Goal: Task Accomplishment & Management: Use online tool/utility

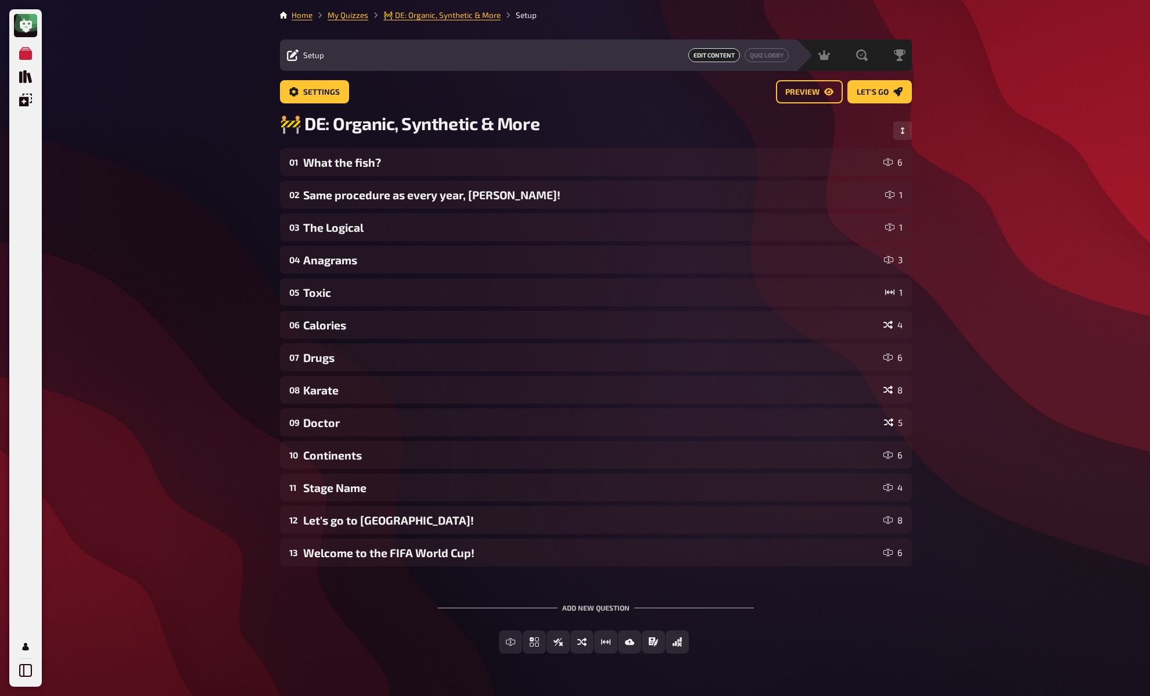
click at [175, 153] on div "My Quizzes Quiz Library Overlays My Account Home My Quizzes 🚧 DE: Organic, Synt…" at bounding box center [575, 364] width 1150 height 728
click at [209, 77] on div "My Quizzes Quiz Library Overlays My Account Home My Quizzes 🚧 DE: Organic, Synt…" at bounding box center [575, 364] width 1150 height 728
click at [276, 26] on div "Home My Quizzes 🚧 DE: Organic, Synthetic & More Setup Setup Edit Content Quiz L…" at bounding box center [596, 364] width 651 height 728
click at [315, 13] on li "My Quizzes" at bounding box center [341, 15] width 56 height 12
click at [303, 16] on link "Home" at bounding box center [302, 14] width 21 height 9
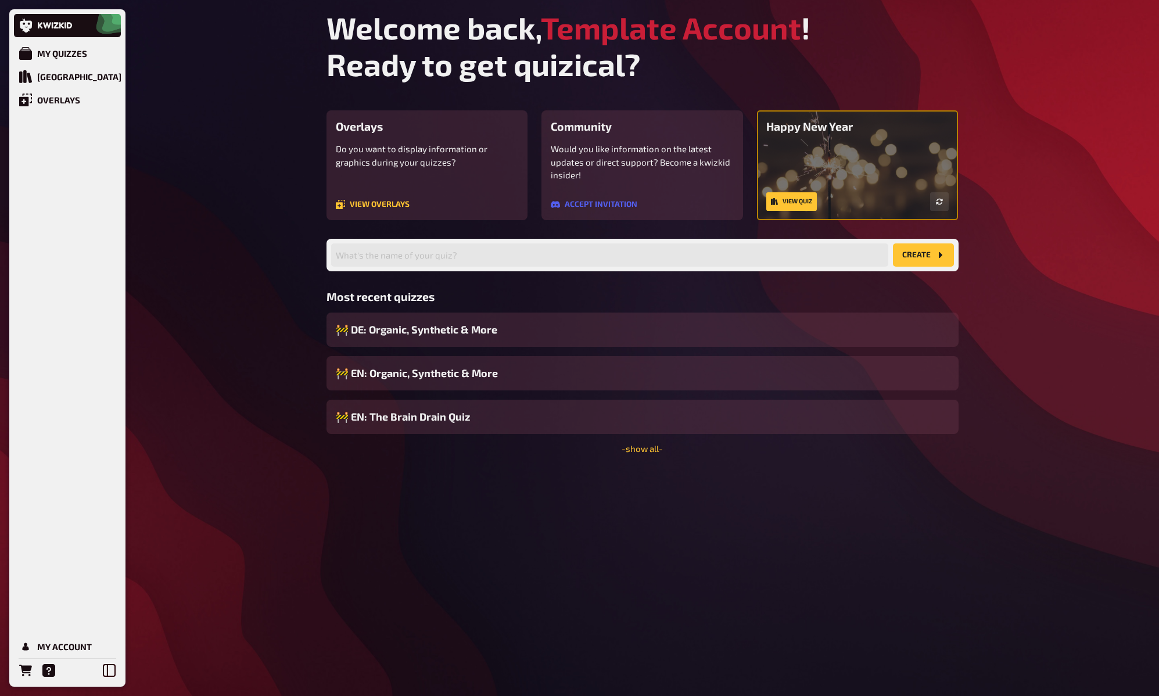
click at [254, 138] on div "My Quizzes Quiz Library Overlays My Account Welcome back, Template Account ! Re…" at bounding box center [579, 348] width 1159 height 696
click at [256, 136] on div "My Quizzes Quiz Library Overlays My Account Welcome back, Template Account ! Re…" at bounding box center [579, 348] width 1159 height 696
click at [76, 74] on div "[GEOGRAPHIC_DATA]" at bounding box center [79, 76] width 84 height 10
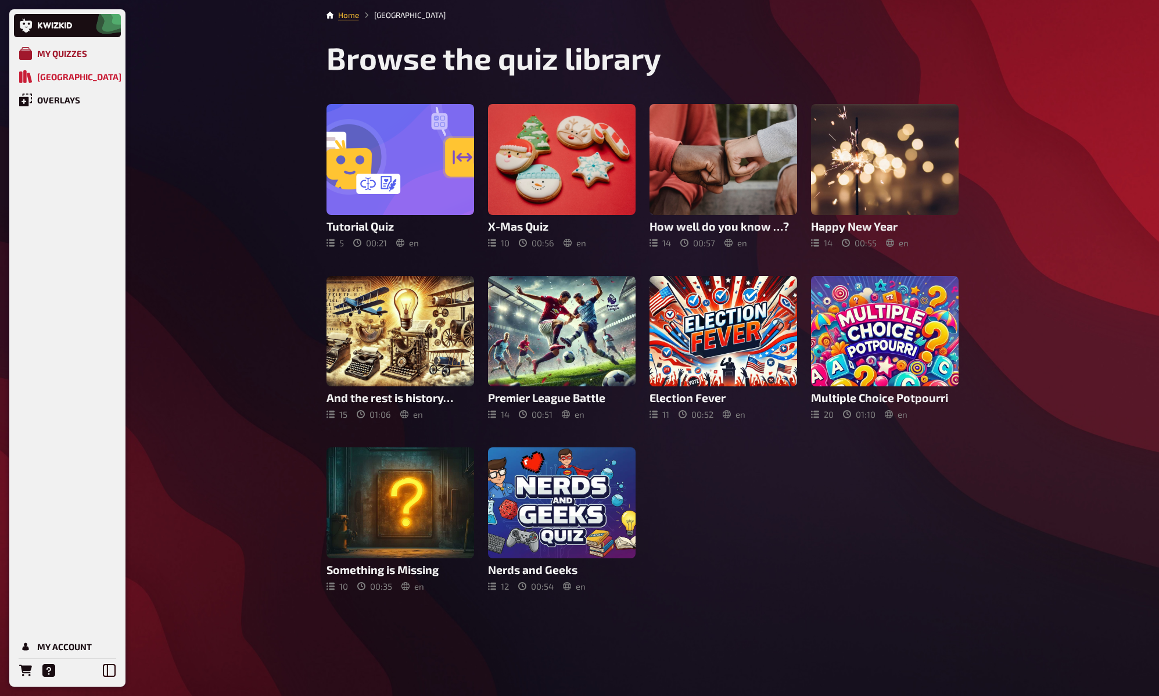
click at [65, 51] on div "My Quizzes" at bounding box center [62, 53] width 50 height 10
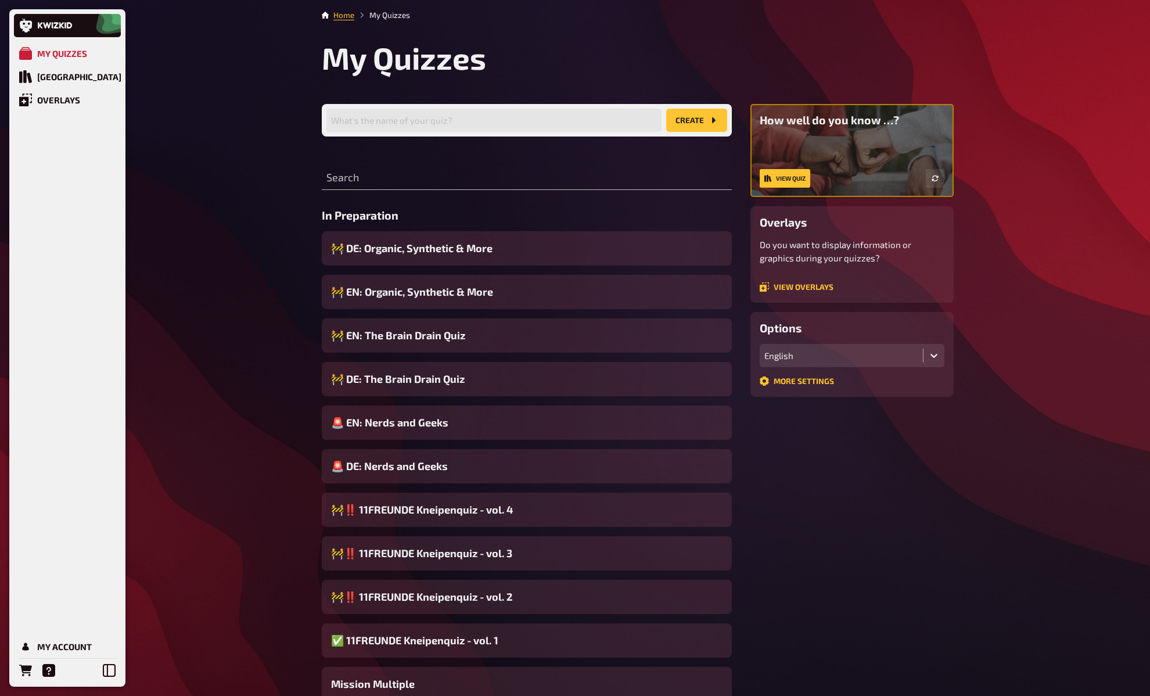
scroll to position [171, 0]
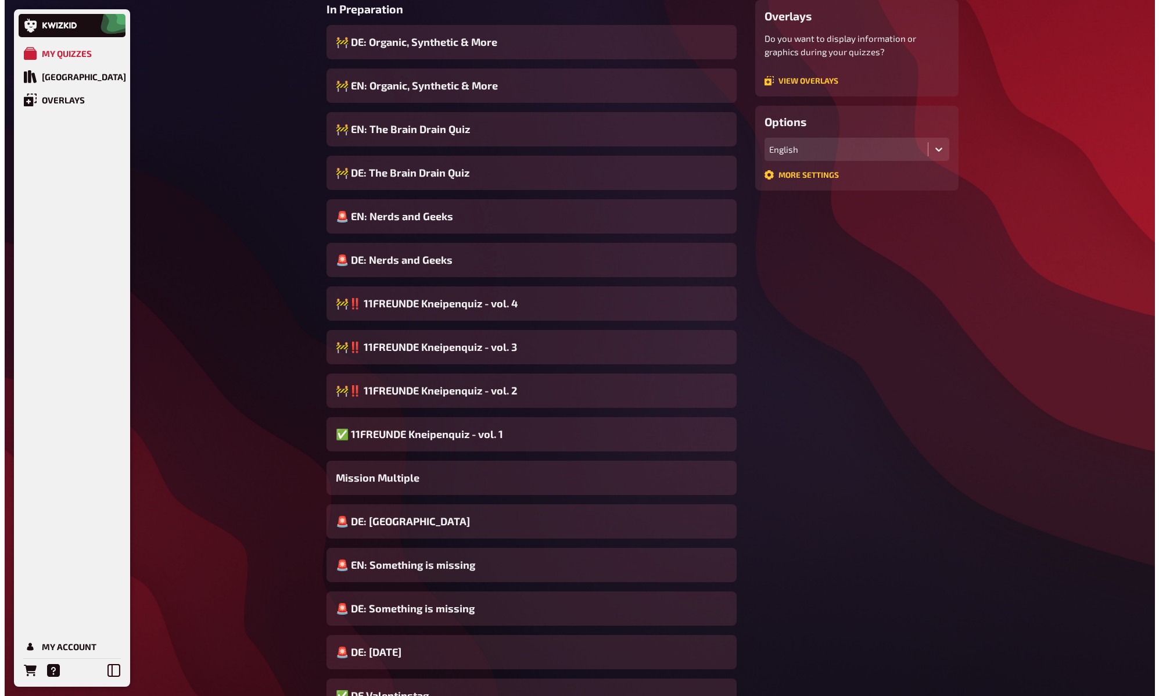
scroll to position [0, 0]
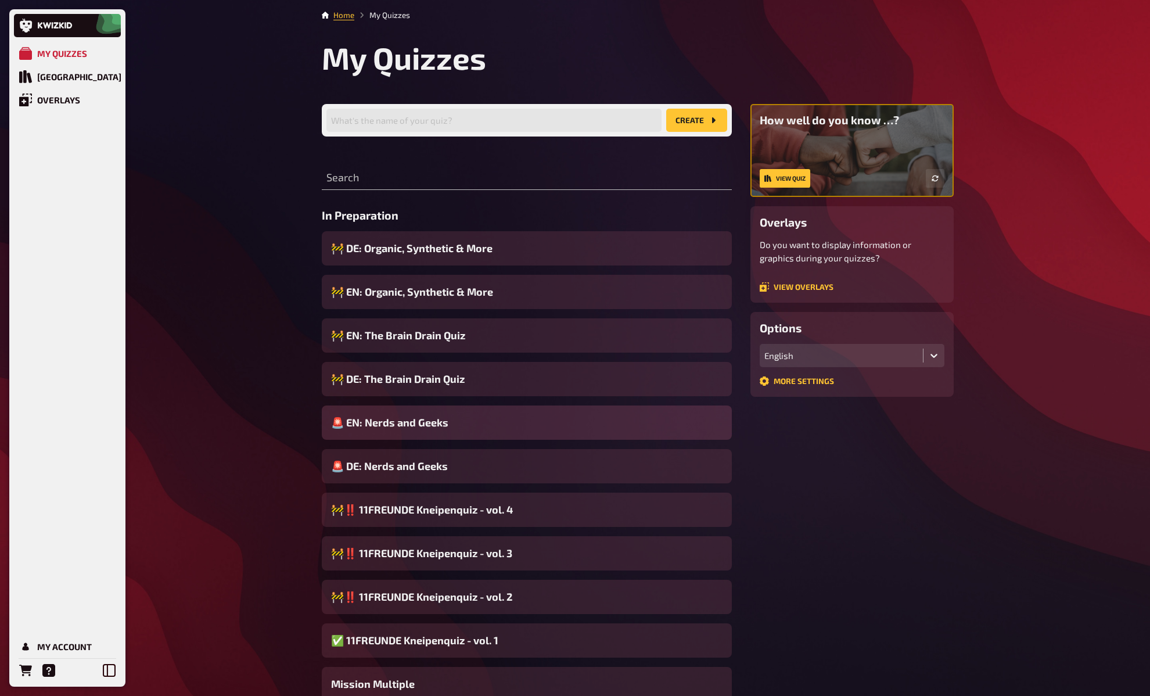
click at [494, 421] on div "🚨 EN: Nerds and Geeks" at bounding box center [527, 423] width 410 height 34
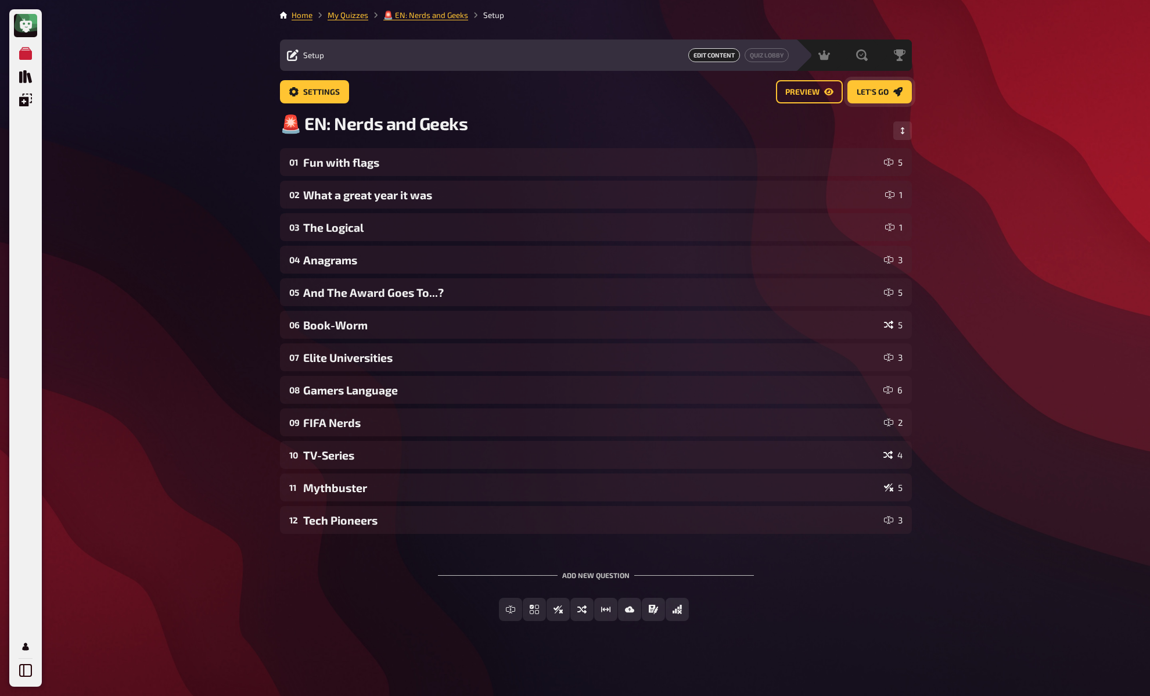
click at [891, 94] on link "Let's go" at bounding box center [880, 91] width 64 height 23
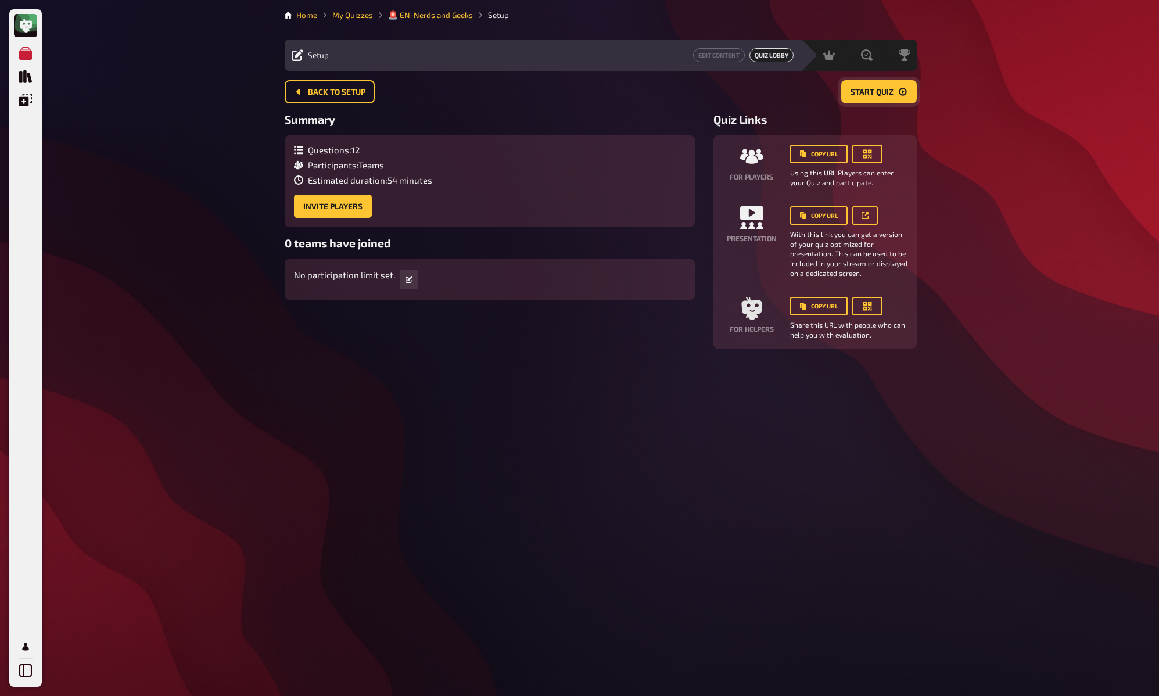
click at [891, 94] on span "Start Quiz" at bounding box center [872, 92] width 43 height 8
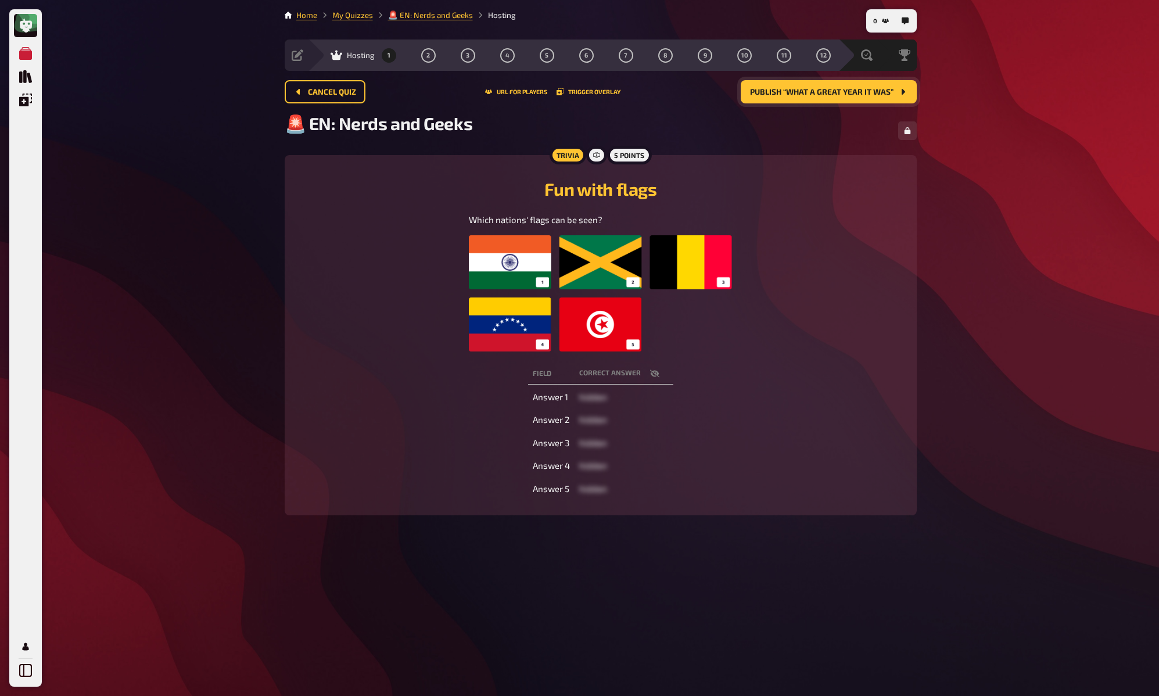
click at [877, 94] on span "Publish “What a great year it was”" at bounding box center [821, 92] width 143 height 8
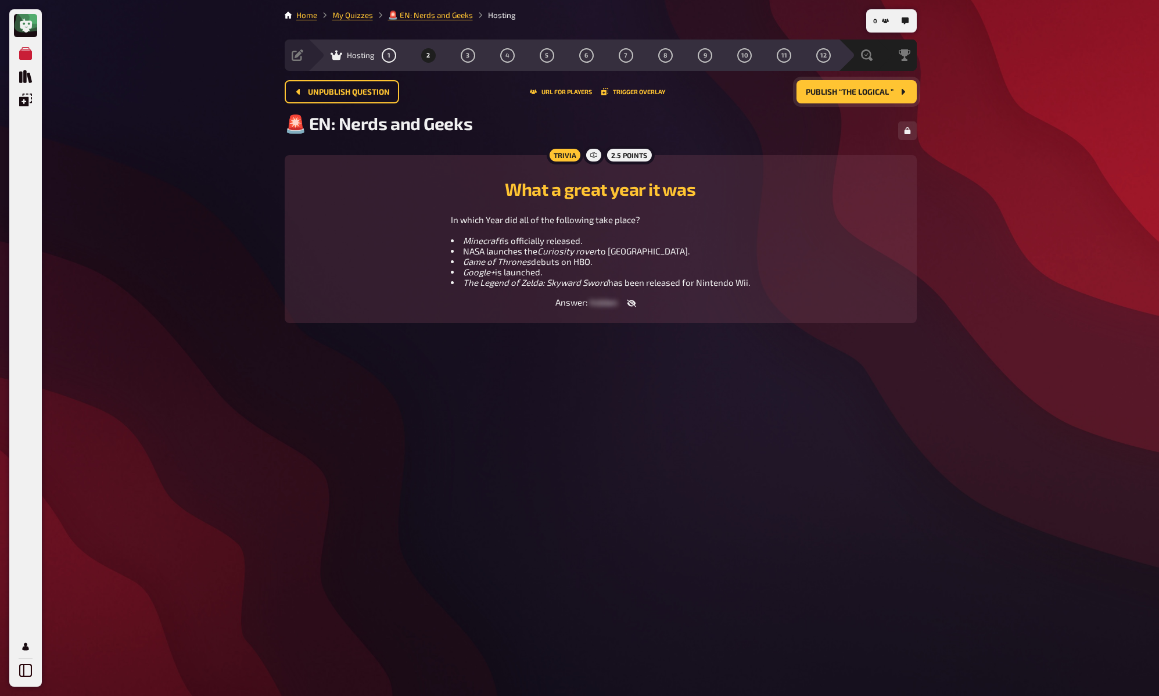
click at [877, 94] on span "Publish “The Logical ”" at bounding box center [850, 92] width 88 height 8
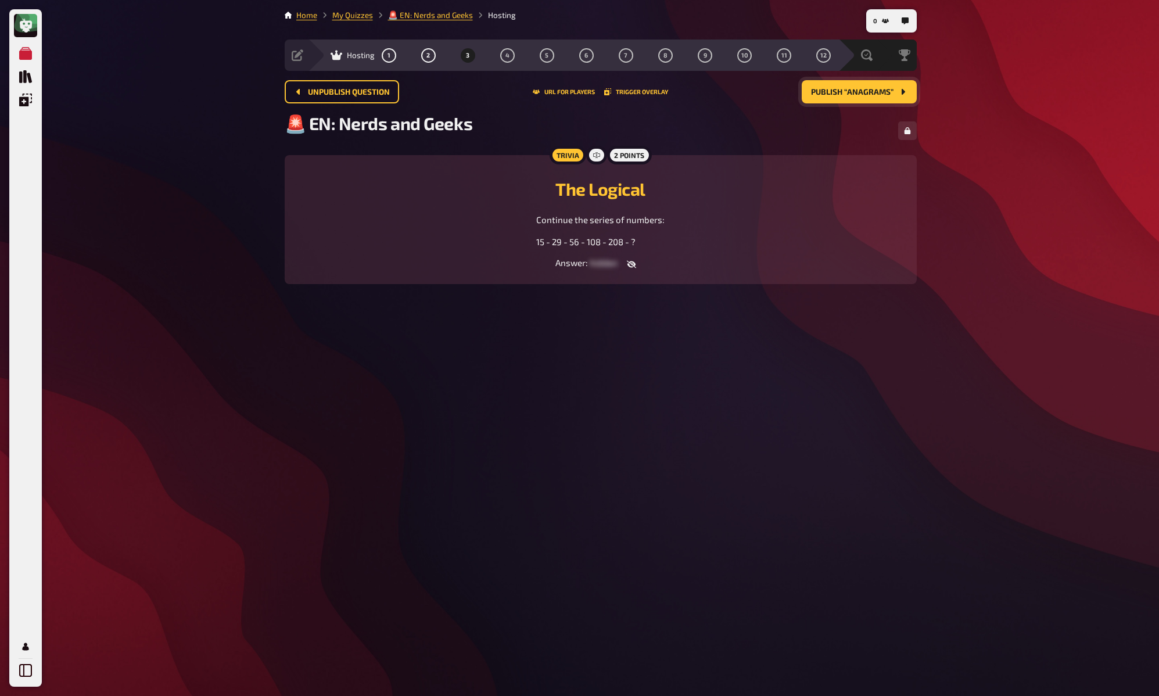
click at [877, 94] on span "Publish “Anagrams”" at bounding box center [852, 92] width 82 height 8
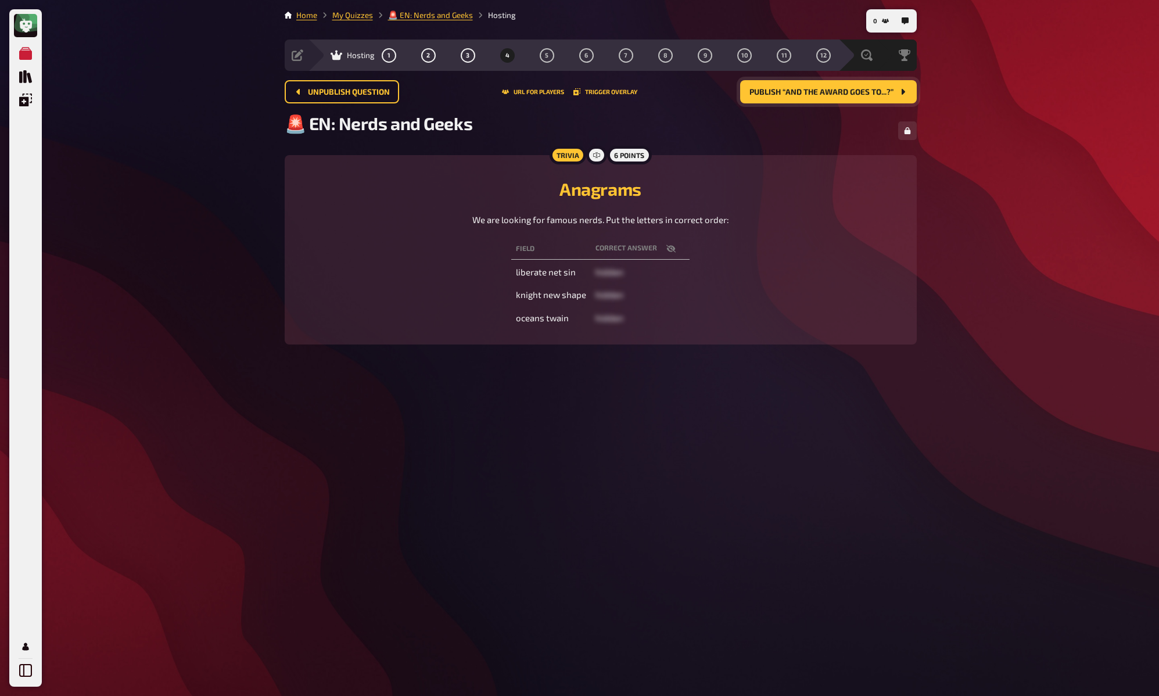
click at [877, 94] on span "Publish “And The Award Goes To...?”" at bounding box center [821, 92] width 144 height 8
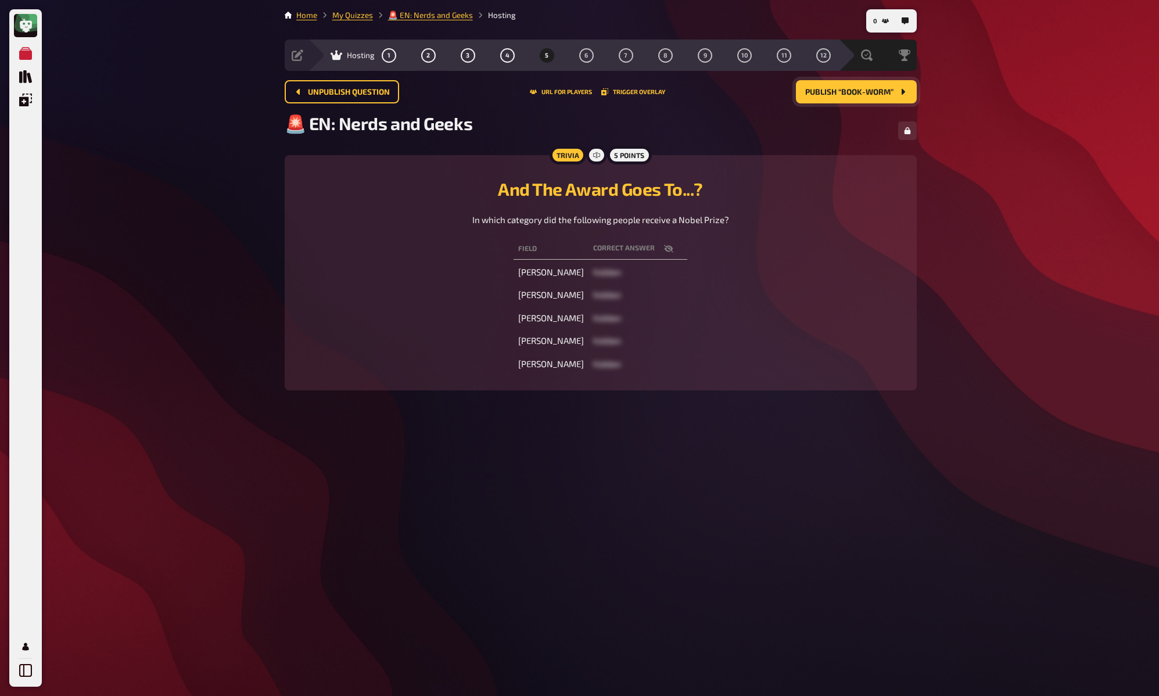
click at [877, 94] on span "Publish “Book-Worm”" at bounding box center [849, 92] width 88 height 8
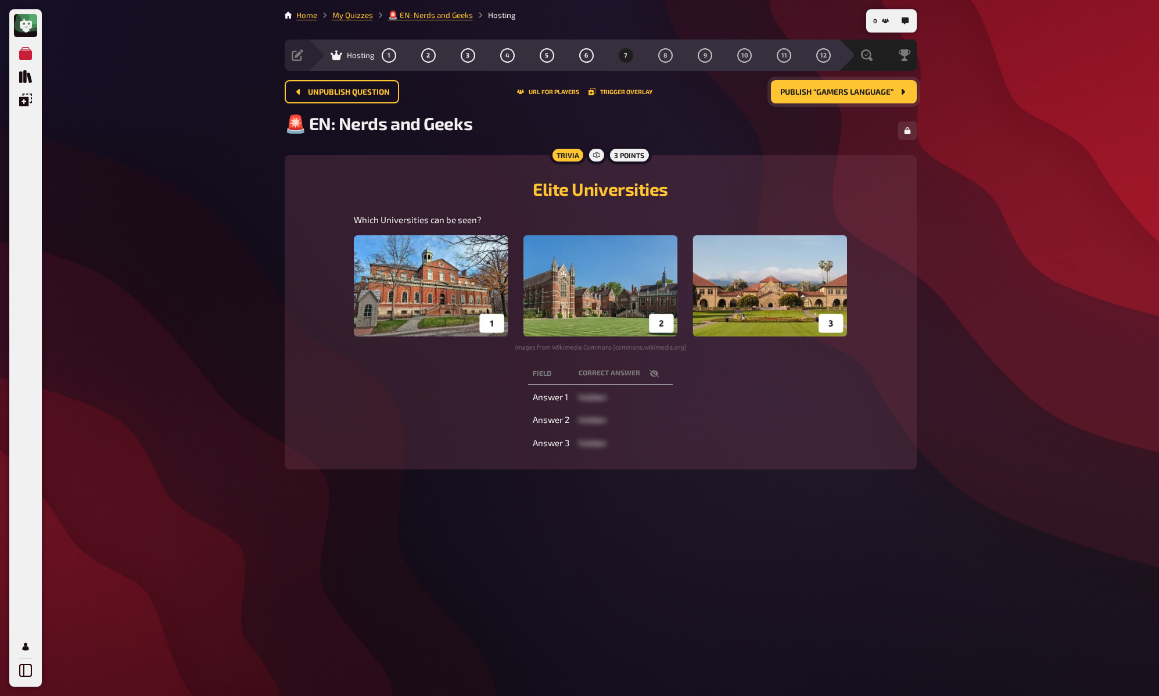
click at [877, 94] on span "Publish “Gamers Language”" at bounding box center [836, 92] width 113 height 8
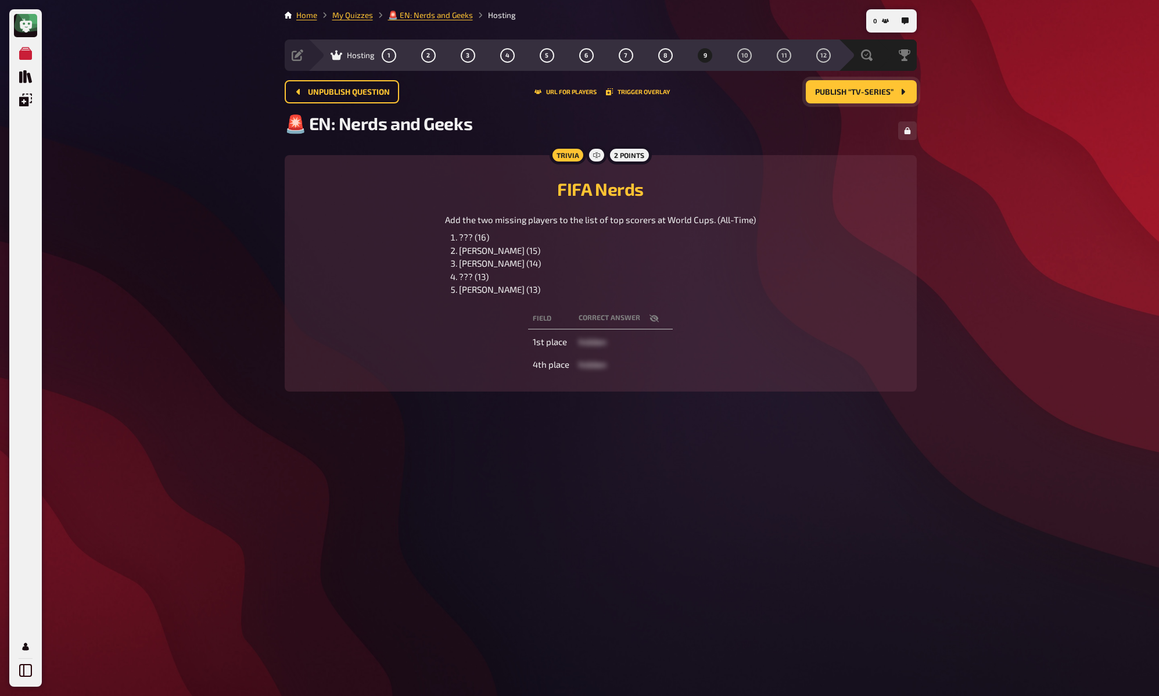
click at [877, 94] on span "Publish “TV-Series”" at bounding box center [854, 92] width 78 height 8
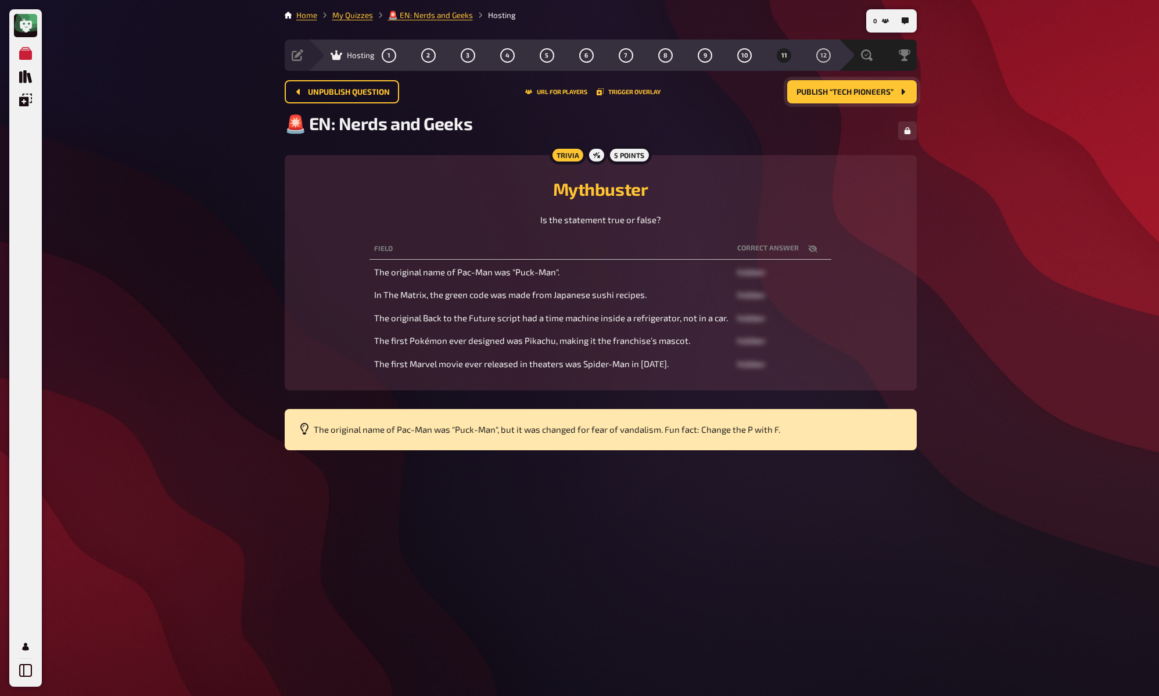
click at [877, 94] on span "Publish “Tech Pioneers”" at bounding box center [845, 92] width 97 height 8
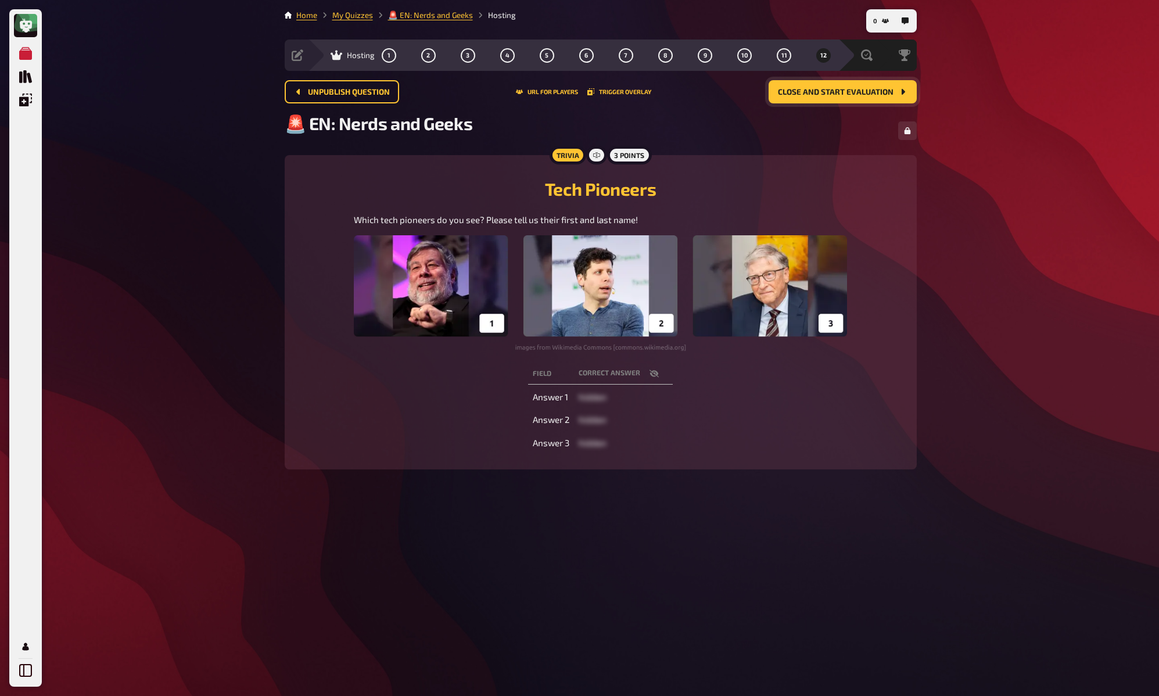
click at [877, 94] on span "Close and start evaluation" at bounding box center [836, 92] width 116 height 8
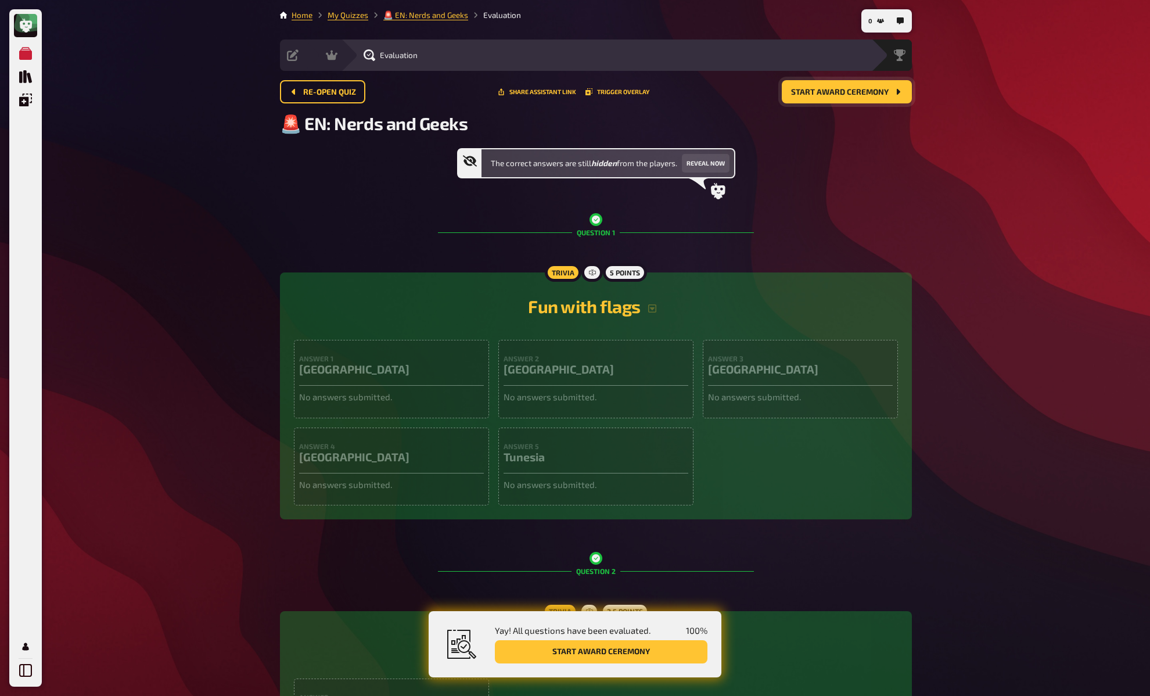
click at [877, 94] on span "Start award ceremony" at bounding box center [840, 92] width 98 height 8
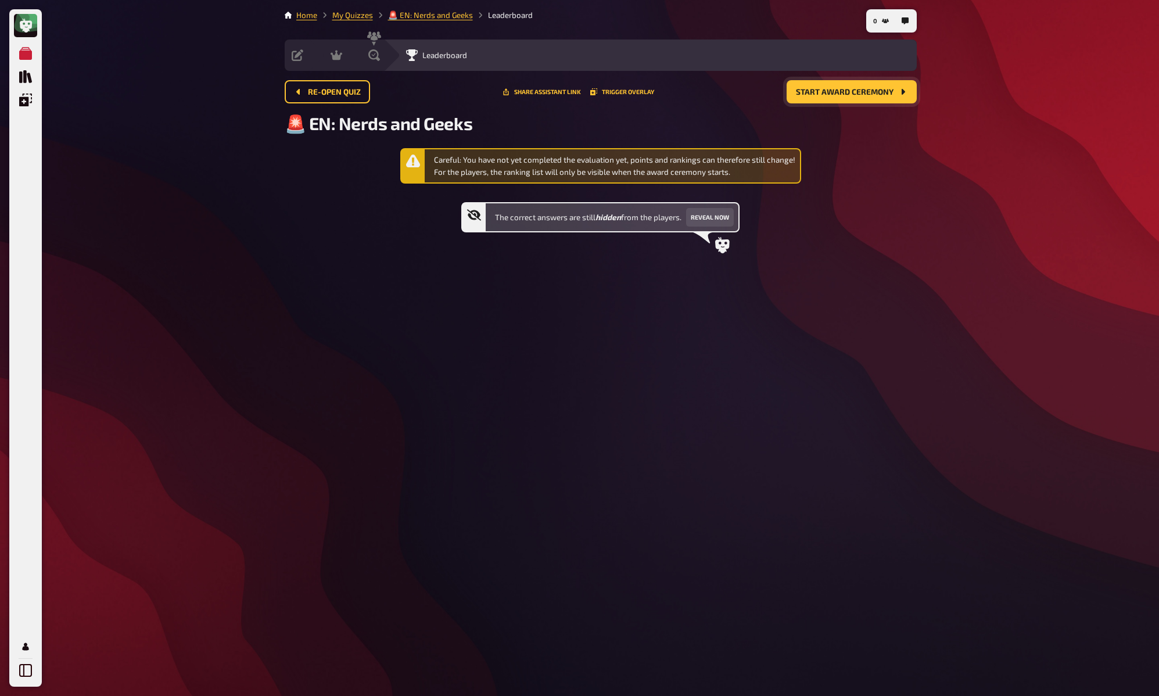
click at [877, 94] on span "Start award ceremony" at bounding box center [845, 92] width 98 height 8
click at [929, 168] on div "My Quizzes Quiz Library Overlays My Account 0 Home My Quizzes 🚨 EN: Nerds and G…" at bounding box center [579, 348] width 1159 height 696
click at [347, 17] on link "My Quizzes" at bounding box center [352, 14] width 41 height 9
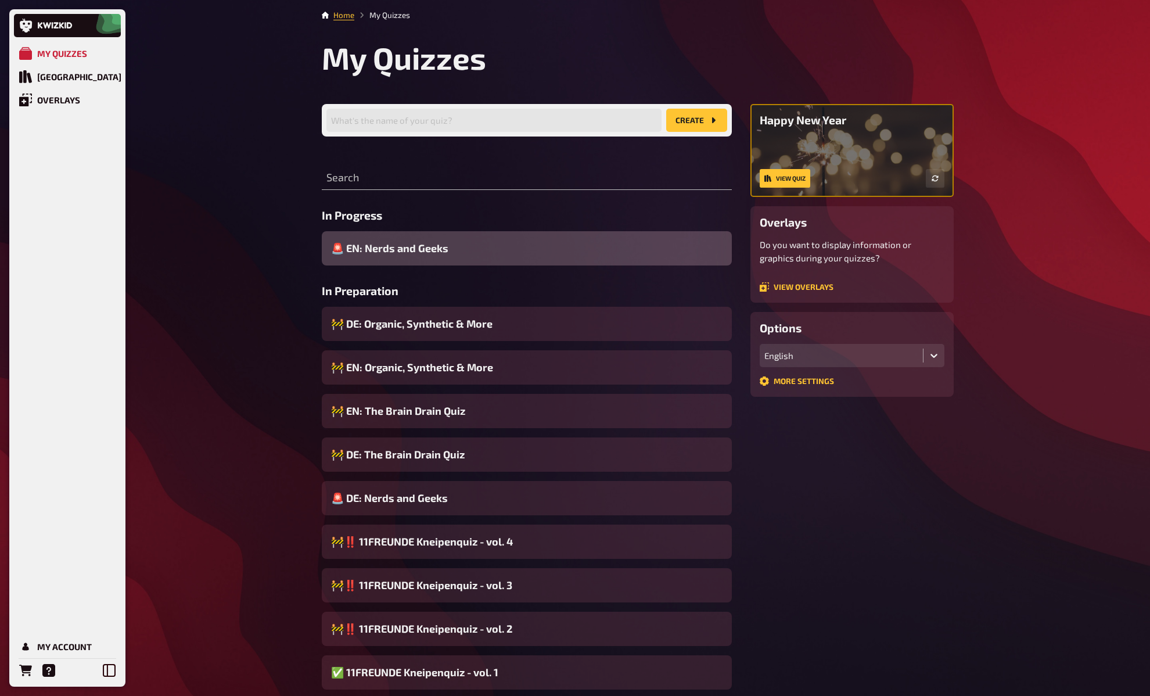
click at [386, 252] on span "🚨 EN: Nerds and Geeks" at bounding box center [389, 249] width 117 height 16
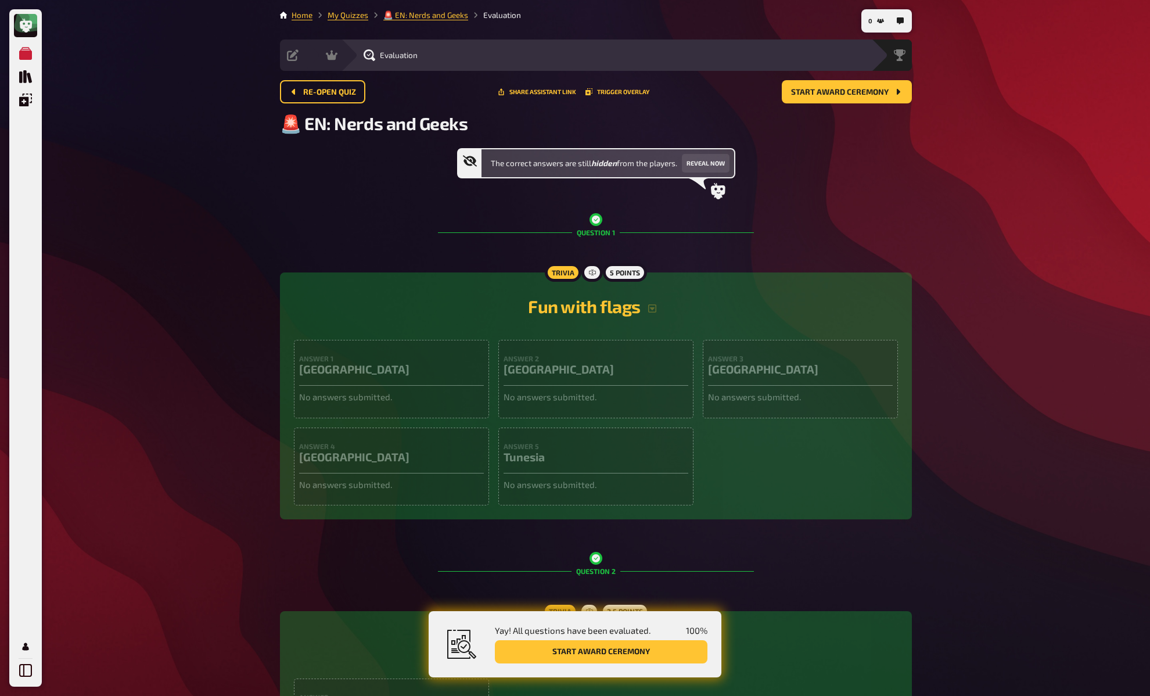
click at [860, 89] on span "Start award ceremony" at bounding box center [840, 92] width 98 height 8
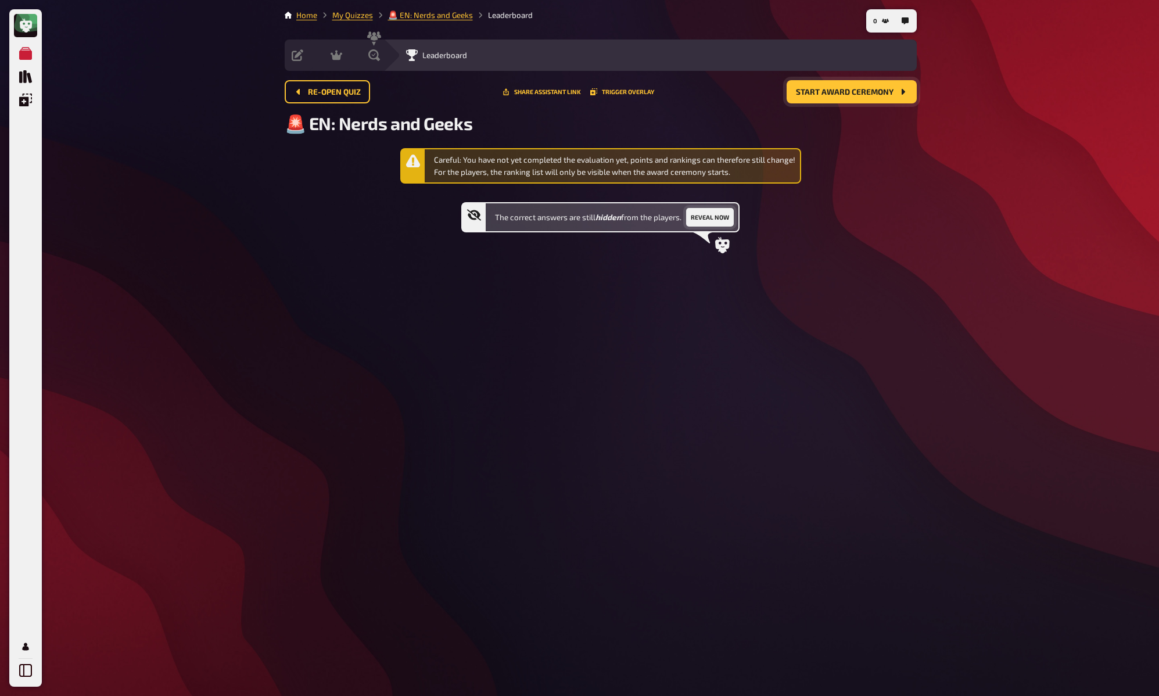
click at [716, 225] on button "Reveal now" at bounding box center [710, 217] width 48 height 19
click at [717, 220] on button "Hide again" at bounding box center [706, 217] width 42 height 19
click at [559, 167] on div "Careful: You have not yet completed the evaluation yet, points and rankings can…" at bounding box center [614, 166] width 361 height 24
click at [580, 162] on div "Careful: You have not yet completed the evaluation yet, points and rankings can…" at bounding box center [614, 166] width 361 height 24
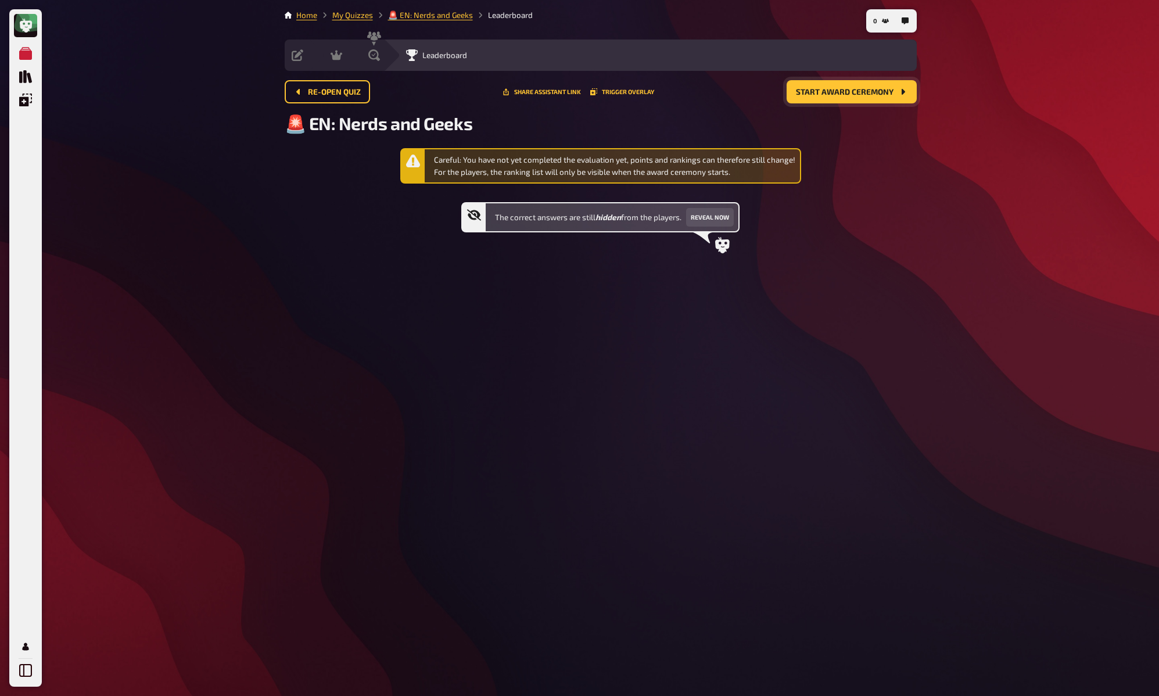
click at [580, 162] on div "Careful: You have not yet completed the evaluation yet, points and rankings can…" at bounding box center [614, 166] width 361 height 24
click at [343, 94] on span "Re-open Quiz" at bounding box center [334, 92] width 53 height 8
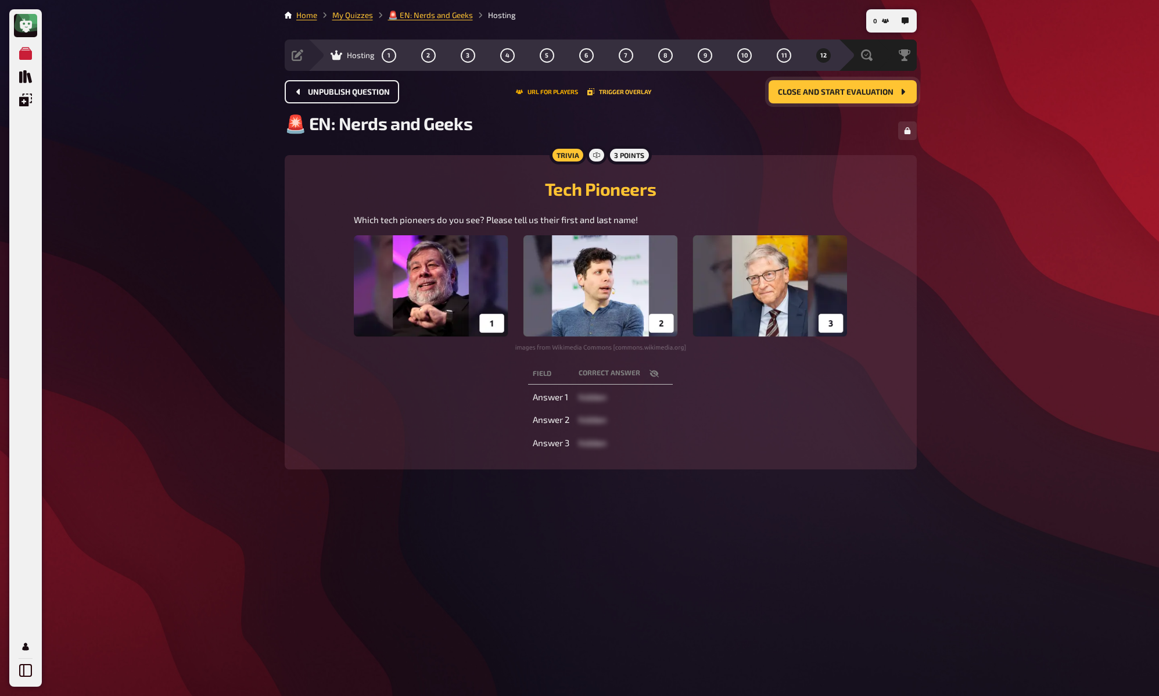
click at [554, 92] on button "URL for players" at bounding box center [547, 91] width 62 height 7
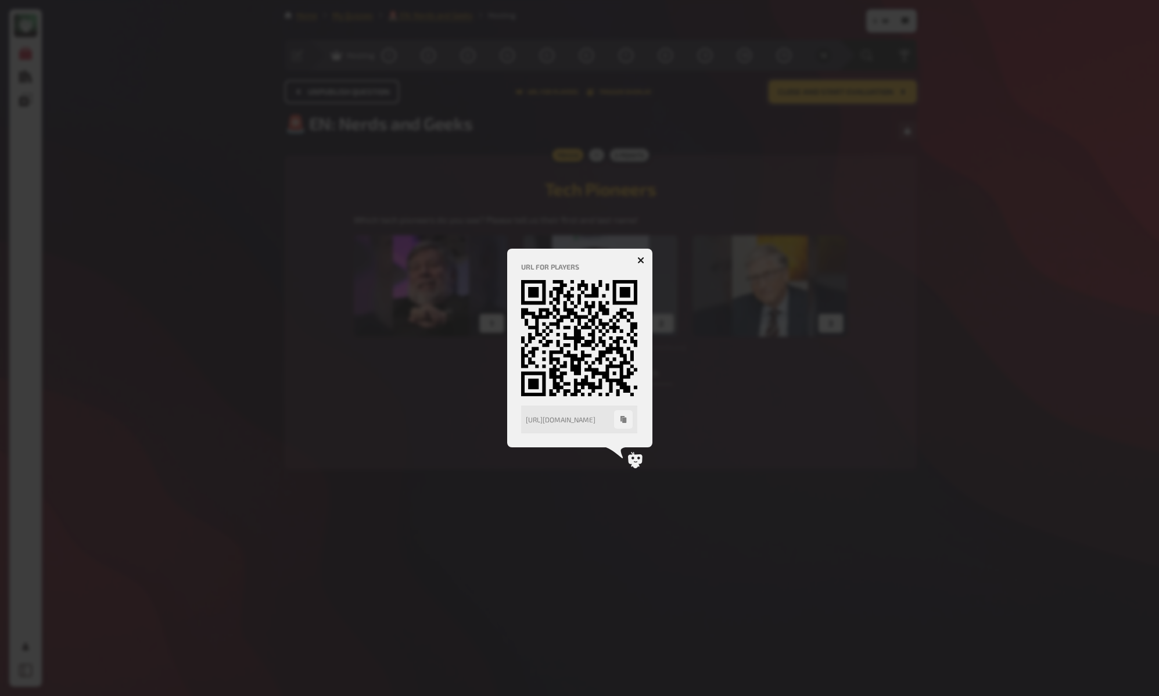
click at [624, 417] on icon "button" at bounding box center [623, 419] width 6 height 7
click at [436, 321] on div at bounding box center [579, 348] width 1159 height 696
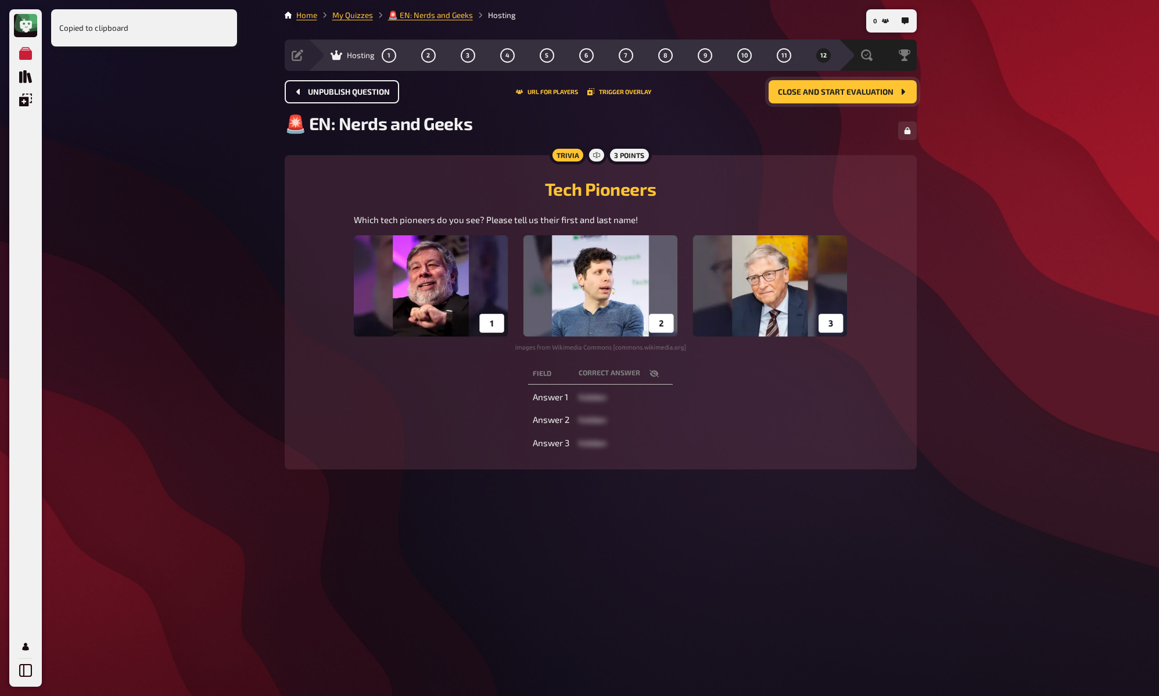
click at [275, 254] on div "0 Home My Quizzes 🚨 EN: Nerds and Geeks Hosting Setup Edit Content Quiz Lobby H…" at bounding box center [600, 348] width 651 height 696
click at [890, 100] on button "Close and start evaluation" at bounding box center [843, 91] width 148 height 23
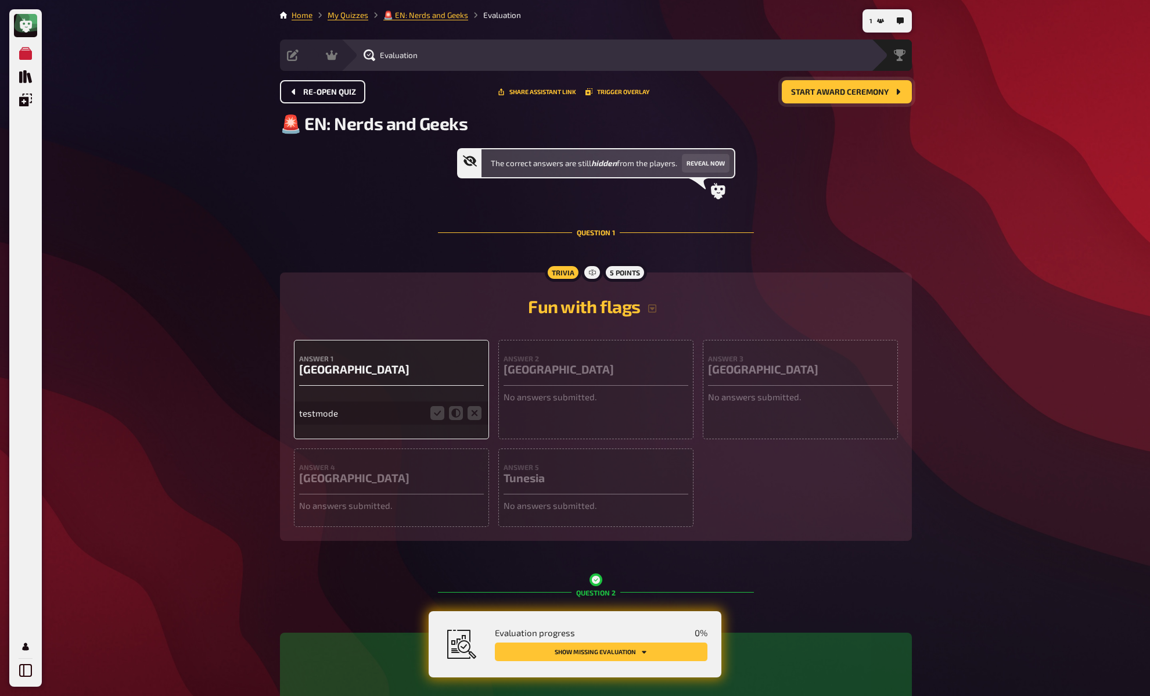
click at [869, 95] on span "Start award ceremony" at bounding box center [840, 92] width 98 height 8
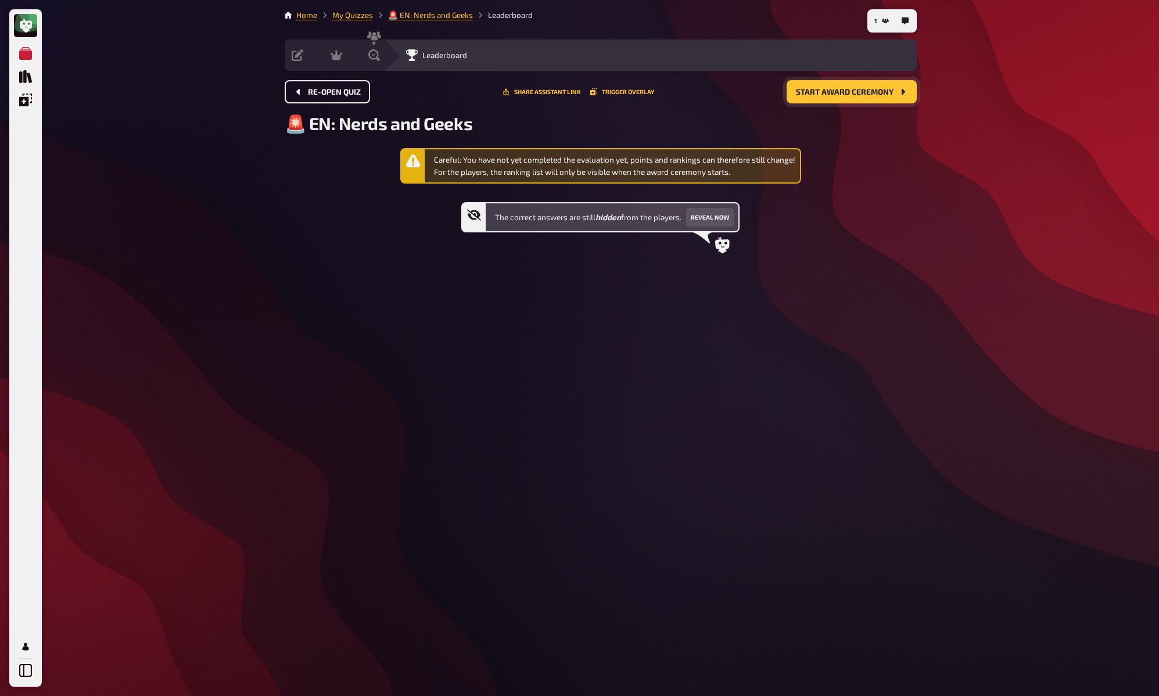
click at [869, 95] on span "Start award ceremony" at bounding box center [845, 92] width 98 height 8
click at [296, 88] on icon "Re-open Quiz" at bounding box center [298, 91] width 9 height 9
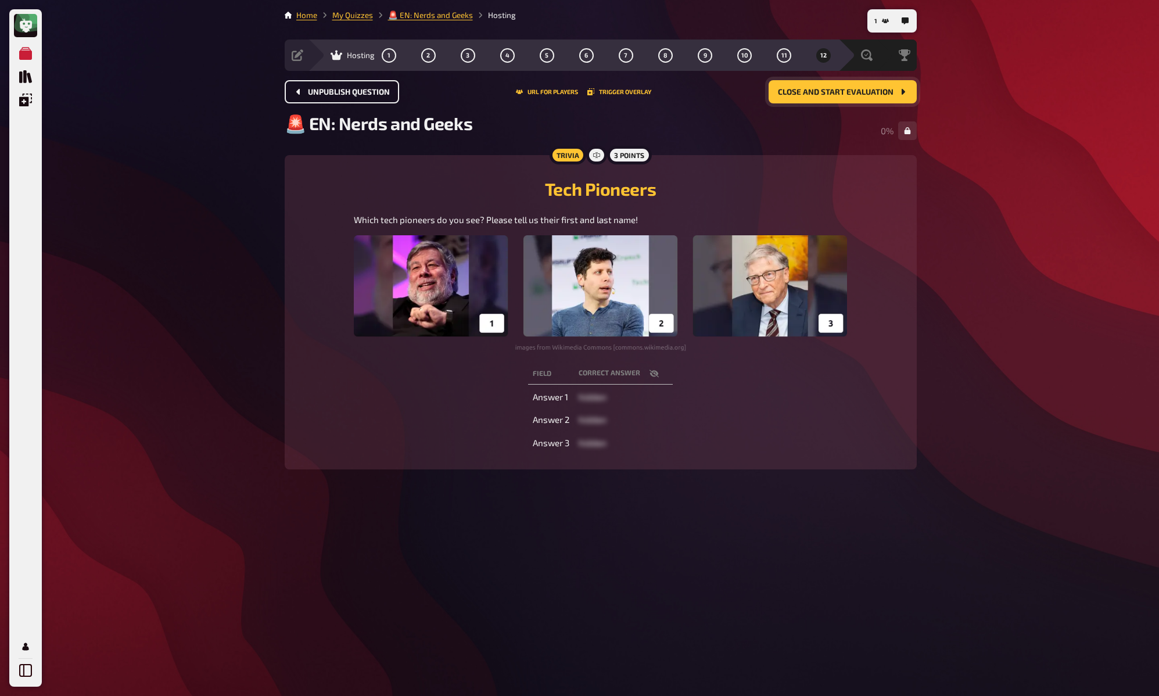
click at [876, 98] on button "Close and start evaluation" at bounding box center [843, 91] width 148 height 23
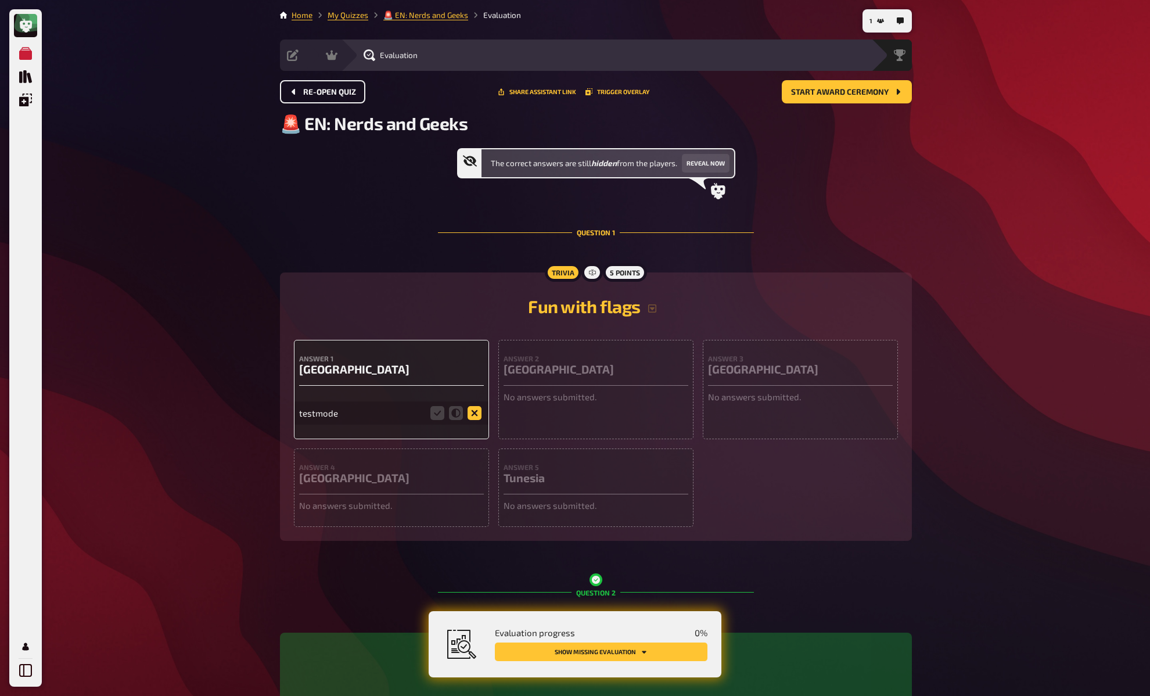
click at [473, 416] on icon at bounding box center [475, 413] width 14 height 14
click at [0, 0] on input "radio" at bounding box center [0, 0] width 0 height 0
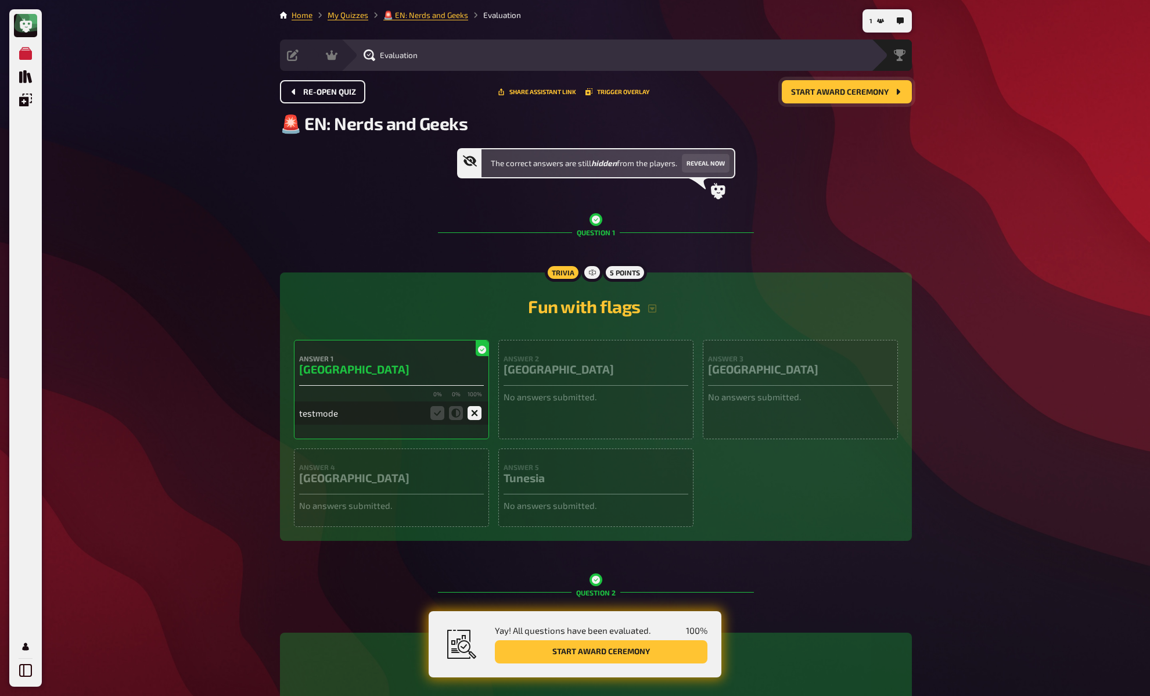
click at [859, 82] on button "Start award ceremony" at bounding box center [847, 91] width 130 height 23
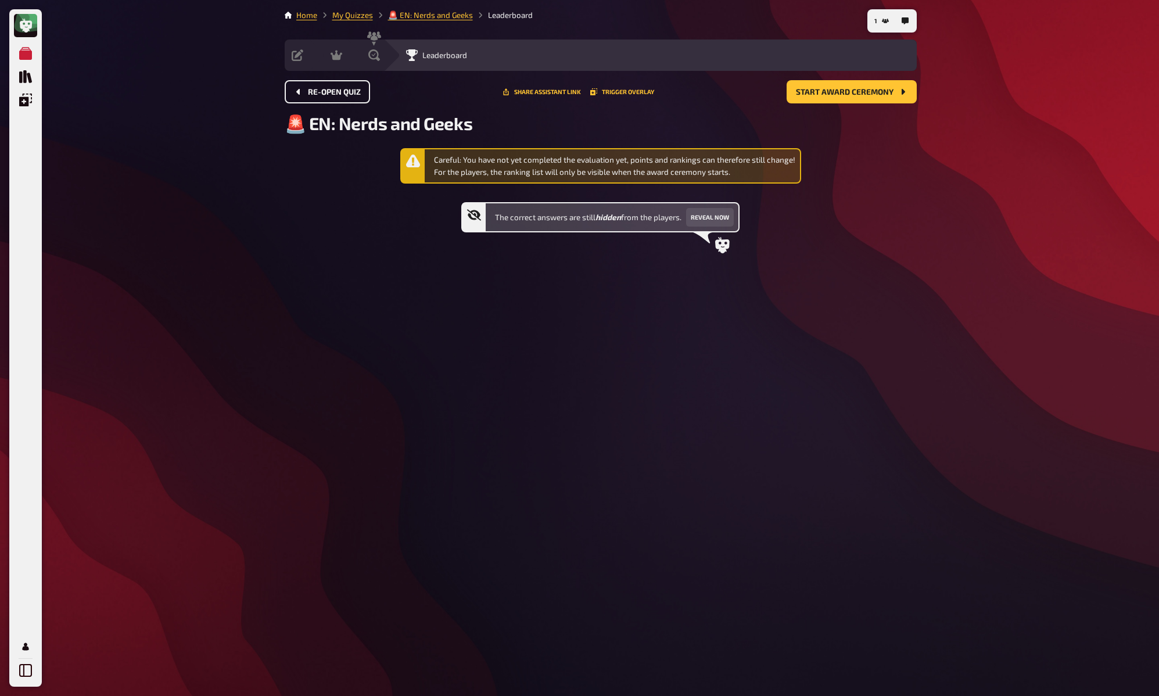
click at [928, 166] on div "My Quizzes Quiz Library Overlays My Account 1 Home My Quizzes 🚨 EN: Nerds and G…" at bounding box center [579, 348] width 1159 height 696
click at [543, 164] on div "Careful: You have not yet completed the evaluation yet, points and rankings can…" at bounding box center [614, 166] width 361 height 24
click at [544, 160] on div "Careful: You have not yet completed the evaluation yet, points and rankings can…" at bounding box center [614, 166] width 361 height 24
click at [318, 88] on span "Re-open Quiz" at bounding box center [334, 92] width 53 height 8
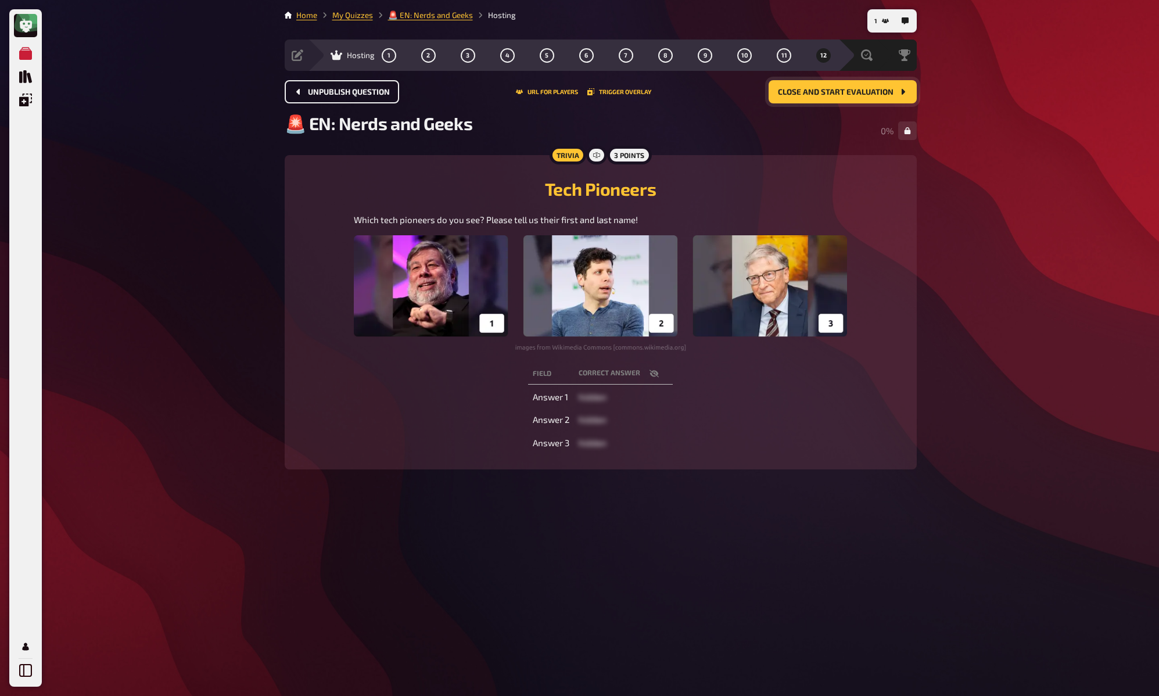
click at [873, 88] on span "Close and start evaluation" at bounding box center [836, 92] width 116 height 8
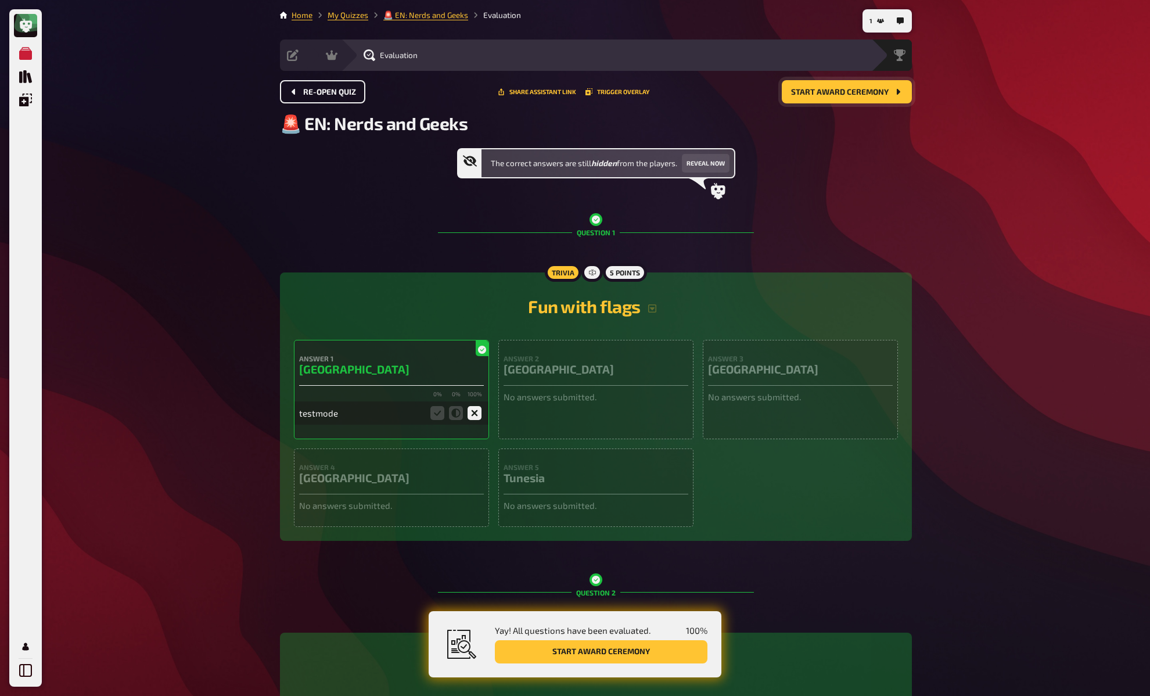
click at [899, 183] on div "The correct answers are still hidden from the players. Reveal now" at bounding box center [596, 173] width 632 height 51
click at [851, 95] on span "Start award ceremony" at bounding box center [840, 92] width 98 height 8
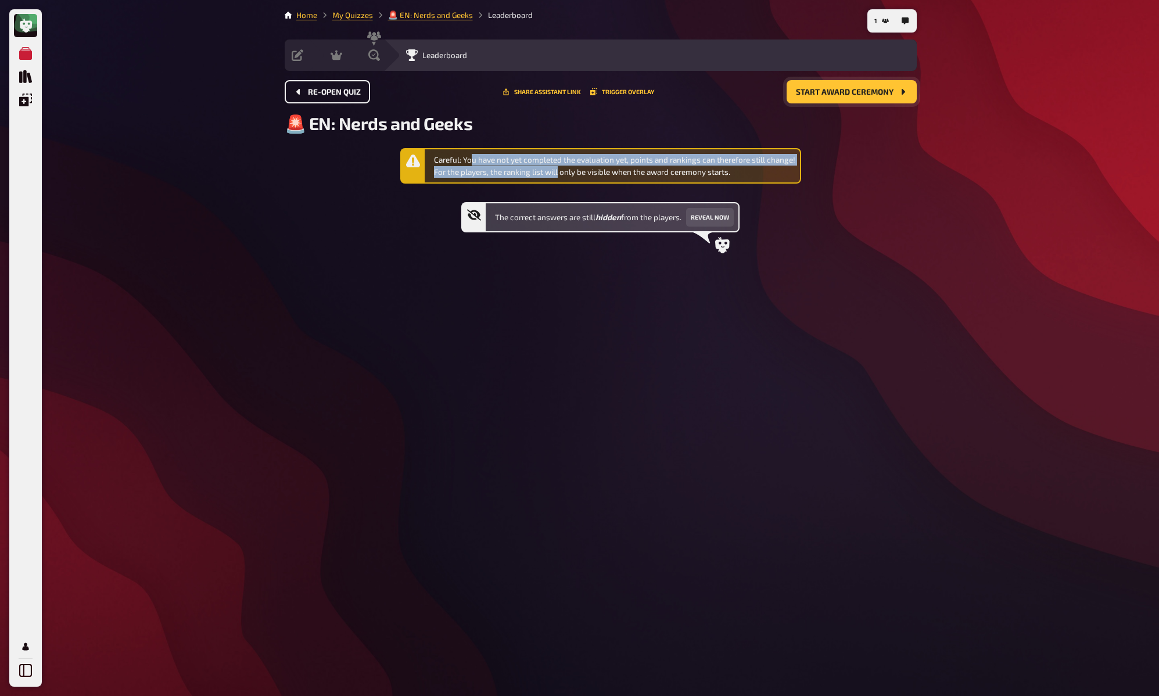
drag, startPoint x: 473, startPoint y: 167, endPoint x: 558, endPoint y: 178, distance: 86.1
click at [558, 178] on div "Careful: You have not yet completed the evaluation yet, points and rankings can…" at bounding box center [614, 166] width 361 height 24
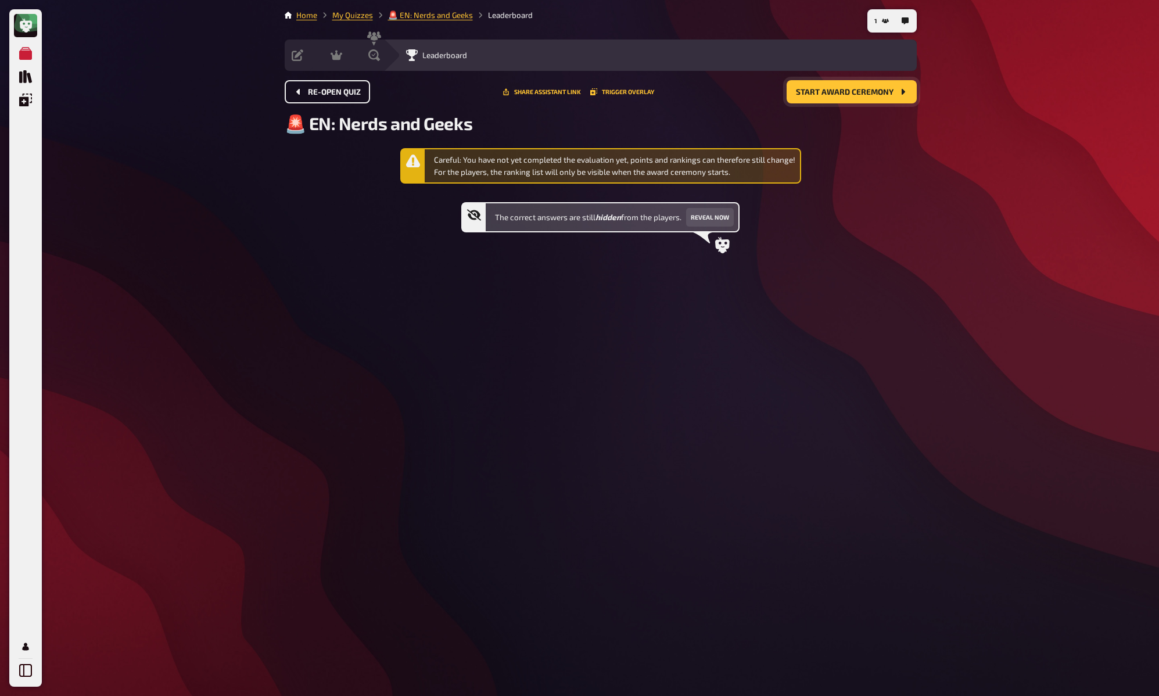
click at [568, 176] on div "Careful: You have not yet completed the evaluation yet, points and rankings can…" at bounding box center [614, 166] width 361 height 24
click at [582, 174] on div "Careful: You have not yet completed the evaluation yet, points and rankings can…" at bounding box center [614, 166] width 361 height 24
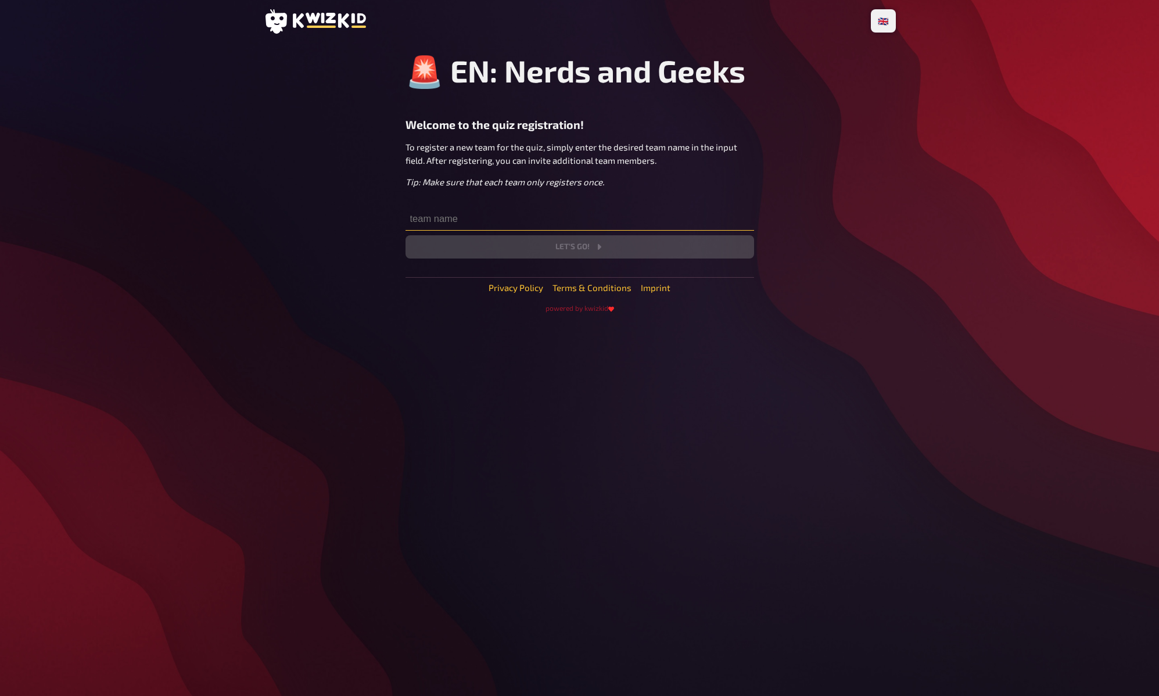
click at [451, 224] on input "text" at bounding box center [580, 218] width 349 height 23
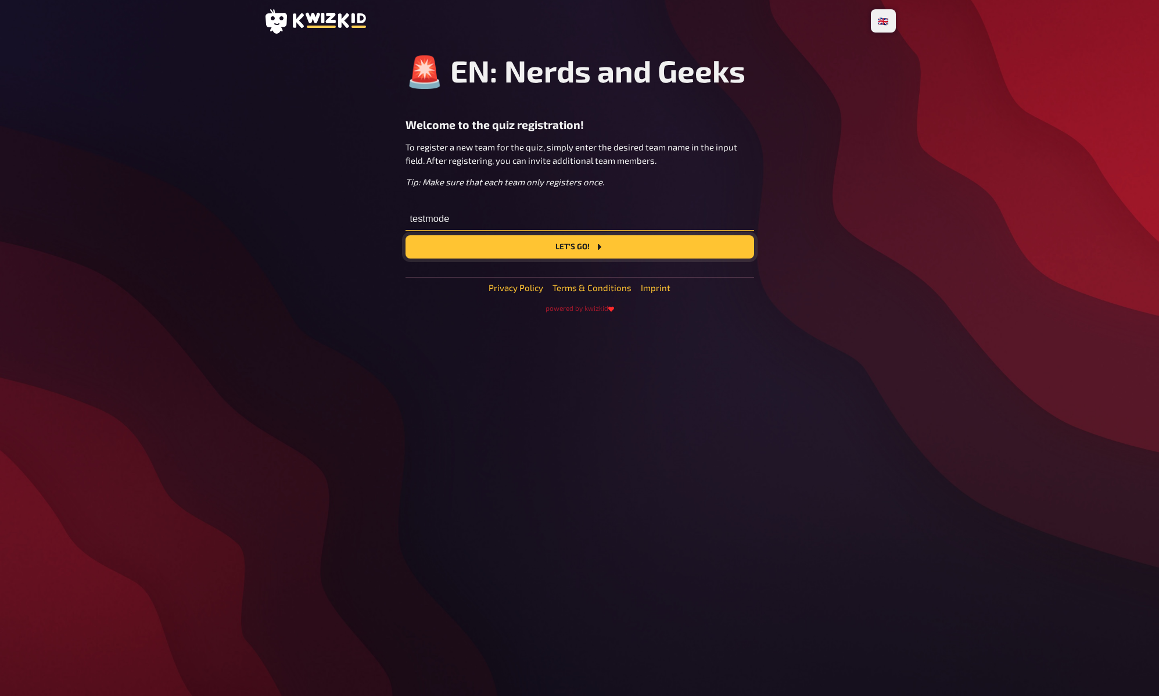
type input "testmode"
click at [538, 247] on button "Let's go!" at bounding box center [580, 246] width 349 height 23
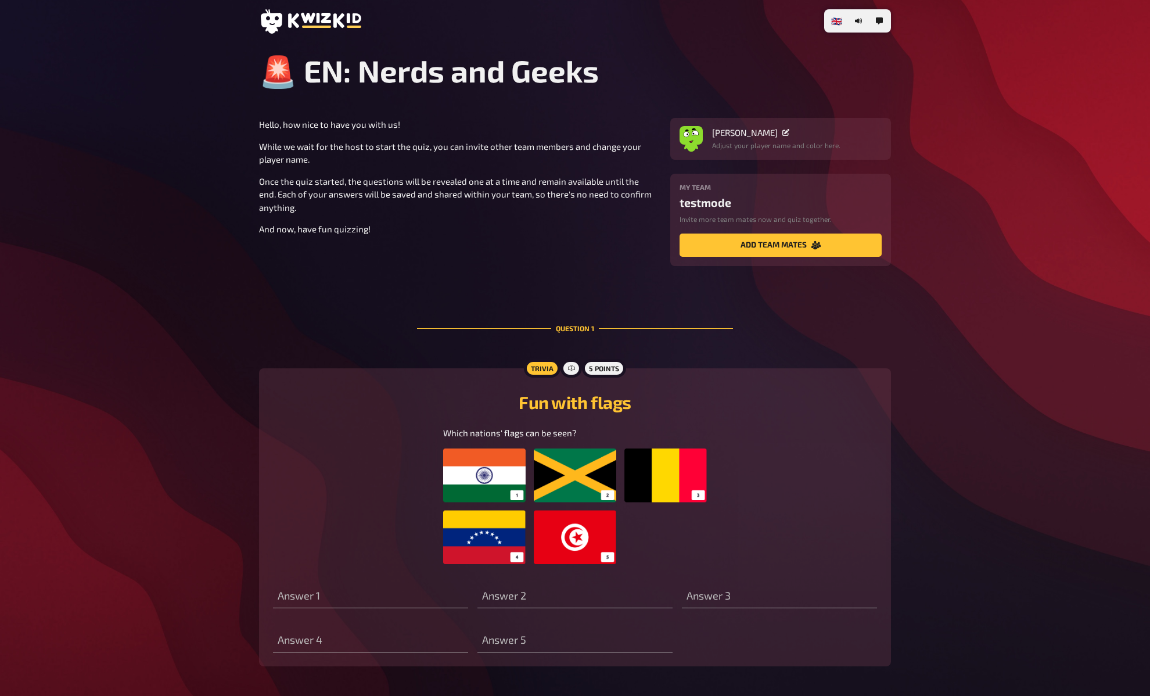
click at [369, 594] on input "text" at bounding box center [370, 596] width 195 height 23
paste input "testmode"
type input "testmode"
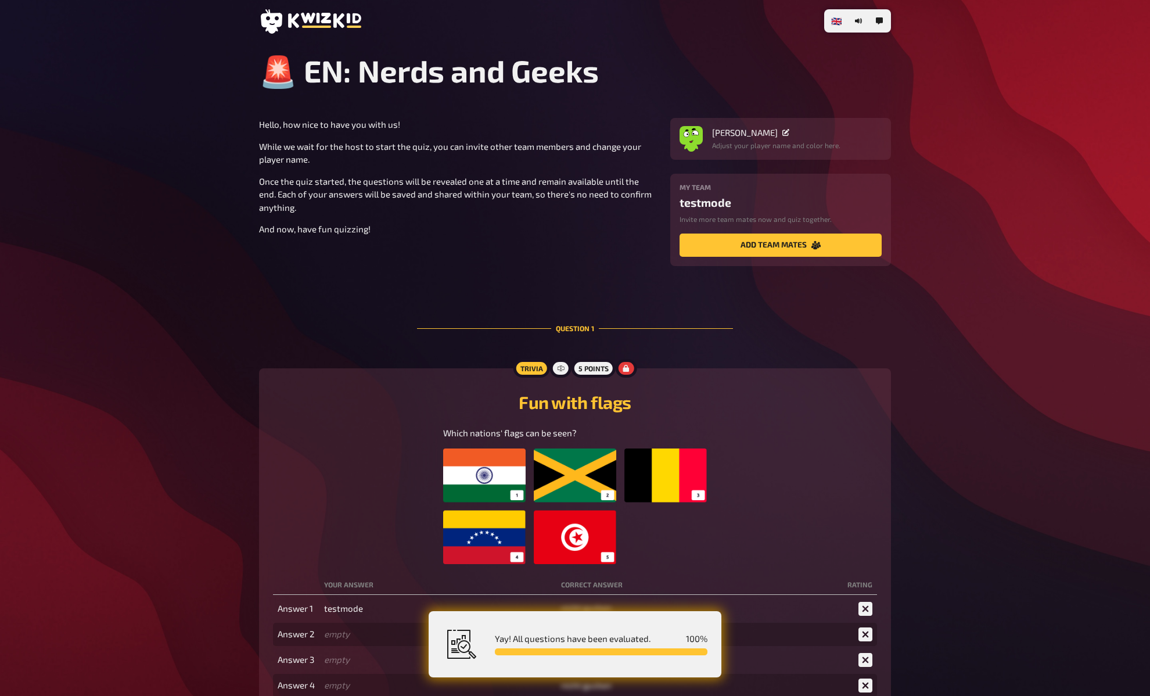
click at [480, 166] on p "While we wait for the host to start the quiz, you can invite other team members…" at bounding box center [457, 153] width 397 height 26
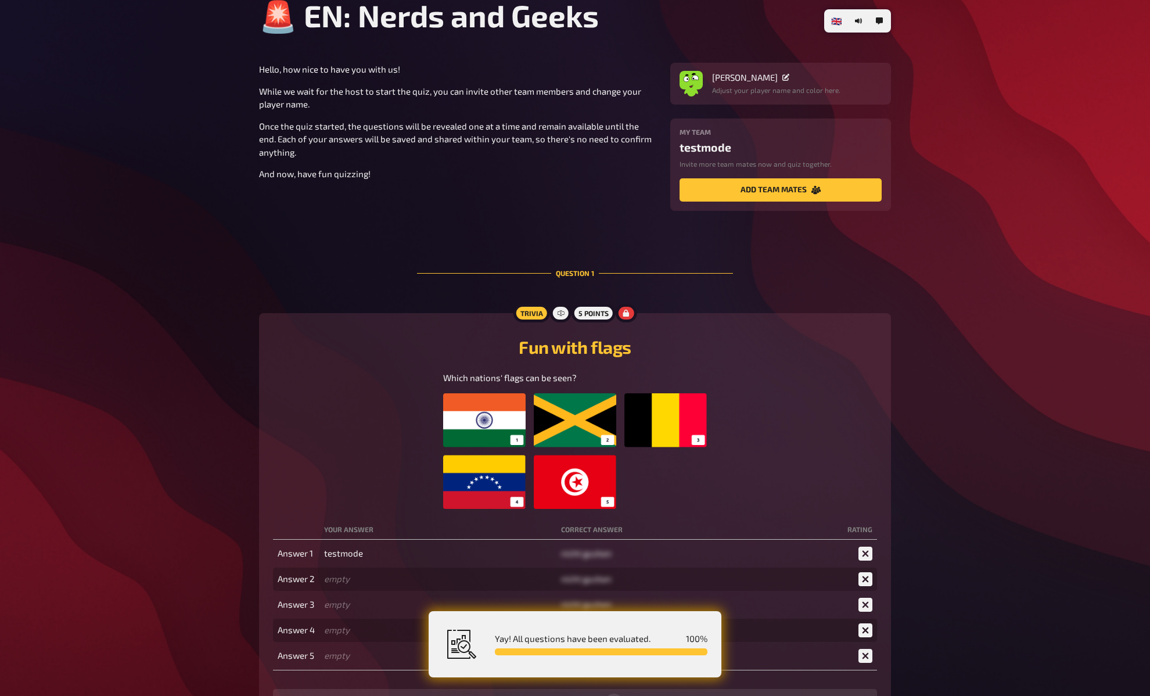
scroll to position [63, 0]
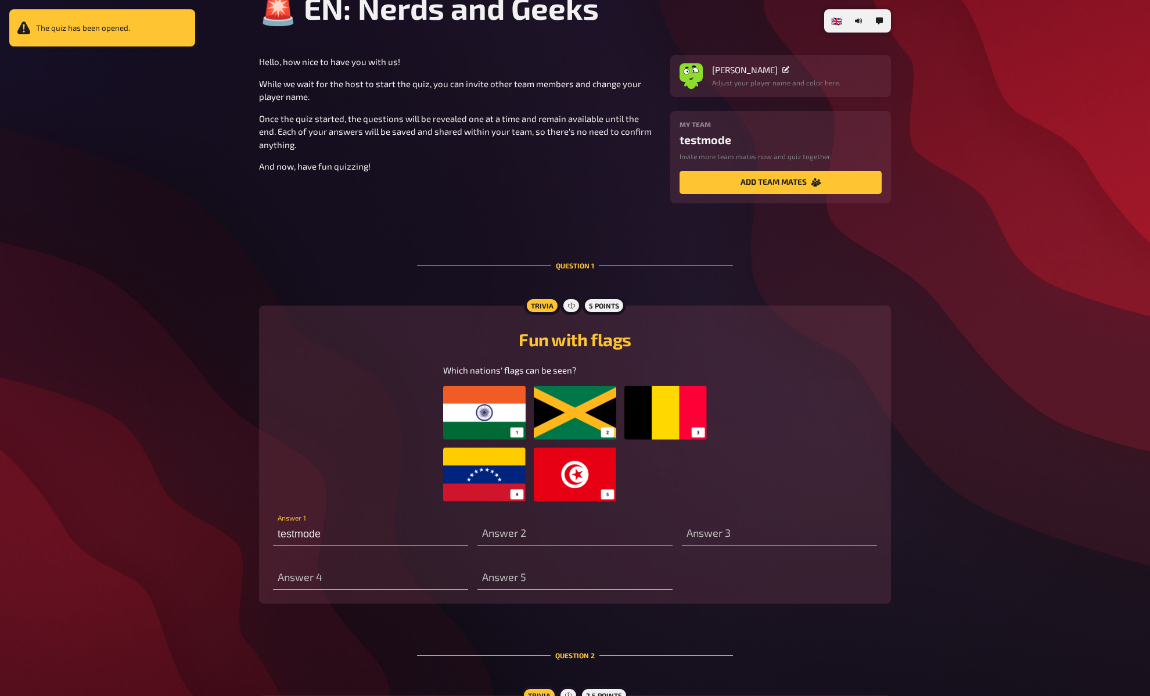
click at [338, 546] on input "testmode" at bounding box center [370, 533] width 195 height 23
type input "[GEOGRAPHIC_DATA]"
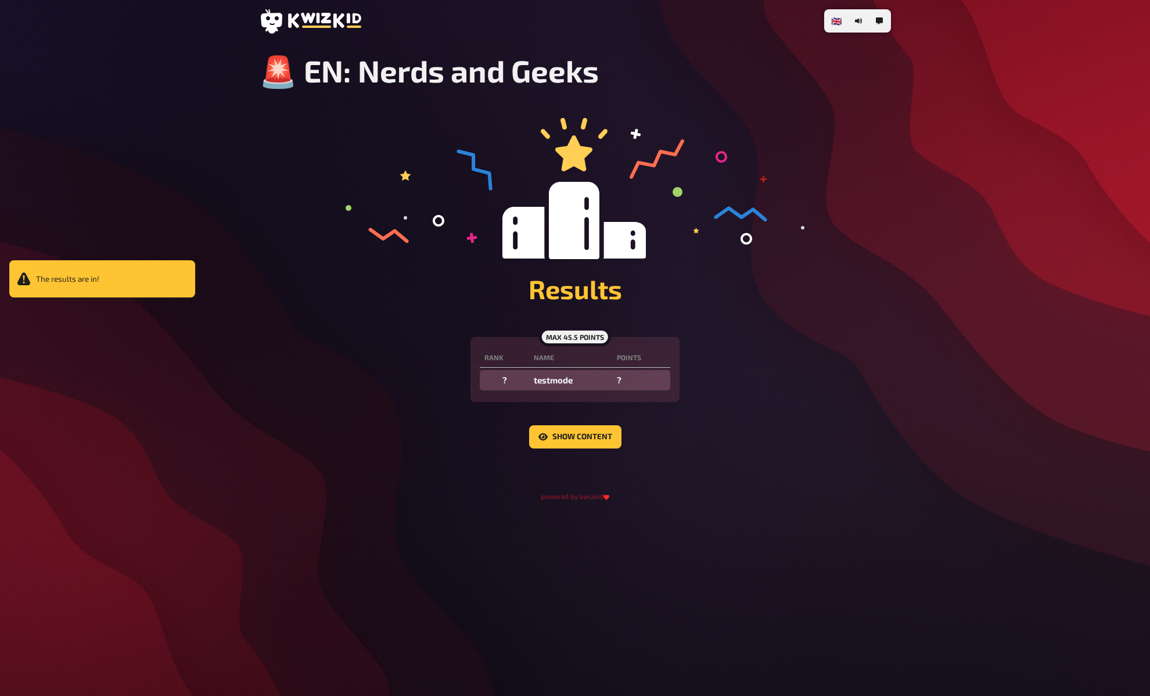
scroll to position [0, 0]
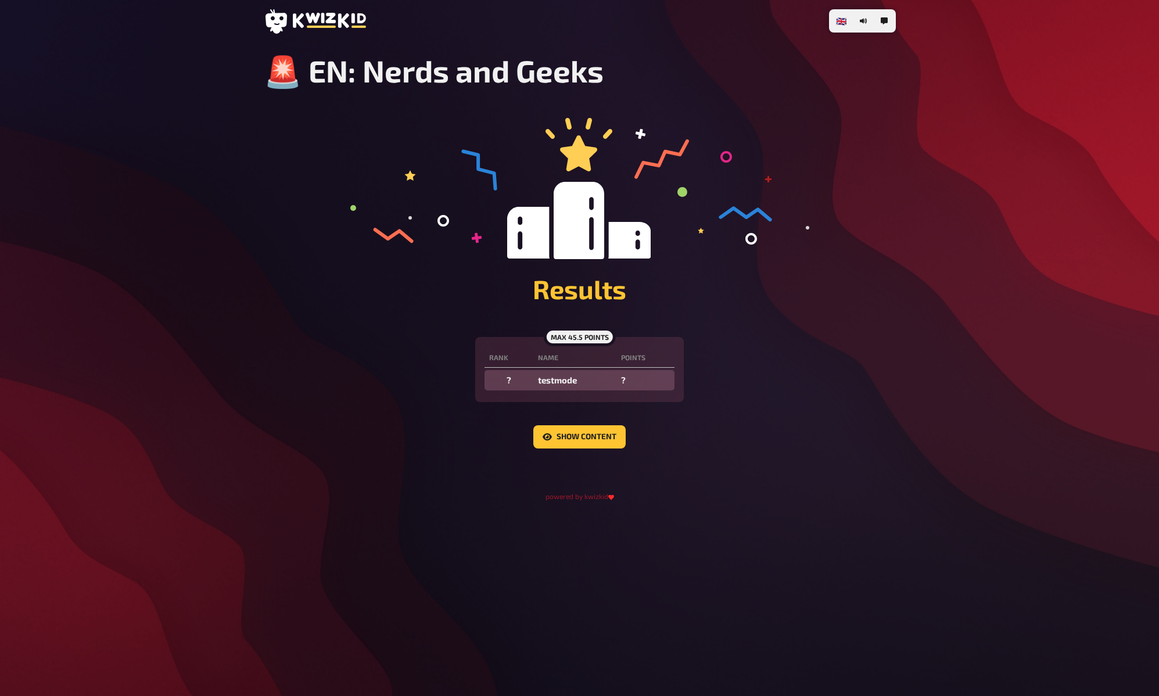
click at [264, 160] on div "Results" at bounding box center [580, 227] width 632 height 219
click at [583, 444] on button "Show content" at bounding box center [579, 436] width 92 height 23
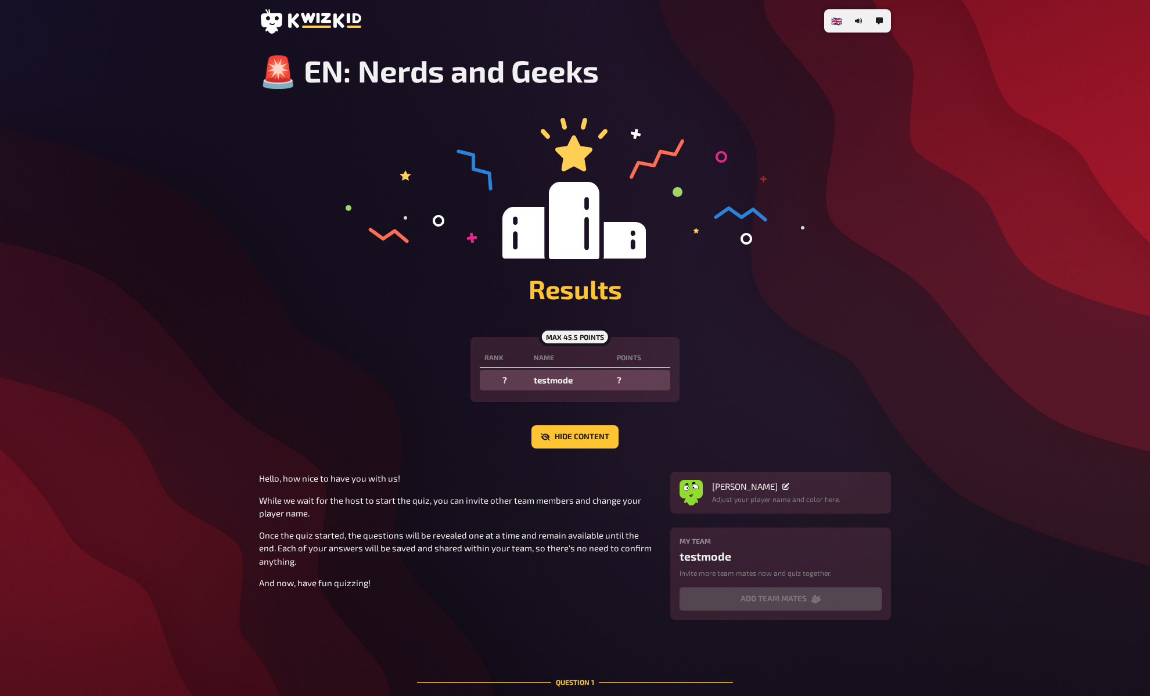
click at [293, 211] on div "Results" at bounding box center [575, 227] width 632 height 219
click at [296, 173] on div "Results" at bounding box center [575, 227] width 632 height 219
click at [285, 147] on div "Results" at bounding box center [575, 227] width 632 height 219
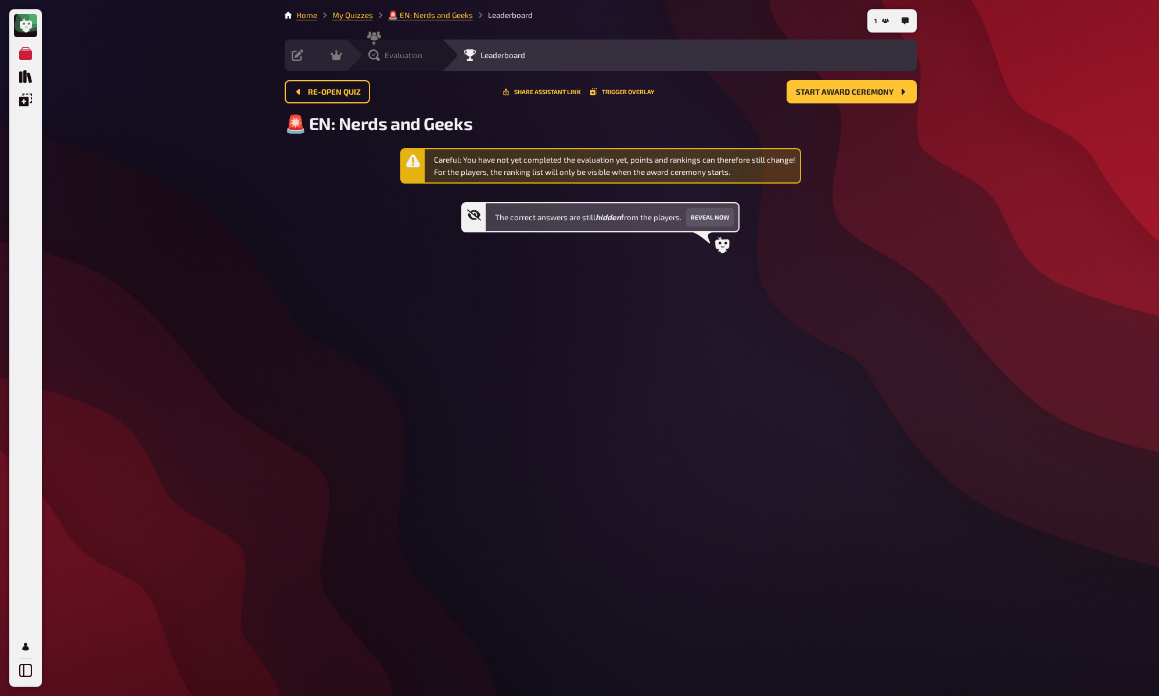
click at [378, 53] on icon at bounding box center [374, 55] width 12 height 12
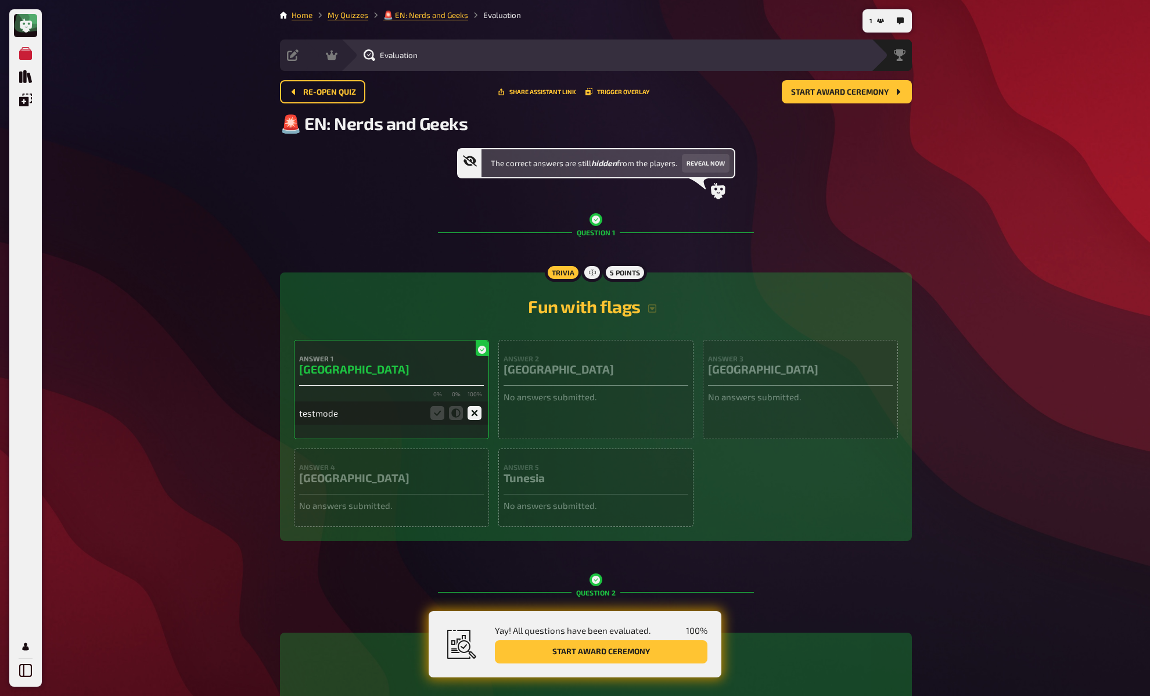
click at [294, 53] on icon at bounding box center [293, 55] width 12 height 12
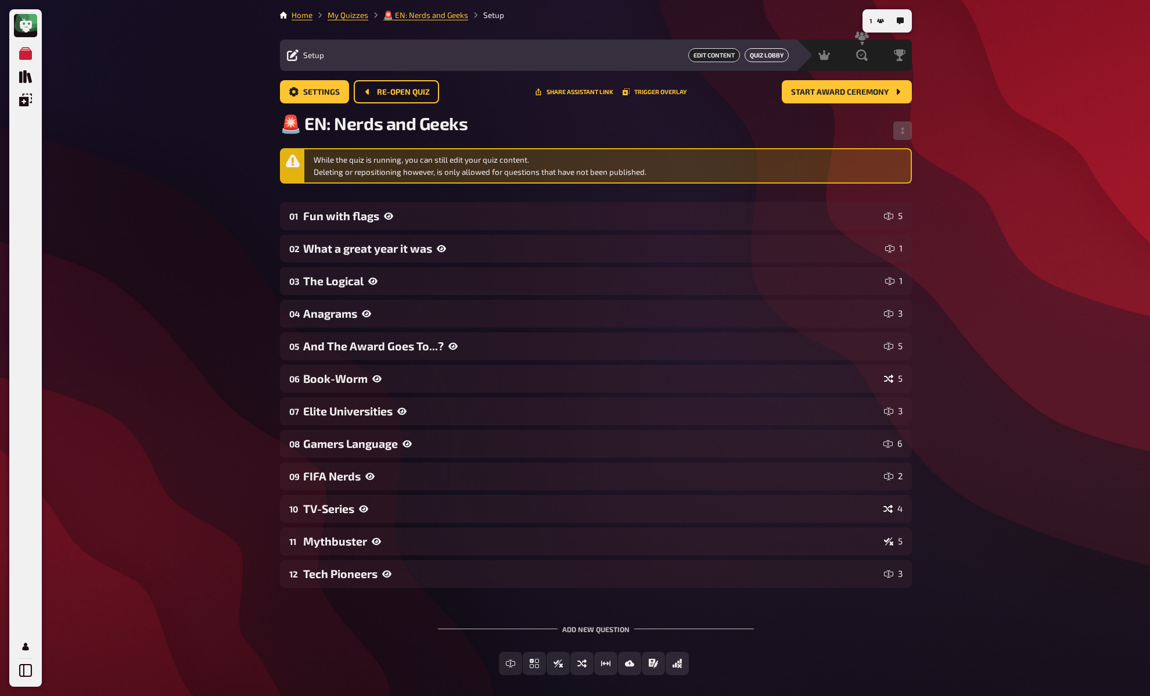
click at [773, 56] on link "Quiz Lobby" at bounding box center [767, 55] width 44 height 14
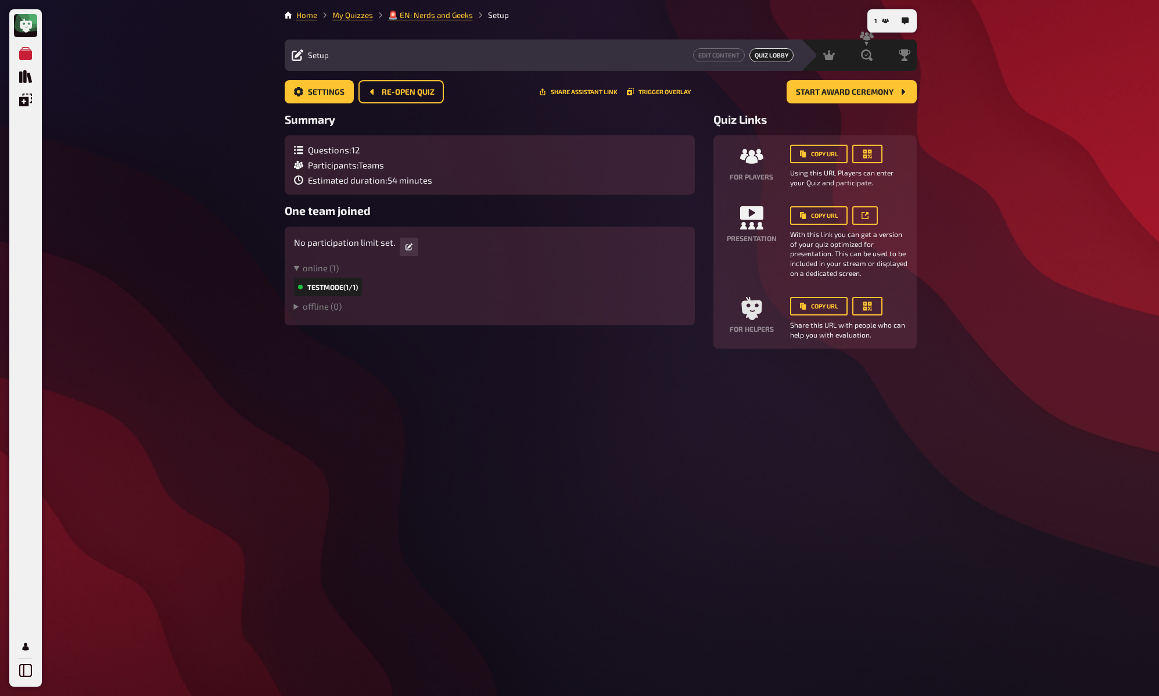
click at [1010, 127] on div "My Quizzes Quiz Library Overlays My Account 1 Home My Quizzes 🚨 EN: Nerds and G…" at bounding box center [579, 348] width 1159 height 696
click at [892, 53] on span "Leaderboard" at bounding box center [879, 55] width 45 height 9
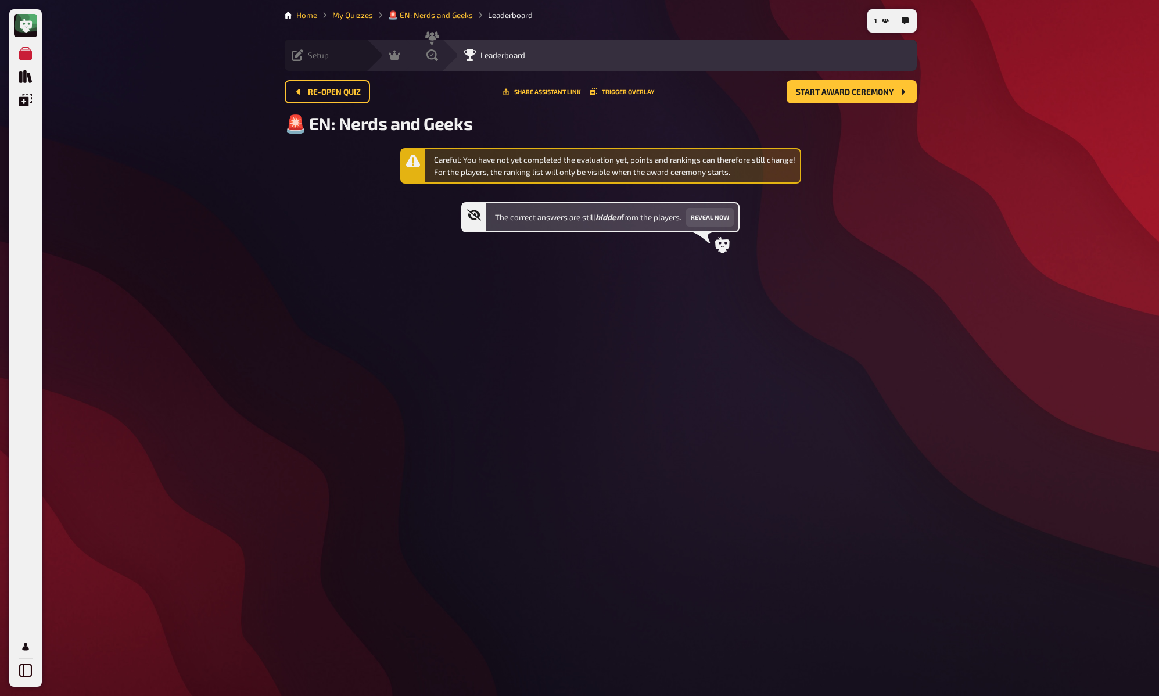
click at [959, 193] on div "My Quizzes Quiz Library Overlays My Account 1 Home My Quizzes 🚨 EN: Nerds and G…" at bounding box center [579, 348] width 1159 height 696
click at [341, 94] on span "Re-open Quiz" at bounding box center [334, 92] width 53 height 8
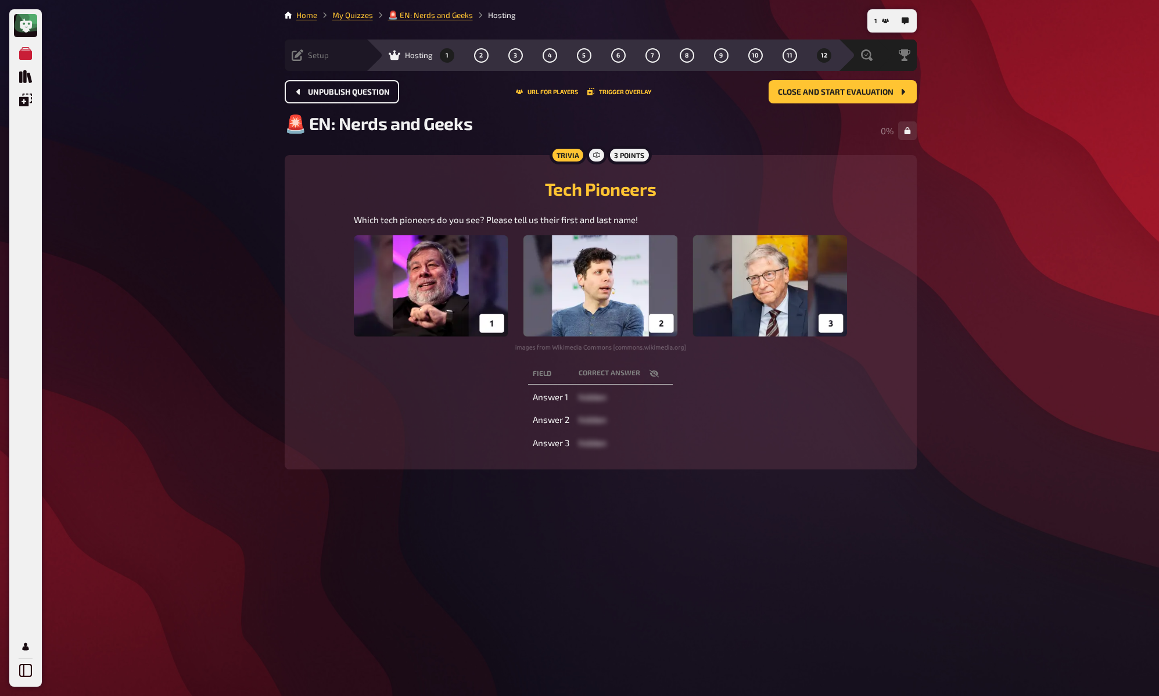
click at [446, 53] on span "1" at bounding box center [447, 55] width 3 height 6
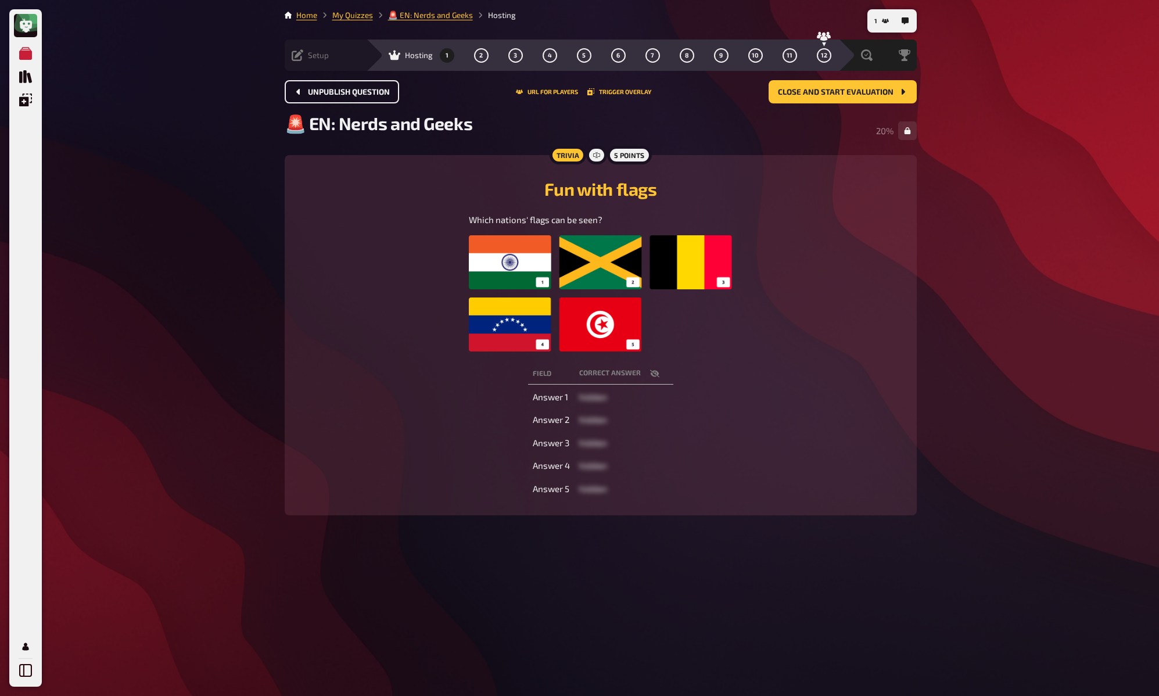
click at [656, 369] on icon "button" at bounding box center [654, 373] width 9 height 9
click at [922, 259] on div "1 Home My Quizzes 🚨 EN: Nerds and Geeks Hosting Setup Edit Content Quiz Lobby H…" at bounding box center [600, 348] width 651 height 696
click at [876, 88] on span "Close and start evaluation" at bounding box center [836, 92] width 116 height 8
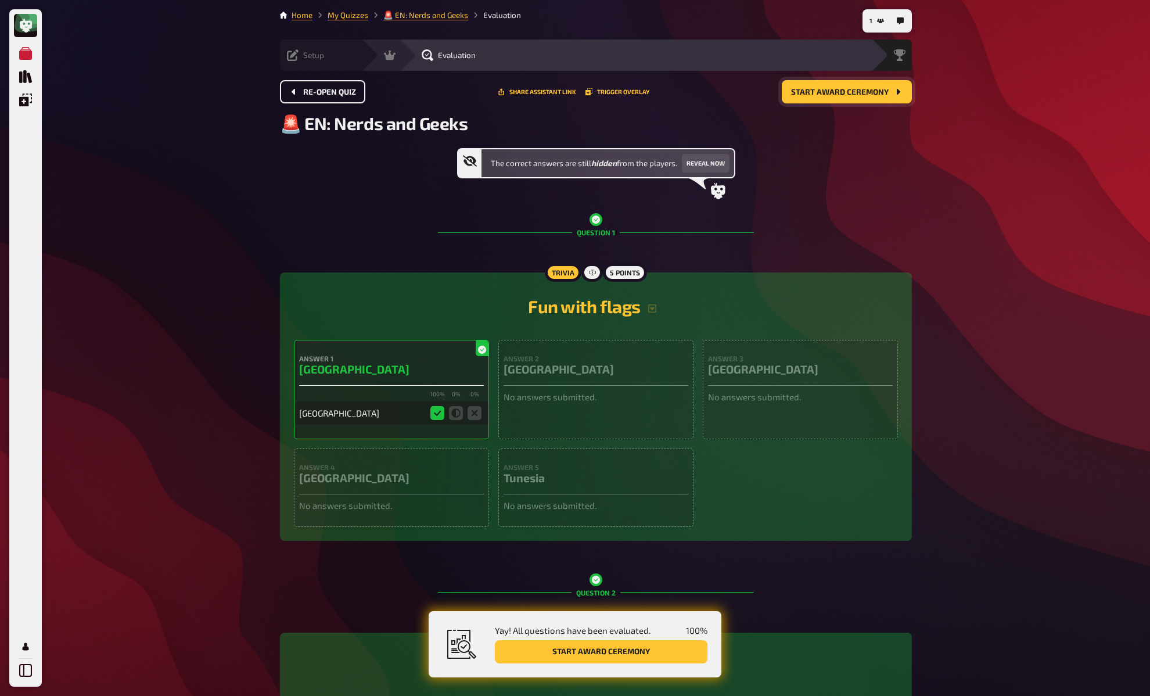
click at [874, 94] on span "Start award ceremony" at bounding box center [840, 92] width 98 height 8
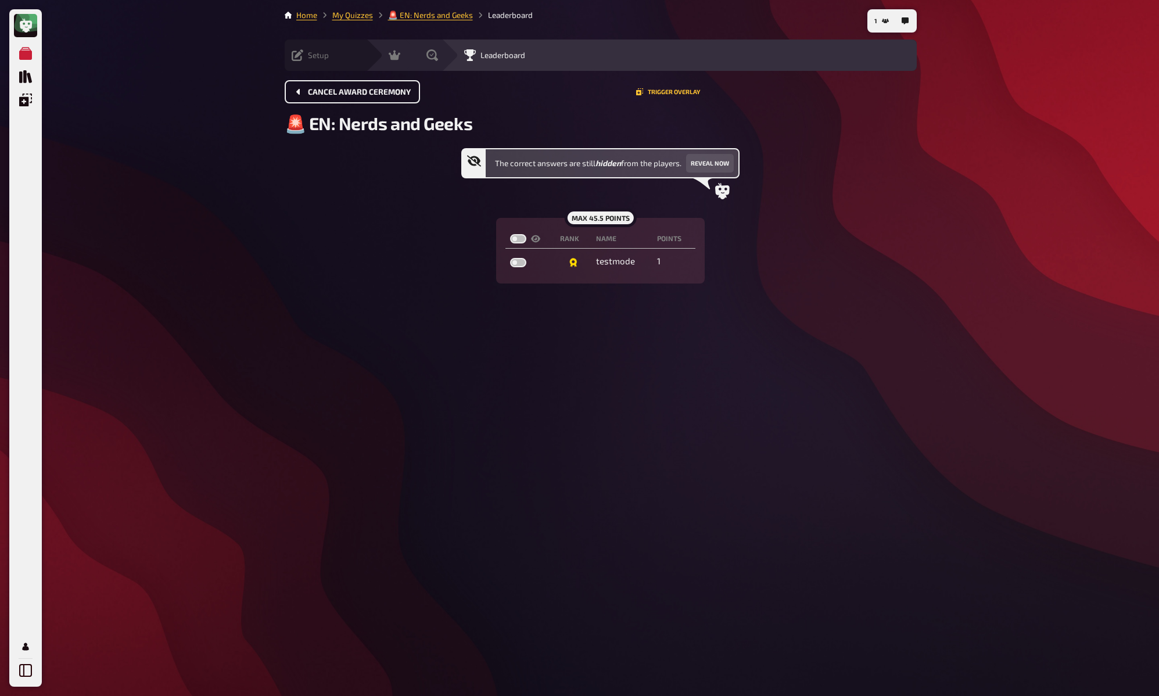
click at [957, 203] on div "My Quizzes Quiz Library Overlays My Account 1 Home My Quizzes 🚨 EN: Nerds and G…" at bounding box center [579, 348] width 1159 height 696
click at [815, 247] on div "The correct answers are still hidden from the players. Reveal now max 45.5 poin…" at bounding box center [601, 215] width 632 height 135
click at [331, 89] on span "Cancel award ceremony" at bounding box center [359, 92] width 103 height 8
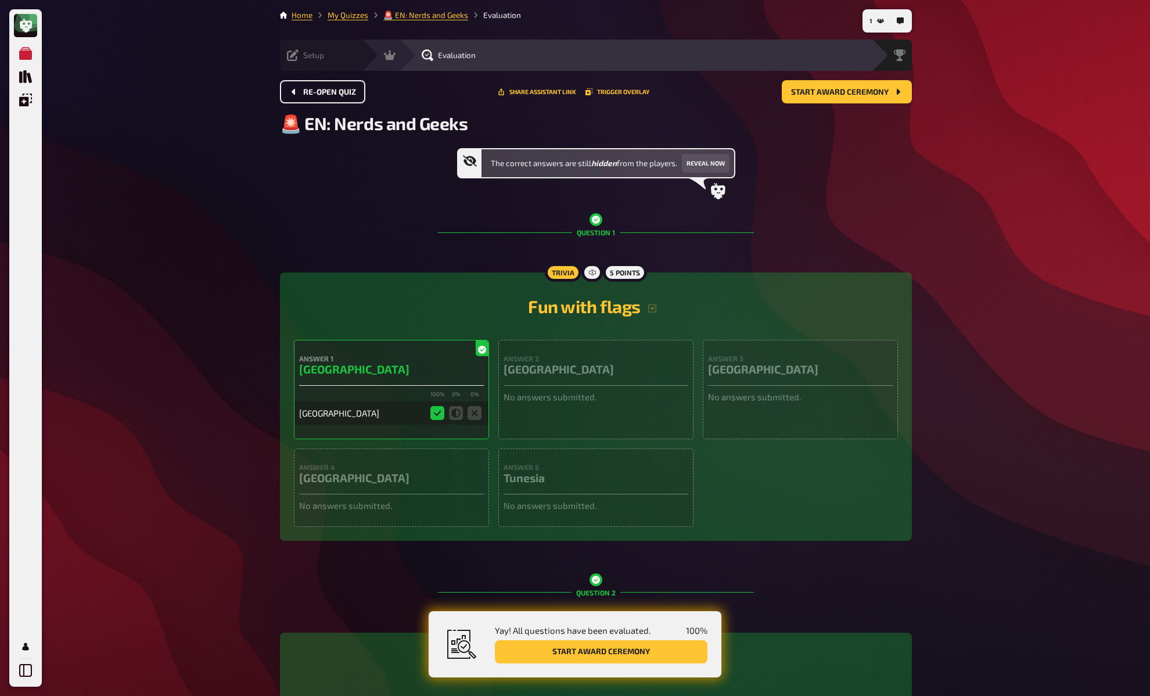
click at [340, 94] on span "Re-open Quiz" at bounding box center [329, 92] width 53 height 8
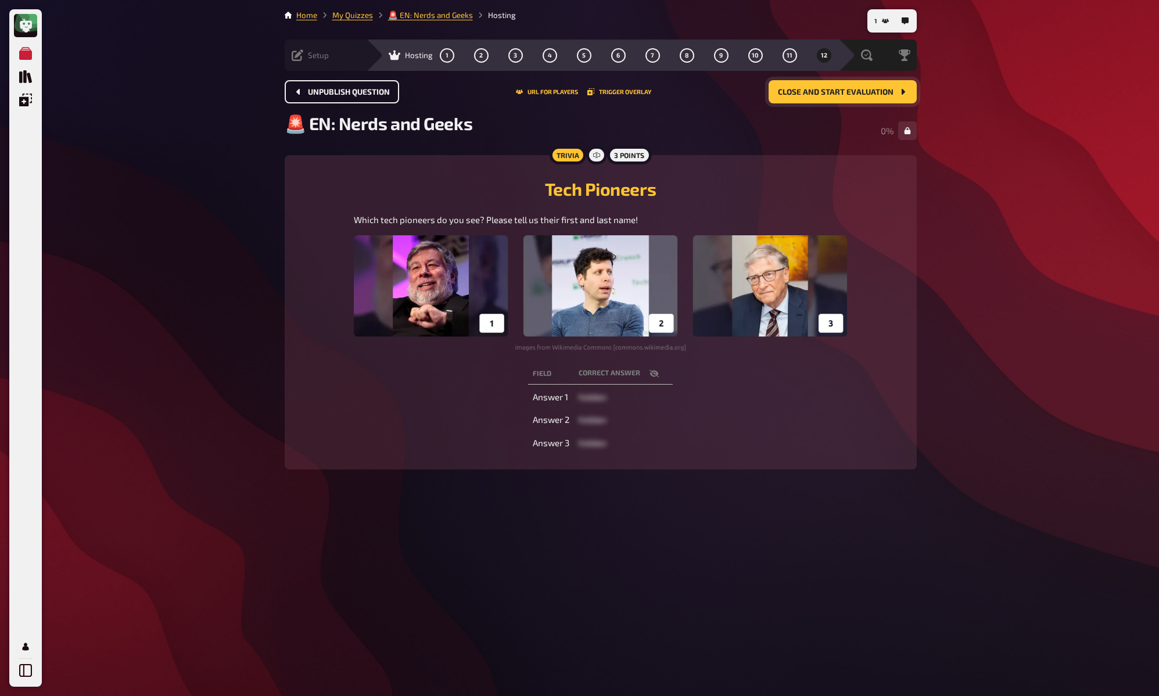
click at [890, 94] on span "Close and start evaluation" at bounding box center [836, 92] width 116 height 8
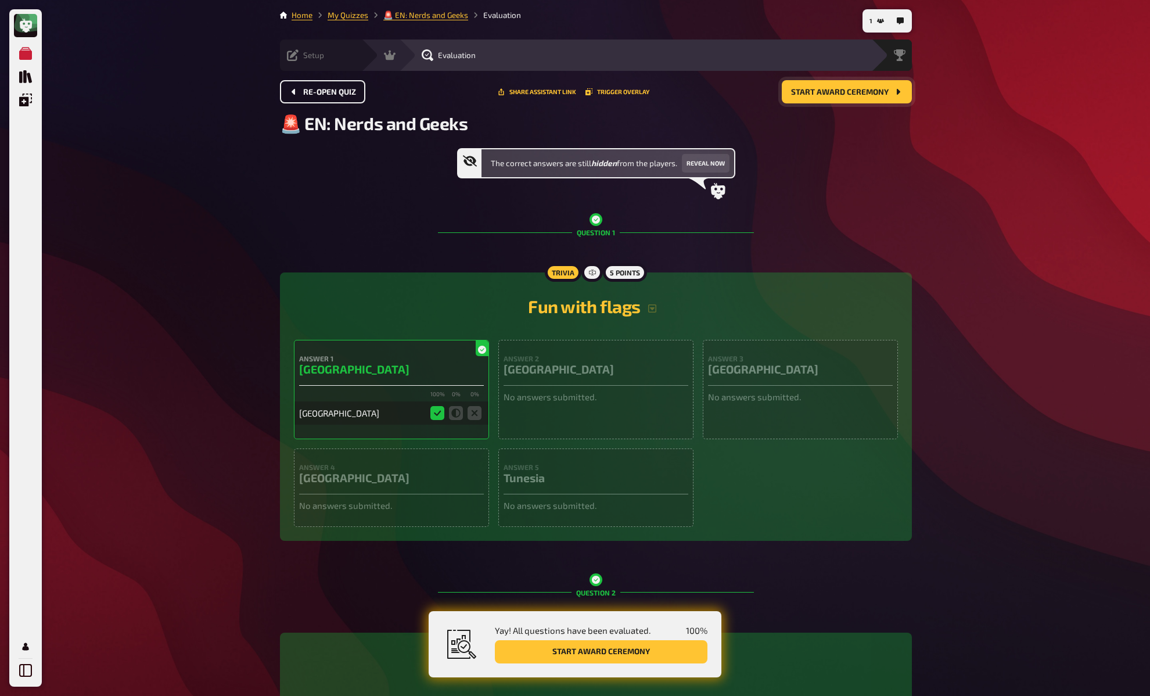
click at [890, 94] on button "Start award ceremony" at bounding box center [847, 91] width 130 height 23
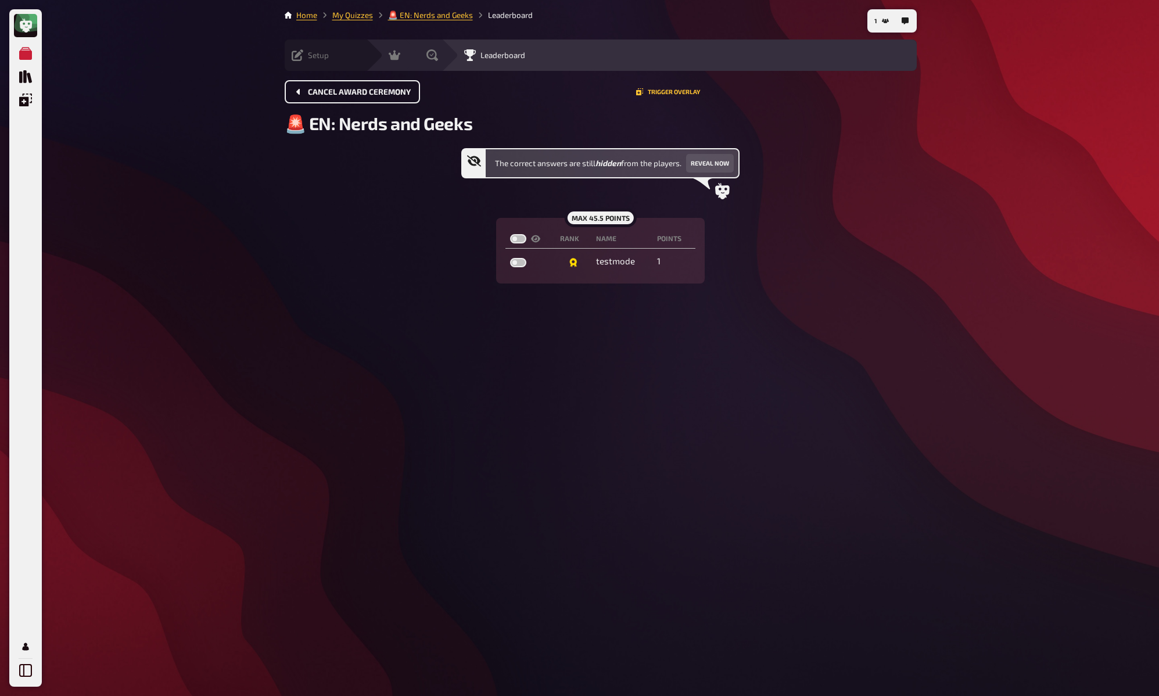
click at [890, 106] on div "Cancel award ceremony Trigger Overlay" at bounding box center [601, 96] width 632 height 33
click at [351, 16] on link "My Quizzes" at bounding box center [352, 14] width 41 height 9
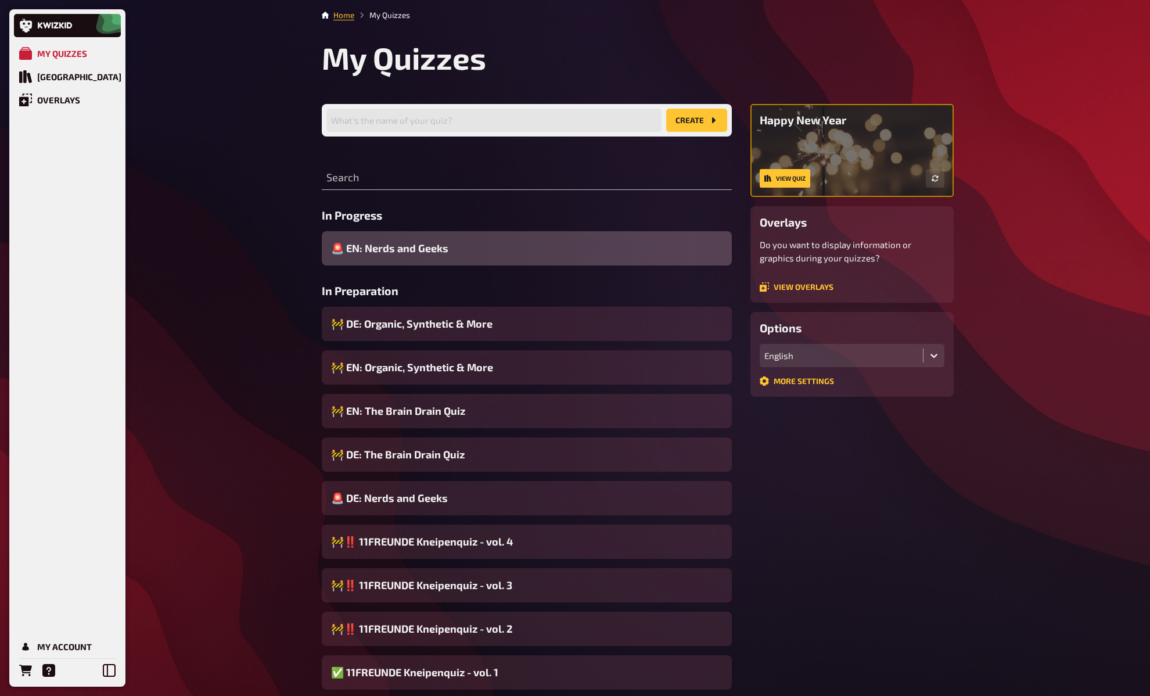
click at [382, 251] on span "🚨 EN: Nerds and Geeks" at bounding box center [389, 249] width 117 height 16
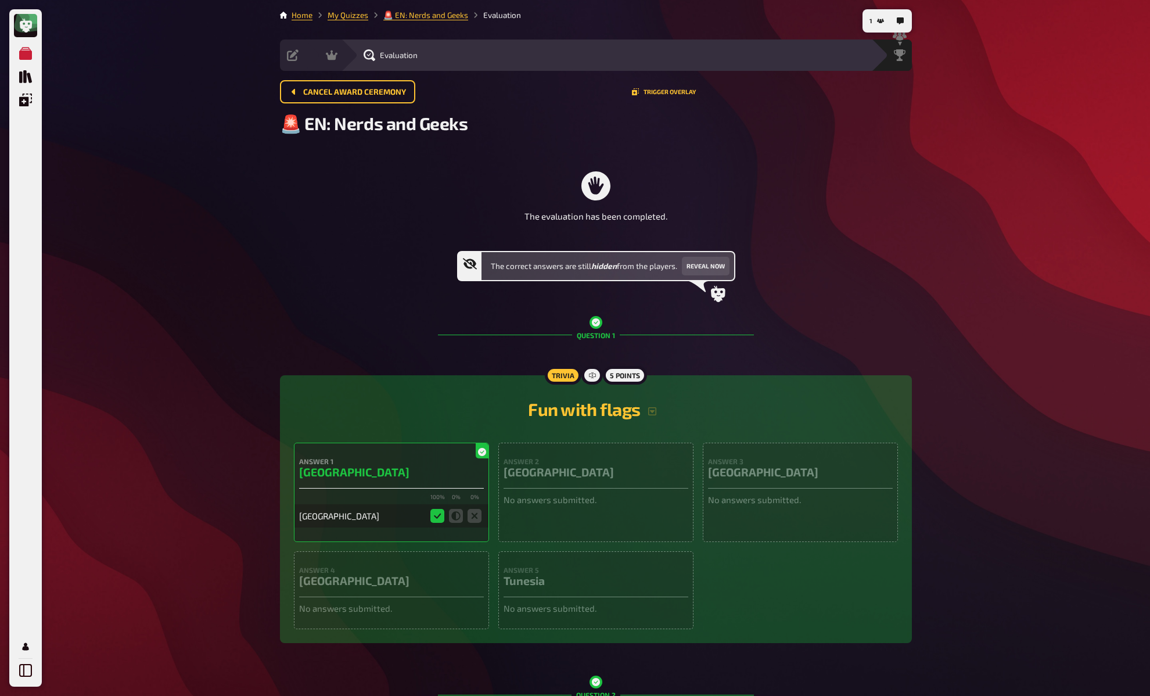
click at [394, 155] on div "The evaluation has been completed. The correct answers are still hidden from th…" at bounding box center [596, 225] width 632 height 154
click at [352, 11] on link "My Quizzes" at bounding box center [348, 14] width 41 height 9
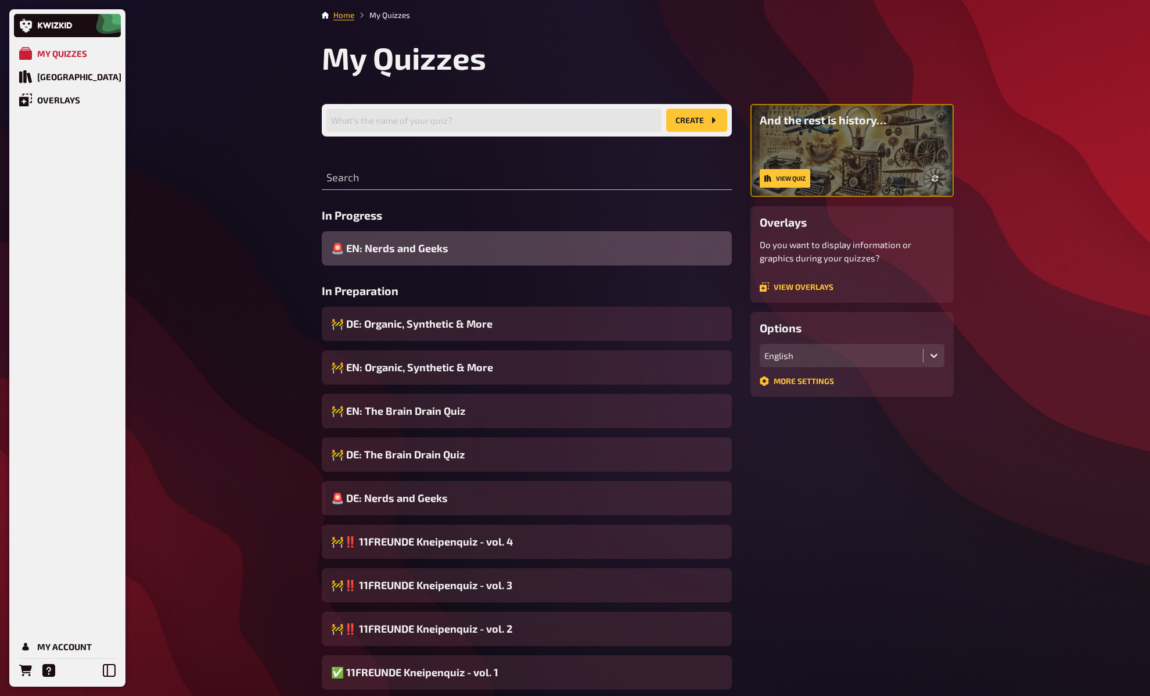
click at [402, 243] on span "🚨 EN: Nerds and Geeks" at bounding box center [389, 249] width 117 height 16
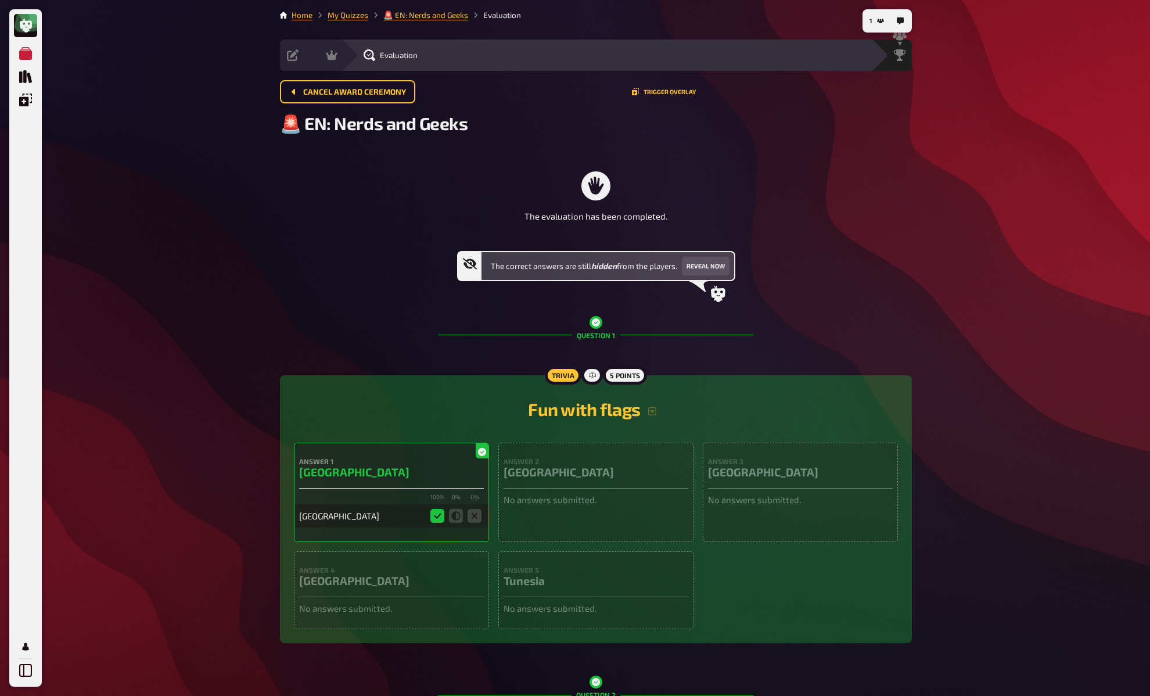
click at [402, 243] on div "The evaluation has been completed. The correct answers are still hidden from th…" at bounding box center [596, 225] width 632 height 154
click at [405, 237] on div "The evaluation has been completed. The correct answers are still hidden from th…" at bounding box center [596, 225] width 632 height 154
click at [555, 214] on p "The evaluation has been completed." at bounding box center [596, 216] width 143 height 13
click at [890, 55] on span "Leaderboard" at bounding box center [874, 55] width 45 height 9
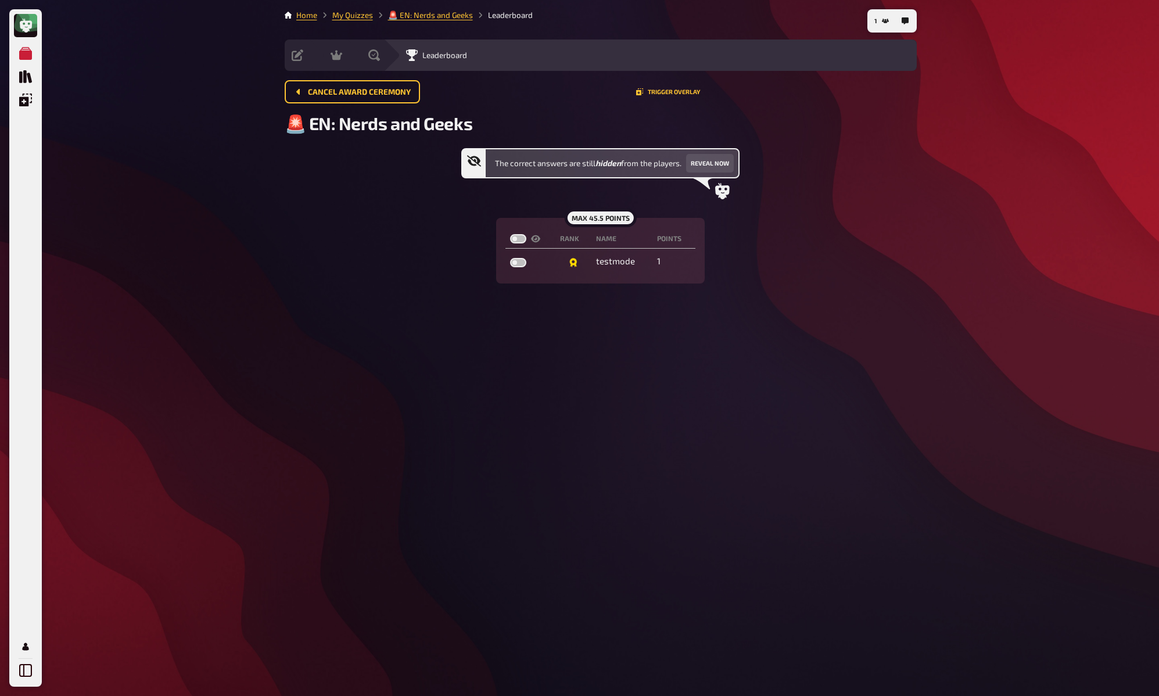
click at [849, 168] on div "The correct answers are still hidden from the players. Reveal now max 45.5 poin…" at bounding box center [601, 215] width 632 height 135
click at [843, 159] on div "The correct answers are still hidden from the players. Reveal now max 45.5 poin…" at bounding box center [601, 215] width 632 height 135
click at [342, 13] on link "My Quizzes" at bounding box center [352, 14] width 41 height 9
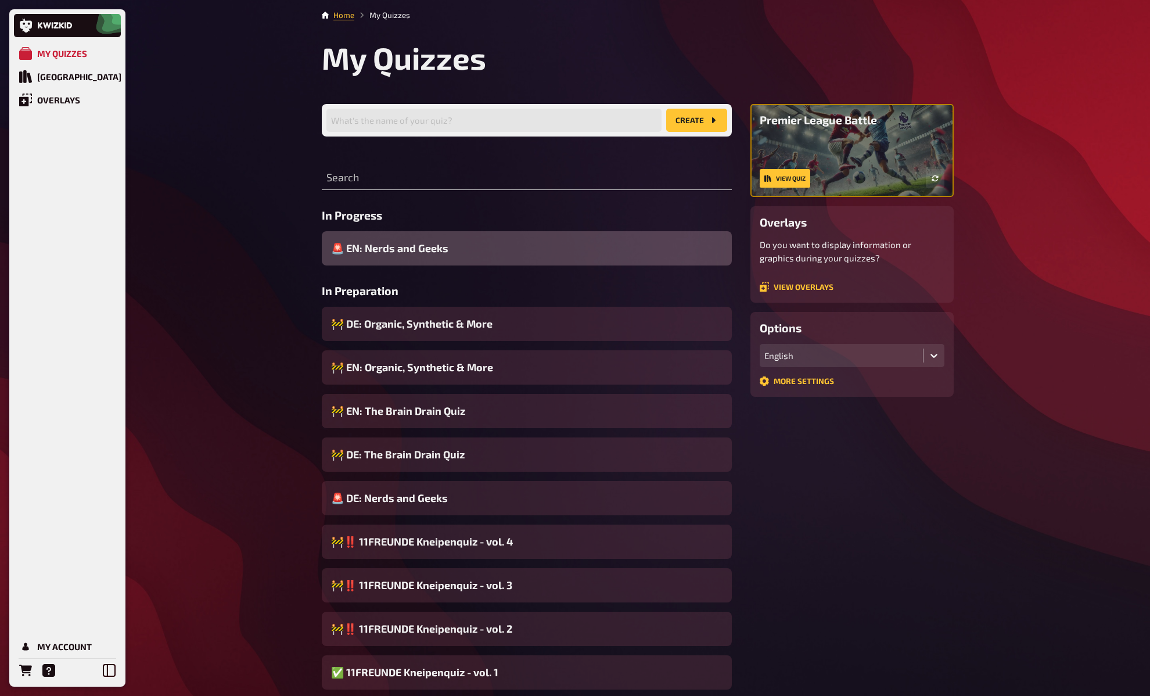
click at [403, 247] on span "🚨 EN: Nerds and Geeks" at bounding box center [389, 249] width 117 height 16
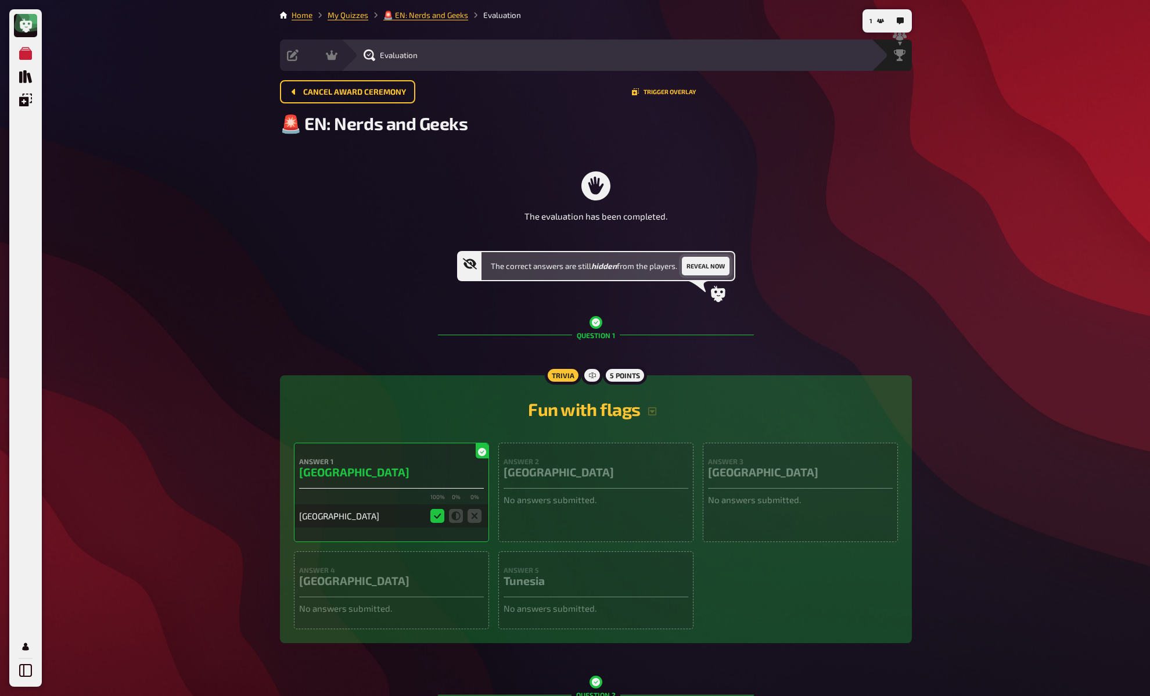
click at [713, 266] on button "Reveal now" at bounding box center [706, 266] width 48 height 19
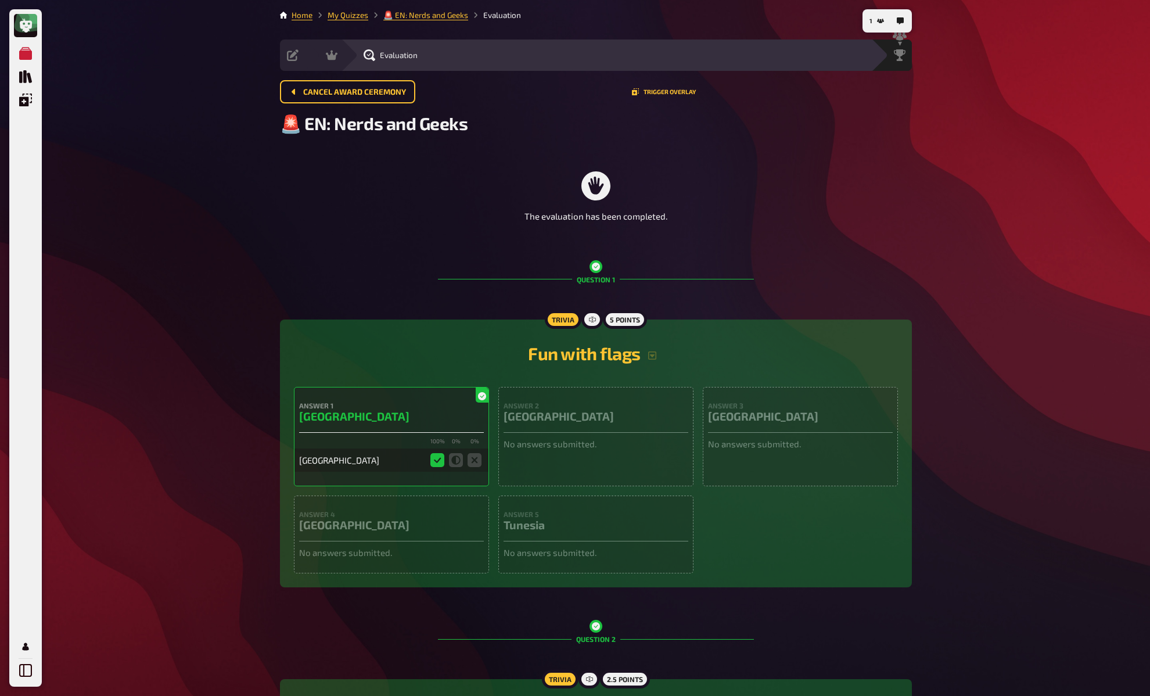
click at [862, 229] on div "The evaluation has been completed." at bounding box center [596, 197] width 632 height 98
drag, startPoint x: 233, startPoint y: 179, endPoint x: 257, endPoint y: 145, distance: 41.6
click at [353, 13] on link "My Quizzes" at bounding box center [348, 14] width 41 height 9
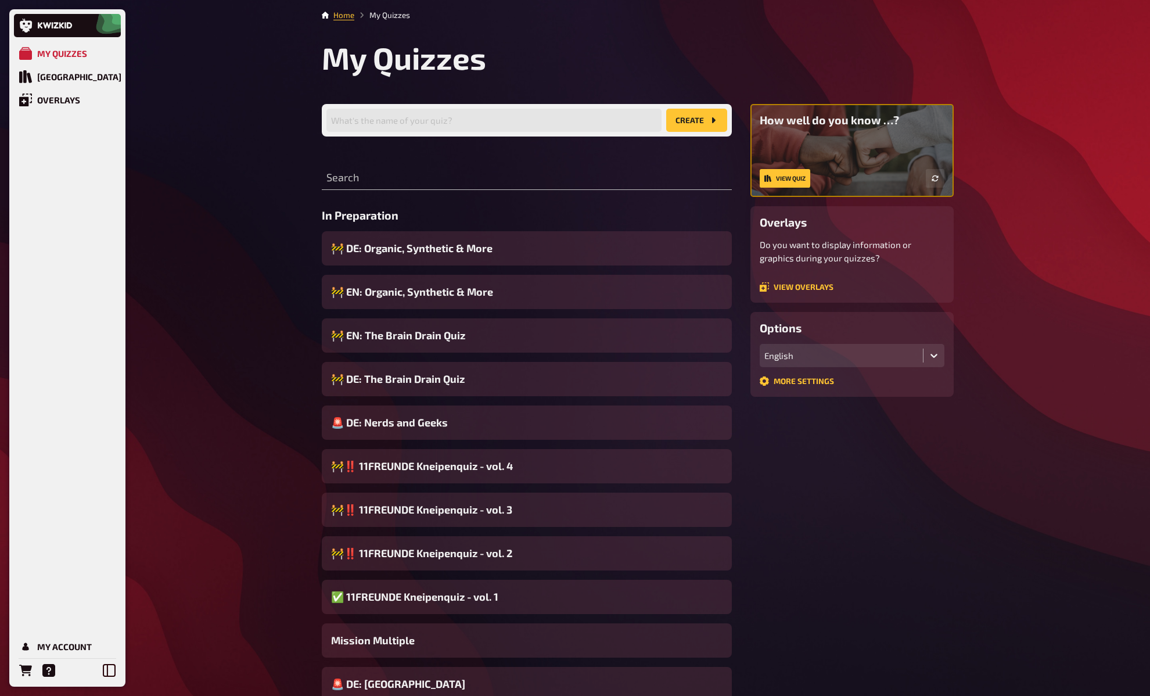
drag, startPoint x: 285, startPoint y: 220, endPoint x: 289, endPoint y: 227, distance: 7.6
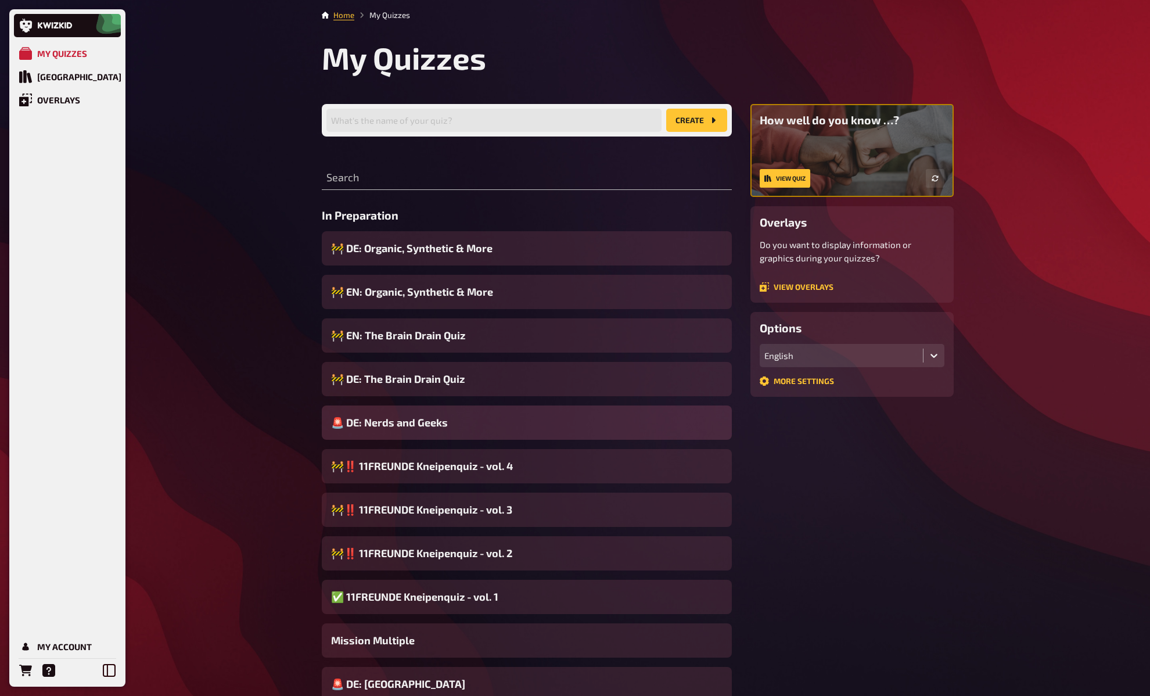
click at [412, 428] on span "🚨 DE: Nerds and Geeks" at bounding box center [389, 423] width 117 height 16
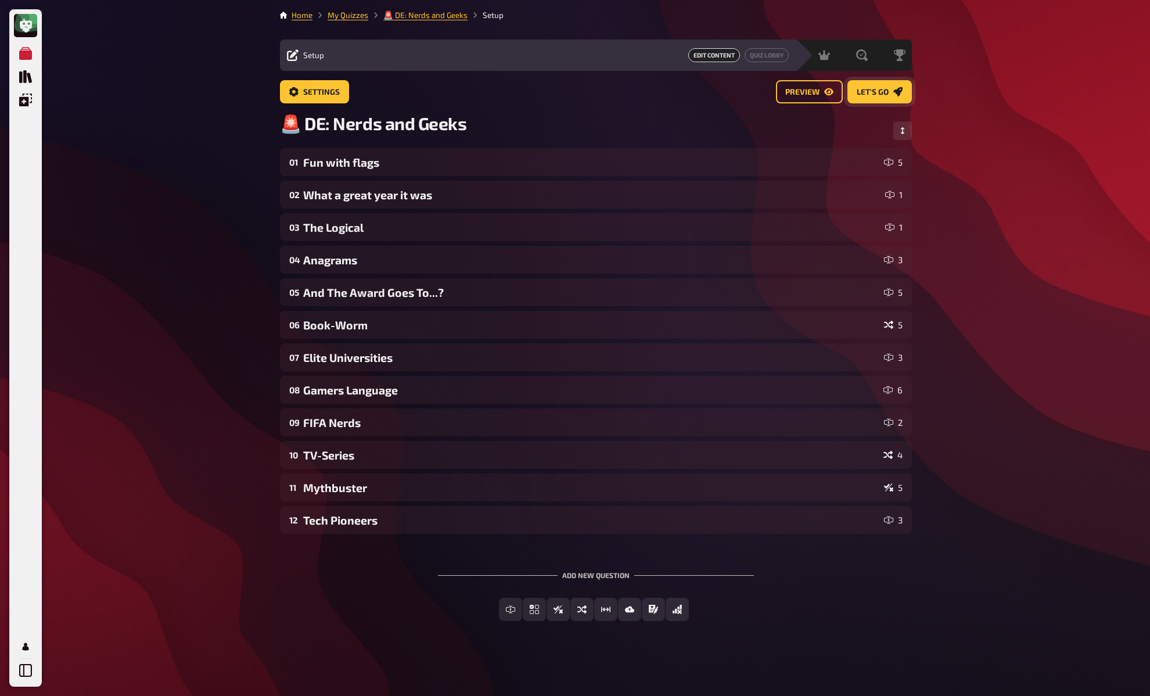
click at [894, 87] on icon "Let's go" at bounding box center [898, 91] width 9 height 9
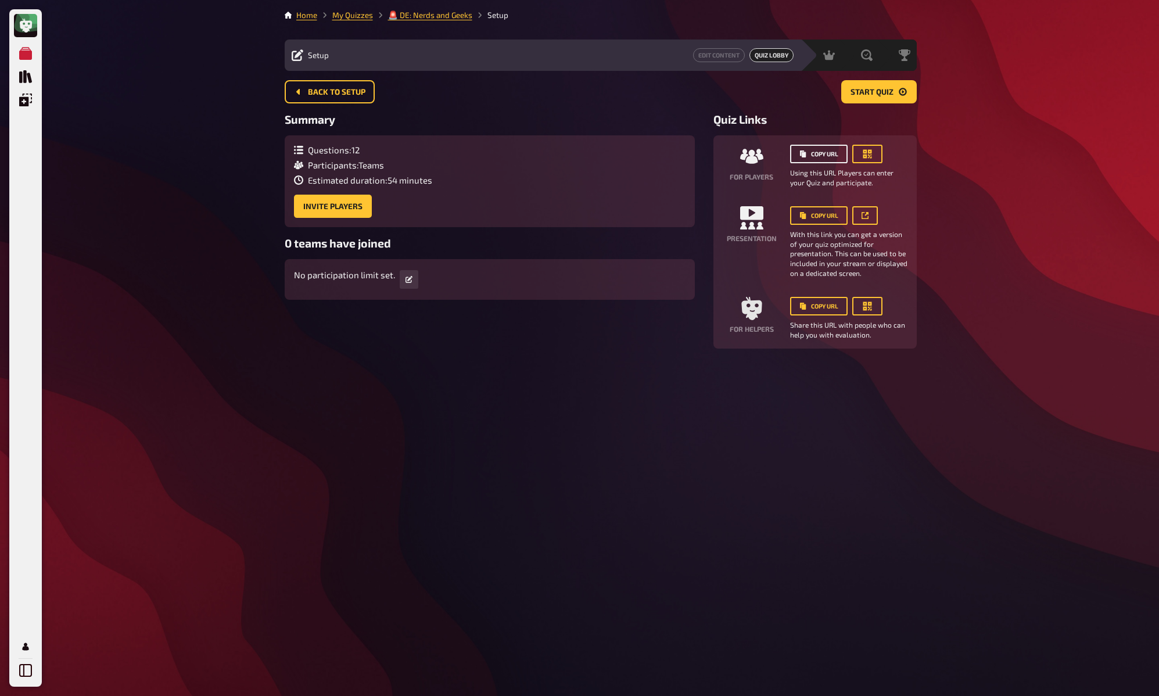
click at [824, 155] on button "Copy URL" at bounding box center [819, 154] width 58 height 19
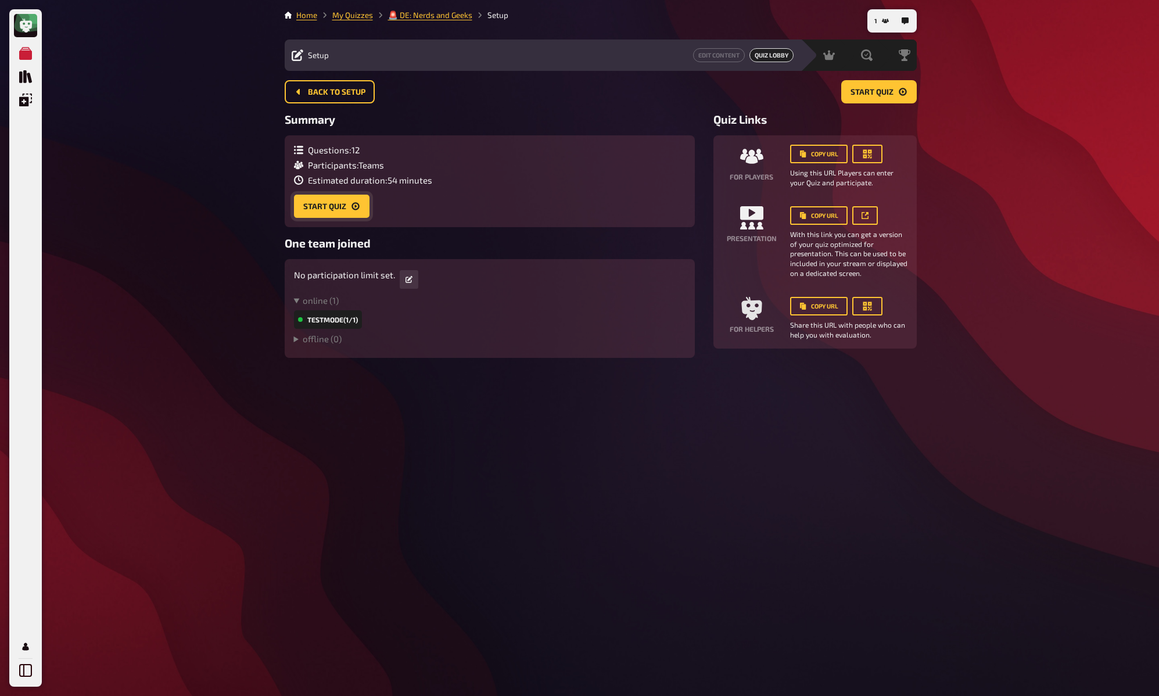
click at [333, 211] on button "Start Quiz" at bounding box center [332, 206] width 76 height 23
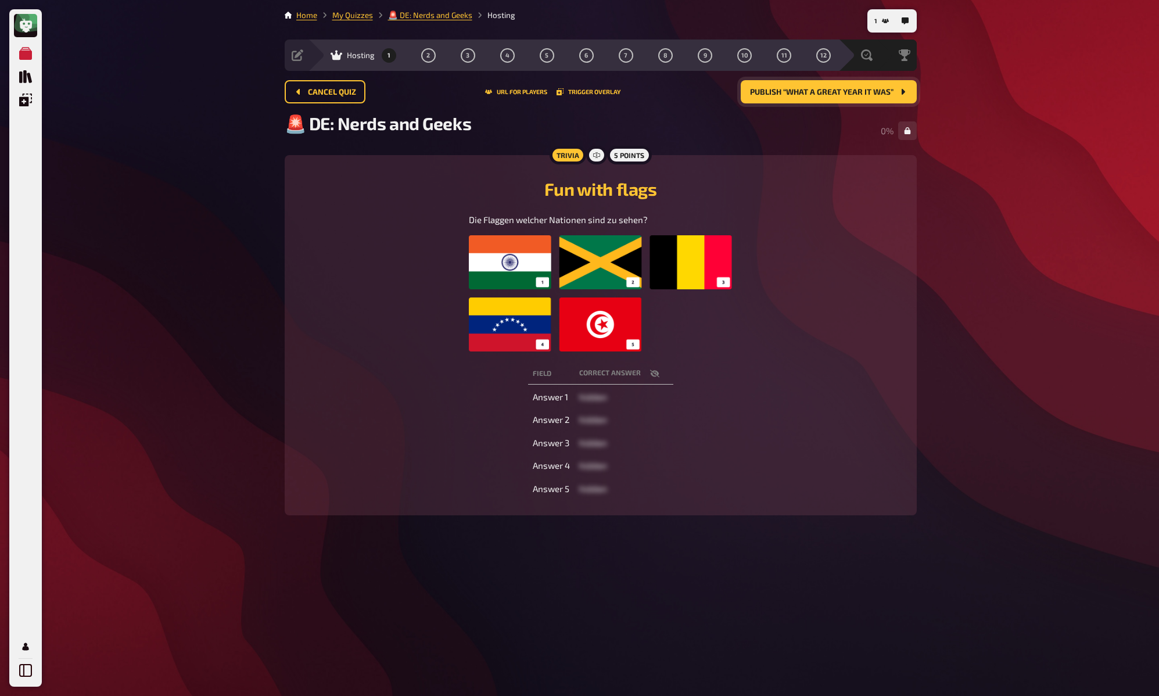
click at [863, 89] on span "Publish “What a great year it was”" at bounding box center [821, 92] width 143 height 8
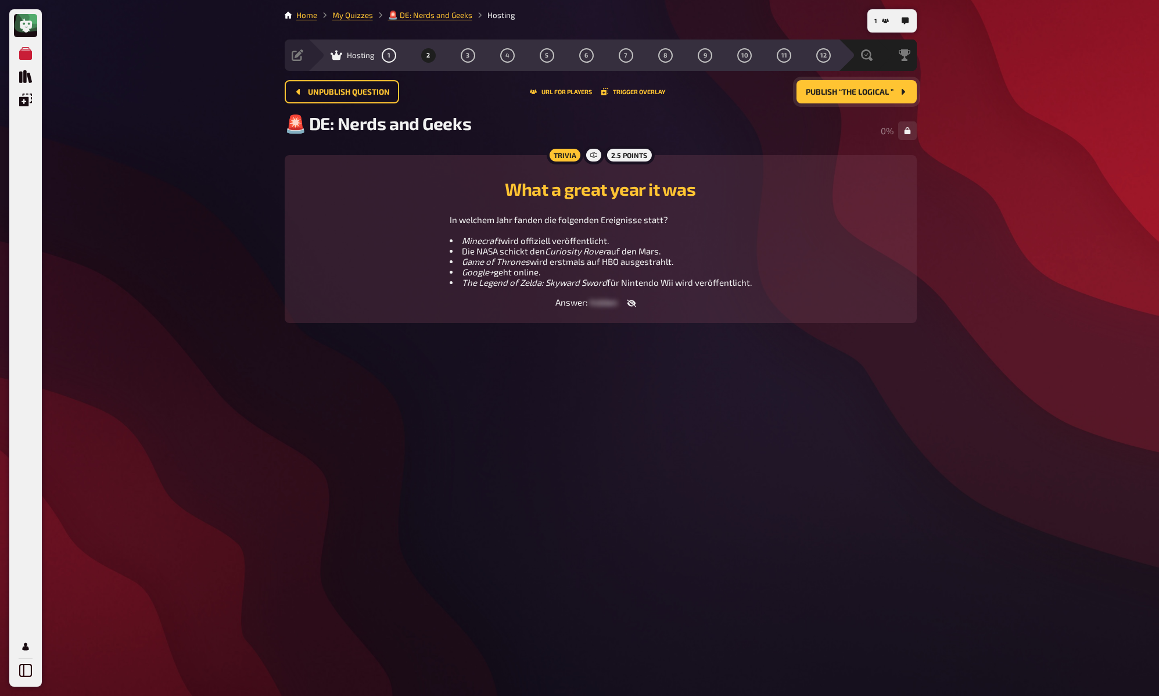
click at [863, 89] on span "Publish “The Logical ”" at bounding box center [850, 92] width 88 height 8
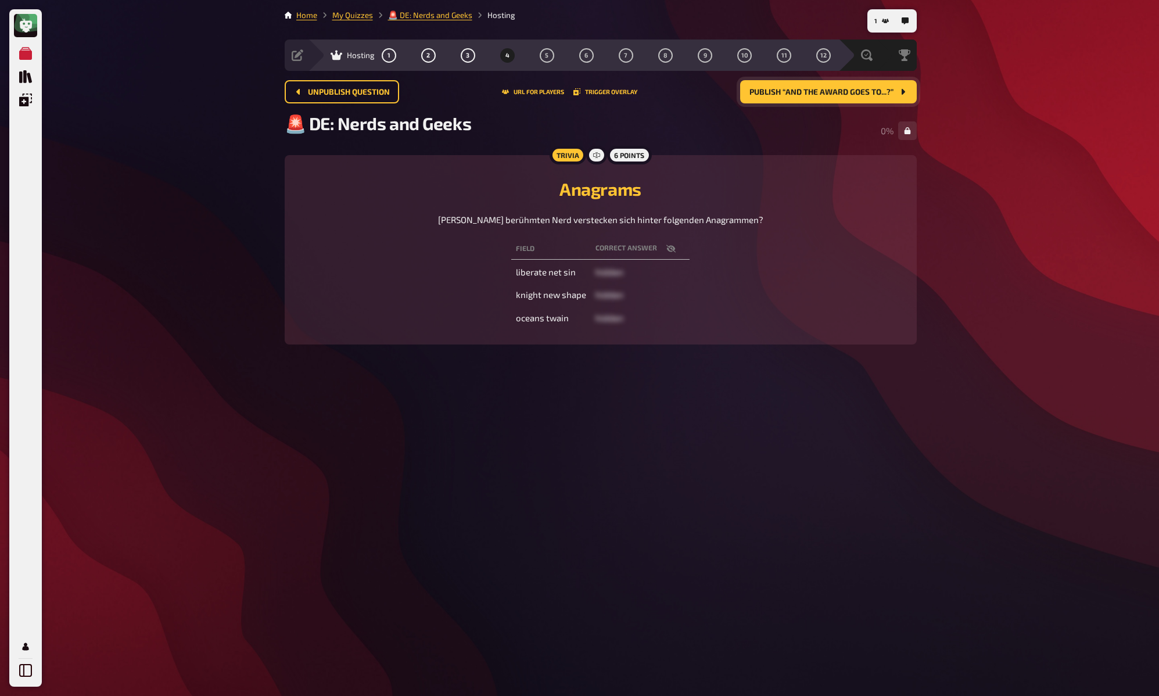
click at [863, 89] on span "Publish “And The Award Goes To...?”" at bounding box center [821, 92] width 144 height 8
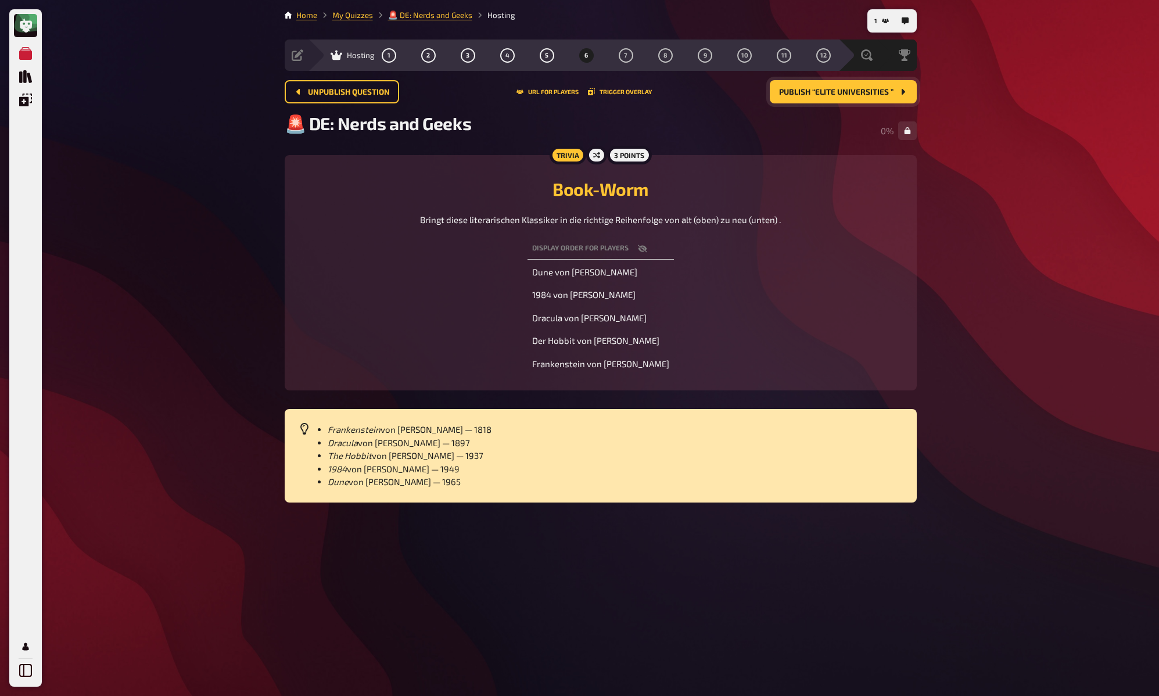
click at [863, 89] on span "Publish “Elite Universities ”" at bounding box center [836, 92] width 114 height 8
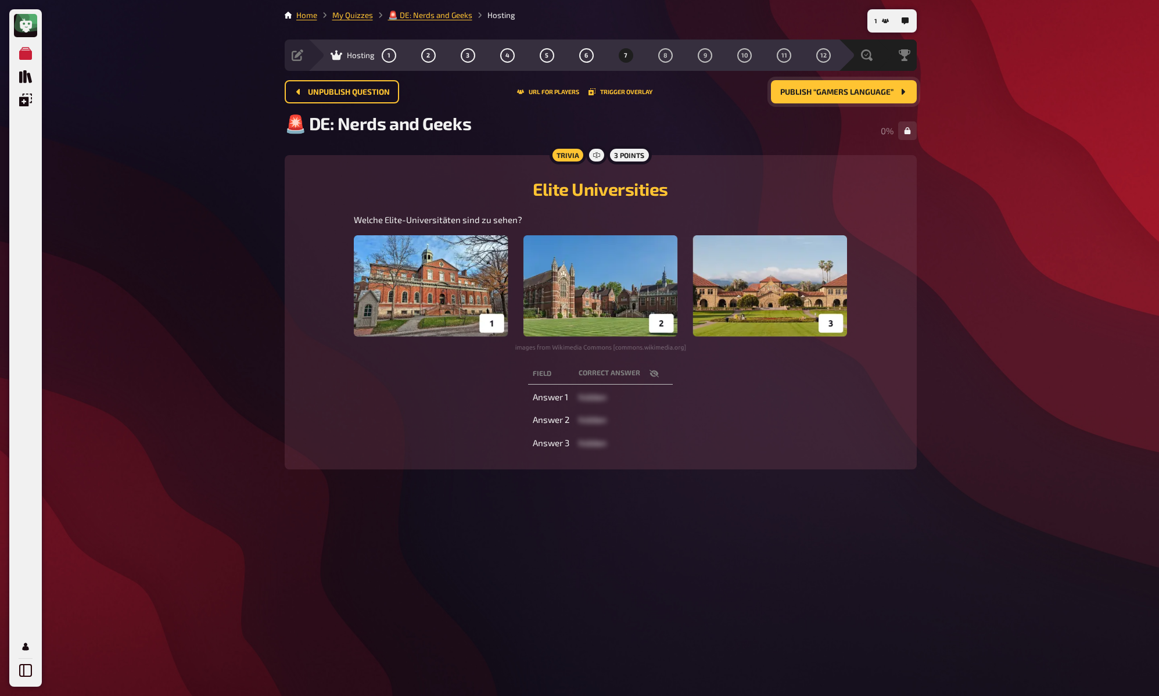
click at [863, 89] on span "Publish “Gamers Language”" at bounding box center [836, 92] width 113 height 8
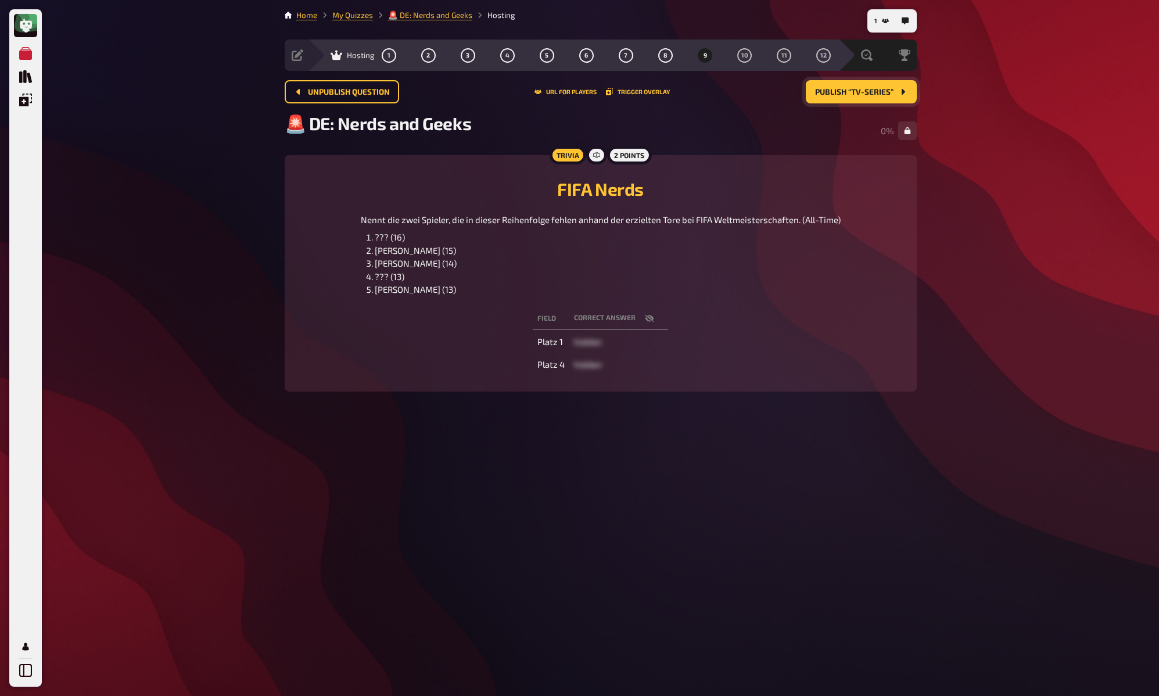
click at [863, 89] on span "Publish “TV-Series”" at bounding box center [854, 92] width 78 height 8
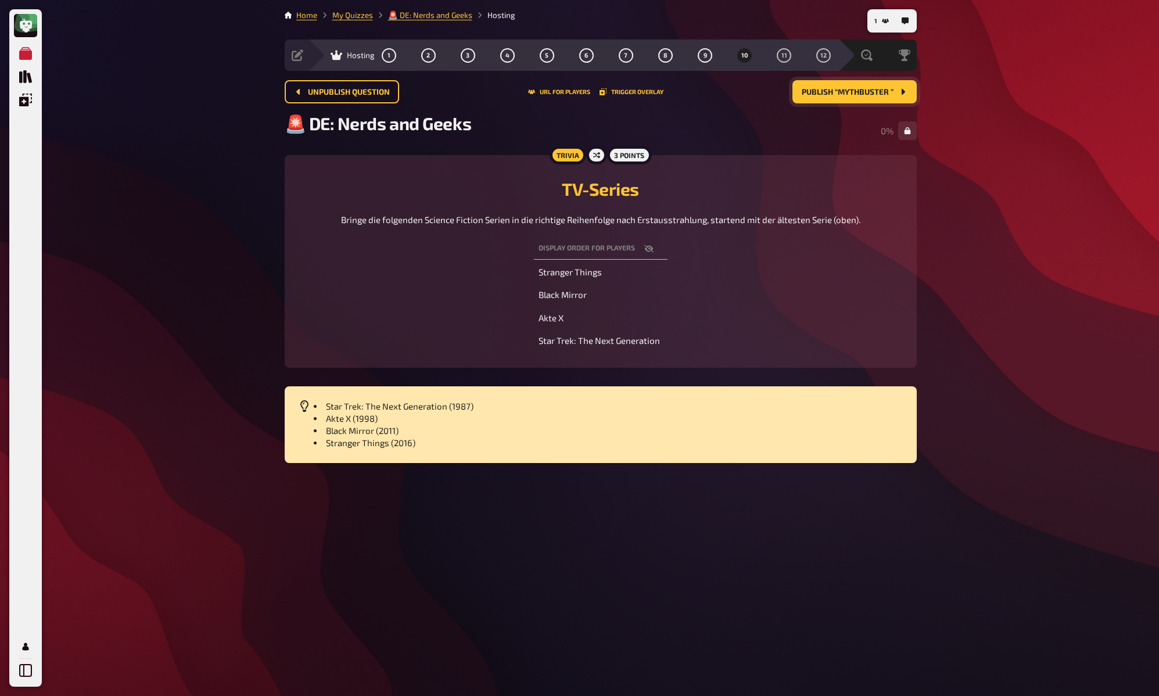
click at [875, 91] on span "Publish “Mythbuster ”" at bounding box center [848, 92] width 92 height 8
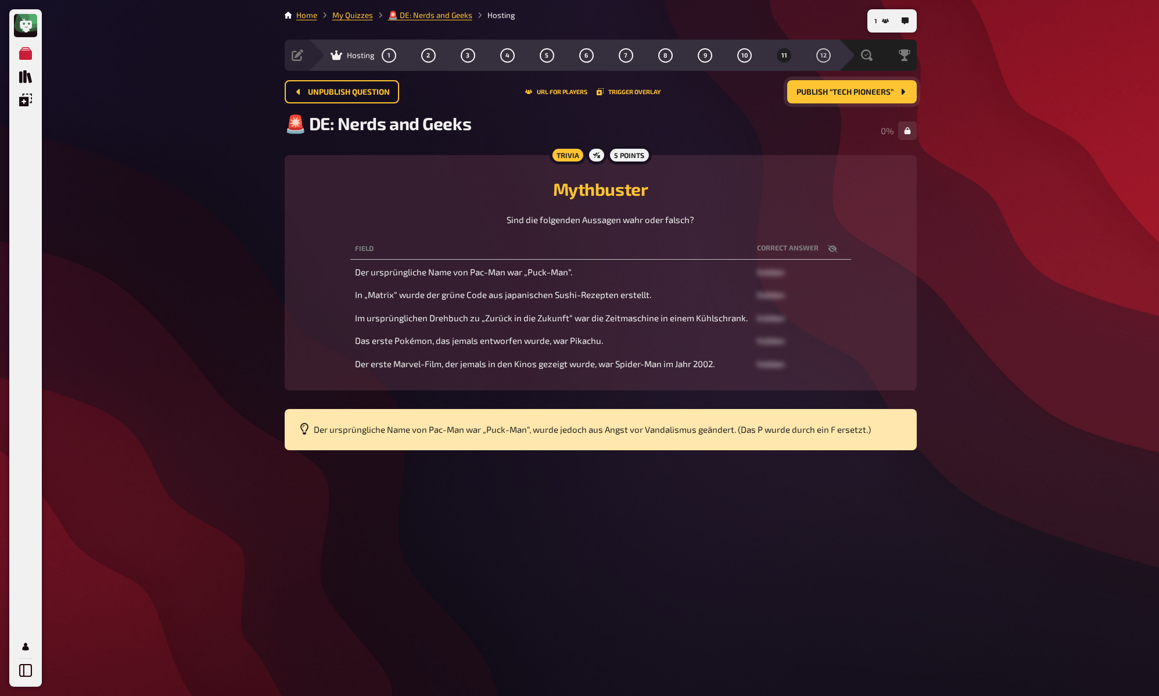
click at [875, 91] on span "Publish “Tech Pioneers”" at bounding box center [845, 92] width 97 height 8
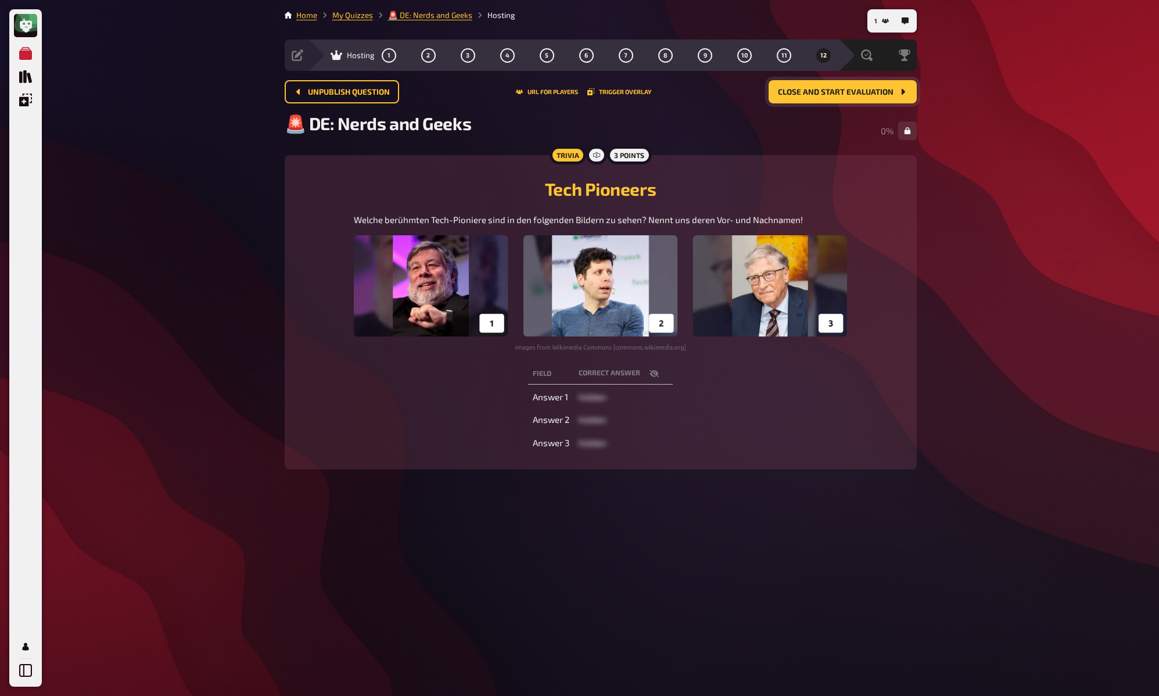
click at [889, 98] on button "Close and start evaluation" at bounding box center [843, 91] width 148 height 23
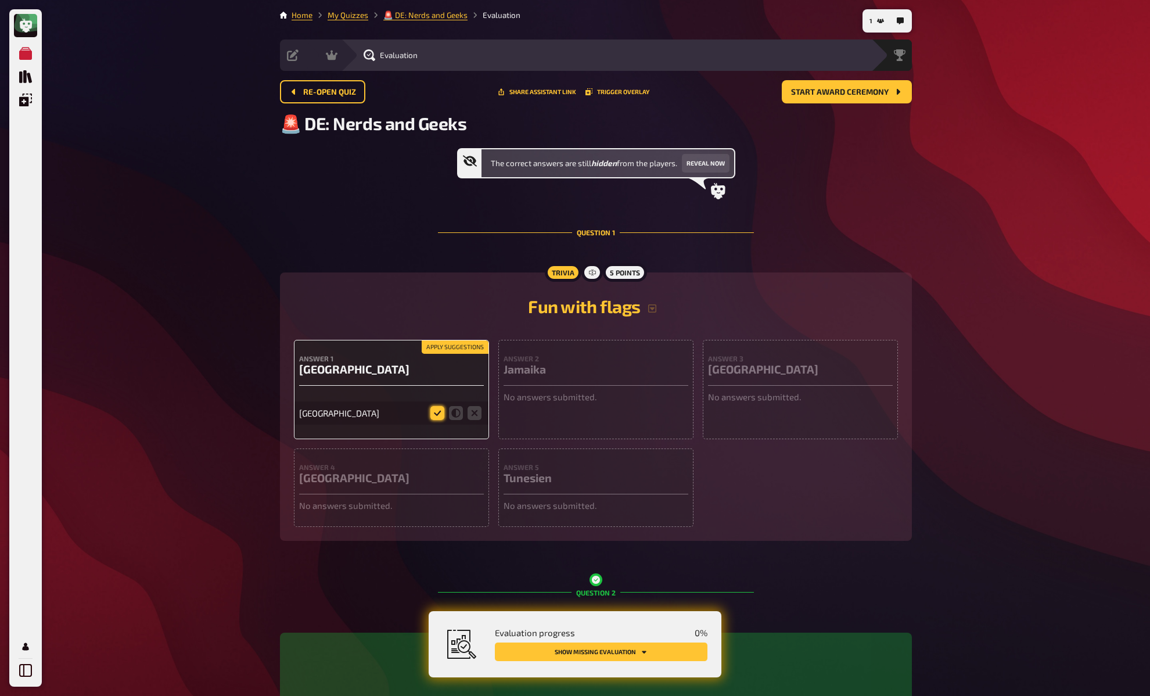
click at [437, 414] on icon at bounding box center [437, 413] width 14 height 14
click at [0, 0] on input "radio" at bounding box center [0, 0] width 0 height 0
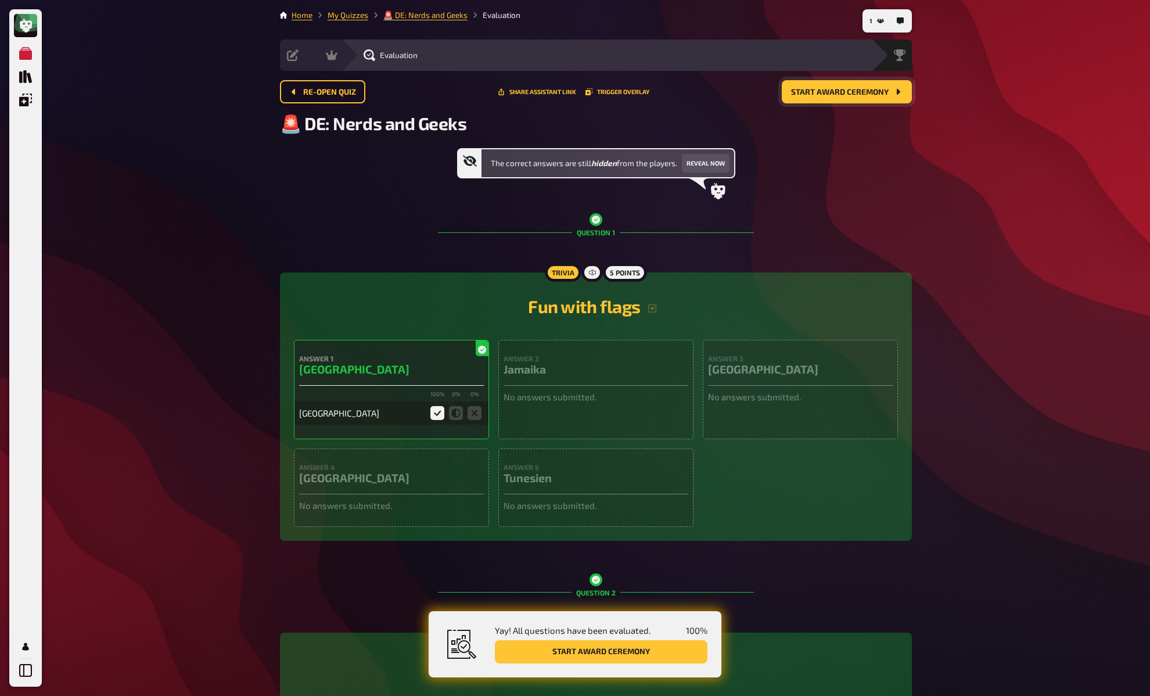
click at [883, 93] on span "Start award ceremony" at bounding box center [840, 92] width 98 height 8
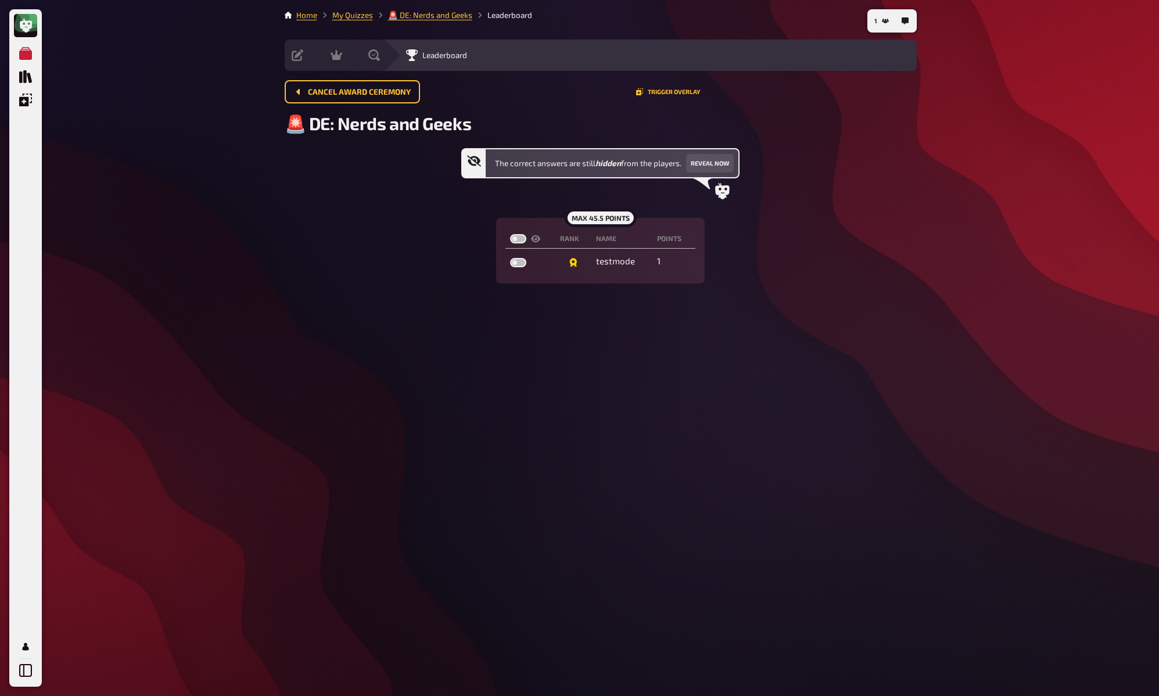
click at [874, 125] on h2 "🚨 DE: Nerds and Geeks" at bounding box center [601, 123] width 632 height 21
click at [358, 15] on link "My Quizzes" at bounding box center [352, 14] width 41 height 9
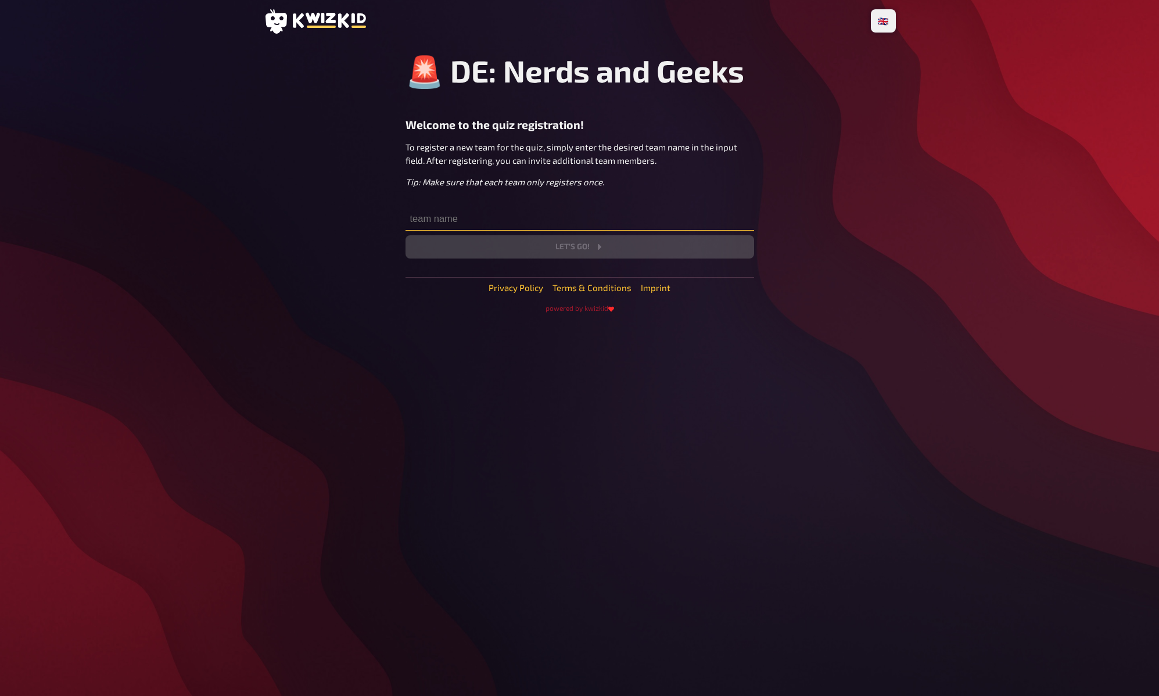
click at [468, 221] on input "text" at bounding box center [580, 218] width 349 height 23
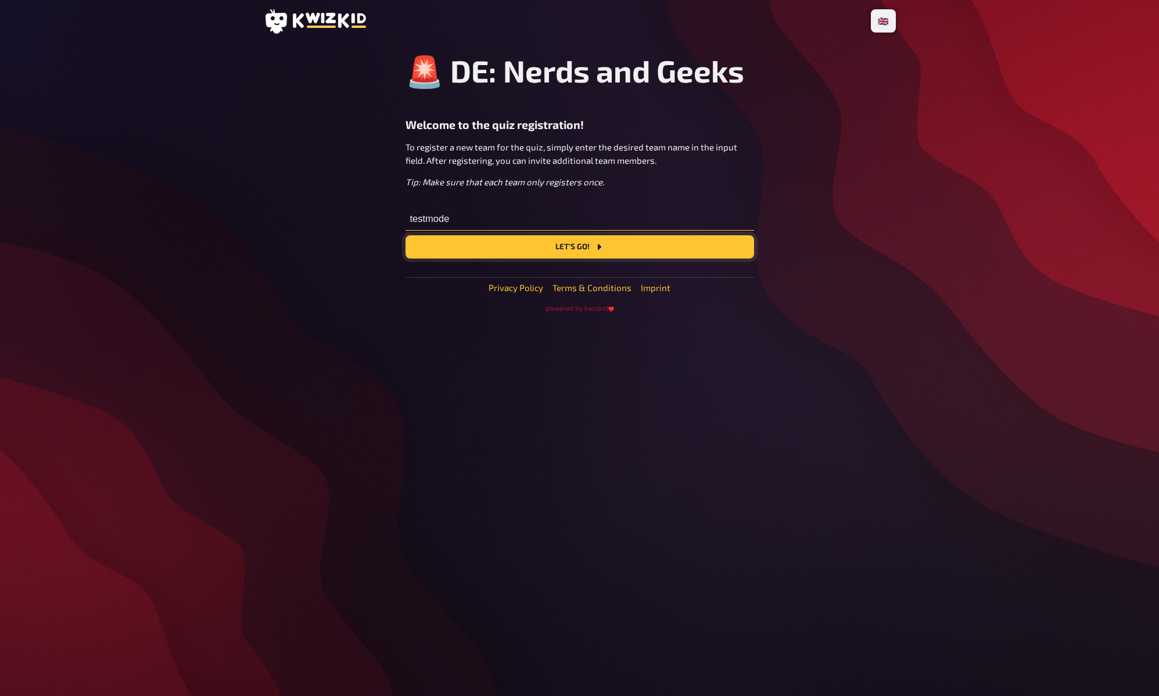
type input "testmode"
click at [500, 247] on button "Let's go!" at bounding box center [580, 246] width 349 height 23
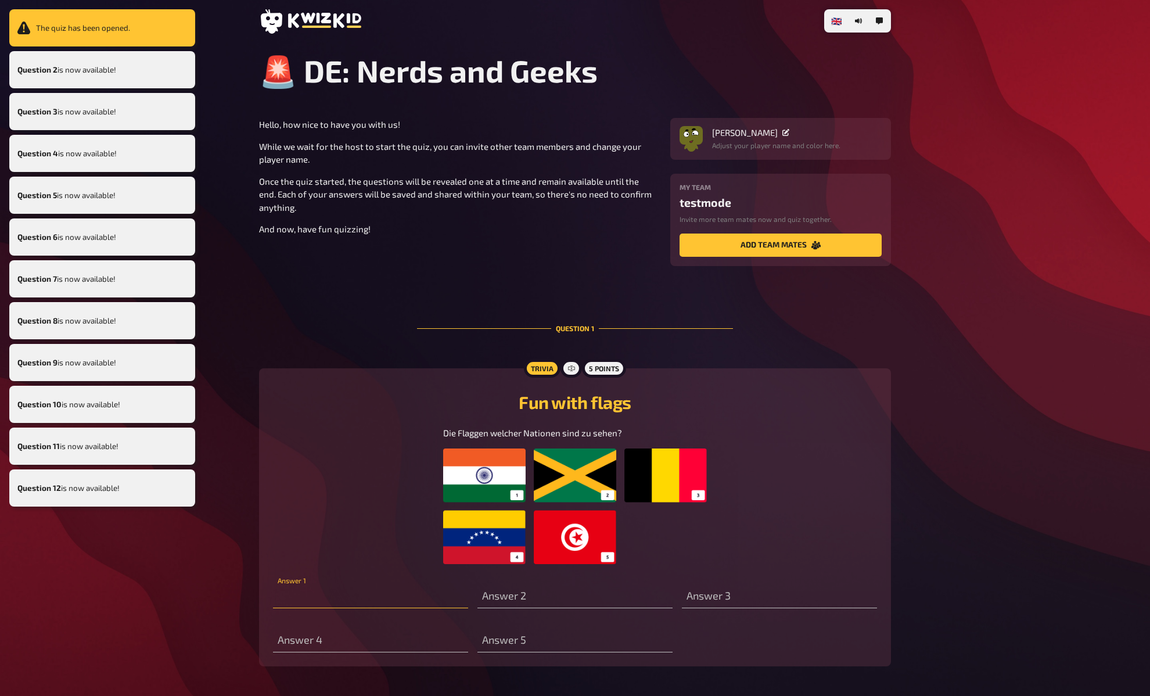
click at [425, 604] on input "text" at bounding box center [370, 596] width 195 height 23
type input "India"
drag, startPoint x: 1041, startPoint y: 362, endPoint x: 1027, endPoint y: 345, distance: 22.3
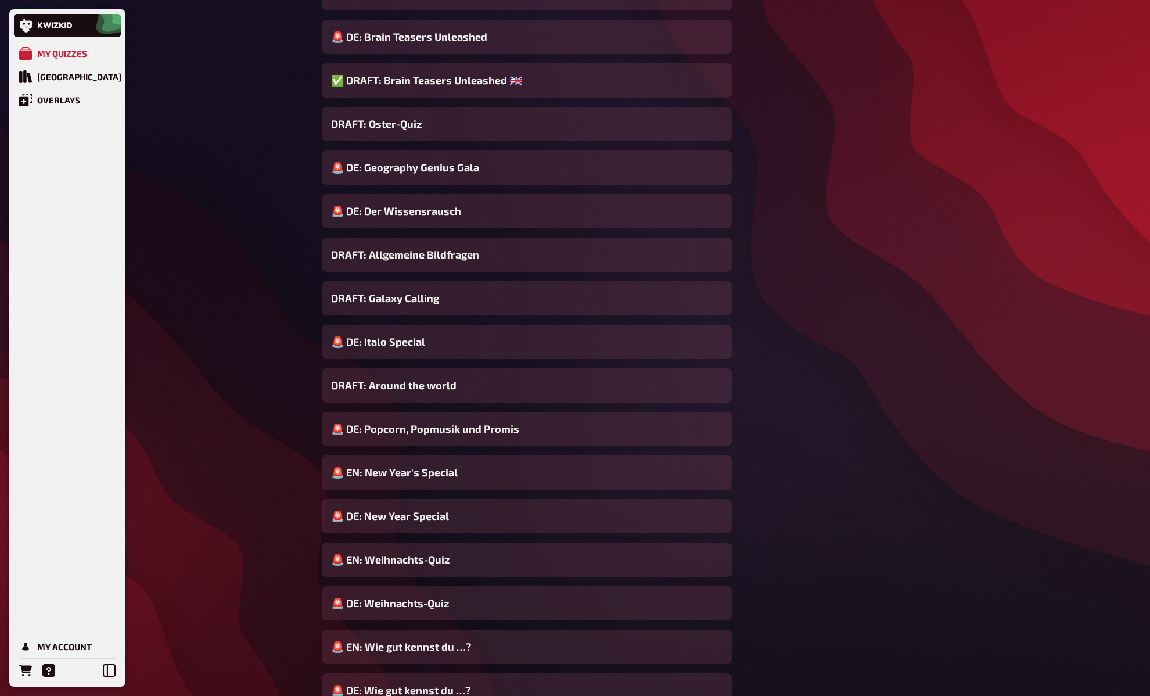
scroll to position [1605, 0]
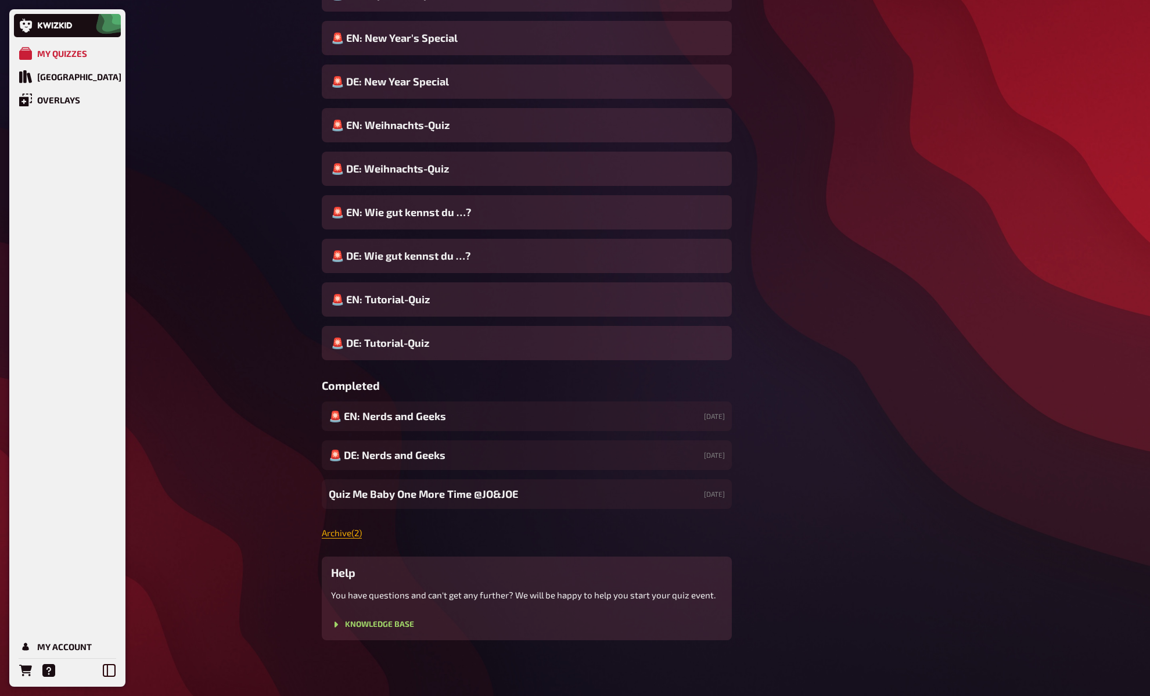
click at [337, 532] on link "Archive ( 2 )" at bounding box center [342, 533] width 40 height 10
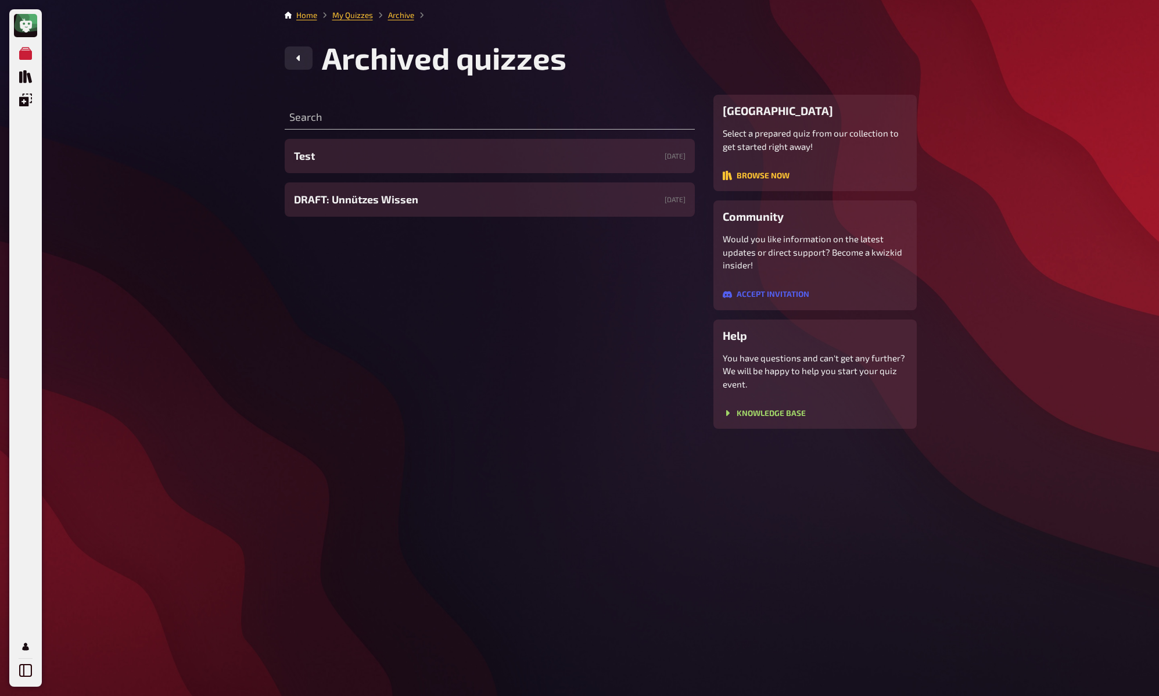
click at [368, 244] on div "Search Test 01/14/2025 DRAFT: Unnützes Wissen 01/17/2024" at bounding box center [490, 262] width 410 height 334
click at [369, 228] on div "Search Test 01/14/2025 DRAFT: Unnützes Wissen 01/17/2024" at bounding box center [490, 262] width 410 height 334
click at [302, 57] on icon at bounding box center [298, 57] width 9 height 9
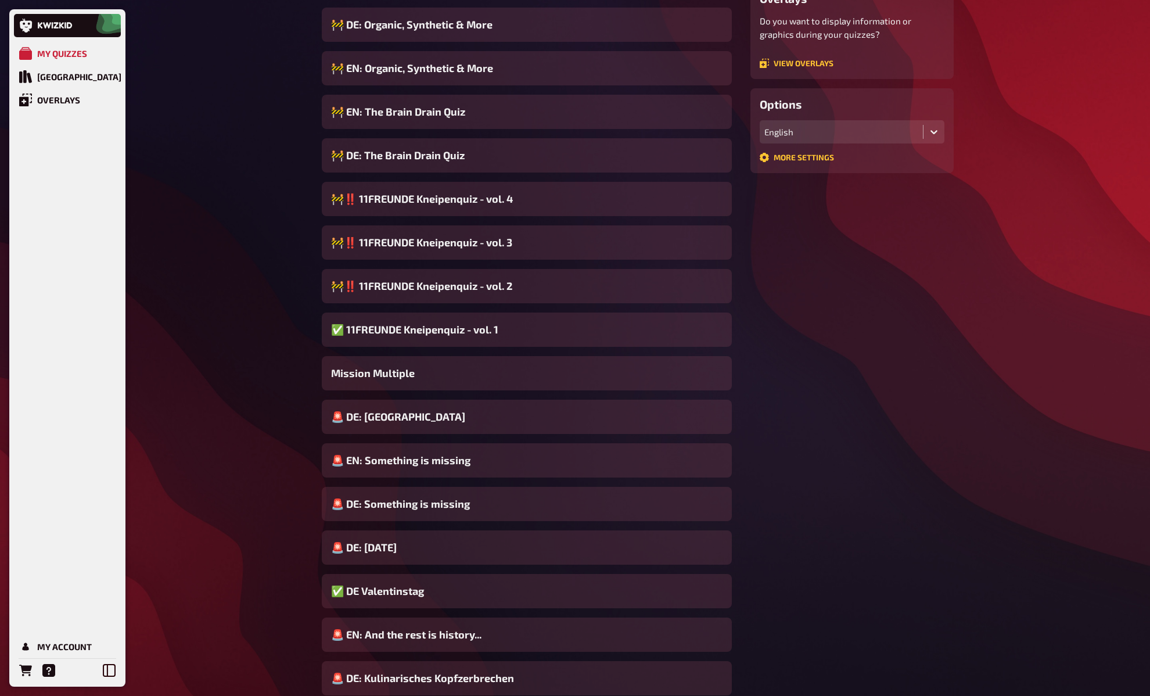
scroll to position [231, 0]
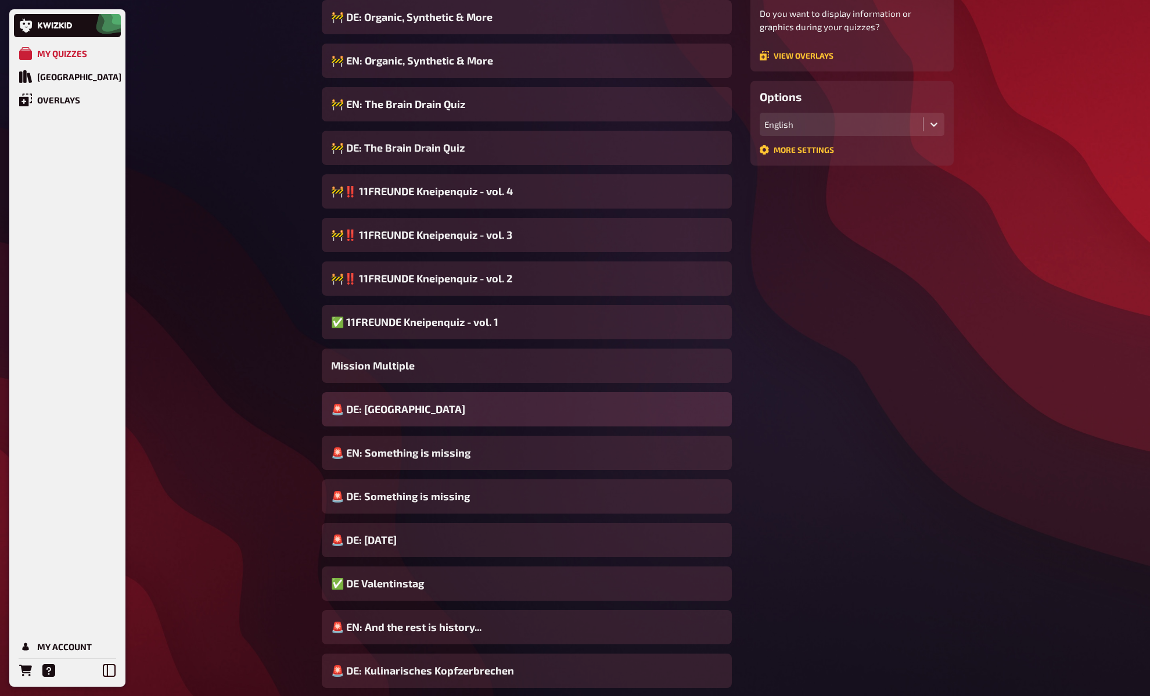
click at [474, 411] on div "🚨 DE: [GEOGRAPHIC_DATA]" at bounding box center [527, 409] width 410 height 34
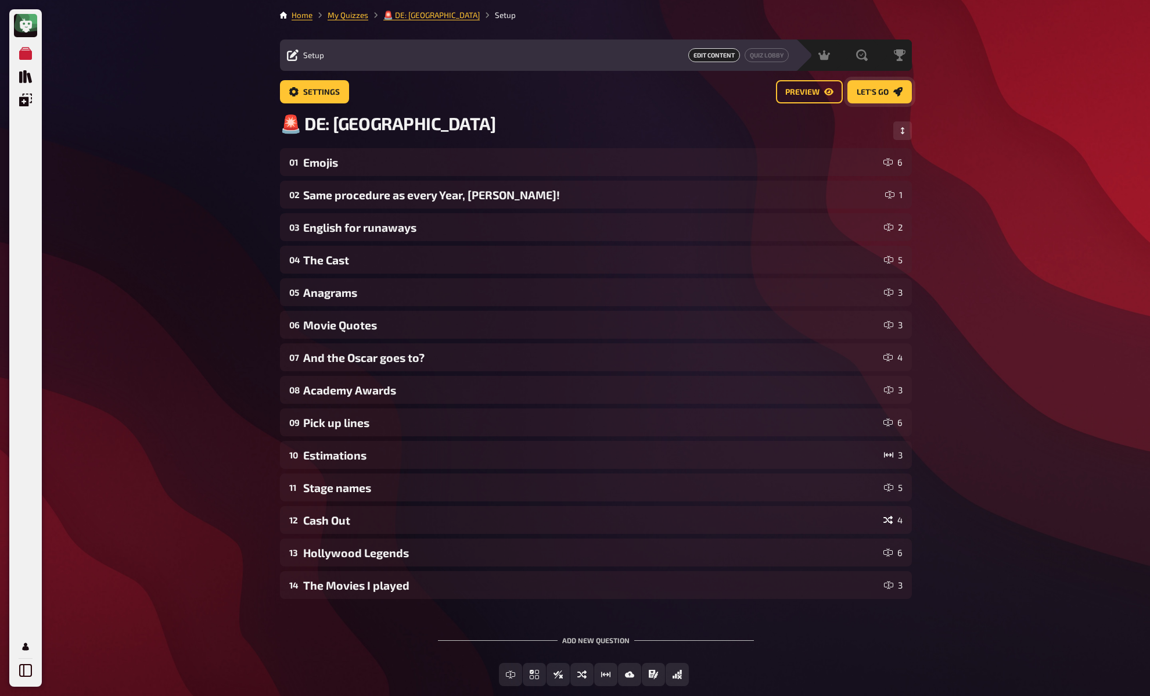
click at [907, 85] on link "Let's go" at bounding box center [880, 91] width 64 height 23
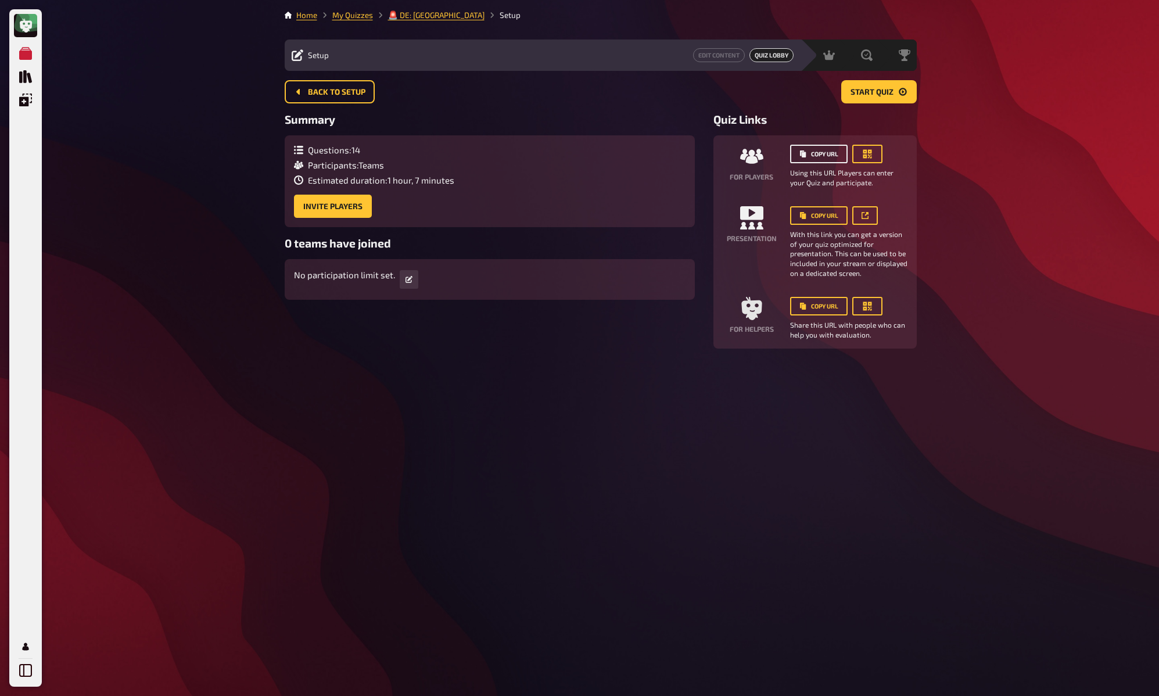
click at [828, 156] on button "Copy URL" at bounding box center [819, 154] width 58 height 19
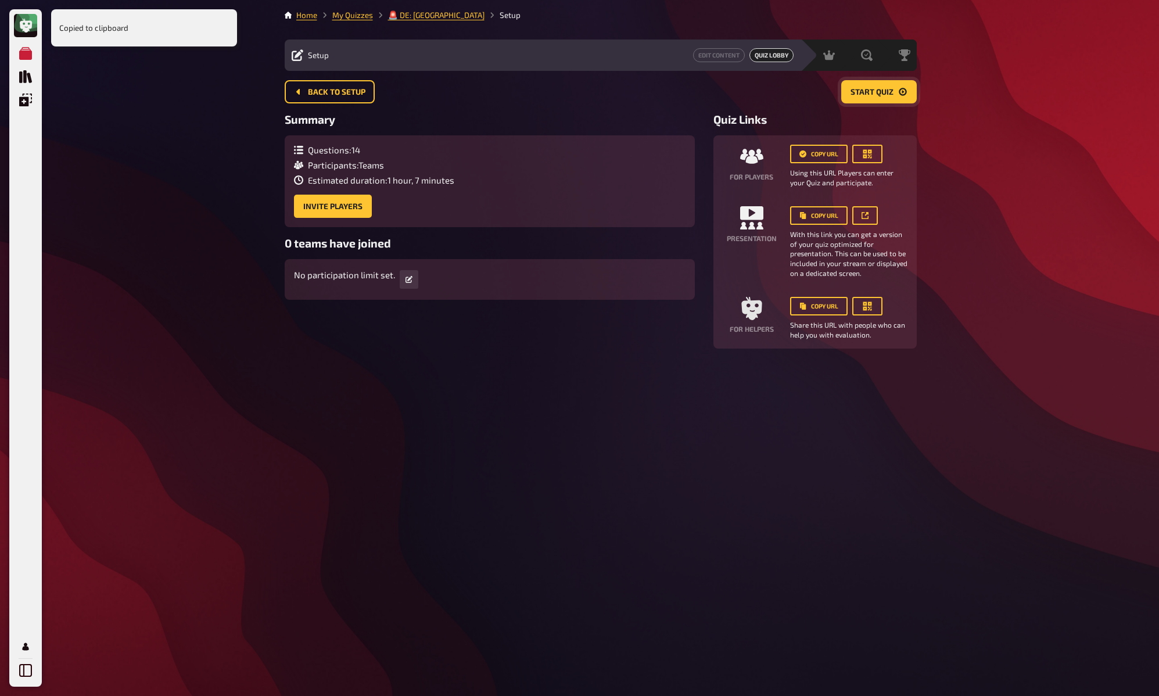
click at [881, 94] on span "Start Quiz" at bounding box center [872, 92] width 43 height 8
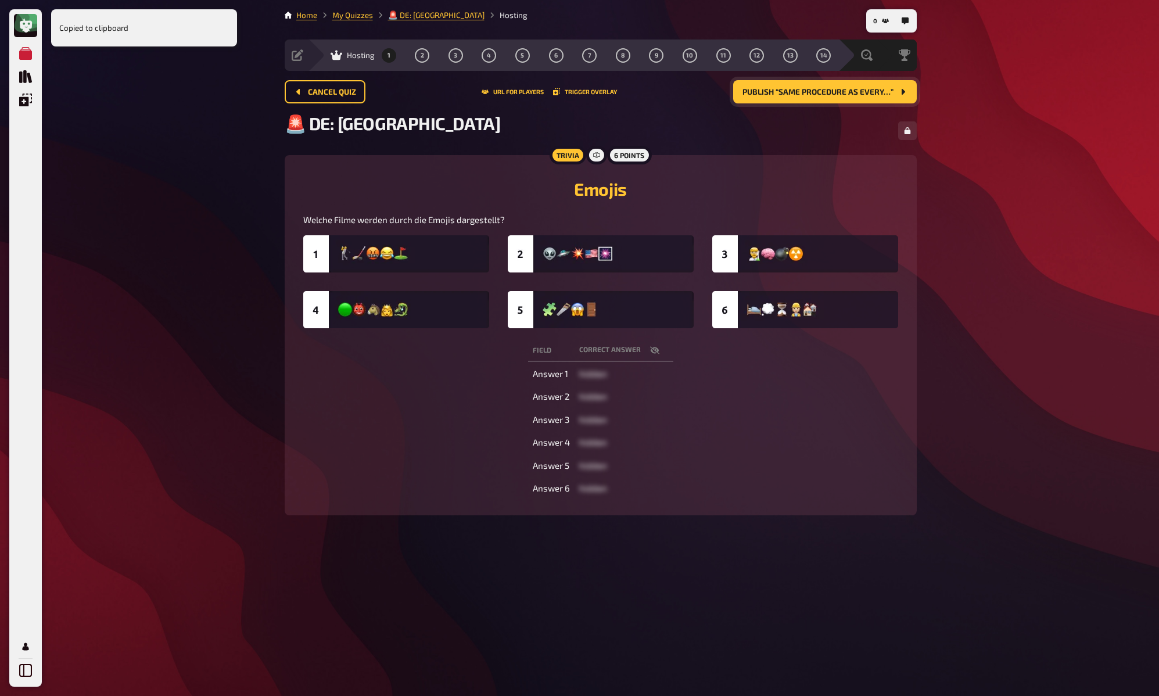
click at [882, 94] on span "Publish “Same procedure as every…”" at bounding box center [817, 92] width 151 height 8
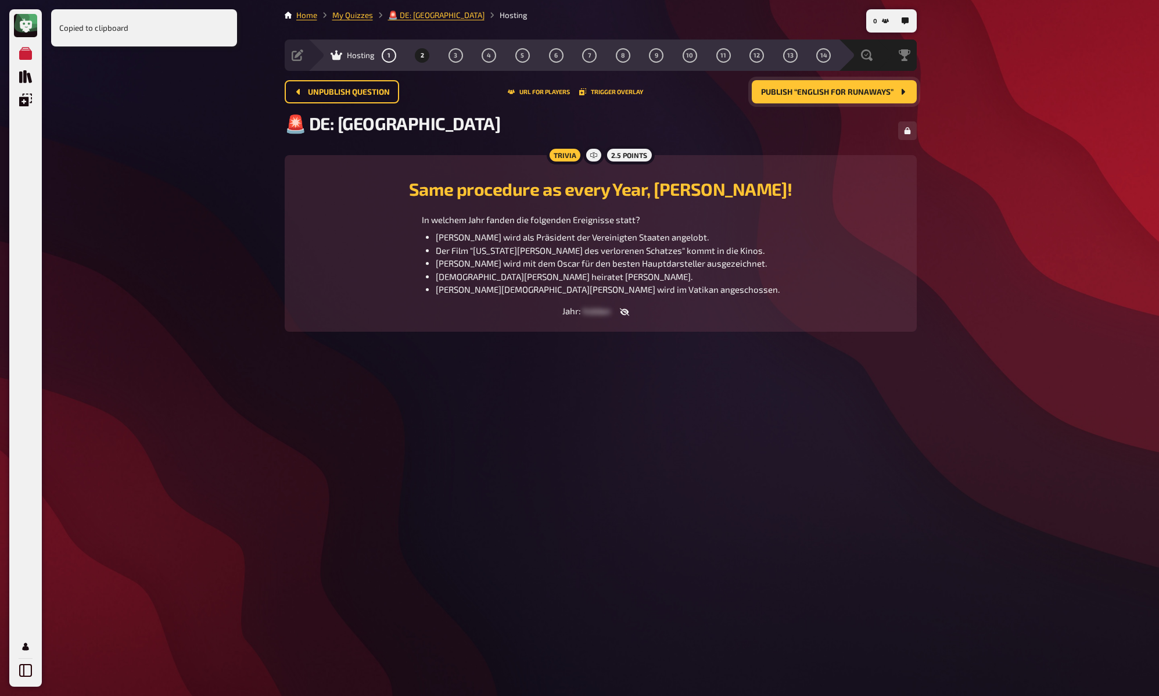
click at [882, 94] on button "Publish “English for runaways”" at bounding box center [834, 91] width 165 height 23
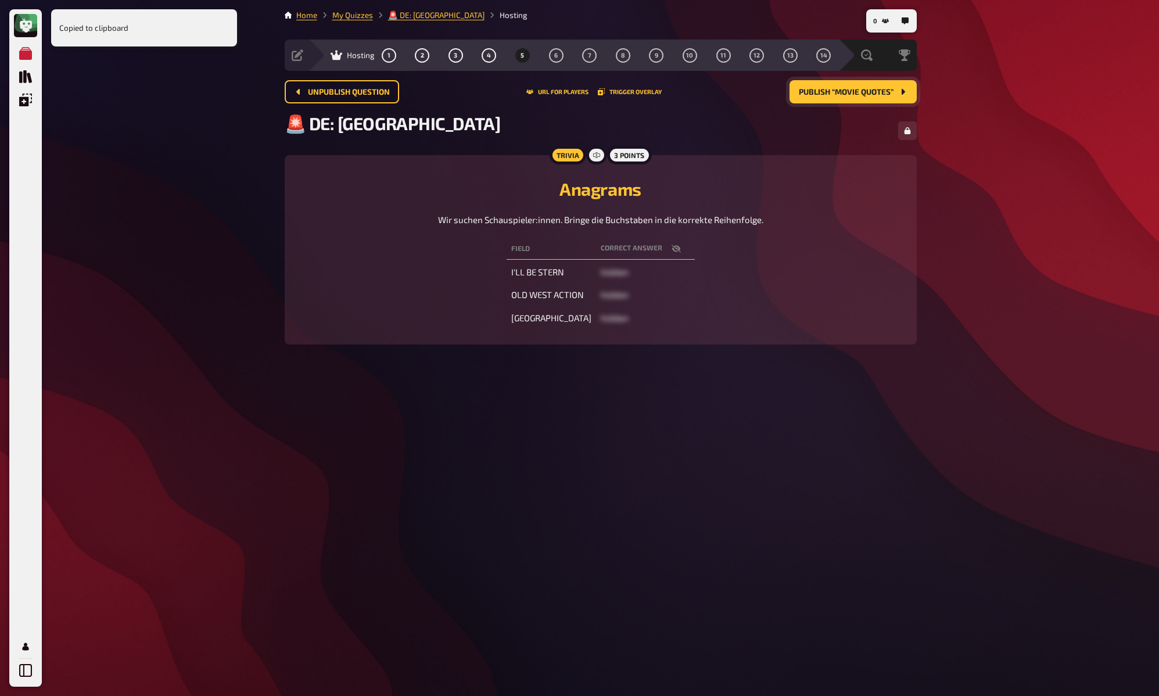
click at [882, 94] on span "Publish “Movie Quotes”" at bounding box center [846, 92] width 95 height 8
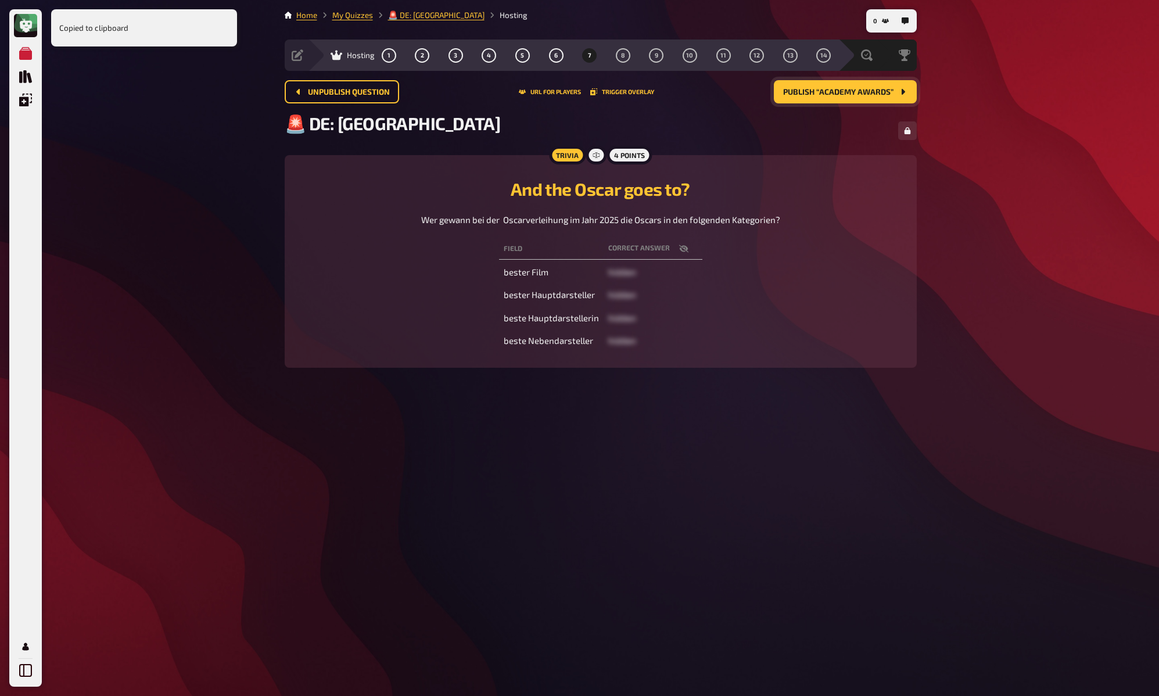
click at [882, 94] on span "Publish “Academy Awards”" at bounding box center [838, 92] width 110 height 8
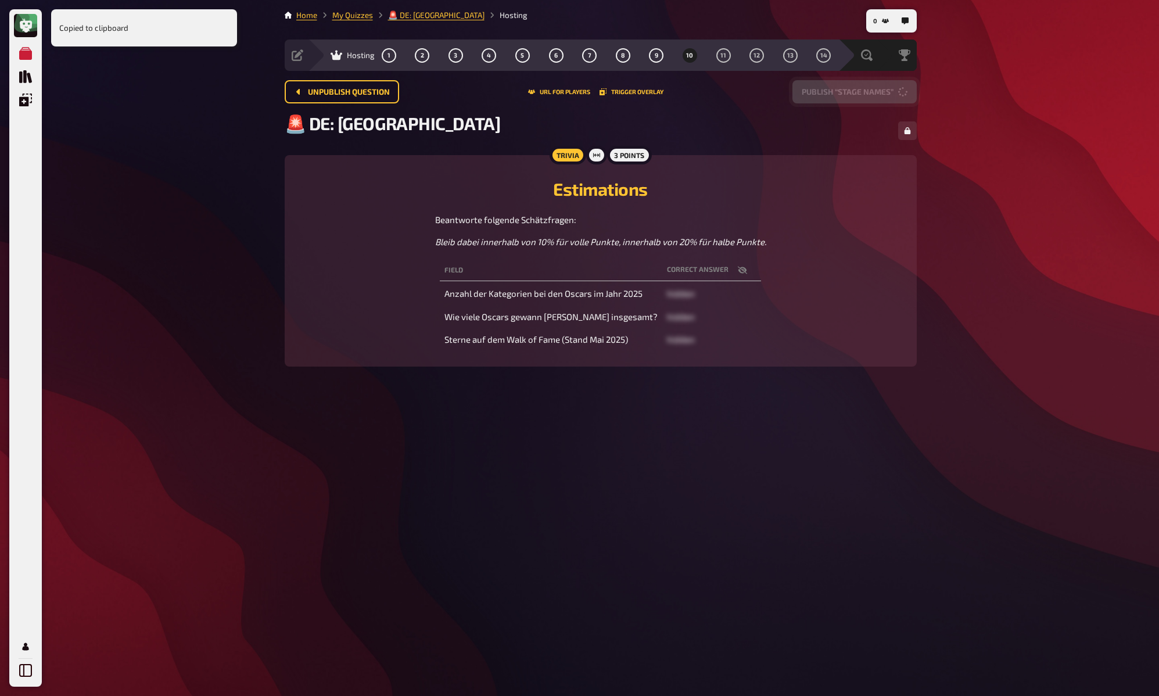
click at [882, 94] on button "Publish “Stage names”" at bounding box center [854, 91] width 124 height 23
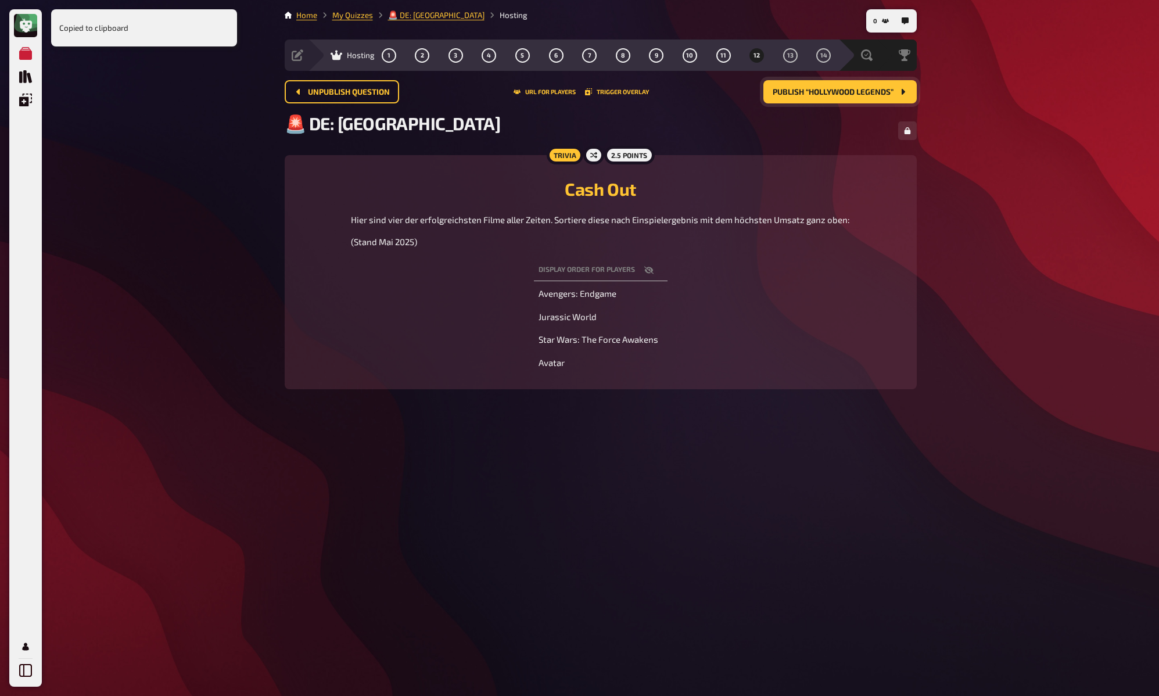
click at [882, 94] on span "Publish “Hollywood Legends”" at bounding box center [833, 92] width 121 height 8
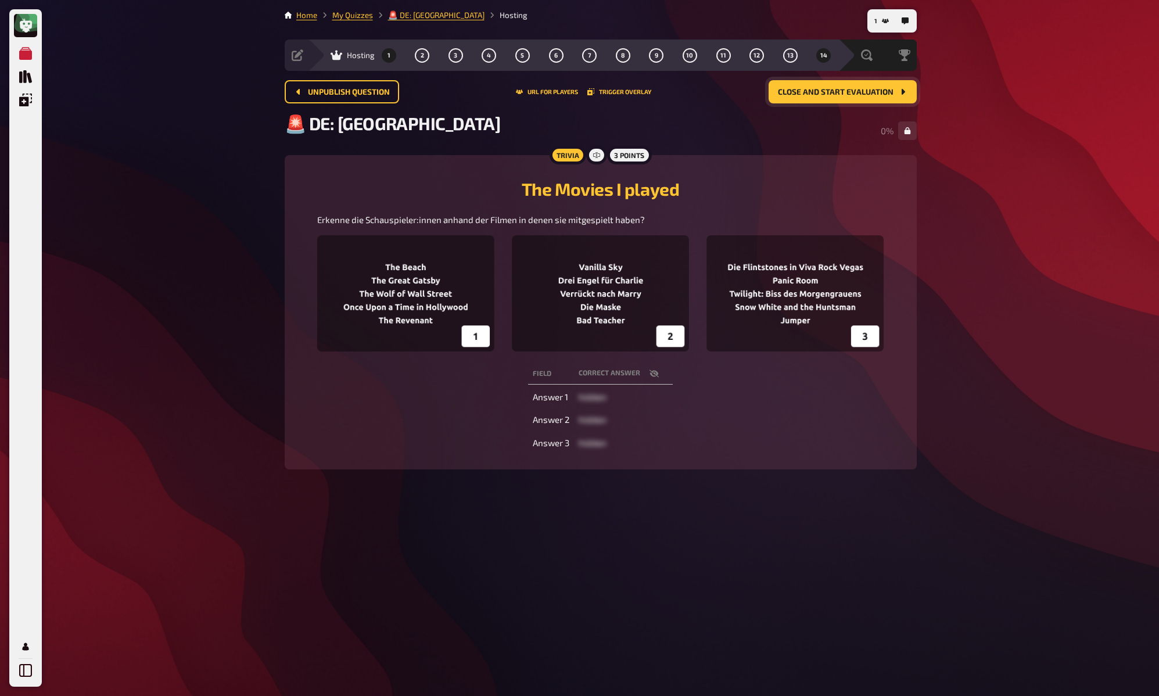
click at [385, 55] on button "1" at bounding box center [388, 55] width 19 height 19
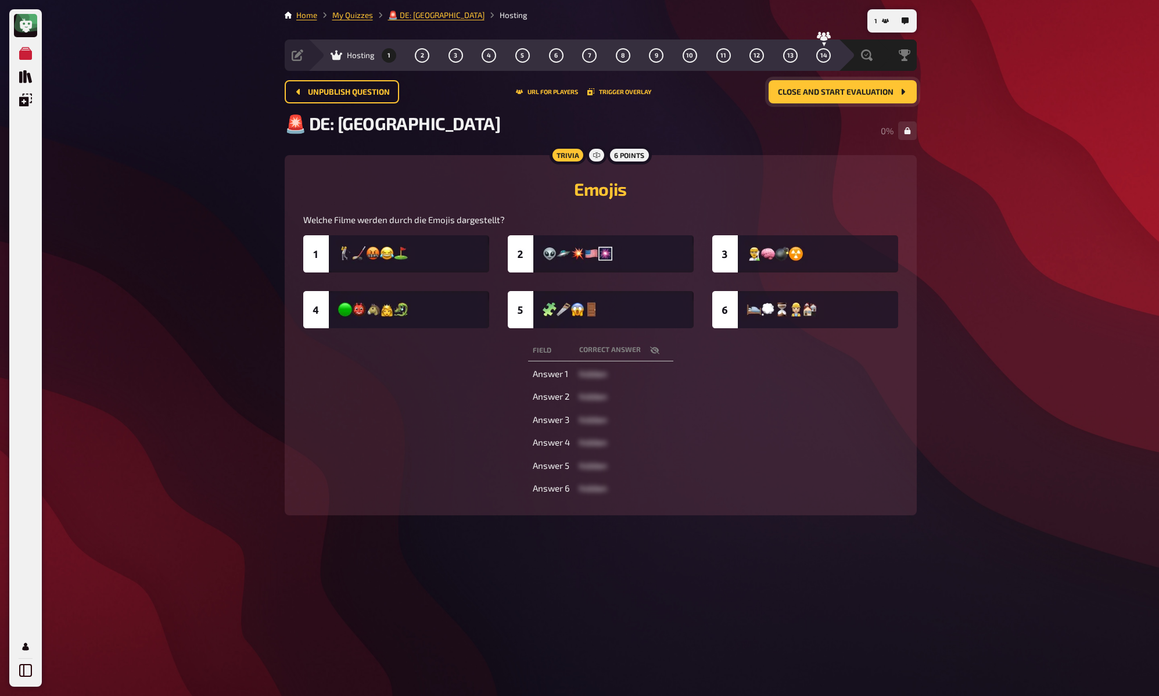
click at [656, 350] on icon "button" at bounding box center [654, 350] width 9 height 8
click at [878, 99] on button "Close and start evaluation" at bounding box center [843, 91] width 148 height 23
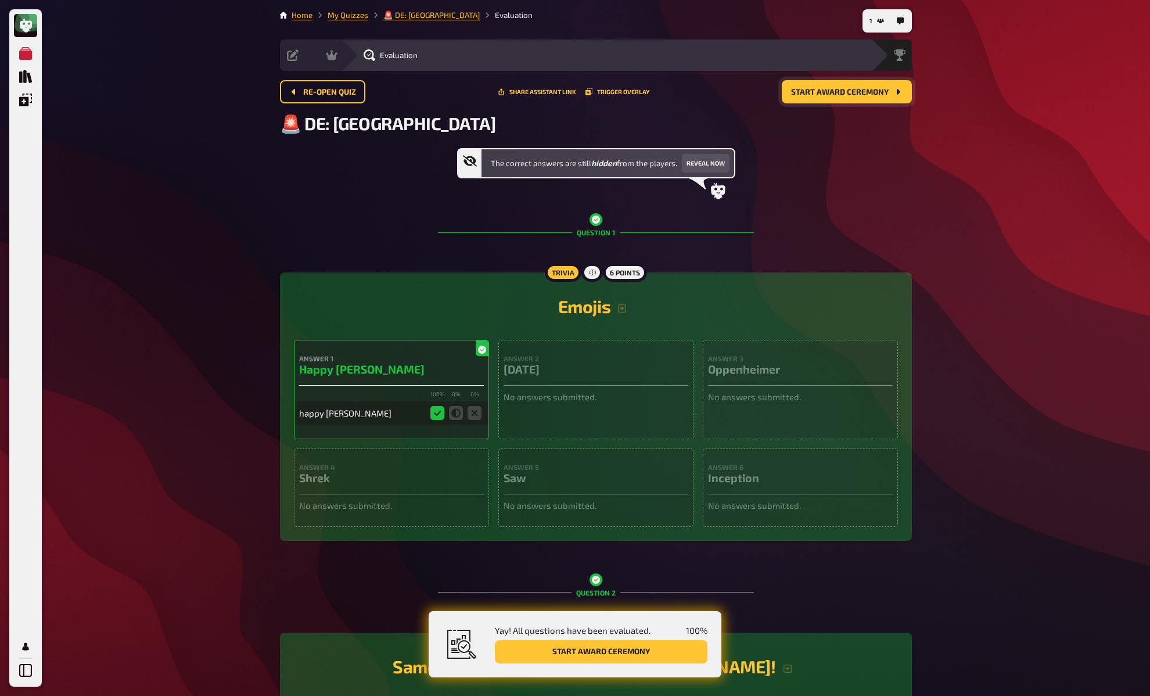
click at [879, 94] on span "Start award ceremony" at bounding box center [840, 92] width 98 height 8
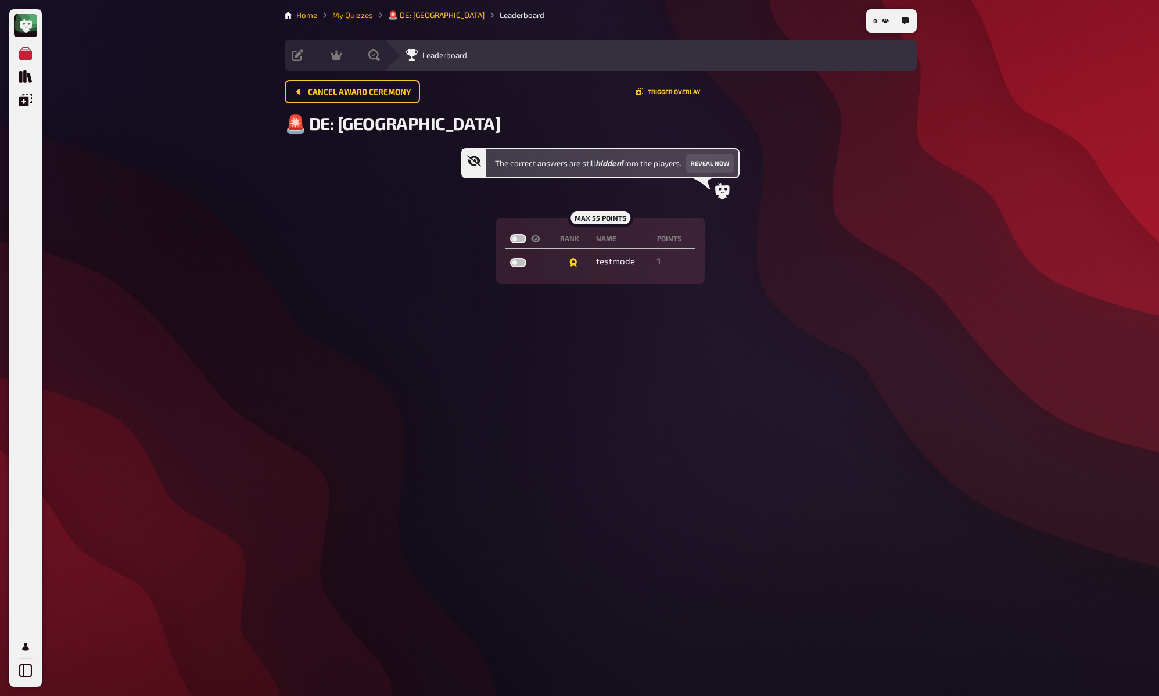
click at [366, 14] on link "My Quizzes" at bounding box center [352, 14] width 41 height 9
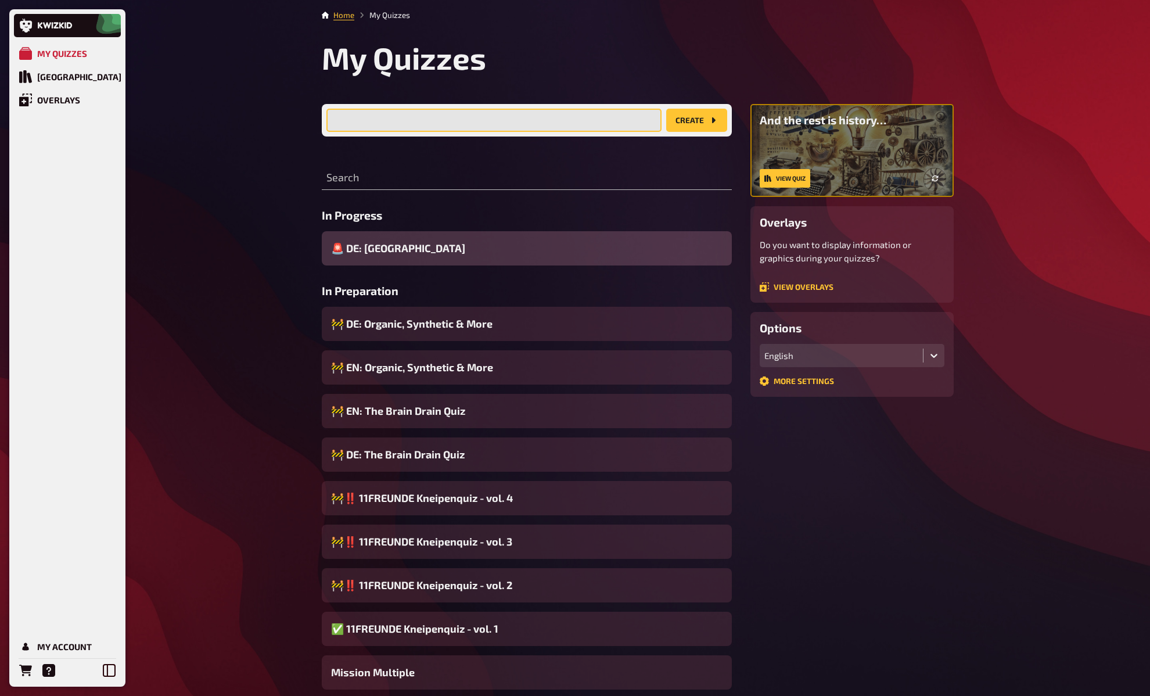
click at [417, 109] on input "text" at bounding box center [494, 120] width 335 height 23
type input "holl"
click at [366, 188] on input "text" at bounding box center [527, 178] width 410 height 23
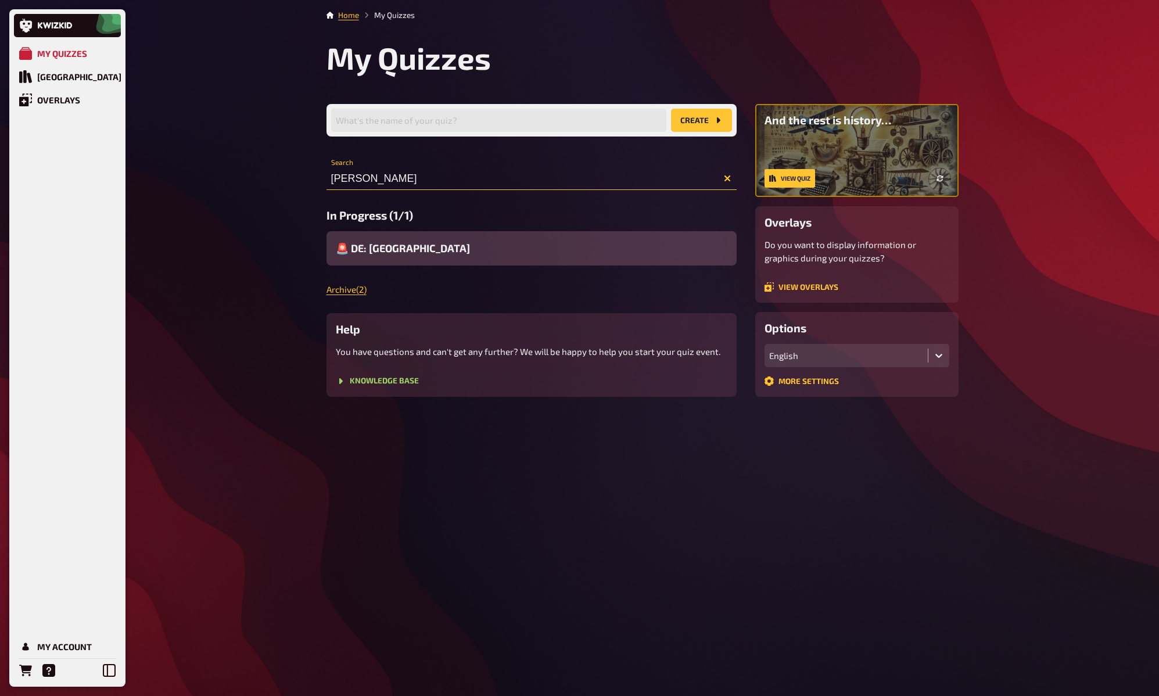
type input "holly"
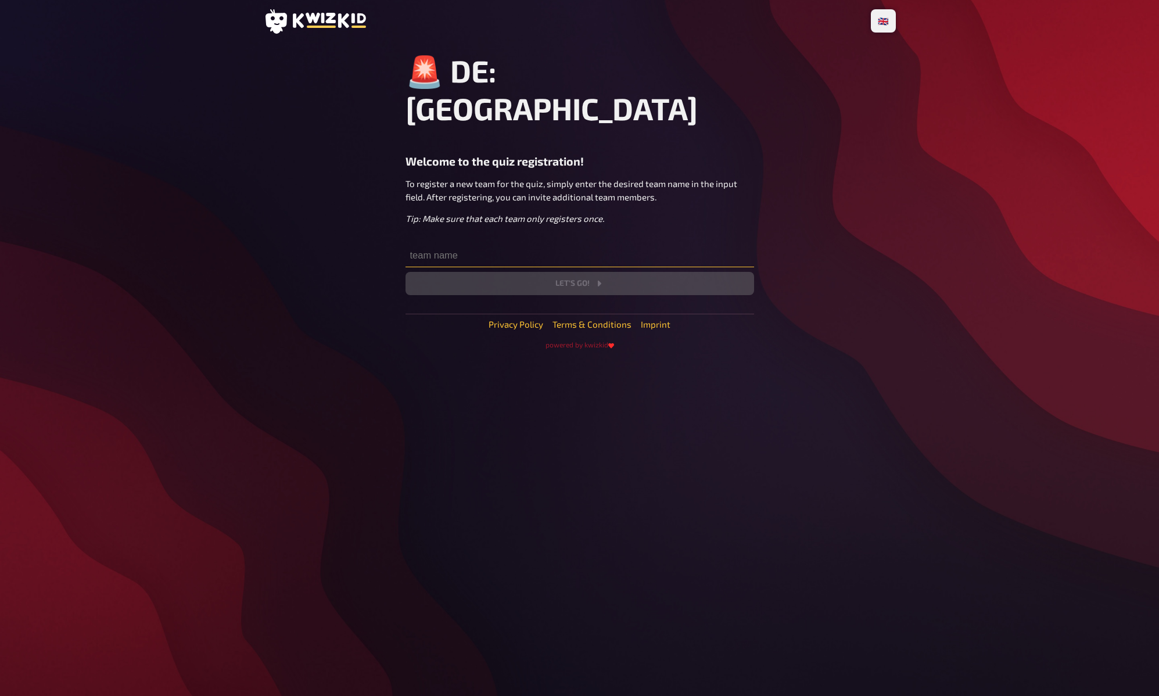
click at [529, 244] on input "text" at bounding box center [580, 255] width 349 height 23
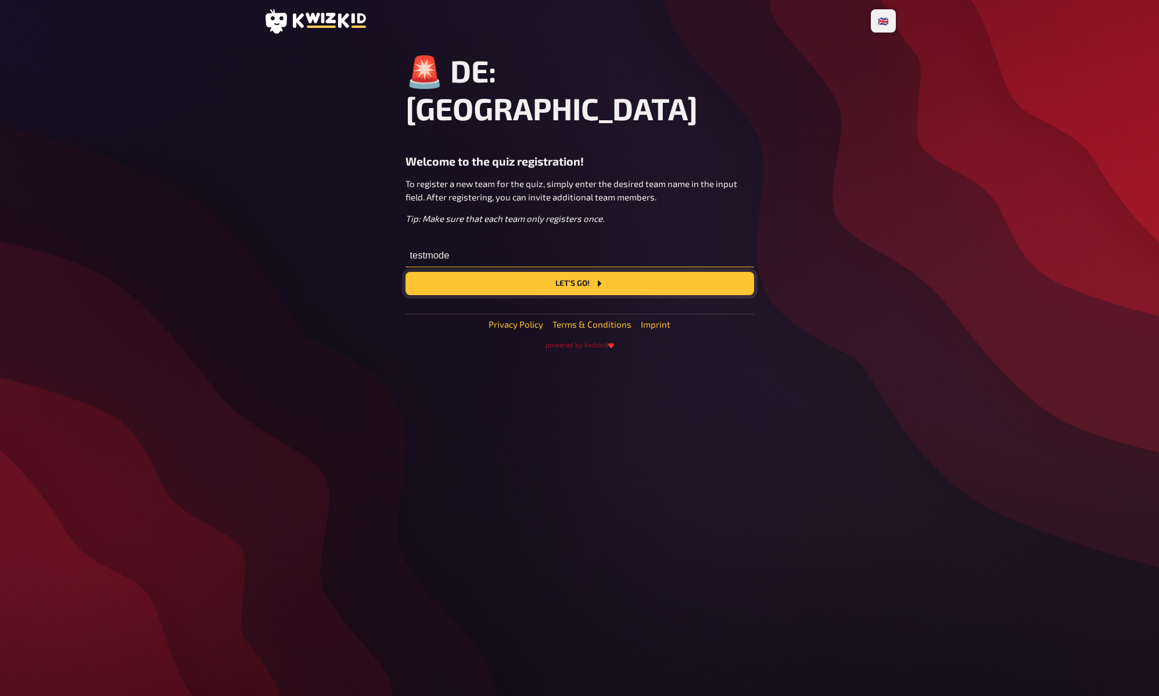
type input "testmode"
click at [541, 272] on button "Let's go!" at bounding box center [580, 283] width 349 height 23
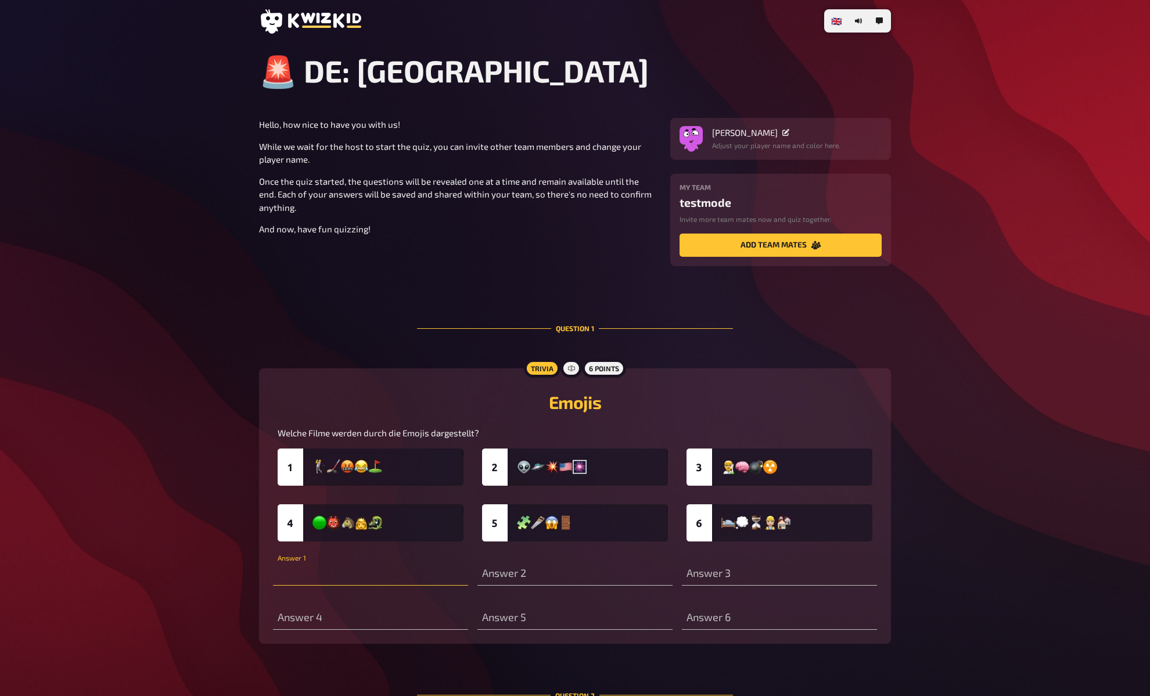
click at [375, 577] on input "text" at bounding box center [370, 573] width 195 height 23
type input "happy gilmour"
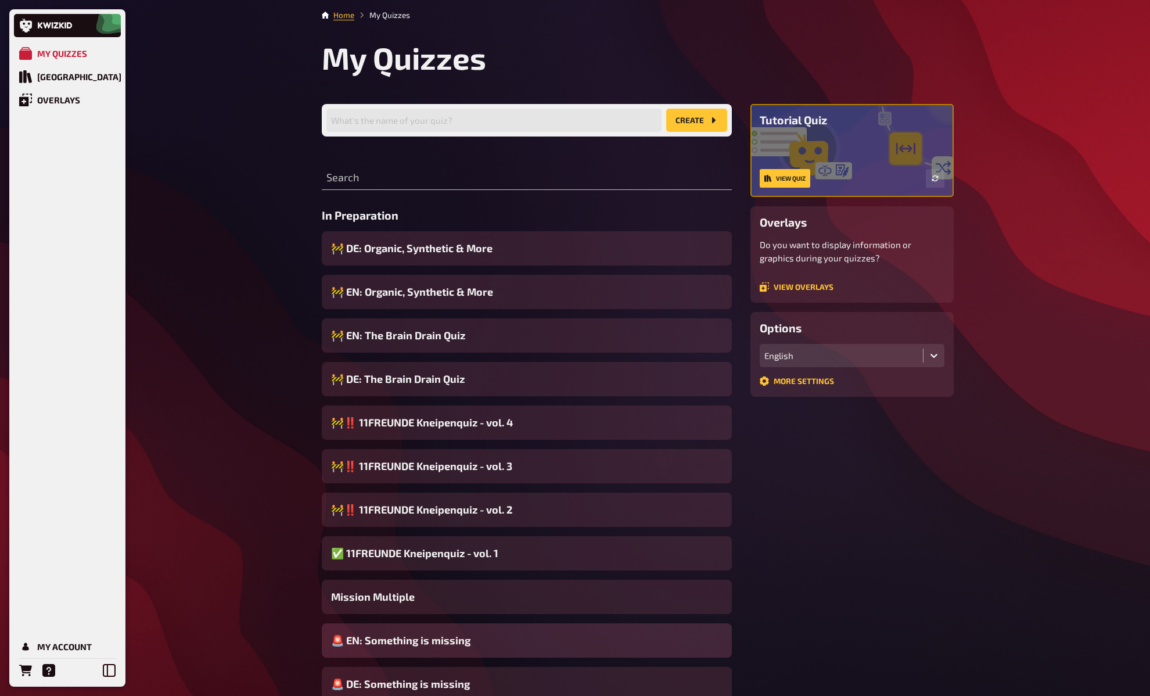
click at [476, 641] on div "🚨 EN: Something is missing" at bounding box center [527, 640] width 410 height 34
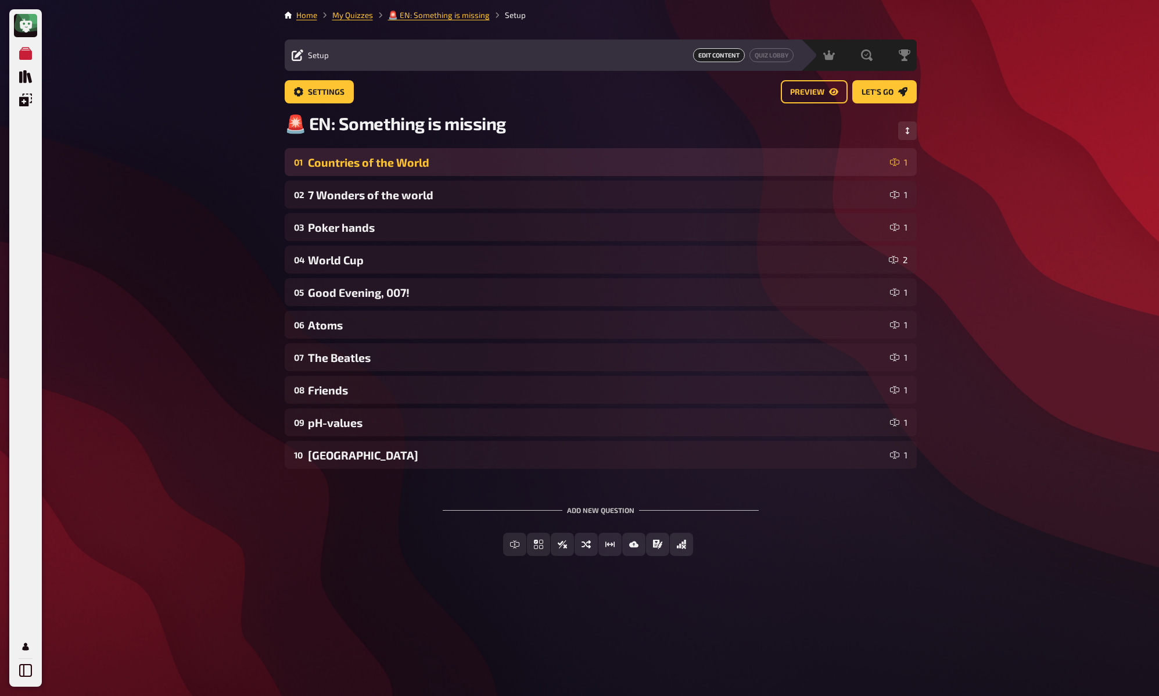
click at [357, 162] on div "Countries of the World" at bounding box center [596, 162] width 577 height 13
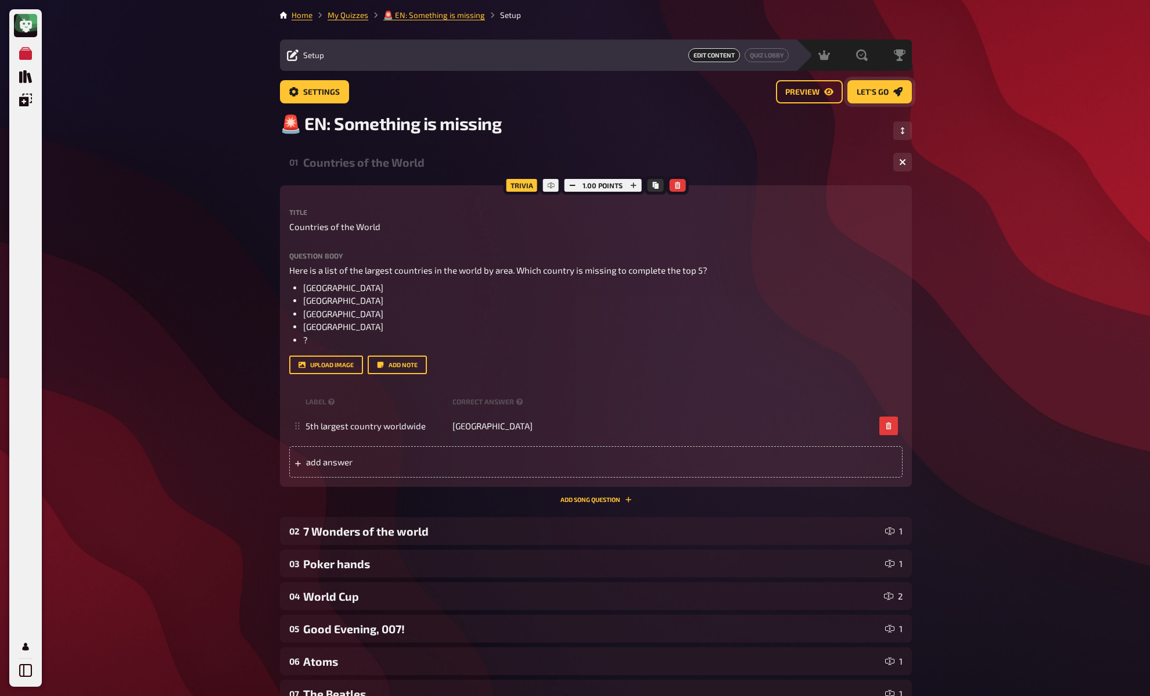
click at [890, 86] on link "Let's go" at bounding box center [880, 91] width 64 height 23
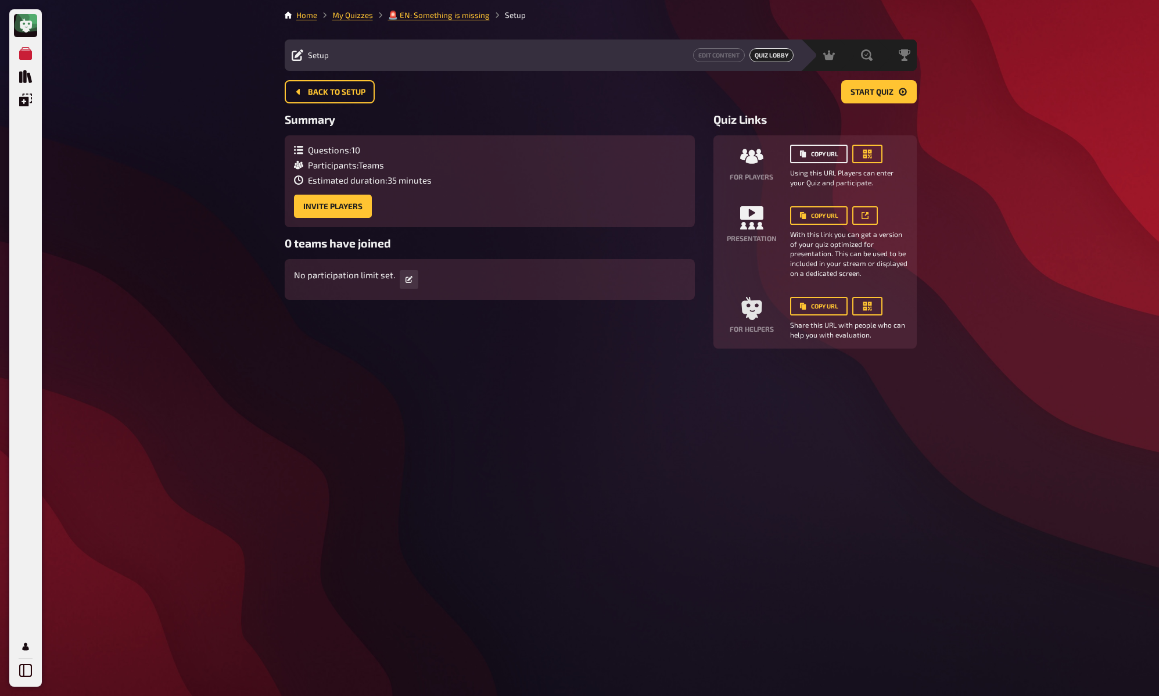
click at [817, 149] on button "Copy URL" at bounding box center [819, 154] width 58 height 19
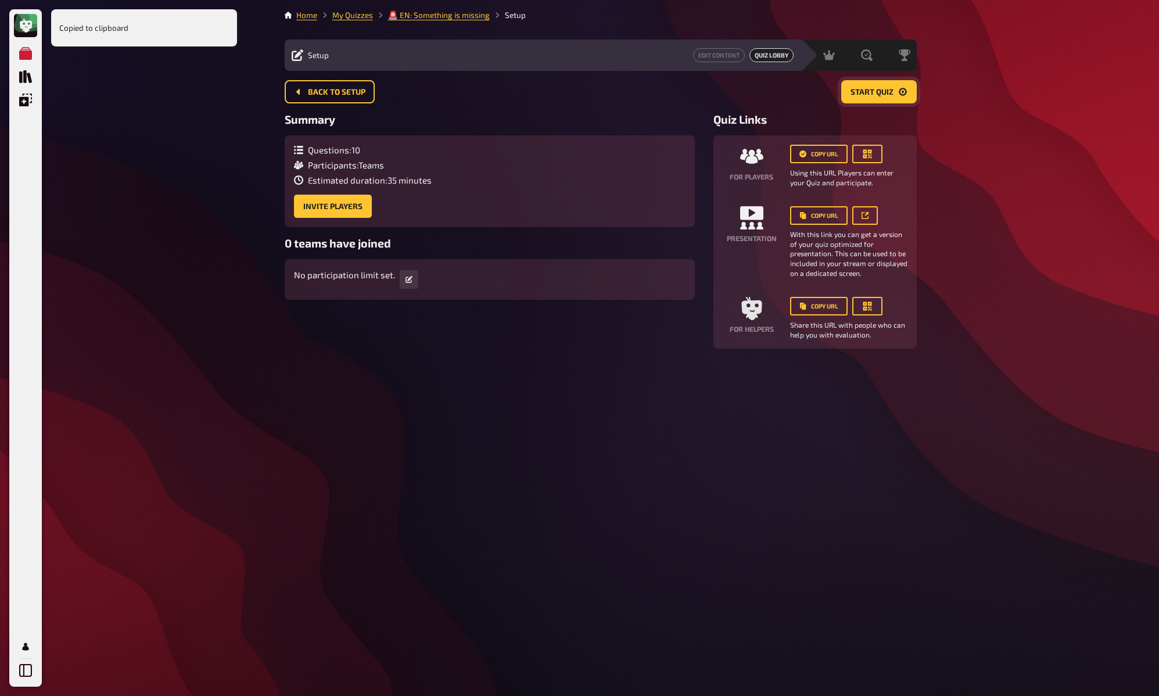
click at [884, 91] on span "Start Quiz" at bounding box center [872, 92] width 43 height 8
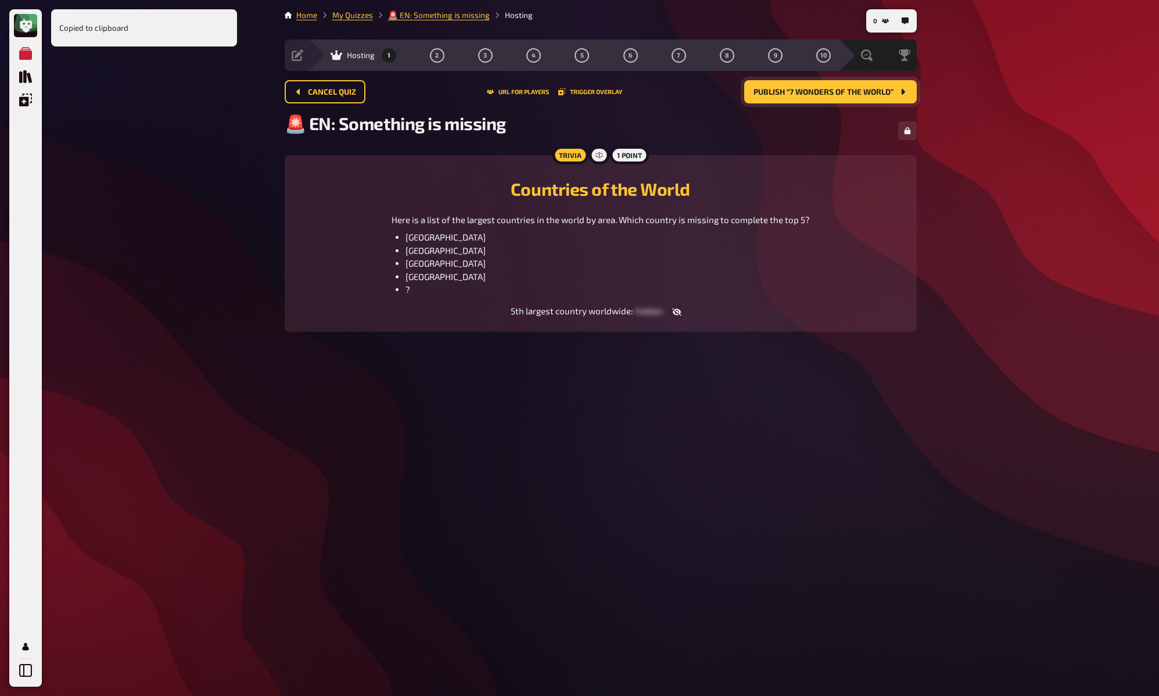
click at [883, 94] on span "Publish “7 Wonders of the world”" at bounding box center [824, 92] width 140 height 8
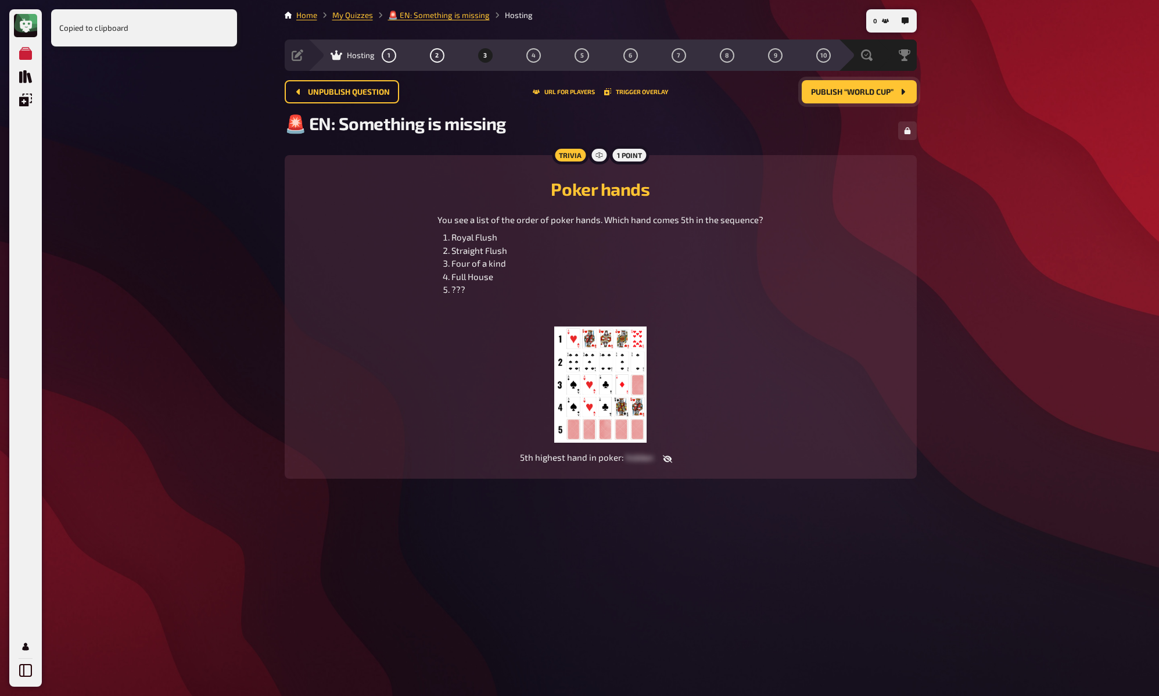
click at [883, 94] on span "Publish “World Cup”" at bounding box center [852, 92] width 82 height 8
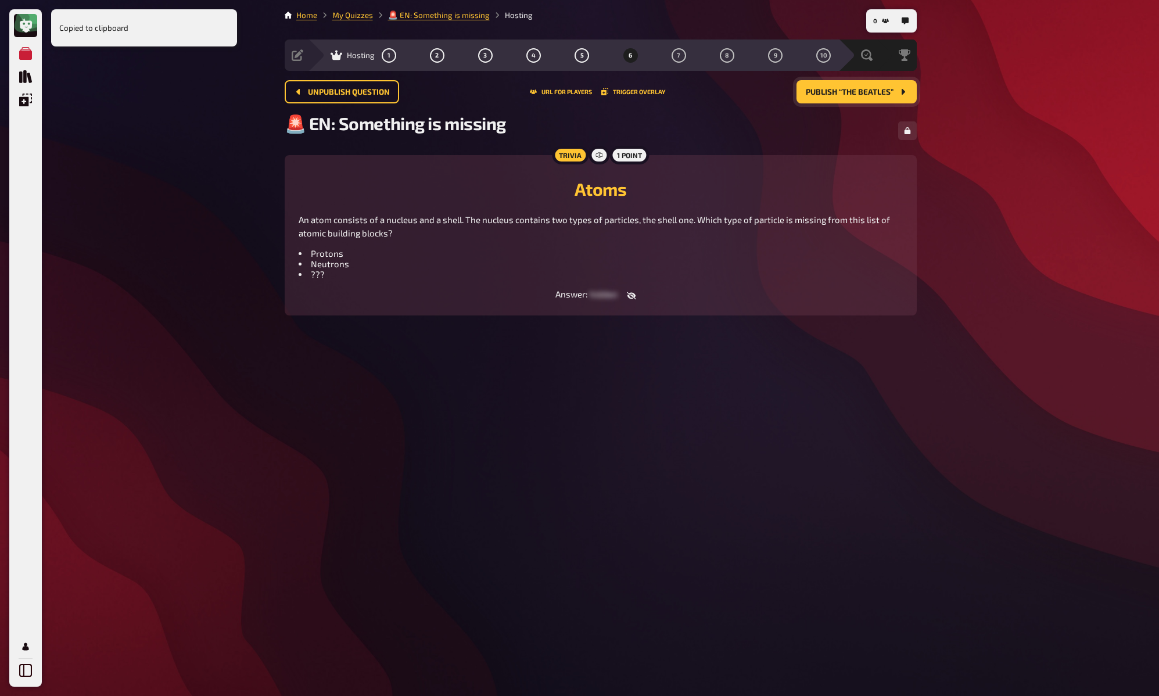
click at [883, 94] on span "Publish “The Beatles”" at bounding box center [850, 92] width 88 height 8
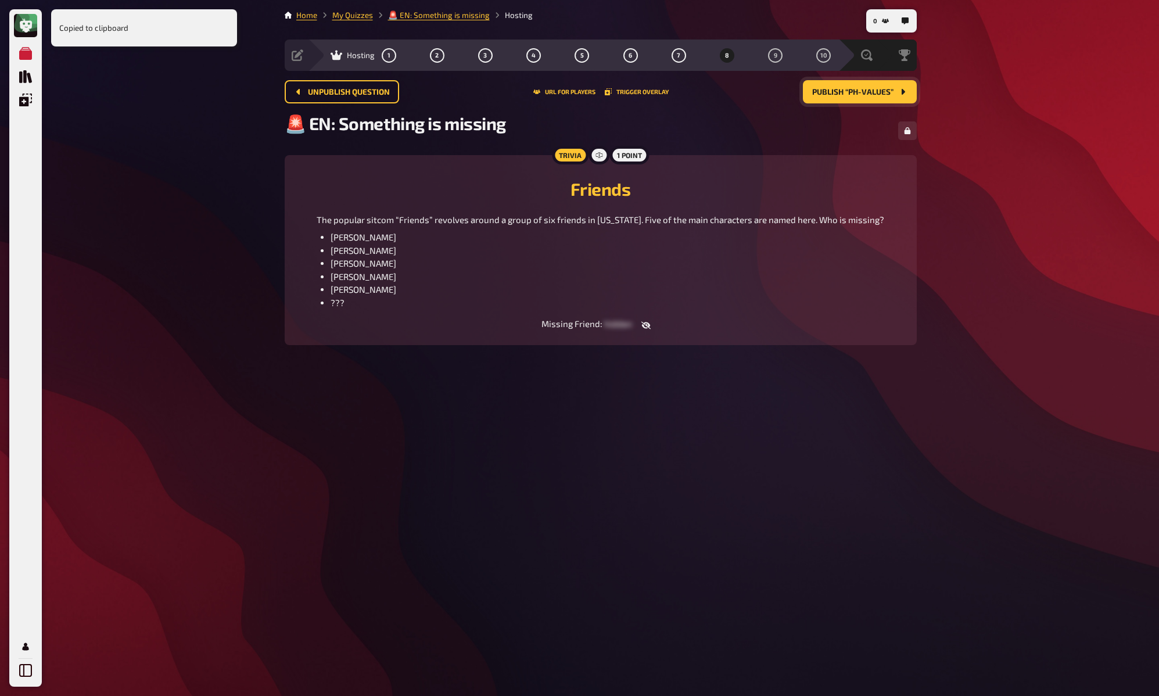
click at [883, 94] on span "Publish “pH-values”" at bounding box center [852, 92] width 81 height 8
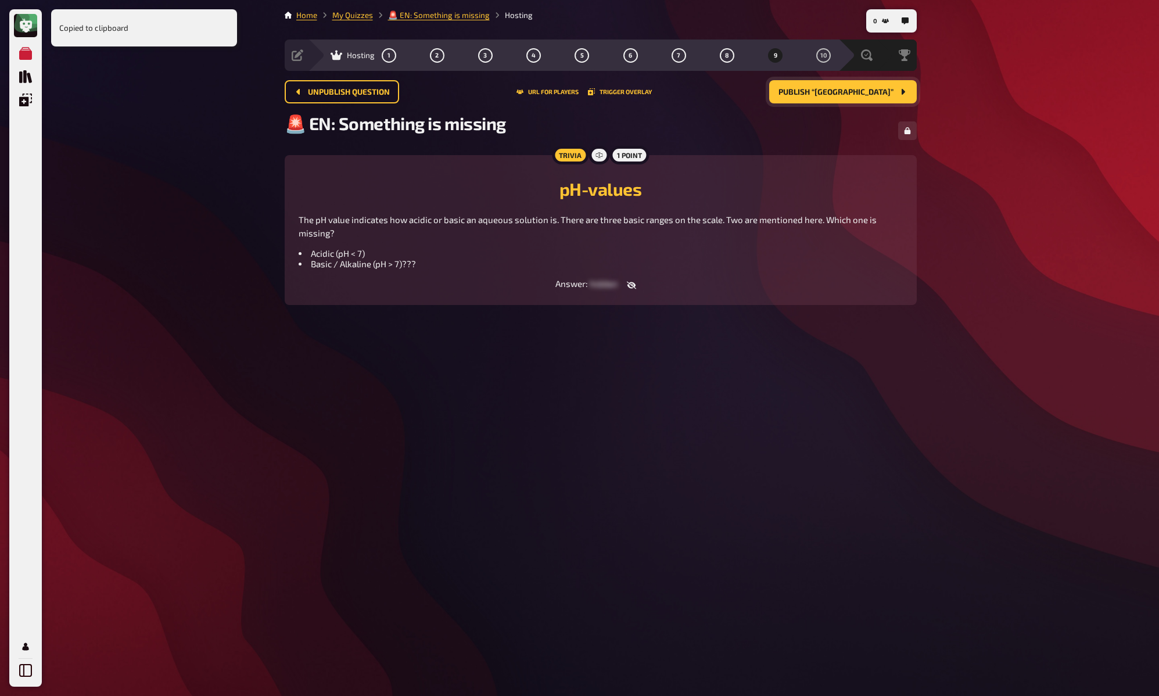
click at [883, 94] on span "Publish “Mount Rushmore”" at bounding box center [835, 92] width 115 height 8
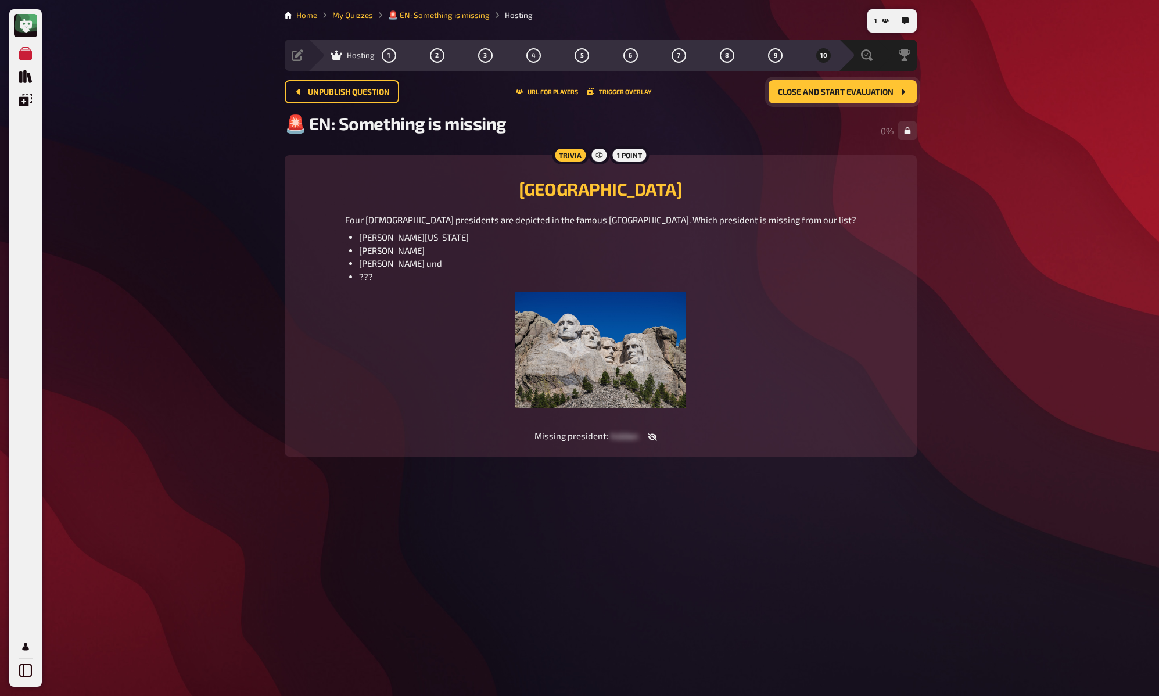
click at [887, 91] on span "Close and start evaluation" at bounding box center [836, 92] width 116 height 8
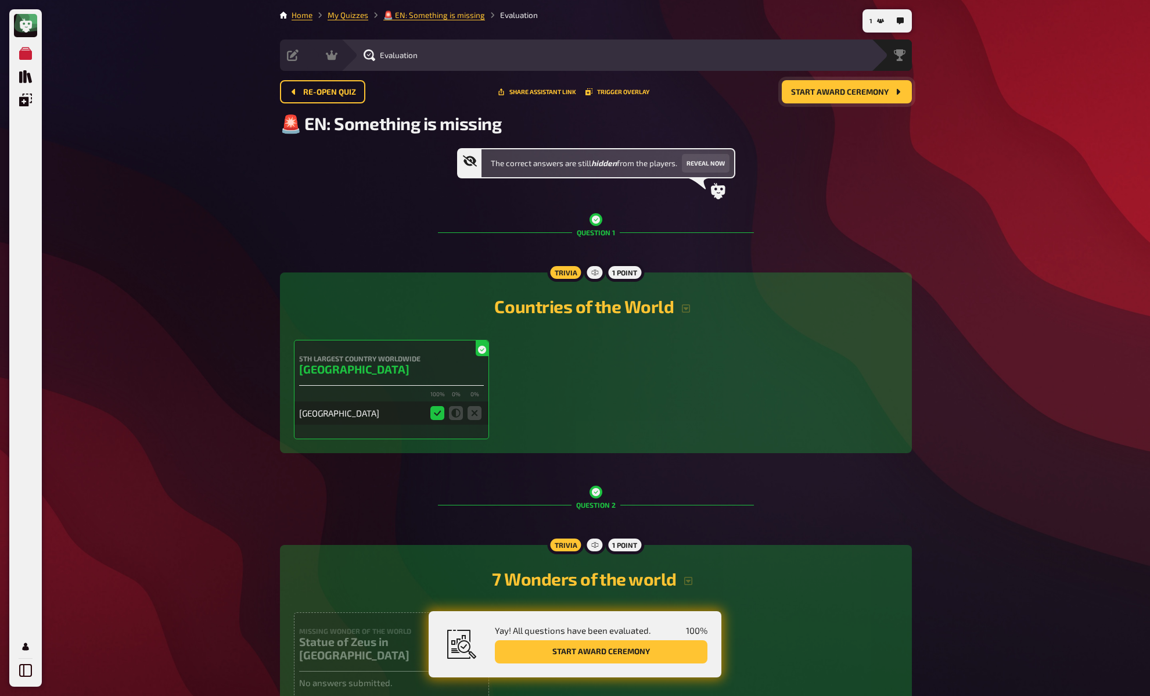
click at [867, 94] on span "Start award ceremony" at bounding box center [840, 92] width 98 height 8
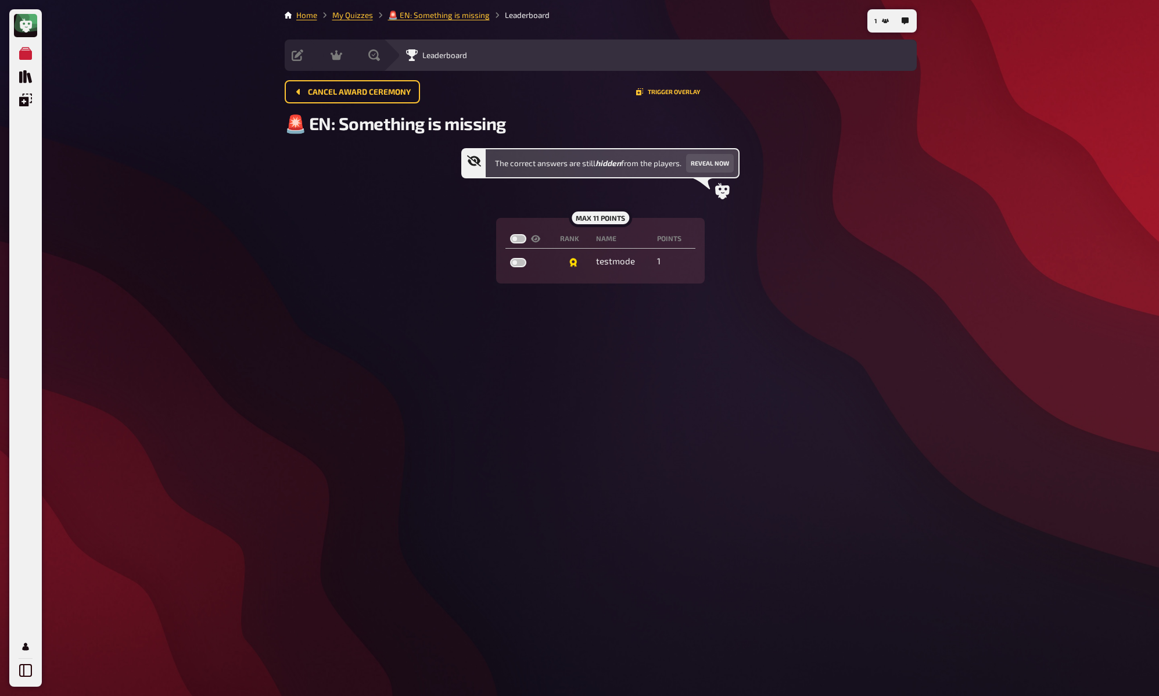
click at [876, 101] on div "Cancel award ceremony Trigger Overlay" at bounding box center [601, 91] width 632 height 23
click at [363, 15] on link "My Quizzes" at bounding box center [352, 14] width 41 height 9
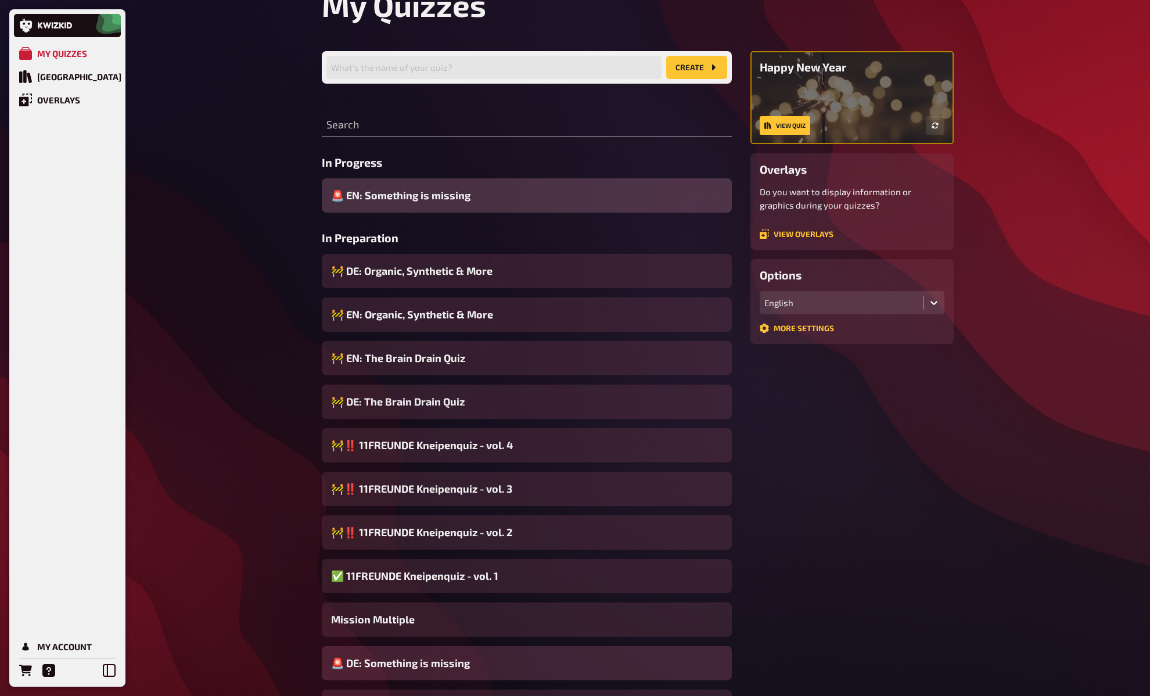
scroll to position [68, 0]
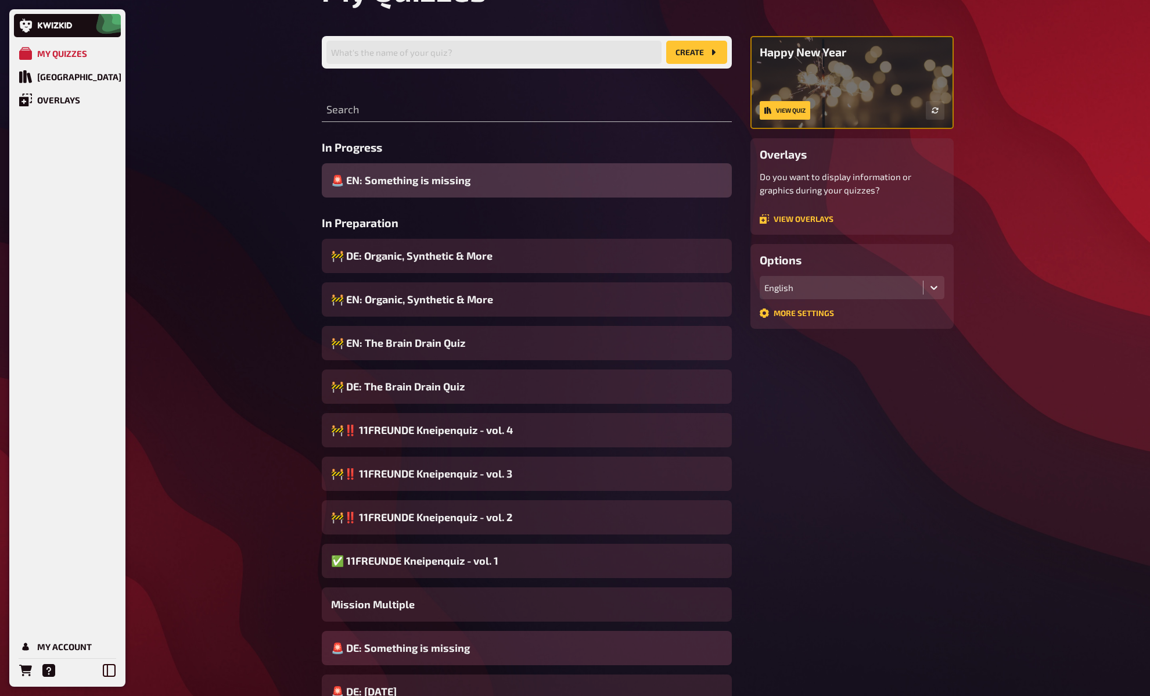
click at [470, 641] on div "🚨 DE: Something is missing" at bounding box center [527, 648] width 410 height 34
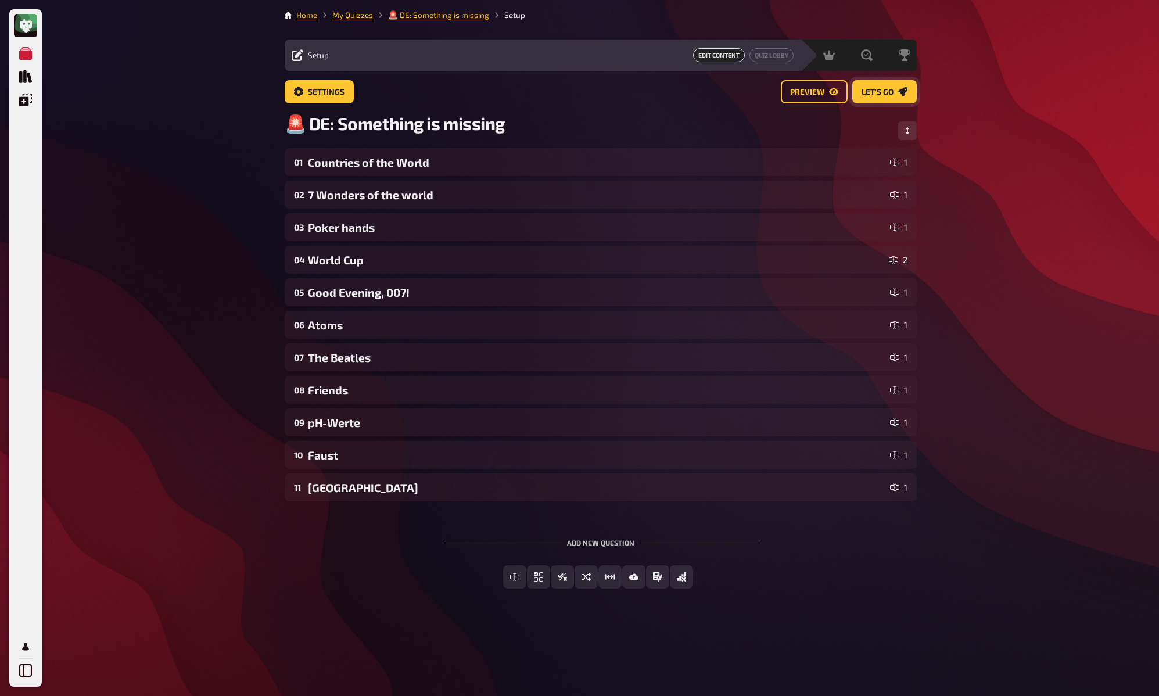
click at [886, 91] on span "Let's go" at bounding box center [878, 92] width 32 height 8
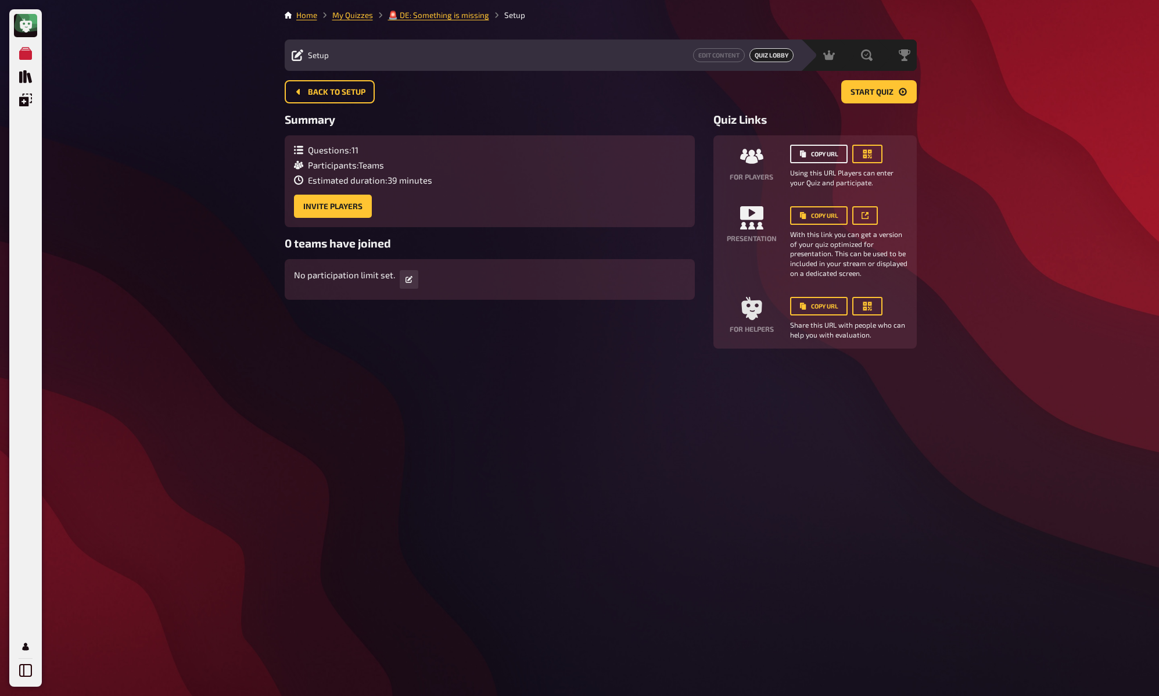
click at [824, 154] on button "Copy URL" at bounding box center [819, 154] width 58 height 19
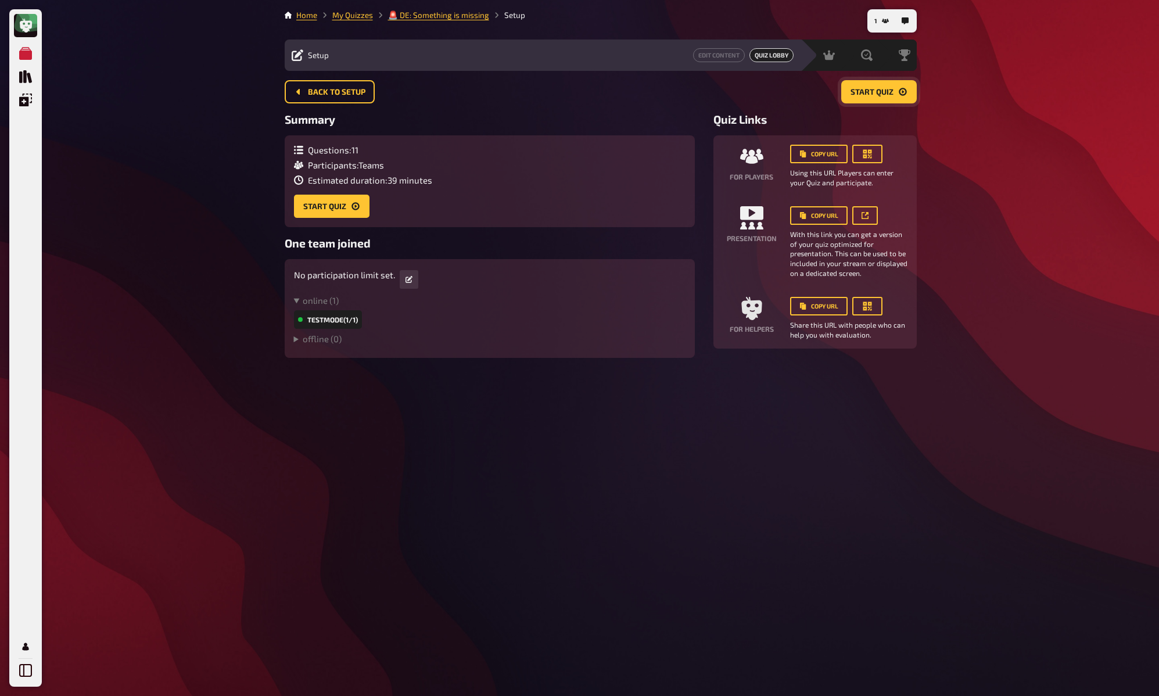
click at [895, 84] on button "Start Quiz" at bounding box center [879, 91] width 76 height 23
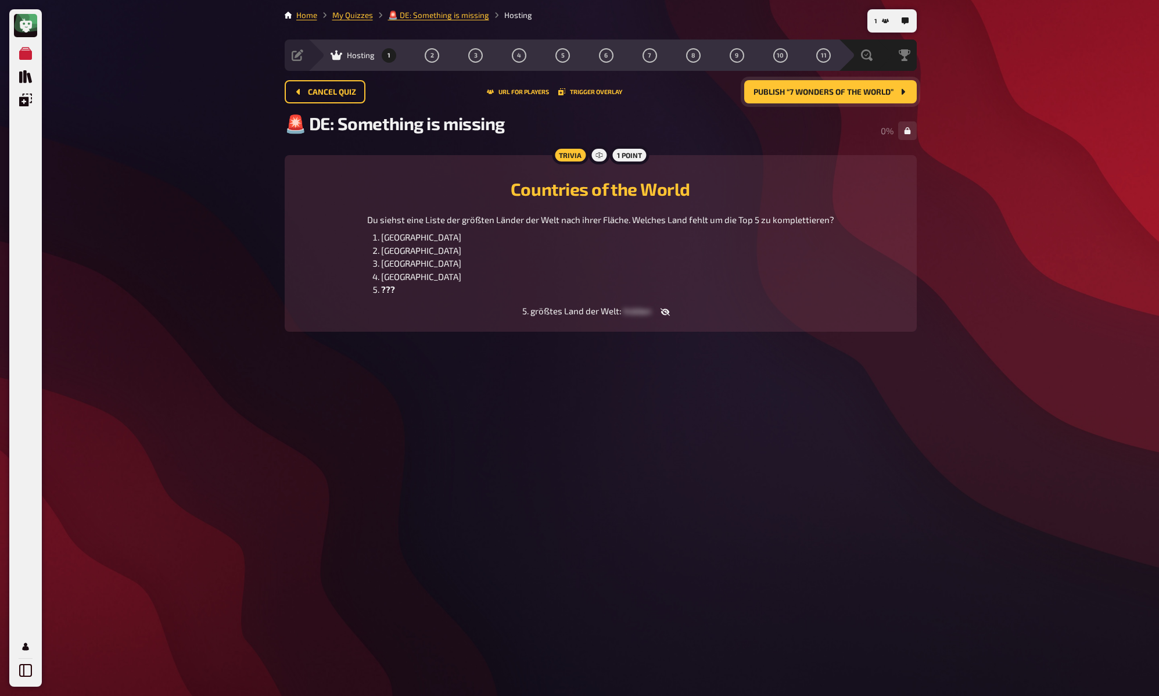
click at [884, 90] on span "Publish “7 Wonders of the world”" at bounding box center [824, 92] width 140 height 8
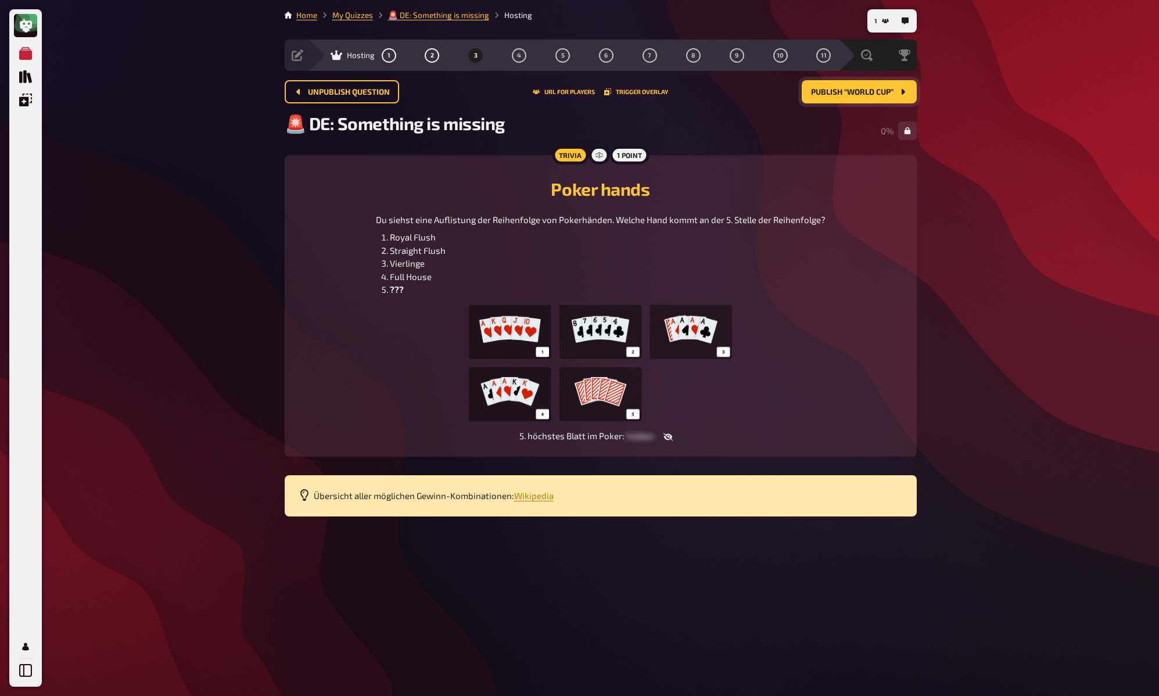
click at [884, 90] on span "Publish “World Cup”" at bounding box center [852, 92] width 82 height 8
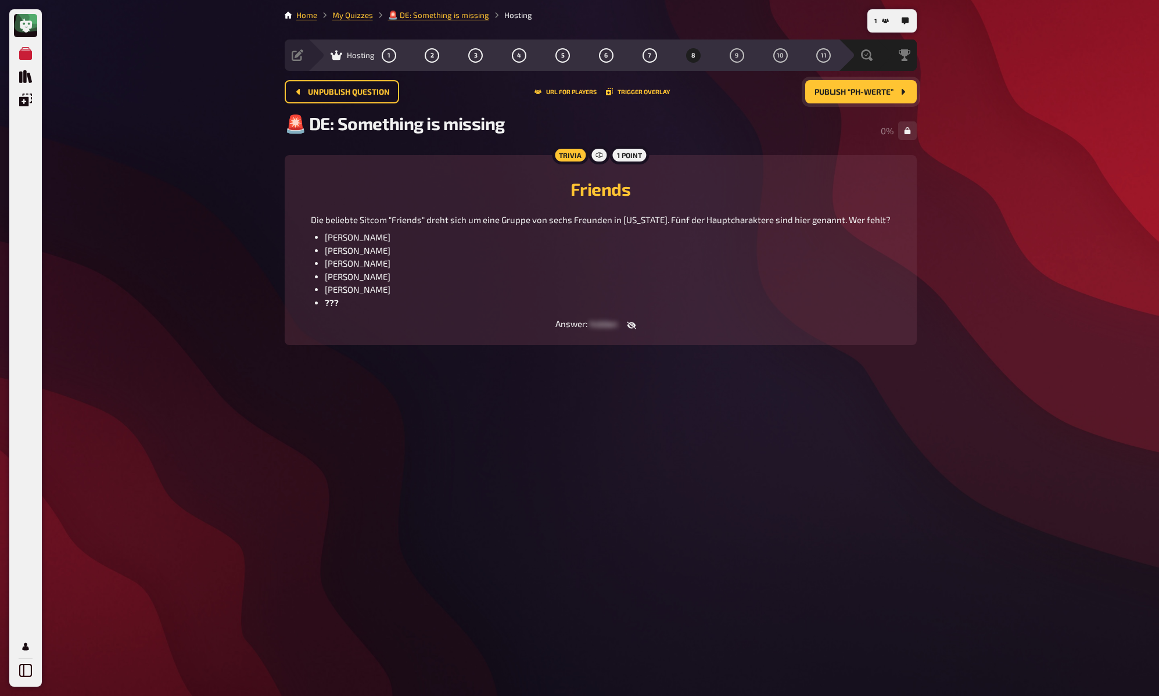
click at [884, 90] on button "Publish “pH-Werte”" at bounding box center [861, 91] width 112 height 23
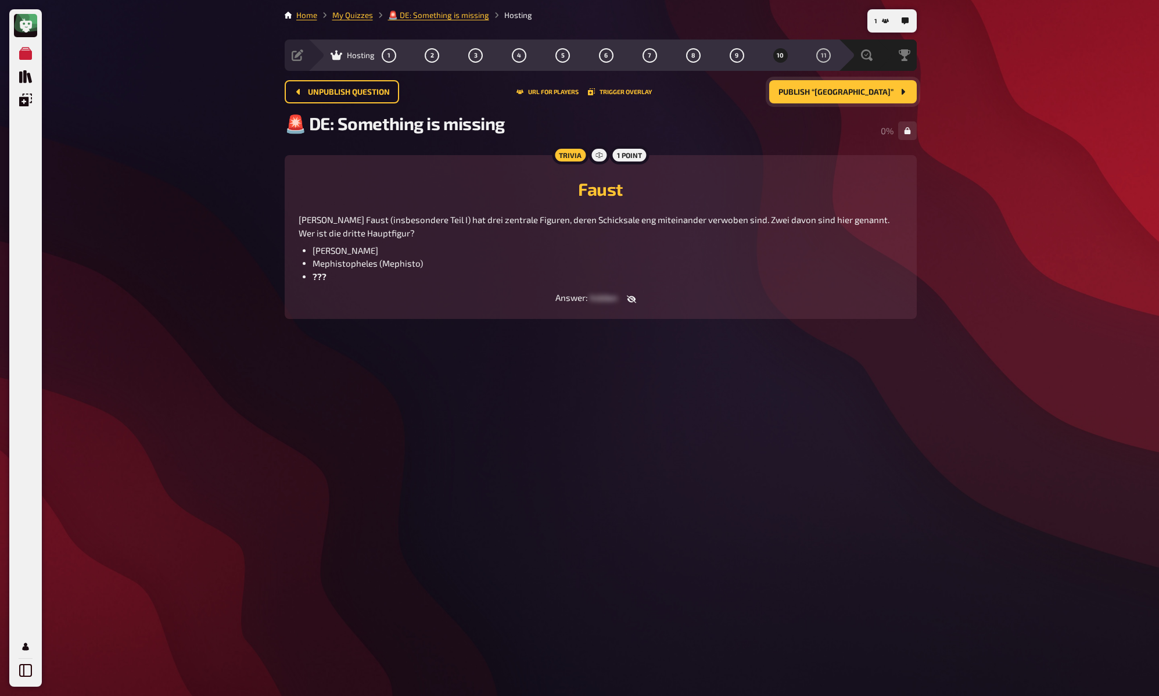
click at [884, 90] on span "Publish “Mount Rushmore”" at bounding box center [835, 92] width 115 height 8
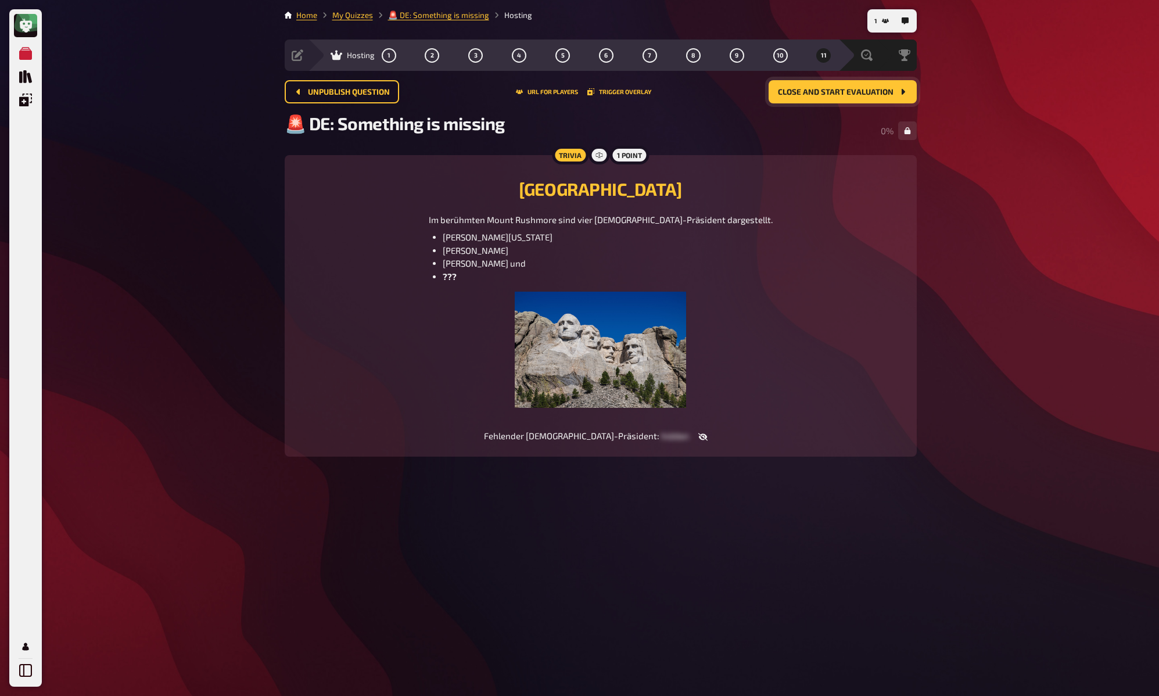
click at [889, 83] on button "Close and start evaluation" at bounding box center [843, 91] width 148 height 23
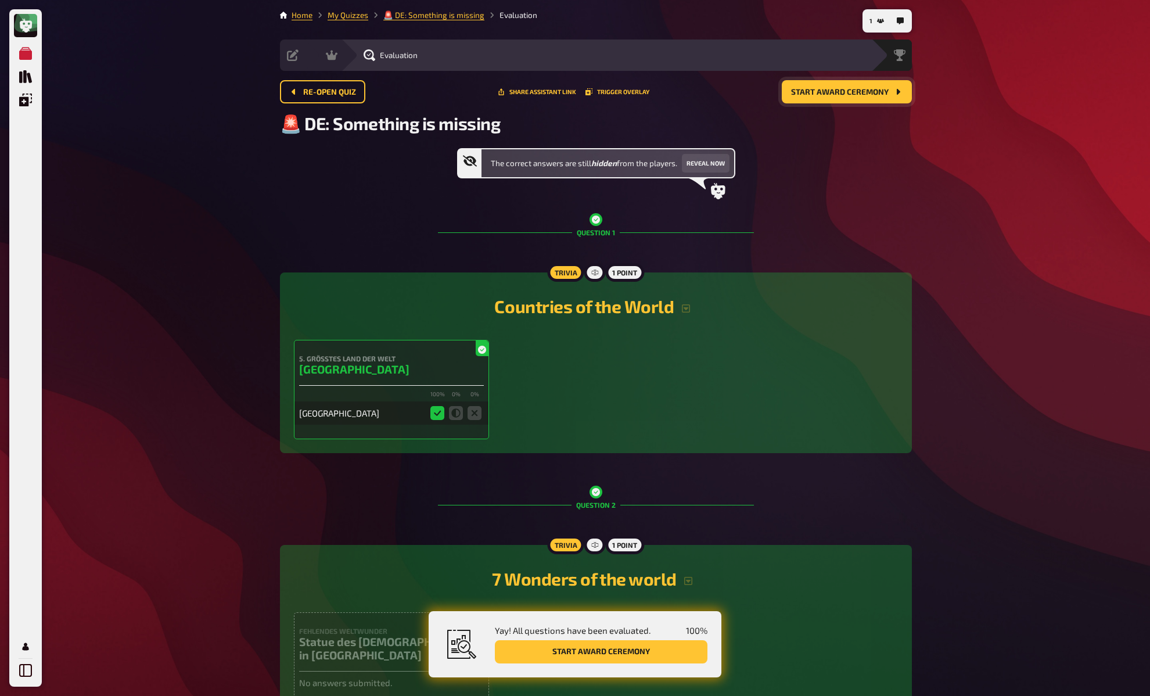
click at [885, 93] on span "Start award ceremony" at bounding box center [840, 92] width 98 height 8
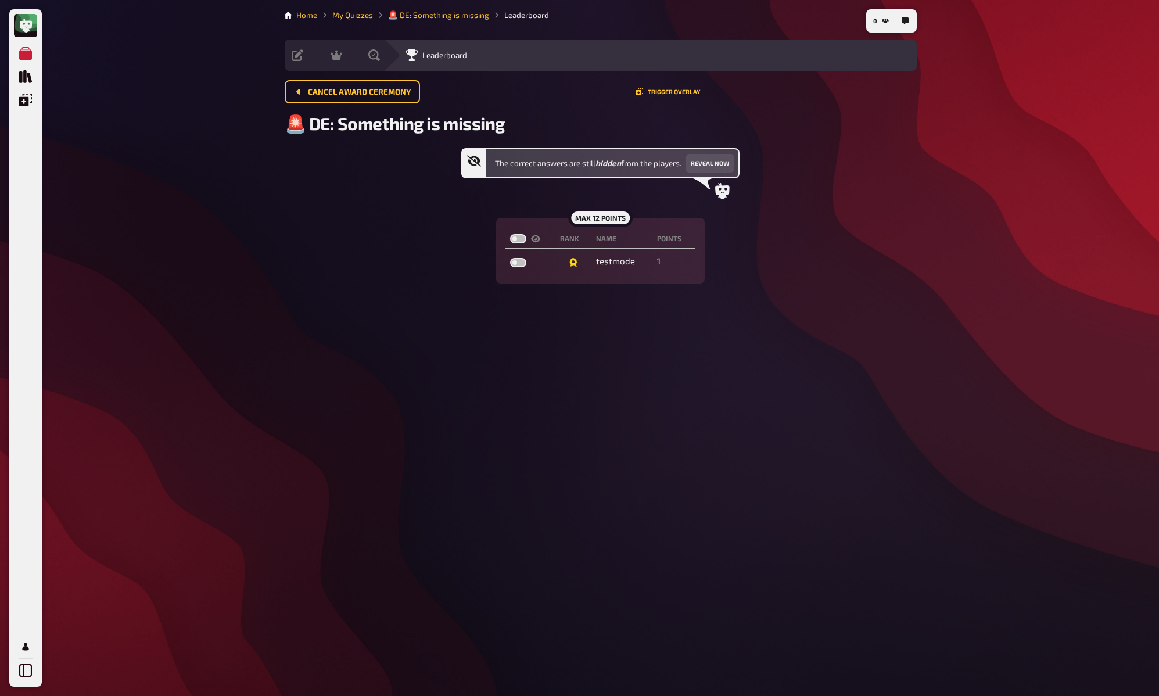
click at [1016, 134] on div "My Quizzes Quiz Library Overlays My Account 0 Home My Quizzes 🚨 DE: Something i…" at bounding box center [579, 348] width 1159 height 696
click at [349, 16] on link "My Quizzes" at bounding box center [352, 14] width 41 height 9
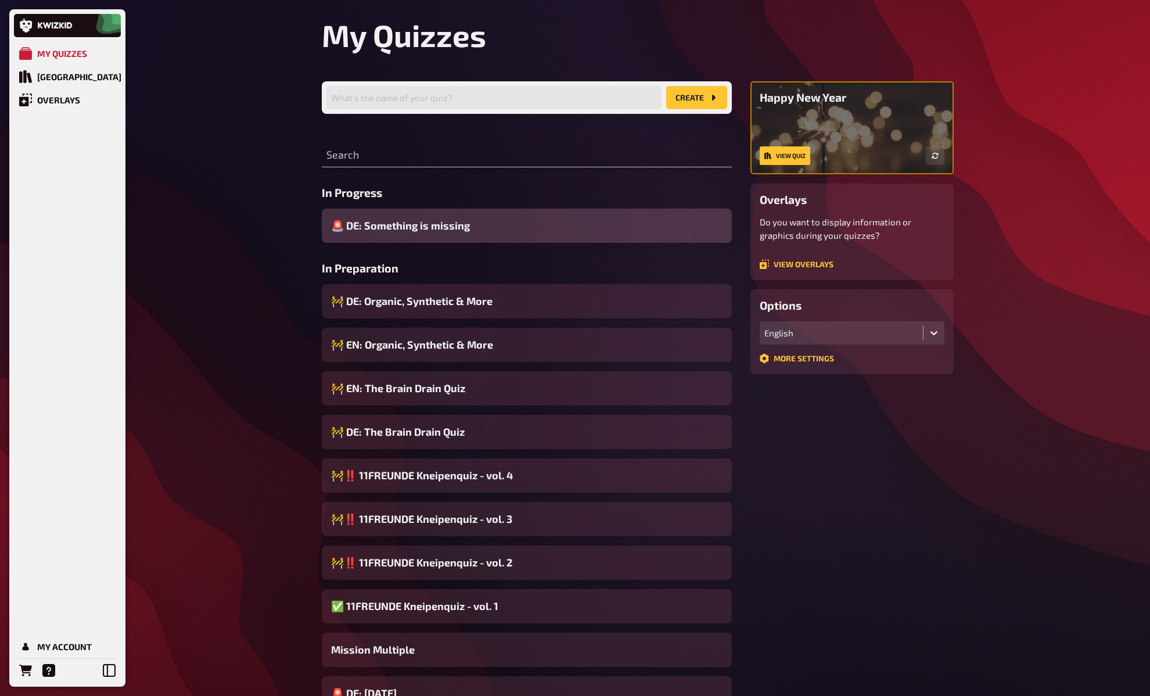
scroll to position [156, 0]
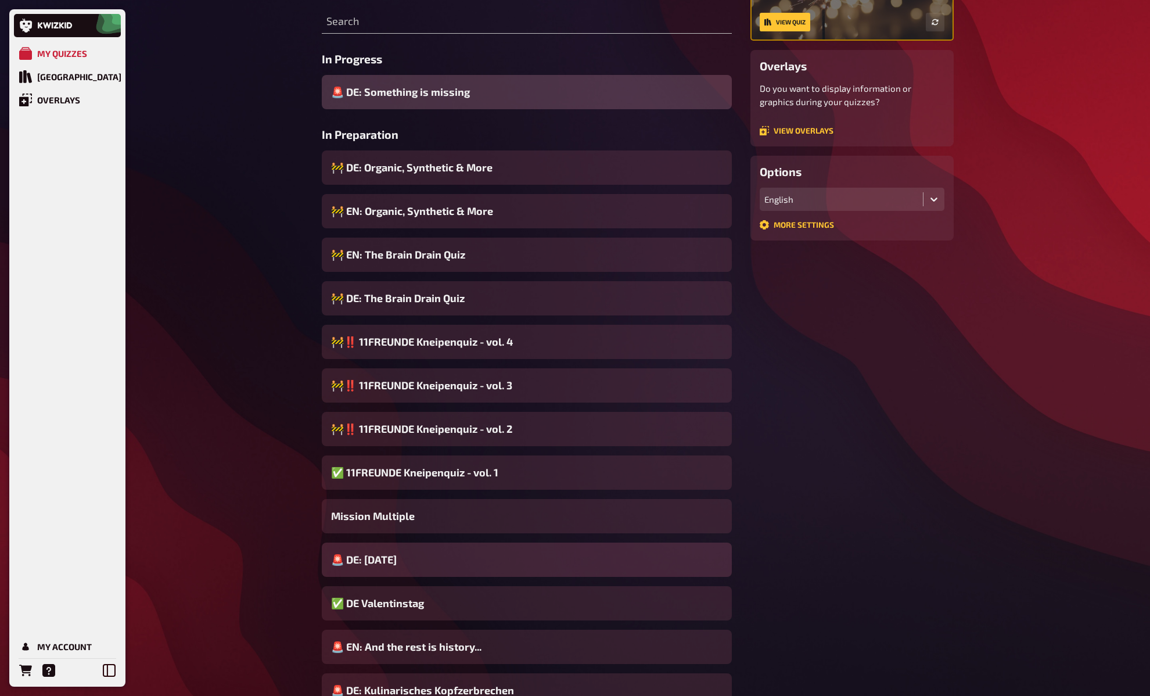
click at [487, 554] on div "🚨 DE: [DATE]" at bounding box center [527, 560] width 410 height 34
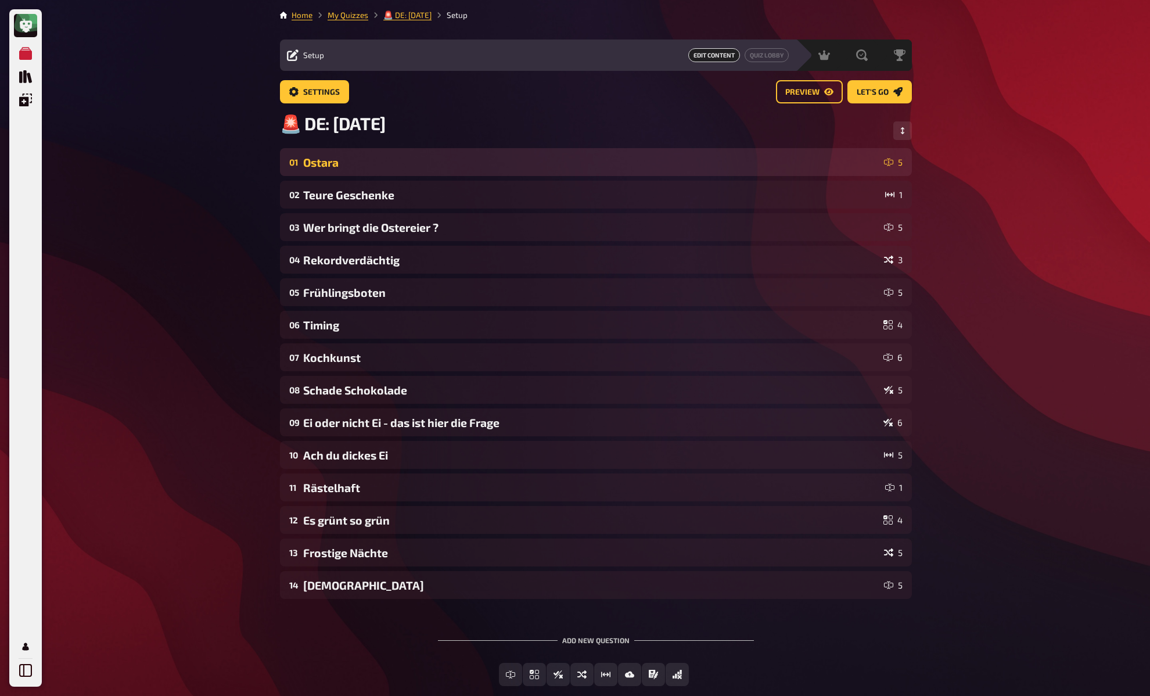
click at [547, 156] on div "01 Ostara 5" at bounding box center [596, 162] width 632 height 28
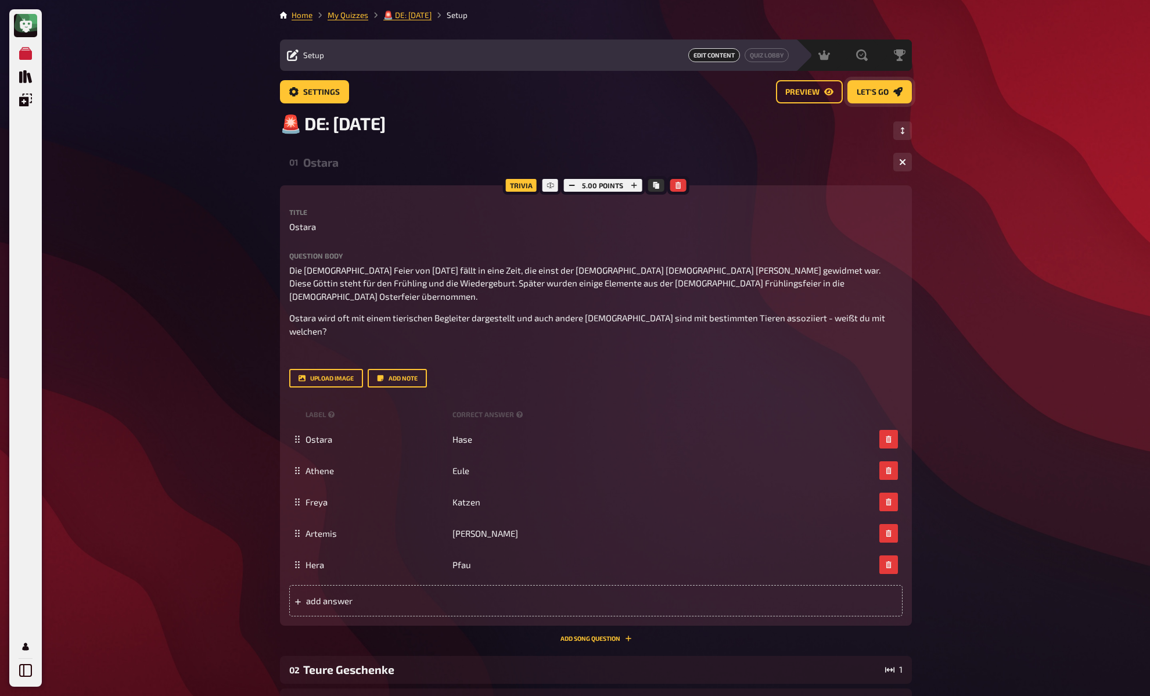
click at [884, 82] on link "Let's go" at bounding box center [880, 91] width 64 height 23
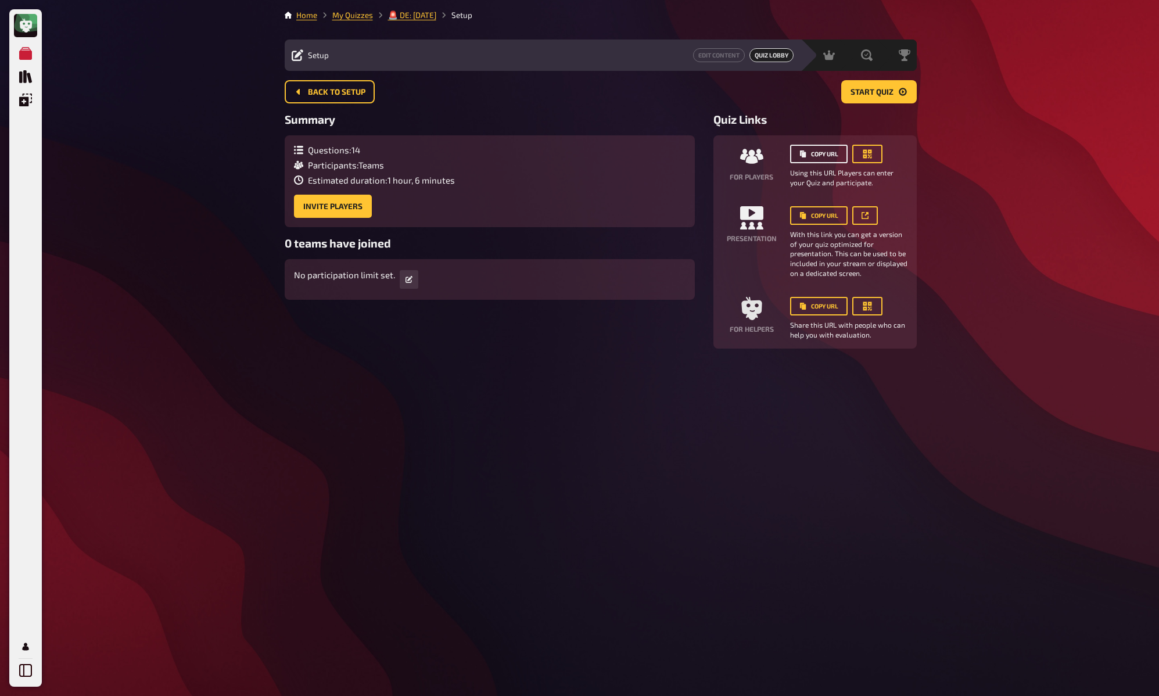
click at [820, 150] on button "Copy URL" at bounding box center [819, 154] width 58 height 19
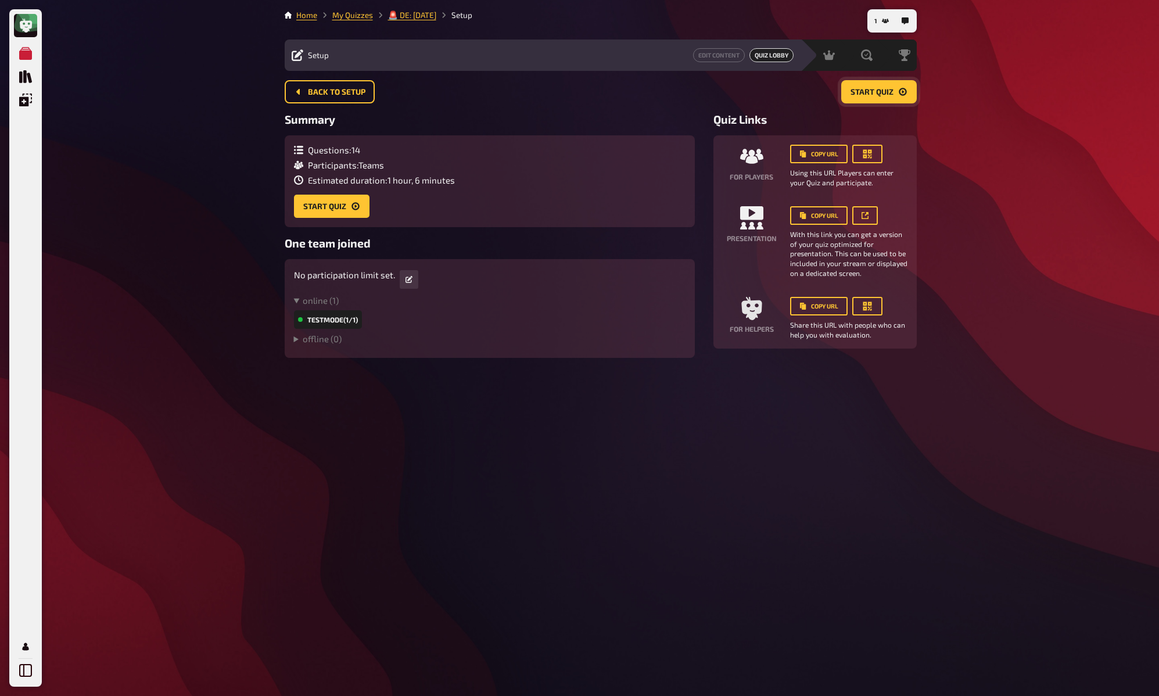
click at [907, 89] on button "Start Quiz" at bounding box center [879, 91] width 76 height 23
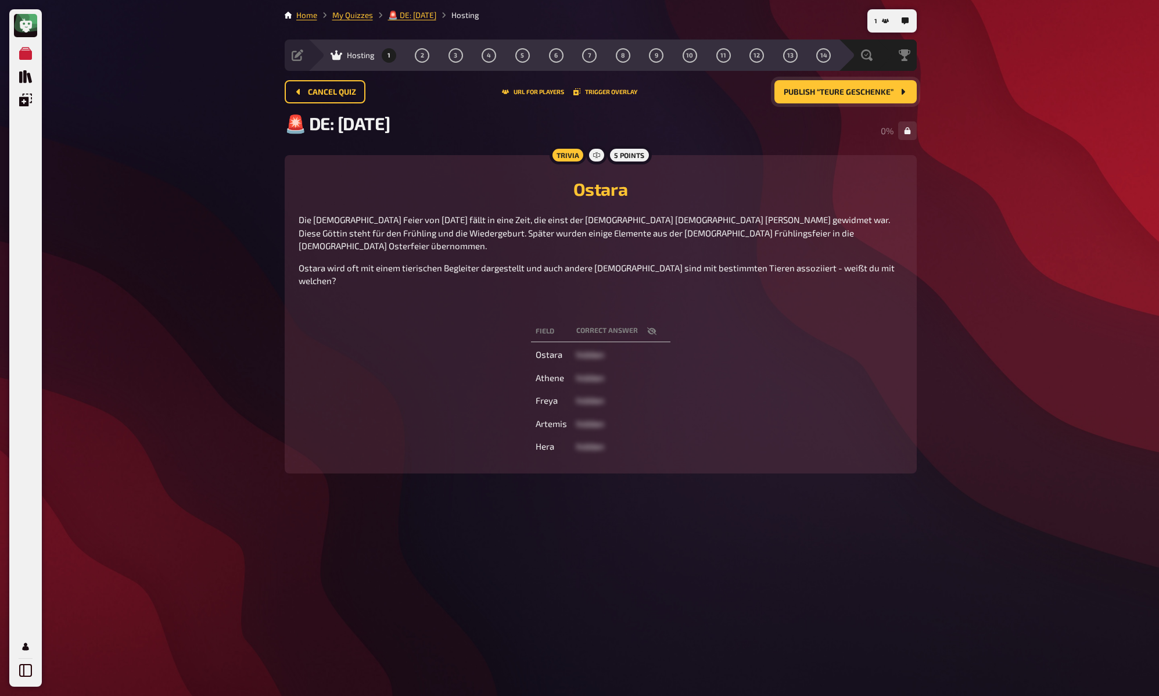
click at [887, 93] on span "Publish “Teure Geschenke”" at bounding box center [839, 92] width 110 height 8
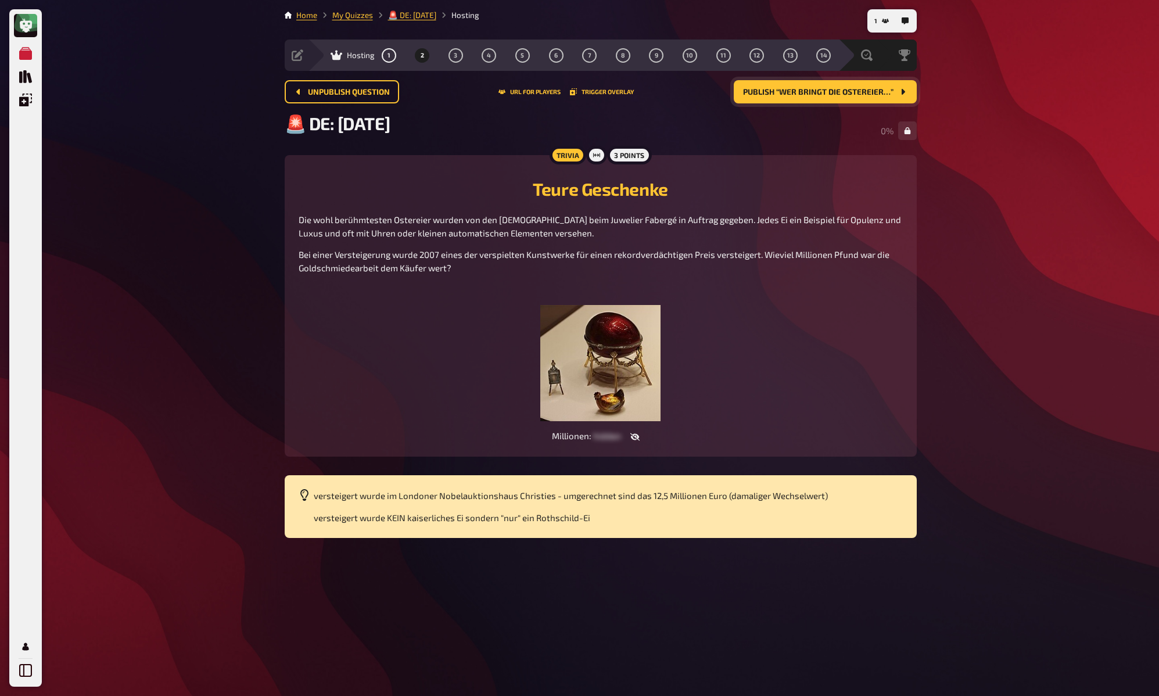
click at [887, 93] on span "Publish “Wer bringt die Ostereier…”" at bounding box center [818, 92] width 150 height 8
click at [887, 93] on button "Publish “Wer bringt die Ostereier…”" at bounding box center [825, 91] width 183 height 23
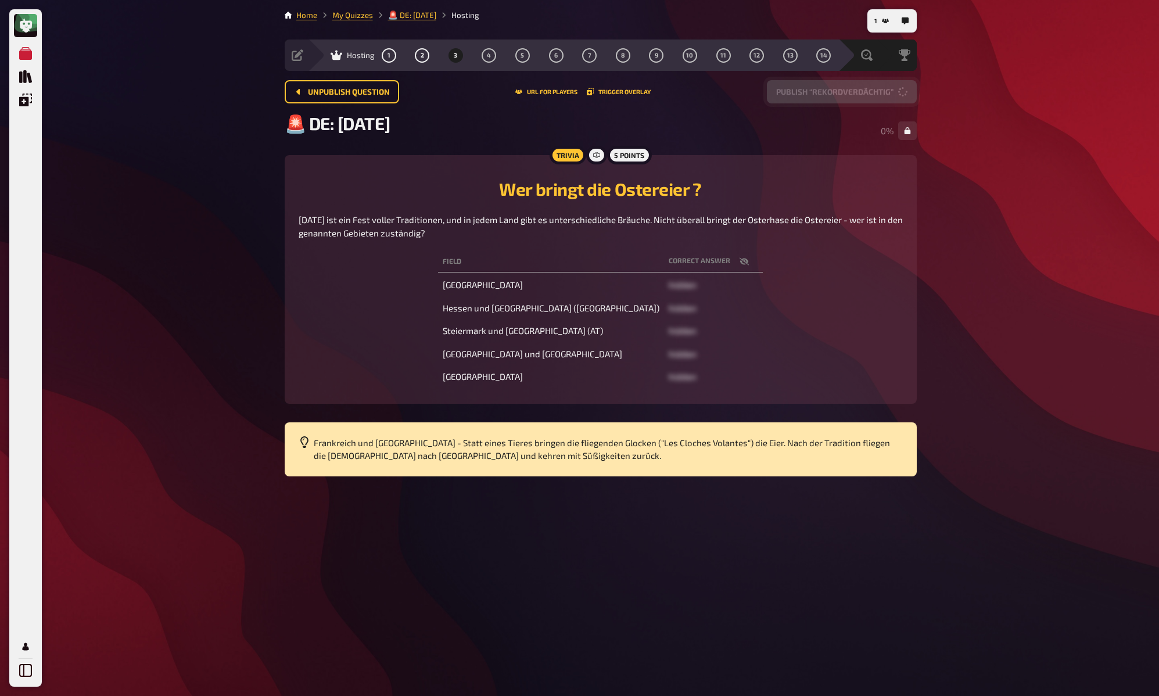
click at [887, 93] on button "Publish “Rekordverdächtig”" at bounding box center [842, 91] width 150 height 23
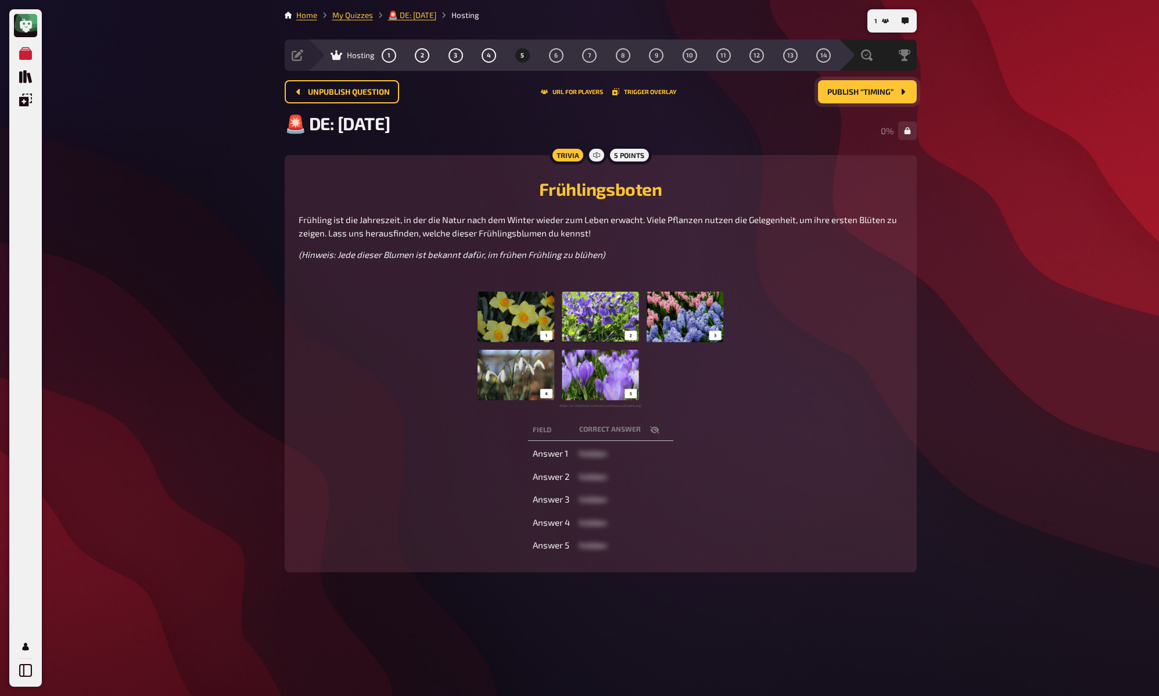
click at [887, 93] on span "Publish “Timing”" at bounding box center [860, 92] width 66 height 8
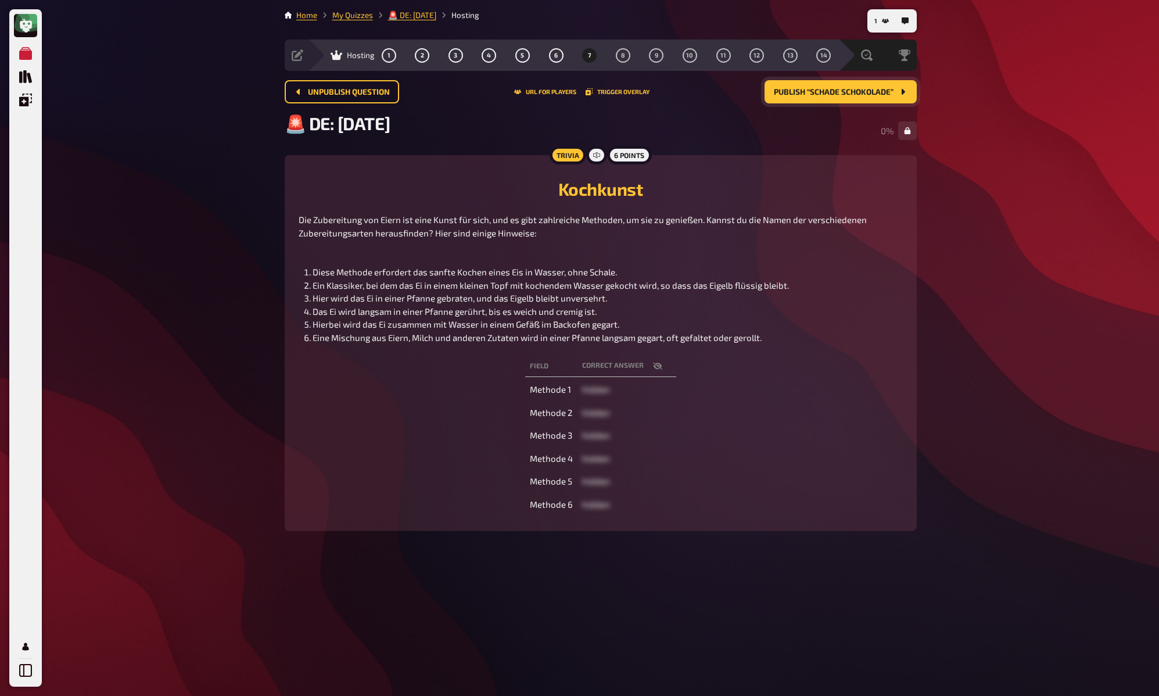
click at [887, 93] on span "Publish “Schade Schokolade”" at bounding box center [834, 92] width 120 height 8
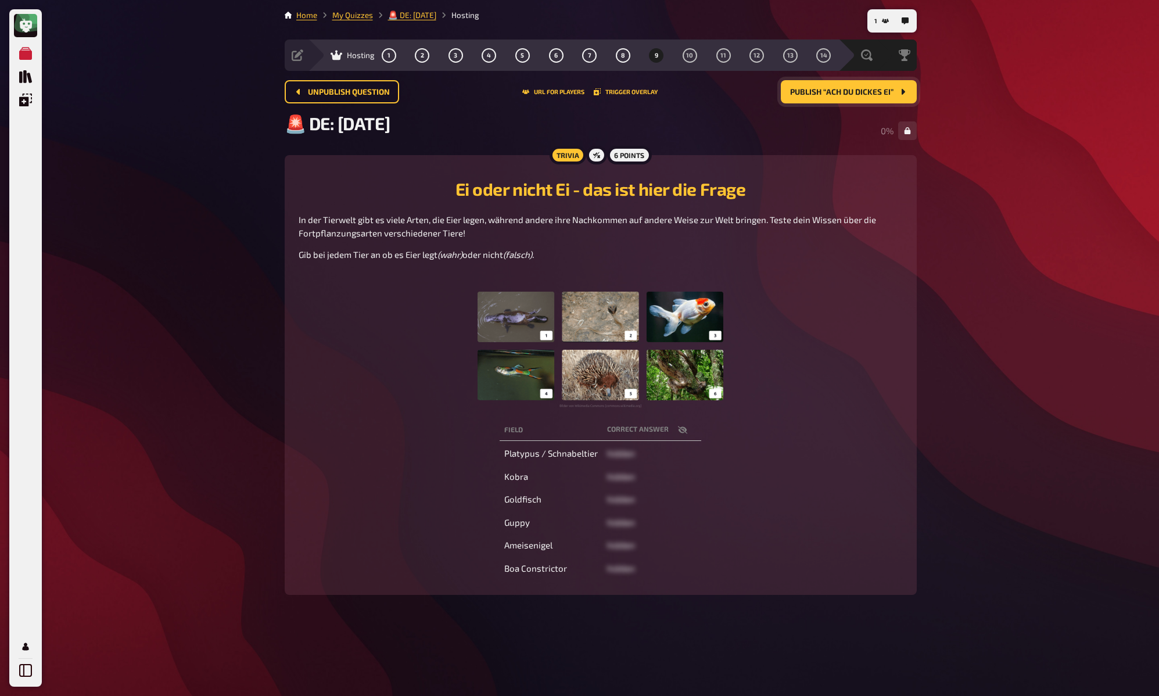
click at [887, 93] on span "Publish “Ach du dickes Ei”" at bounding box center [841, 92] width 103 height 8
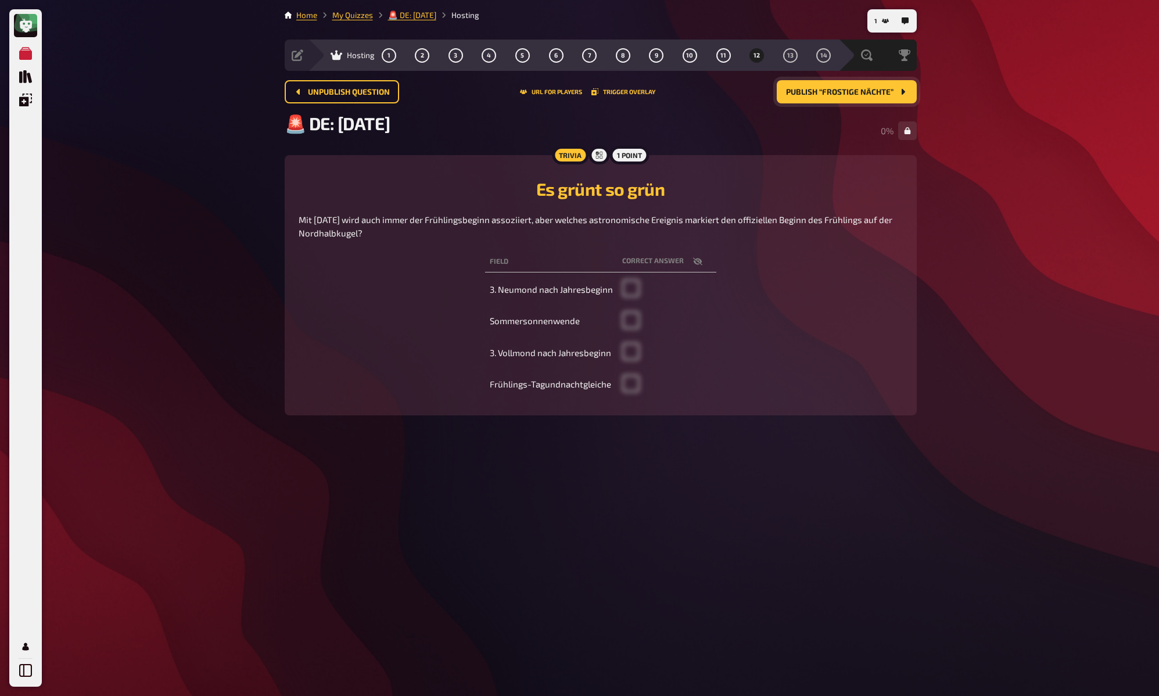
click at [887, 93] on span "Publish “Frostige Nächte”" at bounding box center [839, 92] width 107 height 8
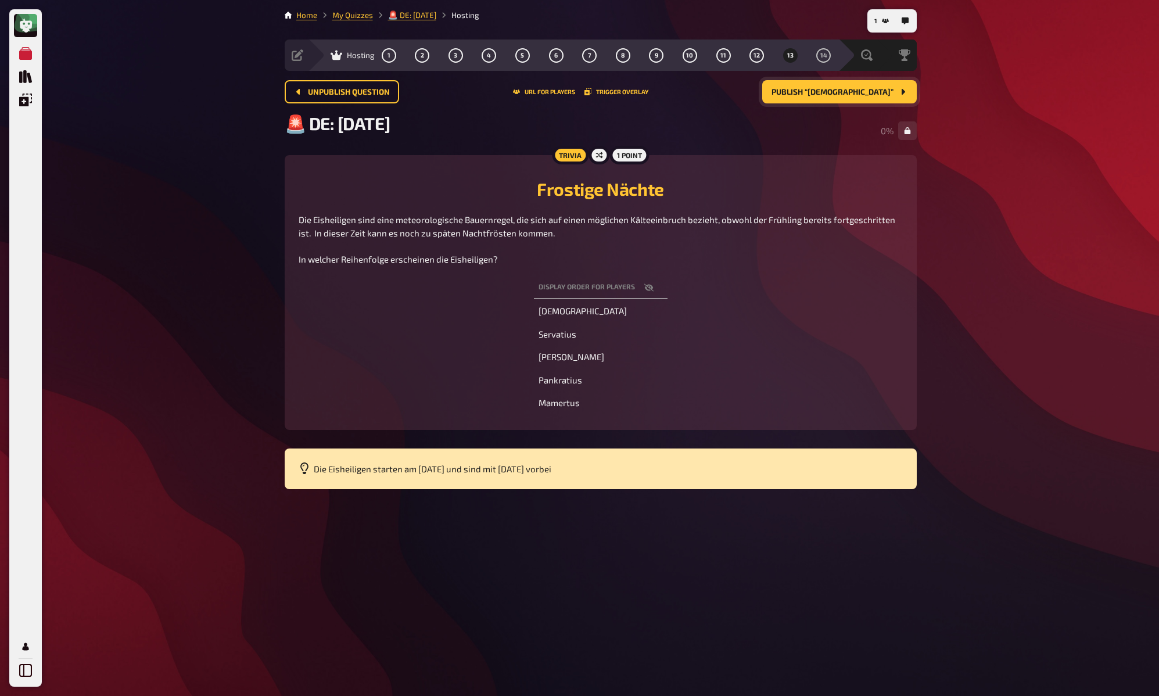
click at [887, 93] on span "Publish “Biblisch”" at bounding box center [833, 92] width 122 height 8
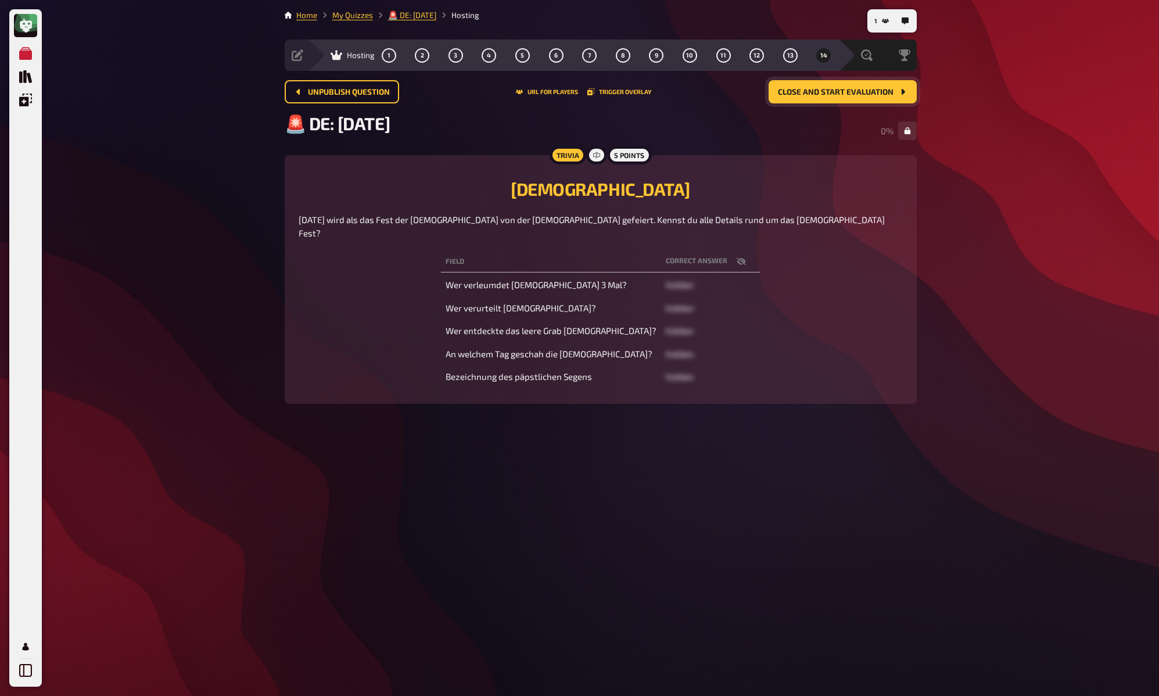
click at [878, 84] on button "Close and start evaluation" at bounding box center [843, 91] width 148 height 23
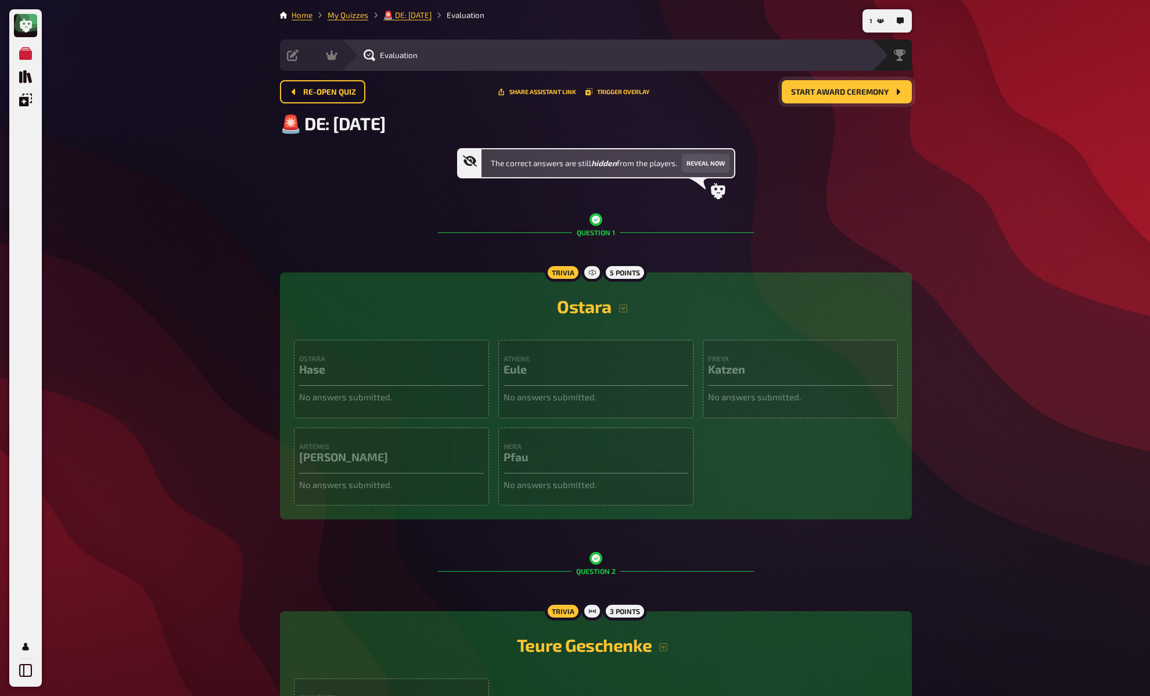
click at [894, 95] on icon "Start award ceremony" at bounding box center [898, 91] width 9 height 9
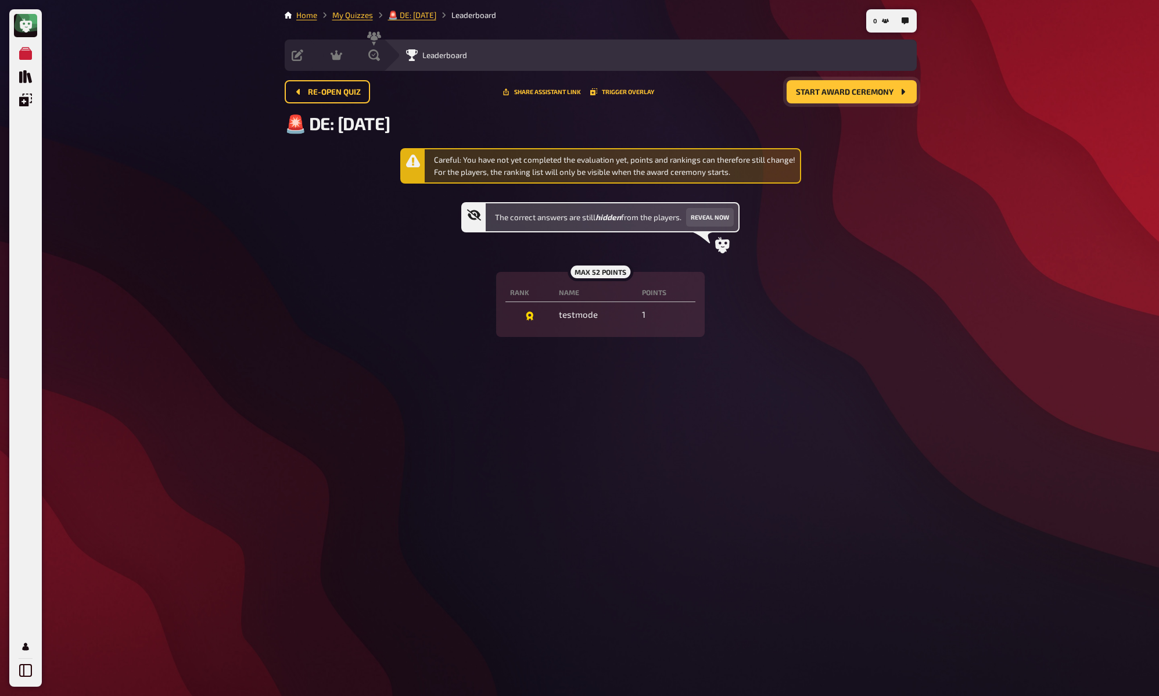
click at [829, 88] on span "Start award ceremony" at bounding box center [845, 92] width 98 height 8
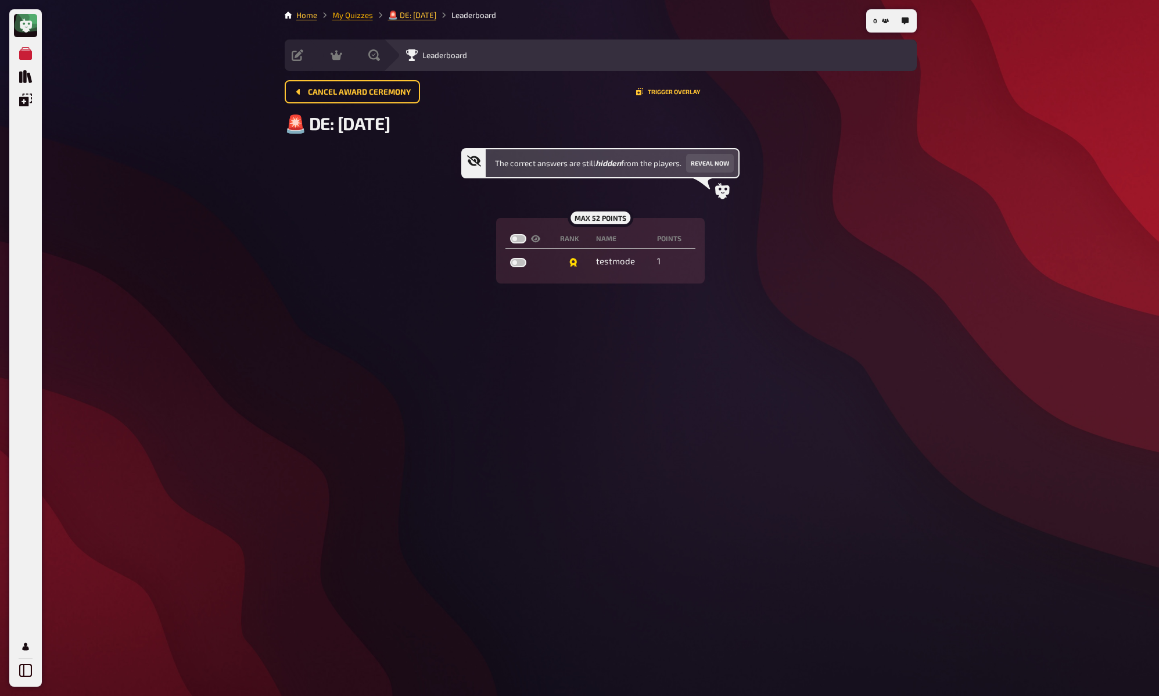
click at [349, 15] on link "My Quizzes" at bounding box center [352, 14] width 41 height 9
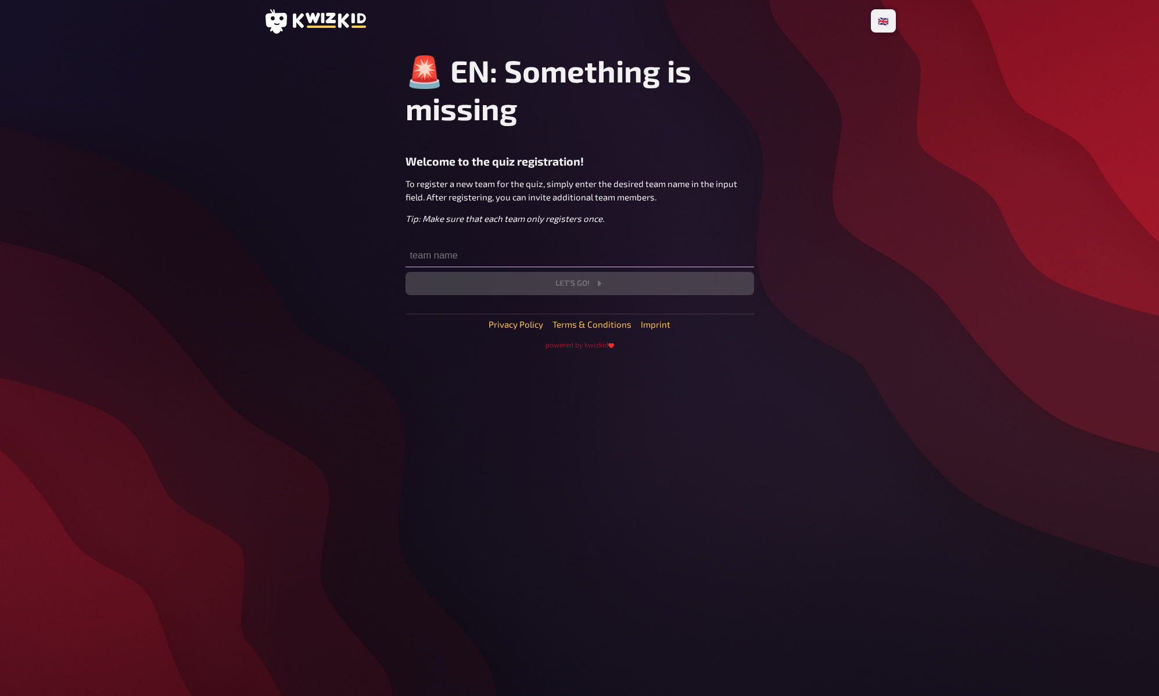
click at [604, 256] on input "text" at bounding box center [580, 255] width 349 height 23
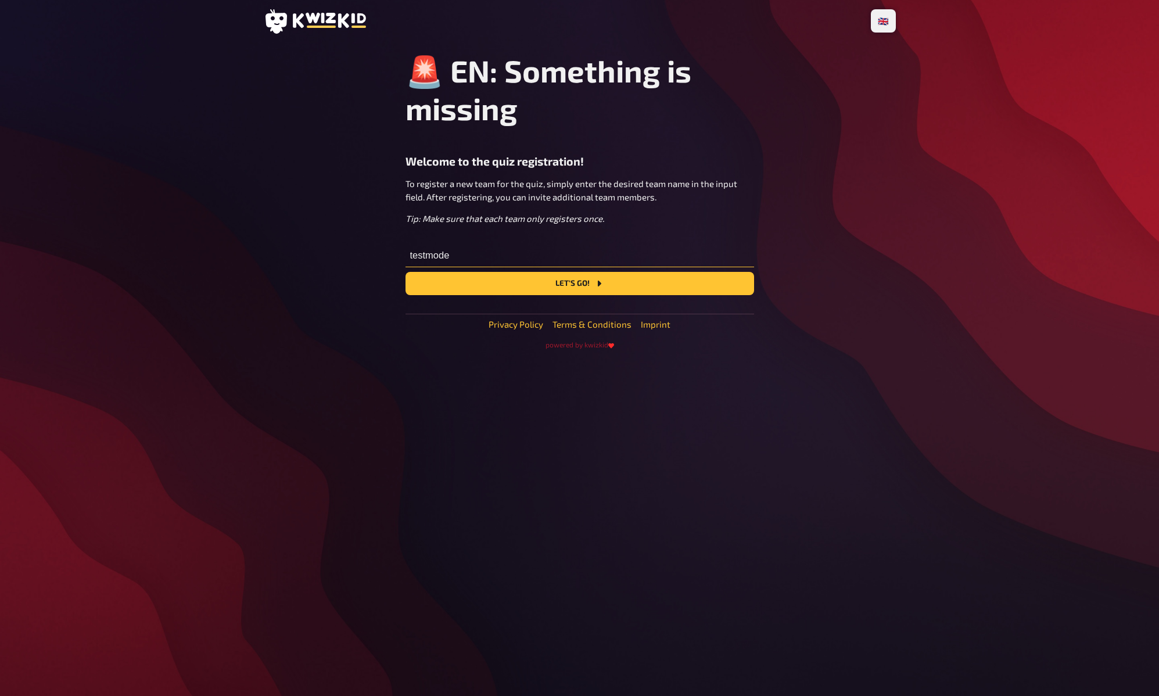
type input "testmode"
click at [406, 272] on button "Let's go!" at bounding box center [580, 283] width 349 height 23
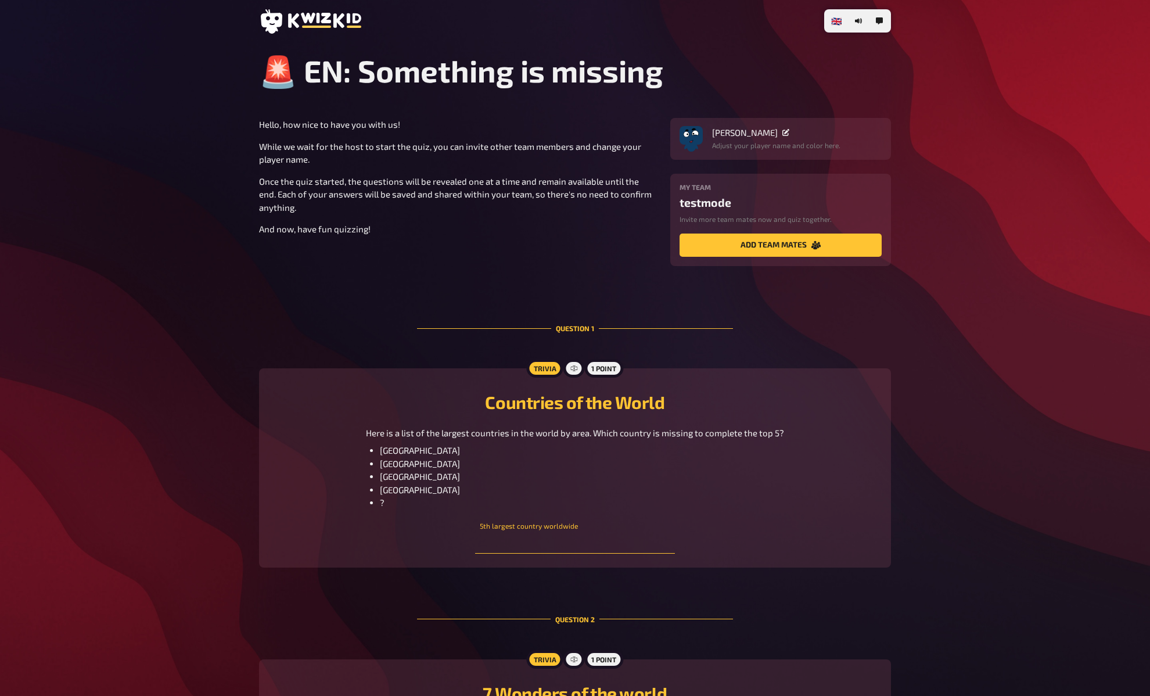
click at [570, 542] on input "text" at bounding box center [574, 541] width 199 height 23
type input "[GEOGRAPHIC_DATA]"
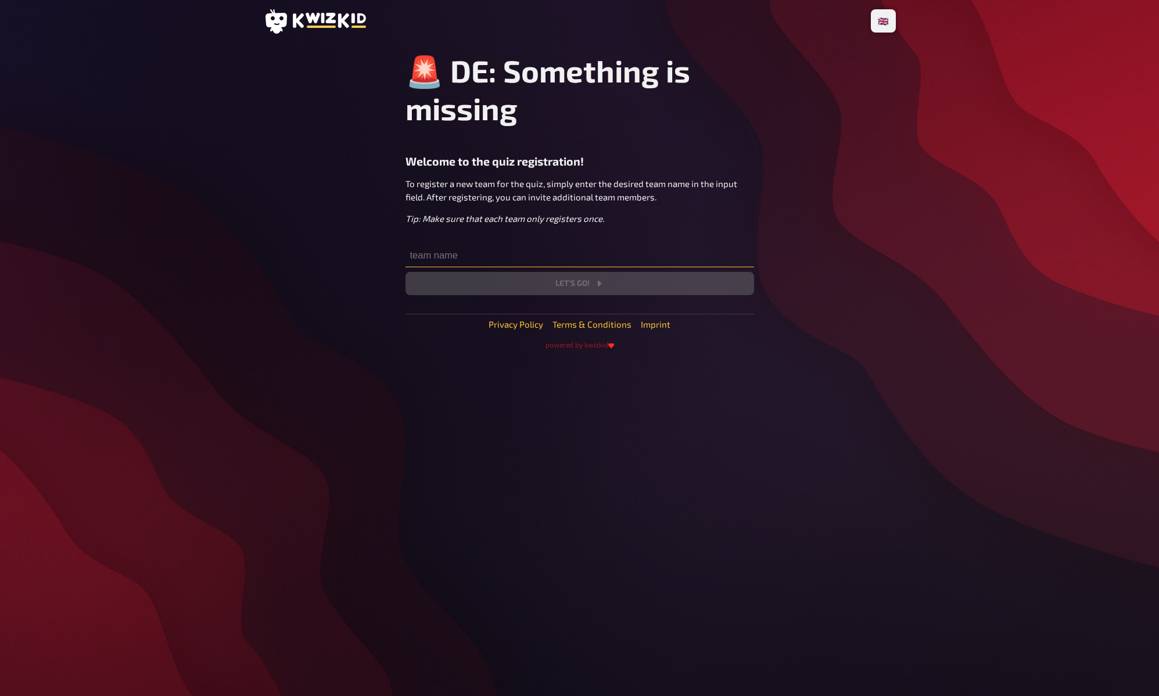
click at [559, 256] on input "text" at bounding box center [580, 255] width 349 height 23
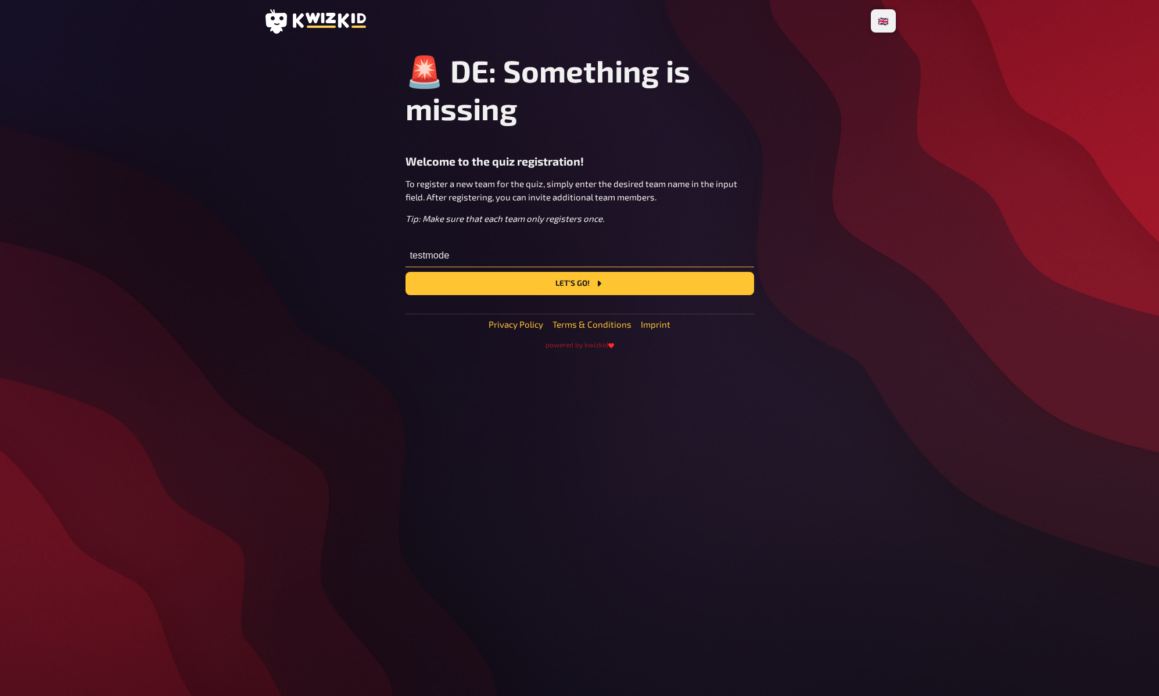
type input "testmode"
click at [406, 272] on button "Let's go!" at bounding box center [580, 283] width 349 height 23
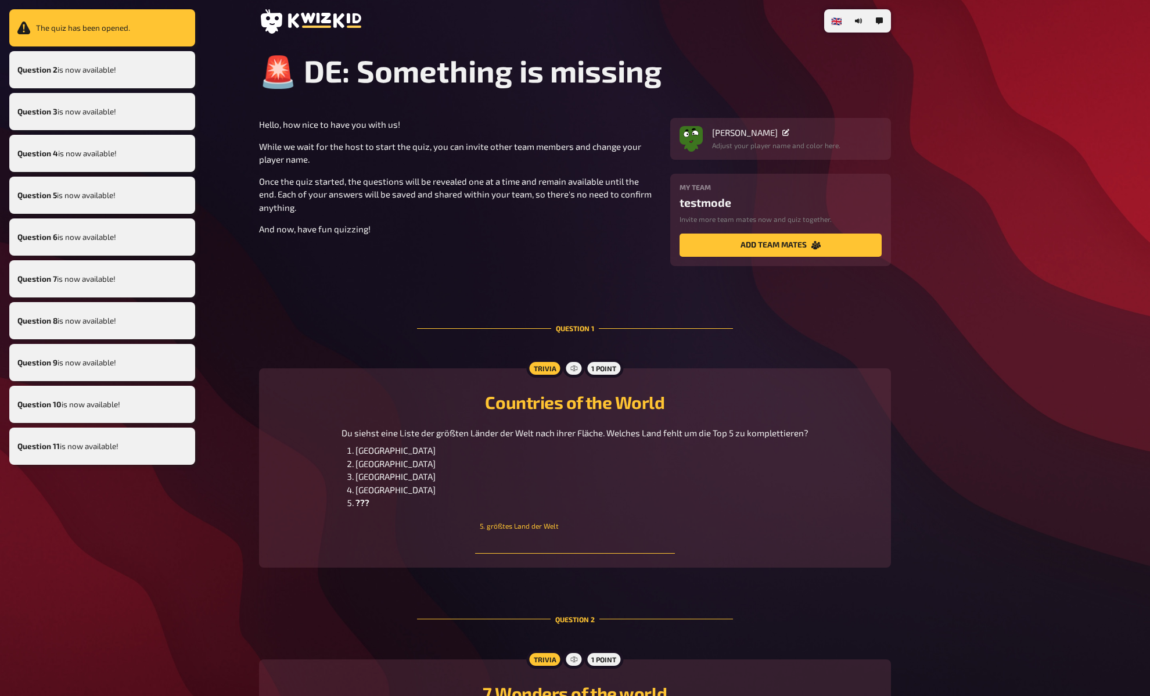
click at [545, 543] on input "text" at bounding box center [574, 541] width 199 height 23
type input "[GEOGRAPHIC_DATA]"
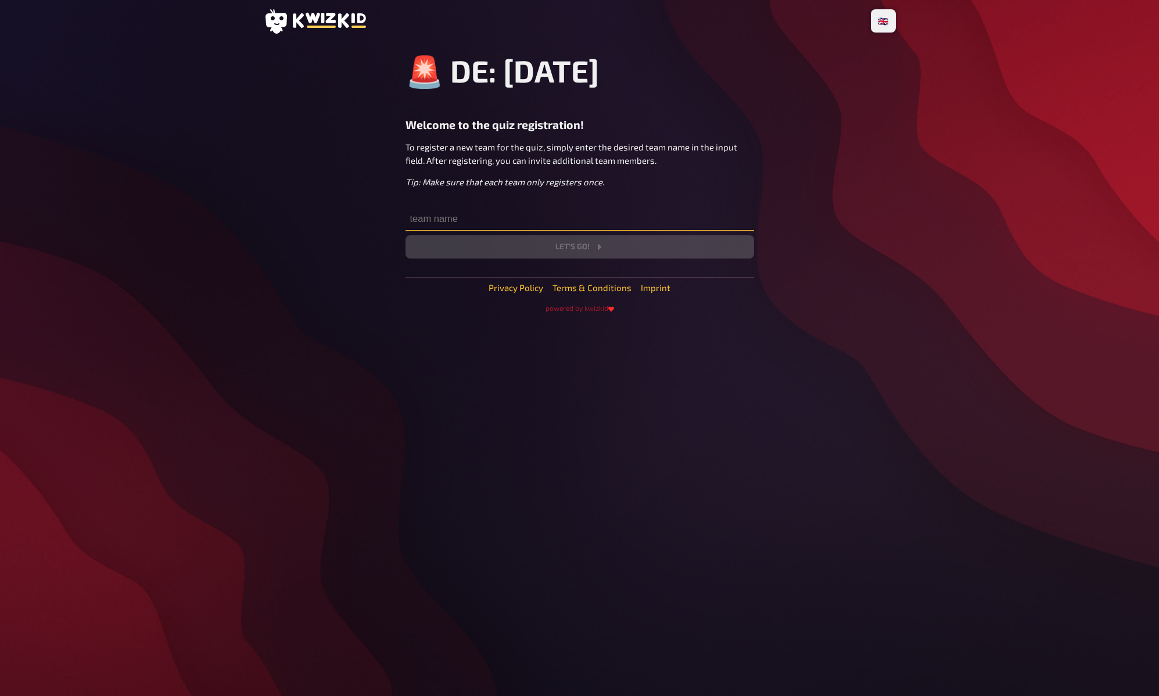
click at [644, 209] on input "text" at bounding box center [580, 218] width 349 height 23
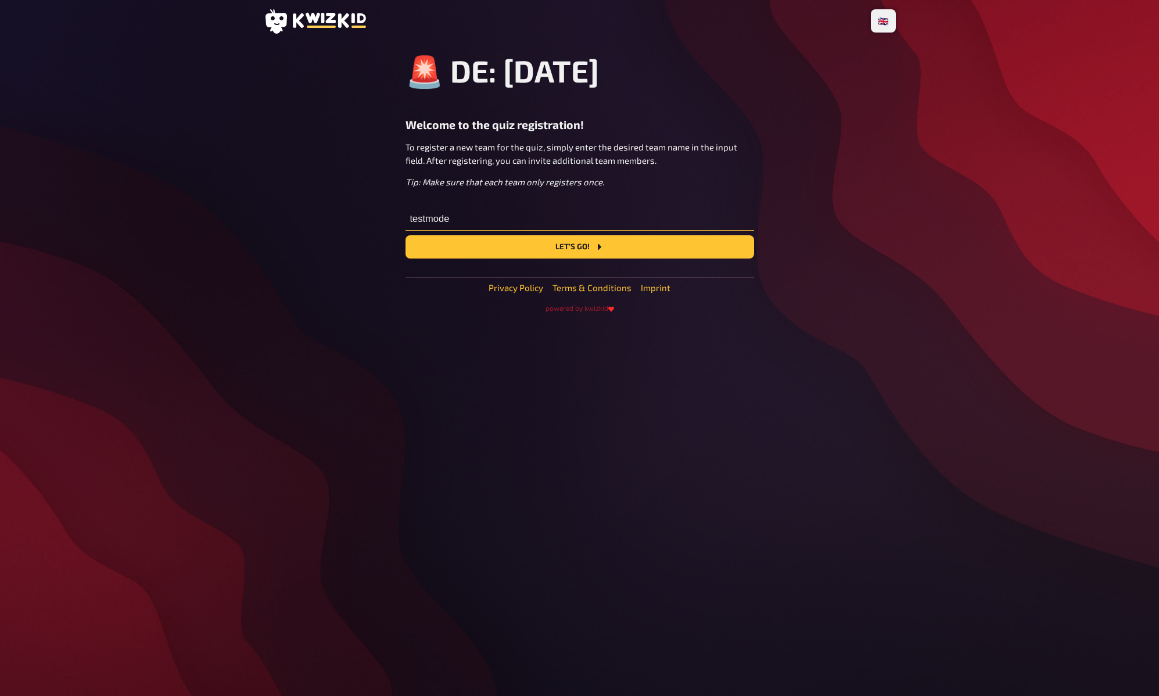
type input "testmode"
click at [406, 235] on button "Let's go!" at bounding box center [580, 246] width 349 height 23
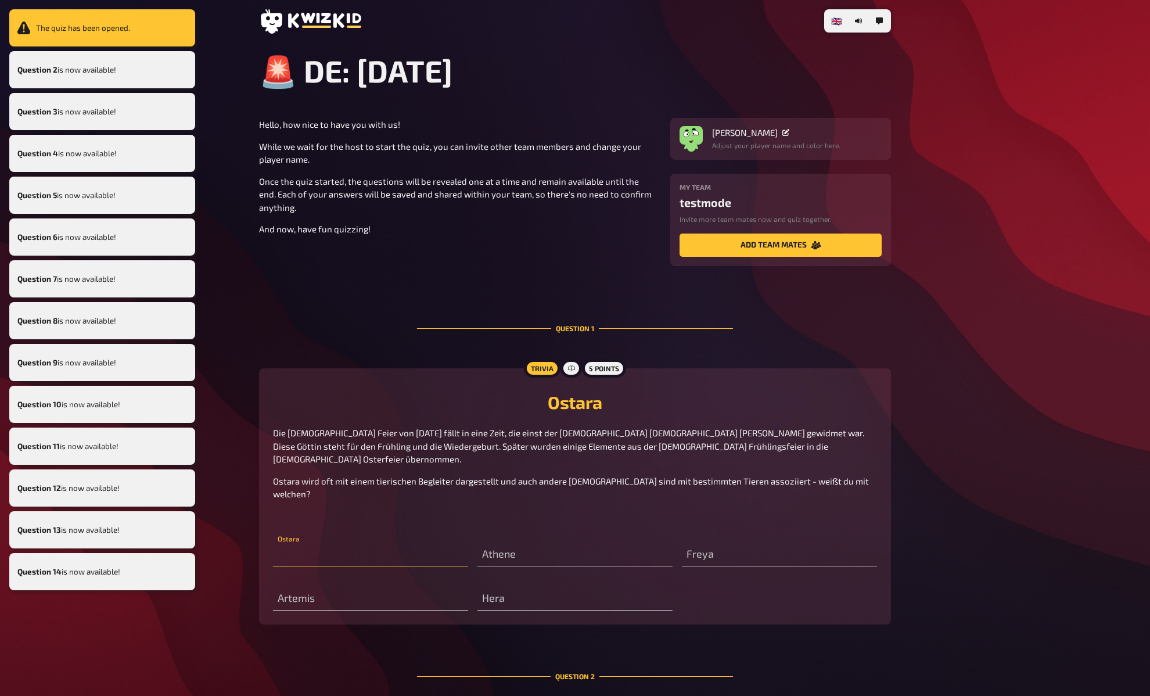
click at [421, 543] on input "text" at bounding box center [370, 554] width 195 height 23
type input "hase"
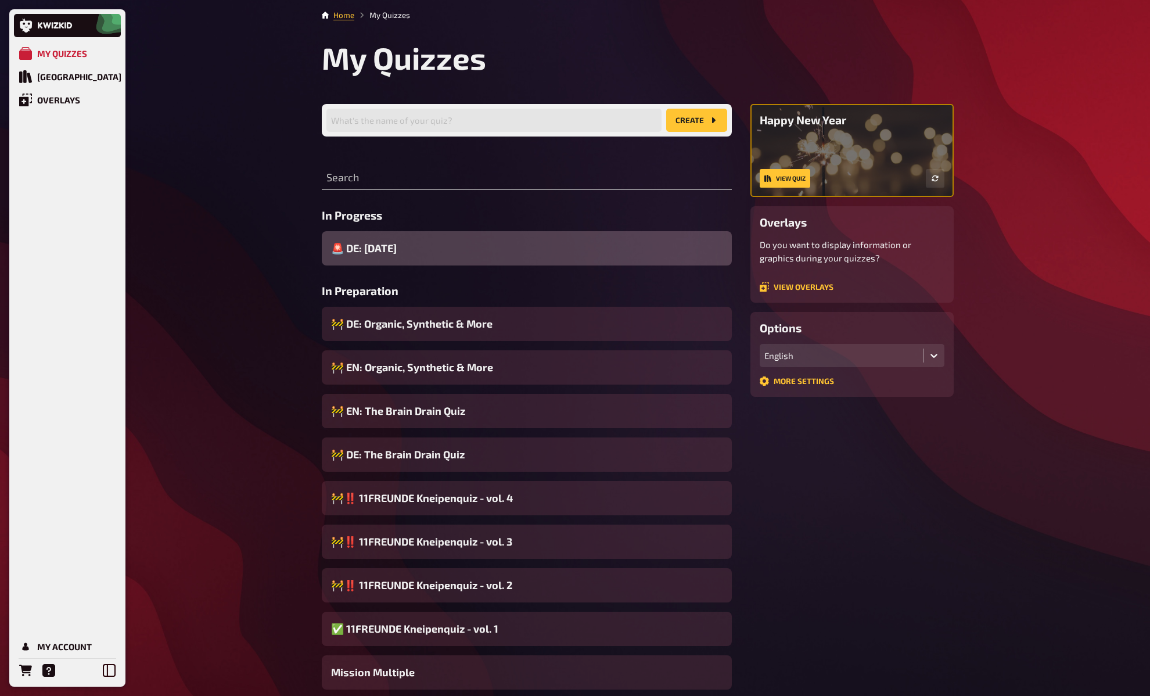
click at [379, 242] on span "🚨 DE: [DATE]" at bounding box center [364, 249] width 66 height 16
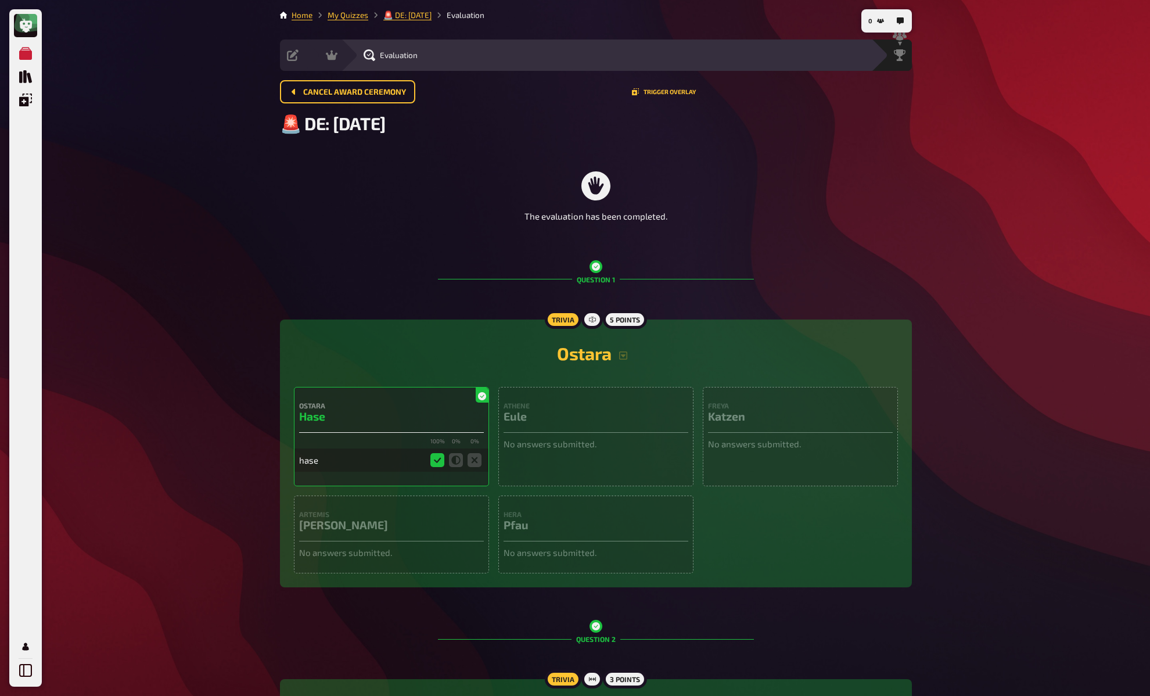
drag, startPoint x: 591, startPoint y: 171, endPoint x: 597, endPoint y: 161, distance: 11.5
click at [591, 170] on div "The evaluation has been completed." at bounding box center [596, 197] width 632 height 98
click at [600, 159] on div "The evaluation has been completed." at bounding box center [596, 197] width 632 height 98
click at [333, 91] on span "Cancel award ceremony" at bounding box center [354, 92] width 103 height 8
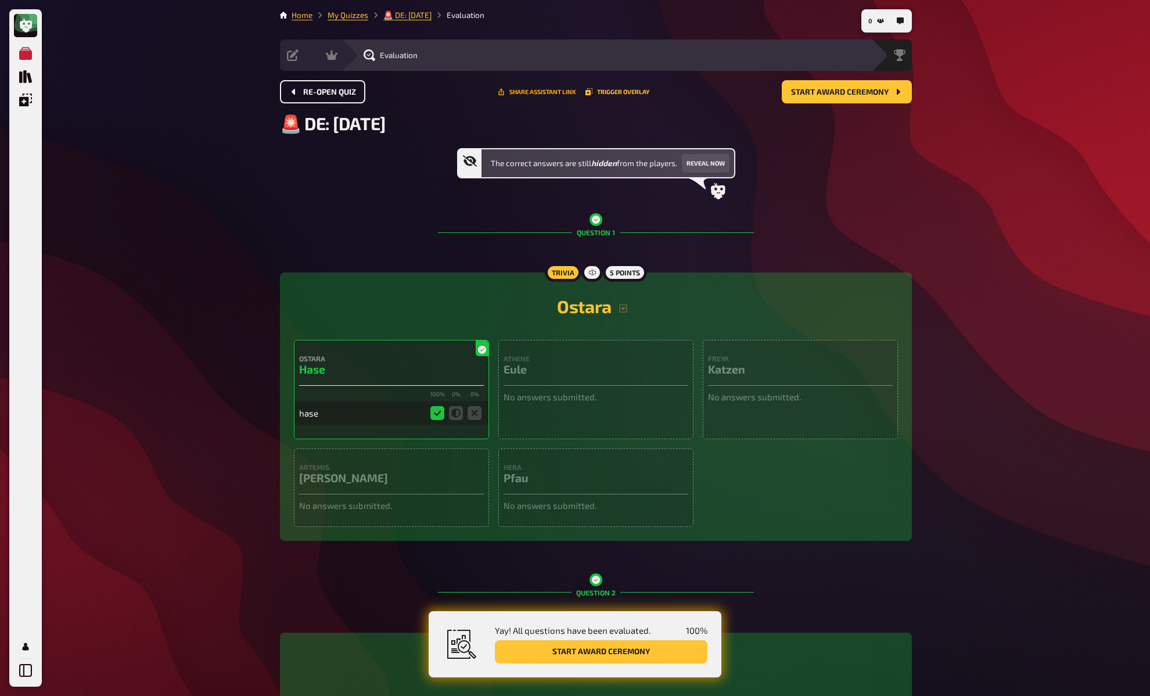
click at [544, 88] on button "Share assistant link" at bounding box center [537, 91] width 78 height 7
click at [353, 88] on span "Re-open Quiz" at bounding box center [329, 92] width 53 height 8
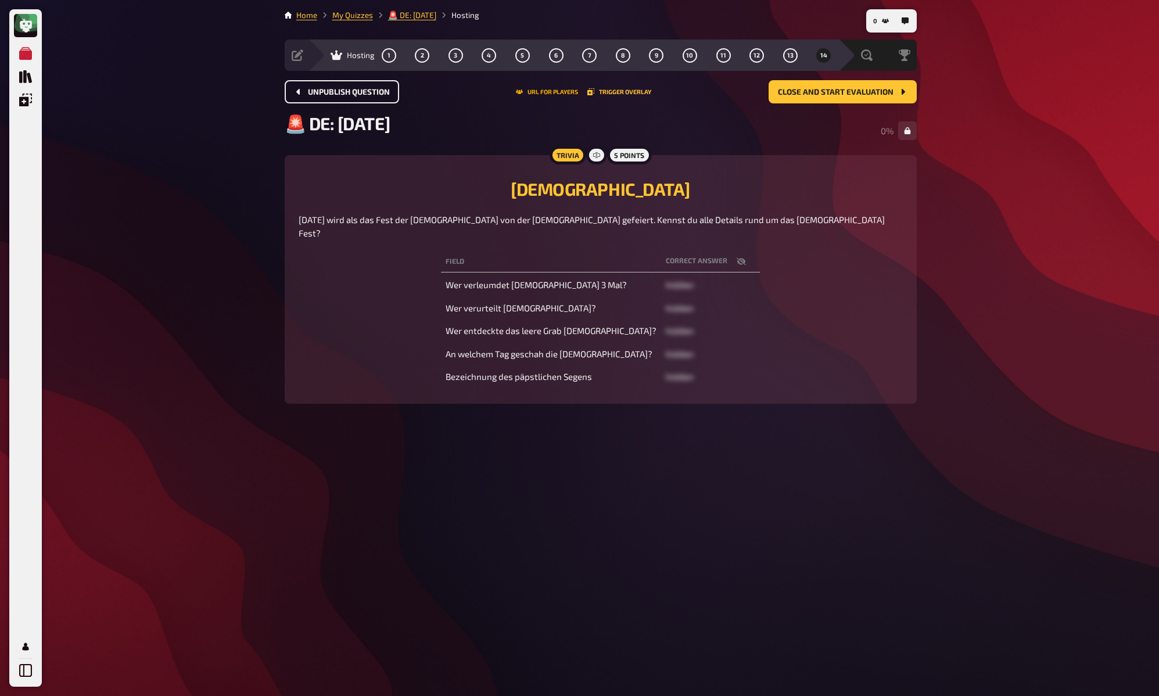
click at [562, 88] on button "URL for players" at bounding box center [547, 91] width 62 height 7
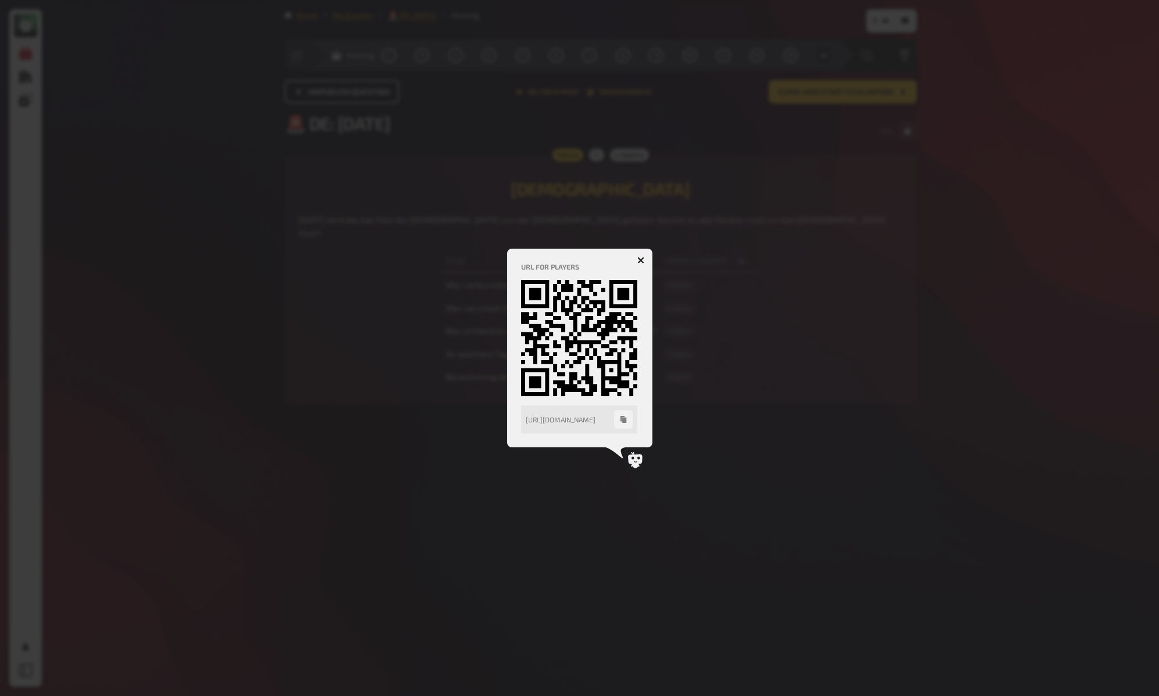
click at [623, 421] on icon "button" at bounding box center [623, 419] width 6 height 7
click at [794, 377] on div at bounding box center [579, 348] width 1159 height 696
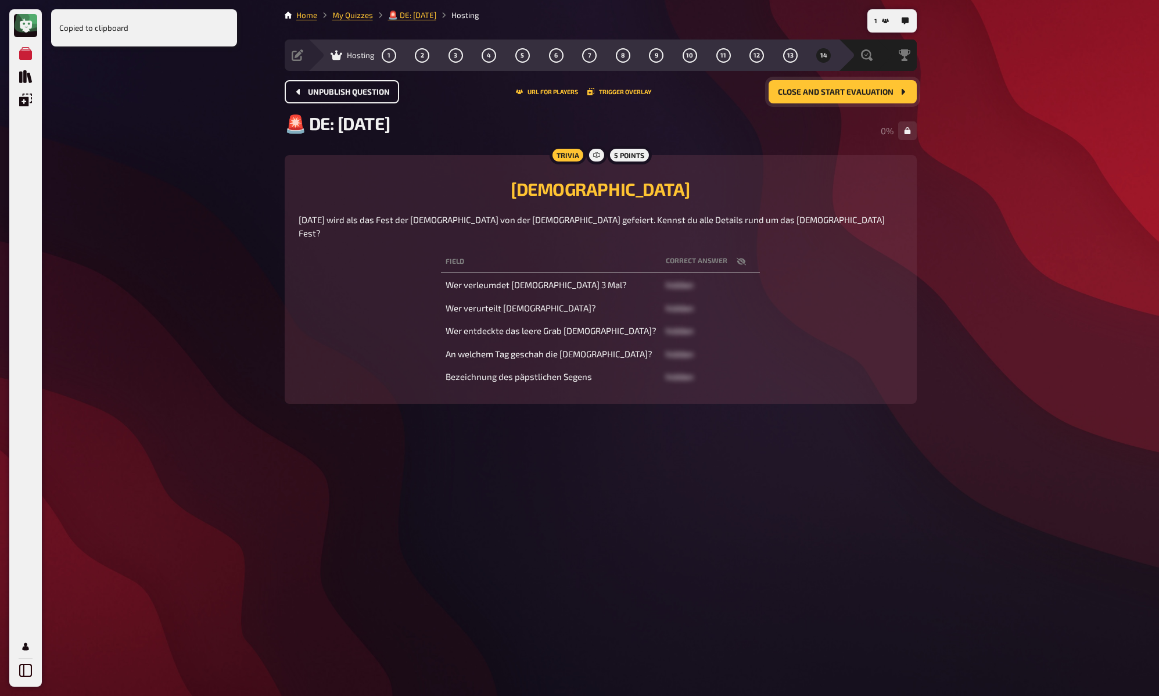
click at [880, 92] on span "Close and start evaluation" at bounding box center [836, 92] width 116 height 8
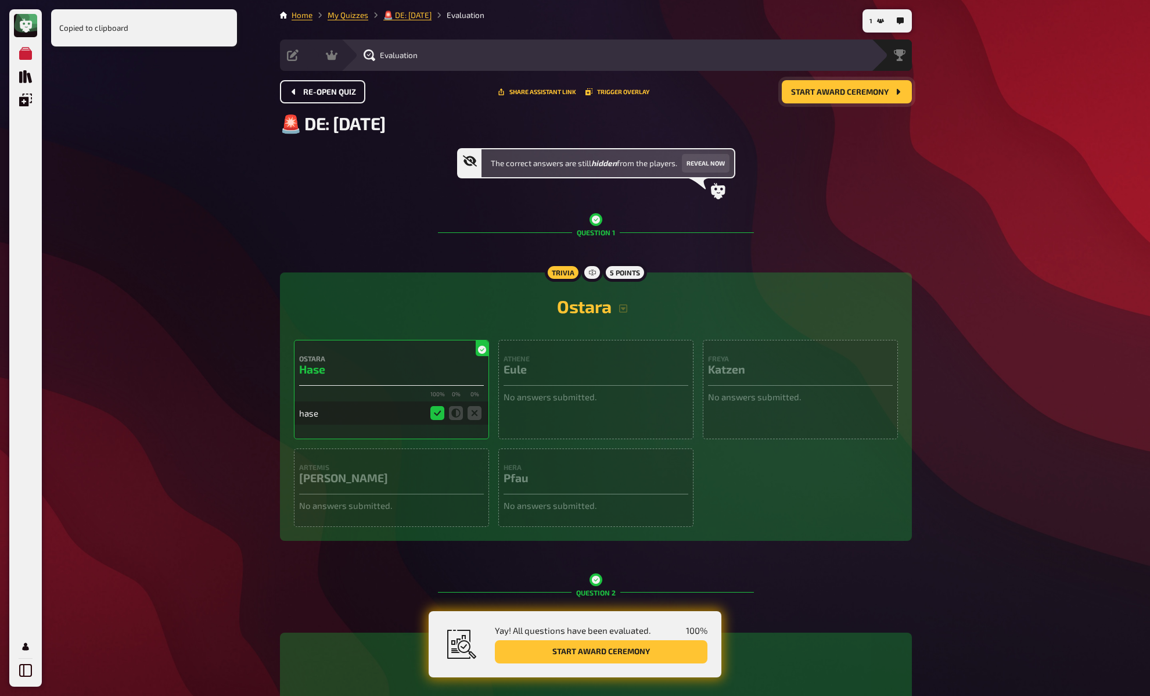
click at [880, 92] on span "Start award ceremony" at bounding box center [840, 92] width 98 height 8
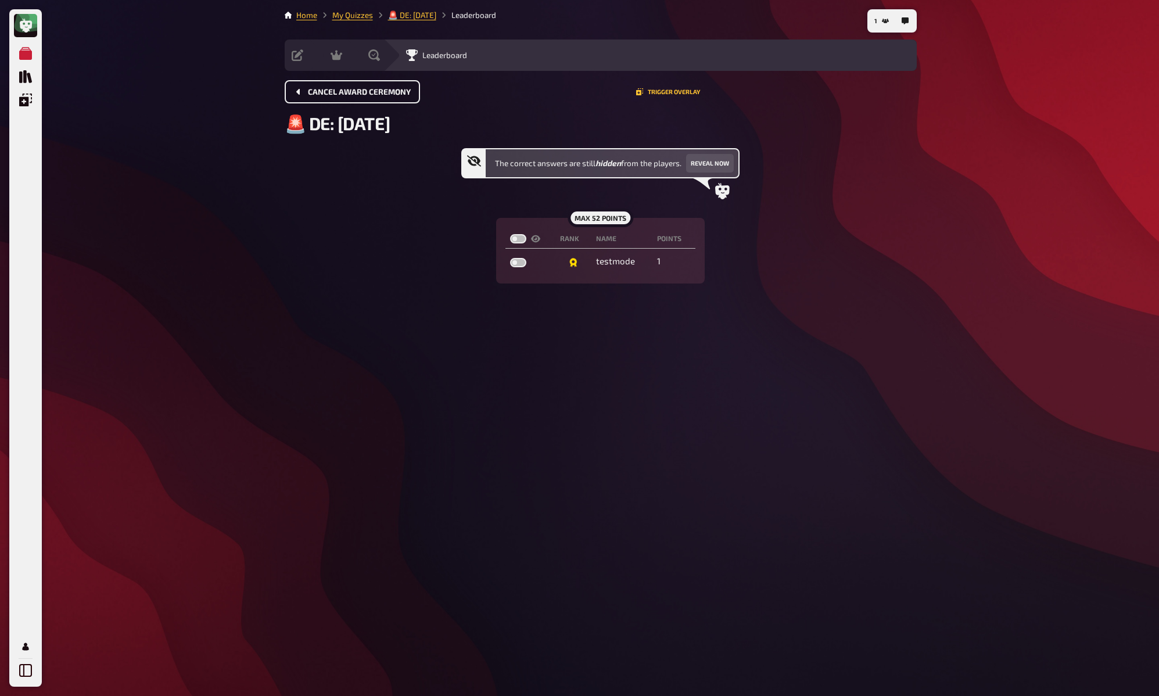
click at [952, 105] on div "My Quizzes Quiz Library Overlays My Account 1 Home My Quizzes 🚨 DE: Ostern Lead…" at bounding box center [579, 348] width 1159 height 696
click at [997, 130] on div "My Quizzes Quiz Library Overlays My Account 0 Home My Quizzes 🚨 DE: Ostern Lead…" at bounding box center [579, 348] width 1159 height 696
click at [348, 18] on link "My Quizzes" at bounding box center [352, 14] width 41 height 9
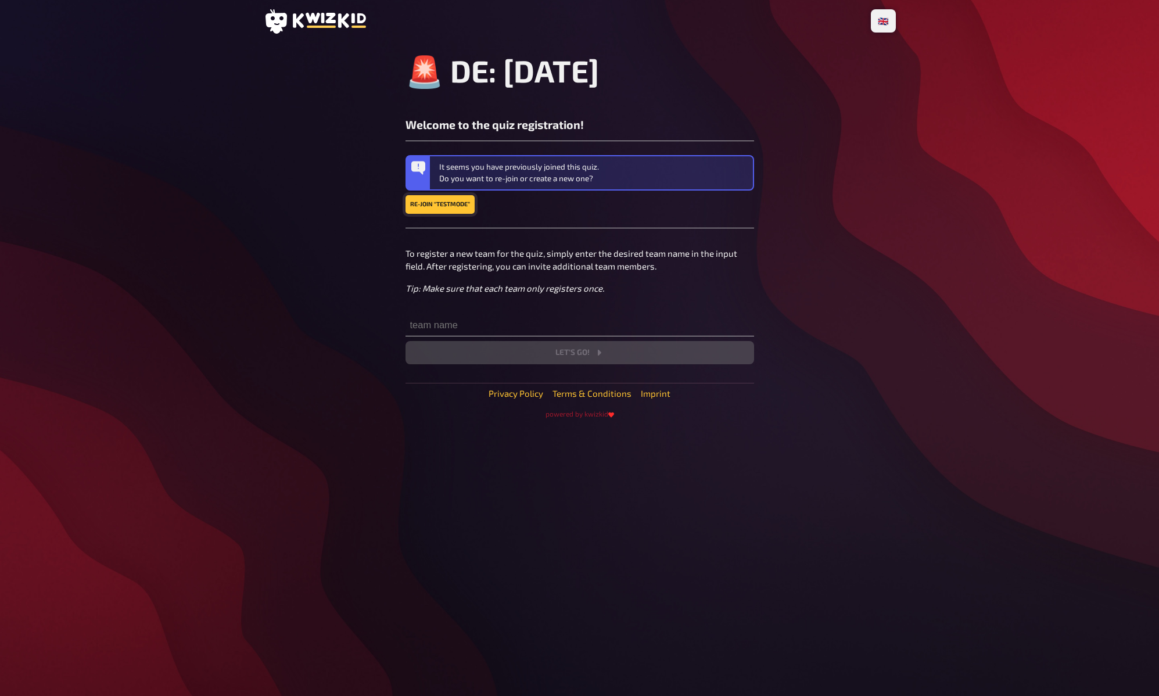
click at [433, 204] on link "Re-join “testmode”" at bounding box center [440, 204] width 69 height 19
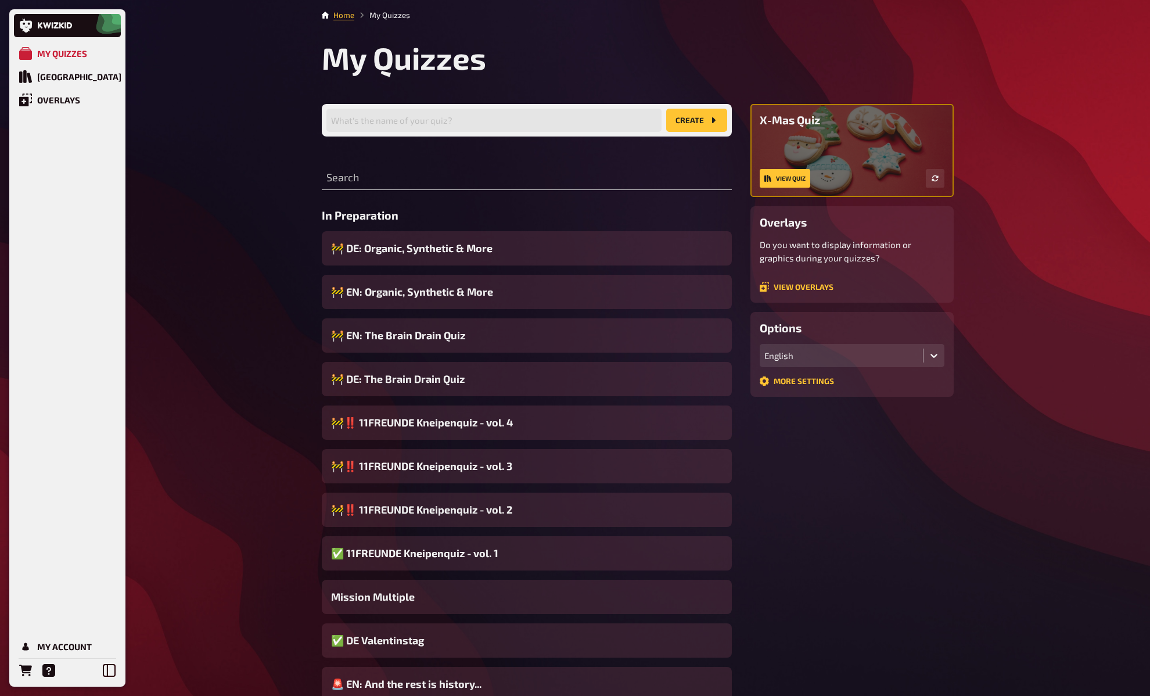
click at [478, 684] on span "🚨 EN: And the rest is history..." at bounding box center [406, 684] width 150 height 16
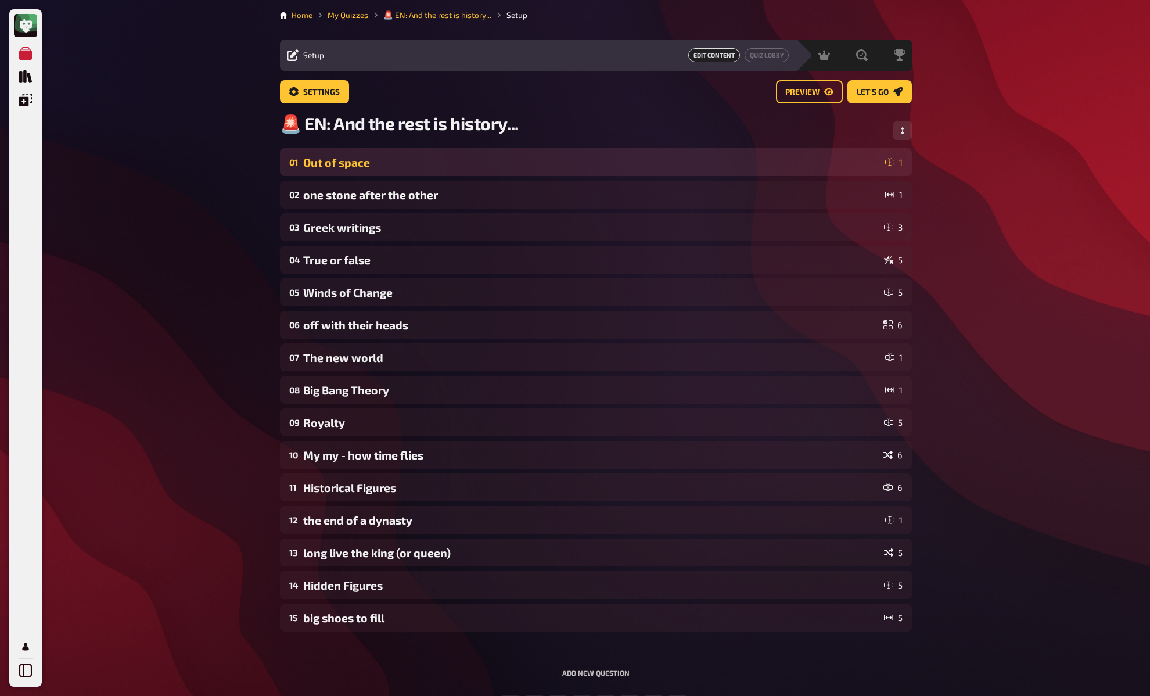
click at [413, 152] on div "01 Out of space 1" at bounding box center [596, 162] width 632 height 28
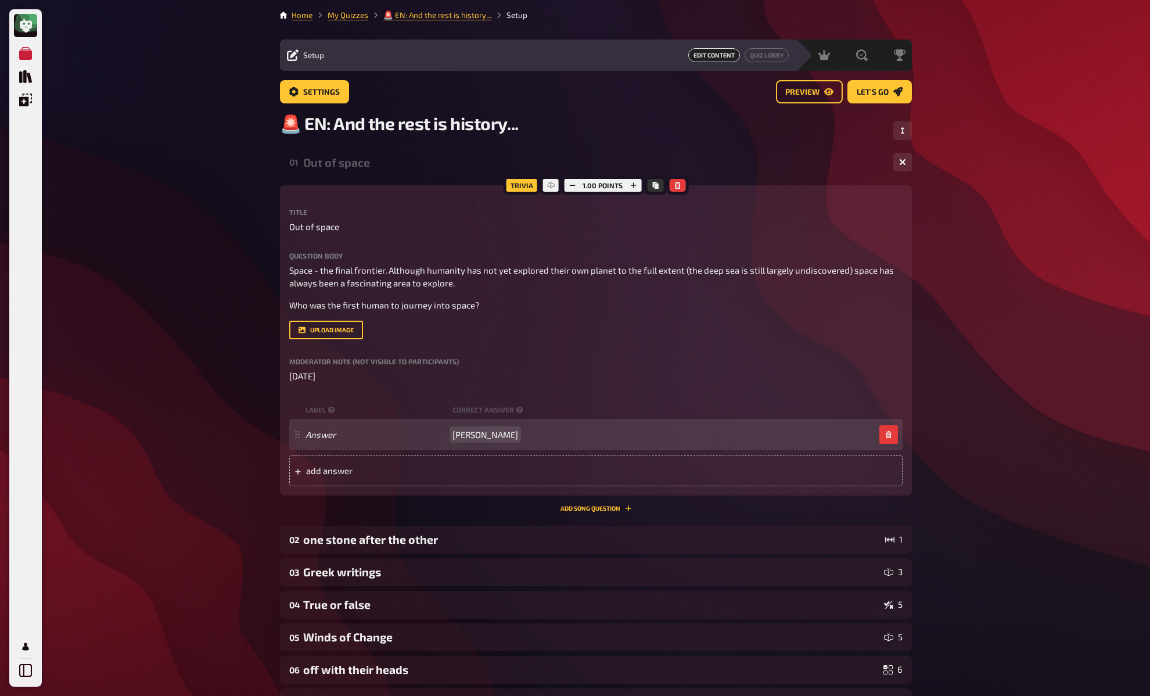
click at [489, 439] on span "[PERSON_NAME]" at bounding box center [486, 434] width 66 height 10
click at [489, 439] on span "Yuri Gagarin" at bounding box center [486, 434] width 66 height 10
copy span "Yuri Gagarin"
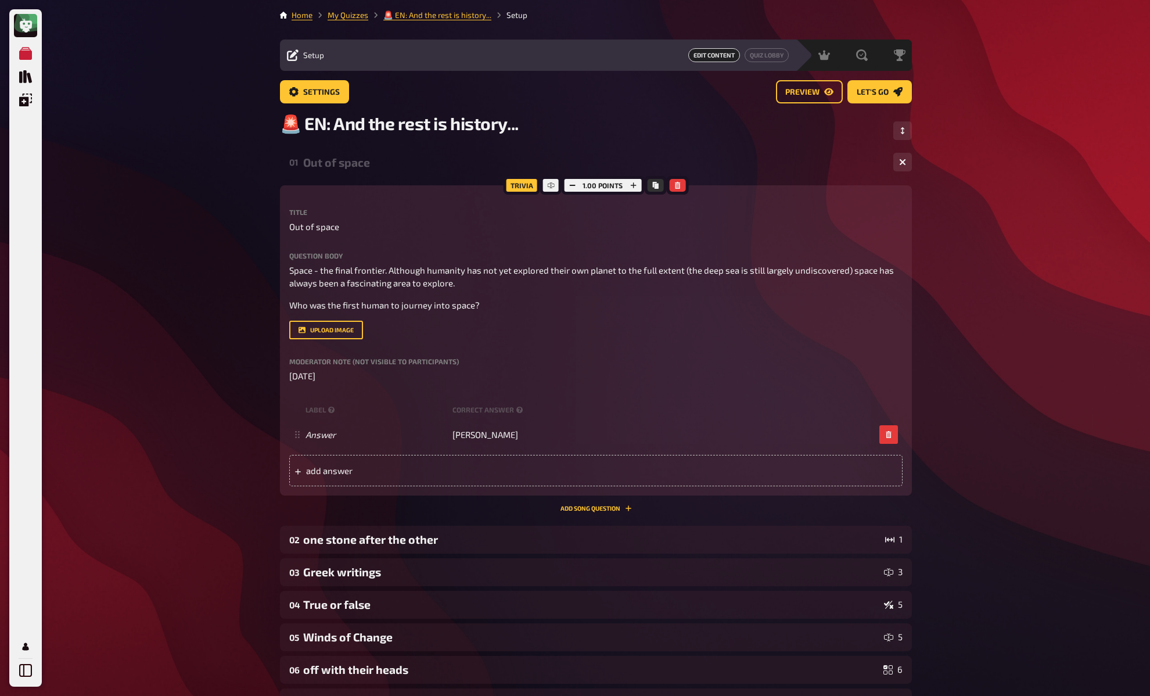
click at [734, 113] on div "🚨 EN: And the rest is history..." at bounding box center [596, 130] width 632 height 35
click at [873, 92] on span "Let's go" at bounding box center [873, 92] width 32 height 8
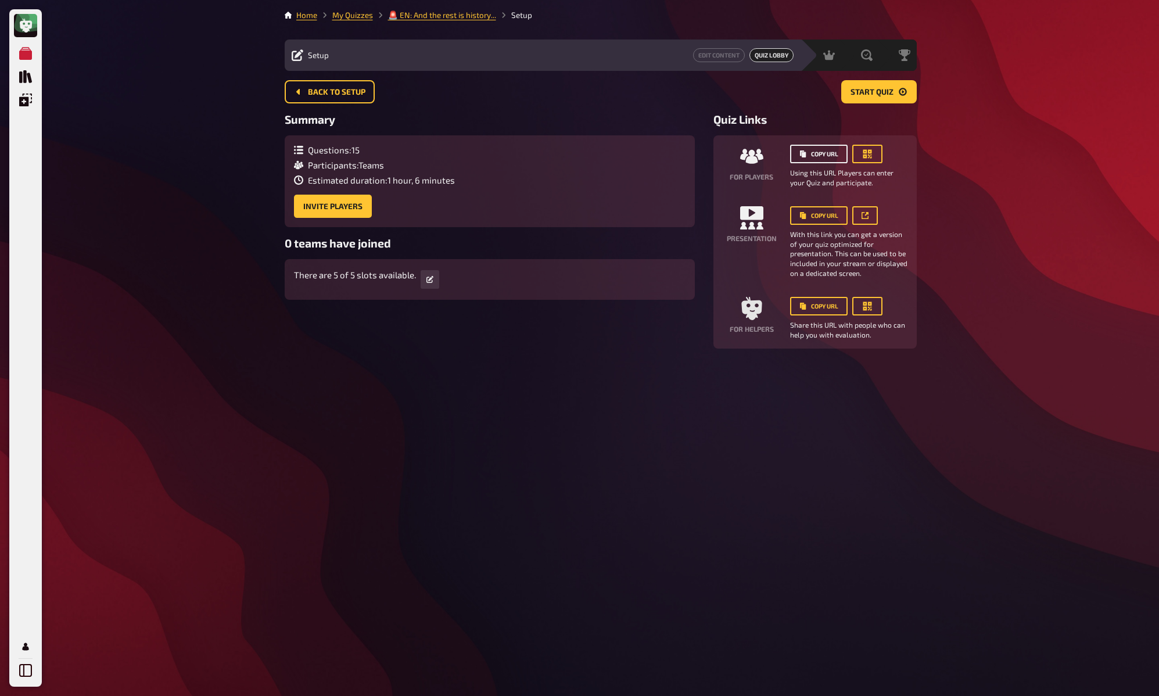
click at [822, 152] on button "Copy URL" at bounding box center [819, 154] width 58 height 19
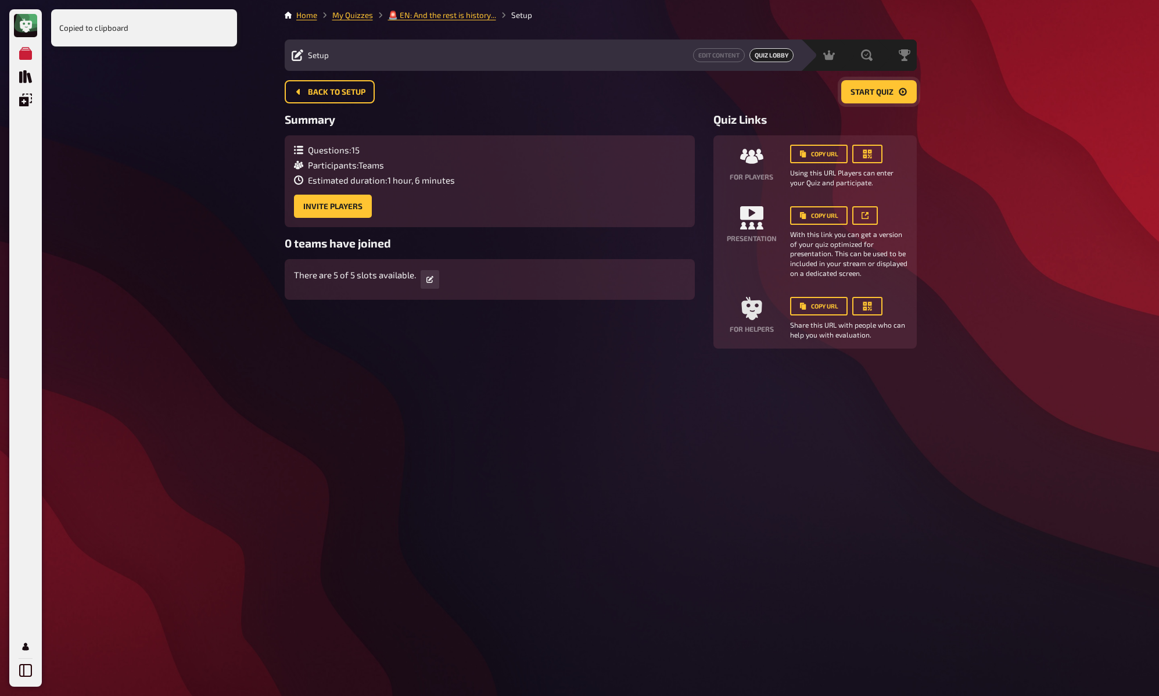
click at [854, 102] on button "Start Quiz" at bounding box center [879, 91] width 76 height 23
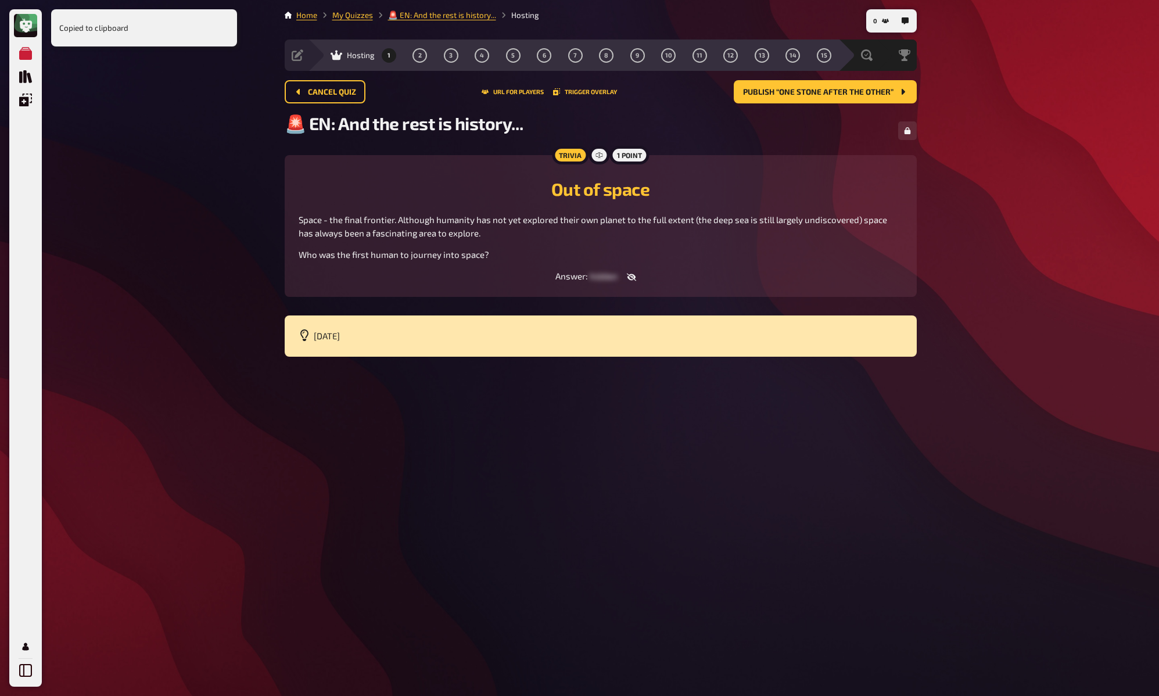
click at [632, 278] on icon "button" at bounding box center [631, 278] width 9 height 8
click at [600, 273] on span "Yuri Gagarin" at bounding box center [604, 276] width 66 height 10
click at [598, 274] on span "Yuri Gagarin" at bounding box center [604, 276] width 66 height 10
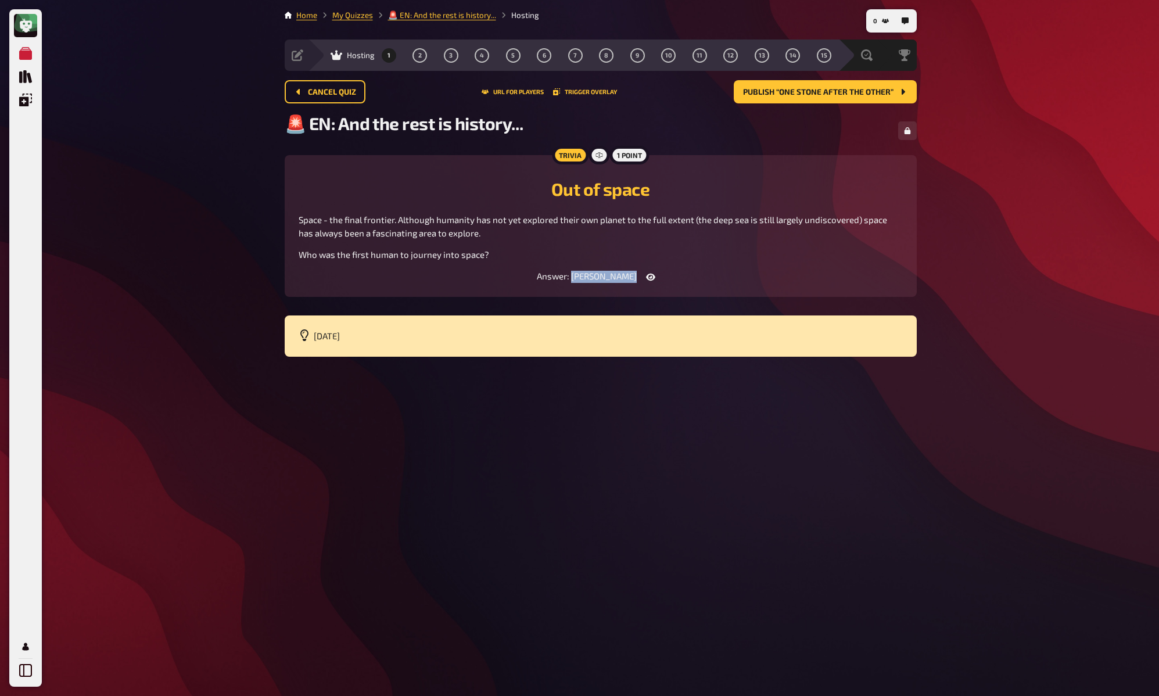
drag, startPoint x: 580, startPoint y: 277, endPoint x: 627, endPoint y: 278, distance: 47.1
click at [627, 278] on div "Answer : Yuri Gagarin" at bounding box center [601, 277] width 604 height 12
copy main "Yuri Gagarin"
click at [889, 93] on span "Publish “one stone after the other”" at bounding box center [818, 92] width 150 height 8
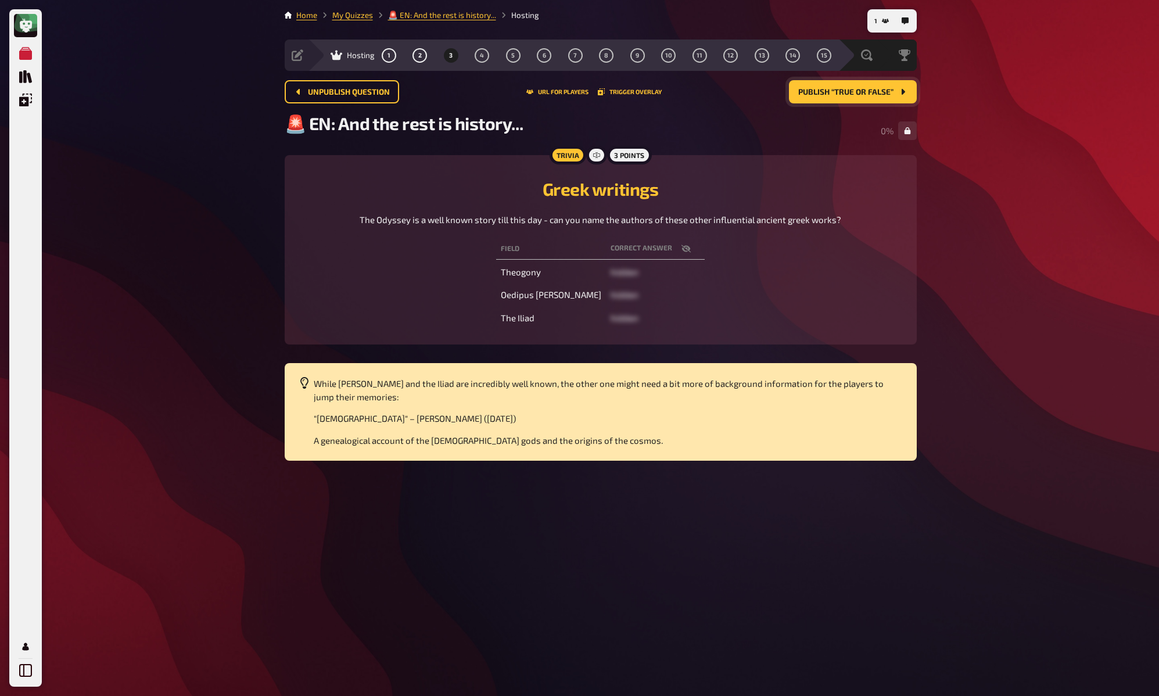
click at [889, 93] on span "Publish “True or false”" at bounding box center [845, 92] width 95 height 8
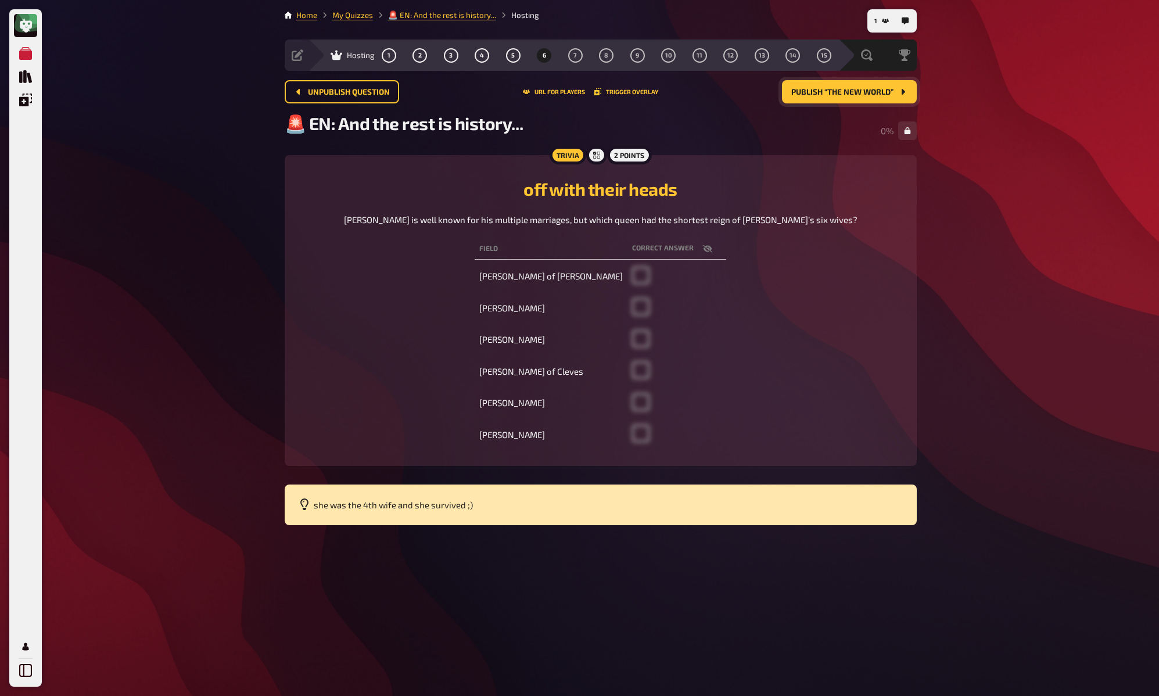
click at [889, 93] on span "Publish “The new world”" at bounding box center [842, 92] width 102 height 8
click at [946, 122] on div "My Quizzes Quiz Library Overlays My Account 1 Home My Quizzes 🚨 EN: And the res…" at bounding box center [579, 348] width 1159 height 696
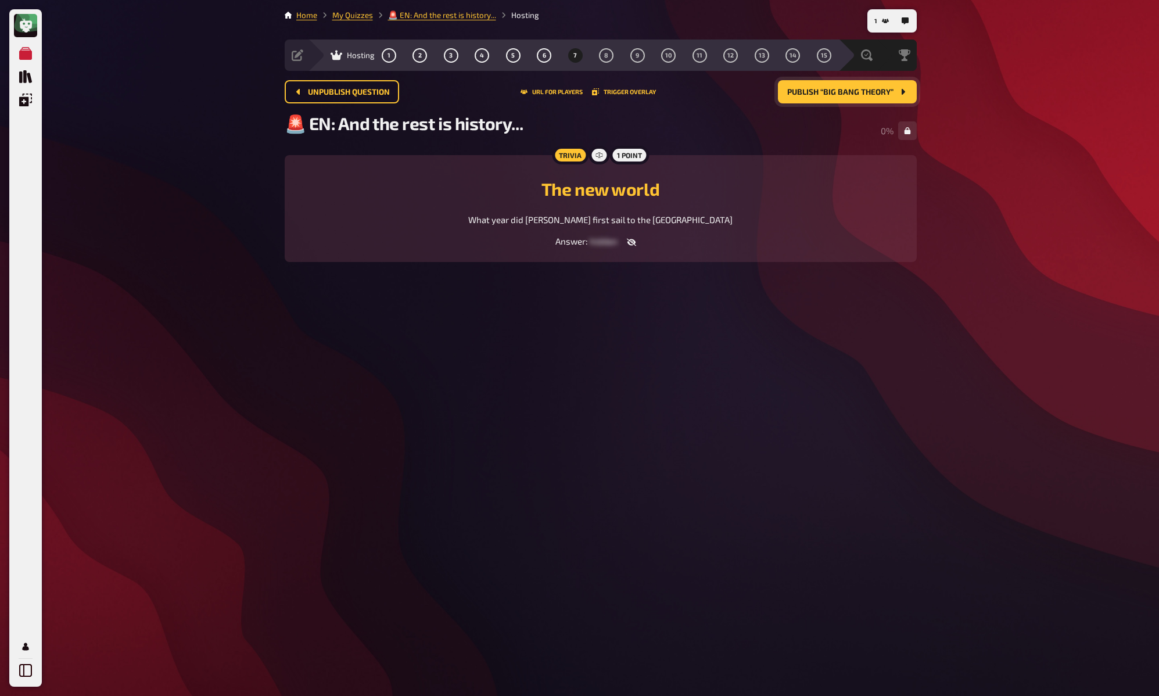
click at [855, 88] on span "Publish “Big Bang Theory”" at bounding box center [840, 92] width 106 height 8
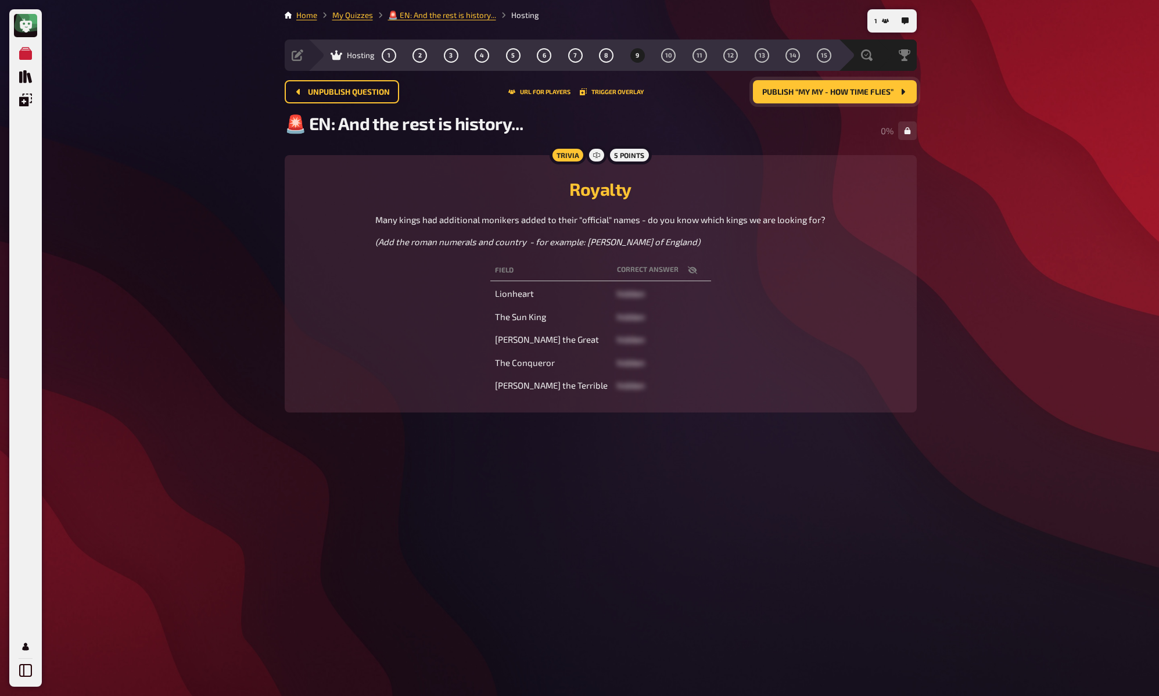
click at [855, 88] on span "Publish “My my - how time flies”" at bounding box center [827, 92] width 131 height 8
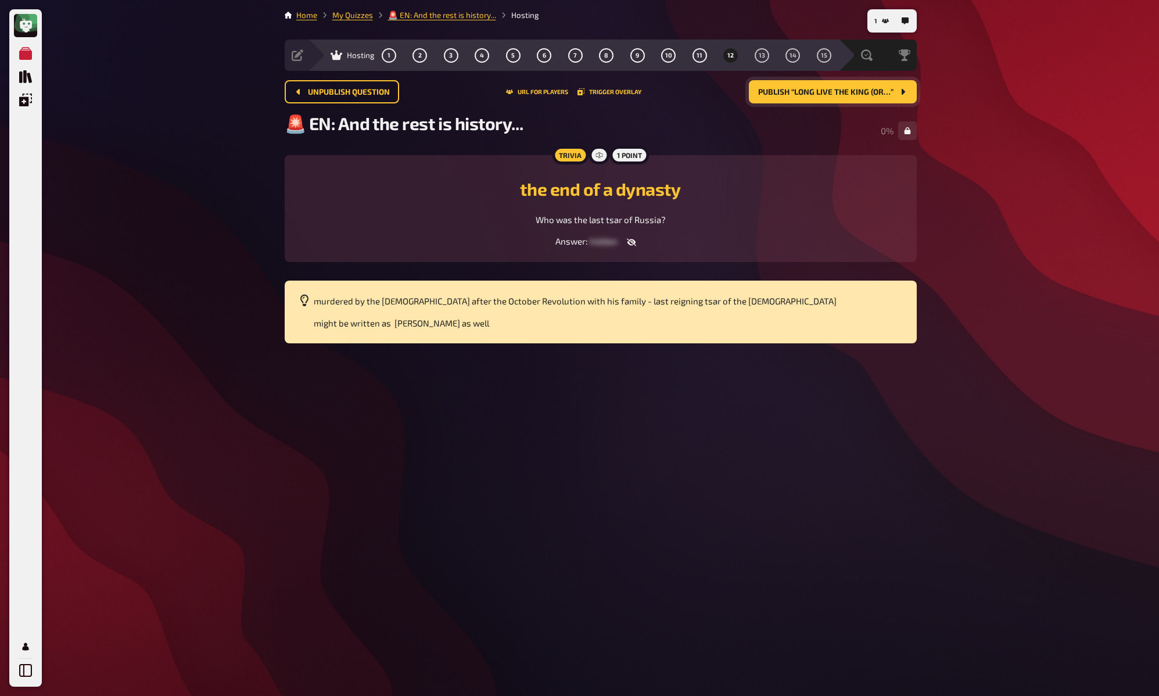
click at [855, 88] on span "Publish “long live the king (or…”" at bounding box center [825, 92] width 135 height 8
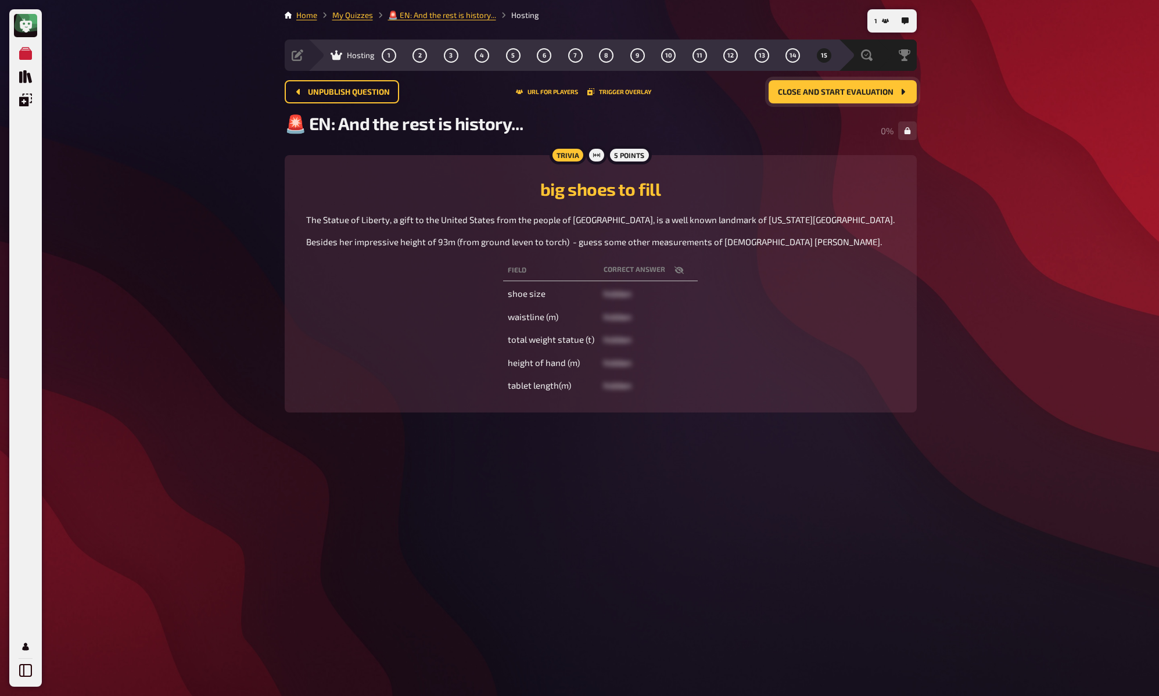
click at [855, 88] on span "Close and start evaluation" at bounding box center [836, 92] width 116 height 8
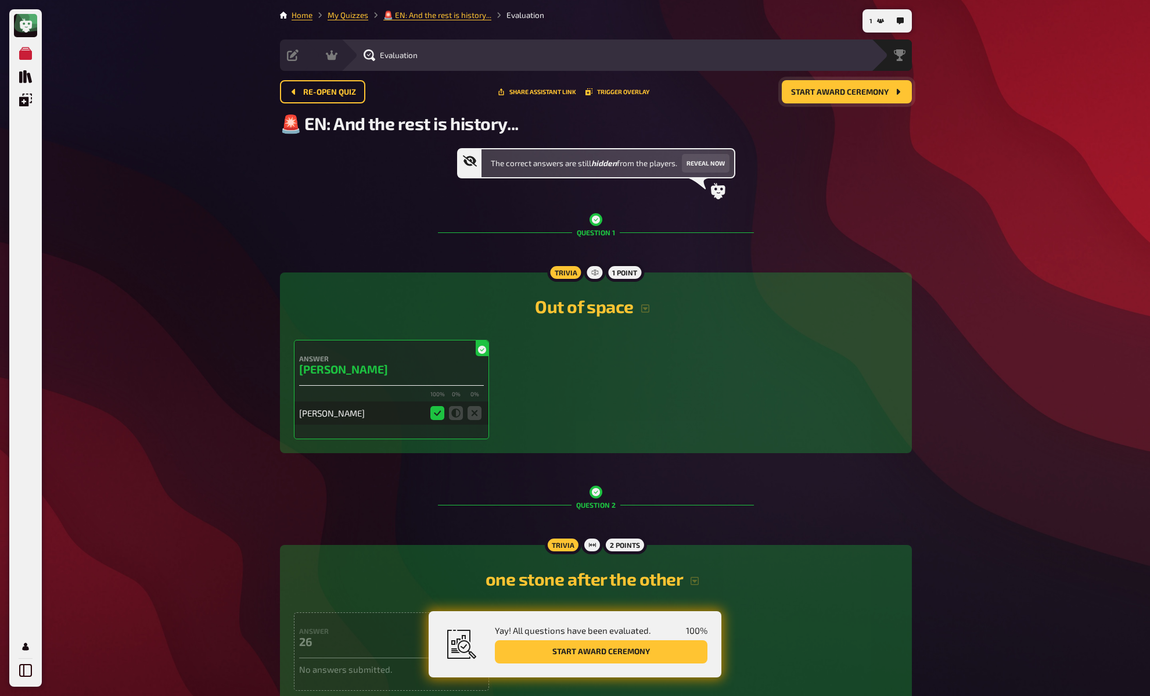
click at [877, 98] on button "Start award ceremony" at bounding box center [847, 91] width 130 height 23
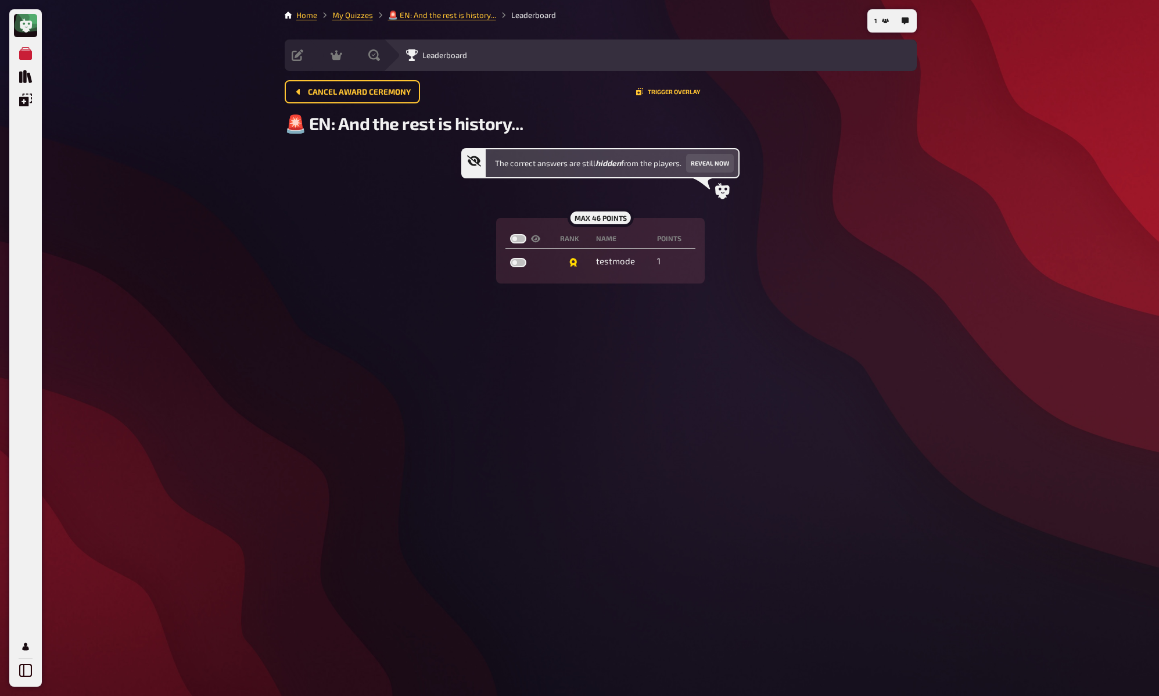
click at [881, 96] on div "Cancel award ceremony Trigger Overlay" at bounding box center [601, 91] width 632 height 23
click at [355, 15] on link "My Quizzes" at bounding box center [352, 14] width 41 height 9
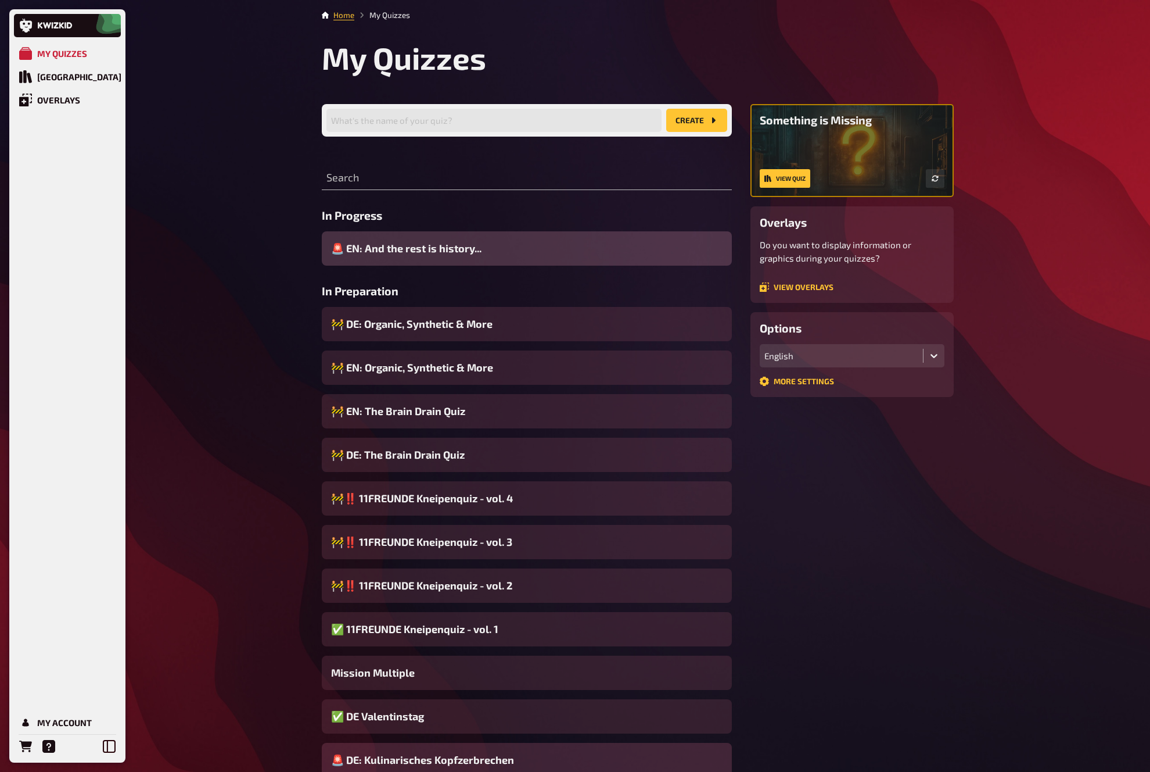
click at [515, 695] on div "🚨 DE: Kulinarisches Kopfzerbrechen" at bounding box center [527, 759] width 410 height 34
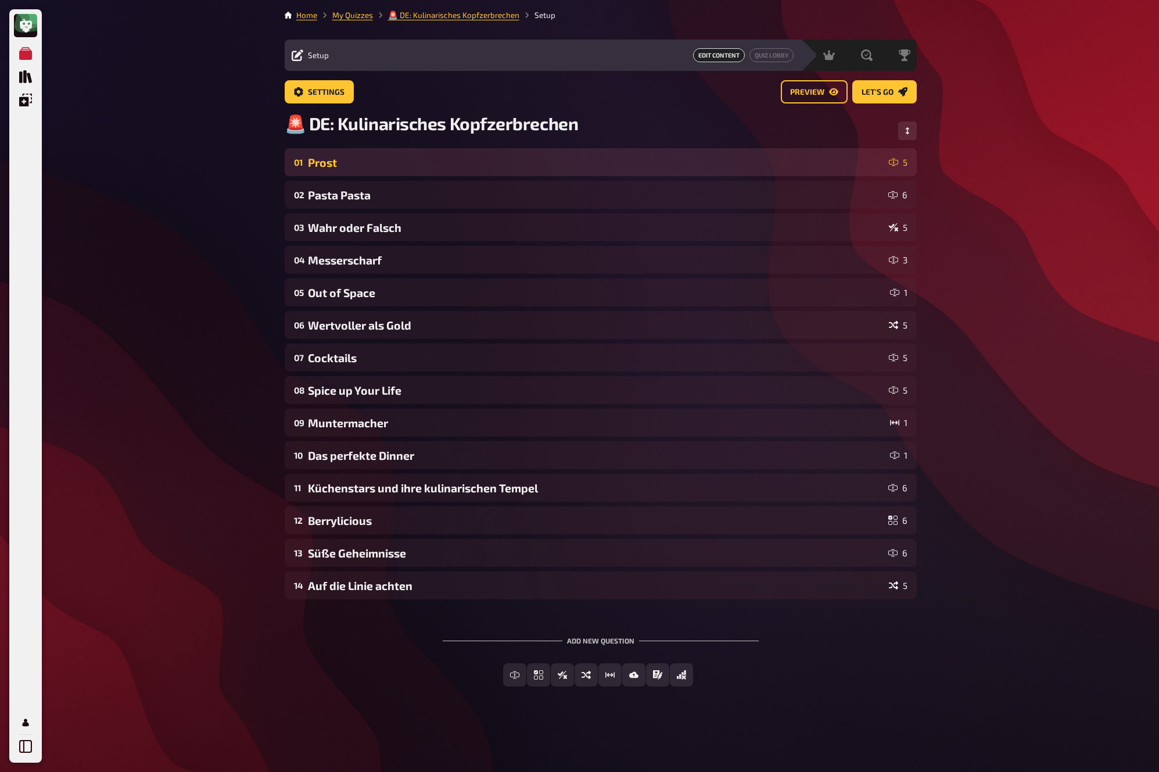
click at [706, 168] on div "Prost" at bounding box center [596, 162] width 576 height 13
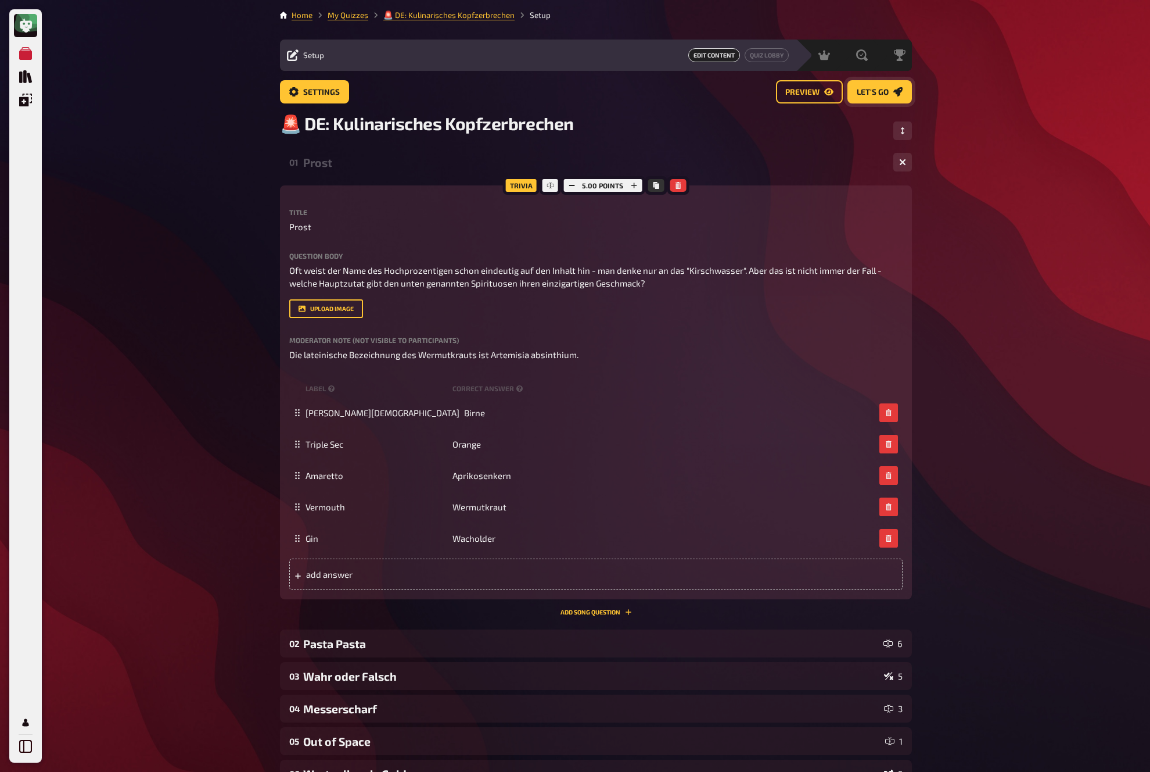
click at [899, 88] on icon "Let's go" at bounding box center [898, 91] width 9 height 9
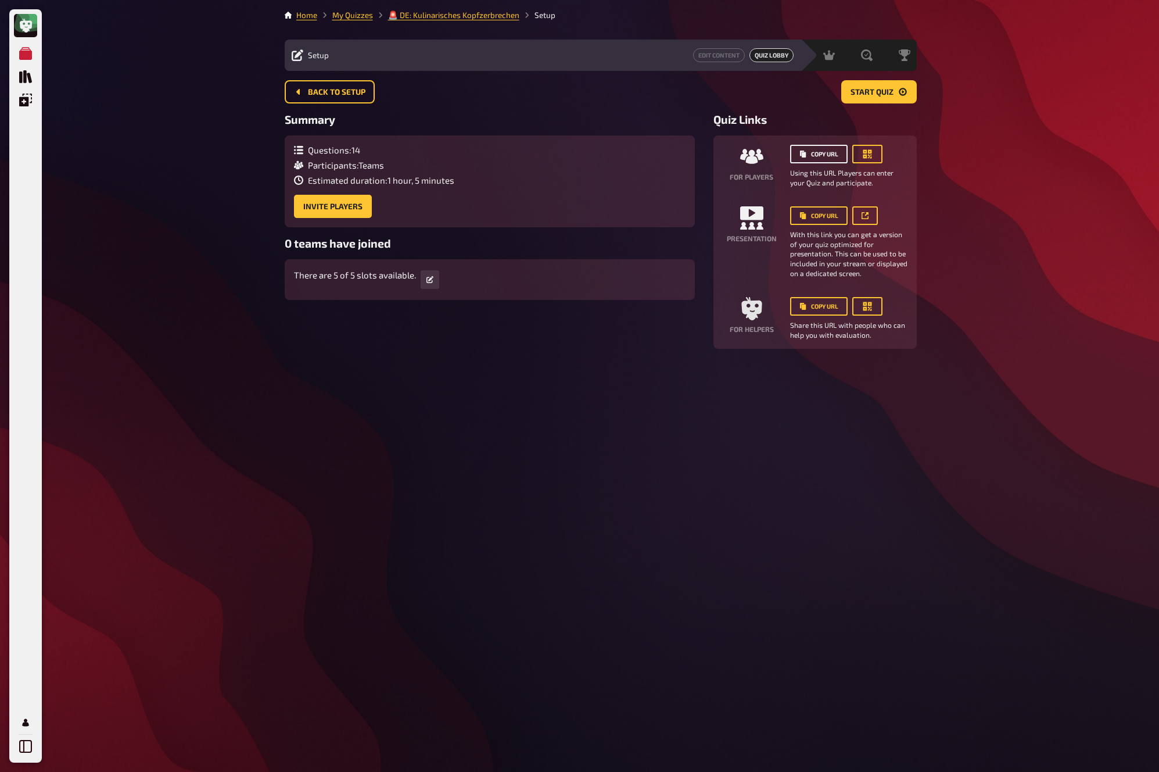
click at [823, 152] on button "Copy URL" at bounding box center [819, 154] width 58 height 19
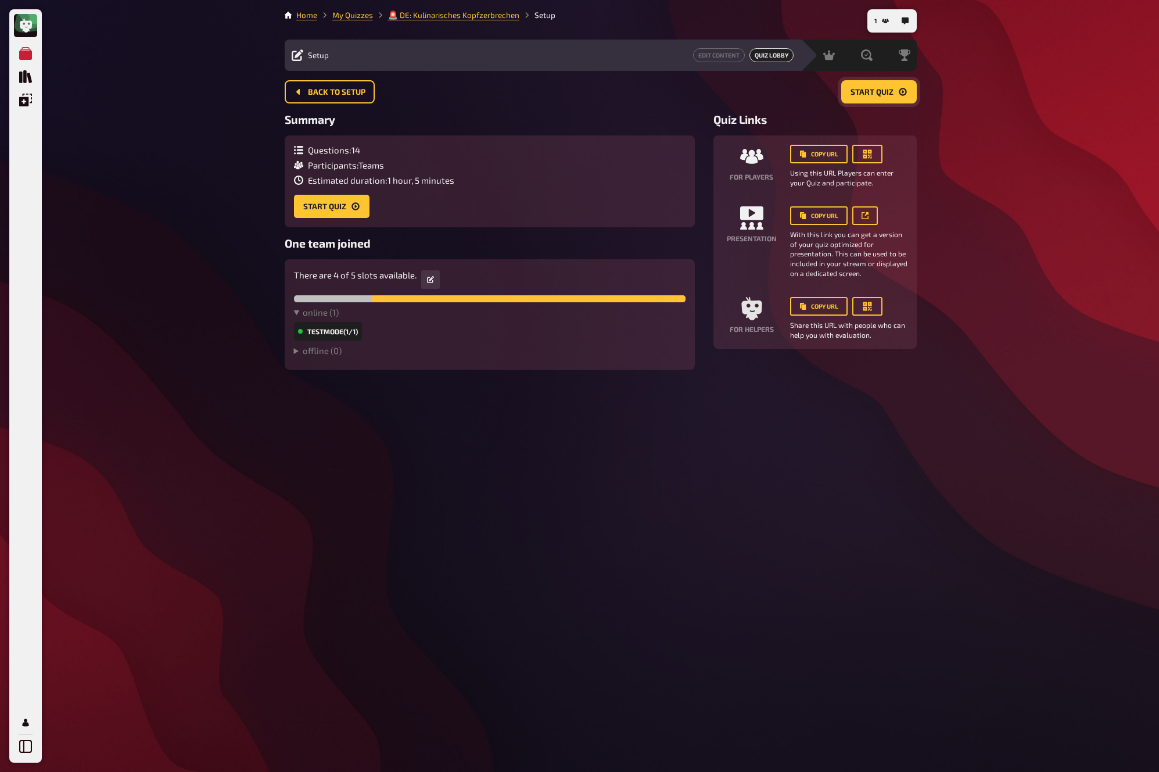
click at [887, 99] on button "Start Quiz" at bounding box center [879, 91] width 76 height 23
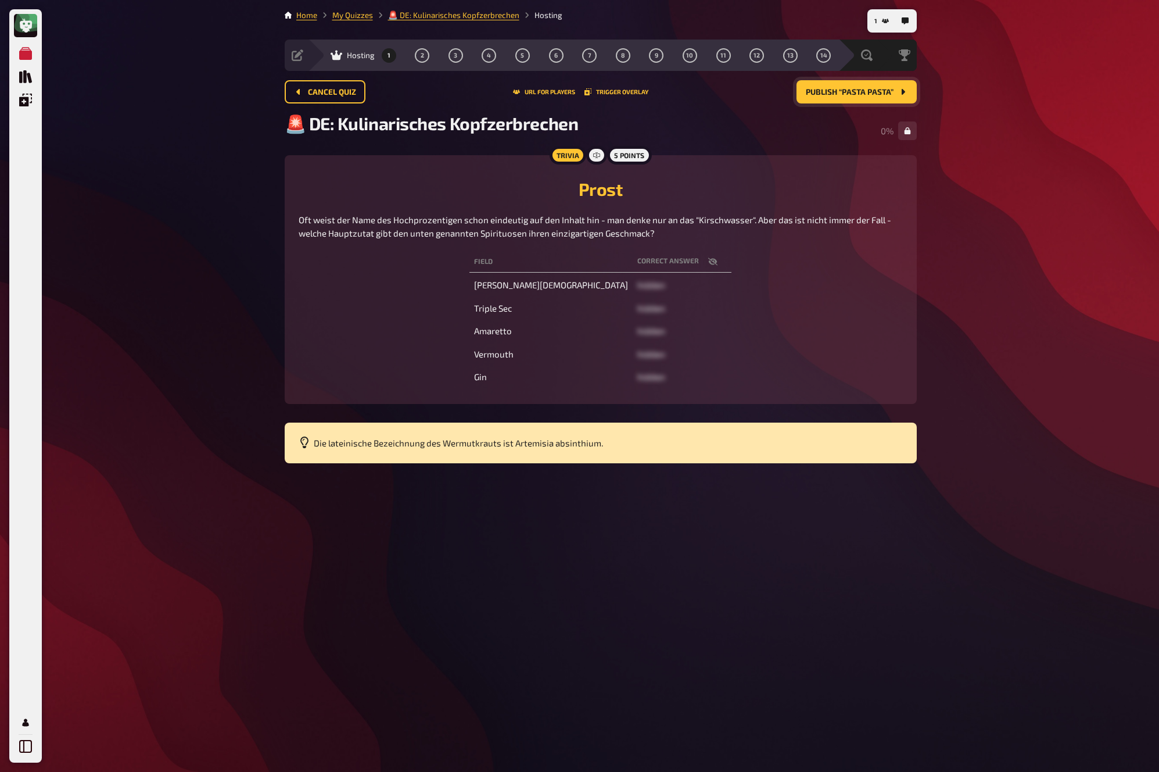
click at [887, 97] on button "Publish “Pasta Pasta”" at bounding box center [857, 91] width 120 height 23
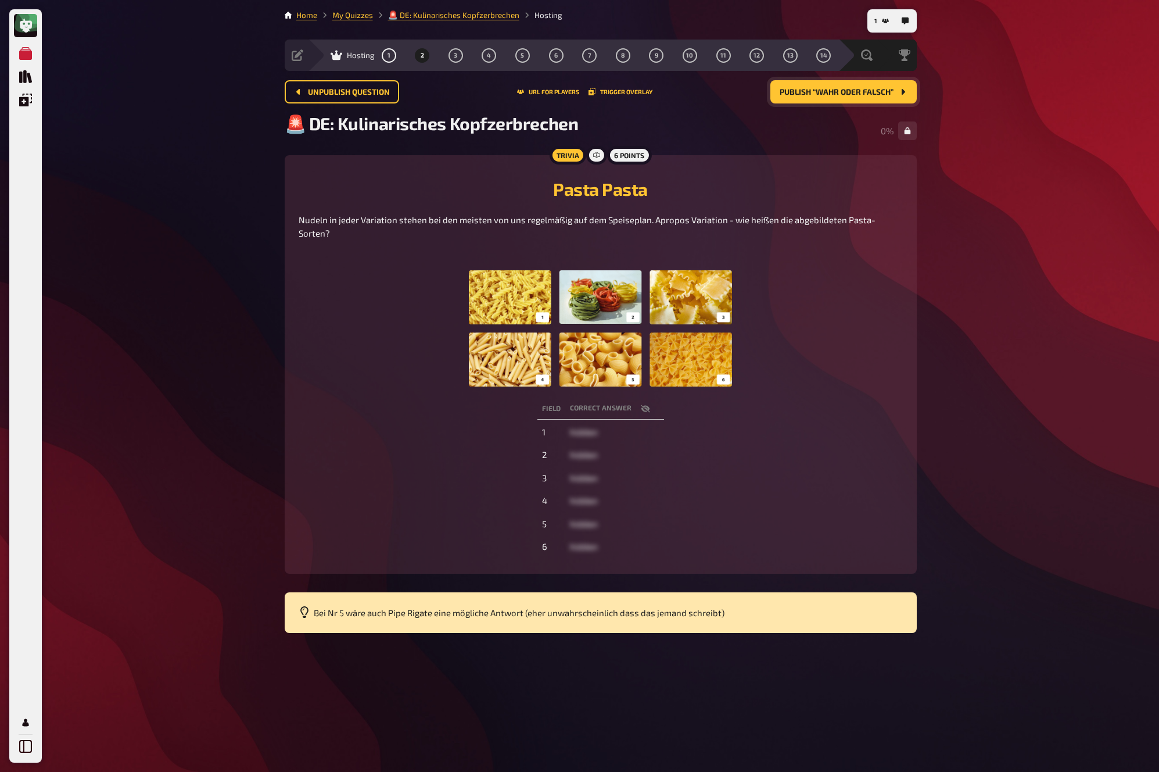
click at [887, 97] on button "Publish “Wahr oder Falsch”" at bounding box center [843, 91] width 146 height 23
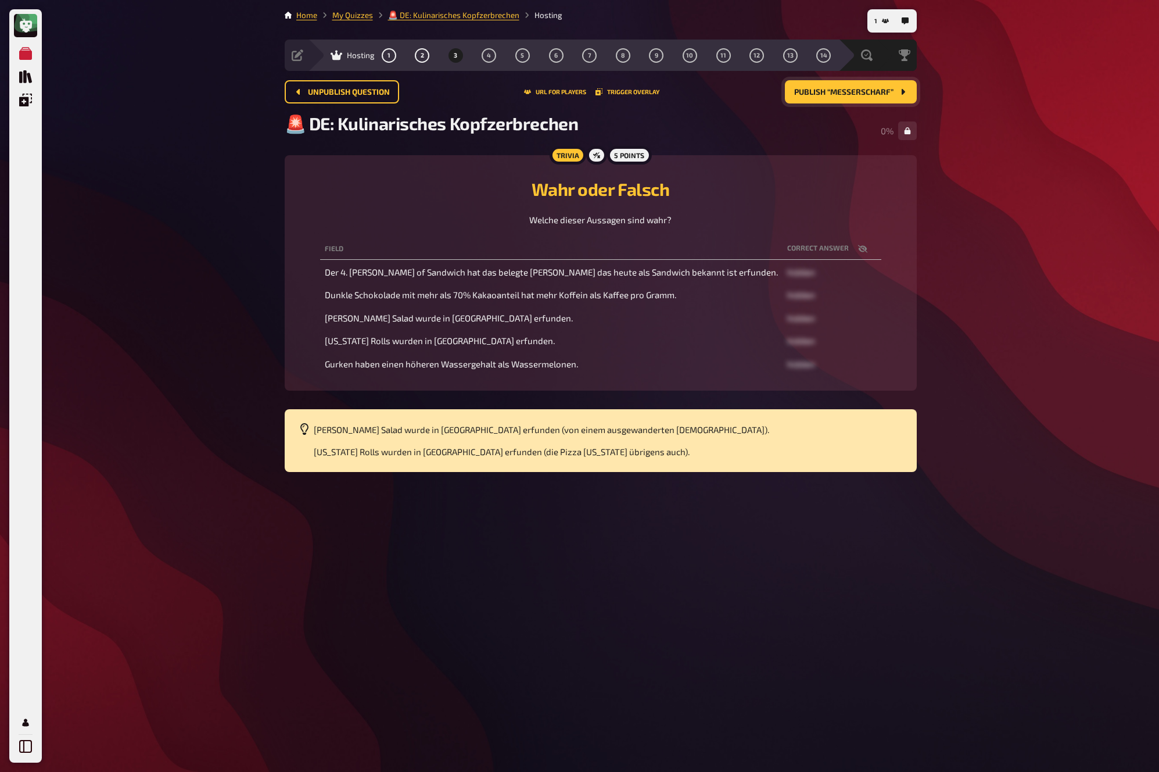
click at [887, 97] on button "Publish “Messerscharf”" at bounding box center [851, 91] width 132 height 23
click at [887, 96] on button "Publish “Messerscharf”" at bounding box center [851, 91] width 132 height 23
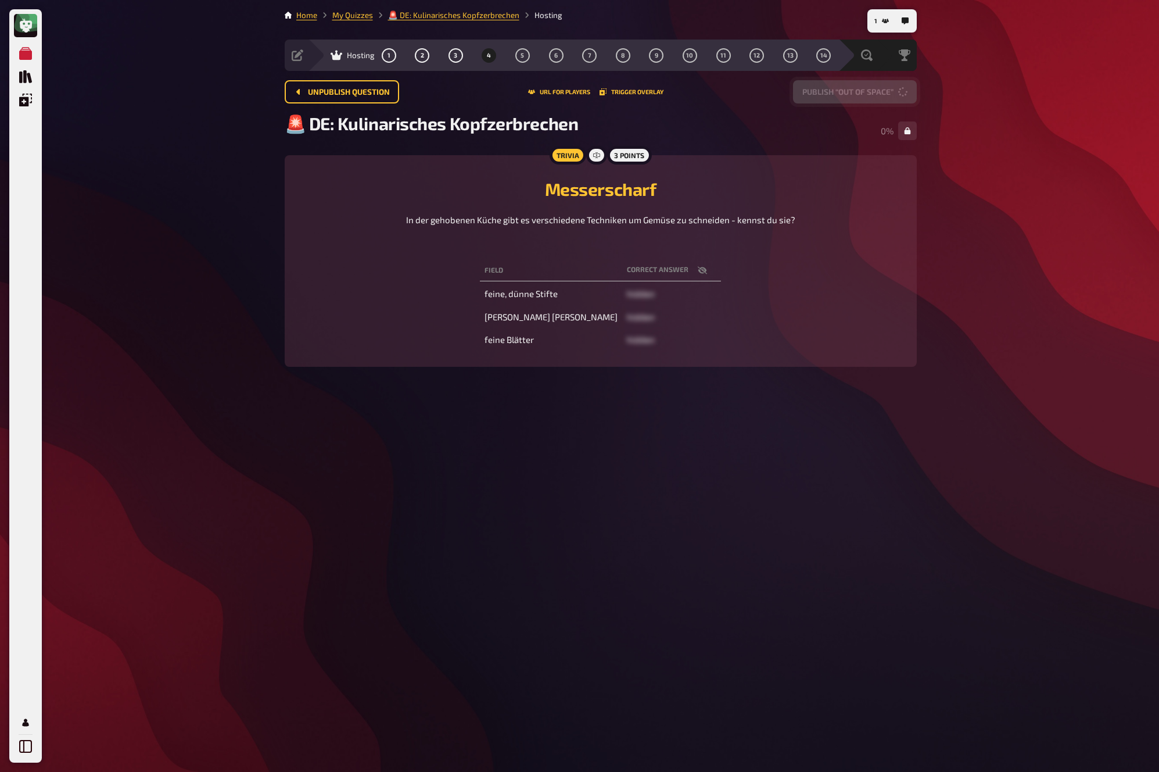
click at [887, 96] on button "Publish “Out of Space”" at bounding box center [855, 91] width 124 height 23
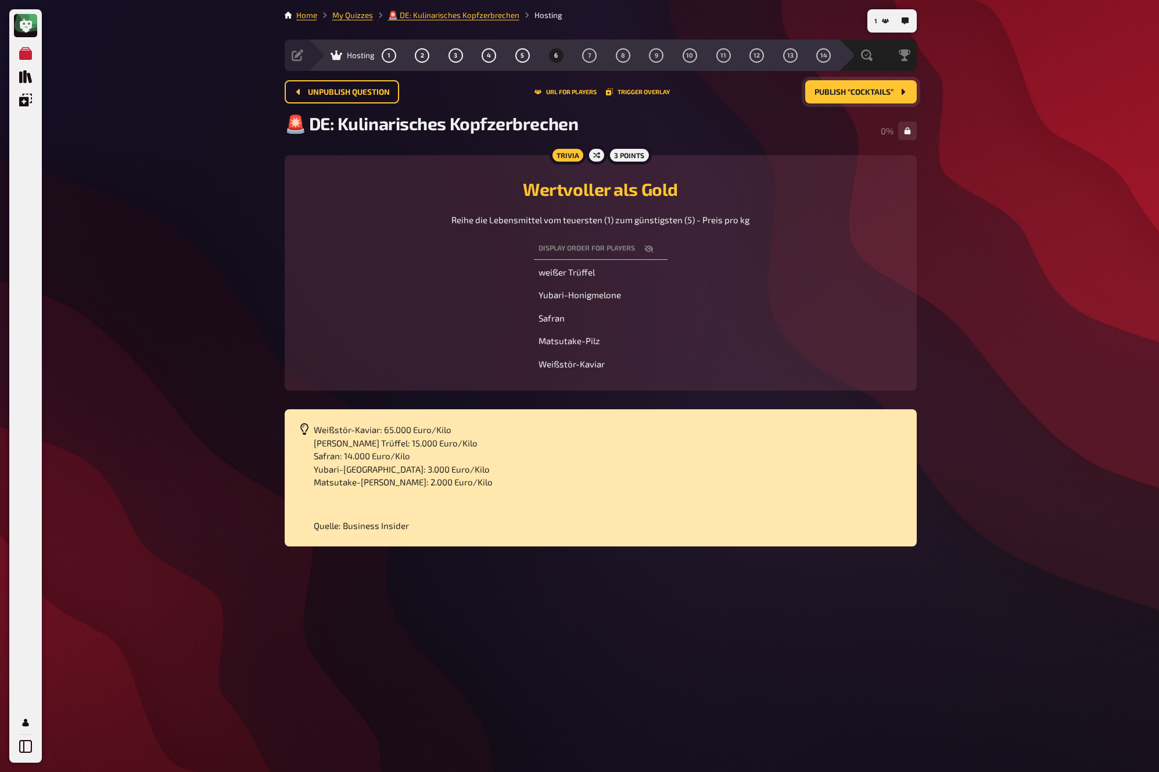
click at [887, 96] on button "Publish “Cocktails”" at bounding box center [861, 91] width 112 height 23
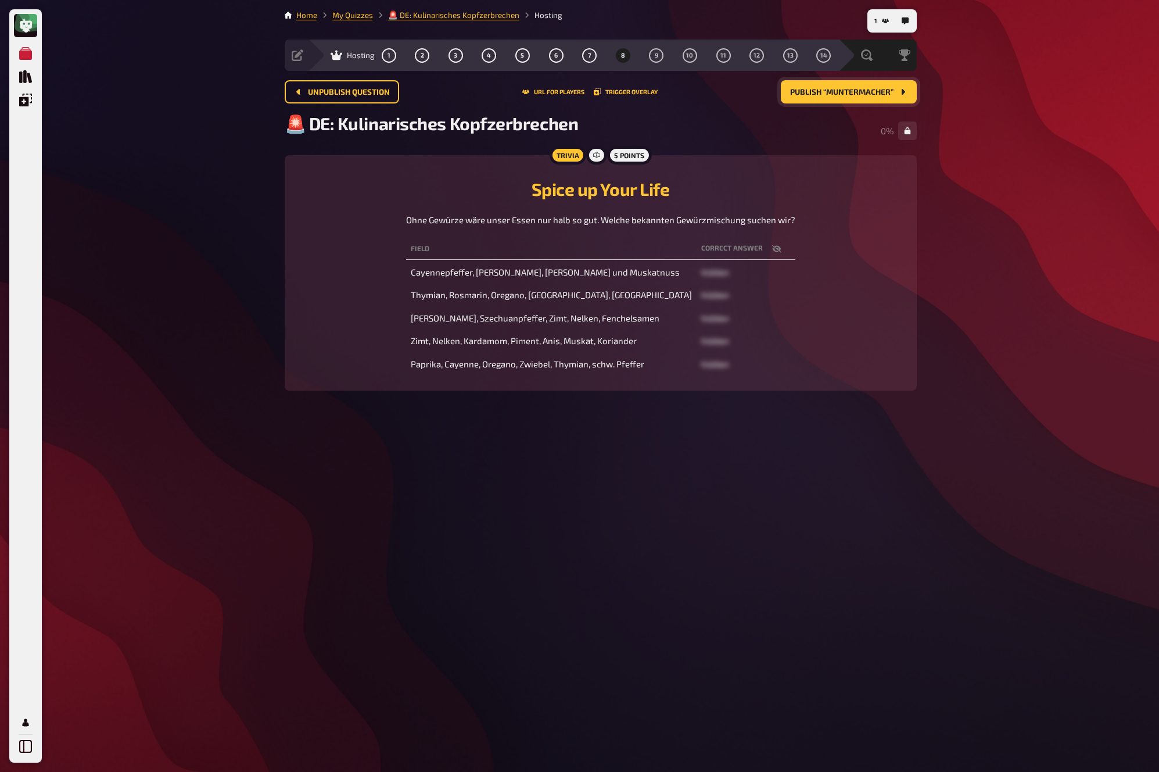
click at [887, 96] on button "Publish “Muntermacher”" at bounding box center [849, 91] width 136 height 23
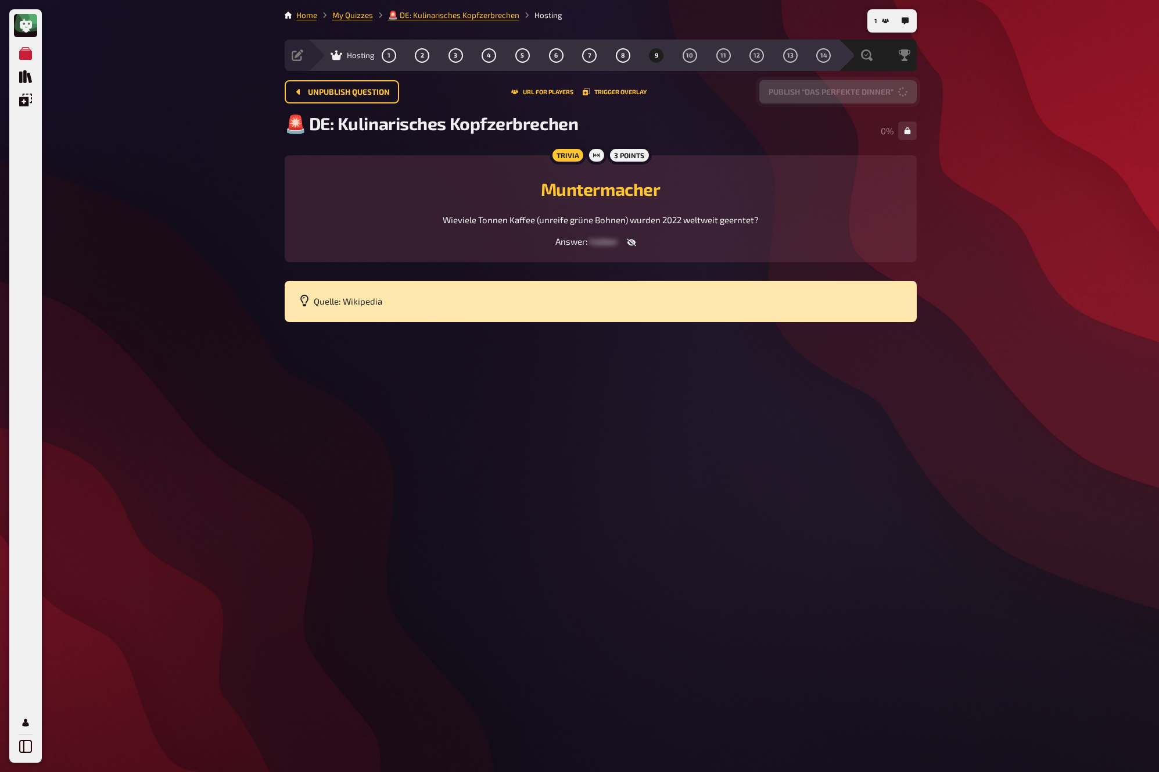
click at [887, 96] on button "Publish “Das perfekte Dinner”" at bounding box center [837, 91] width 157 height 23
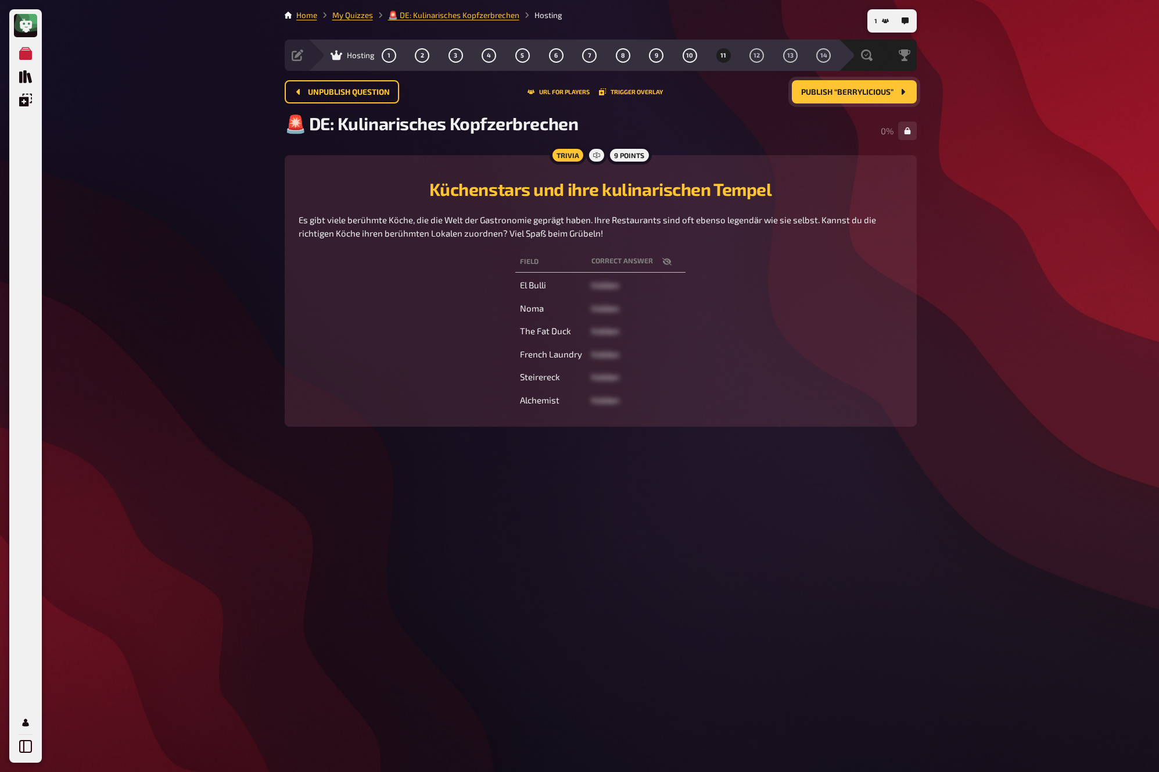
click at [887, 96] on button "Publish “Berrylicious”" at bounding box center [854, 91] width 125 height 23
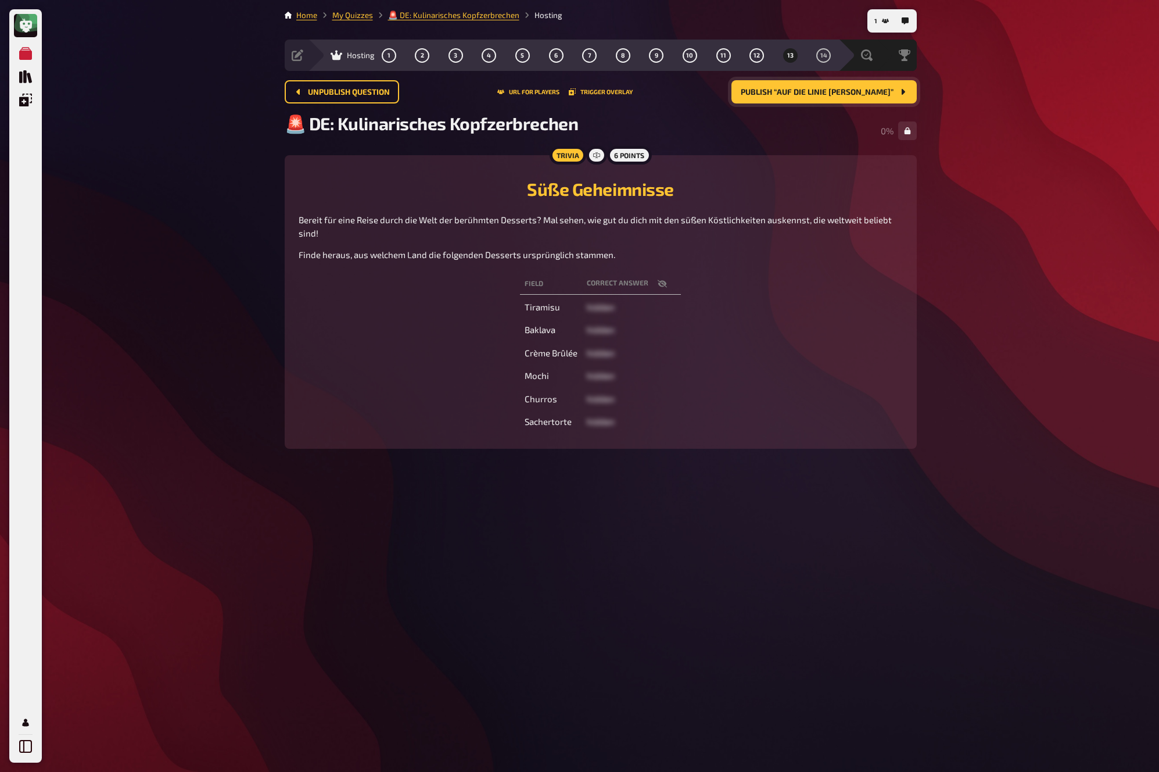
click at [885, 97] on button "Publish “Auf die Linie achten”" at bounding box center [823, 91] width 185 height 23
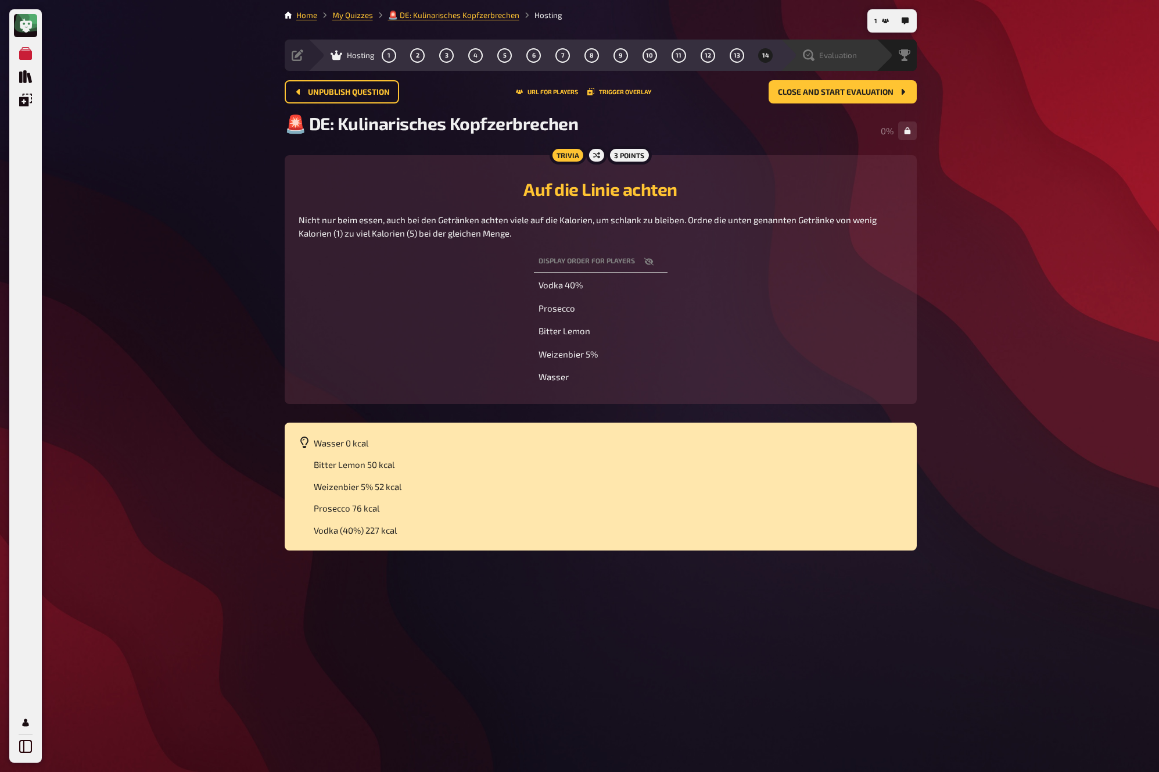
click at [857, 70] on div "Evaluation" at bounding box center [828, 55] width 96 height 31
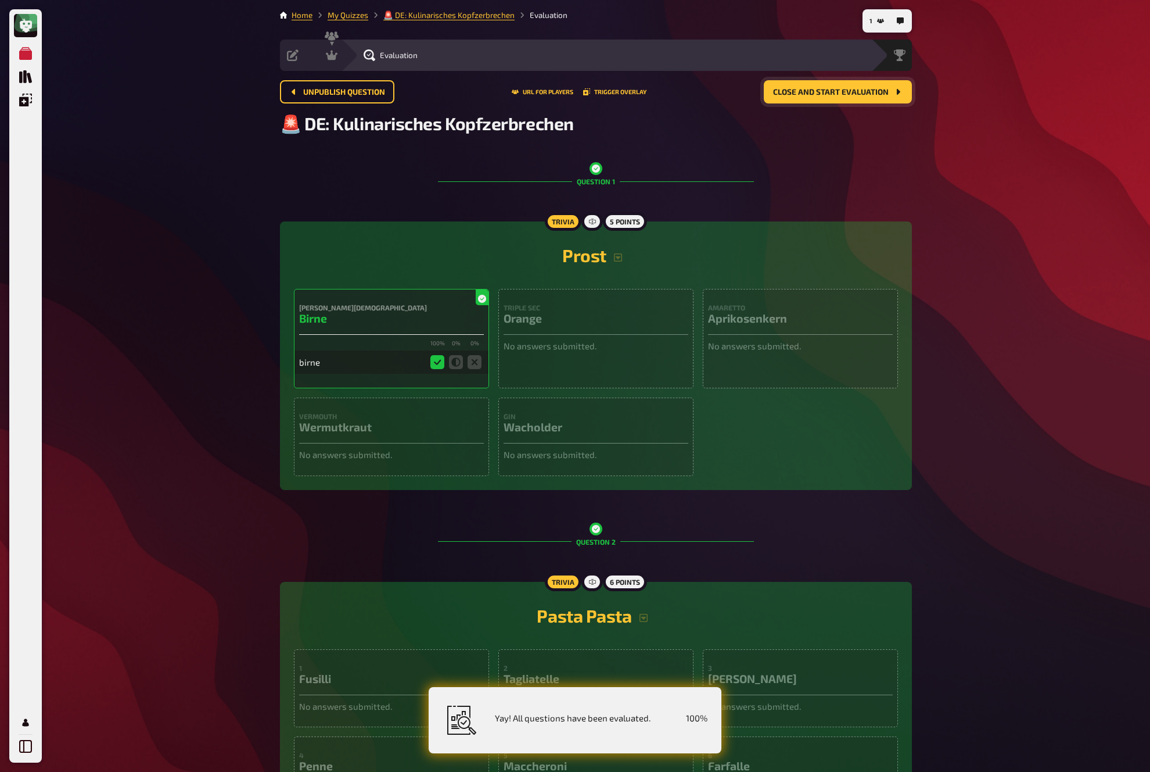
click at [854, 89] on span "Close and start evaluation" at bounding box center [831, 92] width 116 height 8
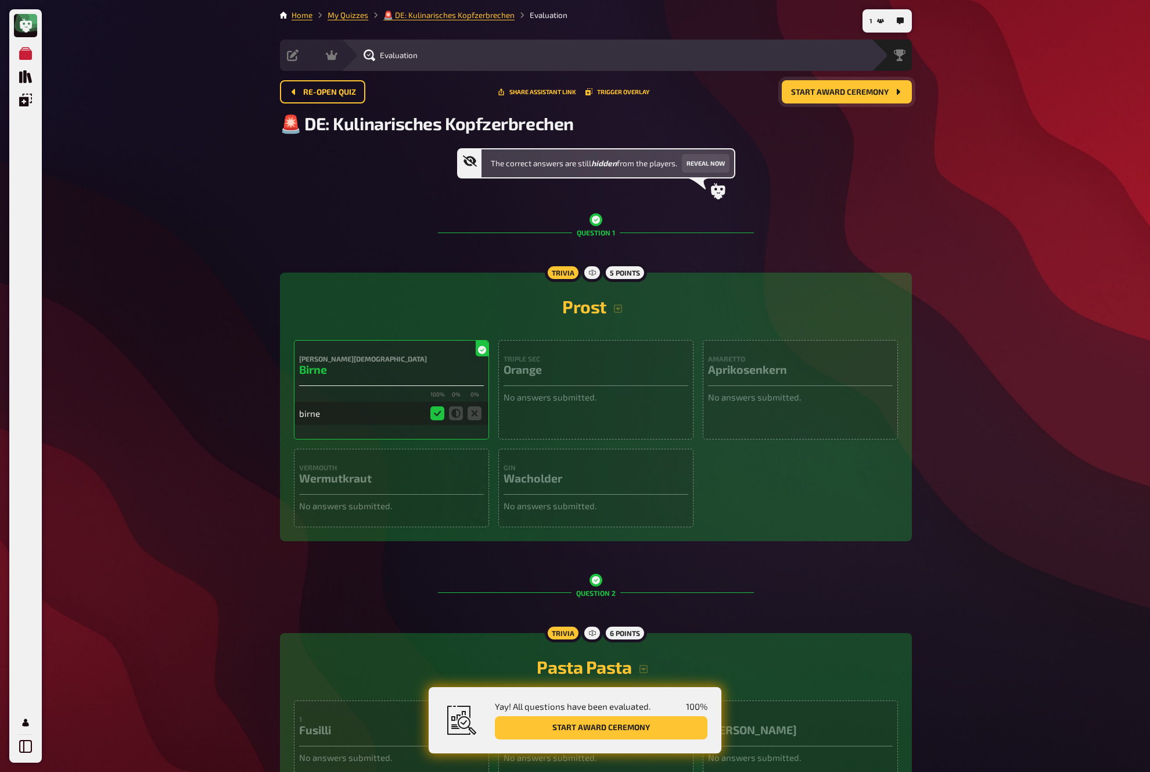
click at [882, 95] on span "Start award ceremony" at bounding box center [840, 92] width 98 height 8
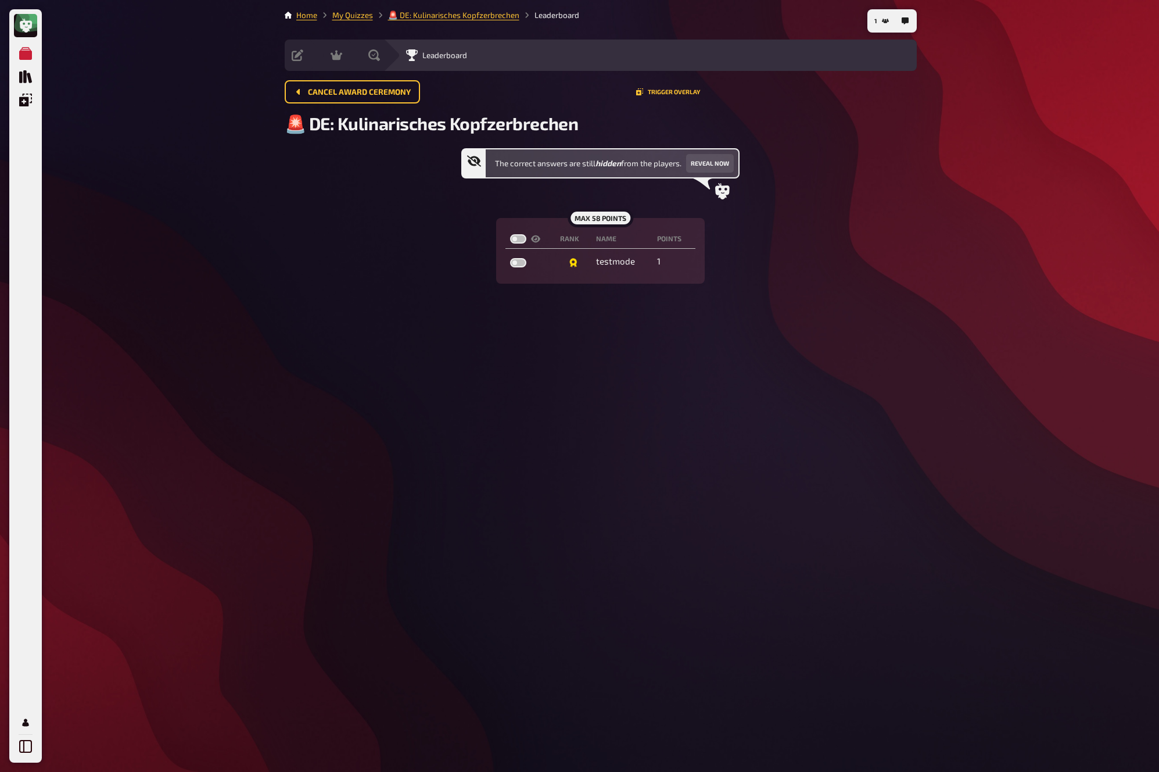
click at [935, 106] on div "My Quizzes Quiz Library Overlays My Account 1 Home My Quizzes 🚨 DE: Kulinarisch…" at bounding box center [579, 386] width 1159 height 772
click at [848, 224] on div "The correct answers are still hidden from the players. Reveal now max 58 points…" at bounding box center [601, 215] width 632 height 135
click at [361, 15] on link "My Quizzes" at bounding box center [352, 14] width 41 height 9
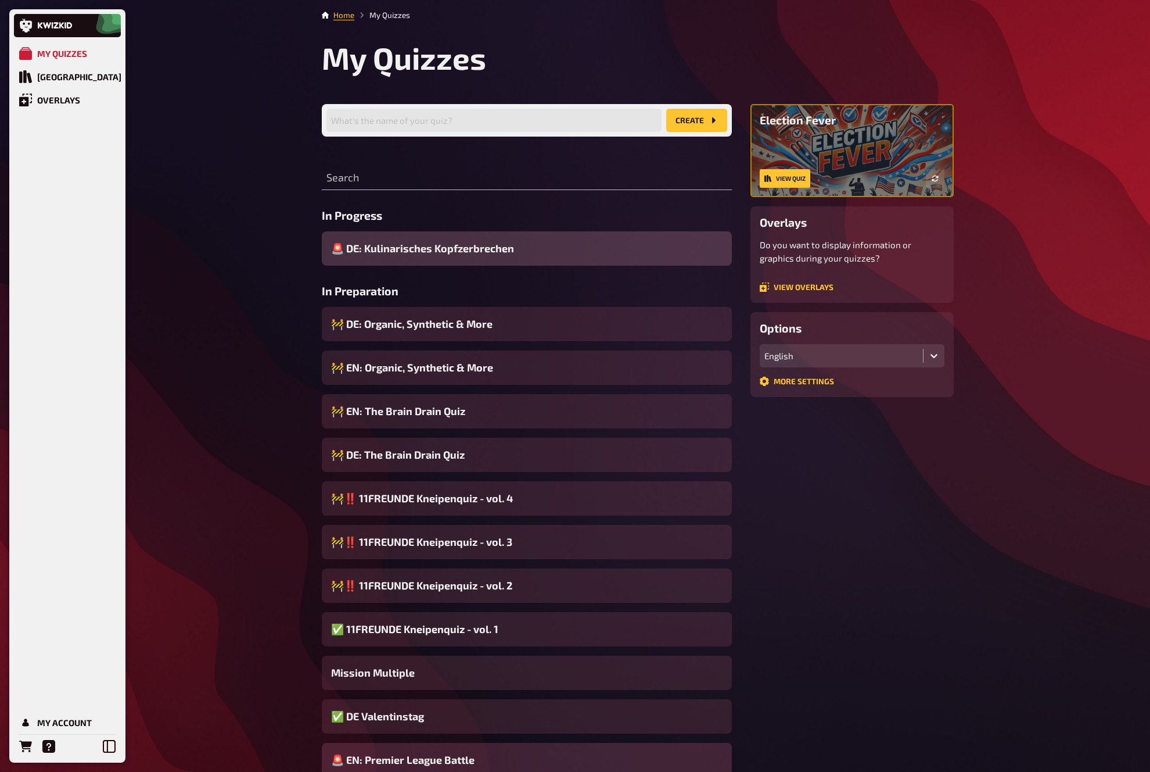
click at [461, 695] on span "🚨 EN: Premier League Battle" at bounding box center [402, 760] width 143 height 16
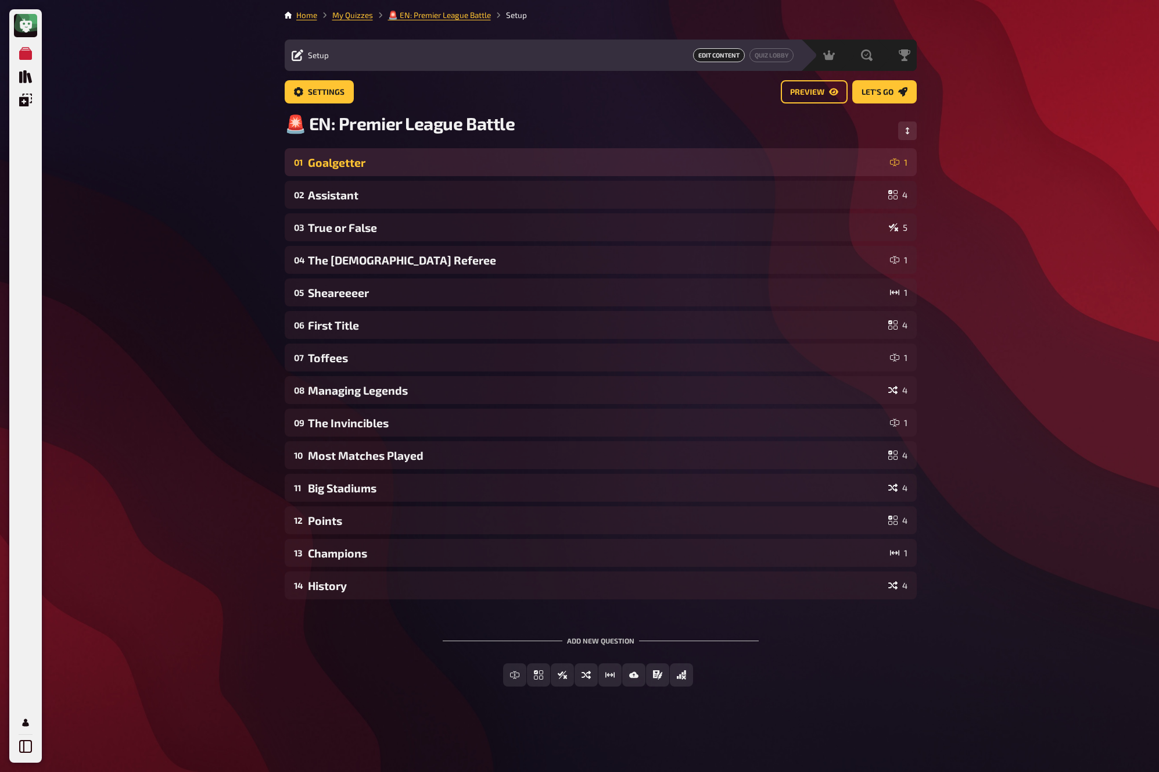
click at [471, 165] on div "Goalgetter" at bounding box center [596, 162] width 577 height 13
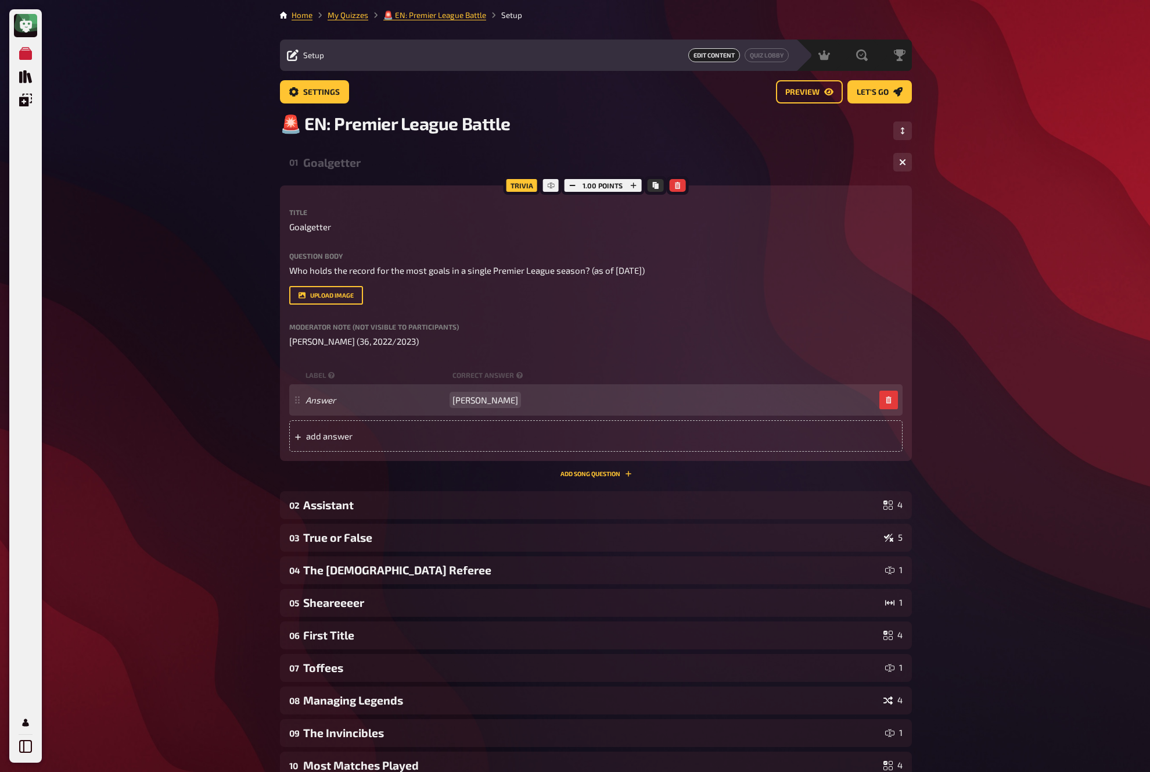
click at [486, 397] on span "Erling Haaland" at bounding box center [486, 399] width 66 height 10
copy span "Erling Haaland"
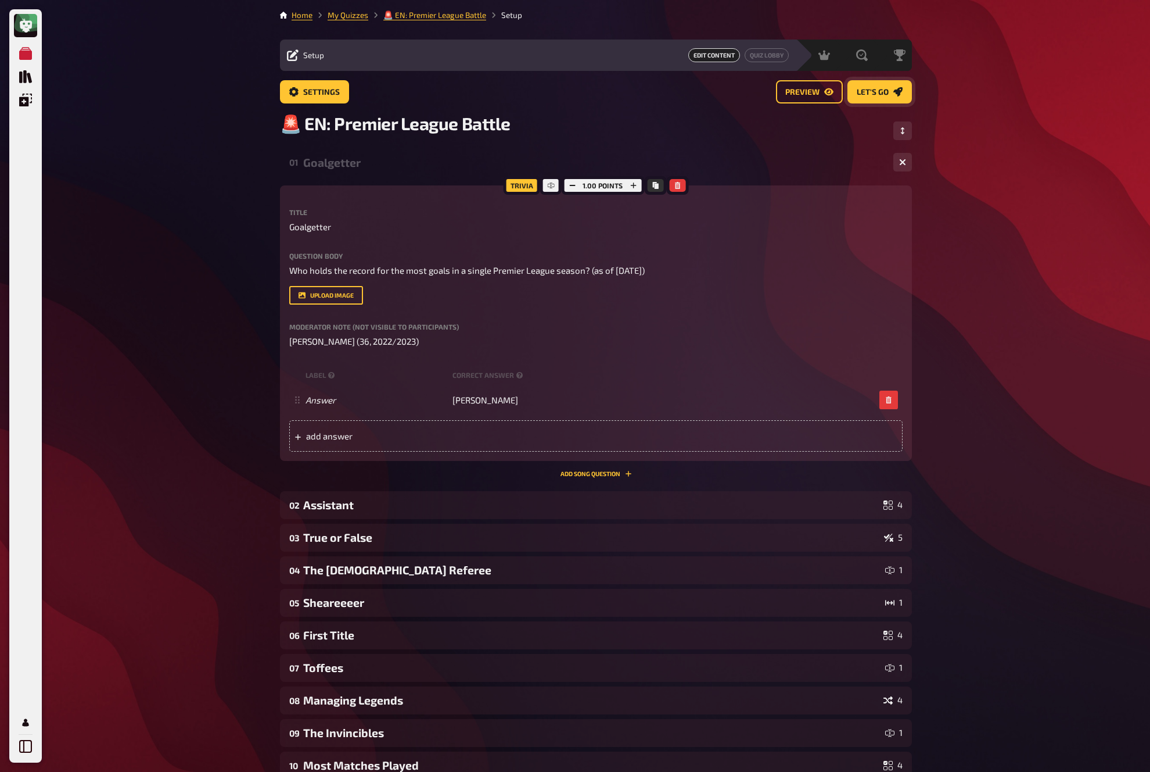
click at [878, 89] on span "Let's go" at bounding box center [873, 92] width 32 height 8
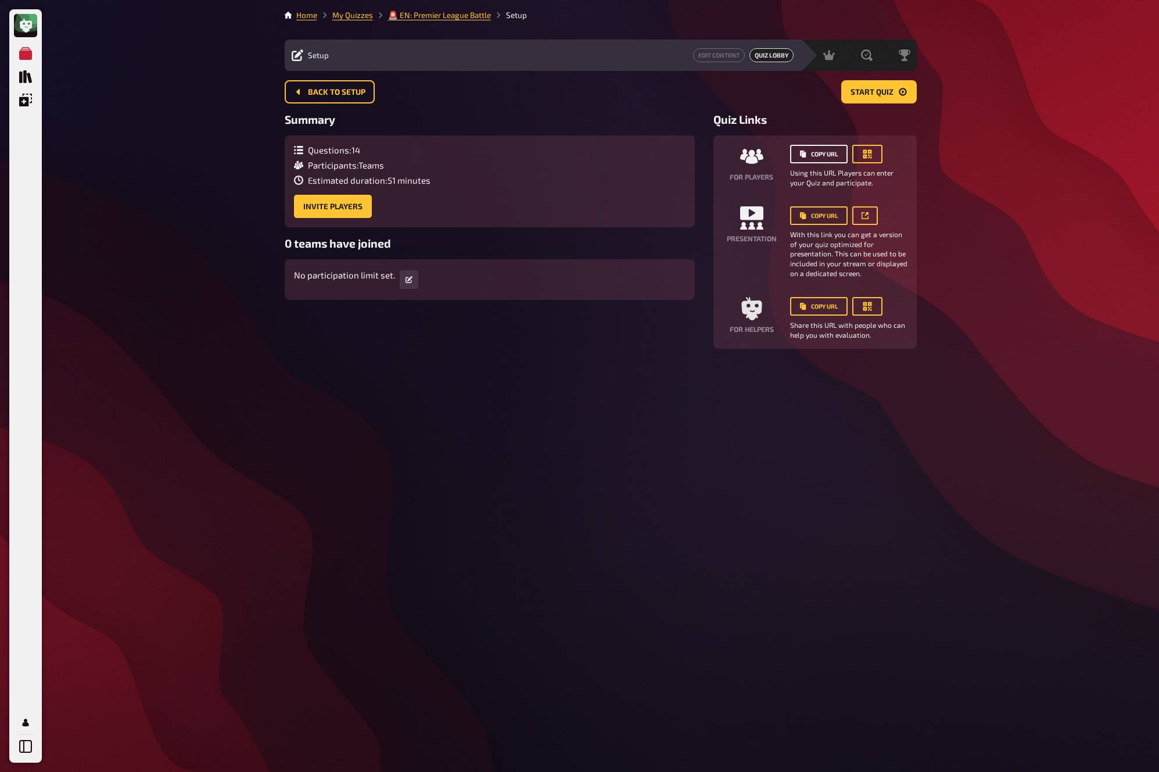
click at [826, 152] on button "Copy URL" at bounding box center [819, 154] width 58 height 19
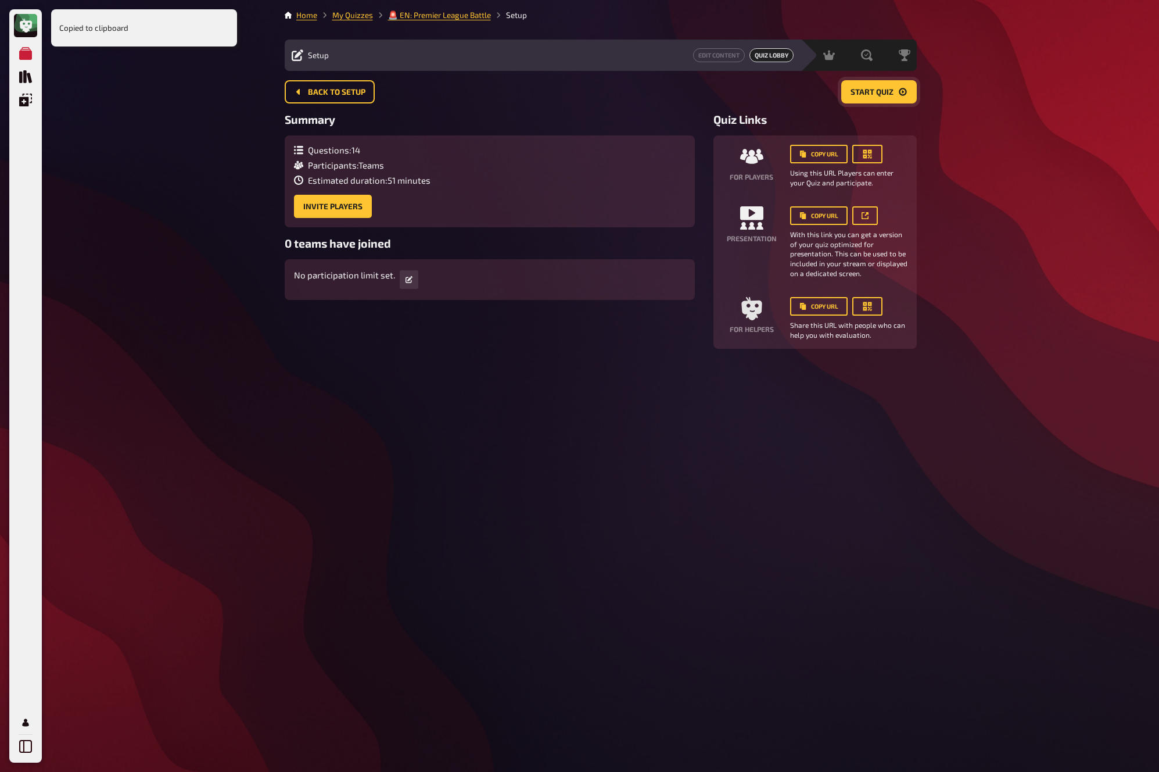
click at [869, 96] on button "Start Quiz" at bounding box center [879, 91] width 76 height 23
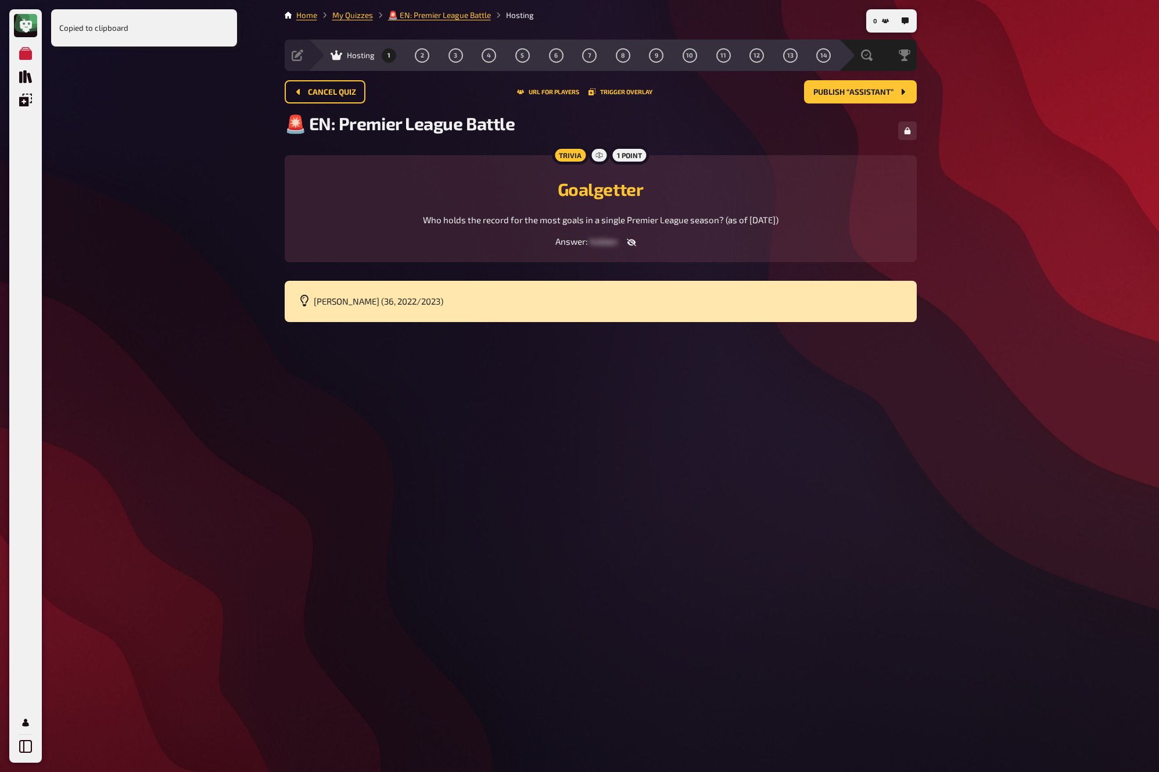
click at [633, 245] on icon "button" at bounding box center [631, 243] width 9 height 8
drag, startPoint x: 576, startPoint y: 242, endPoint x: 632, endPoint y: 244, distance: 55.8
click at [632, 244] on span "Erling Haaland" at bounding box center [604, 241] width 66 height 10
copy span "Erling Haaland"
click at [877, 91] on span "Publish “Assistant”" at bounding box center [853, 92] width 80 height 8
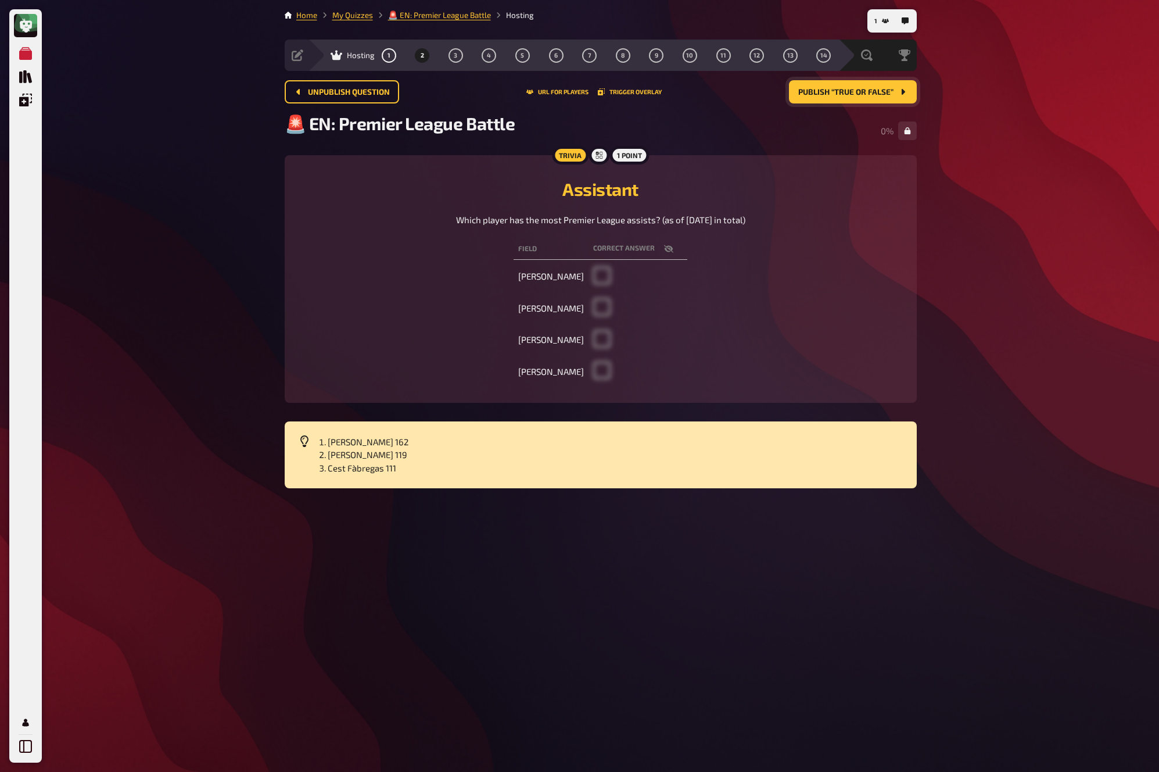
click at [877, 91] on span "Publish “True or False”" at bounding box center [845, 92] width 95 height 8
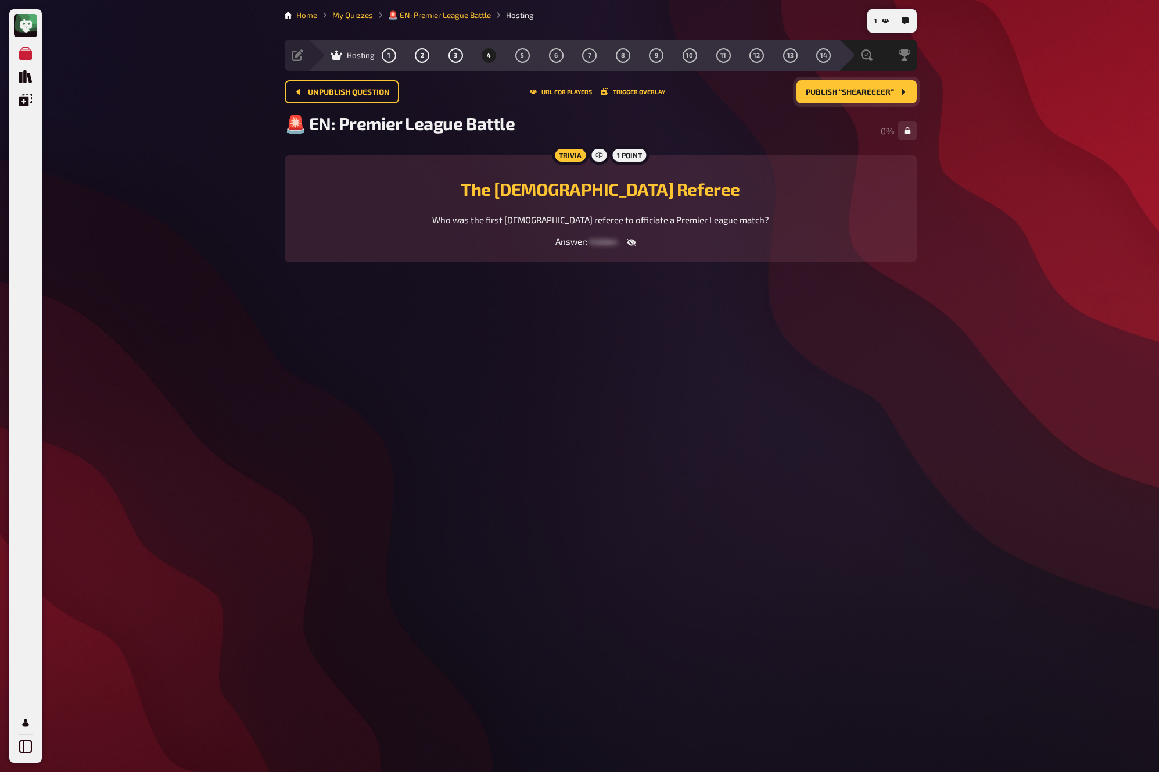
click at [877, 91] on span "Publish “Sheareeeer”" at bounding box center [850, 92] width 88 height 8
click at [877, 91] on span "Publish “Managing Legends”" at bounding box center [835, 92] width 117 height 8
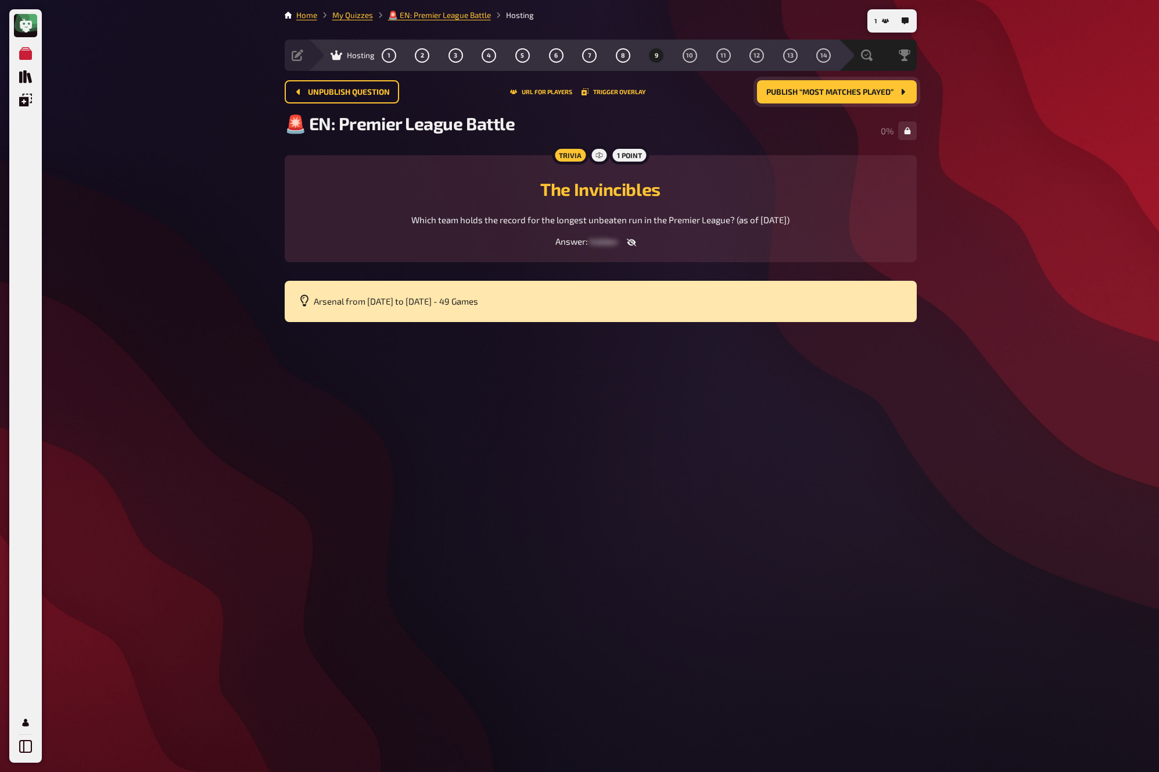
click at [985, 116] on div "My Quizzes Quiz Library Overlays My Account 1 Home My Quizzes 🚨 EN: Premier Lea…" at bounding box center [579, 386] width 1159 height 772
click at [876, 96] on span "Publish “Most Matches Played”" at bounding box center [829, 92] width 127 height 8
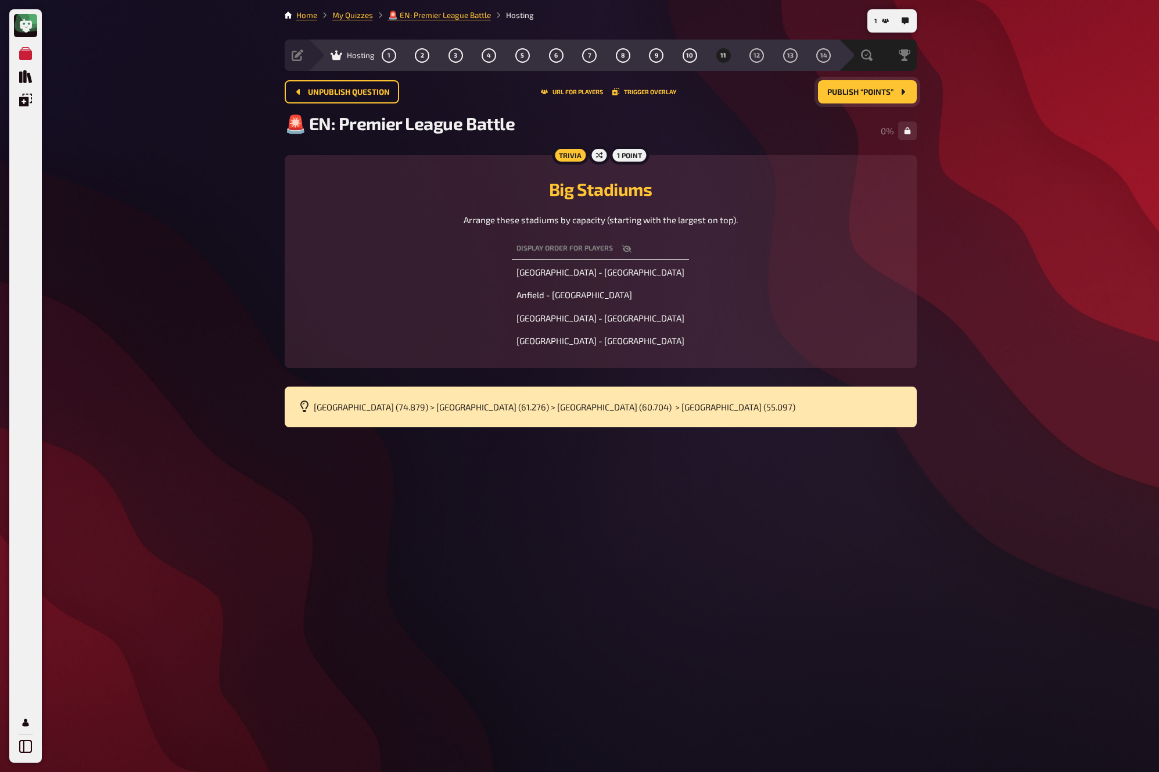
click at [876, 96] on span "Publish “Points”" at bounding box center [860, 92] width 66 height 8
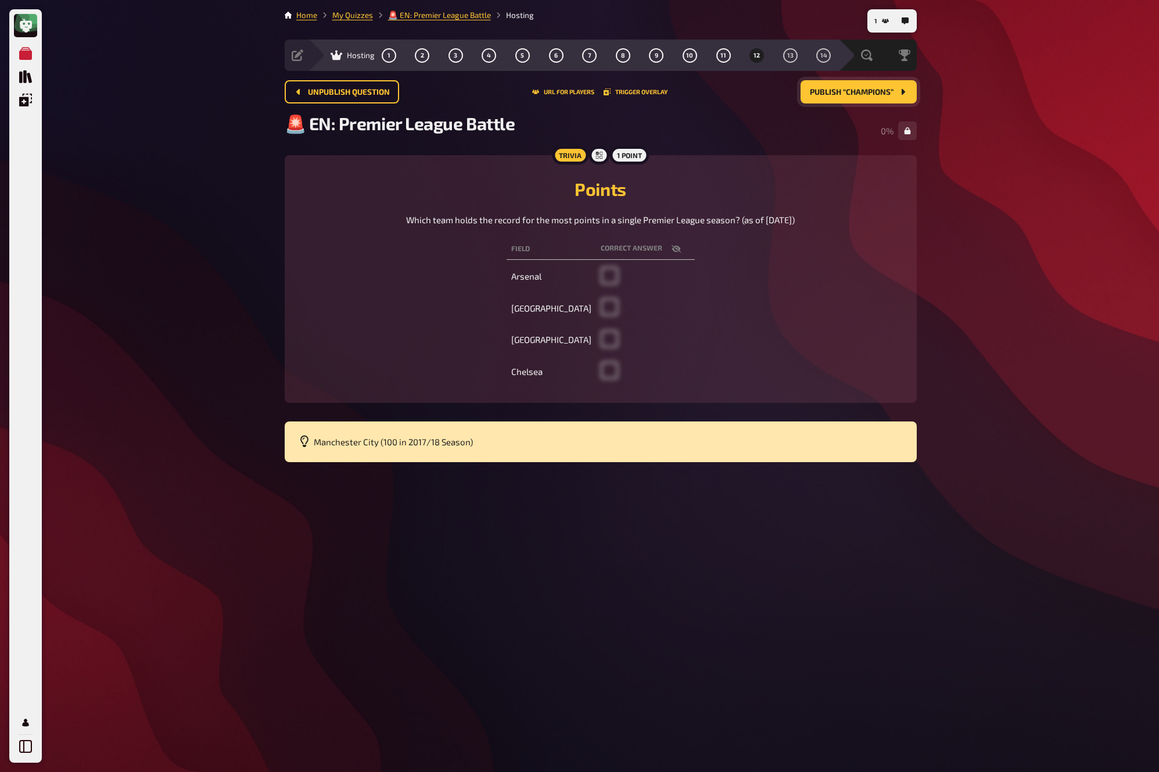
click at [876, 96] on span "Publish “Champions”" at bounding box center [852, 92] width 84 height 8
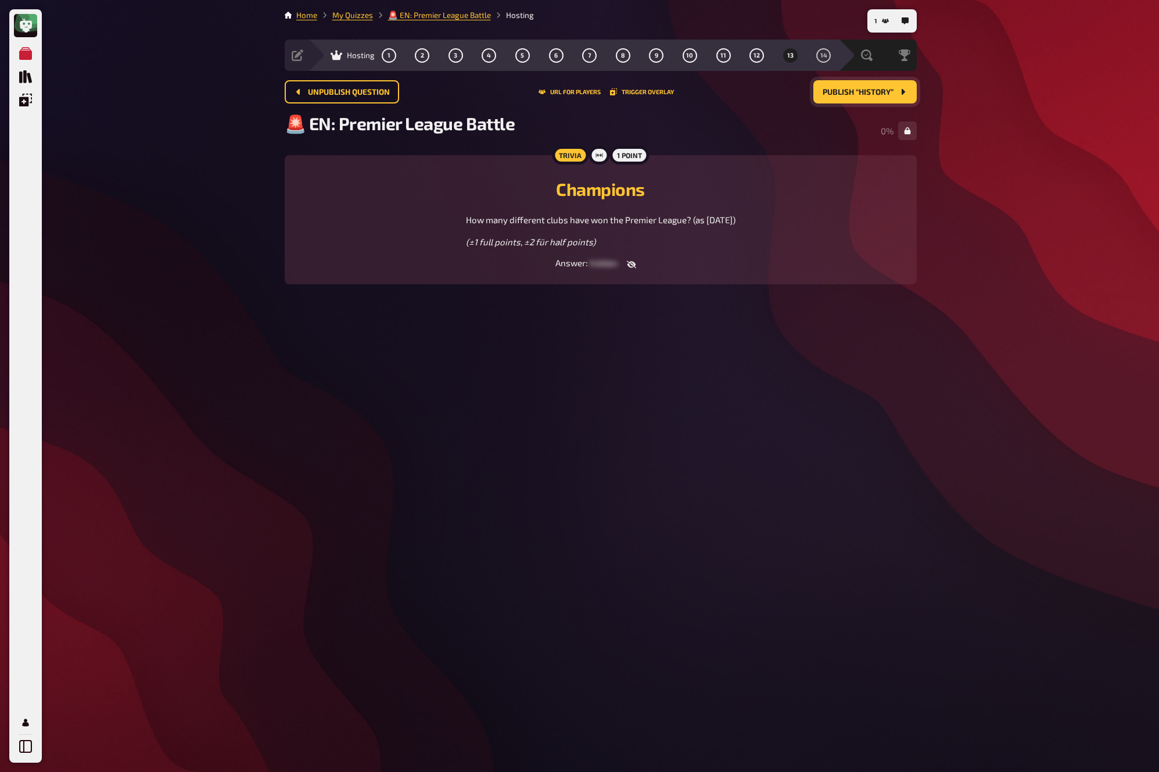
click at [876, 96] on span "Publish “History”" at bounding box center [858, 92] width 71 height 8
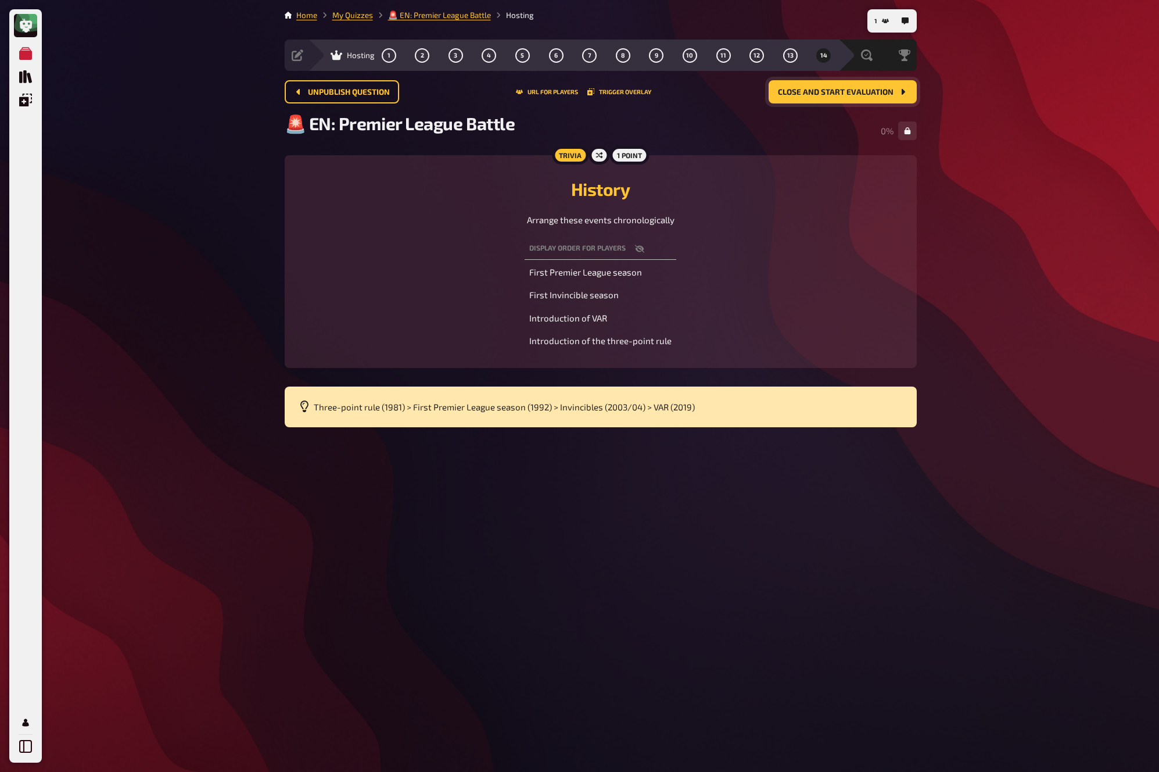
click at [881, 94] on span "Close and start evaluation" at bounding box center [836, 92] width 116 height 8
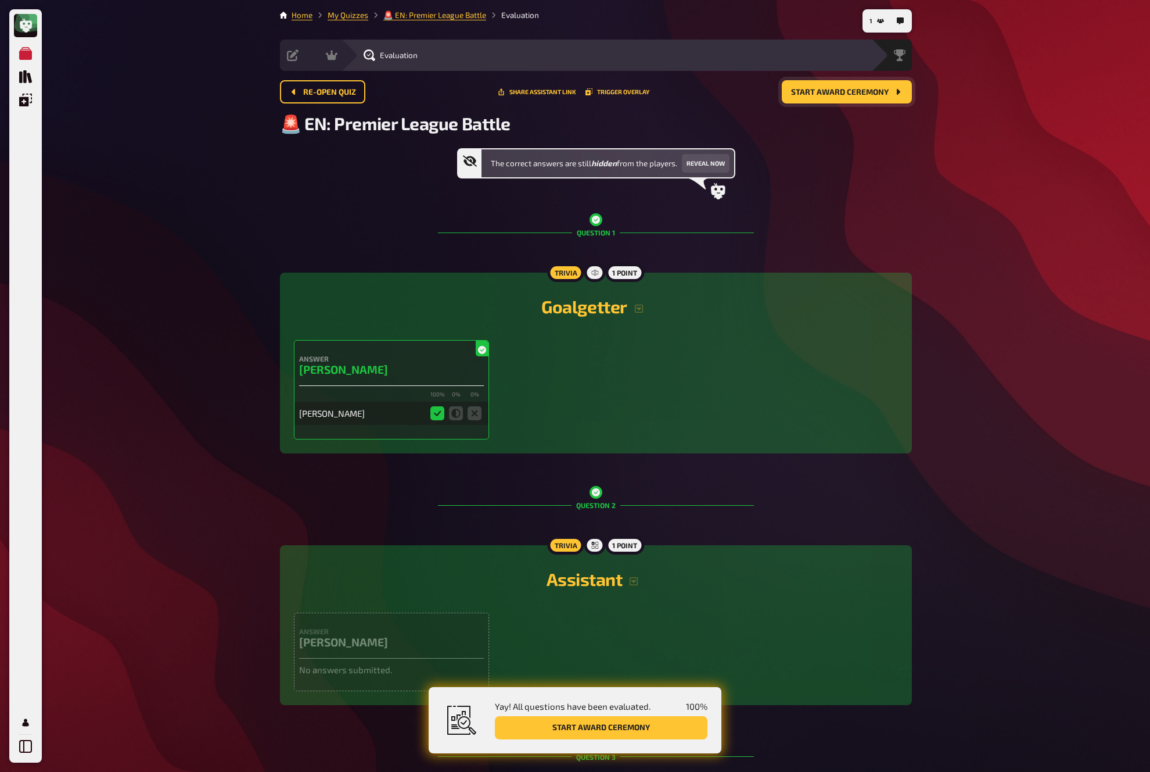
click at [887, 93] on span "Start award ceremony" at bounding box center [840, 92] width 98 height 8
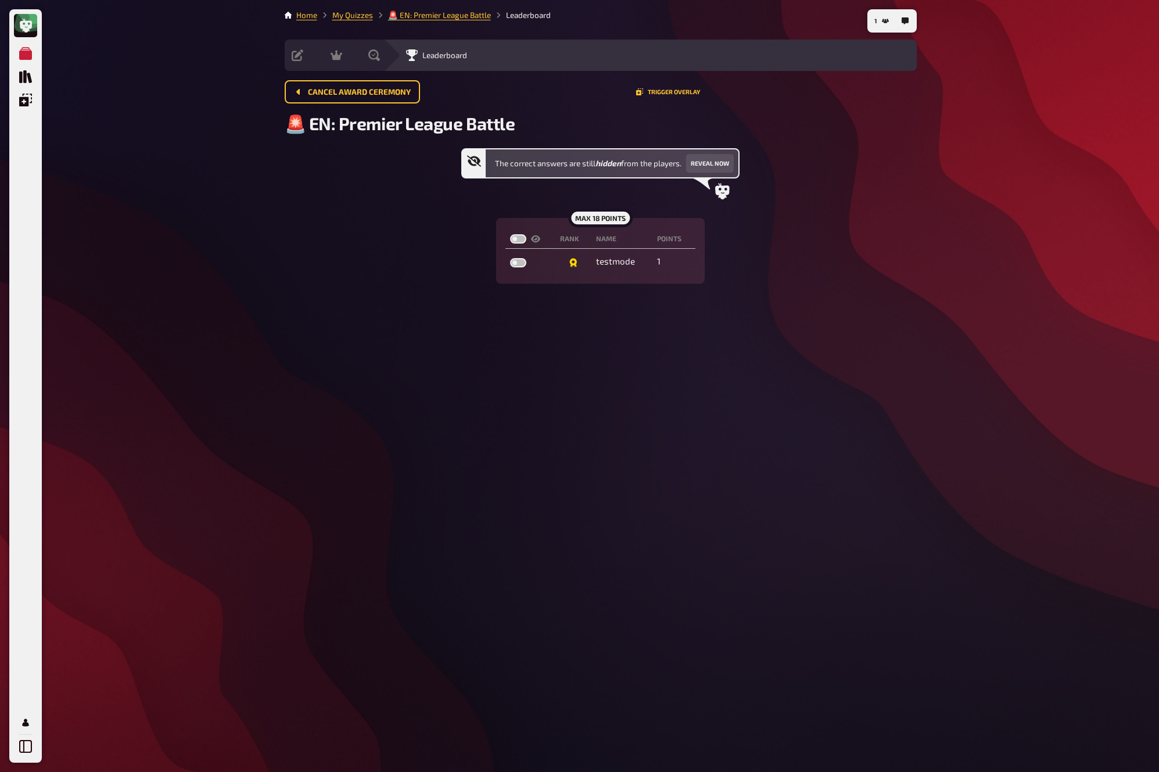
click at [906, 104] on div "Cancel award ceremony Trigger Overlay" at bounding box center [601, 96] width 632 height 33
drag, startPoint x: 906, startPoint y: 104, endPoint x: 956, endPoint y: 53, distance: 71.5
click at [909, 102] on div "Cancel award ceremony Trigger Overlay" at bounding box center [601, 96] width 632 height 33
click at [344, 14] on link "My Quizzes" at bounding box center [352, 14] width 41 height 9
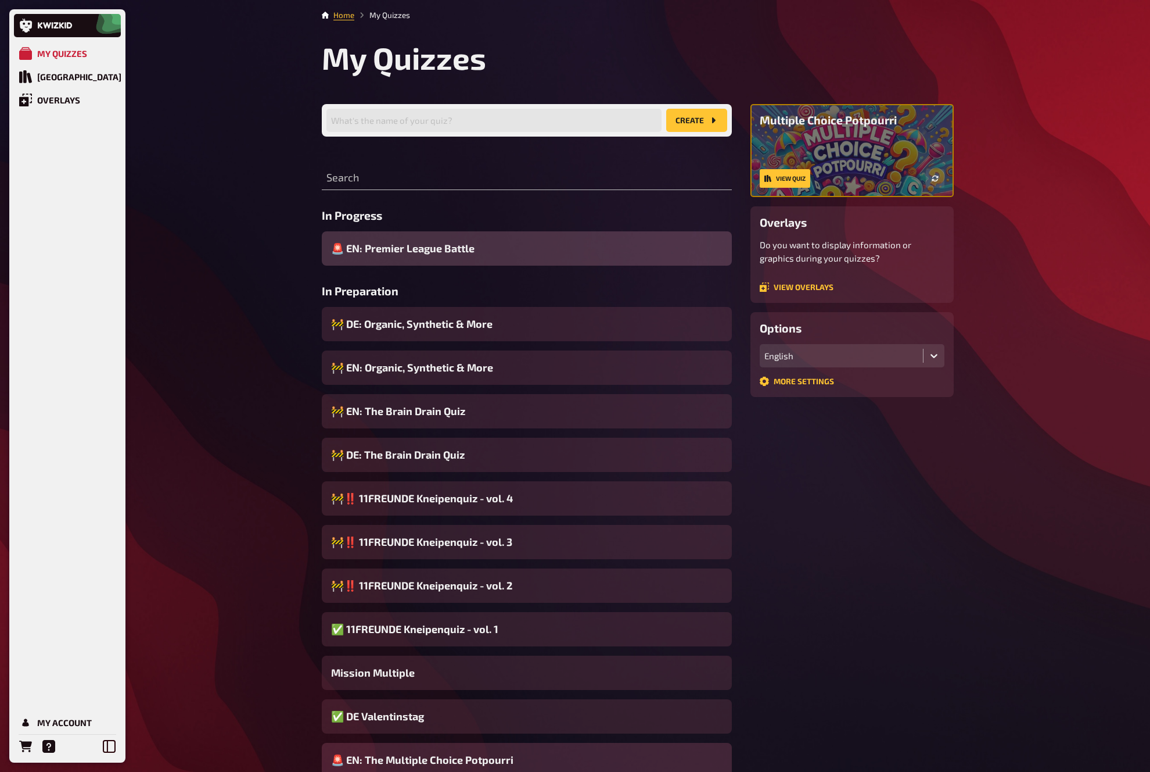
click at [422, 695] on span "🚨 EN: The Multiple Choice Potpourri" at bounding box center [422, 760] width 182 height 16
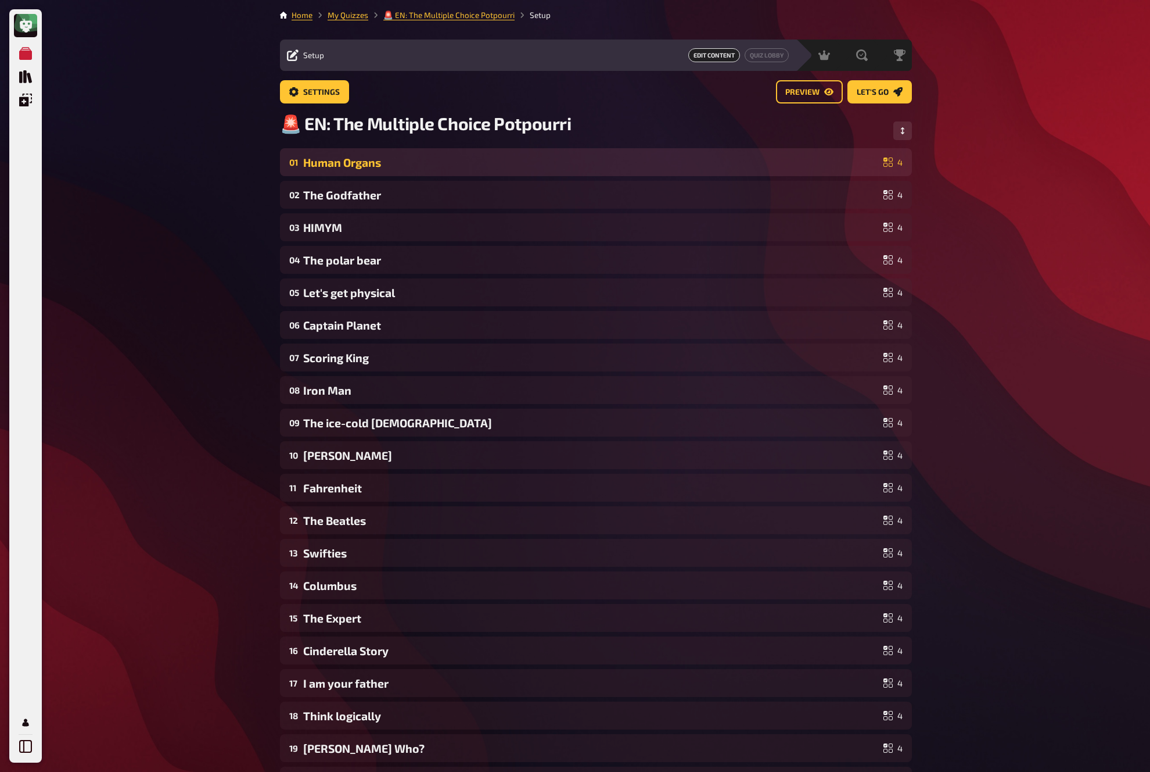
click at [716, 166] on div "Human Organs" at bounding box center [591, 162] width 576 height 13
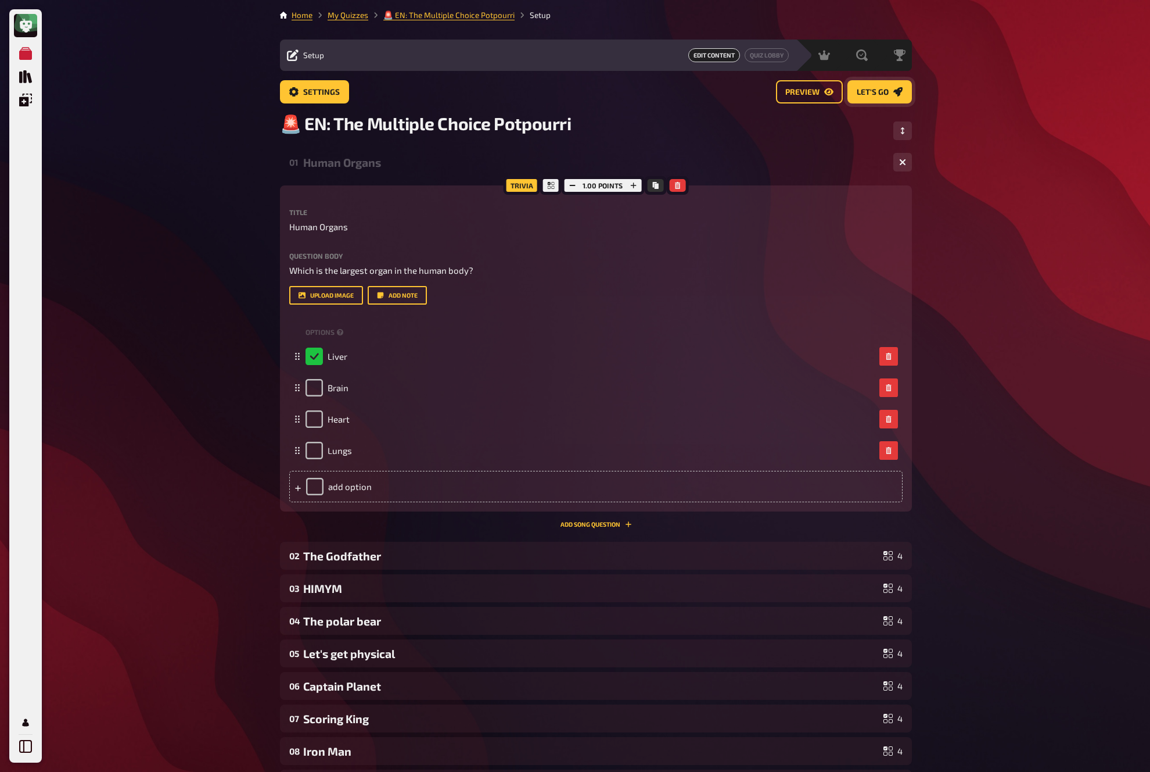
click at [875, 98] on link "Let's go" at bounding box center [880, 91] width 64 height 23
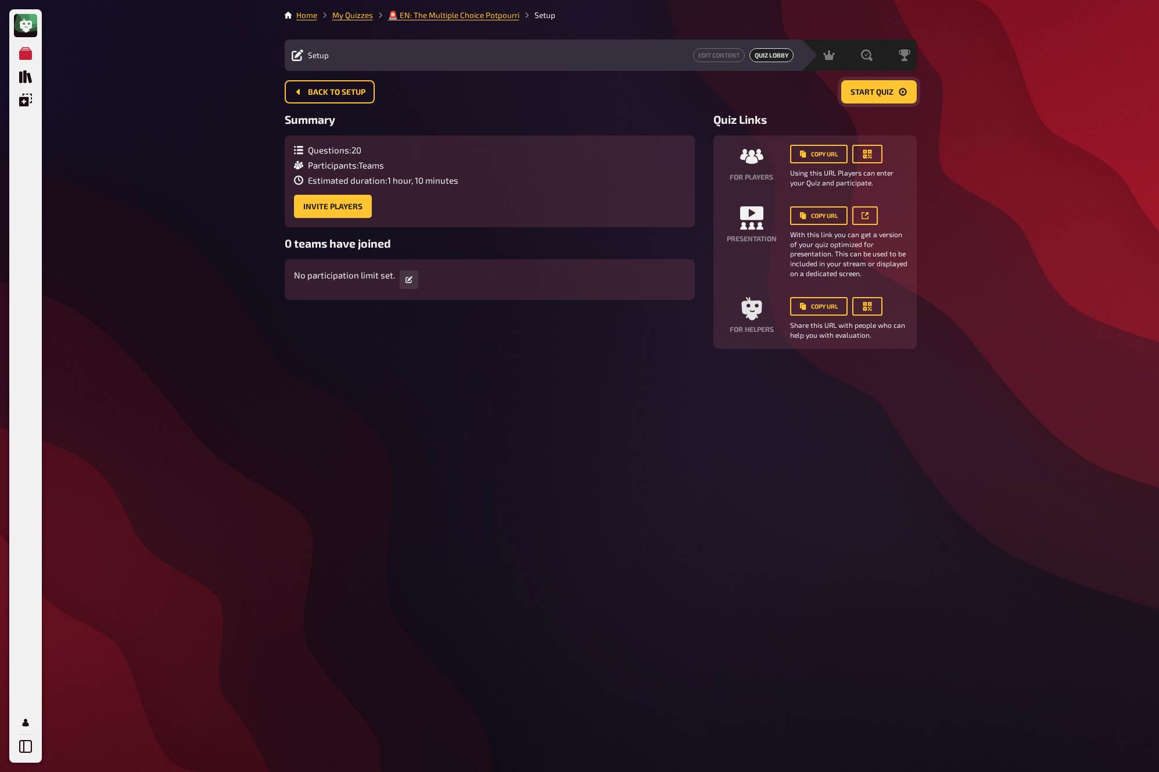
click at [875, 94] on span "Start Quiz" at bounding box center [872, 92] width 43 height 8
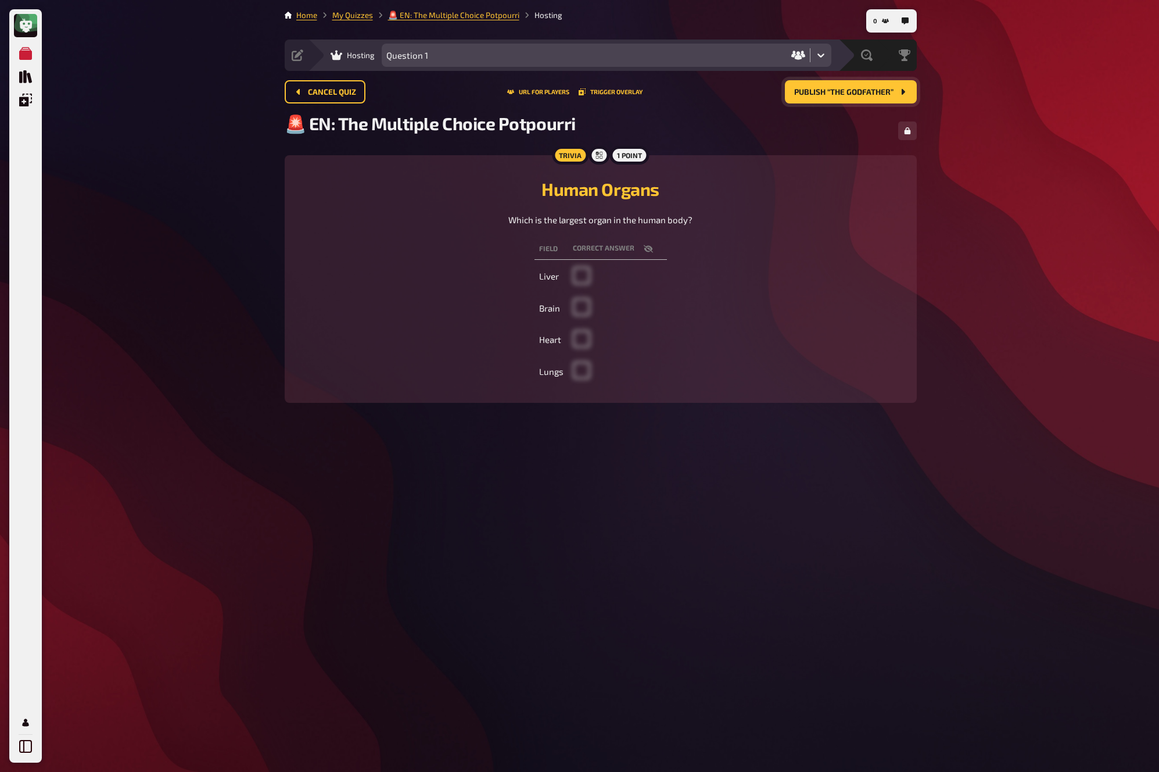
click at [875, 94] on span "Publish “The Godfather”" at bounding box center [843, 92] width 99 height 8
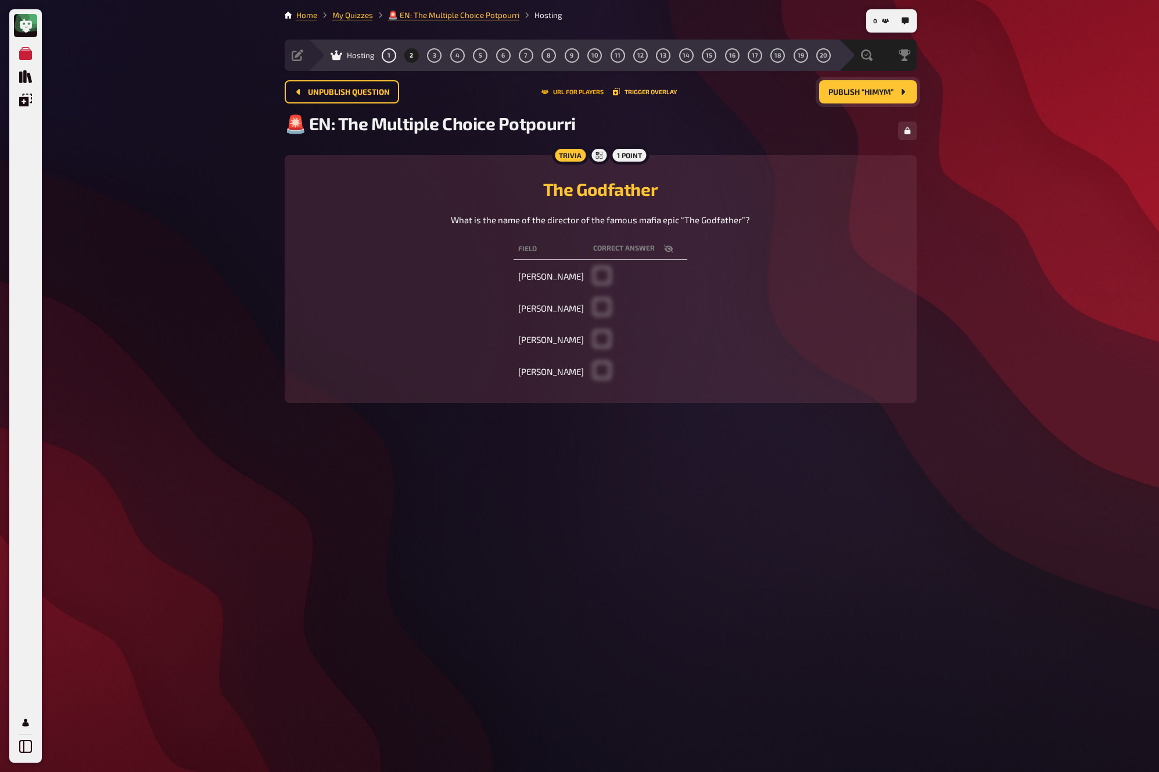
click at [573, 91] on button "URL for players" at bounding box center [572, 91] width 62 height 7
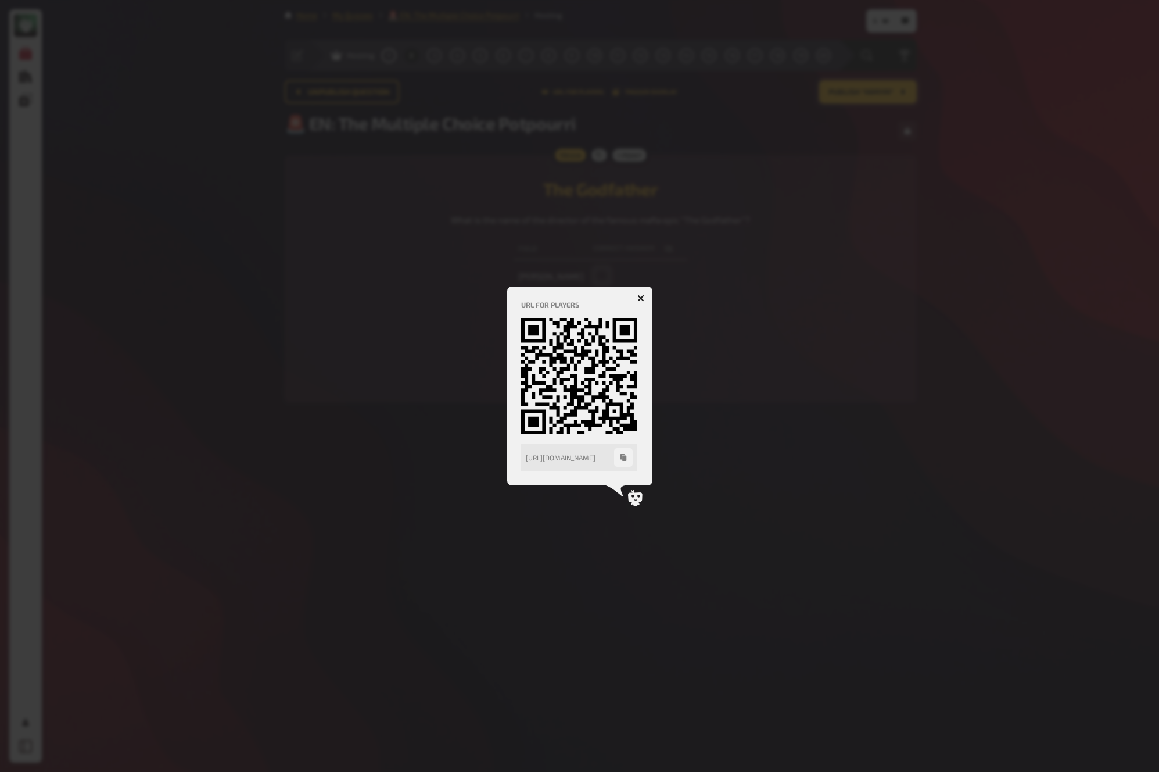
click at [626, 461] on button "button" at bounding box center [623, 457] width 19 height 19
click at [891, 105] on div at bounding box center [579, 386] width 1159 height 772
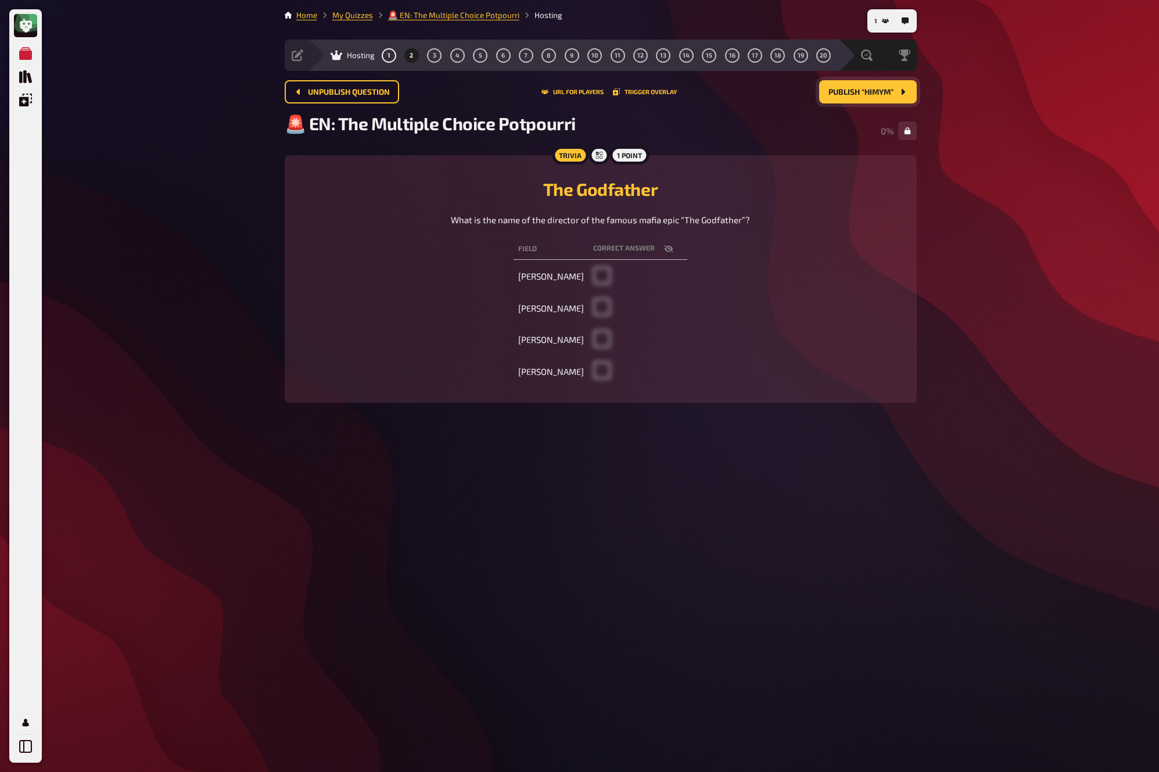
click at [892, 98] on button "Publish “HIMYM”" at bounding box center [868, 91] width 98 height 23
click at [893, 95] on button "Publish “The polar bear”" at bounding box center [850, 91] width 134 height 23
click at [893, 95] on button "Publish “Let's get physical”" at bounding box center [845, 91] width 144 height 23
click at [893, 95] on button "Publish “Captain Planet”" at bounding box center [850, 91] width 134 height 23
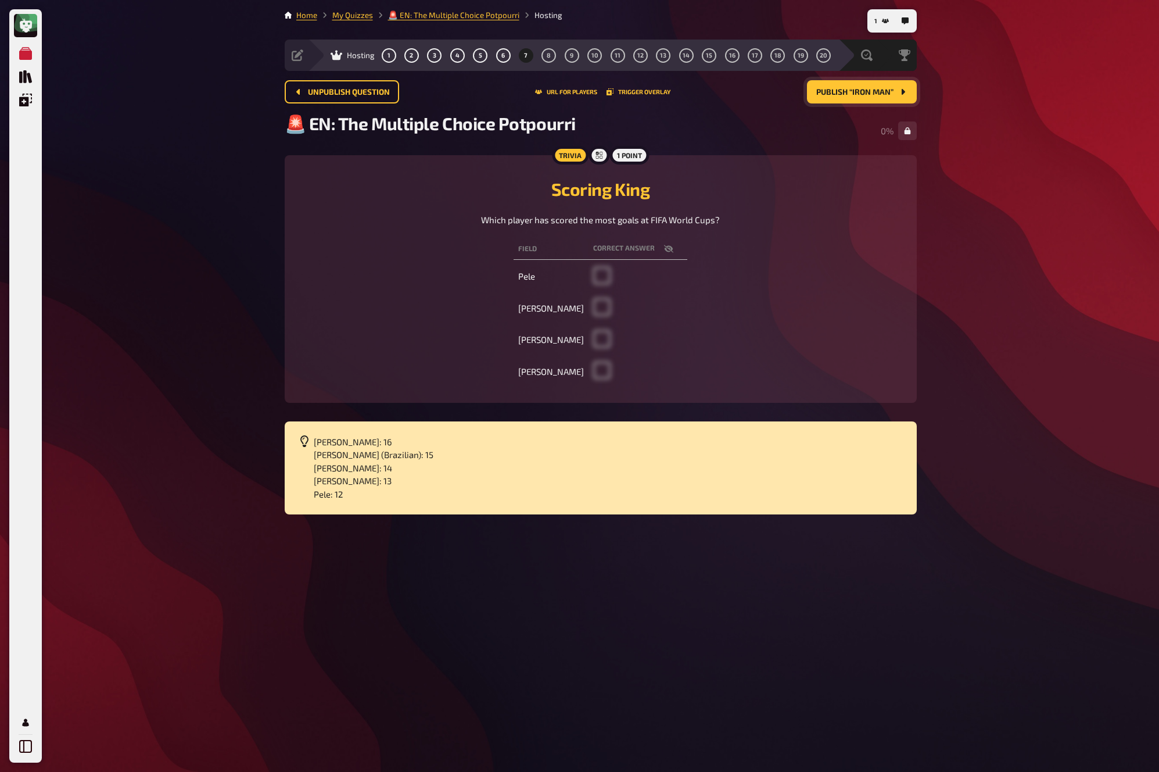
click at [893, 95] on button "Publish “Iron Man”" at bounding box center [862, 91] width 110 height 23
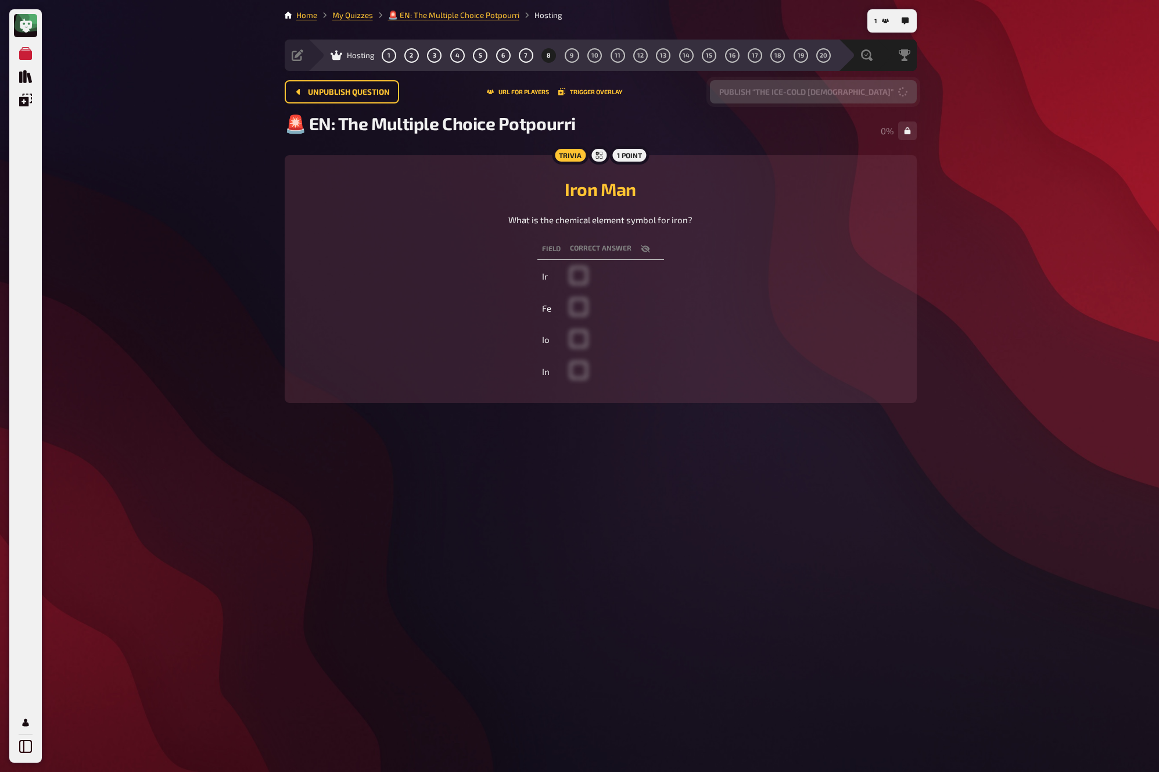
click at [893, 95] on button "Publish “The ice-cold lady”" at bounding box center [813, 91] width 207 height 23
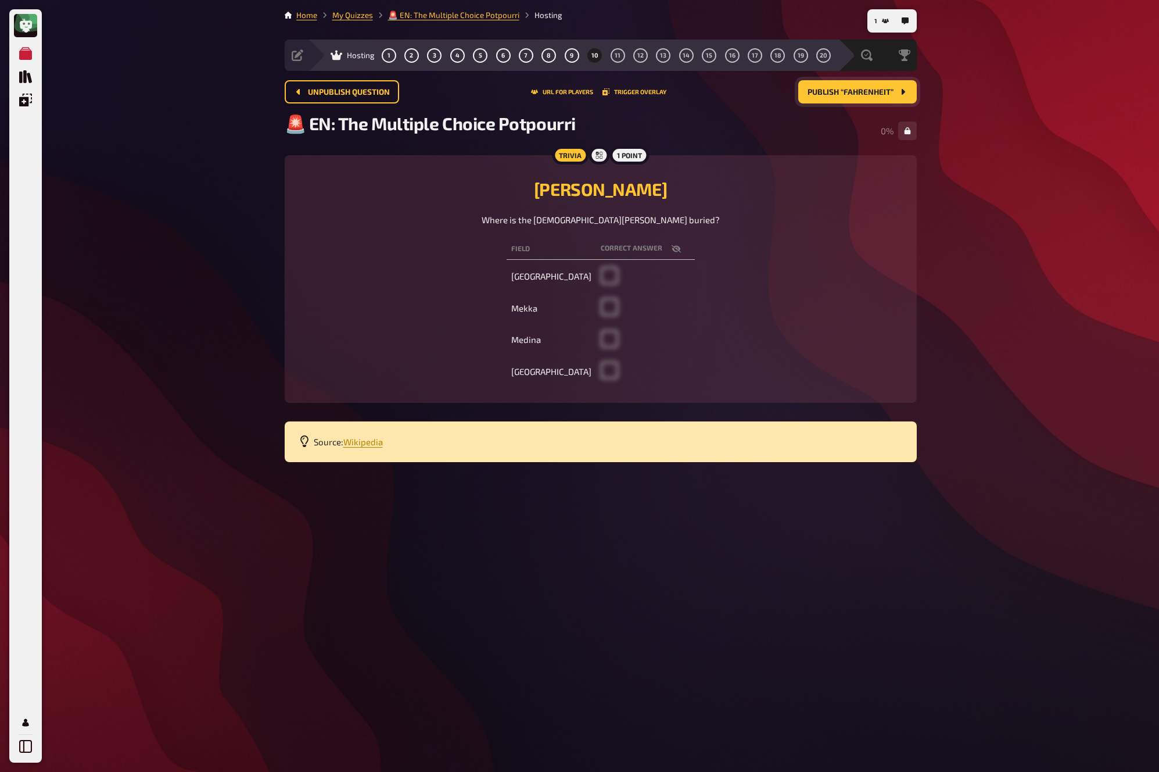
click at [893, 95] on button "Publish “Fahrenheit”" at bounding box center [857, 91] width 119 height 23
click at [893, 95] on button "Publish “Swifties”" at bounding box center [863, 91] width 107 height 23
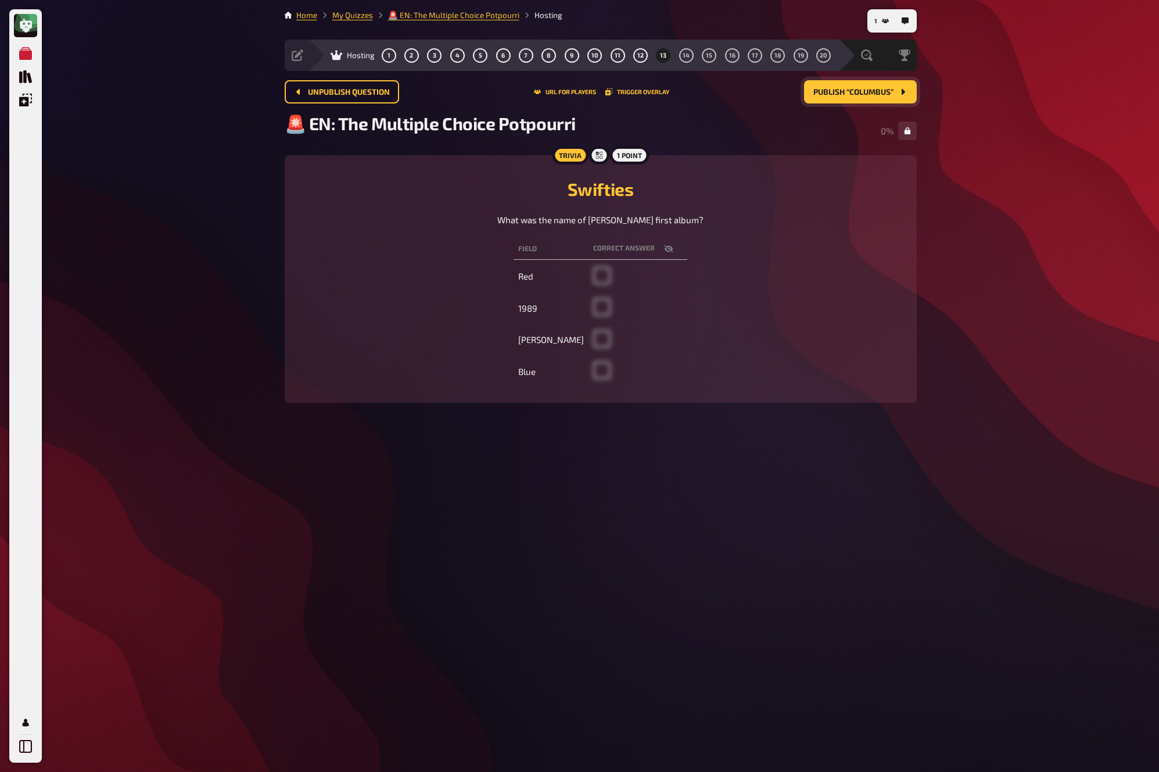
click at [893, 95] on button "Publish “Columbus”" at bounding box center [860, 91] width 113 height 23
click at [893, 95] on button "Publish “Cinderella Story”" at bounding box center [844, 91] width 143 height 23
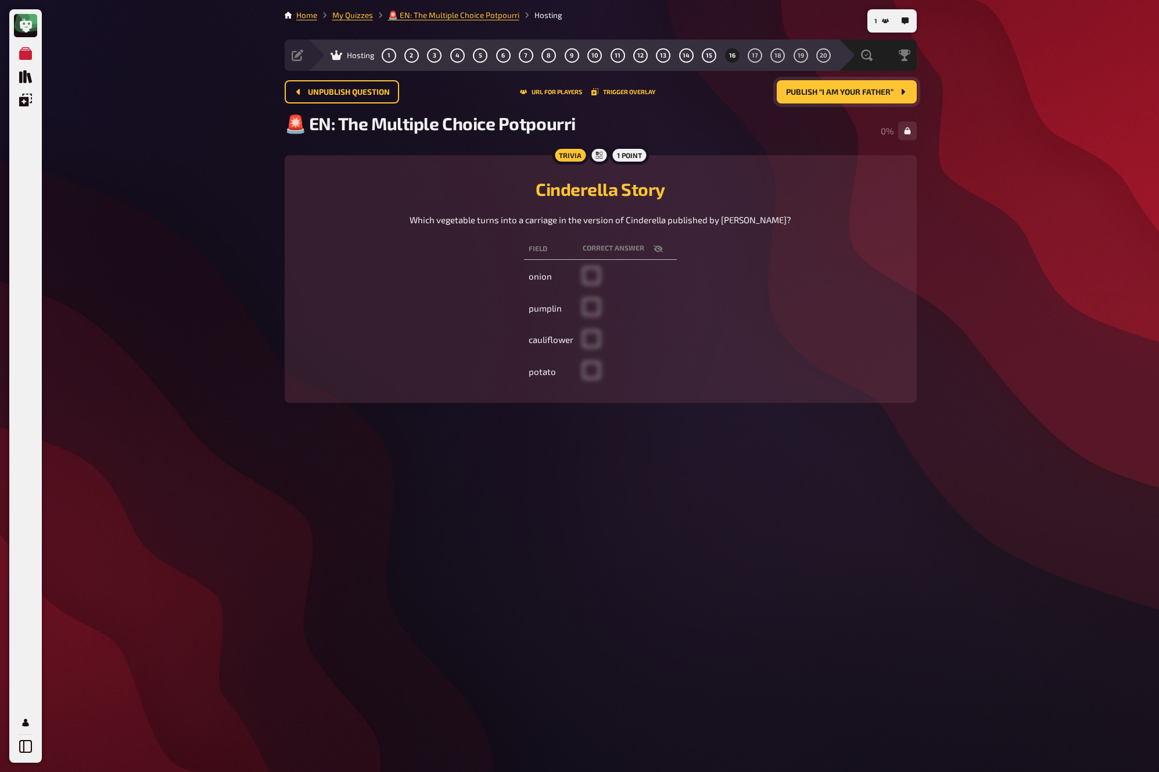
click at [893, 95] on button "Publish “I am your father”" at bounding box center [847, 91] width 140 height 23
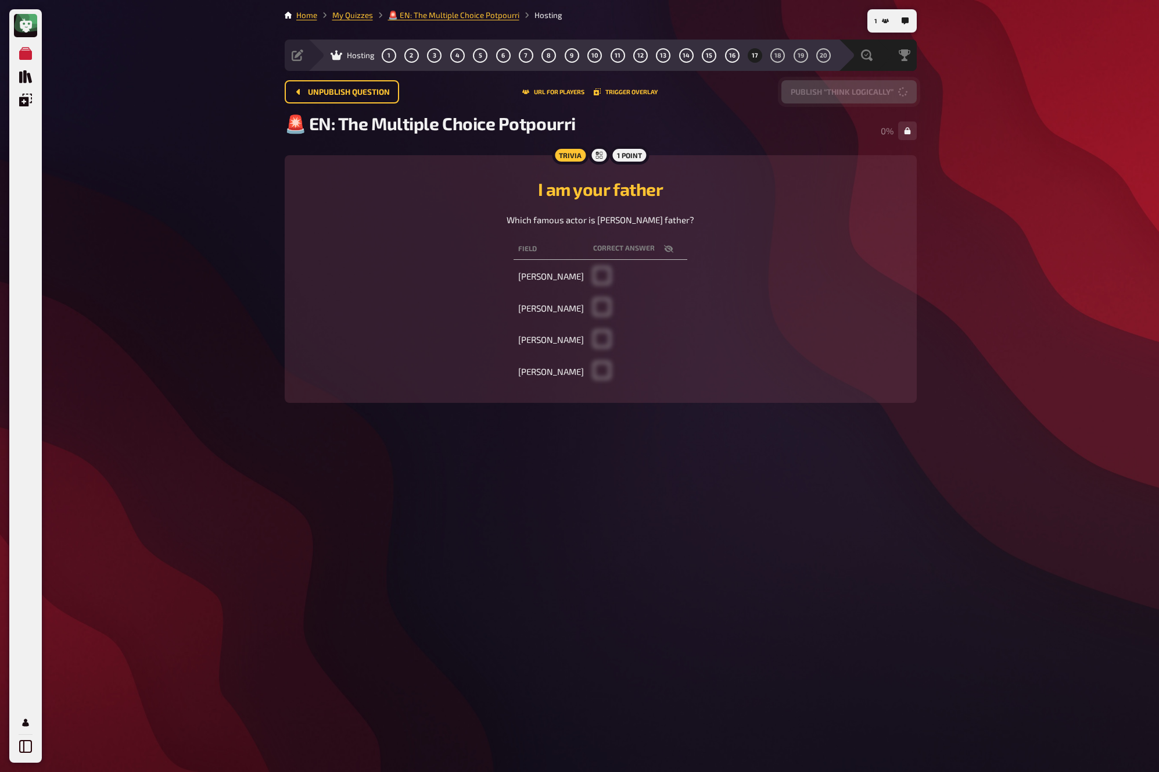
click at [893, 95] on button "Publish “Think logically”" at bounding box center [848, 91] width 135 height 23
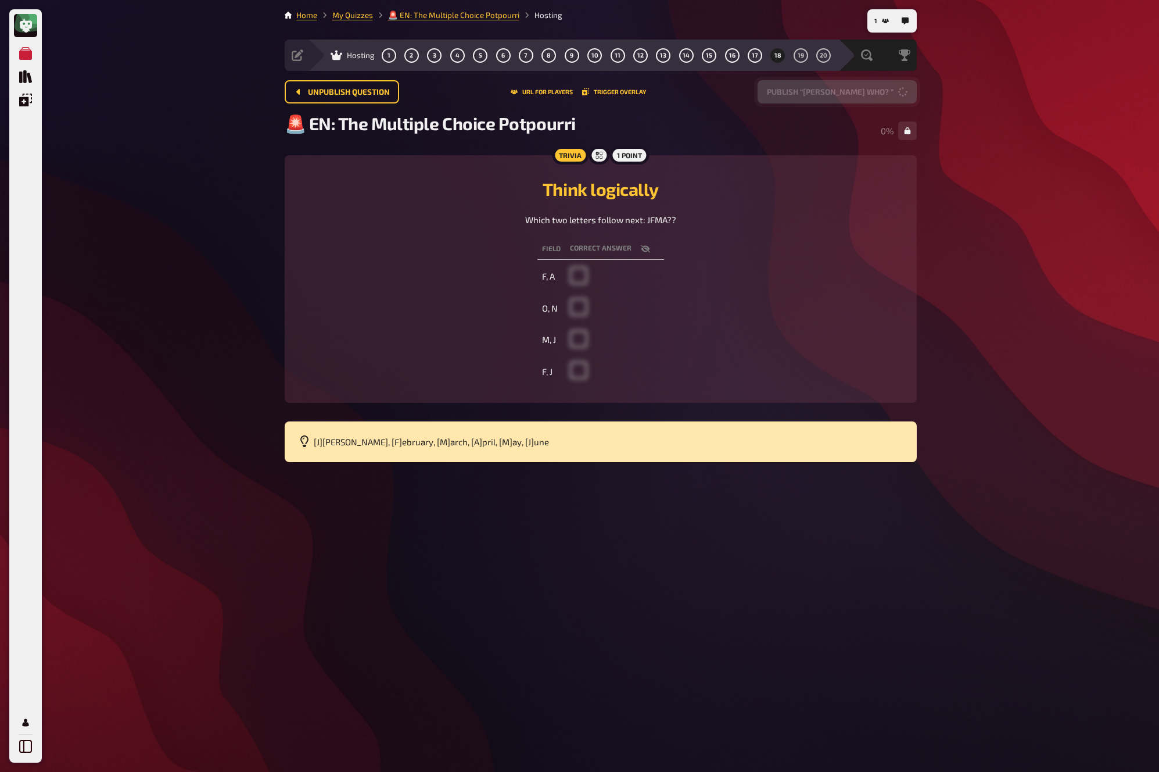
click at [893, 95] on button "Publish “Mary Who? ”" at bounding box center [837, 91] width 159 height 23
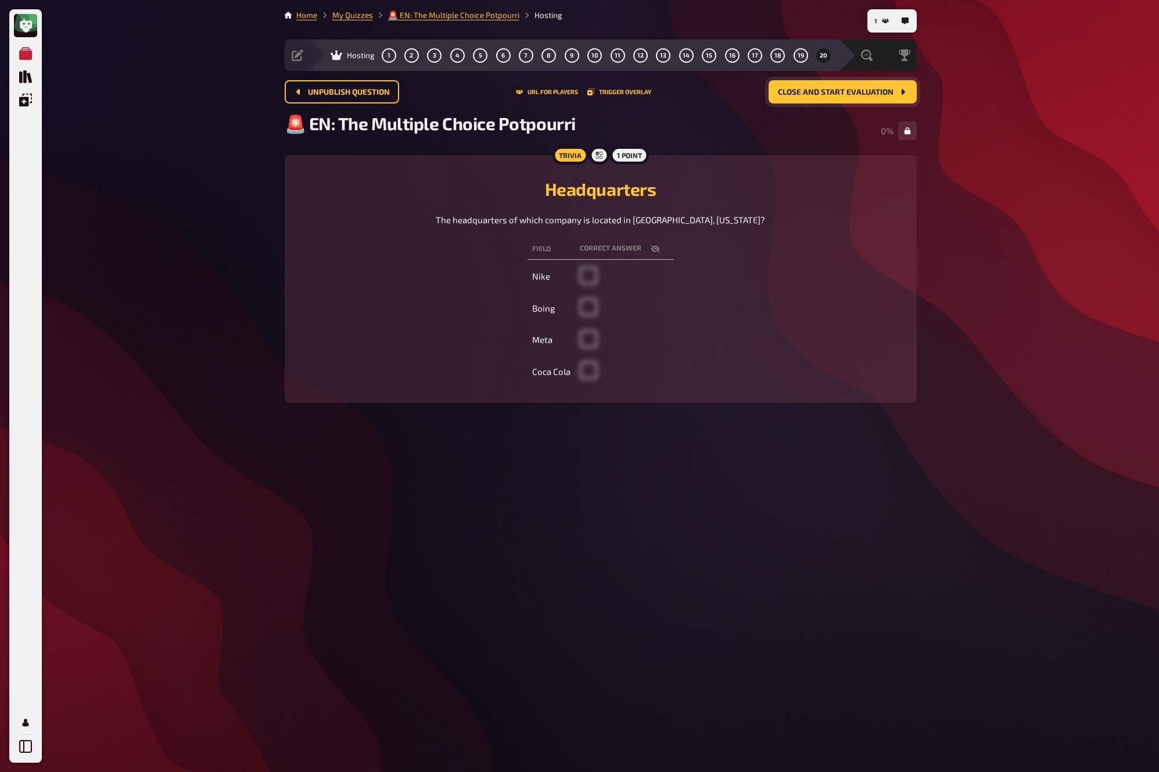
click at [893, 95] on button "Close and start evaluation" at bounding box center [843, 91] width 148 height 23
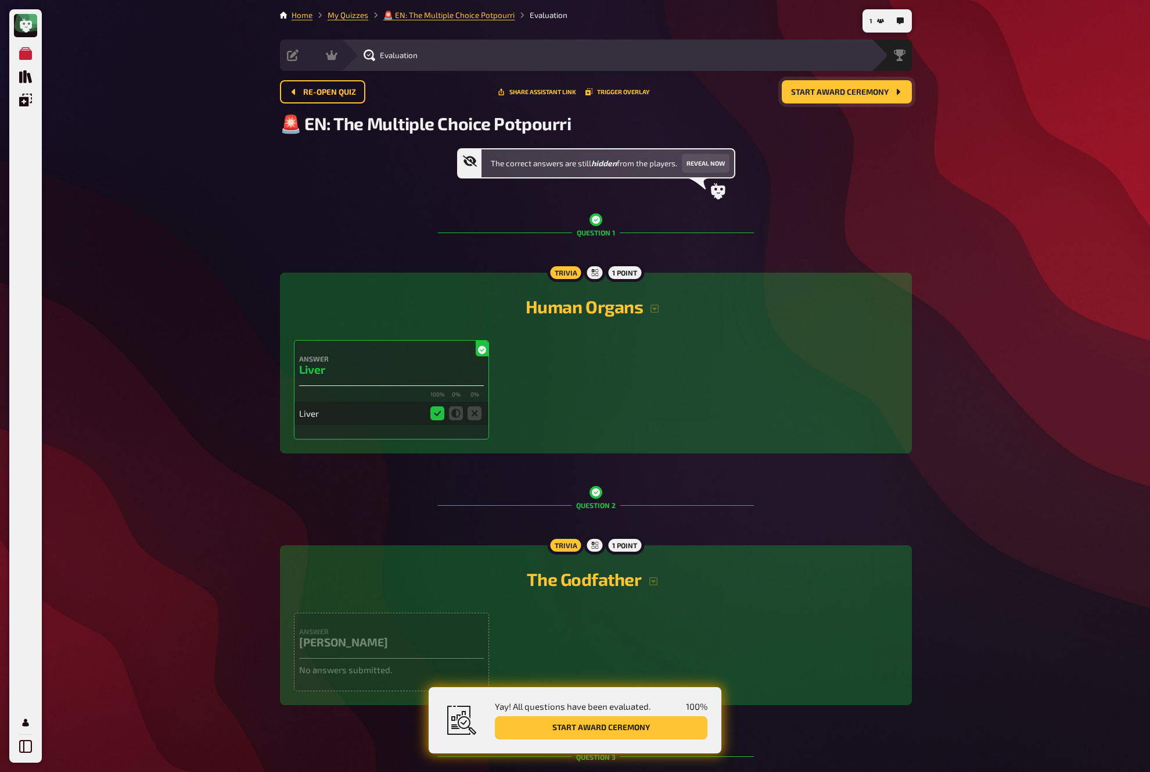
click at [894, 95] on icon "Start award ceremony" at bounding box center [898, 91] width 9 height 9
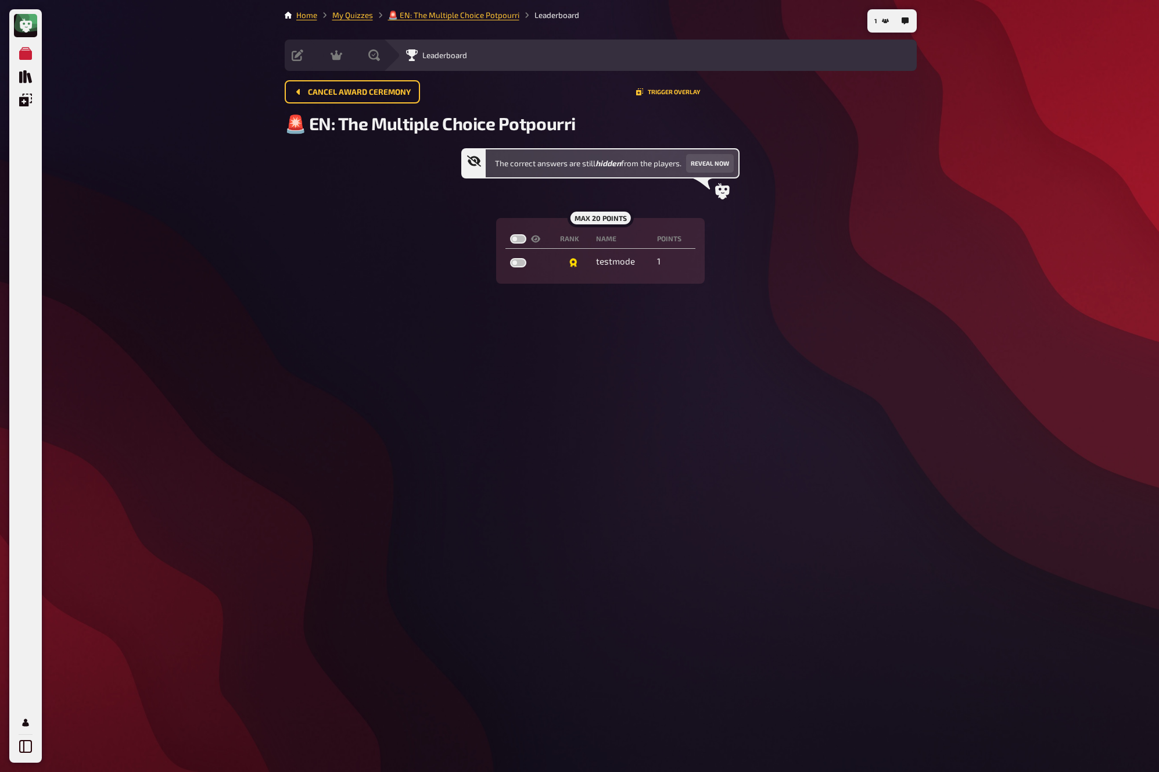
click at [888, 98] on div "Cancel award ceremony Trigger Overlay" at bounding box center [601, 91] width 632 height 23
click at [897, 103] on div "Cancel award ceremony Trigger Overlay" at bounding box center [601, 96] width 632 height 33
click at [351, 18] on link "My Quizzes" at bounding box center [352, 14] width 41 height 9
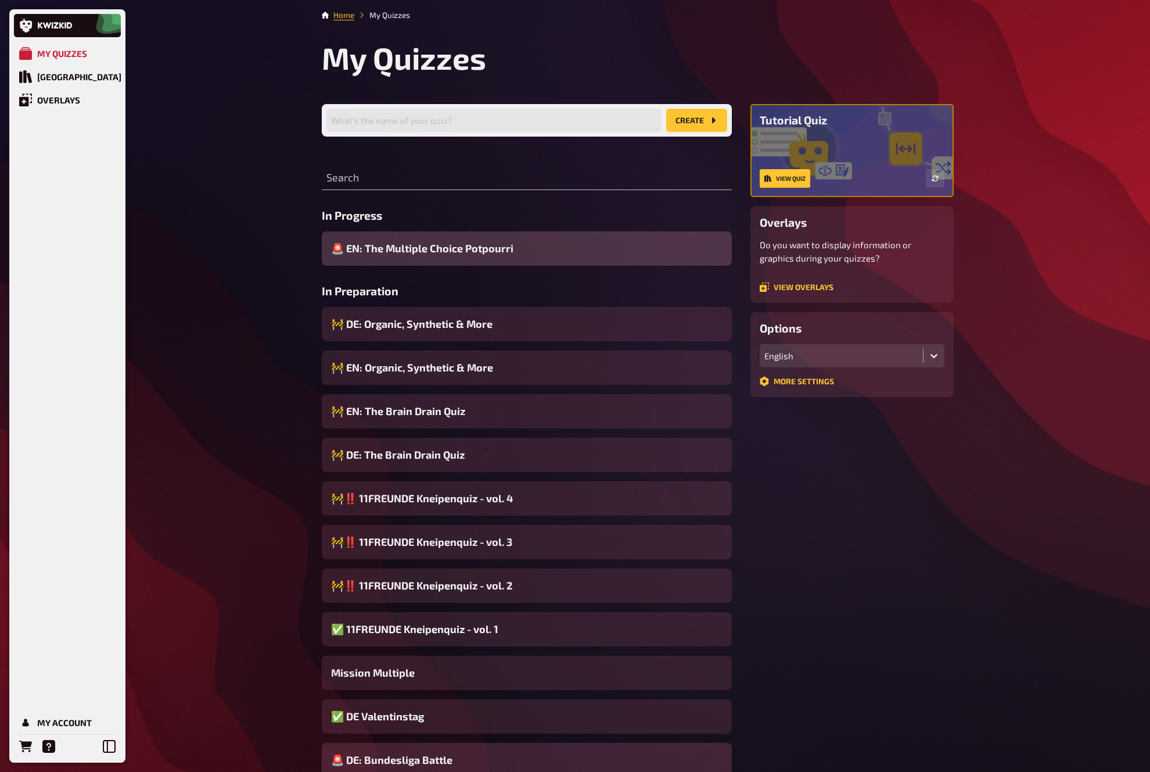
click at [454, 695] on div "🚨 DE: Bundesliga Battle" at bounding box center [527, 759] width 410 height 34
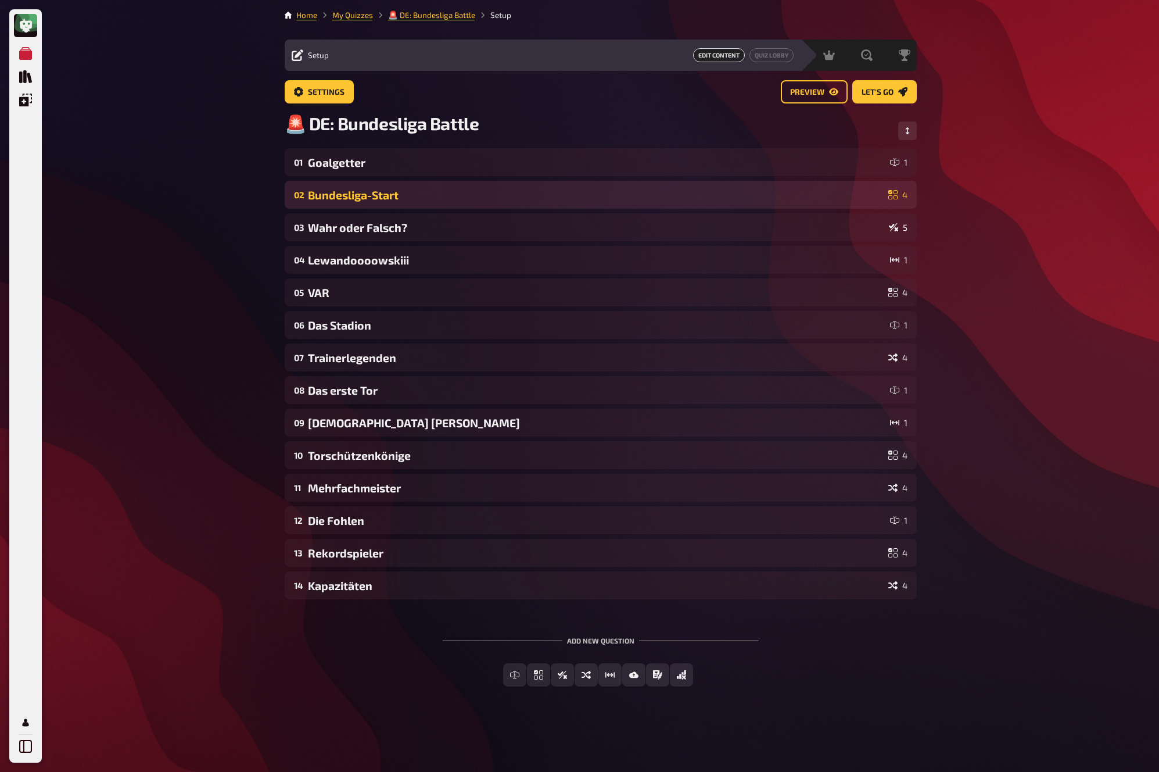
drag, startPoint x: 995, startPoint y: 220, endPoint x: 876, endPoint y: 181, distance: 124.7
click at [995, 220] on div "My Quizzes Quiz Library Overlays My Account Home My Quizzes 🚨 DE: Bundesliga Ba…" at bounding box center [579, 386] width 1159 height 772
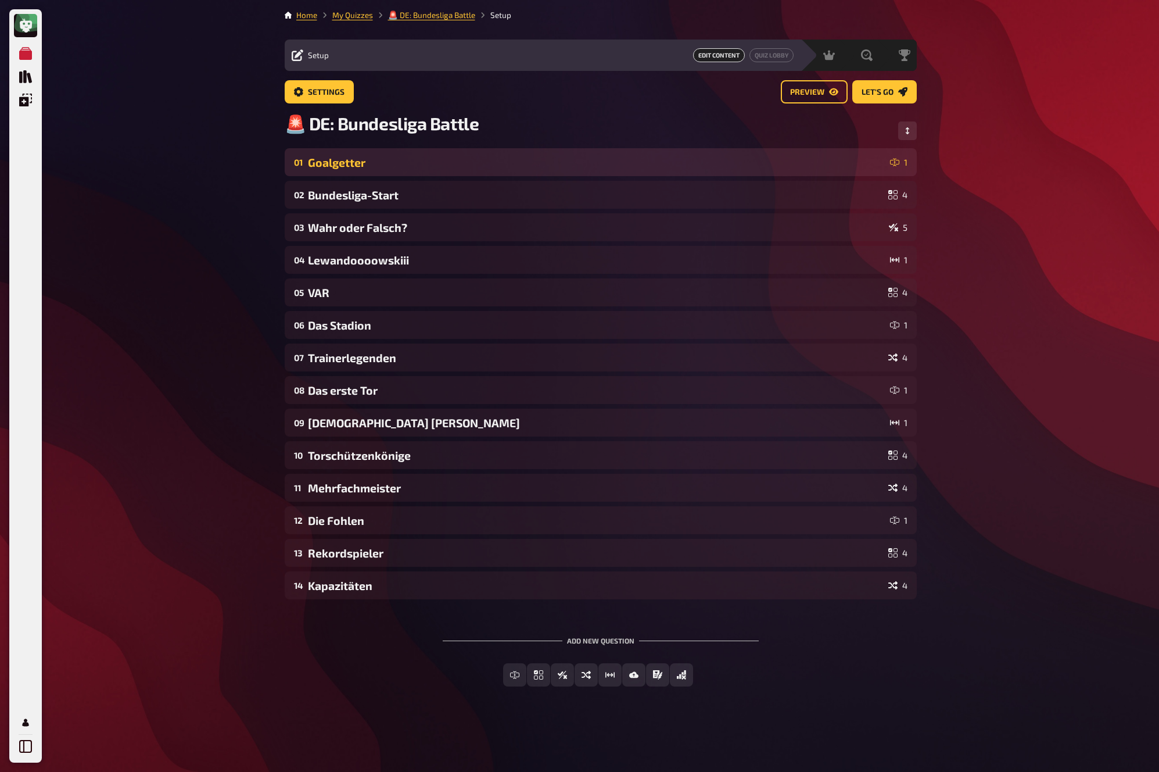
click at [720, 161] on div "Goalgetter" at bounding box center [596, 162] width 577 height 13
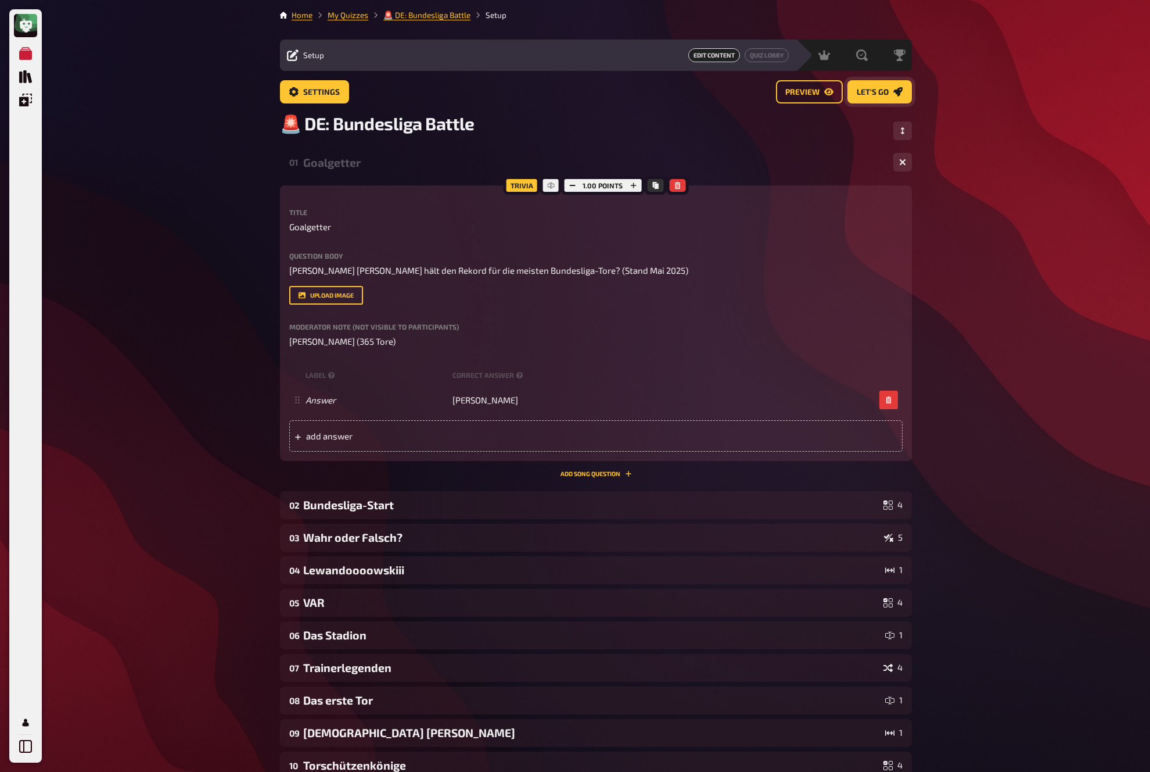
click at [892, 89] on link "Let's go" at bounding box center [880, 91] width 64 height 23
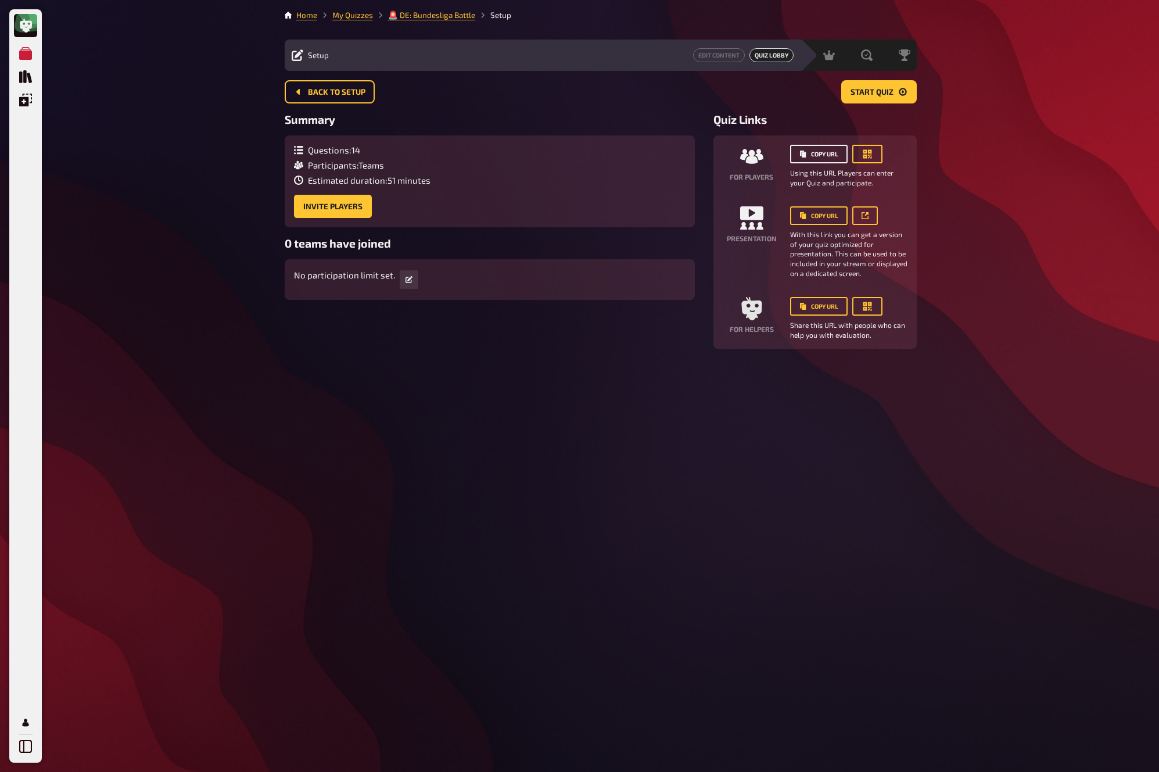
click at [826, 152] on button "Copy URL" at bounding box center [819, 154] width 58 height 19
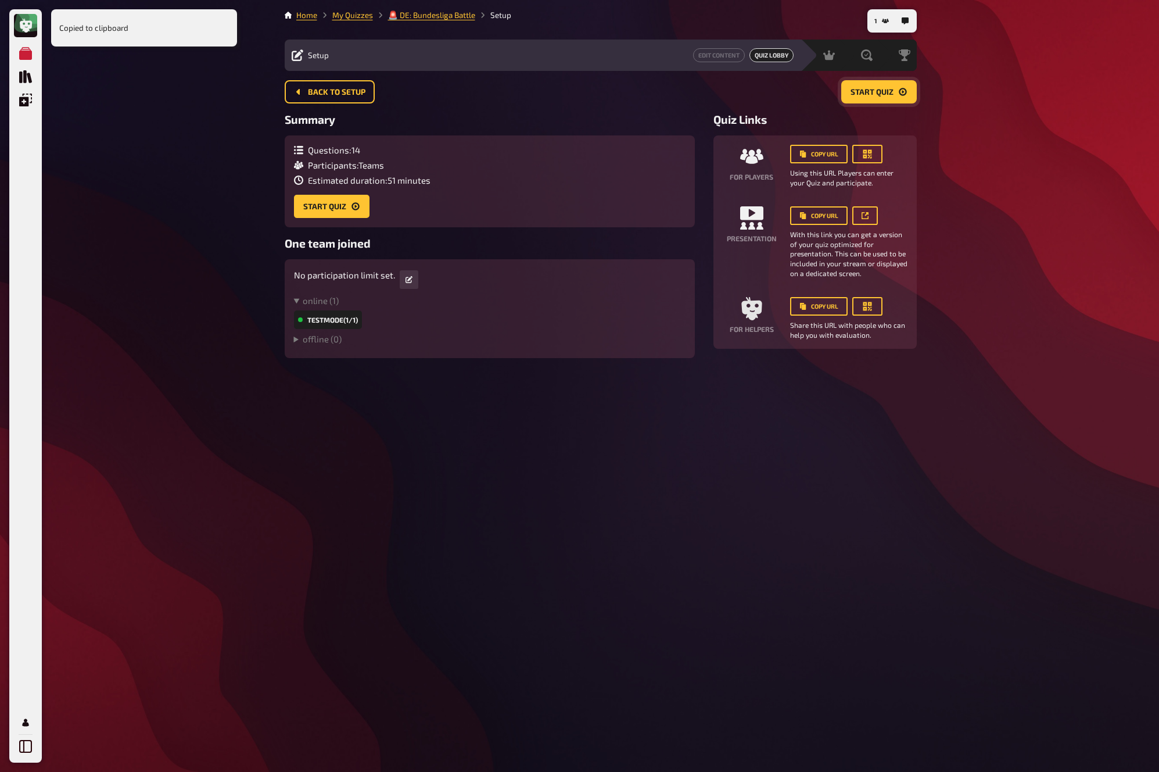
click at [883, 99] on button "Start Quiz" at bounding box center [879, 91] width 76 height 23
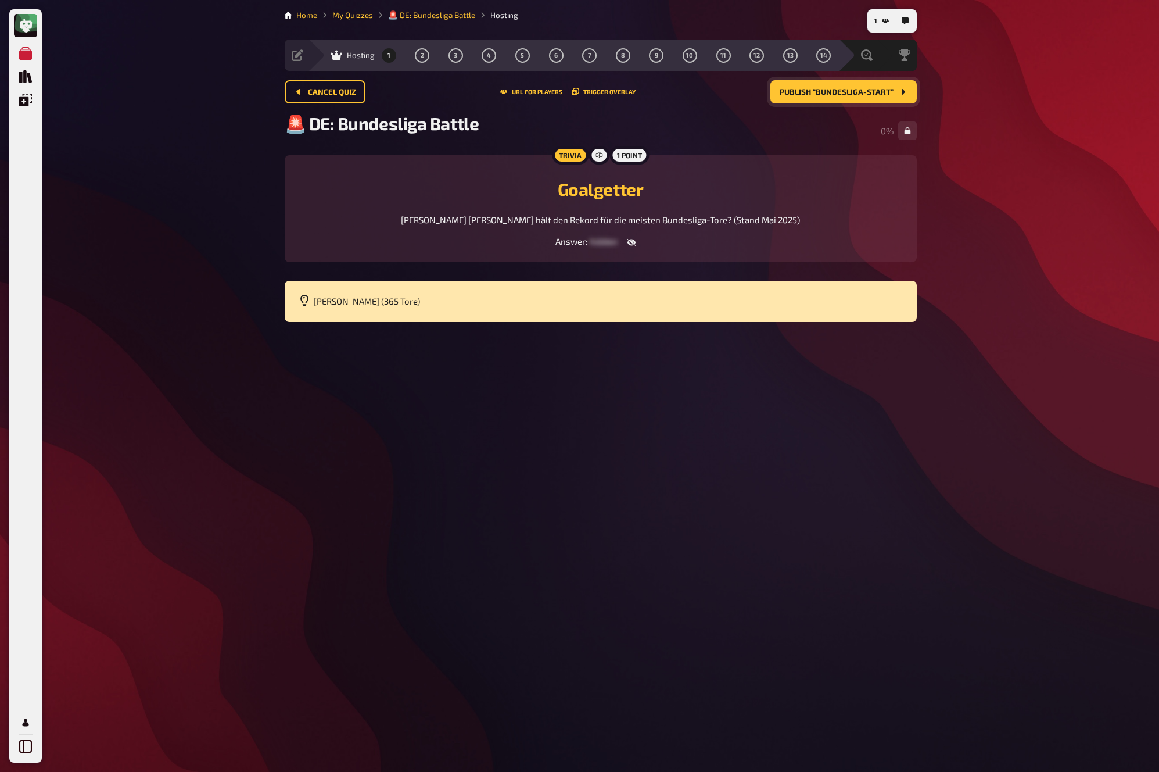
click at [895, 81] on button "Publish “Bundesliga-Start”" at bounding box center [843, 91] width 146 height 23
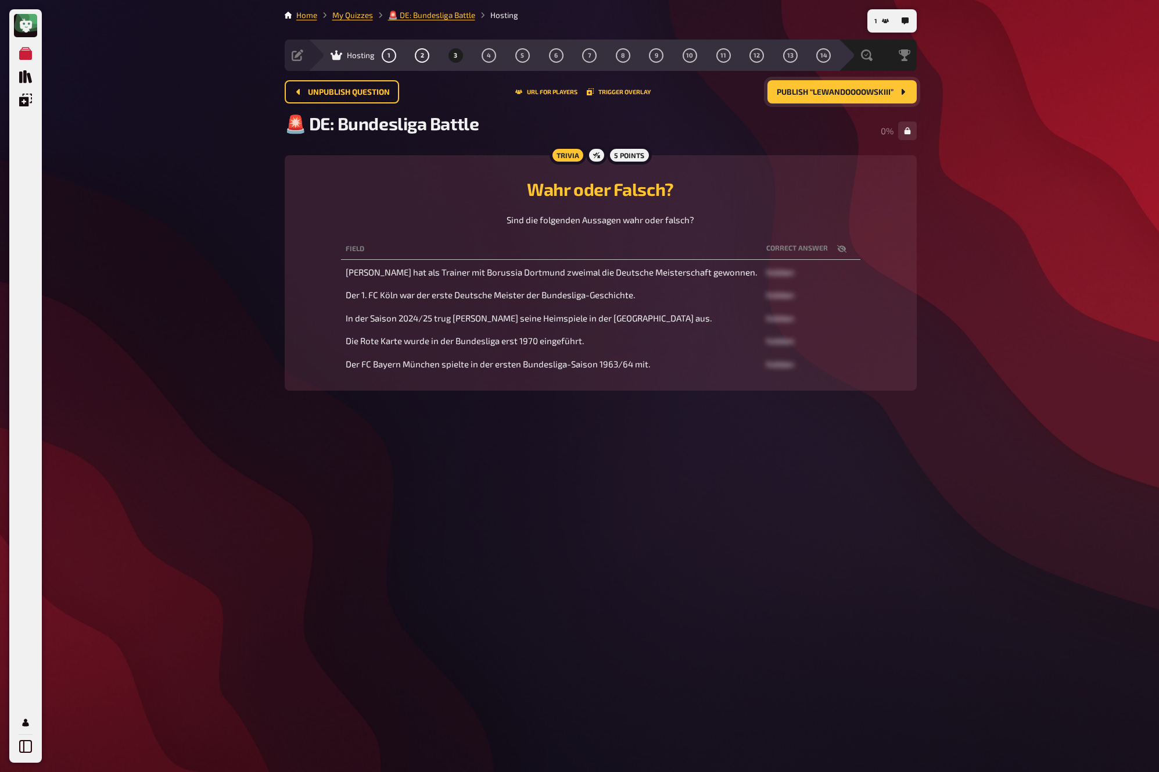
click at [895, 90] on button "Publish “Lewandoooowskiii”" at bounding box center [841, 91] width 149 height 23
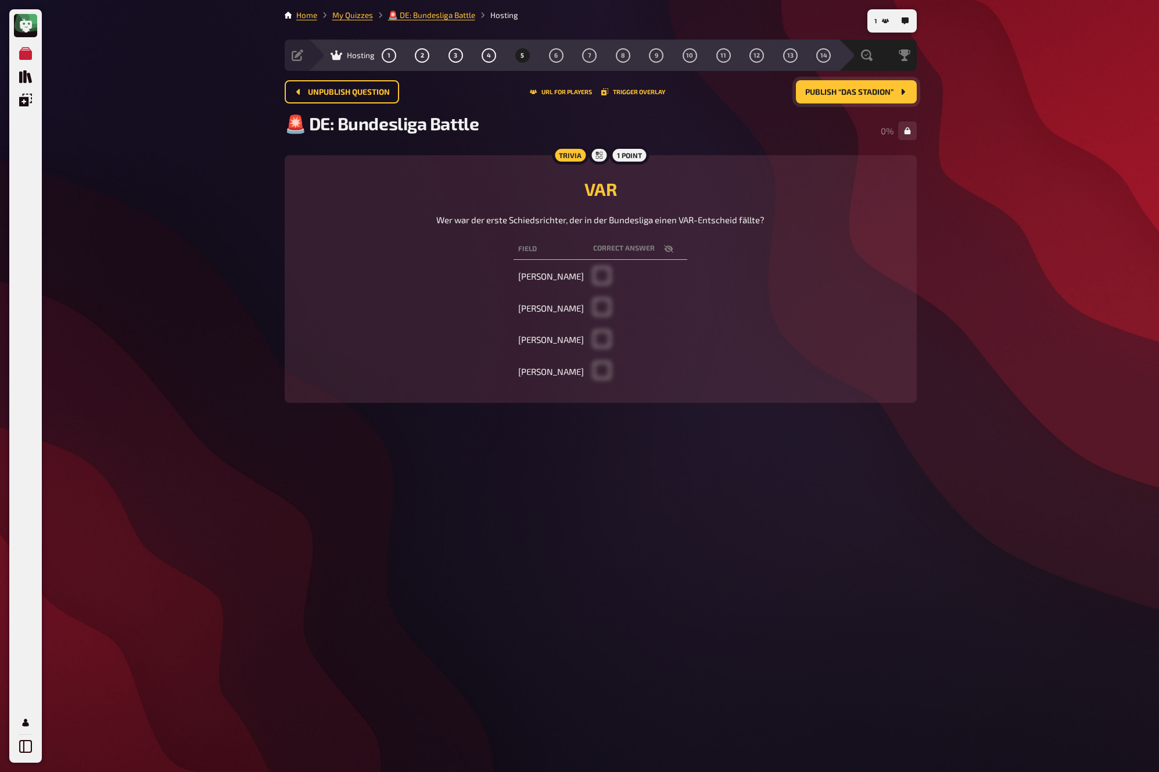
click at [895, 90] on button "Publish “Das Stadion”" at bounding box center [856, 91] width 121 height 23
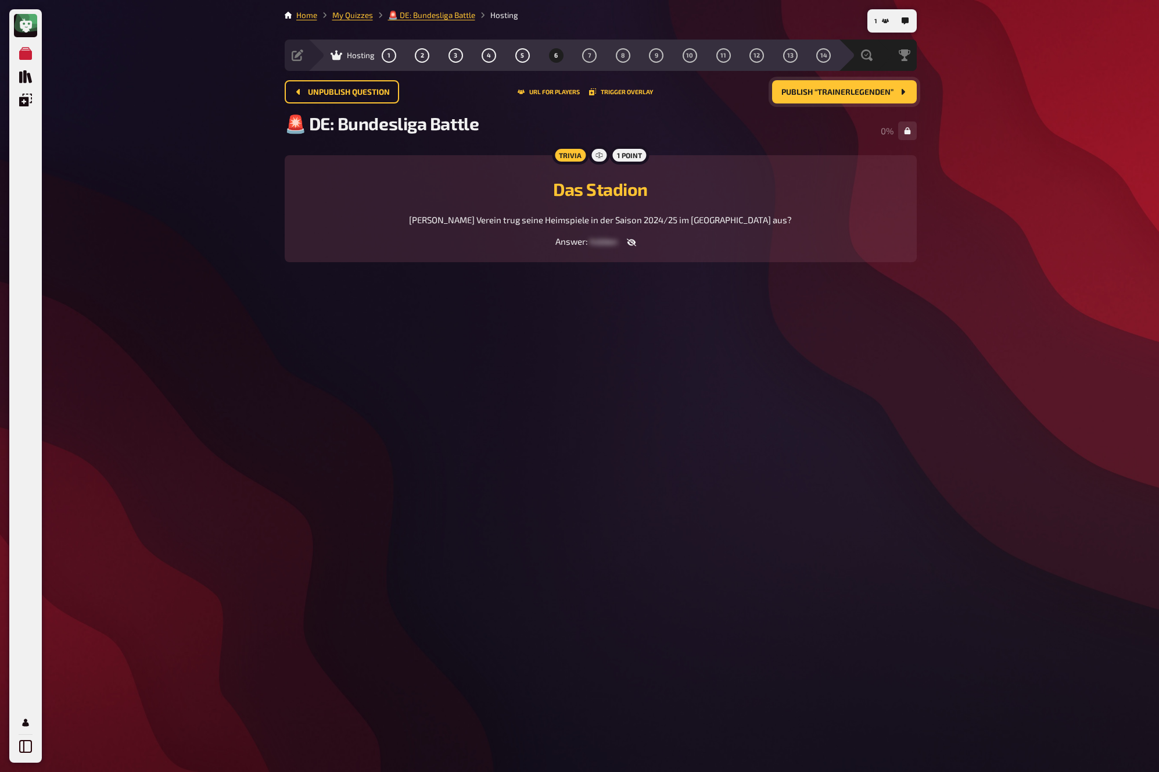
click at [895, 90] on button "Publish “Trainerlegenden”" at bounding box center [844, 91] width 145 height 23
click at [895, 90] on button "Publish “Deutsche Meister”" at bounding box center [829, 91] width 174 height 23
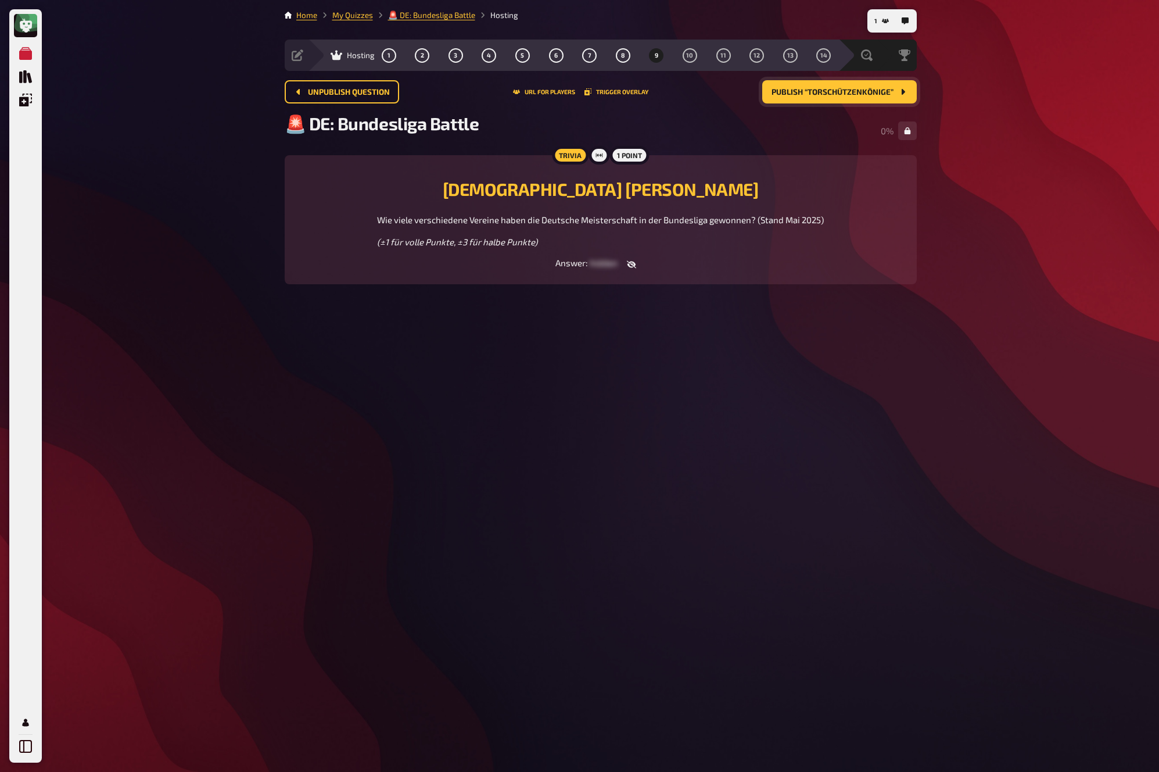
click at [895, 90] on button "Publish “Torschützenkönige”" at bounding box center [839, 91] width 155 height 23
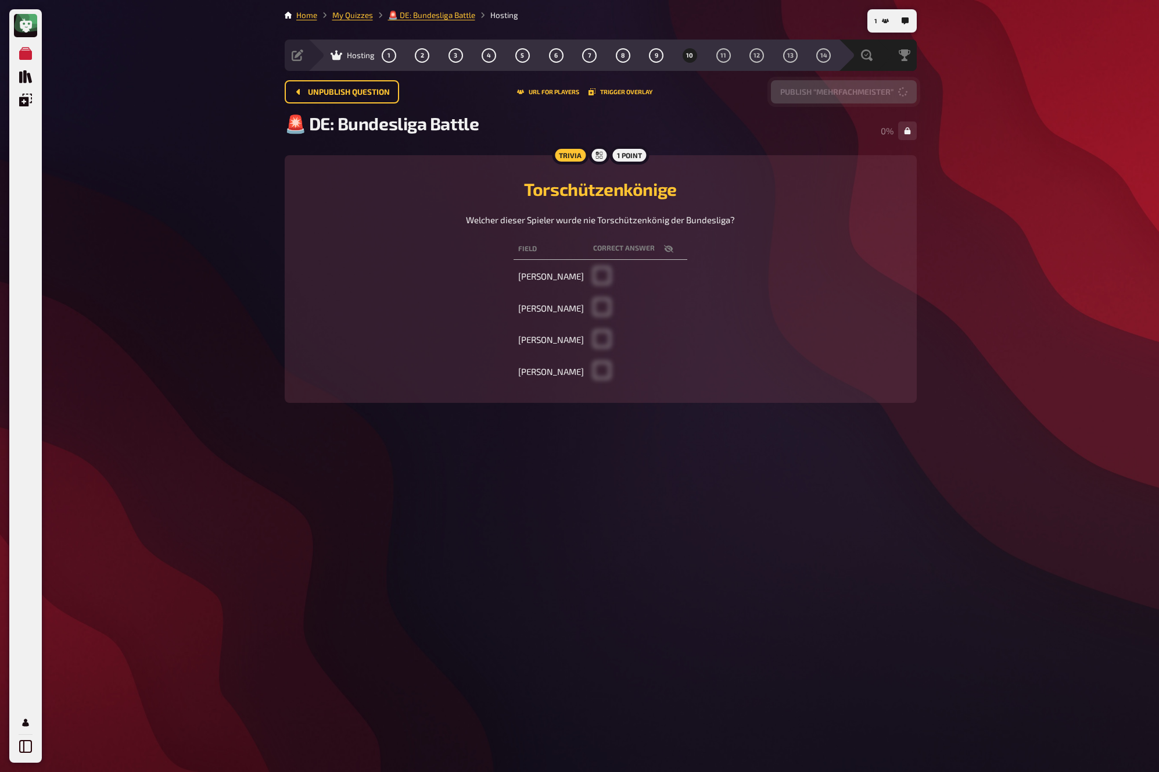
click at [895, 90] on button "Publish “Mehrfachmeister”" at bounding box center [844, 91] width 146 height 23
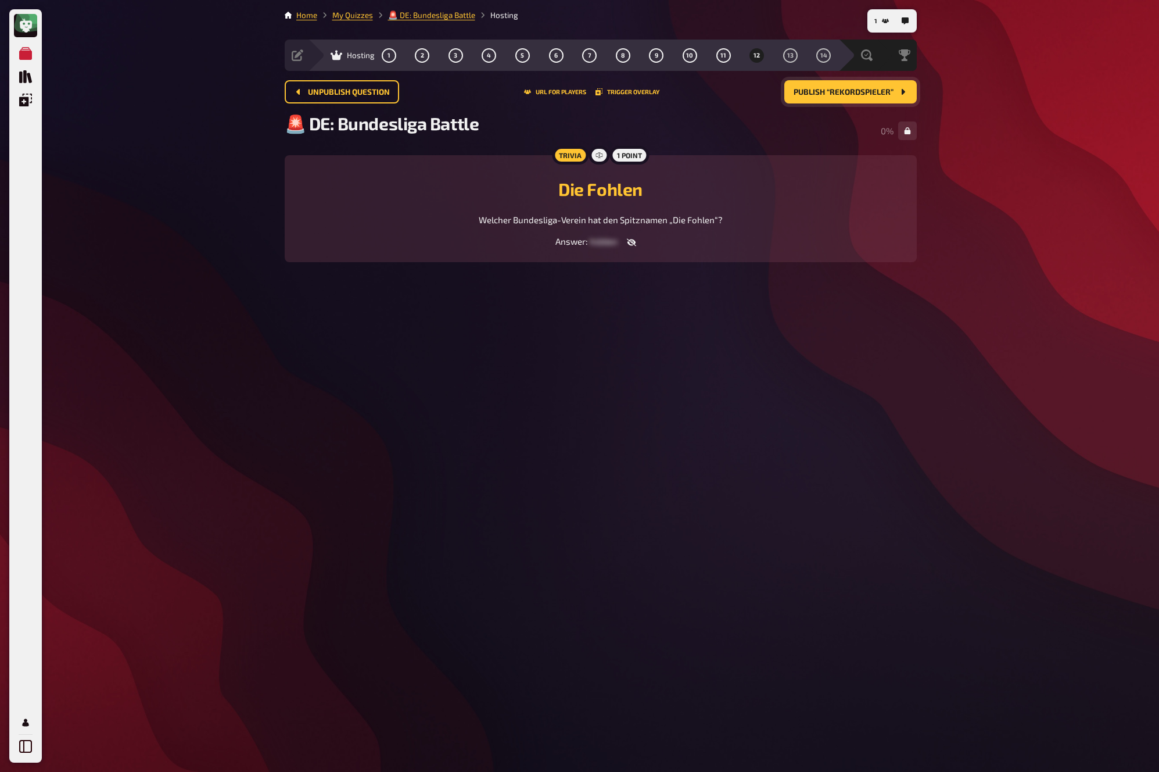
click at [895, 90] on button "Publish “Rekordspieler”" at bounding box center [850, 91] width 132 height 23
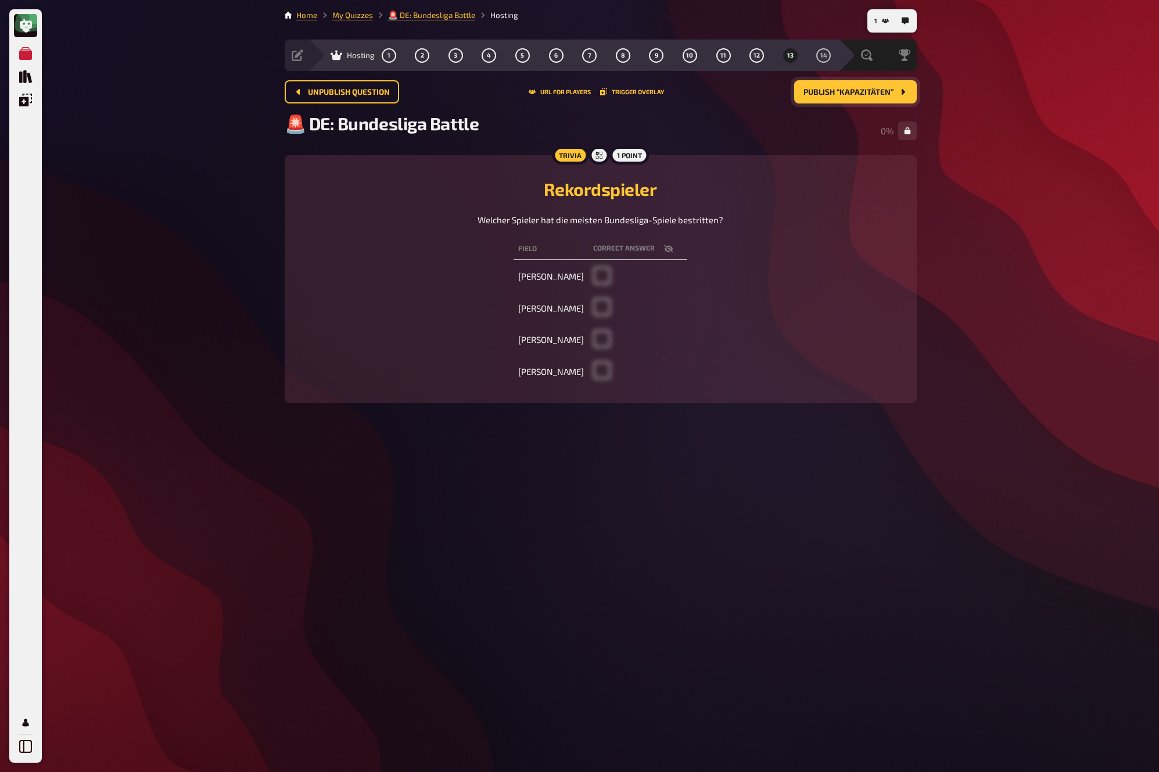
click at [895, 90] on button "Publish “Kapazitäten”" at bounding box center [855, 91] width 123 height 23
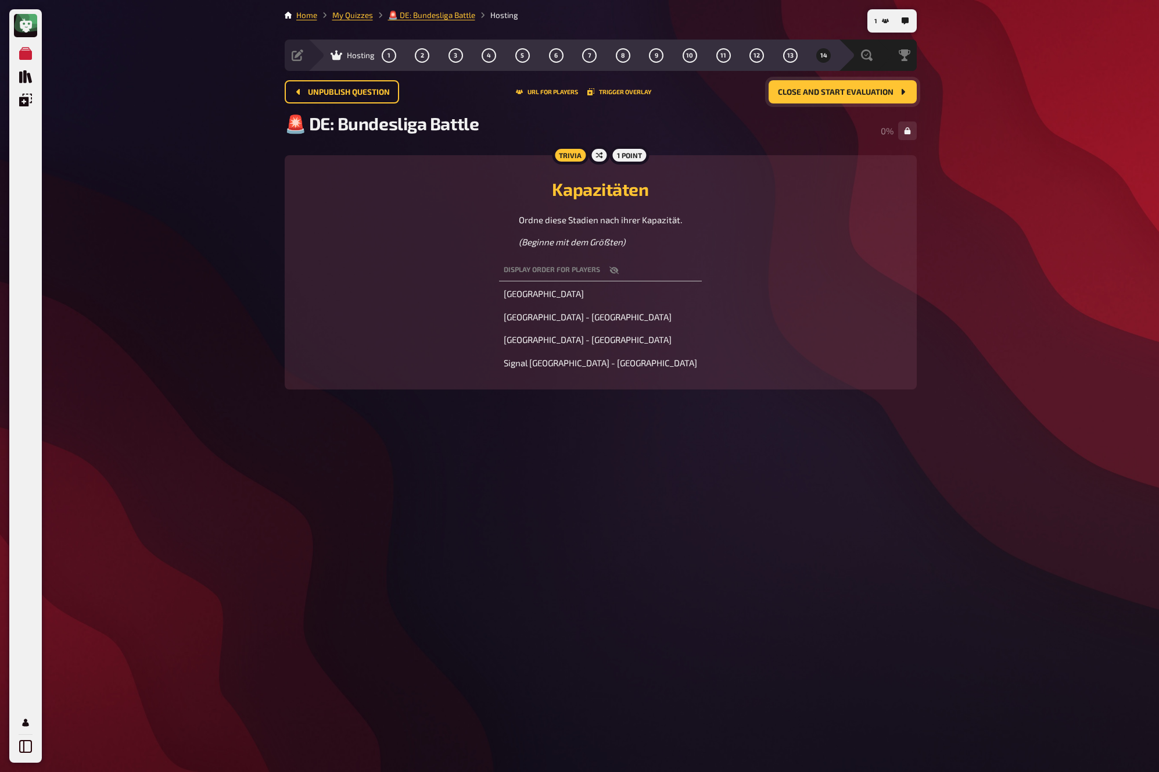
click at [895, 90] on button "Close and start evaluation" at bounding box center [843, 91] width 148 height 23
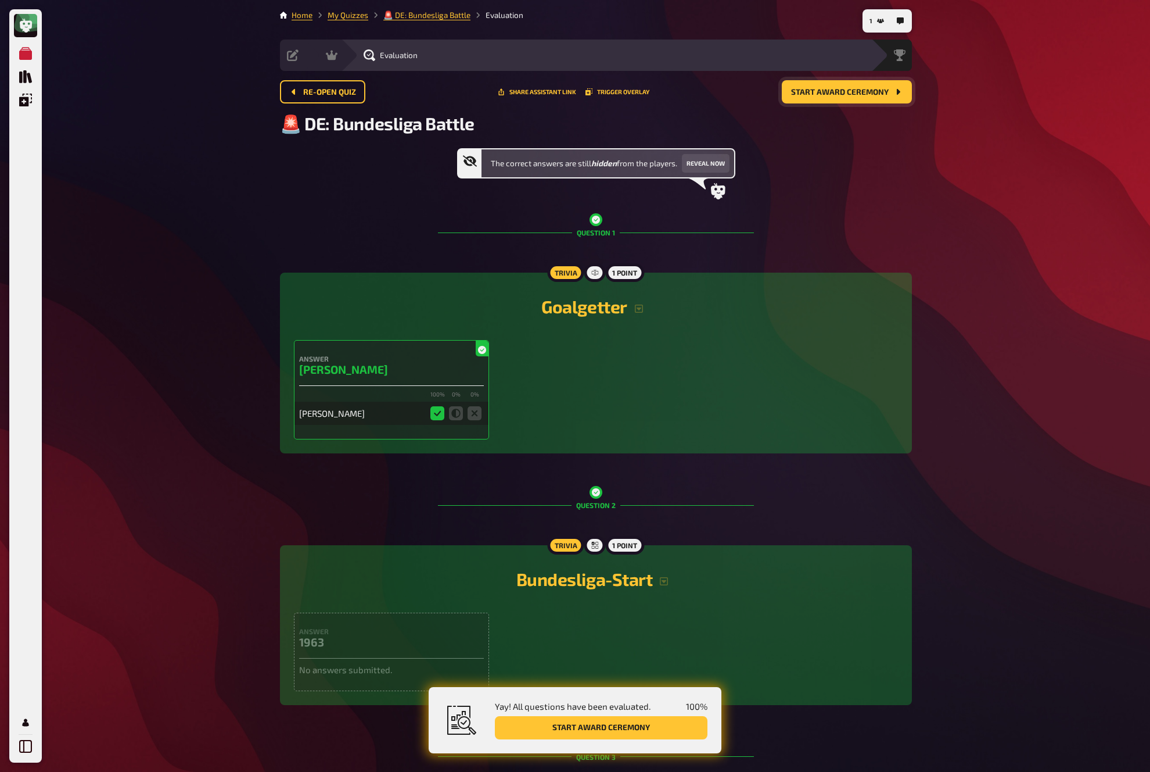
click at [895, 90] on icon "Start award ceremony" at bounding box center [898, 91] width 9 height 9
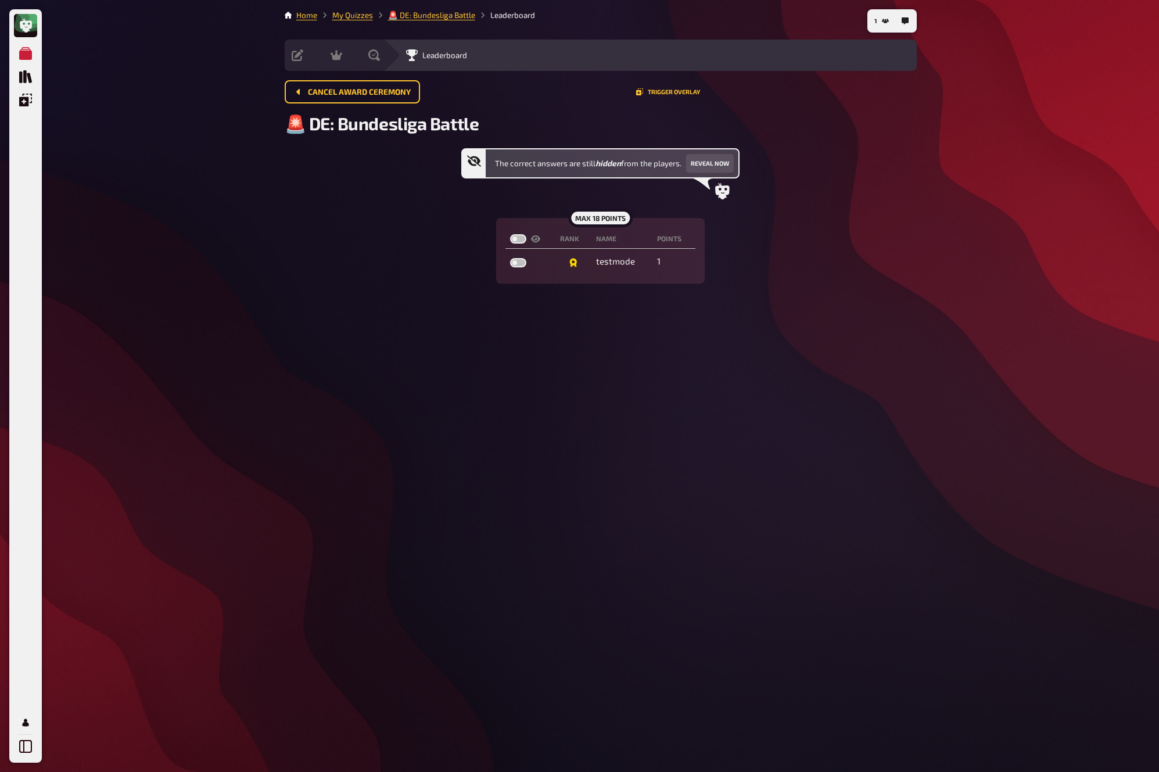
click at [894, 94] on div "Cancel award ceremony Trigger Overlay" at bounding box center [601, 91] width 632 height 23
click at [355, 18] on link "My Quizzes" at bounding box center [352, 14] width 41 height 9
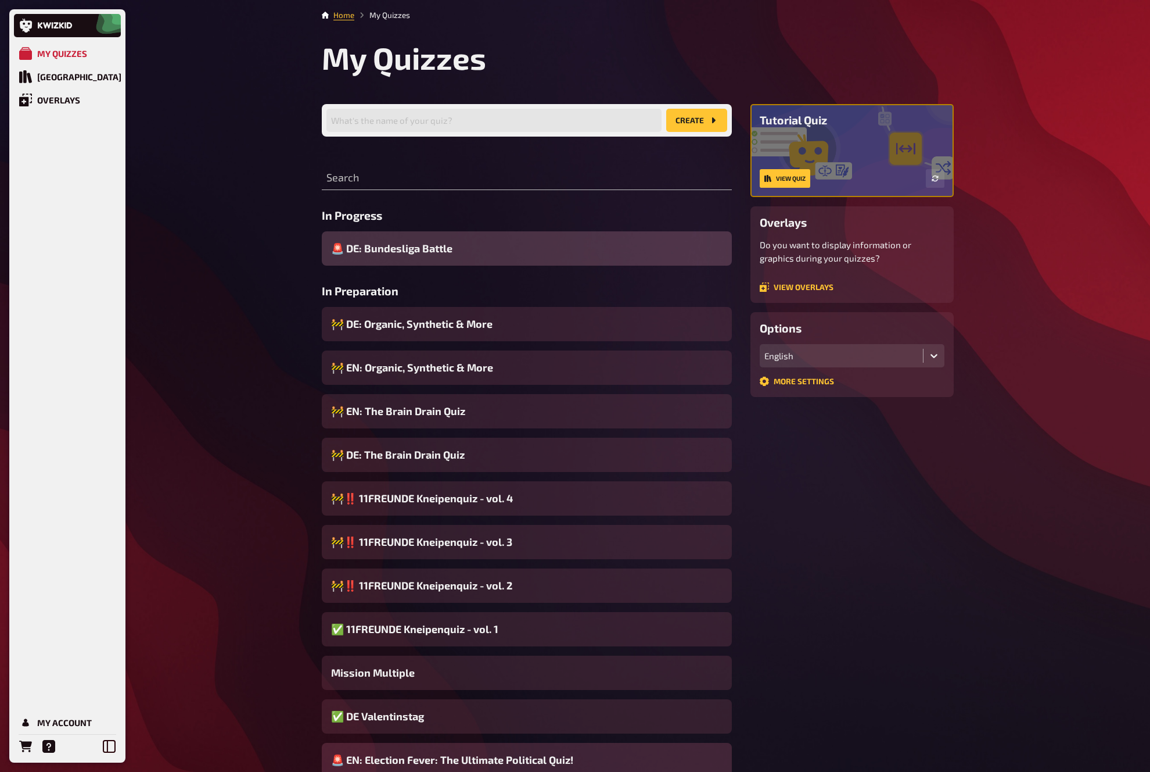
click at [487, 695] on span "🚨 EN: Election Fever: The Ultimate Political Quiz!" at bounding box center [452, 760] width 242 height 16
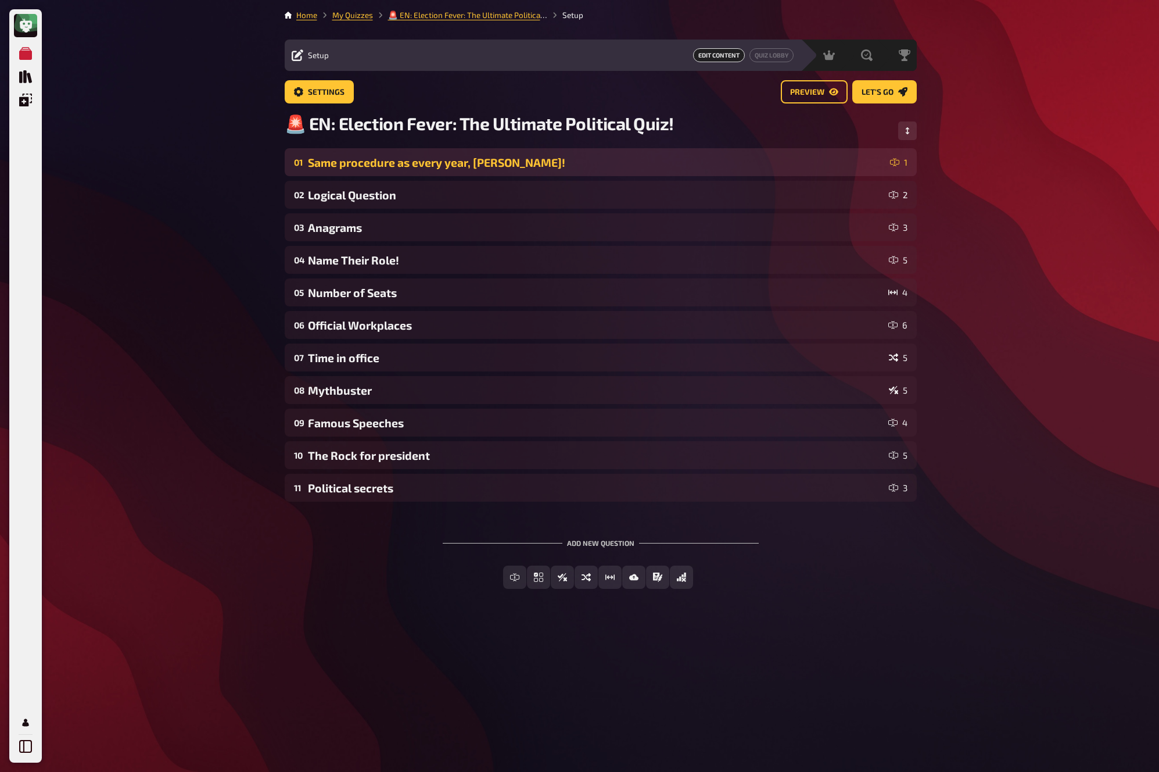
click at [737, 168] on div "Same procedure as every year, James!" at bounding box center [596, 162] width 577 height 13
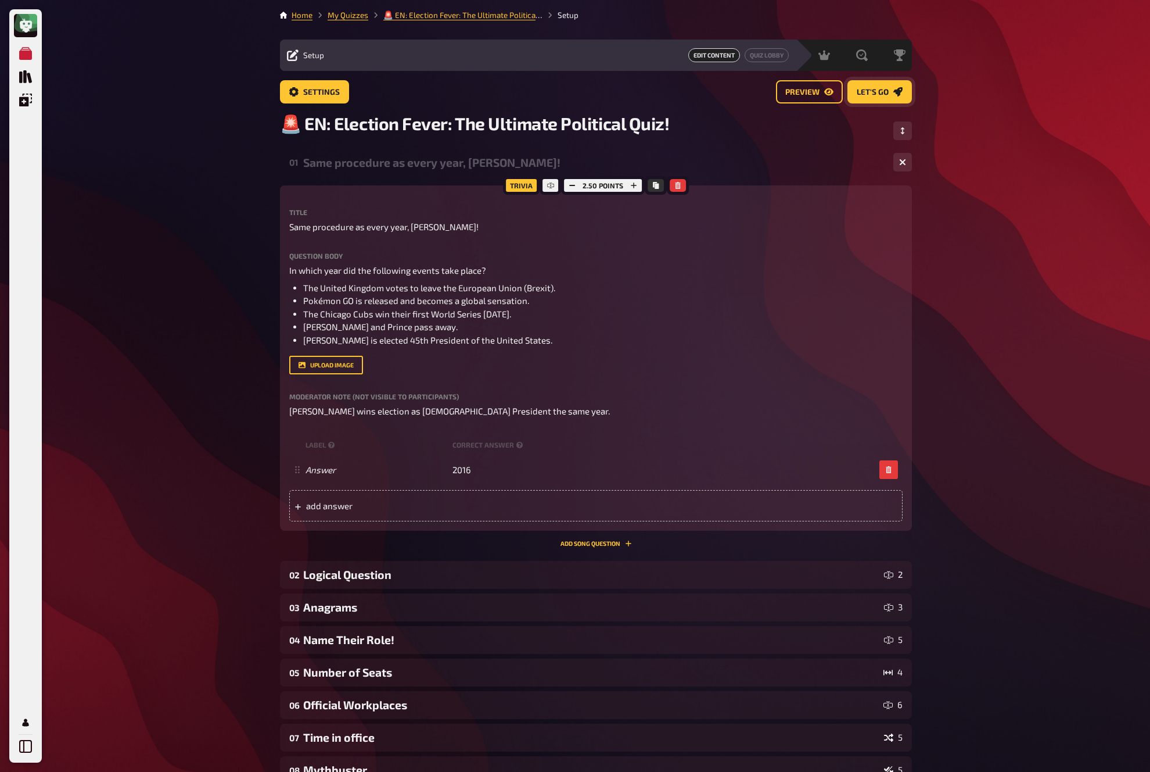
click at [884, 95] on span "Let's go" at bounding box center [873, 92] width 32 height 8
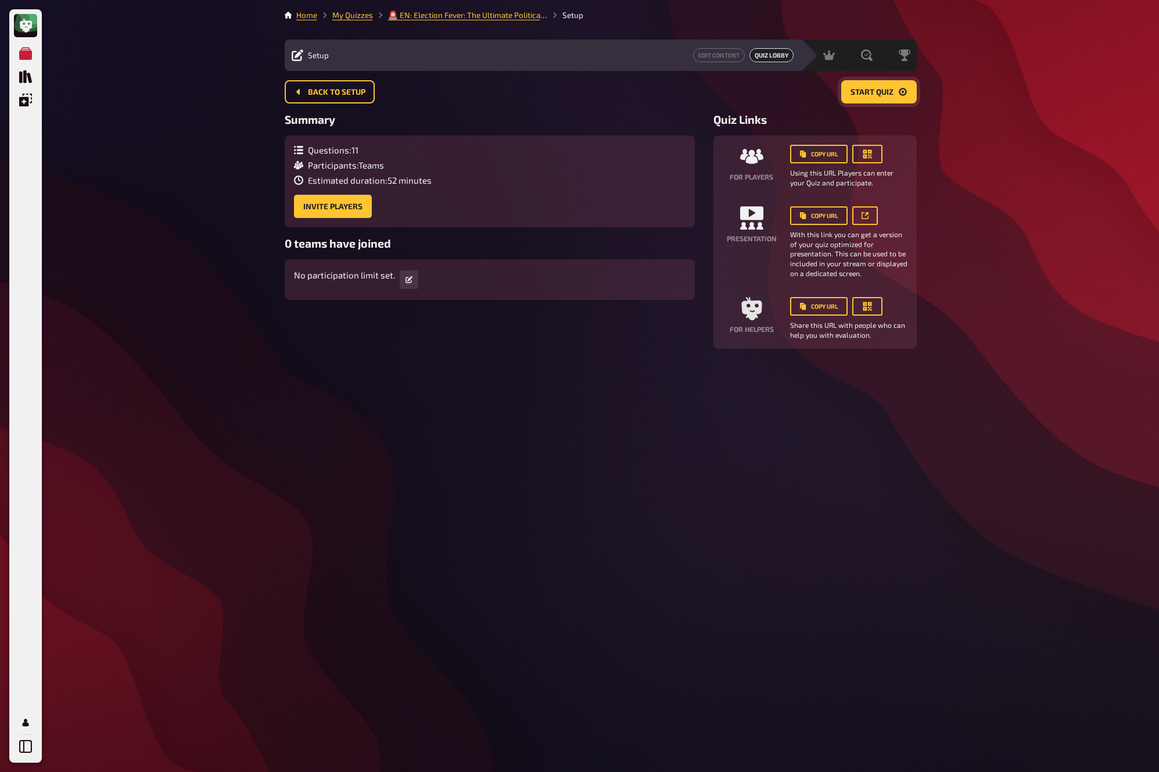
click at [886, 95] on span "Start Quiz" at bounding box center [872, 92] width 43 height 8
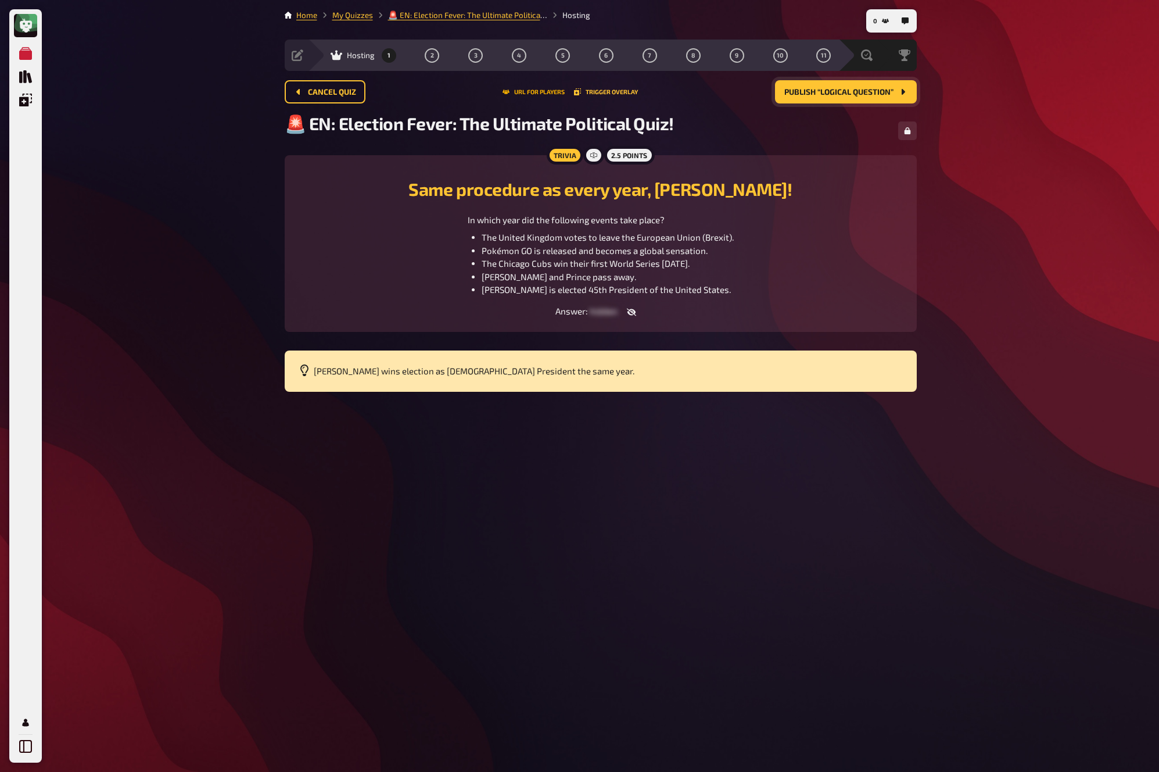
click at [539, 91] on button "URL for players" at bounding box center [534, 91] width 62 height 7
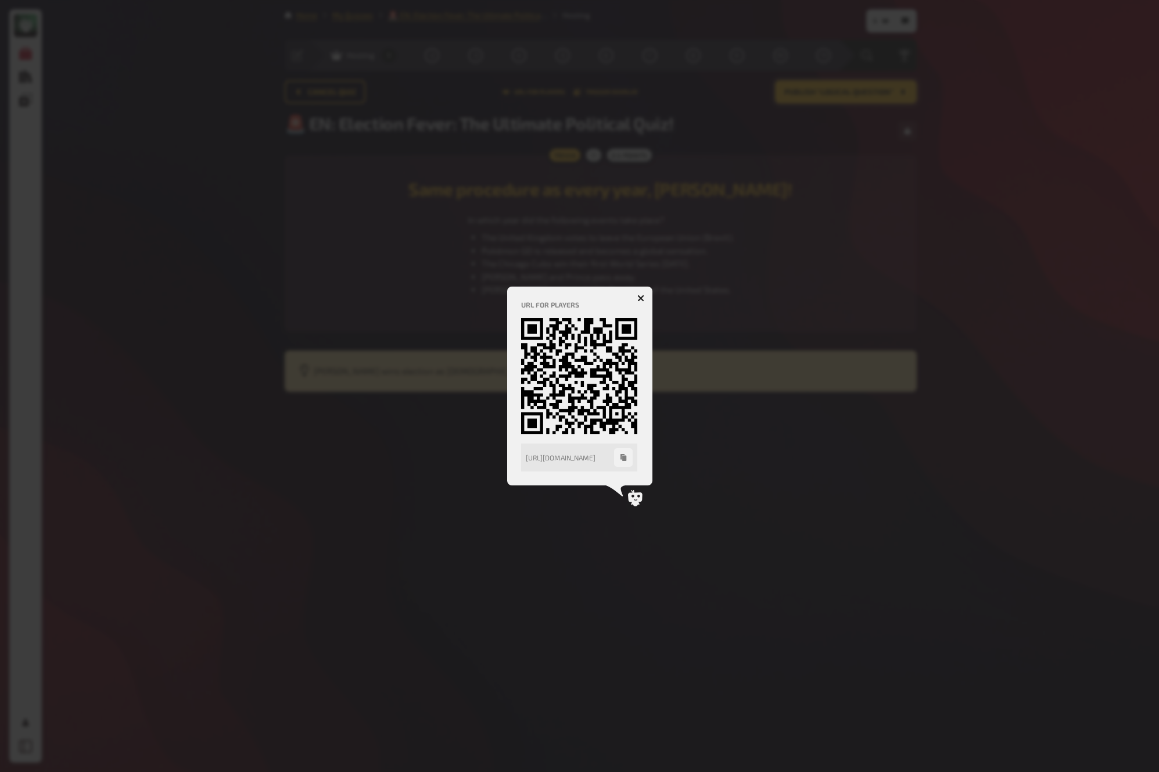
click at [624, 455] on icon "button" at bounding box center [623, 457] width 6 height 7
click at [788, 418] on div at bounding box center [579, 386] width 1159 height 772
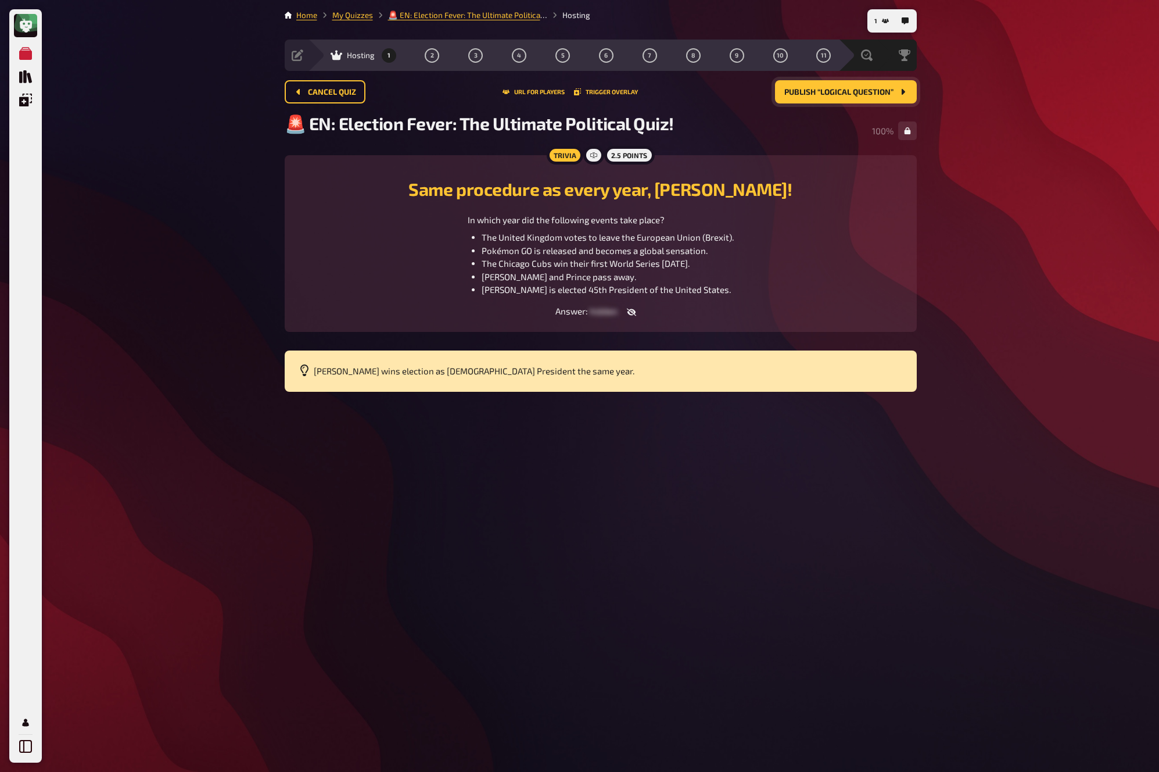
click at [895, 91] on button "Publish “Logical Question”" at bounding box center [846, 91] width 142 height 23
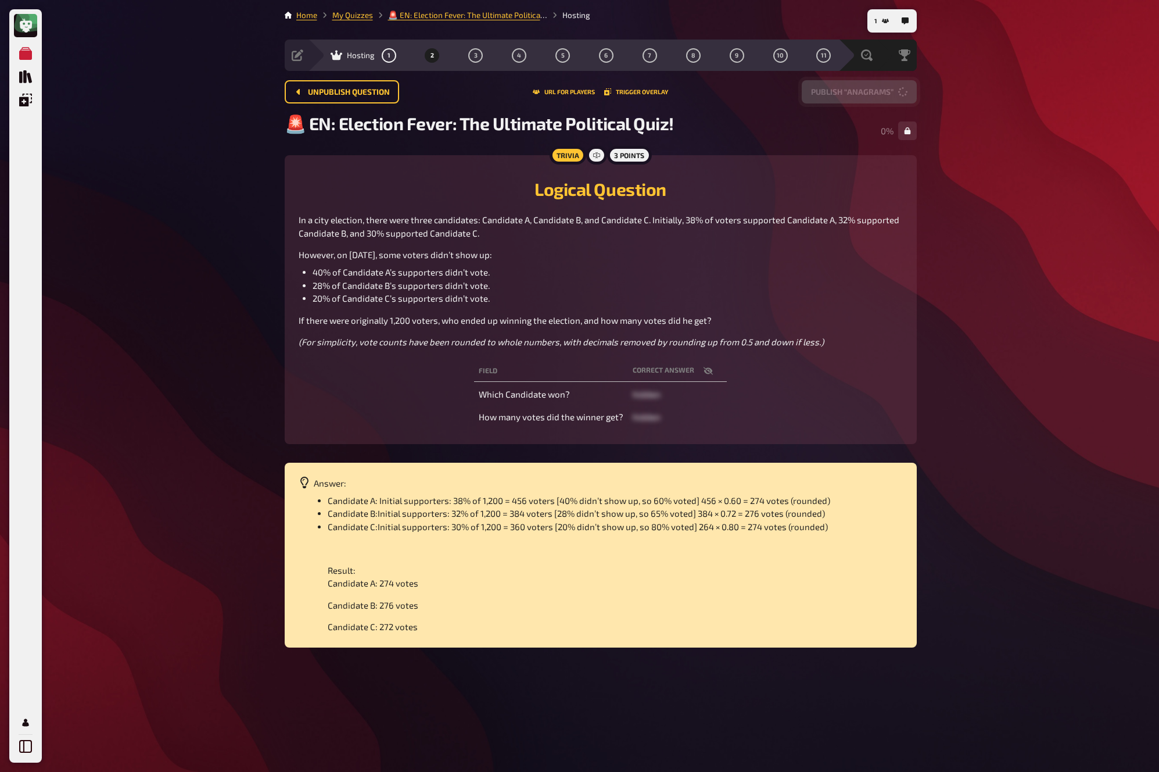
click at [895, 91] on button "Publish “Anagrams”" at bounding box center [859, 91] width 115 height 23
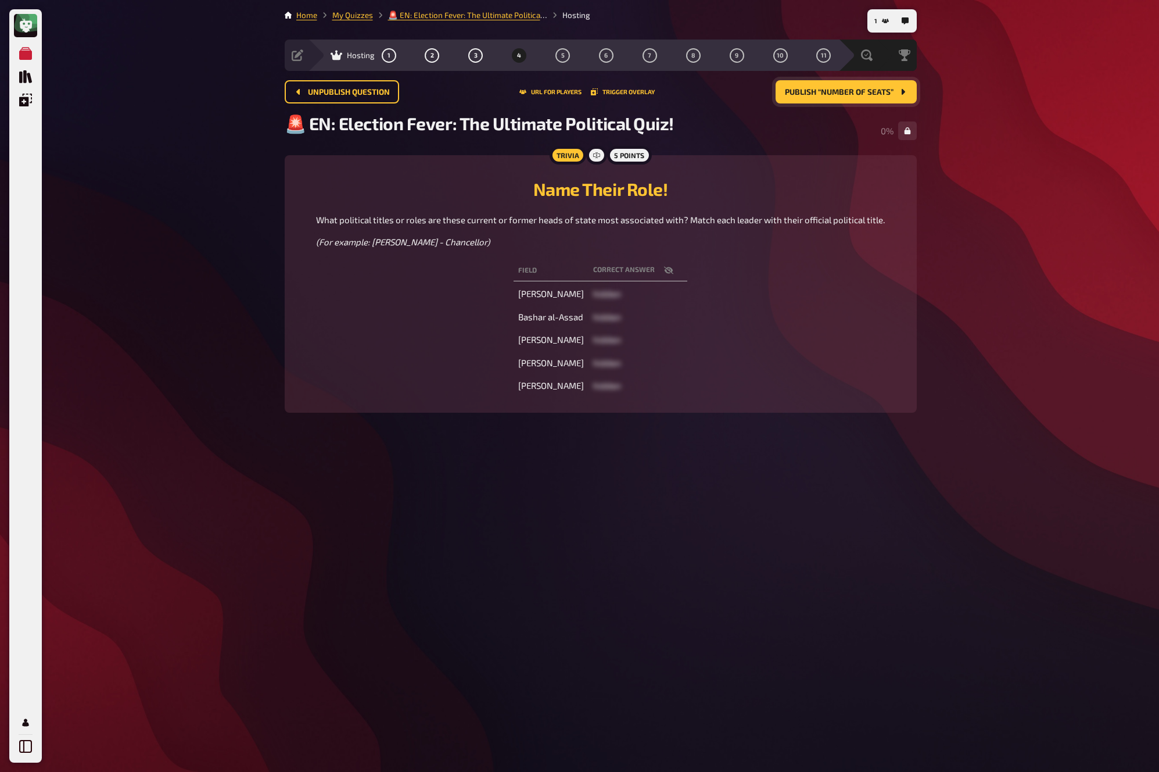
click at [895, 91] on button "Publish “Number of Seats”" at bounding box center [846, 91] width 141 height 23
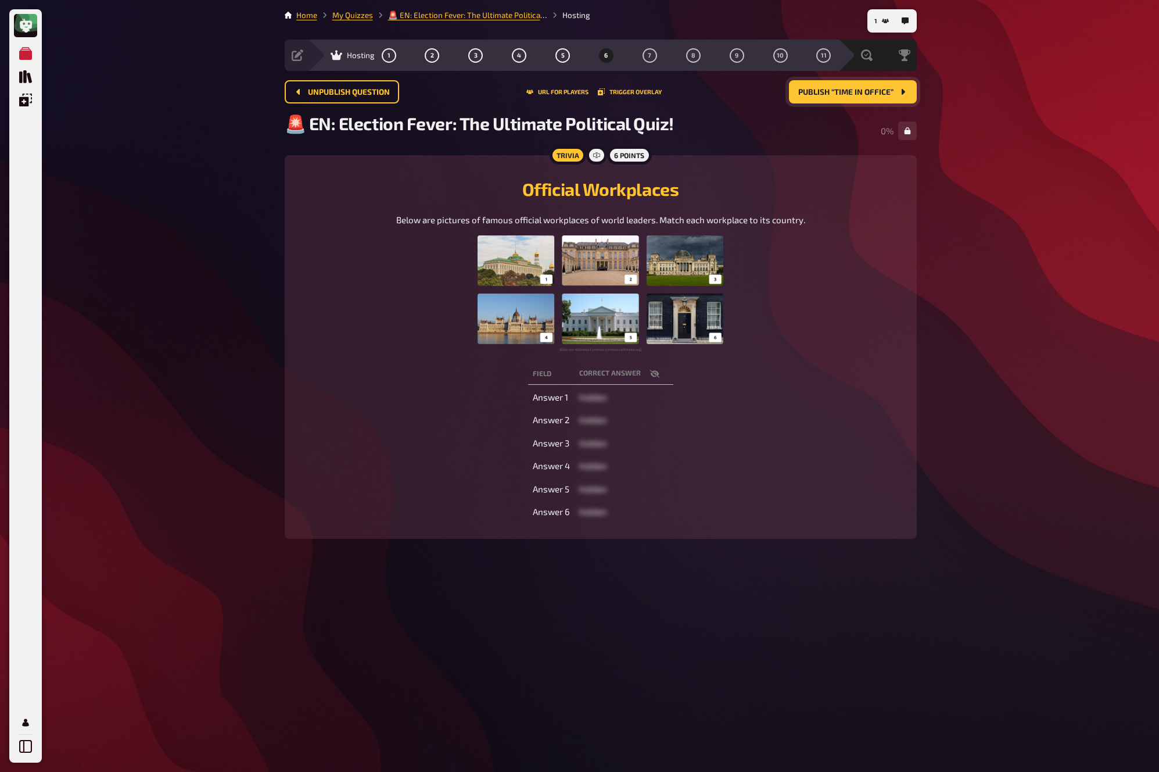
click at [895, 91] on button "Publish “Time in office”" at bounding box center [853, 91] width 128 height 23
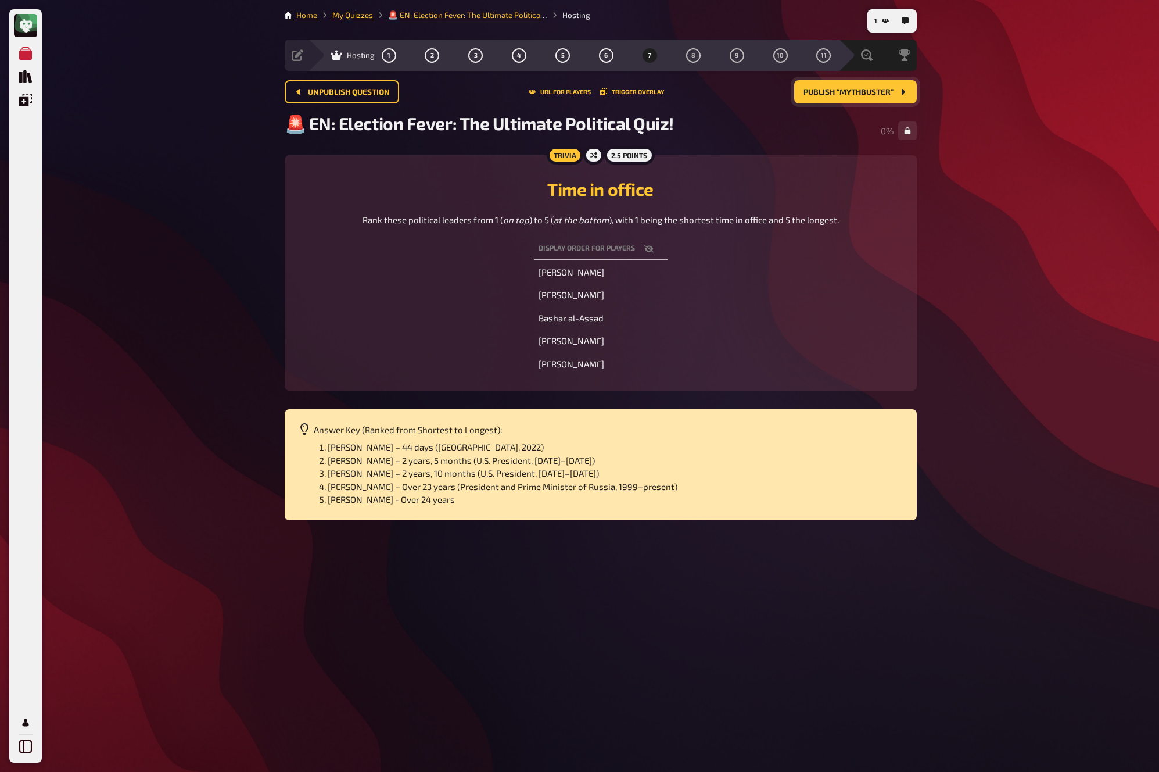
click at [895, 91] on button "Publish “Mythbuster”" at bounding box center [855, 91] width 123 height 23
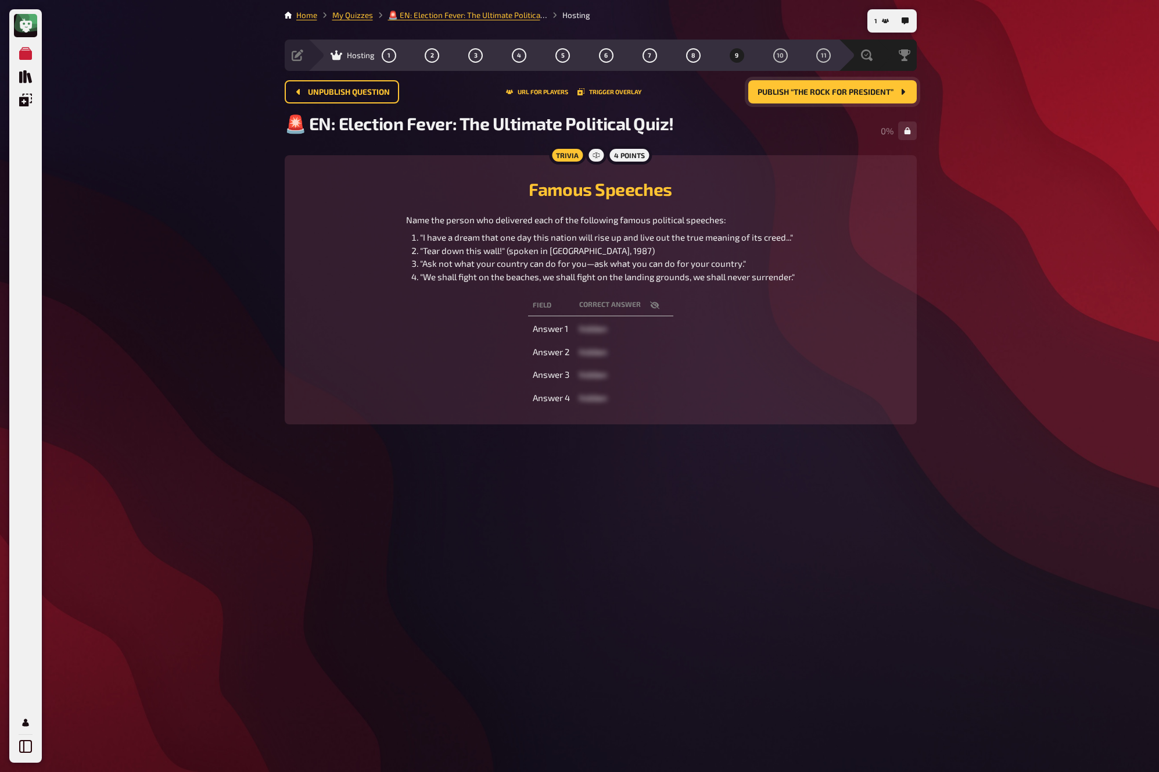
click at [895, 91] on button "Publish “The Rock for president”" at bounding box center [832, 91] width 168 height 23
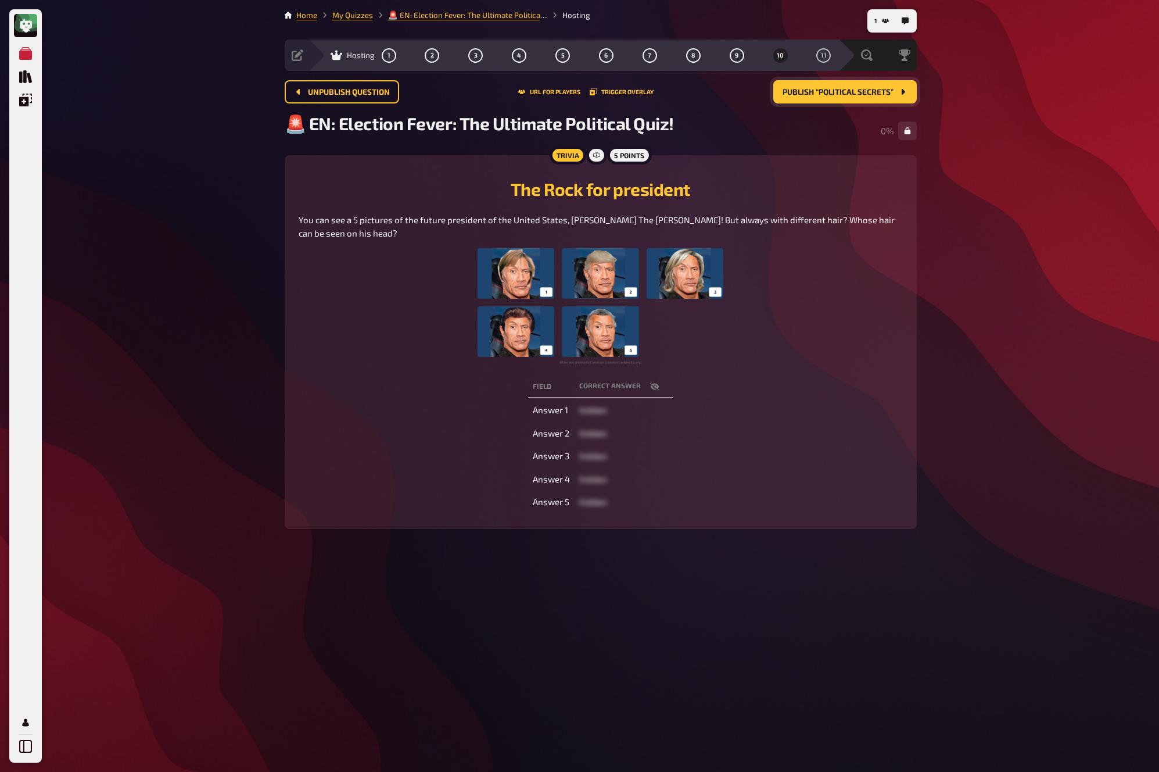
click at [895, 91] on button "Publish “Political secrets”" at bounding box center [844, 91] width 143 height 23
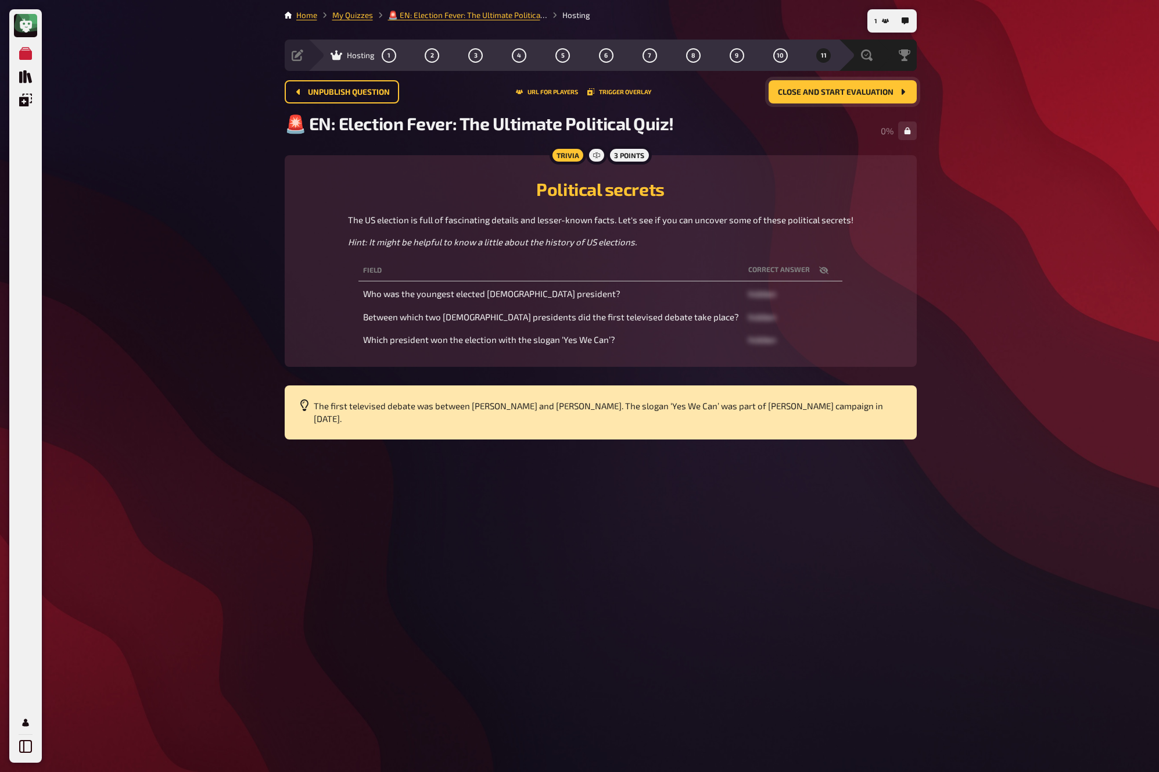
click at [895, 91] on button "Close and start evaluation" at bounding box center [843, 91] width 148 height 23
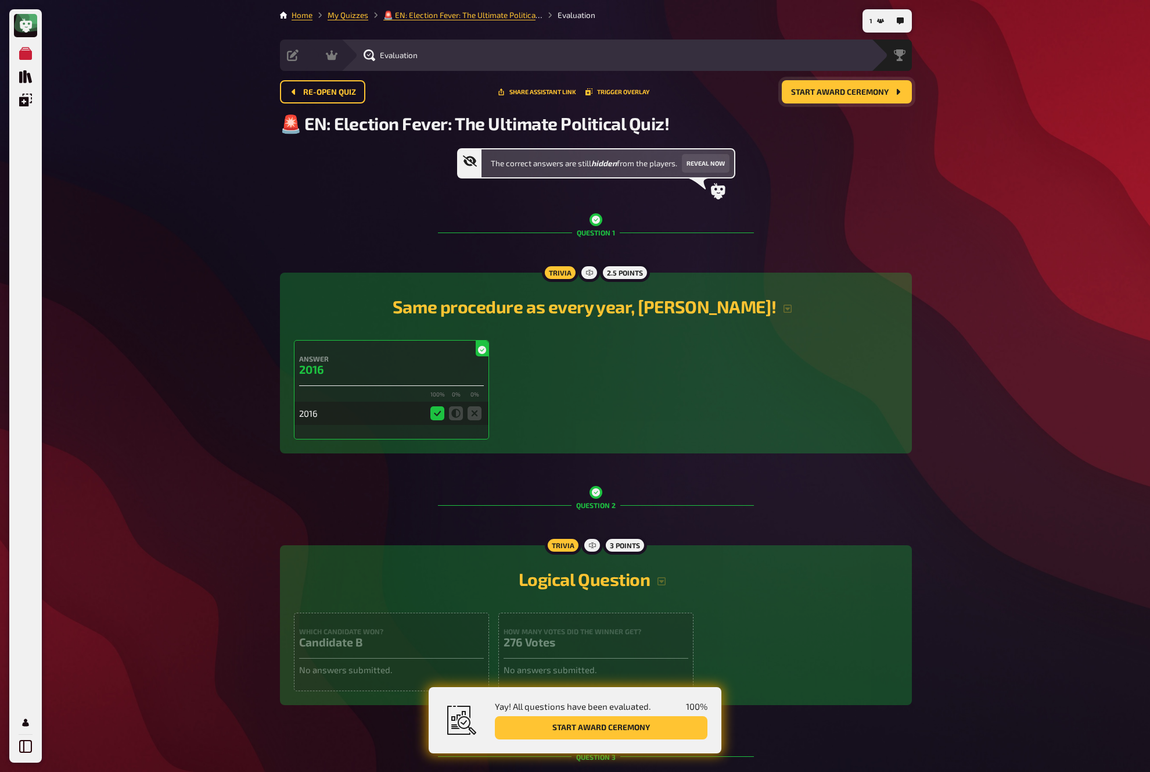
click at [895, 91] on icon "Start award ceremony" at bounding box center [898, 91] width 9 height 9
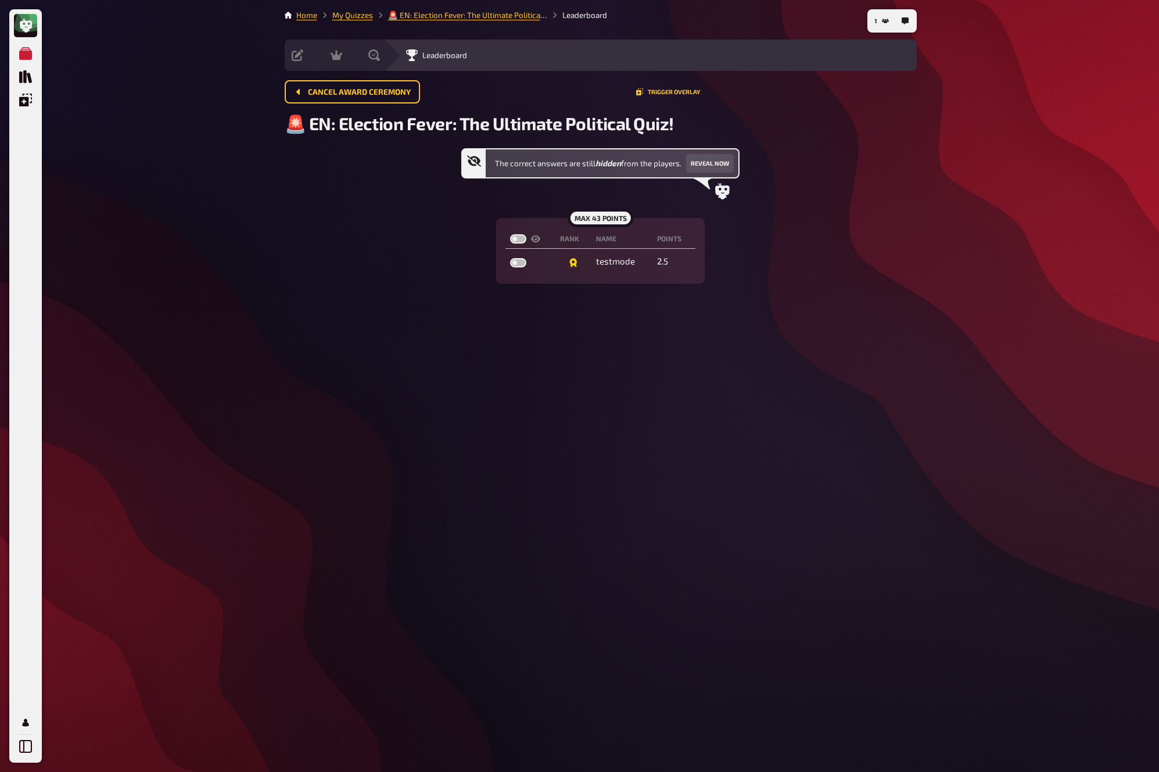
click at [897, 99] on div "Cancel award ceremony Trigger Overlay" at bounding box center [601, 91] width 632 height 23
click at [369, 12] on link "My Quizzes" at bounding box center [352, 14] width 41 height 9
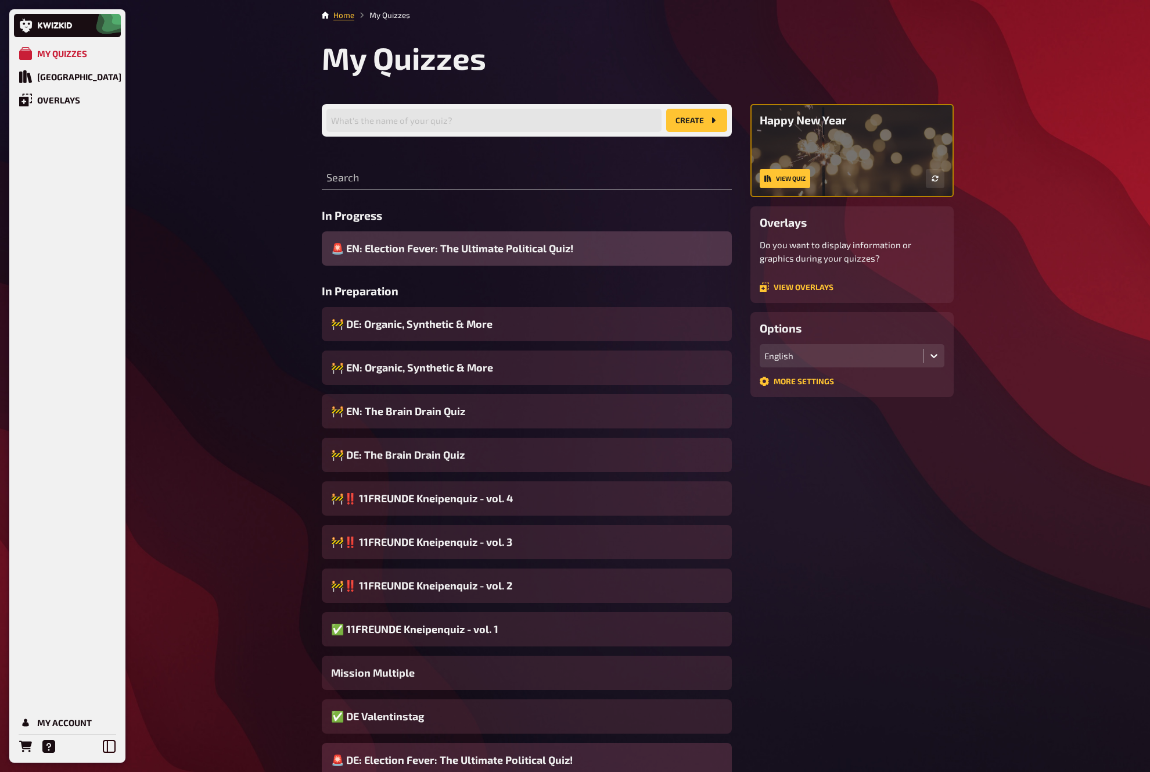
click at [505, 695] on span "🚨 DE: Election Fever: The Ultimate Political Quiz!" at bounding box center [452, 760] width 242 height 16
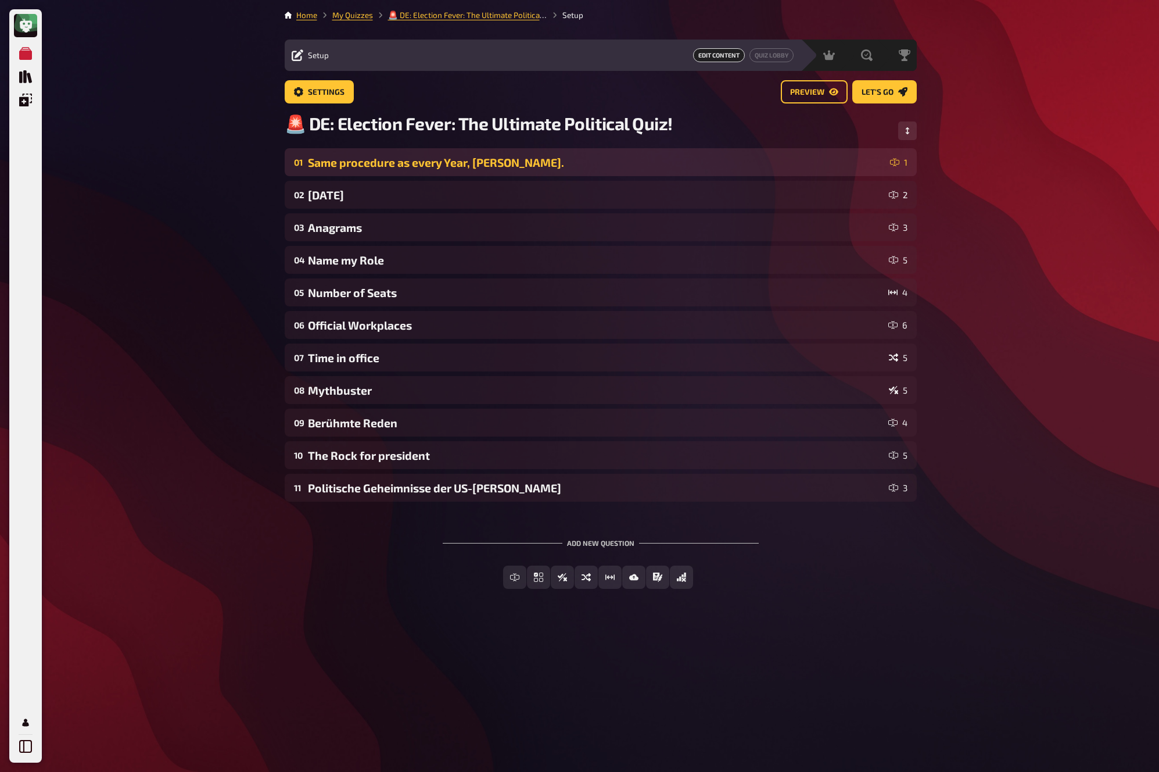
click at [526, 162] on div "Same procedure as every Year, James." at bounding box center [596, 162] width 577 height 13
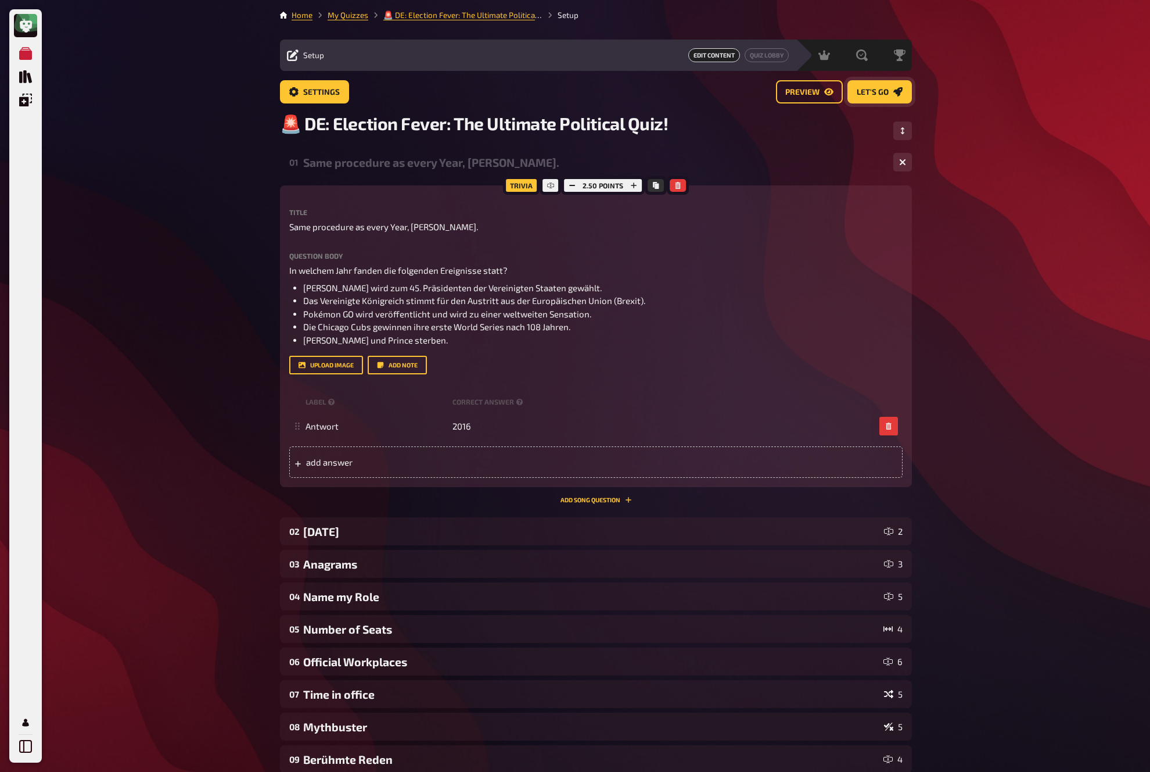
click at [878, 97] on link "Let's go" at bounding box center [880, 91] width 64 height 23
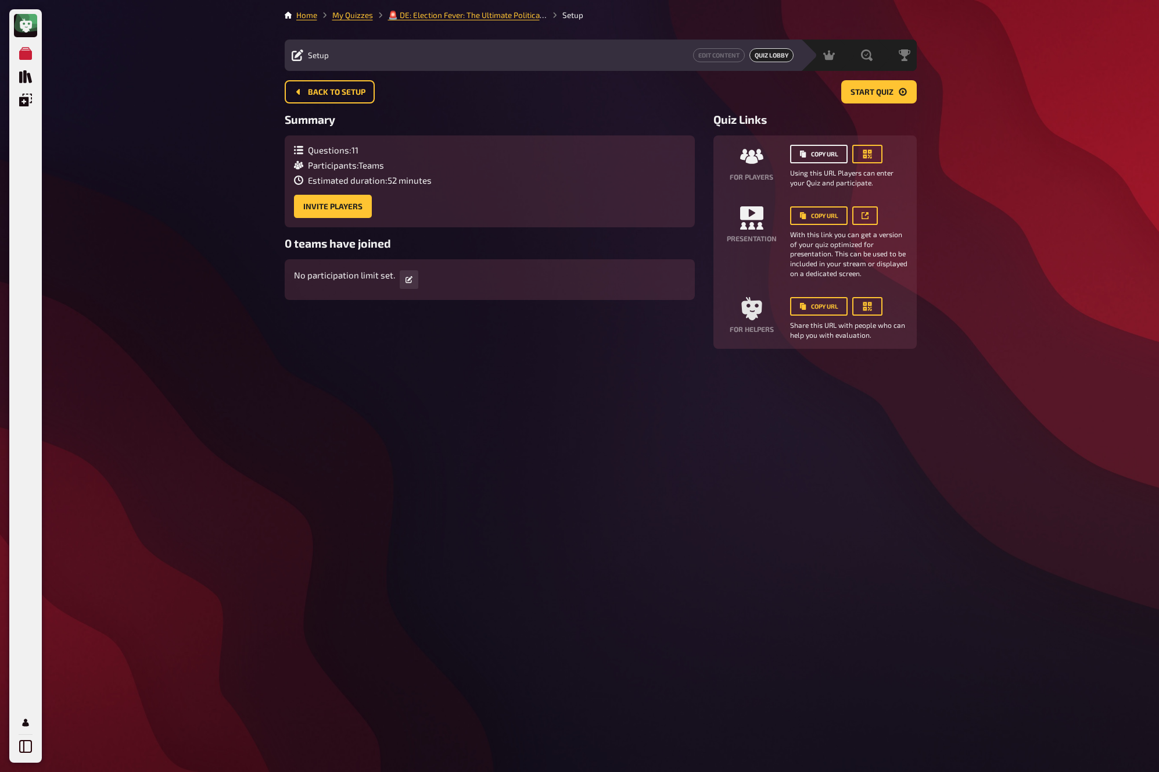
click at [833, 154] on button "Copy URL" at bounding box center [819, 154] width 58 height 19
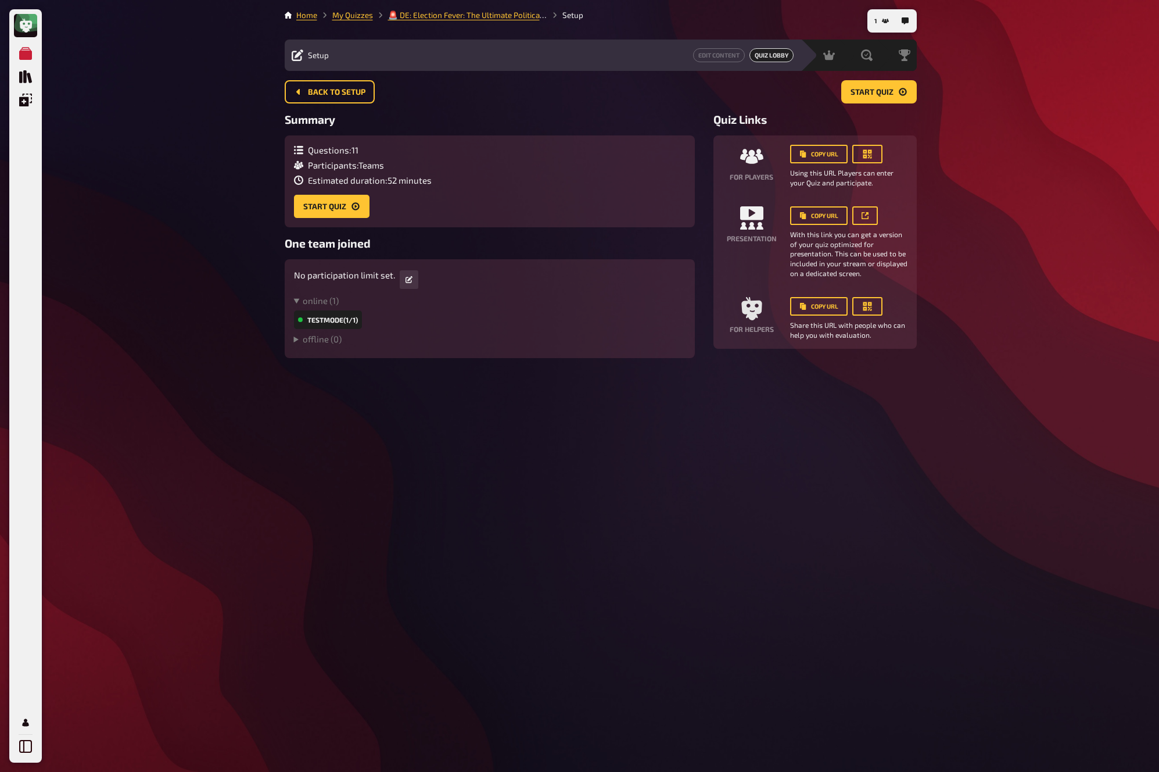
click at [896, 72] on main "Home My Quizzes 🚨 DE: Election Fever: The Ultimate Political Quiz! Setup Setup …" at bounding box center [601, 183] width 632 height 349
click at [894, 87] on button "Start Quiz" at bounding box center [879, 91] width 76 height 23
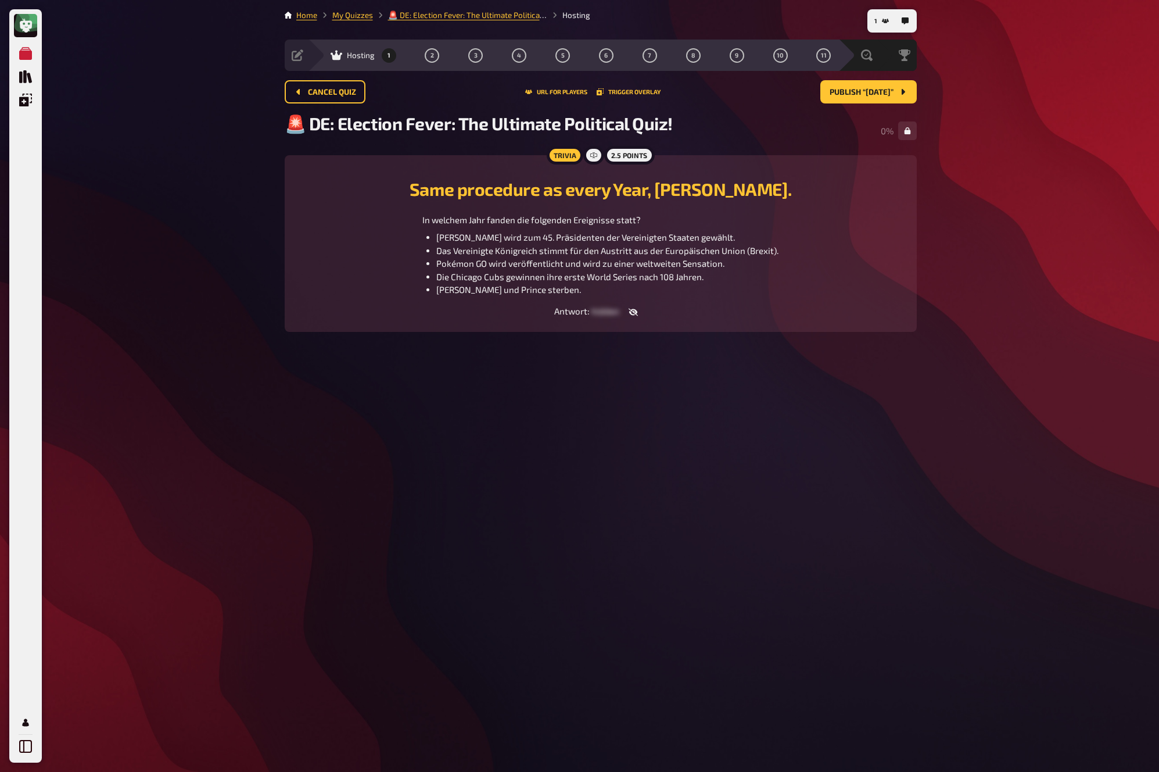
click at [631, 312] on icon "button" at bounding box center [632, 312] width 9 height 8
click at [872, 96] on button "Publish “Election Day”" at bounding box center [868, 91] width 96 height 23
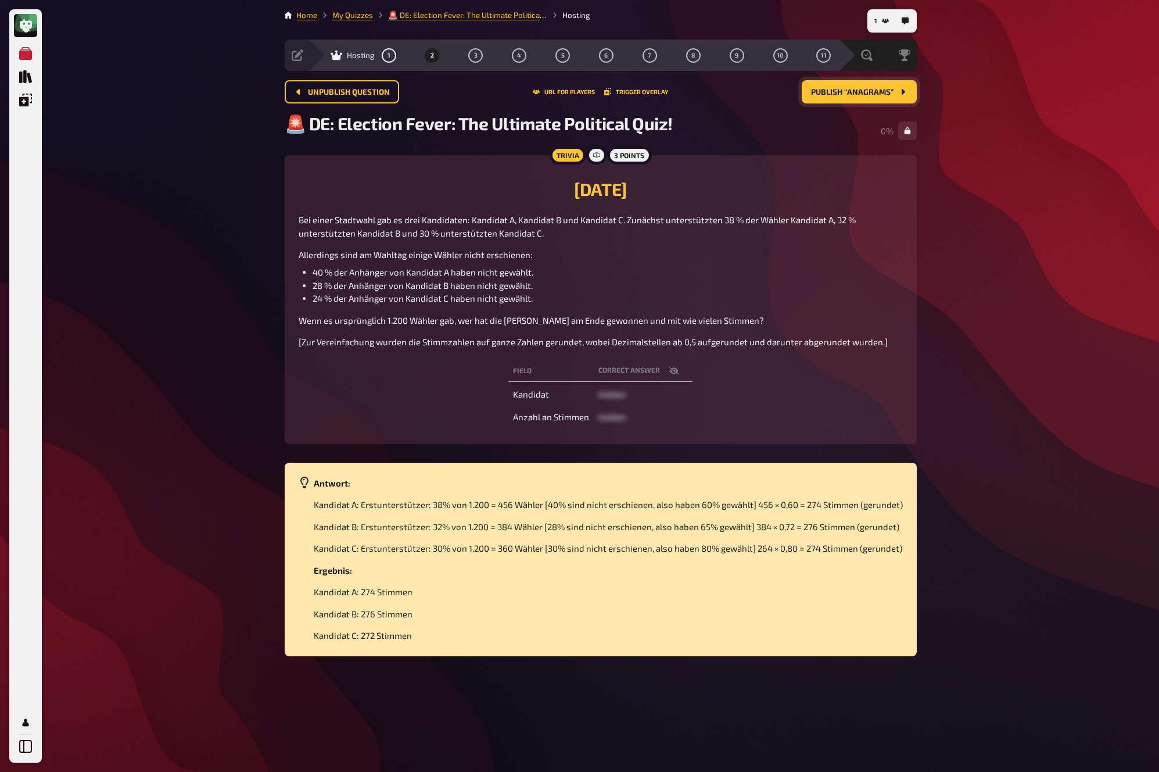
click at [872, 96] on button "Publish “Anagrams”" at bounding box center [859, 91] width 115 height 23
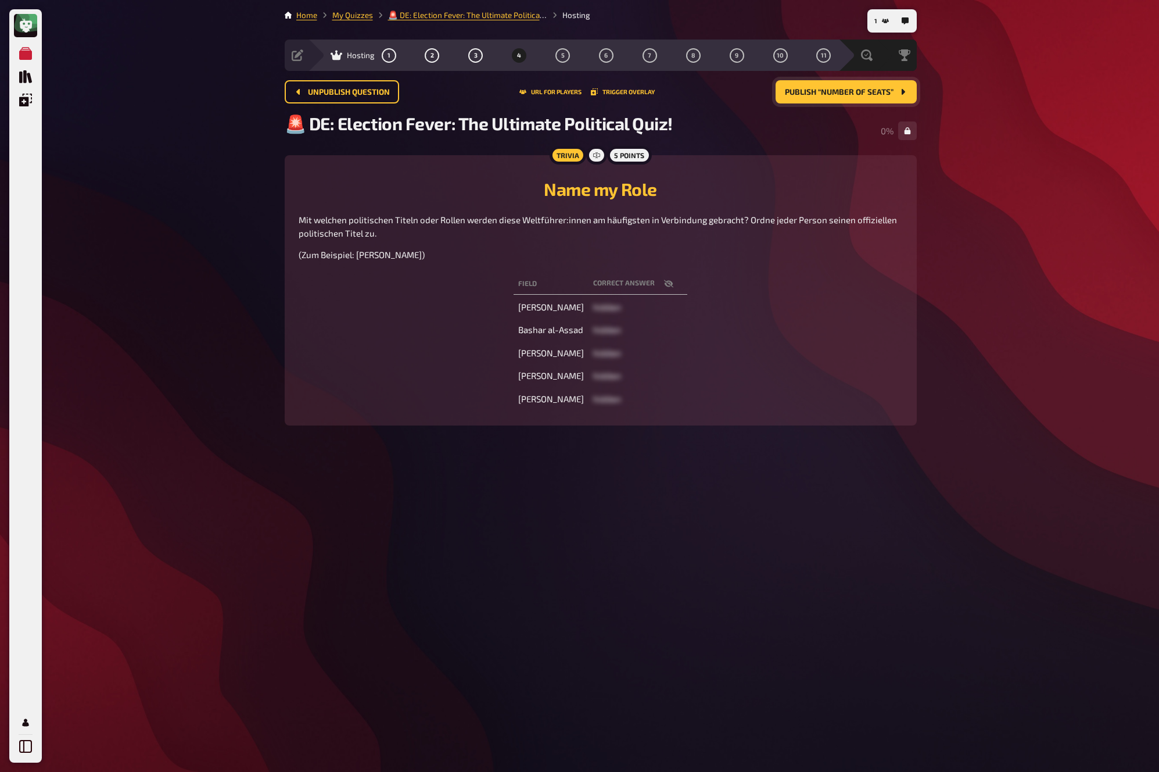
click at [872, 96] on button "Publish “Number of Seats”" at bounding box center [846, 91] width 141 height 23
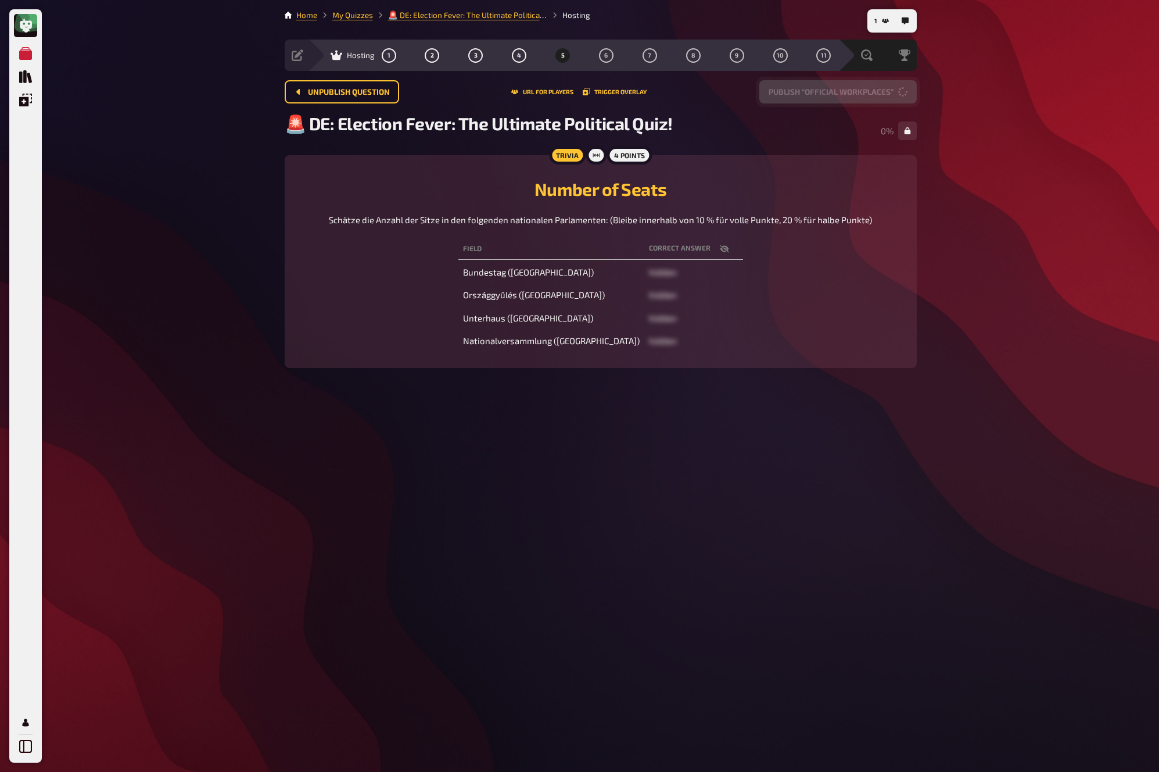
click at [872, 96] on button "Publish “Official Workplaces”" at bounding box center [837, 91] width 157 height 23
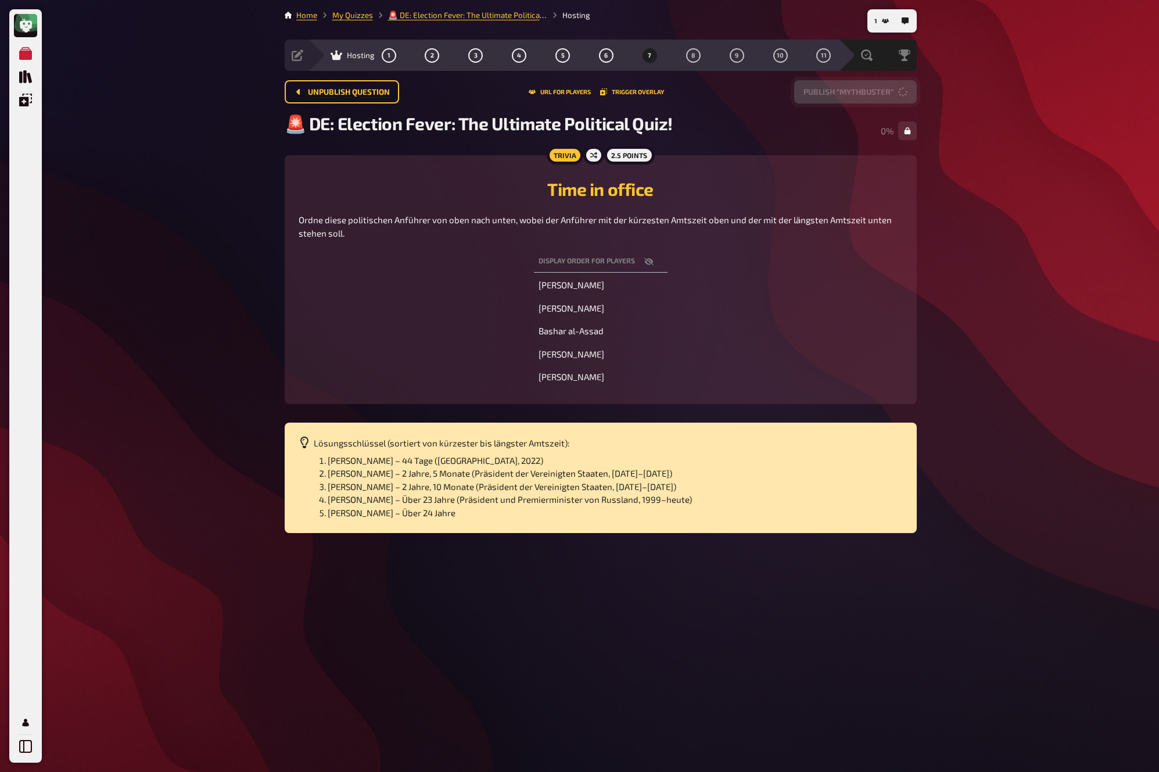
click at [872, 96] on button "Publish “Mythbuster”" at bounding box center [855, 91] width 123 height 23
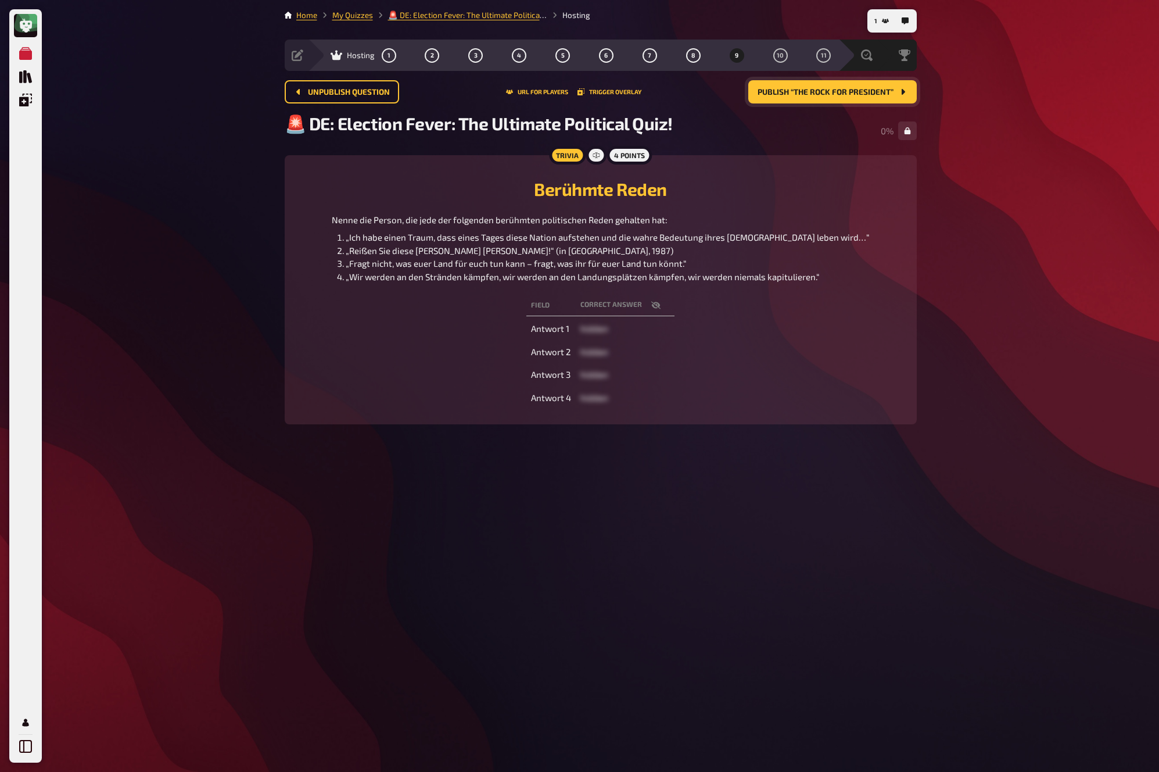
click at [872, 96] on button "Publish “The Rock for president”" at bounding box center [832, 91] width 168 height 23
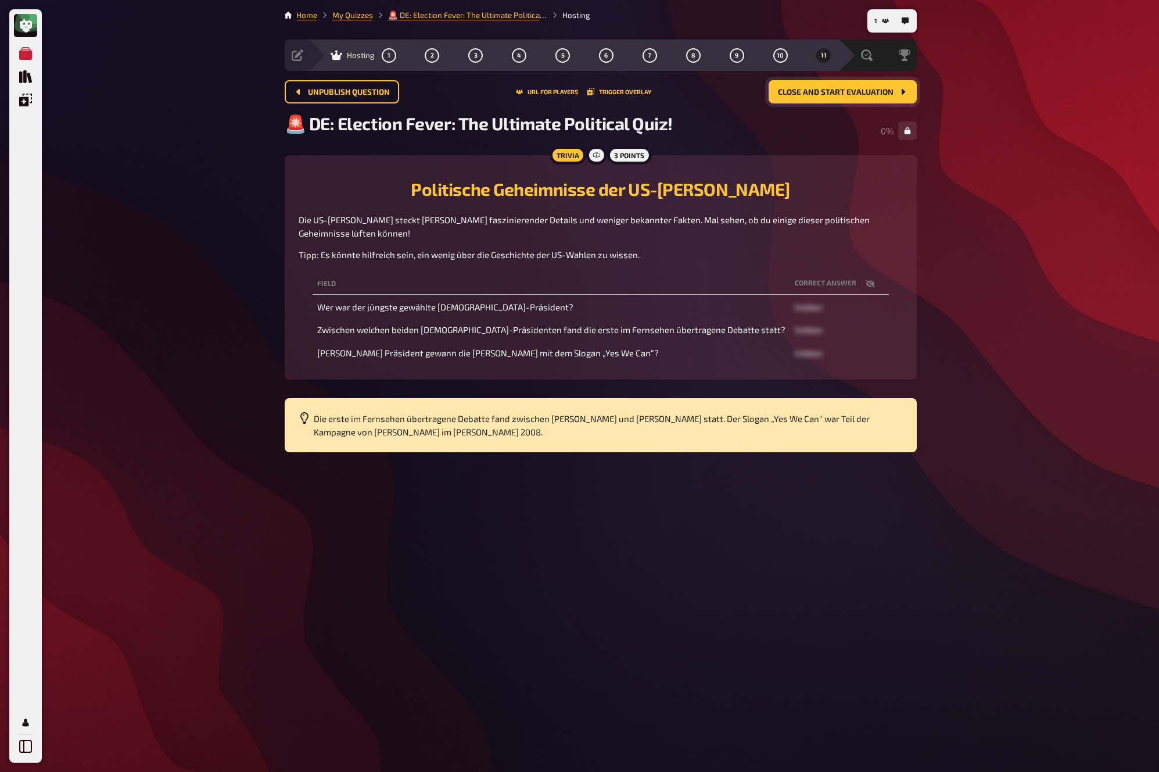
click at [842, 99] on button "Close and start evaluation" at bounding box center [843, 91] width 148 height 23
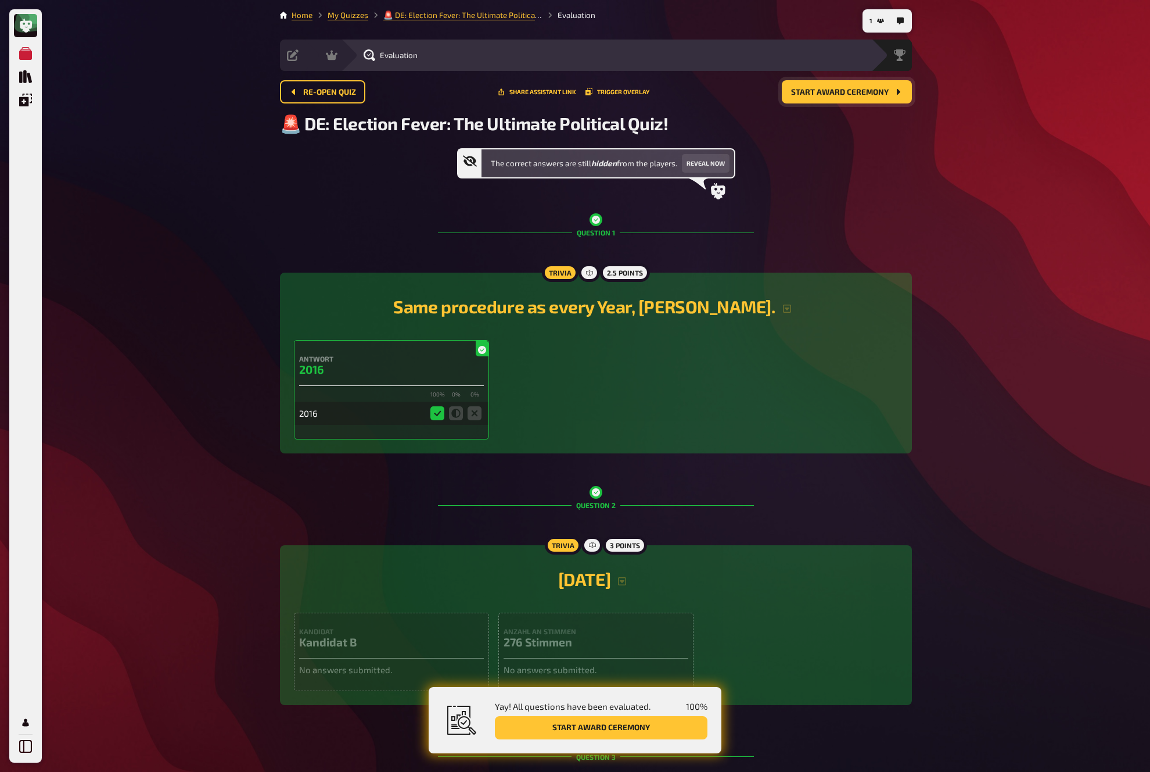
click at [876, 98] on button "Start award ceremony" at bounding box center [847, 91] width 130 height 23
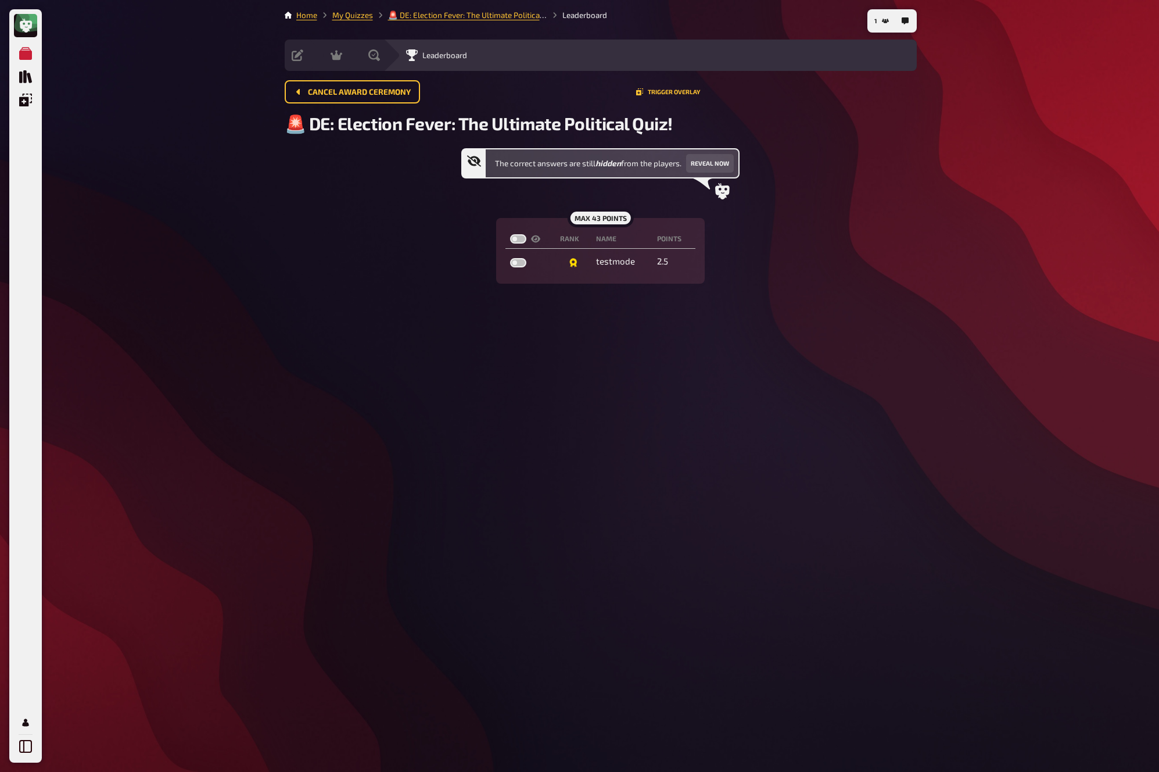
drag, startPoint x: 875, startPoint y: 99, endPoint x: 752, endPoint y: 84, distance: 123.5
click at [874, 99] on div "Cancel award ceremony Trigger Overlay" at bounding box center [601, 91] width 632 height 23
click at [346, 16] on link "My Quizzes" at bounding box center [352, 14] width 41 height 9
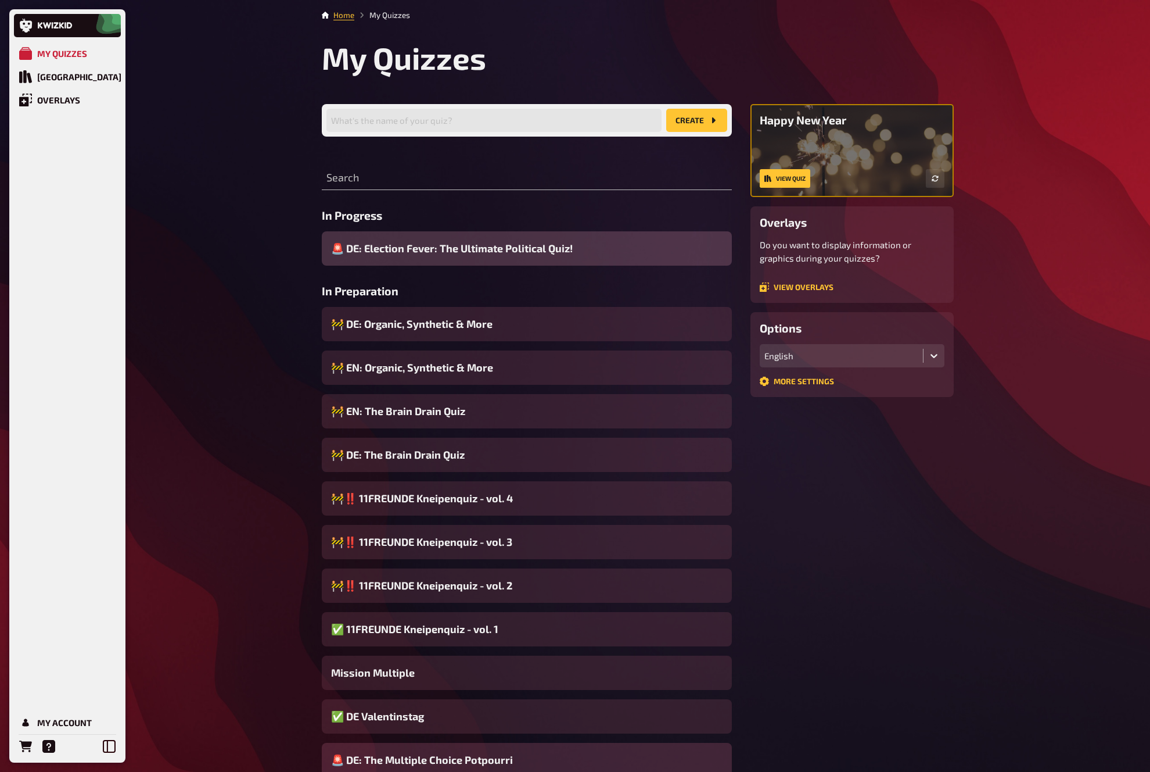
click at [475, 695] on span "🚨 DE: The Multiple Choice Potpourri" at bounding box center [422, 760] width 182 height 16
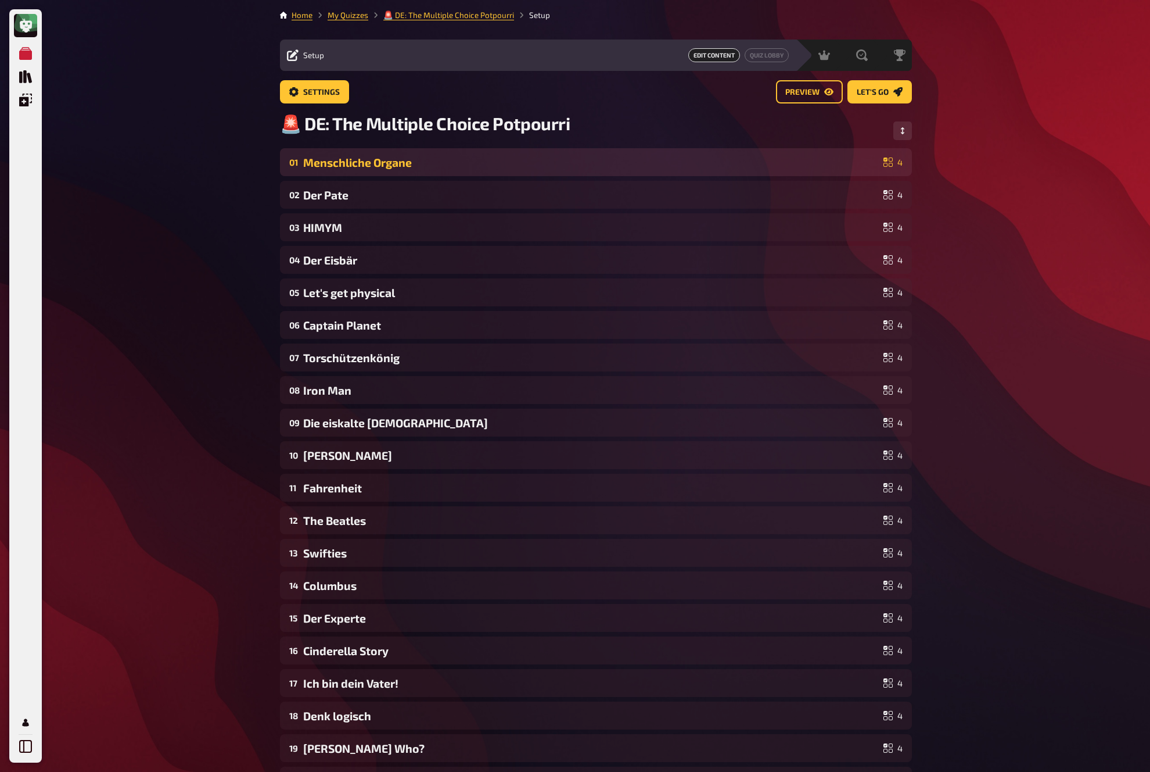
click at [569, 152] on div "01 Menschliche Organe 4" at bounding box center [596, 162] width 632 height 28
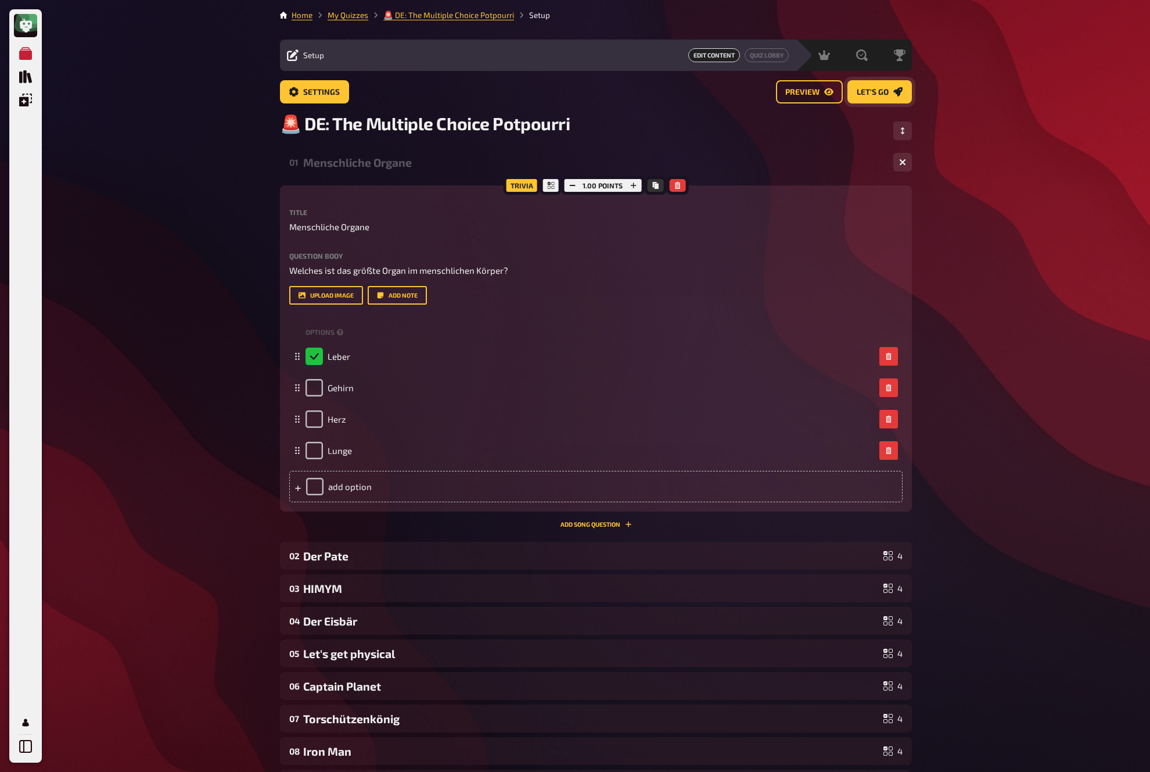
click at [866, 89] on span "Let's go" at bounding box center [873, 92] width 32 height 8
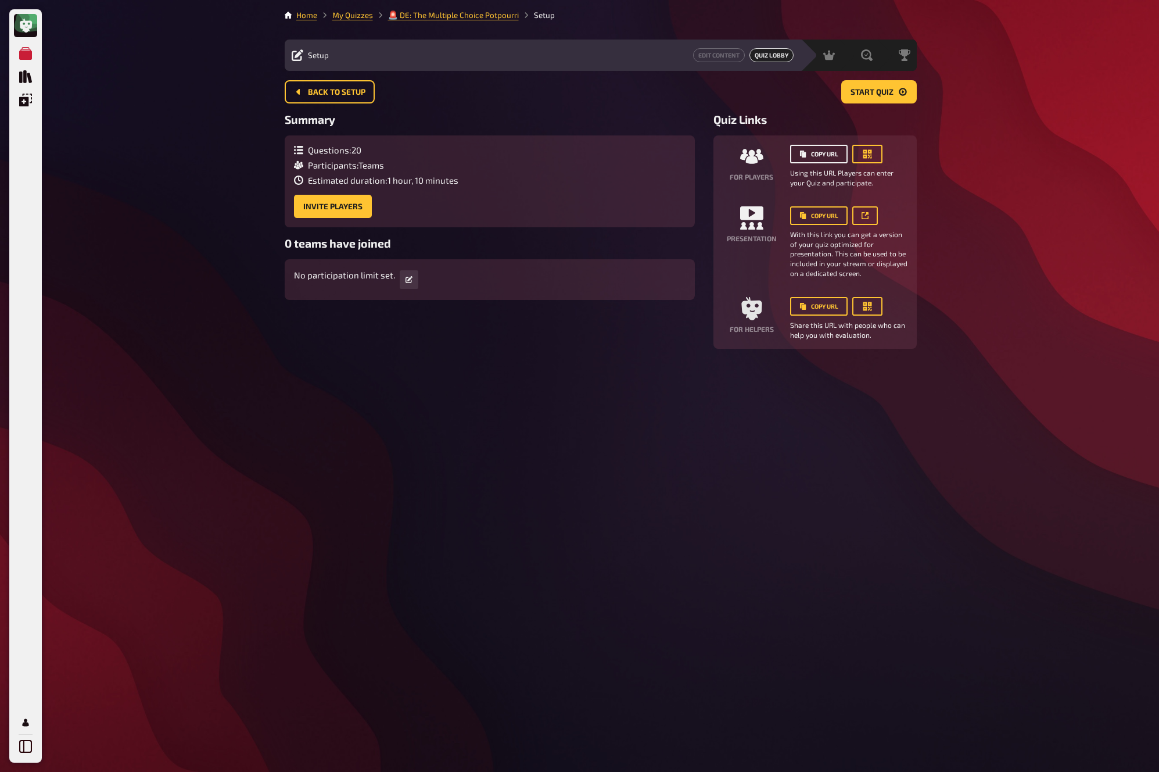
click at [816, 155] on button "Copy URL" at bounding box center [819, 154] width 58 height 19
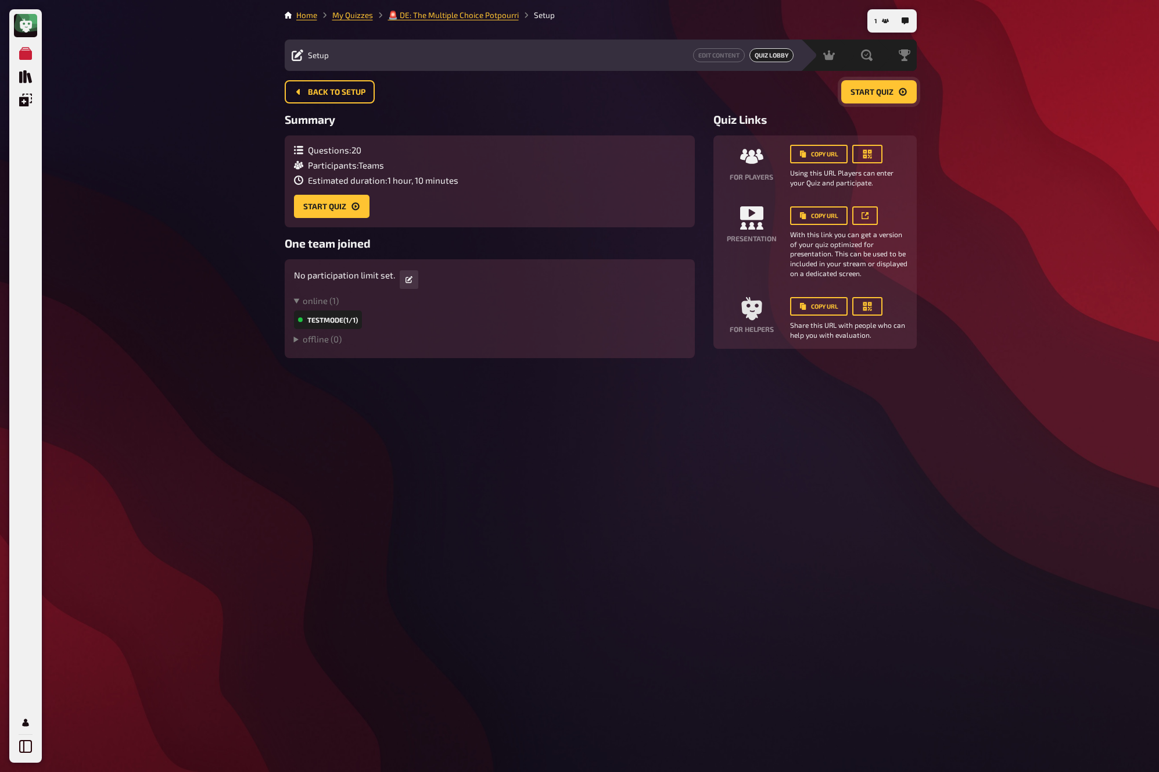
click at [887, 94] on span "Start Quiz" at bounding box center [872, 92] width 43 height 8
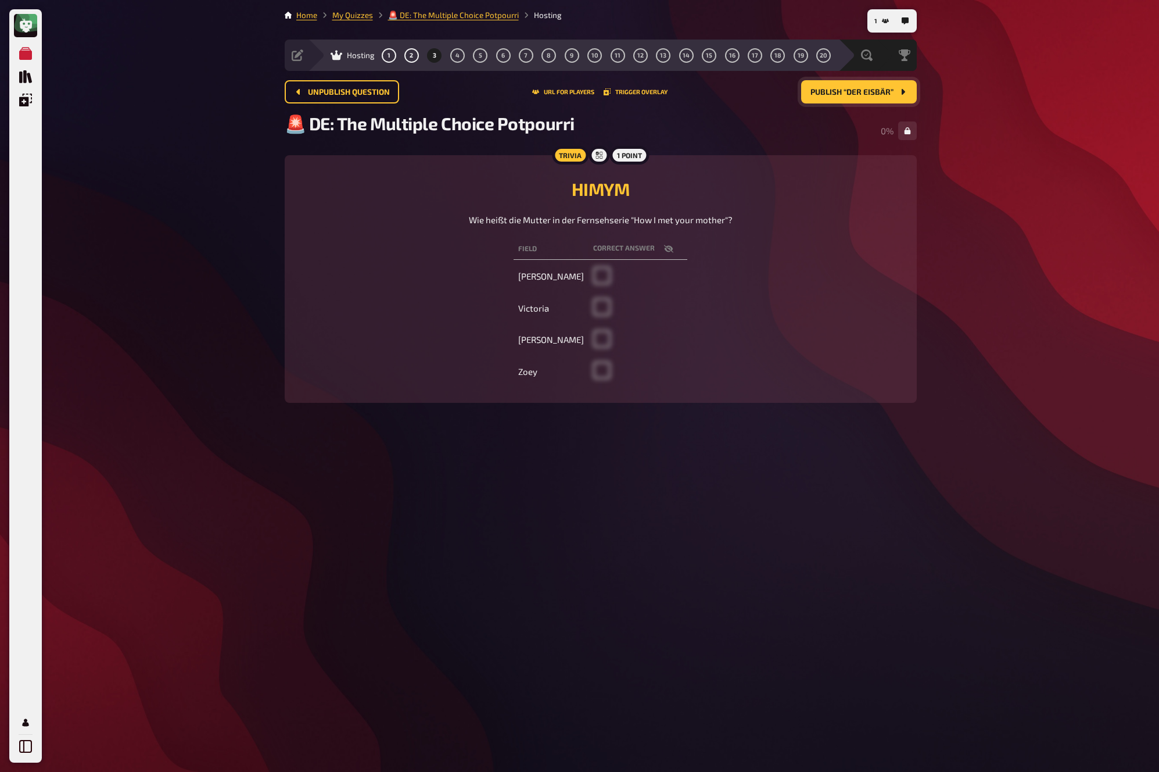
click at [888, 94] on span "Publish “Der Eisbär”" at bounding box center [851, 92] width 83 height 8
click at [888, 94] on span "Publish “Let's get physical”" at bounding box center [838, 92] width 112 height 8
click at [888, 94] on button "Publish “Captain Planet”" at bounding box center [850, 91] width 134 height 23
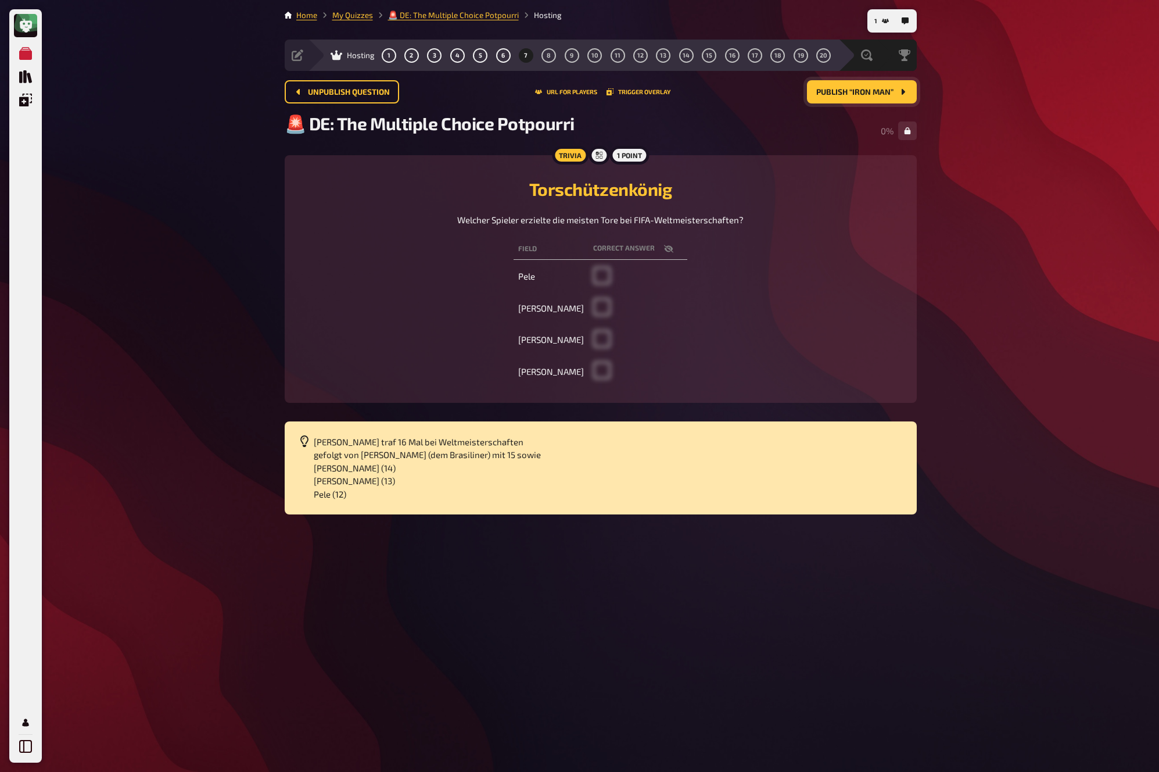
click at [888, 94] on span "Publish “Iron Man”" at bounding box center [854, 92] width 77 height 8
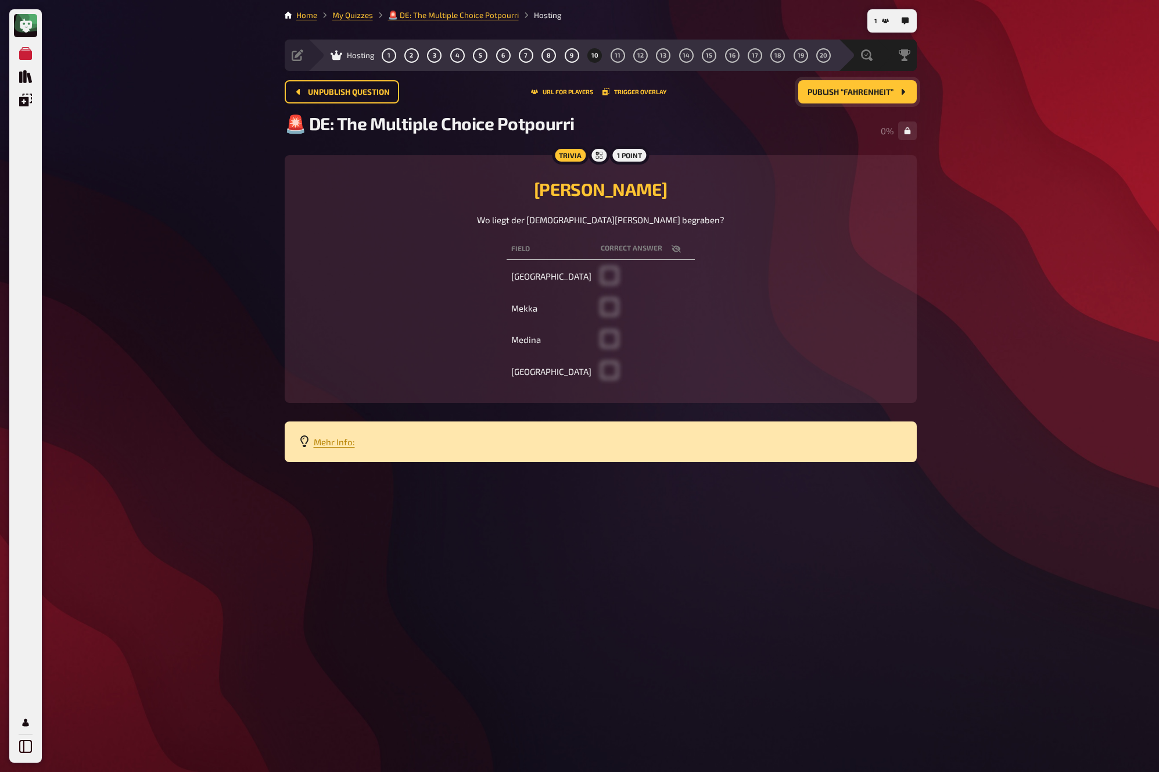
click at [888, 94] on span "Publish “Fahrenheit”" at bounding box center [851, 92] width 86 height 8
click at [888, 94] on button "Publish “Fahrenheit”" at bounding box center [857, 91] width 119 height 23
click at [888, 94] on span "Publish “Swifties”" at bounding box center [856, 92] width 74 height 8
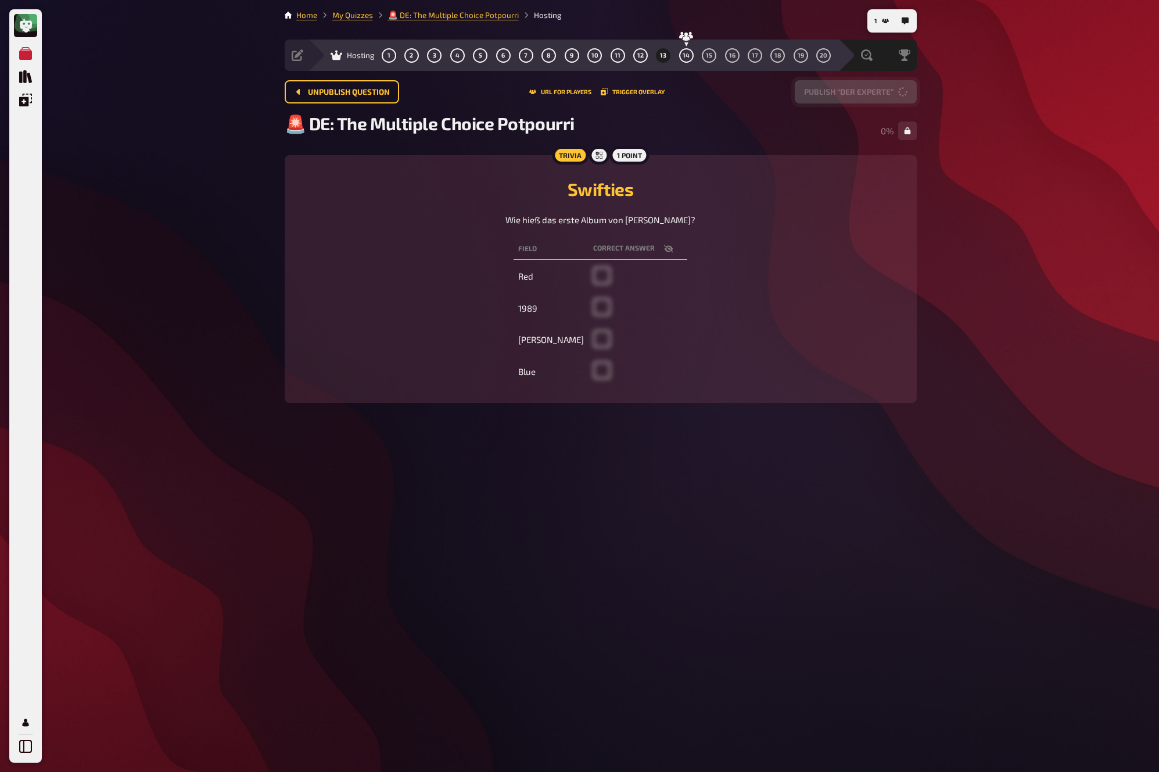
click at [888, 94] on button "Publish “Der Experte”" at bounding box center [856, 91] width 122 height 23
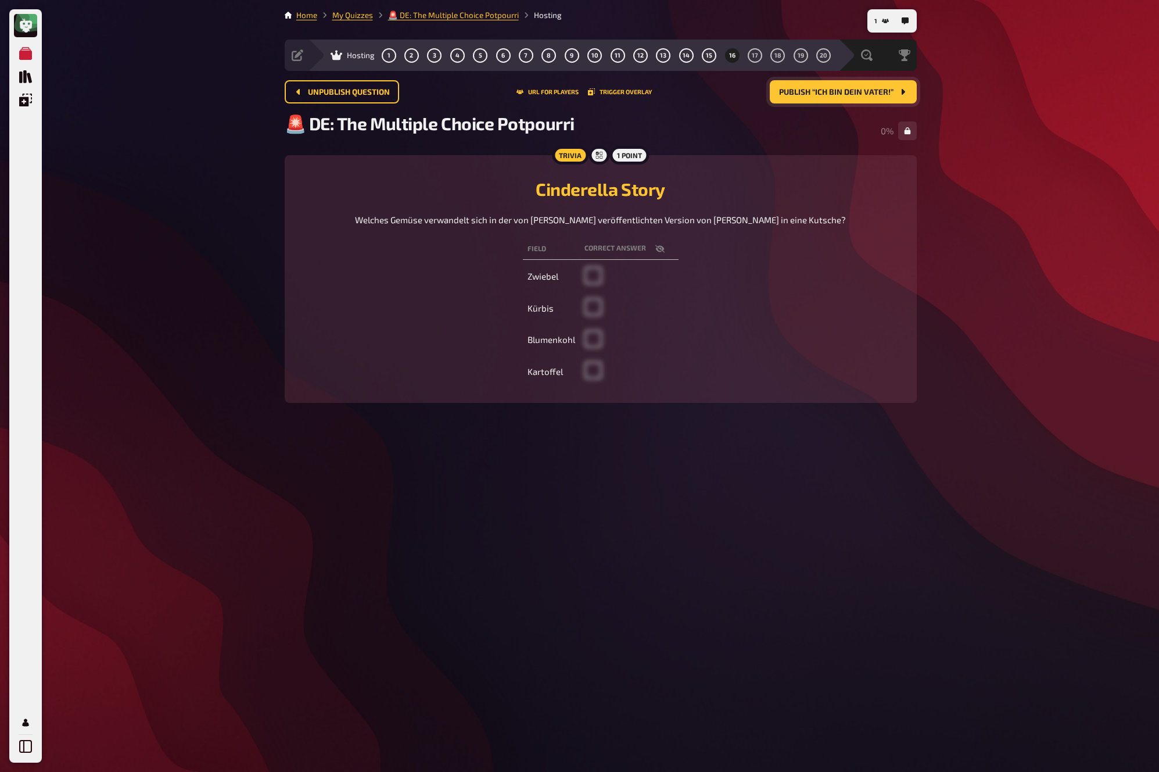
click at [888, 94] on span "Publish “Ich bin dein Vater!”" at bounding box center [836, 92] width 114 height 8
click at [888, 94] on span "Publish “Denk logisch”" at bounding box center [826, 92] width 134 height 8
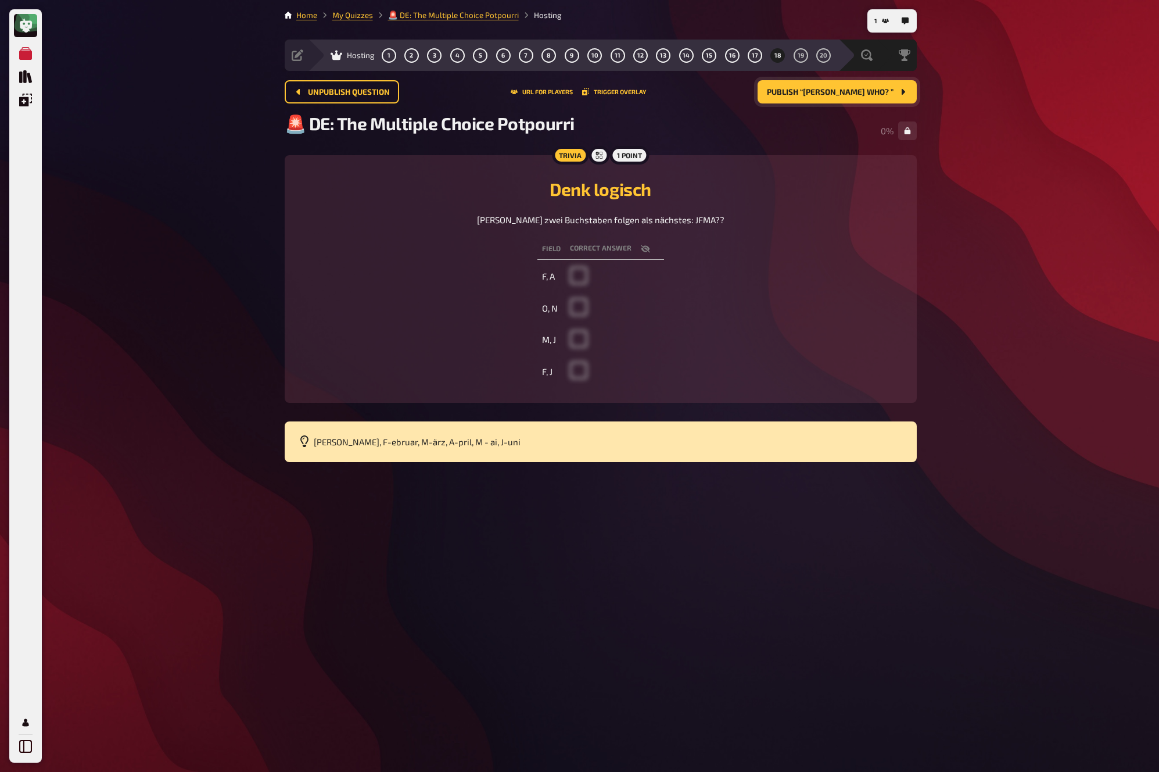
click at [888, 94] on span "Publish “Mary Who? ”" at bounding box center [830, 92] width 127 height 8
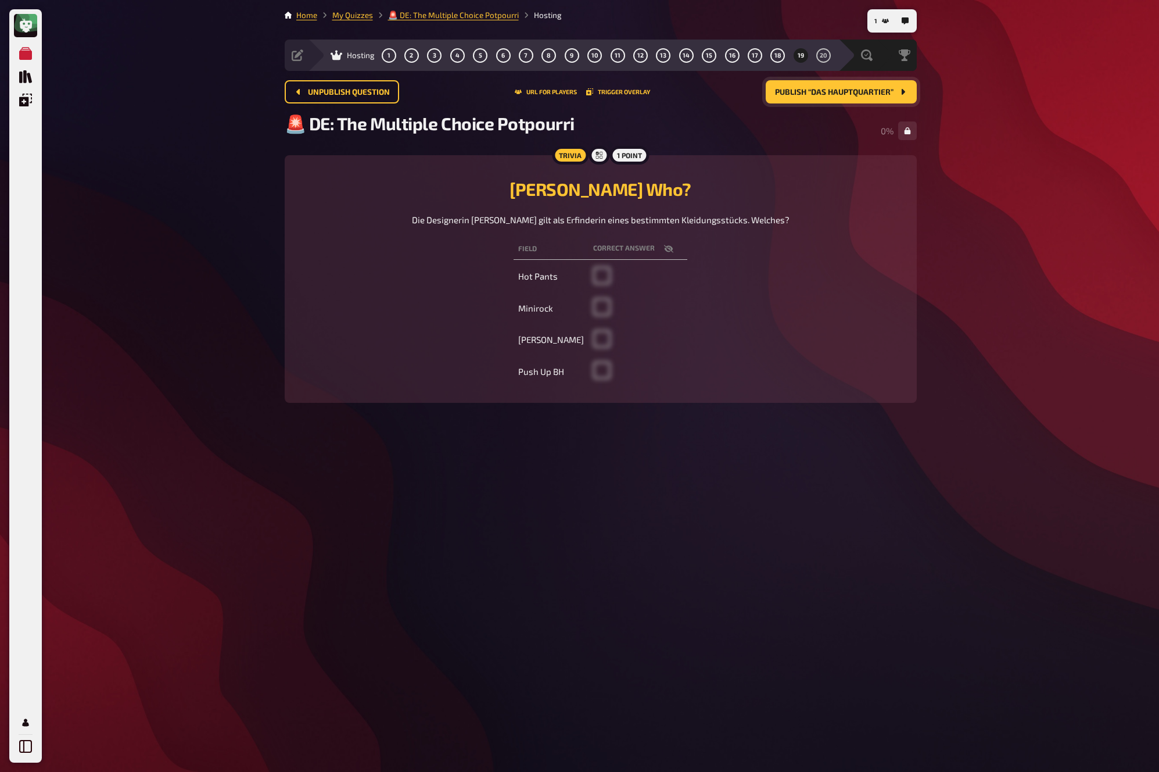
click at [888, 94] on span "Publish “Das Hauptquartier”" at bounding box center [834, 92] width 119 height 8
click at [967, 200] on div "My Quizzes Quiz Library Overlays My Account 1 Home My Quizzes 🚨 DE: The Multipl…" at bounding box center [579, 386] width 1159 height 772
click at [873, 93] on span "Close and start evaluation" at bounding box center [836, 92] width 116 height 8
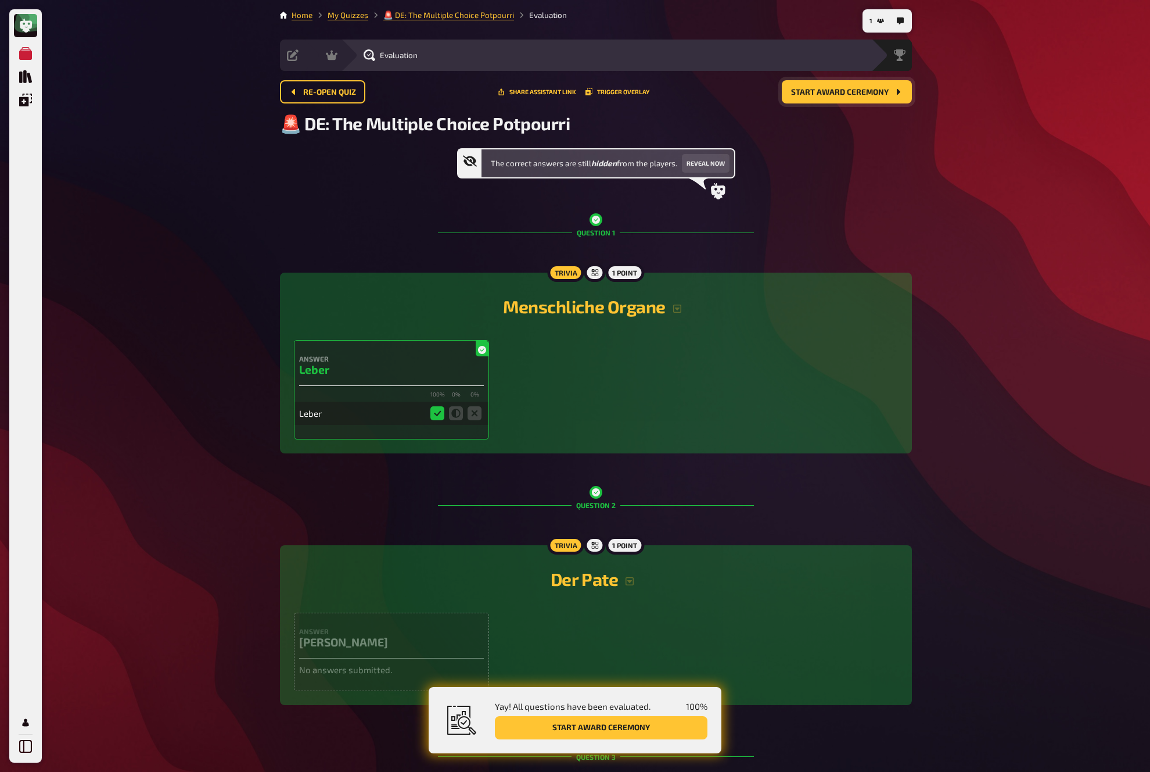
click at [878, 94] on span "Start award ceremony" at bounding box center [840, 92] width 98 height 8
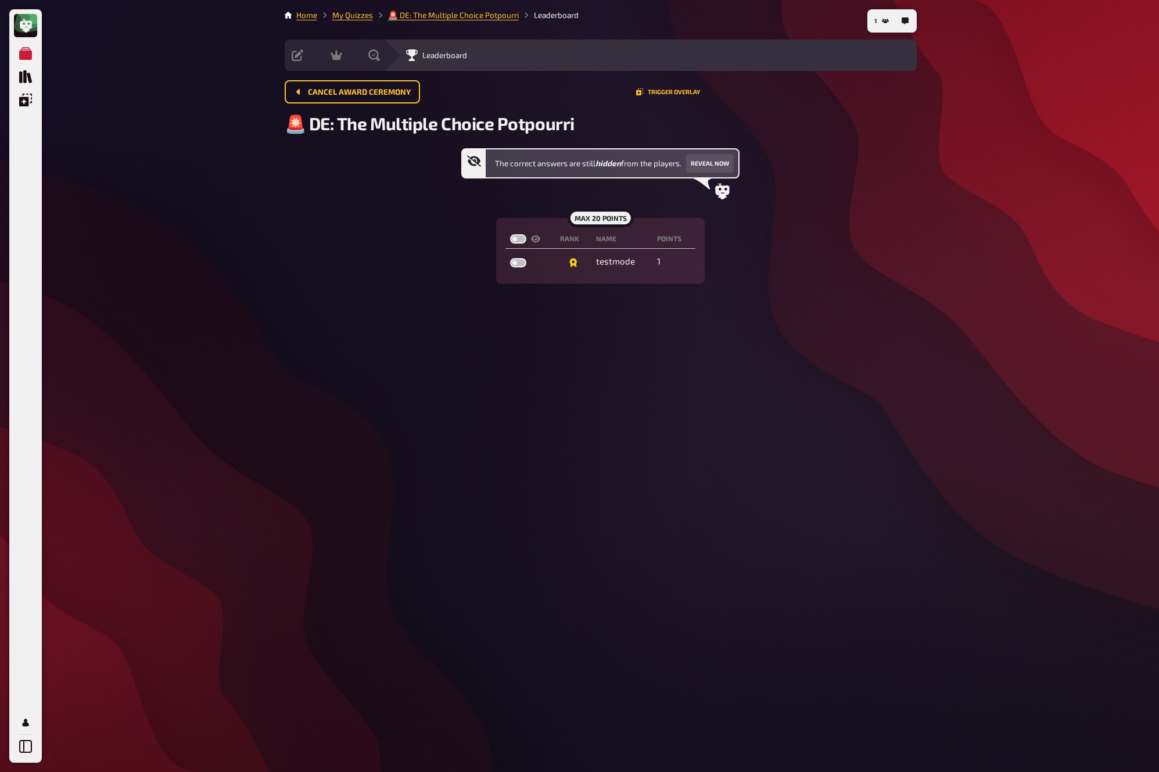
click at [855, 94] on div "Cancel award ceremony Trigger Overlay" at bounding box center [601, 91] width 632 height 23
click at [353, 16] on link "My Quizzes" at bounding box center [352, 14] width 41 height 9
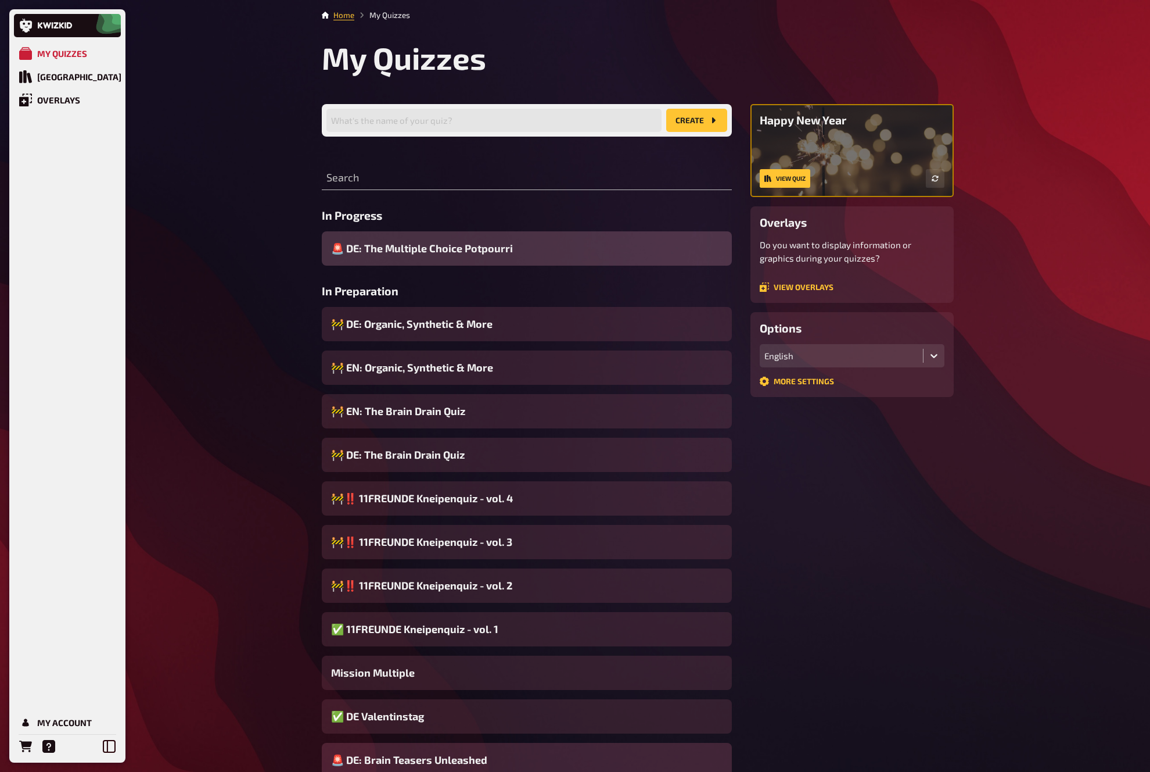
click at [485, 695] on span "🚨 DE: Brain Teasers Unleashed" at bounding box center [409, 760] width 156 height 16
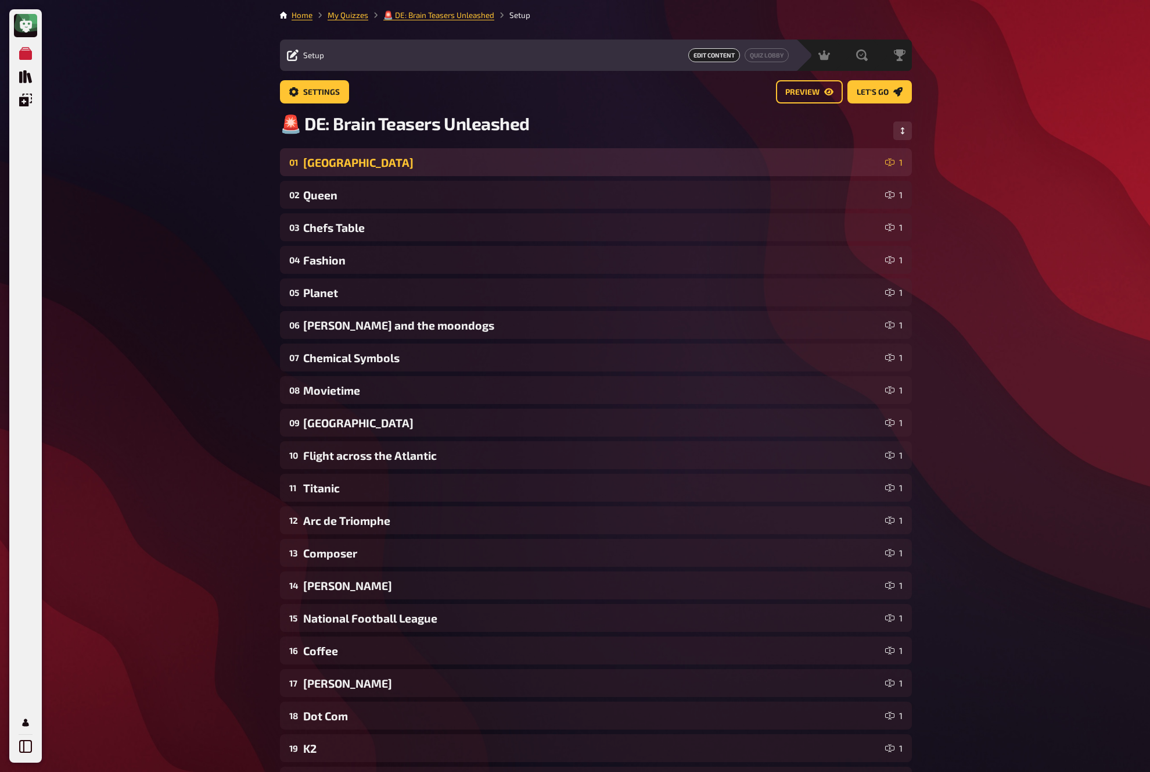
click at [593, 167] on div "Antarctica" at bounding box center [591, 162] width 577 height 13
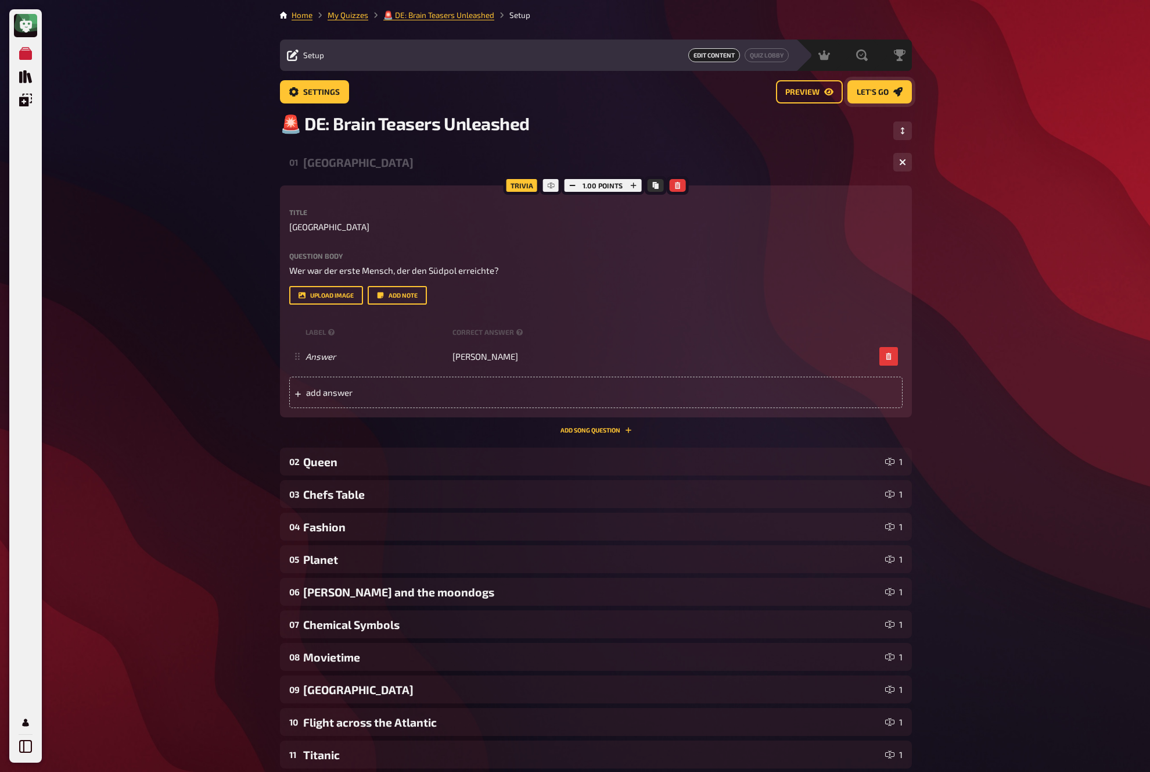
click at [877, 96] on link "Let's go" at bounding box center [880, 91] width 64 height 23
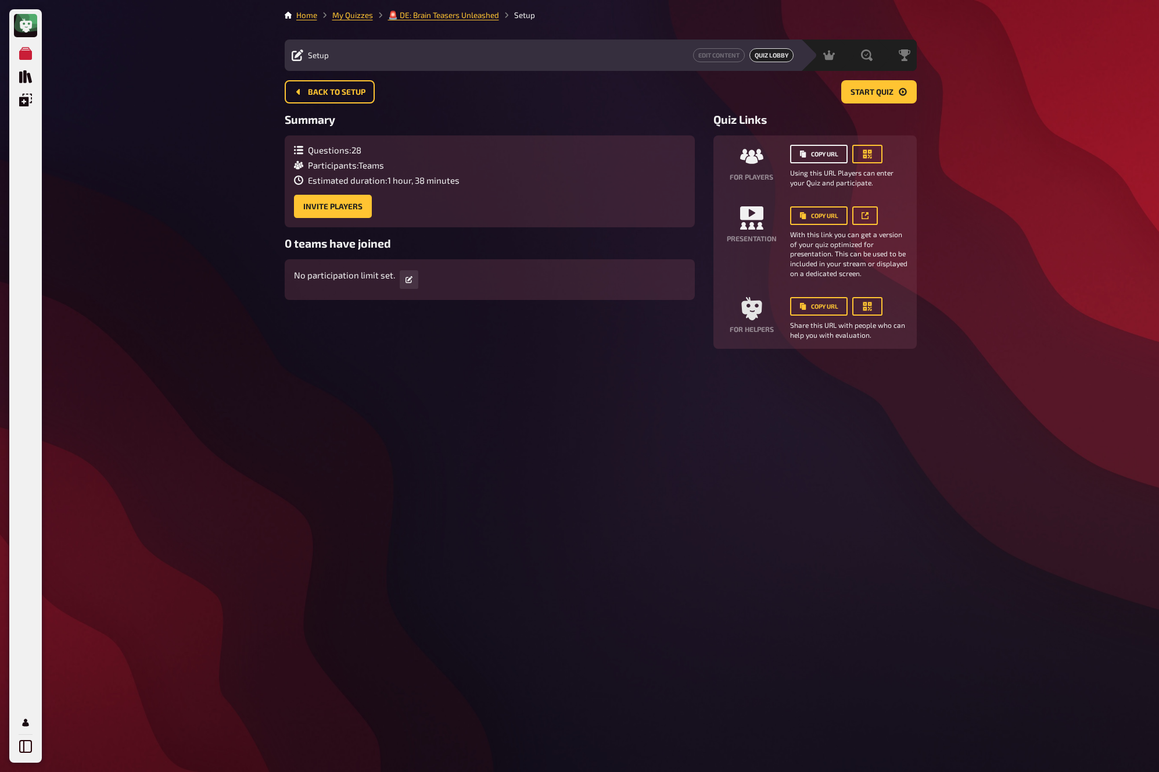
click at [822, 157] on button "Copy URL" at bounding box center [819, 154] width 58 height 19
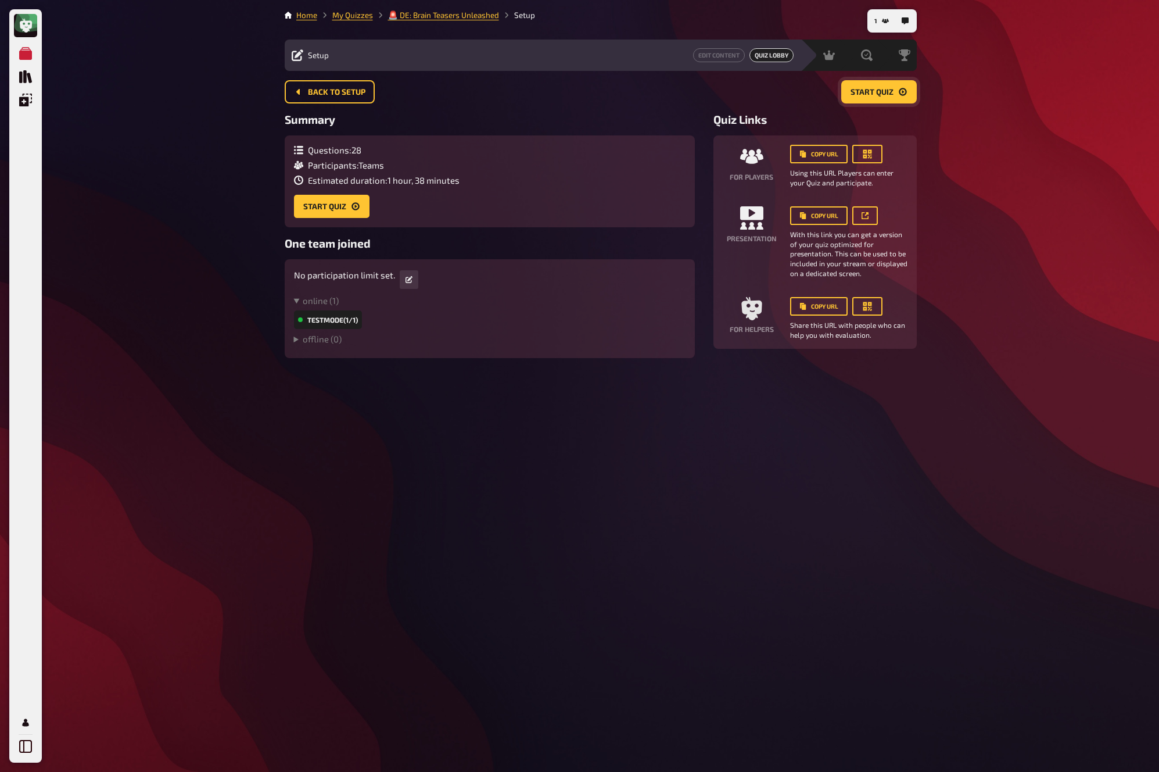
click at [874, 98] on button "Start Quiz" at bounding box center [879, 91] width 76 height 23
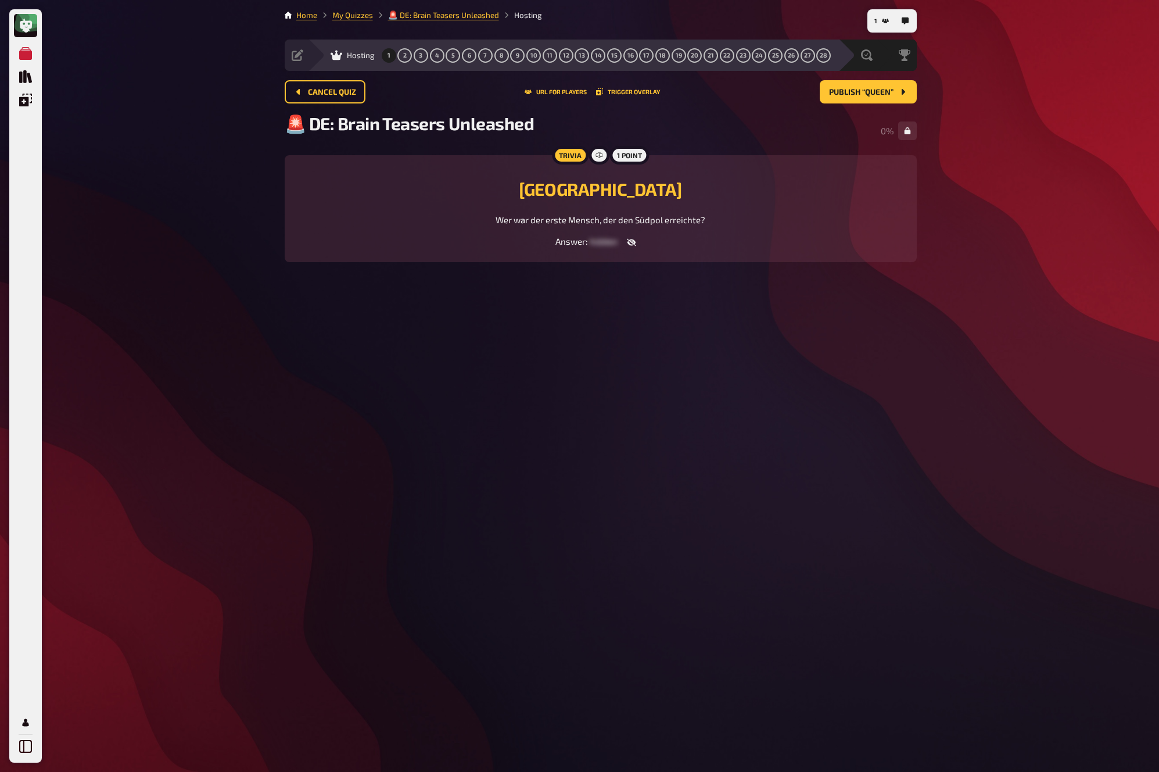
click at [627, 241] on icon "button" at bounding box center [631, 242] width 9 height 9
drag, startPoint x: 572, startPoint y: 243, endPoint x: 635, endPoint y: 242, distance: 63.3
click at [635, 242] on span "Roald Amundson" at bounding box center [604, 241] width 66 height 10
copy span "Roald Amundson"
click at [901, 93] on icon "Publish “Queen”" at bounding box center [902, 92] width 3 height 6
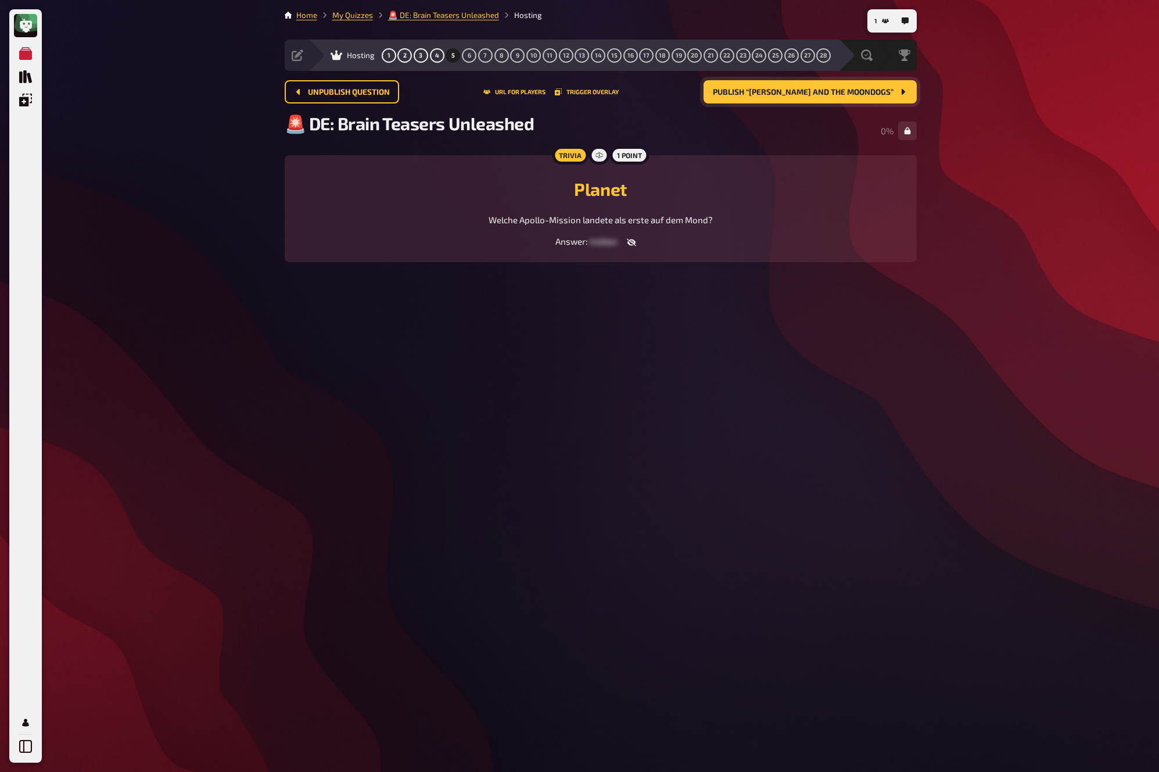
click at [901, 93] on icon "Publish “Johnny and the moondogs”" at bounding box center [902, 92] width 3 height 6
click at [901, 93] on icon "Publish “Chemical Symbols”" at bounding box center [902, 92] width 3 height 6
click at [901, 93] on icon "Publish “Movietime”" at bounding box center [902, 92] width 3 height 6
click at [901, 93] on icon "Publish “Flight across the…”" at bounding box center [902, 92] width 3 height 6
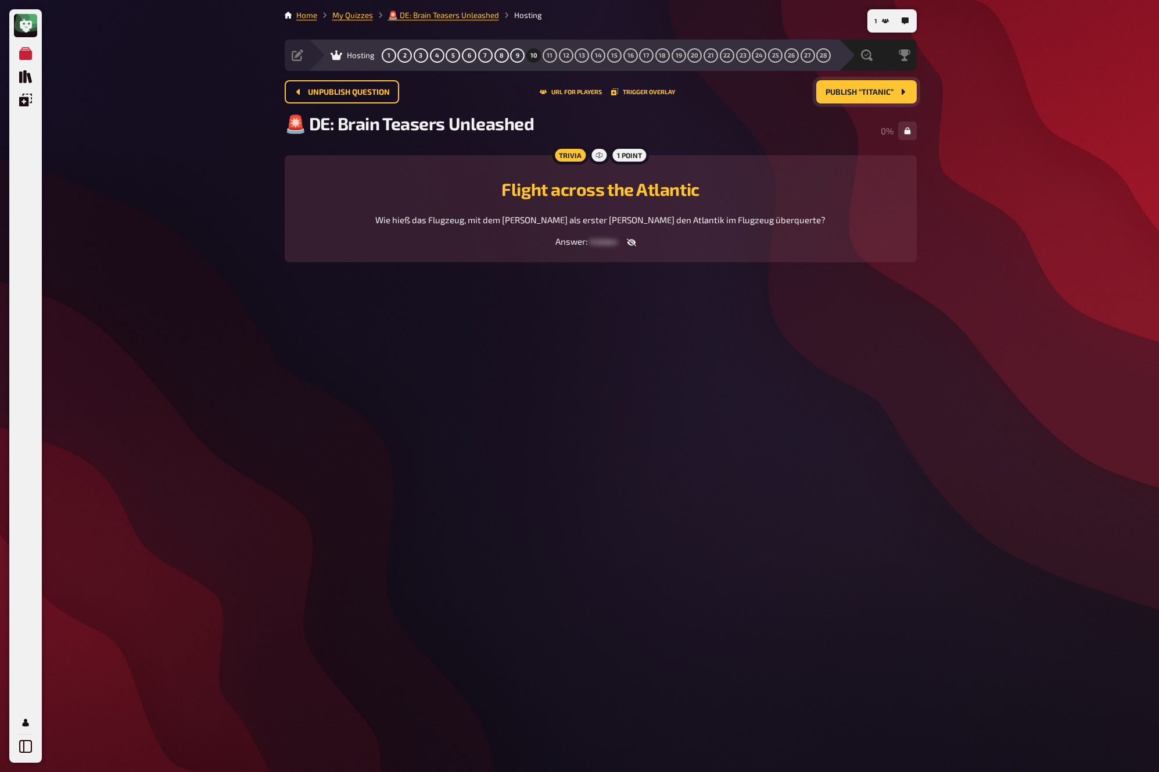
click at [901, 93] on icon "Publish “Titanic”" at bounding box center [902, 92] width 3 height 6
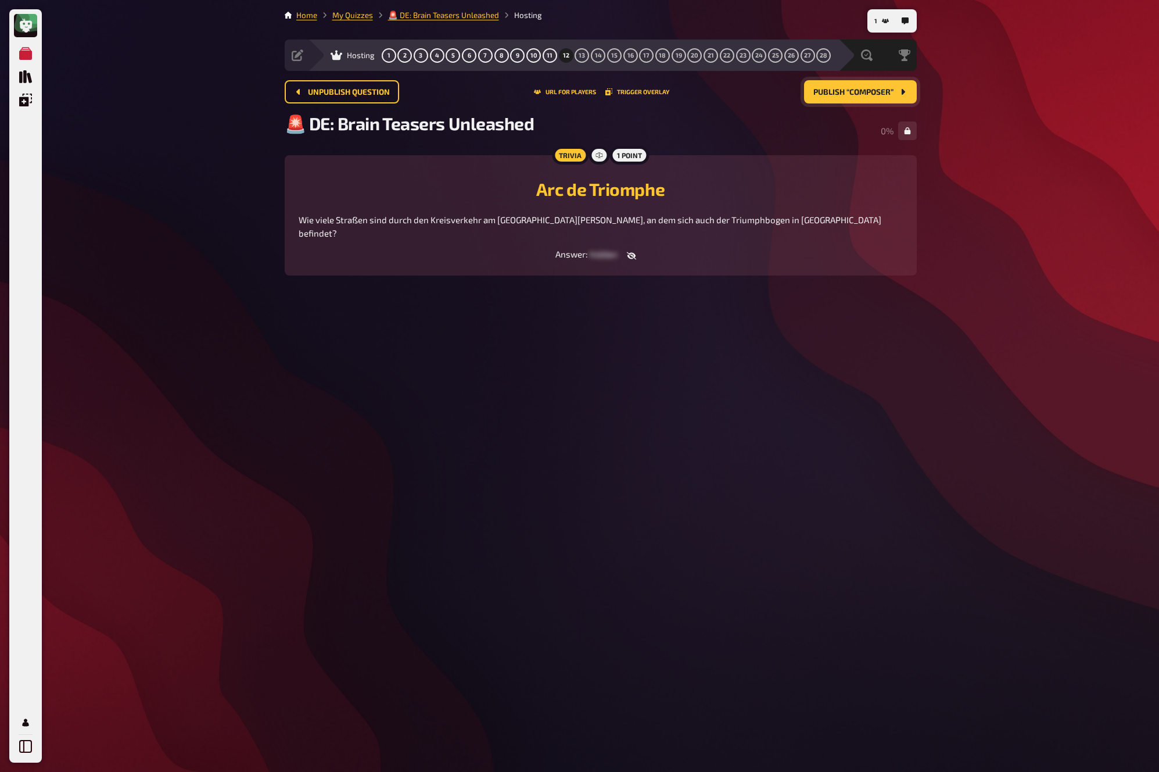
click at [901, 93] on icon "Publish “Composer”" at bounding box center [902, 92] width 3 height 6
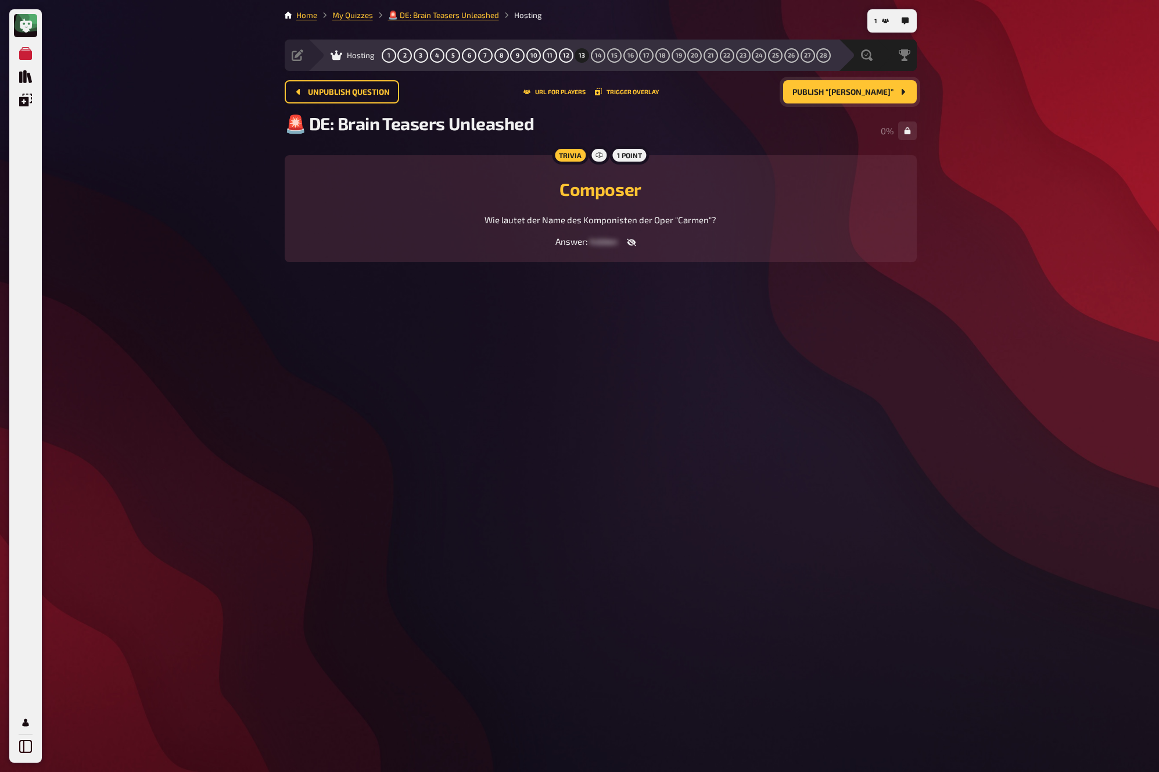
click at [901, 93] on icon "Publish “Lord Vader”" at bounding box center [902, 92] width 3 height 6
click at [901, 93] on icon "Publish “Tom Hanks”" at bounding box center [902, 92] width 3 height 6
click at [901, 93] on icon "Publish “Dot Com”" at bounding box center [902, 92] width 3 height 6
click at [901, 93] on icon "Publish “K2”" at bounding box center [902, 92] width 3 height 6
click at [901, 93] on icon "Publish “Numbers”" at bounding box center [902, 92] width 3 height 6
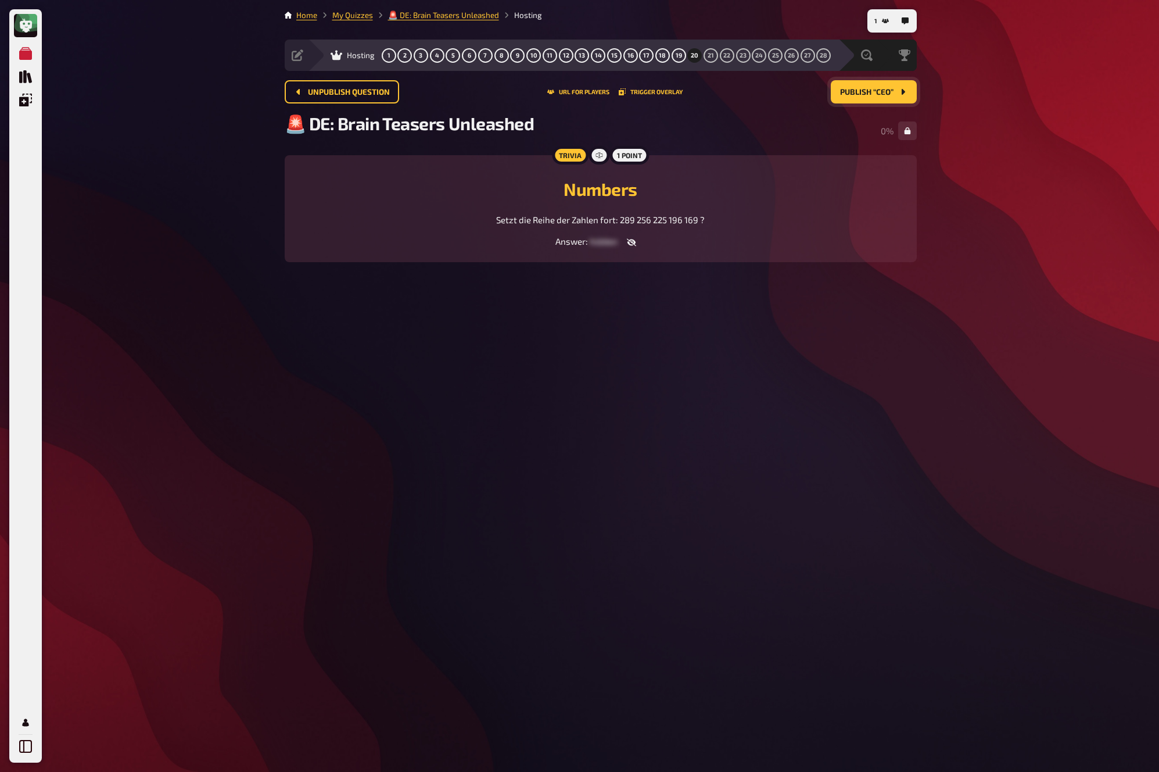
click at [901, 93] on icon "Publish “CEO”" at bounding box center [902, 92] width 3 height 6
click at [901, 93] on icon "Publish “Largest Creature”" at bounding box center [902, 92] width 3 height 6
click at [901, 93] on icon "Publish “Mr. Nigma”" at bounding box center [902, 92] width 3 height 6
click at [901, 93] on icon "Publish “ATP Finals”" at bounding box center [902, 92] width 3 height 6
click at [880, 95] on span "Publish “Greek Alphabet”" at bounding box center [841, 92] width 105 height 8
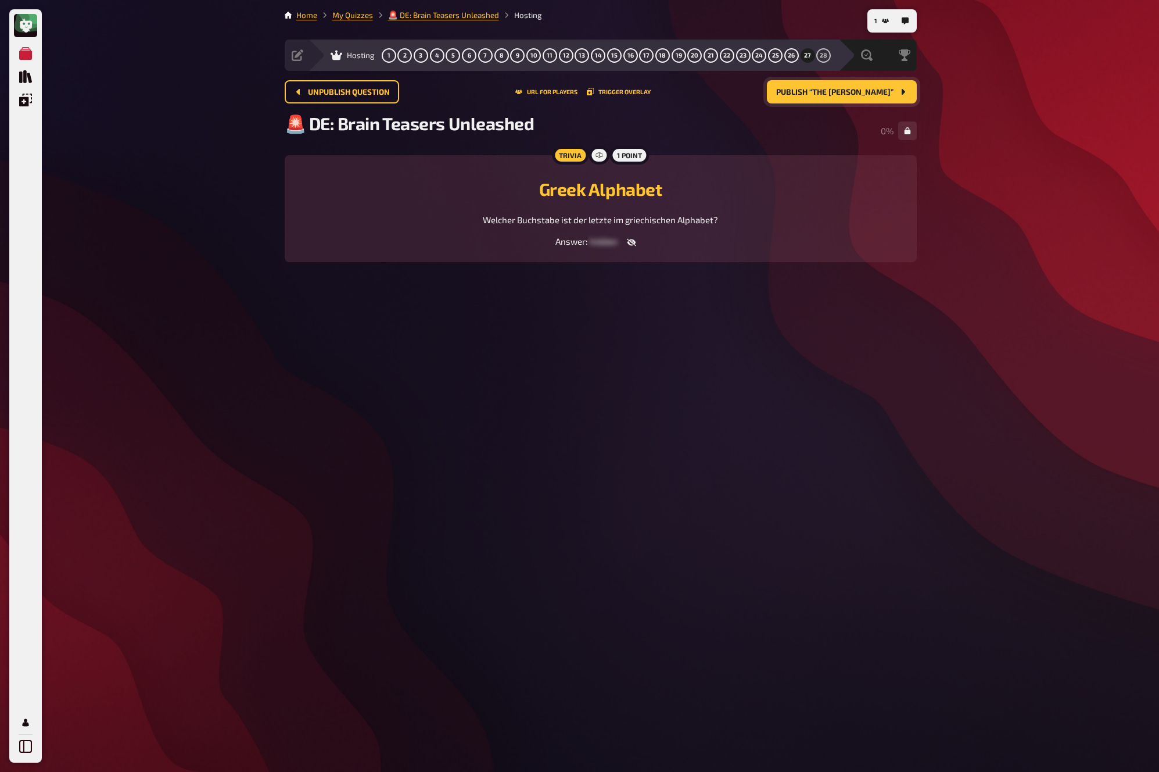
click at [880, 95] on span "Publish “The Riddle”" at bounding box center [834, 92] width 117 height 8
click at [890, 88] on span "Close and start evaluation" at bounding box center [836, 92] width 116 height 8
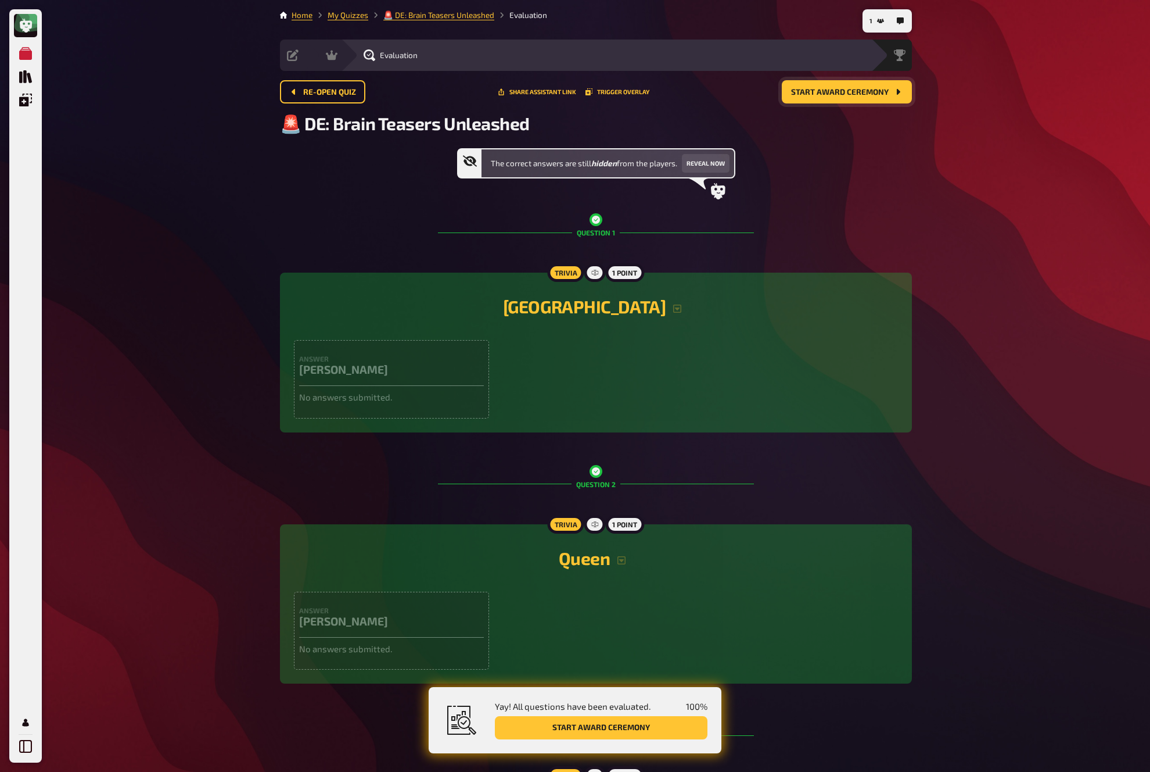
click at [891, 90] on button "Start award ceremony" at bounding box center [847, 91] width 130 height 23
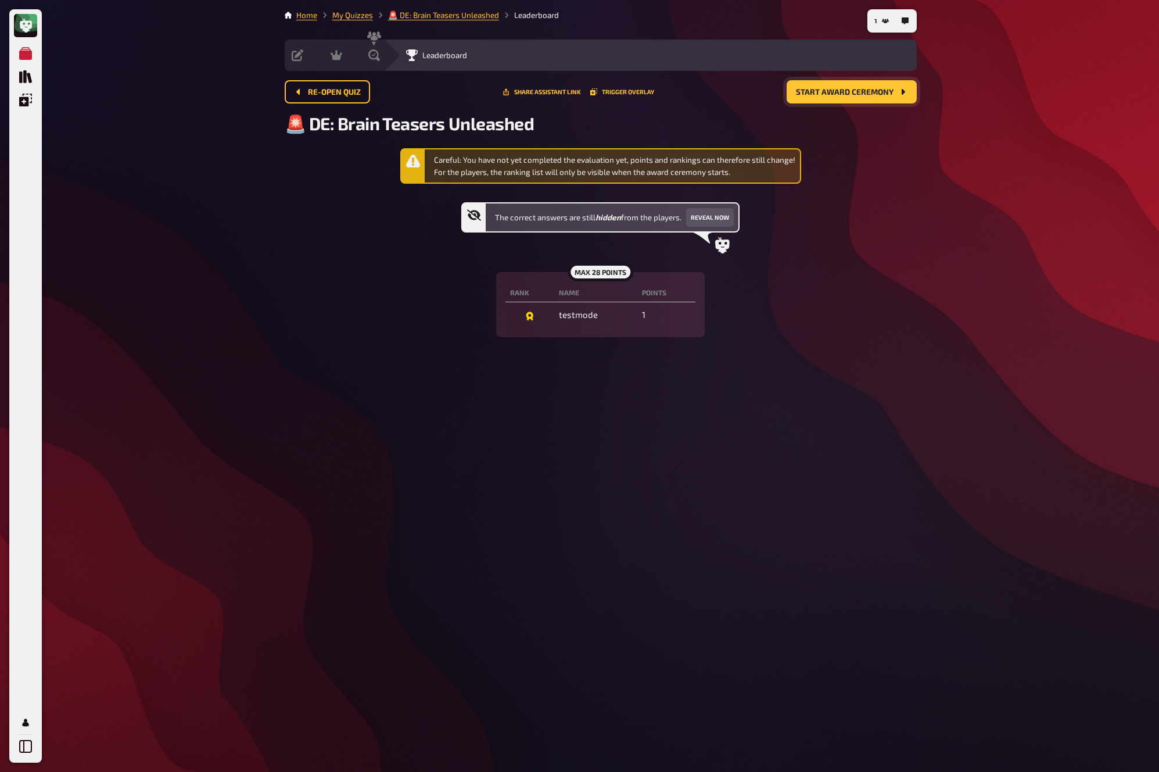
click at [870, 91] on span "Start award ceremony" at bounding box center [845, 92] width 98 height 8
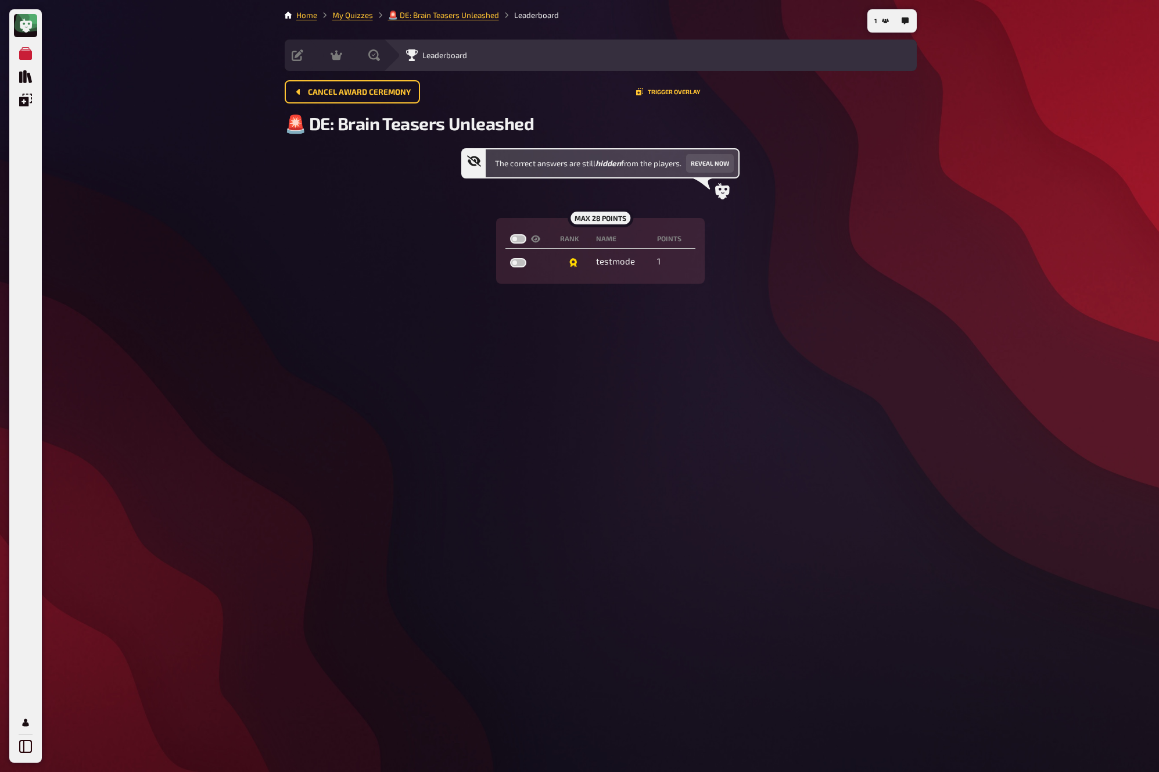
click at [907, 103] on div "Cancel award ceremony Trigger Overlay" at bounding box center [601, 96] width 632 height 33
click at [351, 13] on link "My Quizzes" at bounding box center [352, 14] width 41 height 9
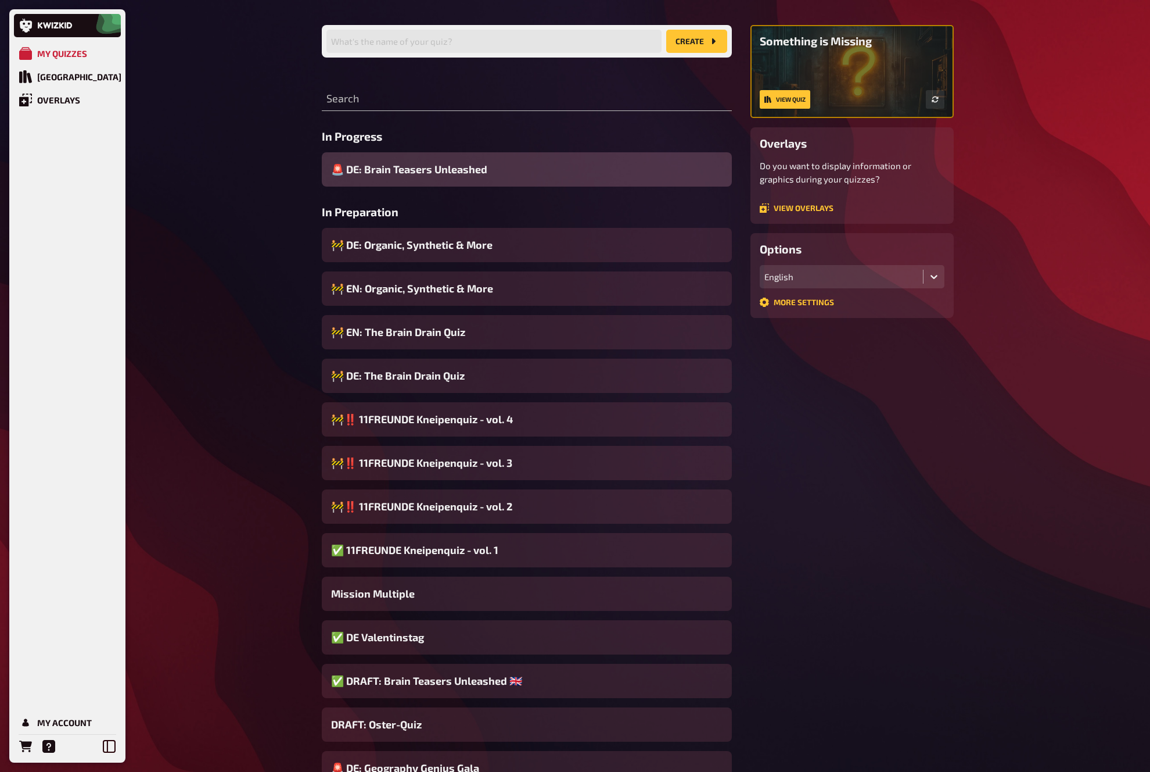
scroll to position [94, 0]
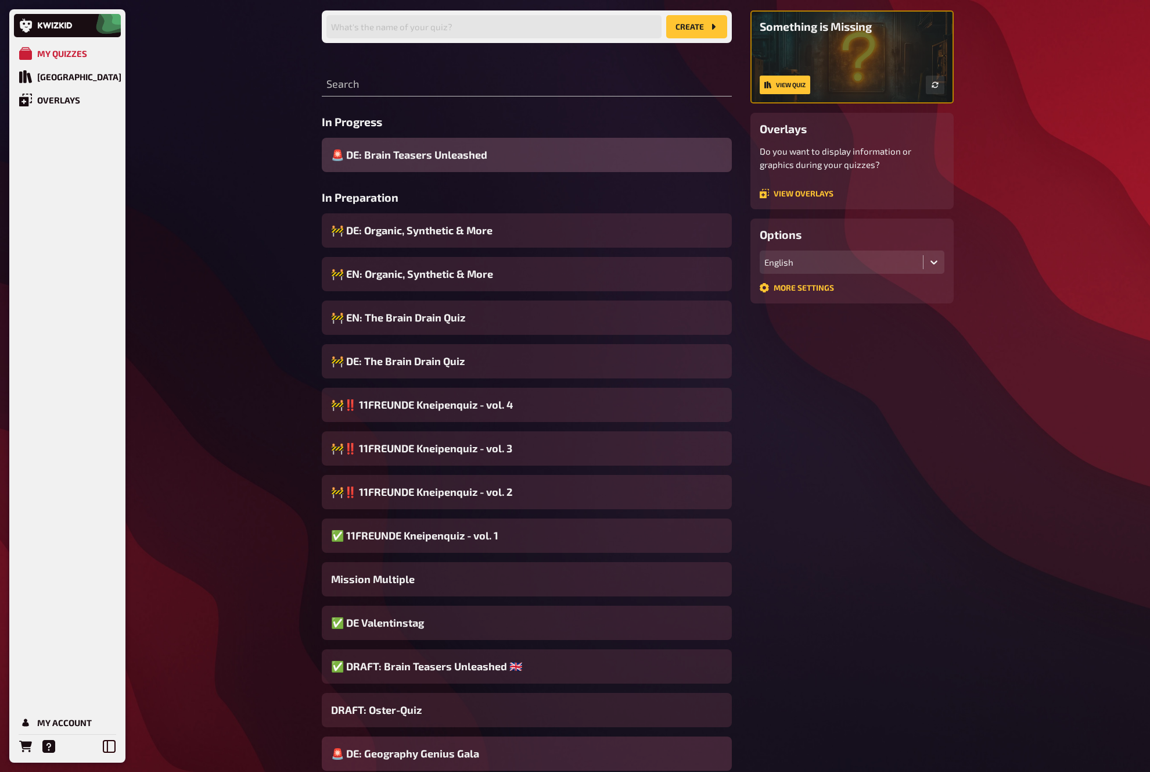
click at [408, 695] on span "🚨 DE: Geography Genius Gala" at bounding box center [405, 753] width 148 height 16
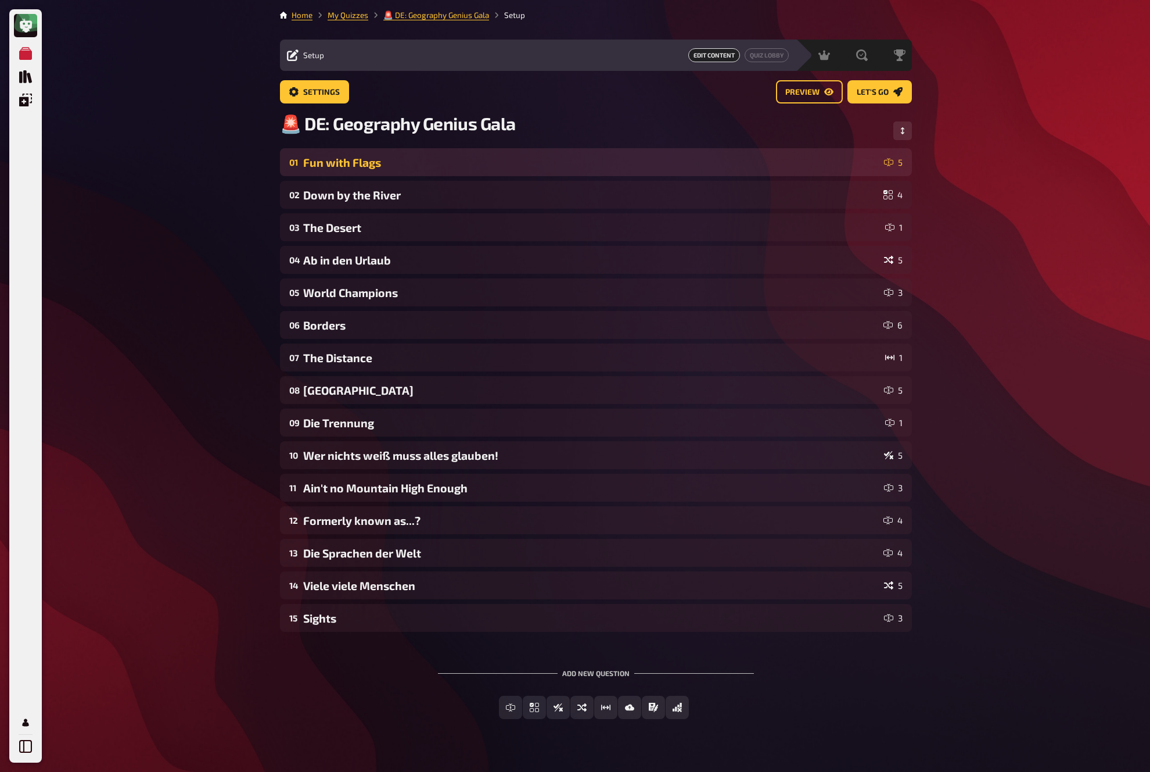
click at [428, 152] on div "01 Fun with Flags 5" at bounding box center [596, 162] width 632 height 28
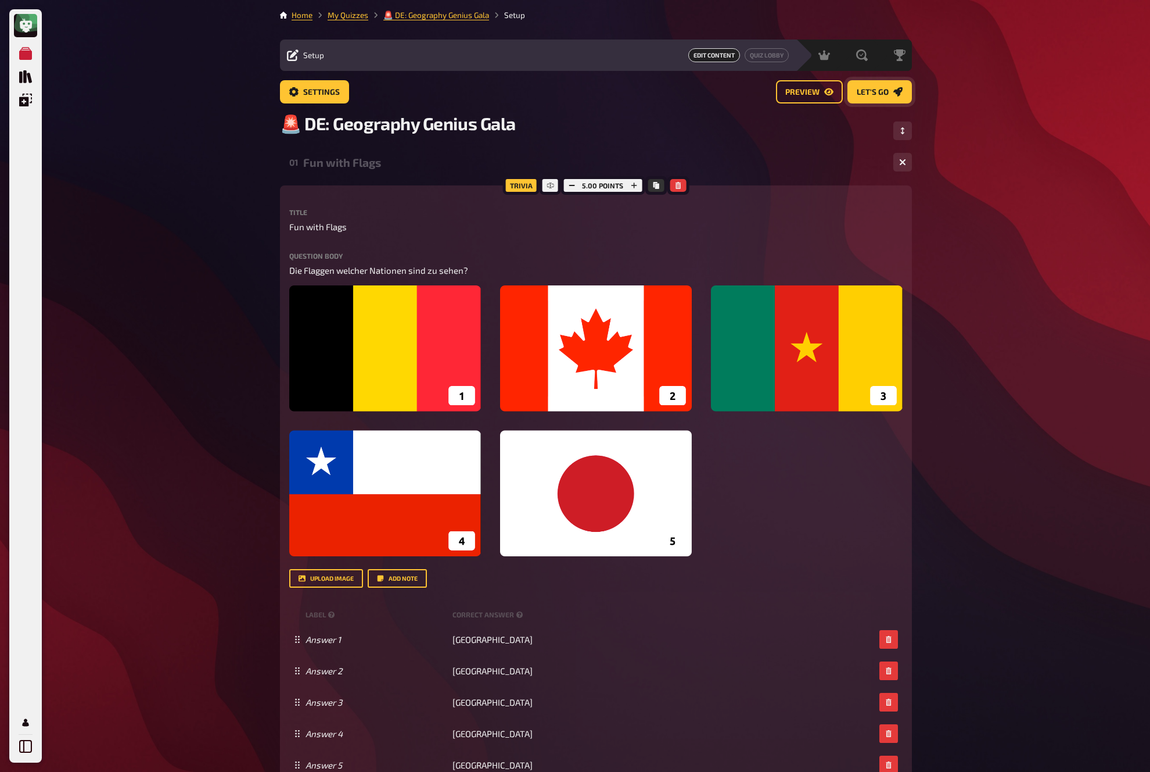
click at [896, 92] on icon "Let's go" at bounding box center [898, 91] width 9 height 9
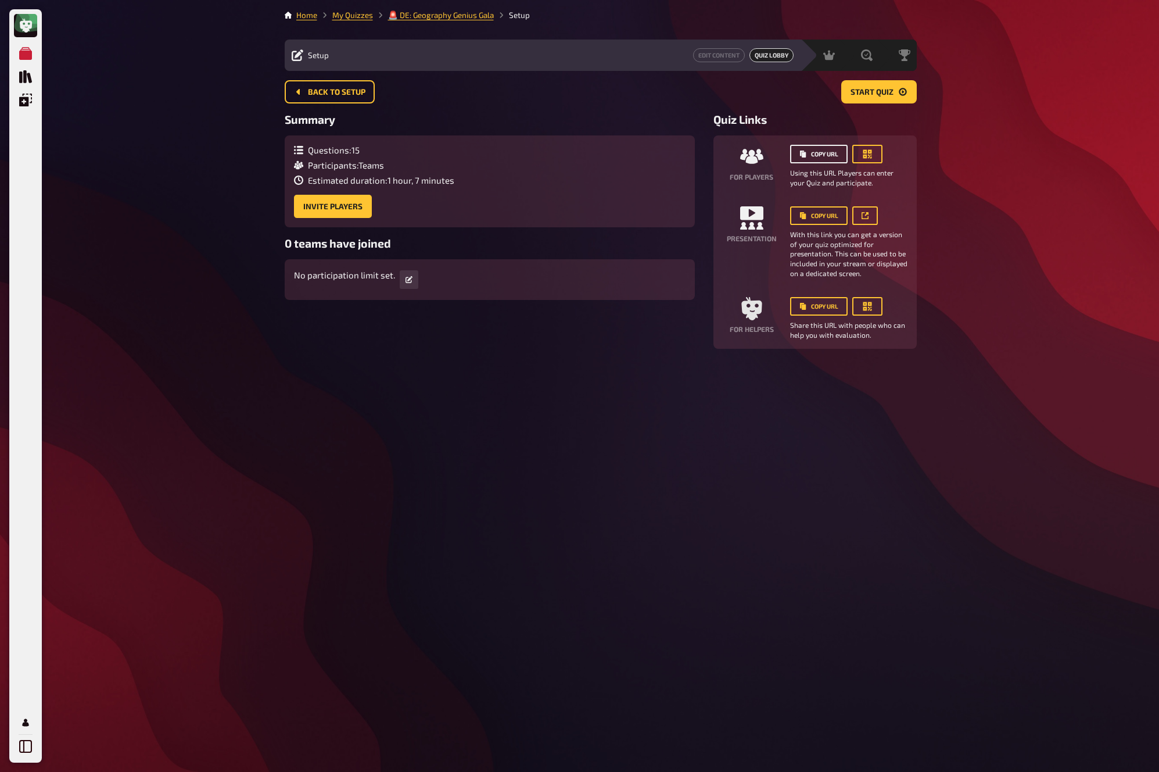
click at [822, 151] on button "Copy URL" at bounding box center [819, 154] width 58 height 19
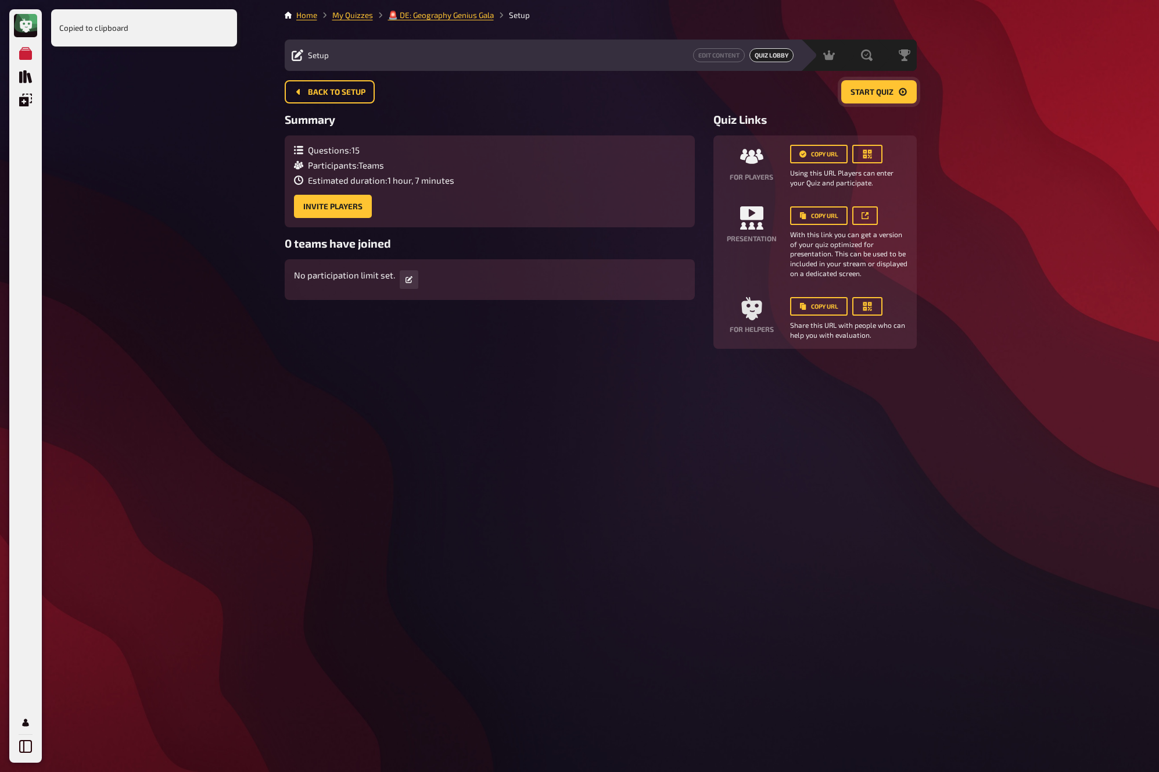
click at [901, 93] on icon "Start Quiz" at bounding box center [902, 91] width 9 height 9
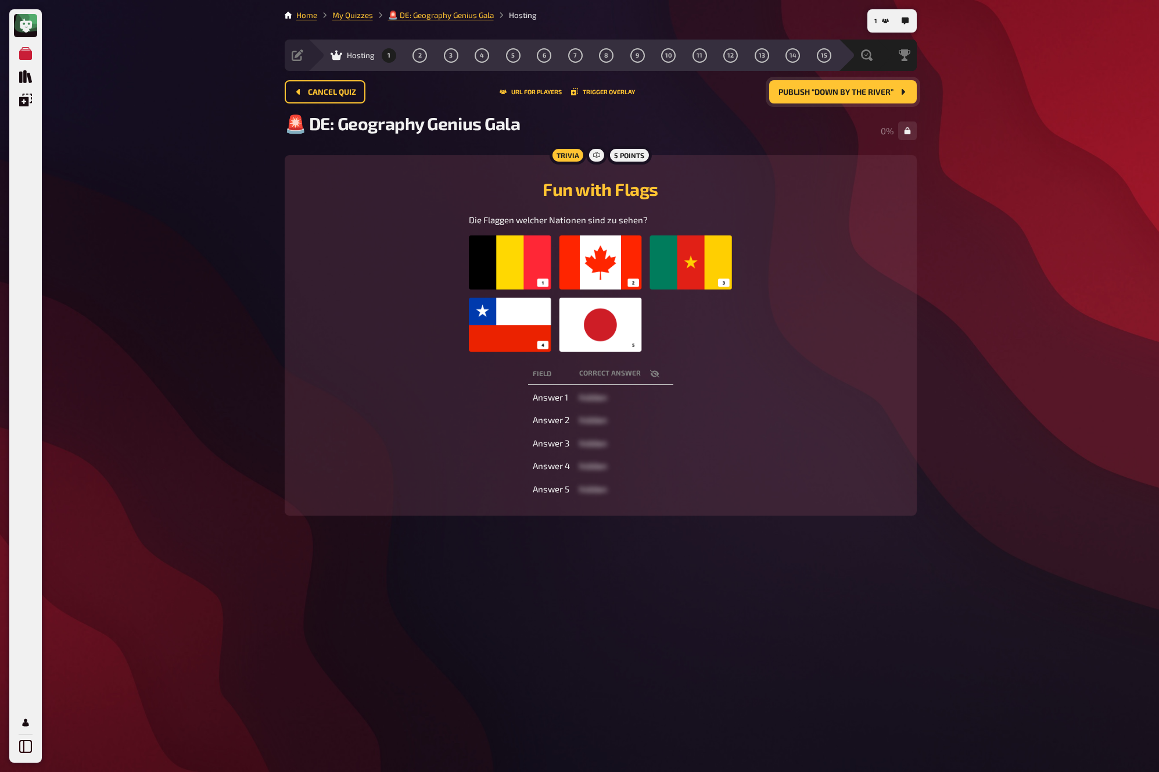
click at [877, 94] on span "Publish “Down by the River”" at bounding box center [835, 92] width 115 height 8
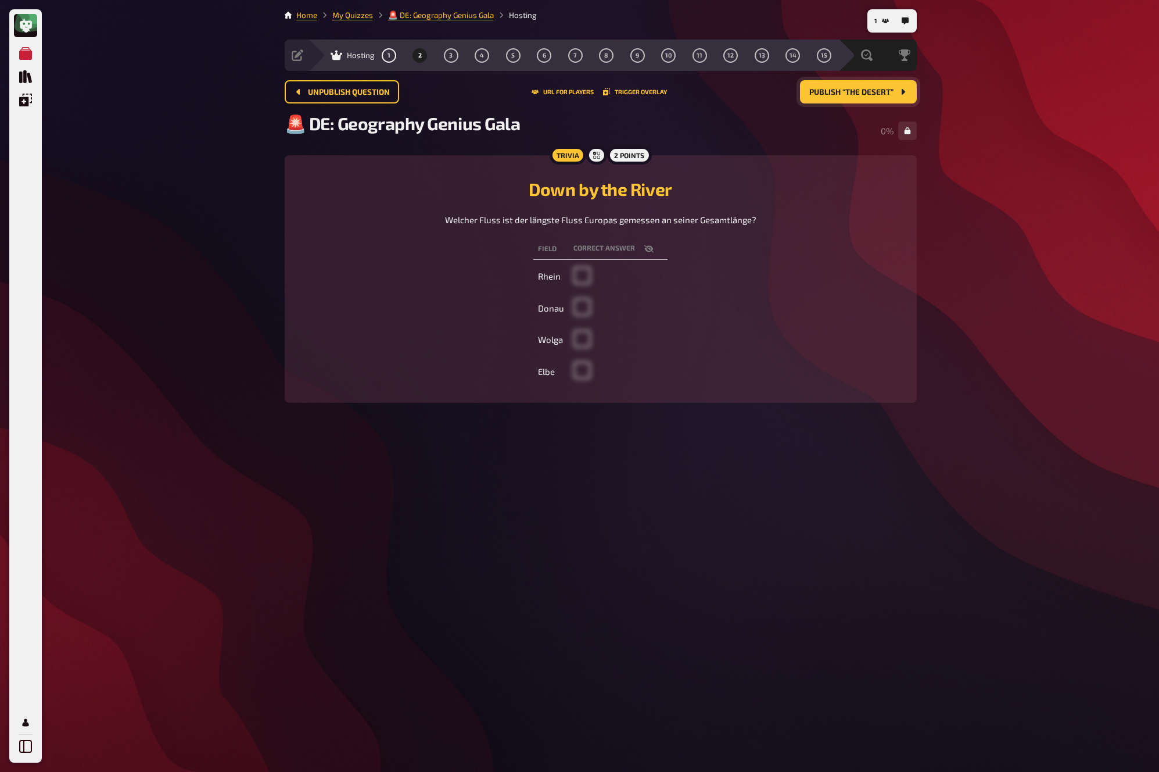
click at [877, 94] on span "Publish “The Desert”" at bounding box center [851, 92] width 84 height 8
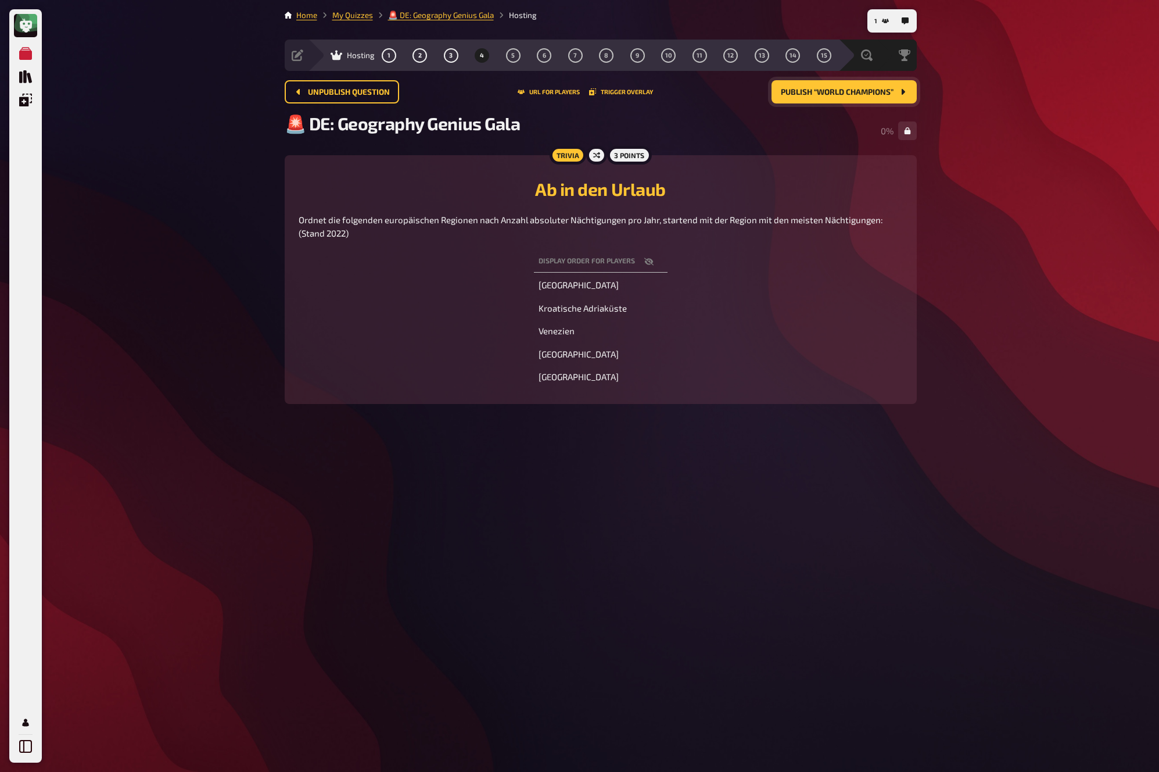
click at [877, 94] on span "Publish “World Champions”" at bounding box center [837, 92] width 113 height 8
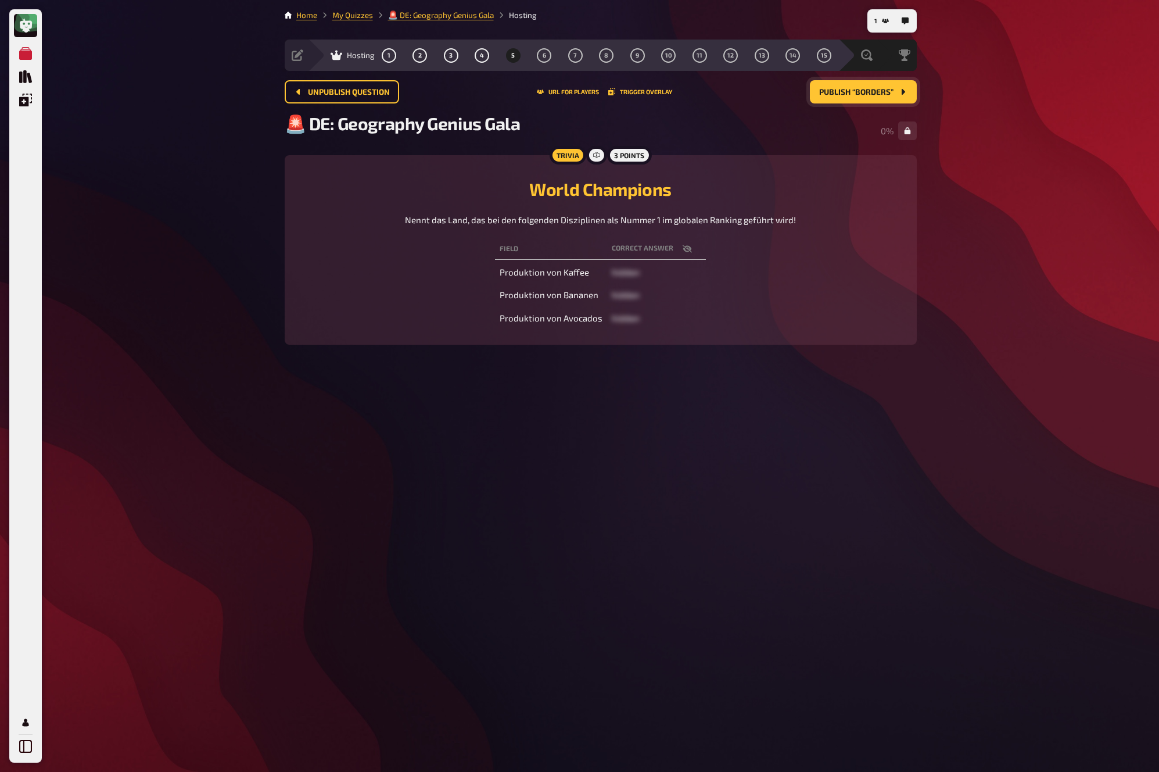
click at [877, 94] on span "Publish “Borders”" at bounding box center [856, 92] width 74 height 8
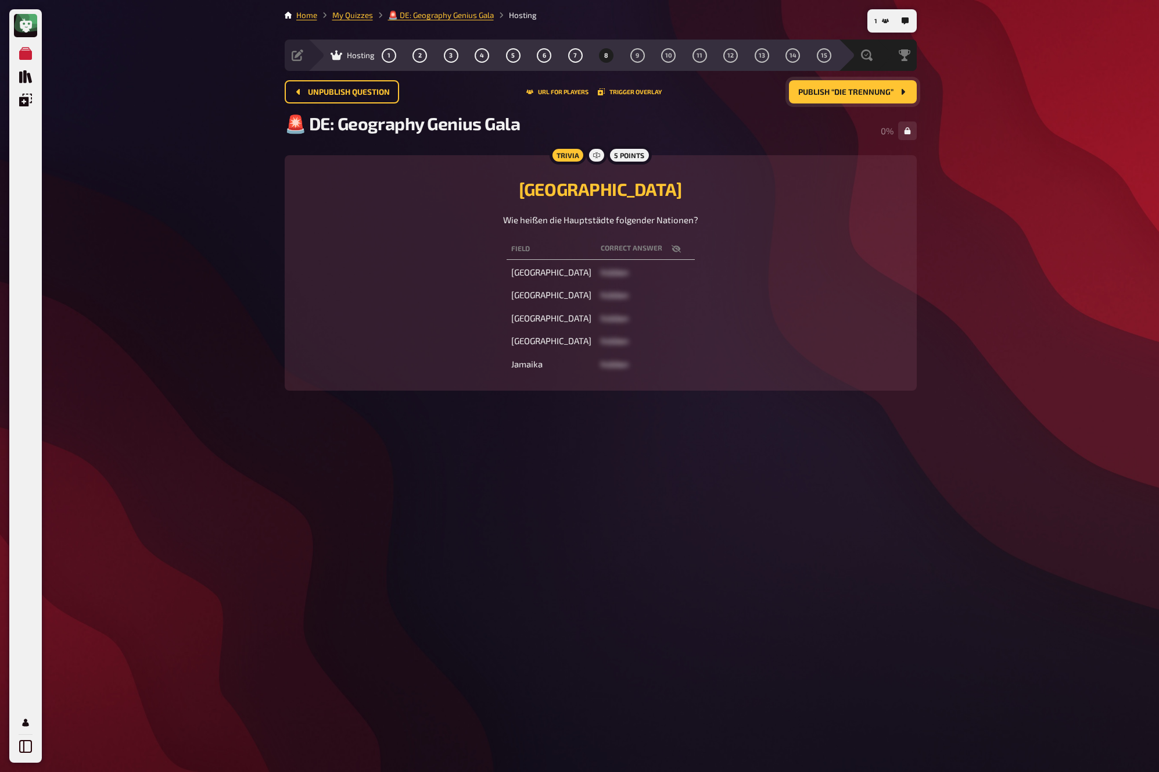
click at [877, 94] on span "Publish “Die Trennung”" at bounding box center [845, 92] width 95 height 8
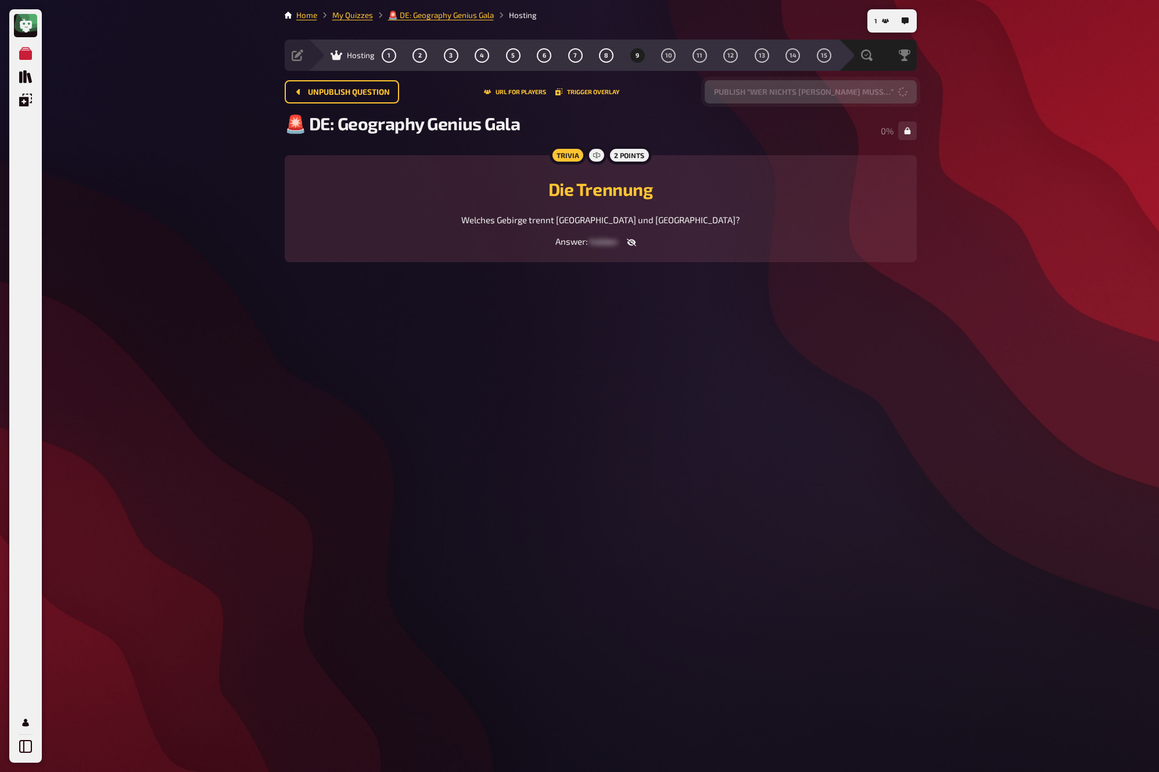
click at [877, 94] on button "Publish “Wer nichts weiß muss…”" at bounding box center [811, 91] width 212 height 23
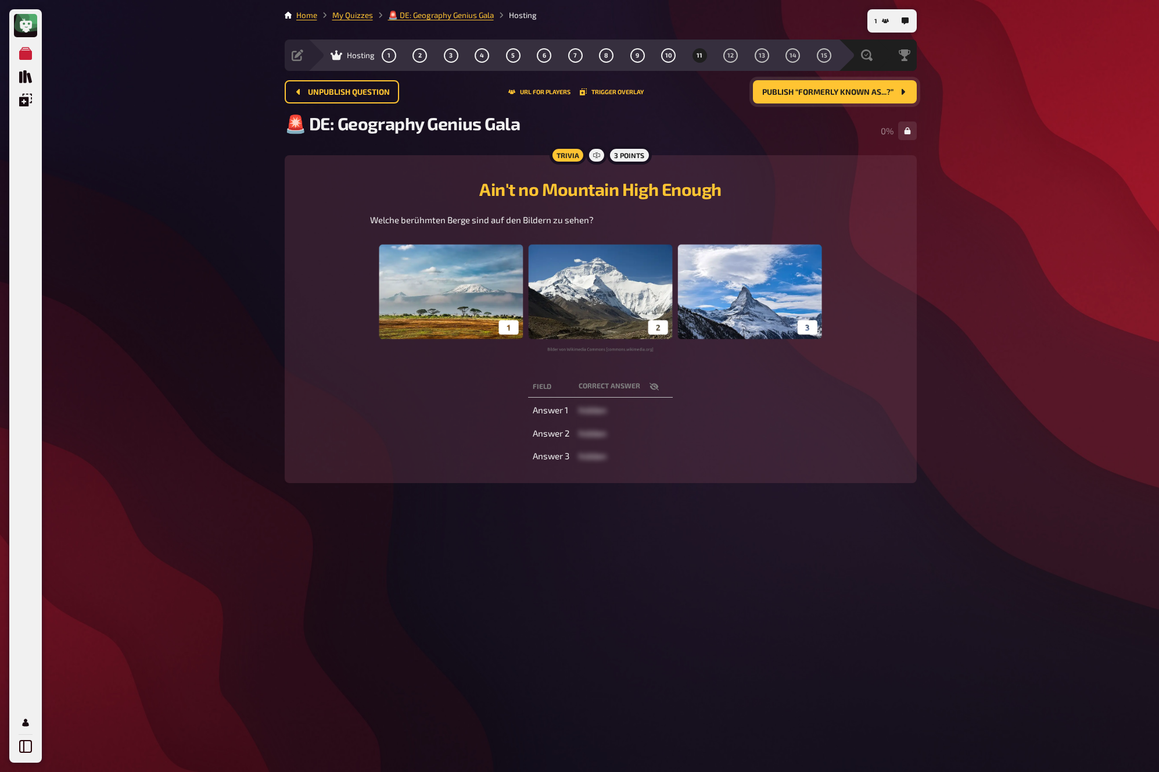
click at [877, 94] on span "Publish “Formerly known as...?”" at bounding box center [827, 92] width 131 height 8
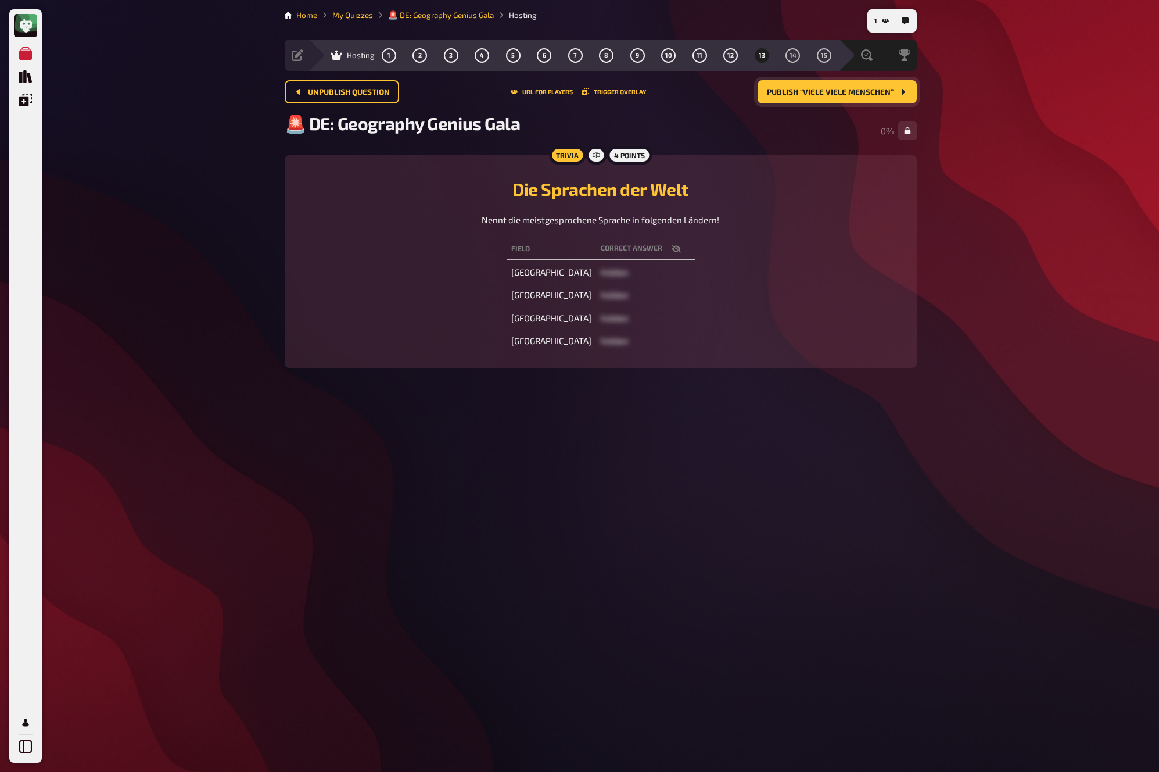
click at [877, 94] on span "Publish “Viele viele Menschen”" at bounding box center [830, 92] width 127 height 8
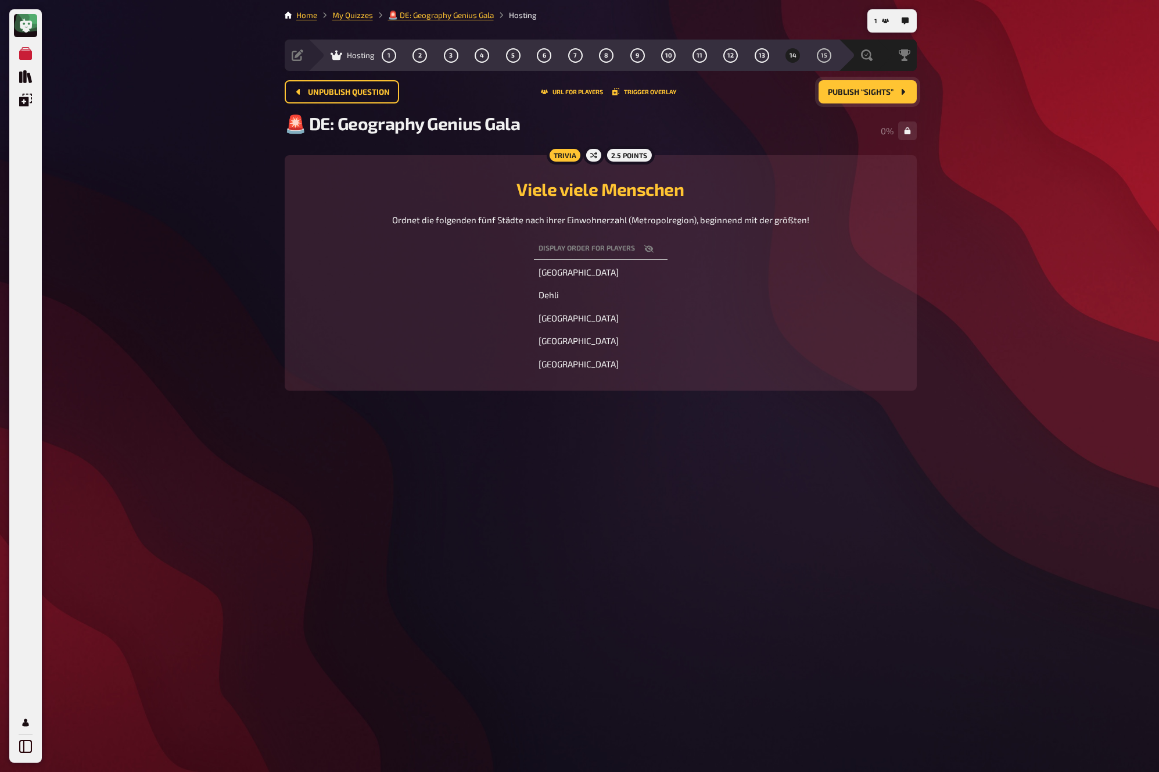
click at [877, 94] on span "Publish “Sights”" at bounding box center [861, 92] width 66 height 8
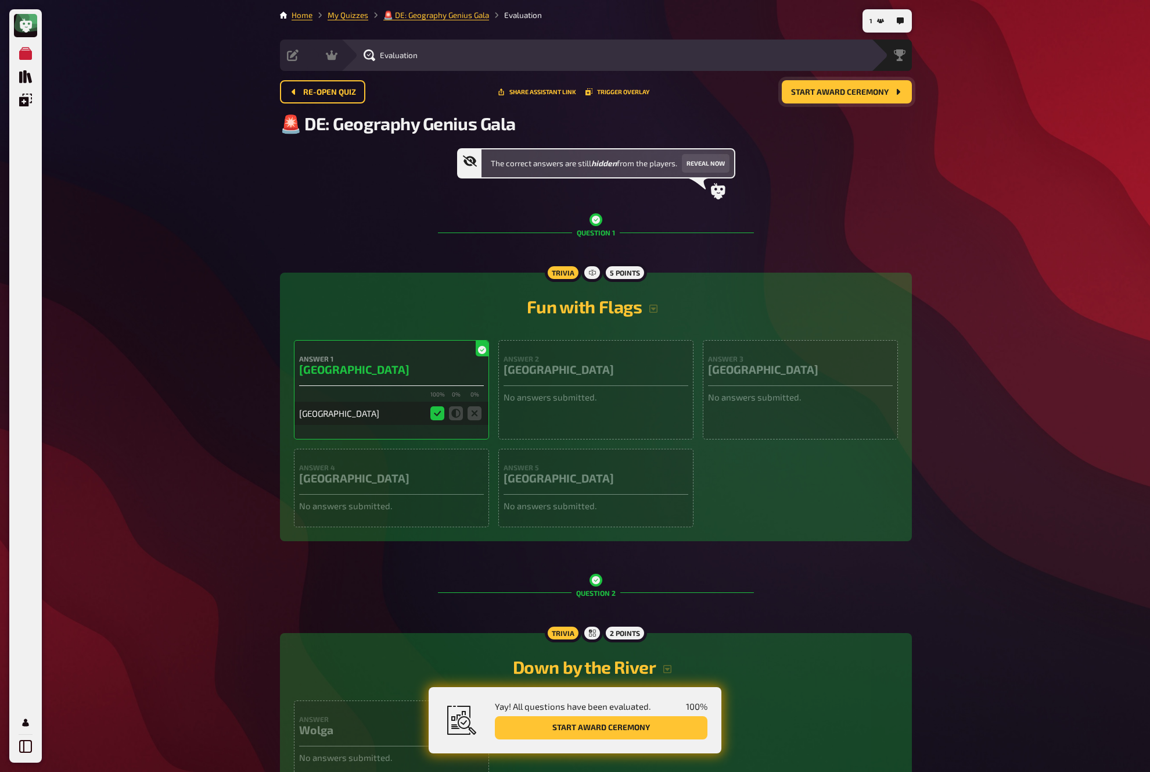
click at [877, 94] on span "Start award ceremony" at bounding box center [840, 92] width 98 height 8
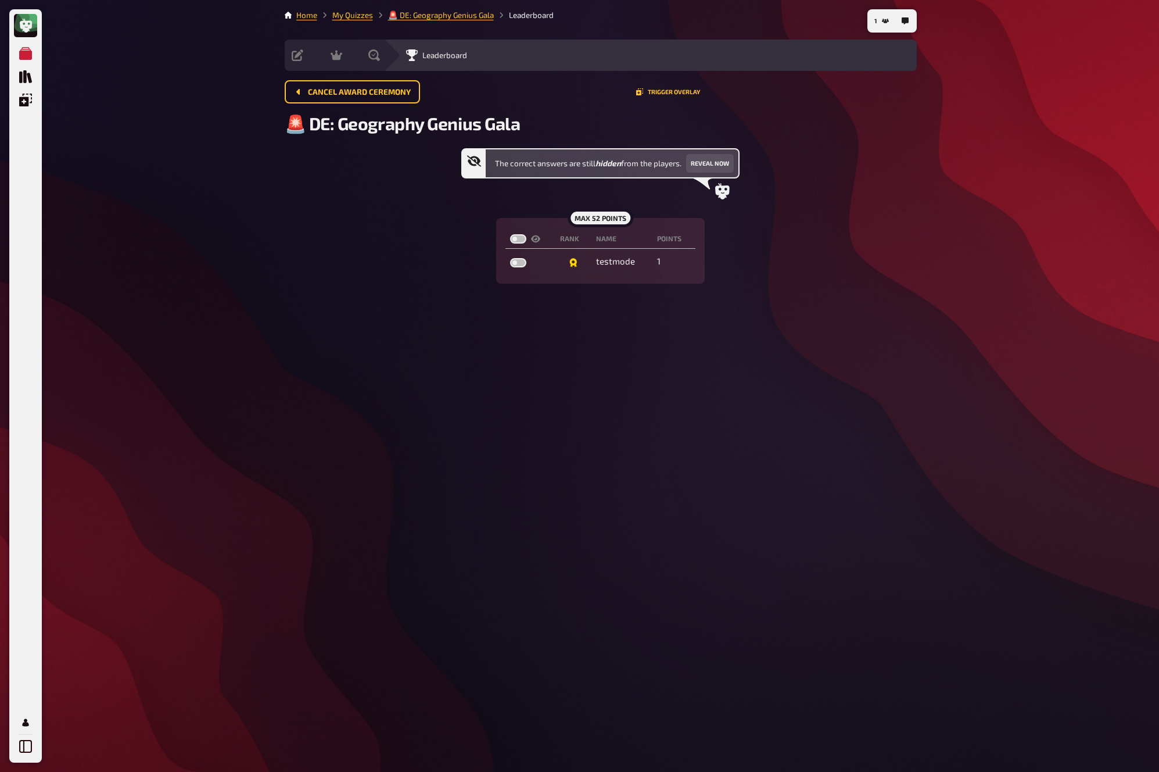
click at [880, 94] on div "Cancel award ceremony Trigger Overlay" at bounding box center [601, 91] width 632 height 23
click at [353, 17] on link "My Quizzes" at bounding box center [352, 14] width 41 height 9
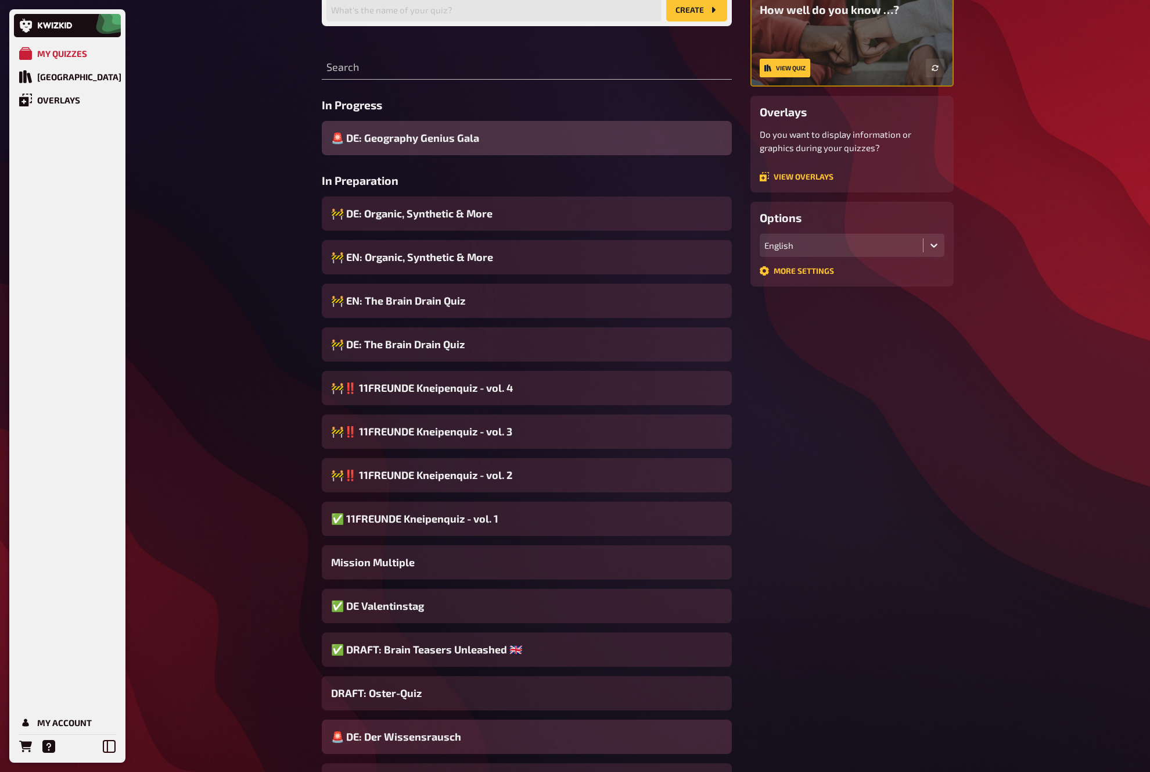
scroll to position [155, 0]
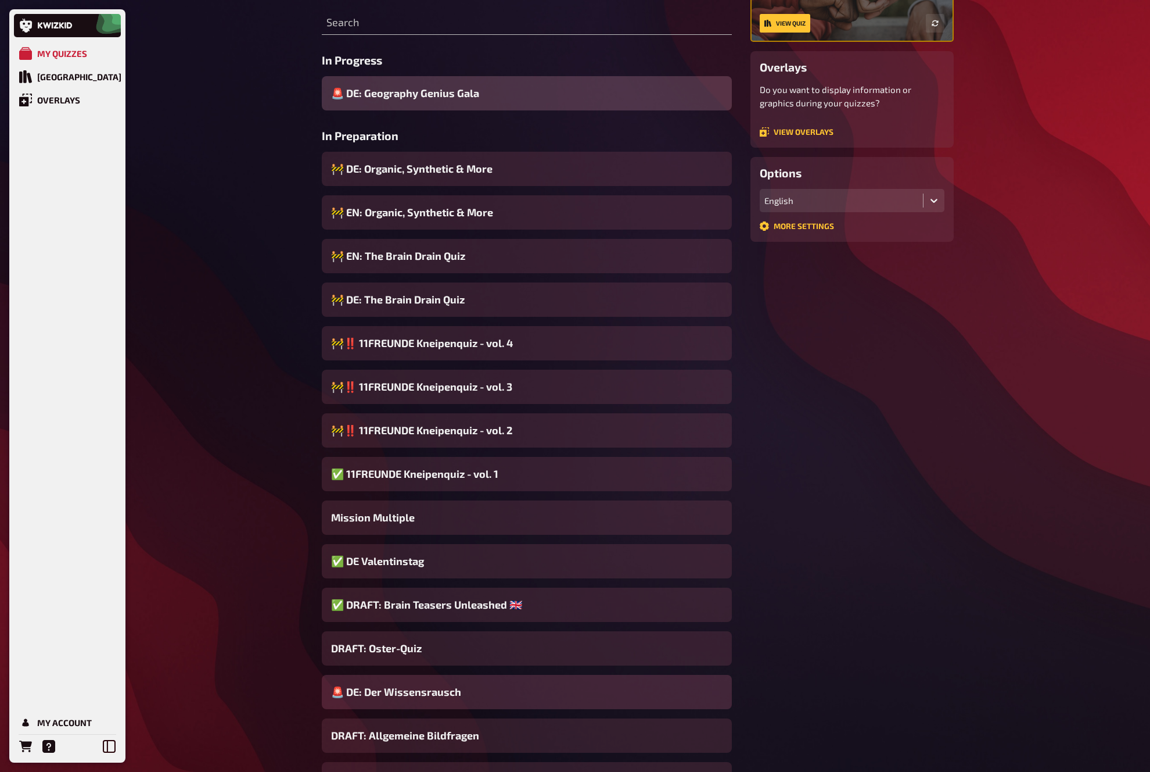
click at [523, 687] on div "🚨 DE: Der Wissensrausch" at bounding box center [527, 691] width 410 height 34
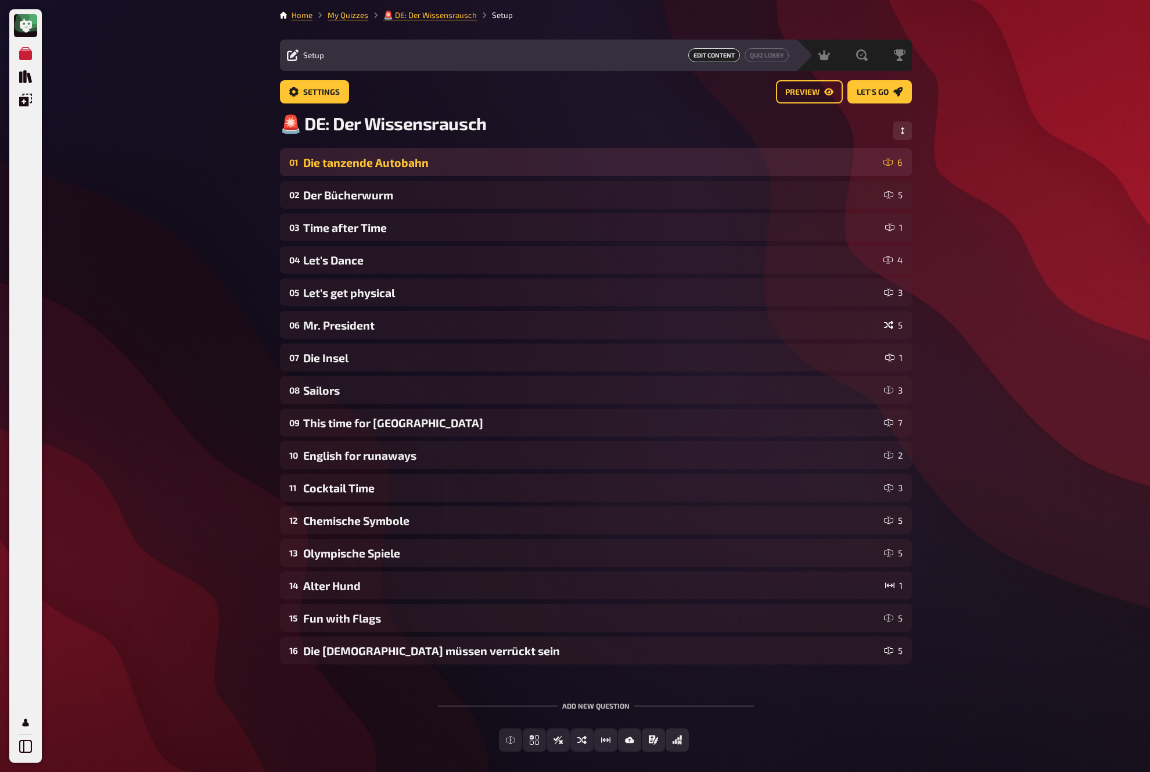
click at [547, 157] on div "Die tanzende Autobahn" at bounding box center [591, 162] width 576 height 13
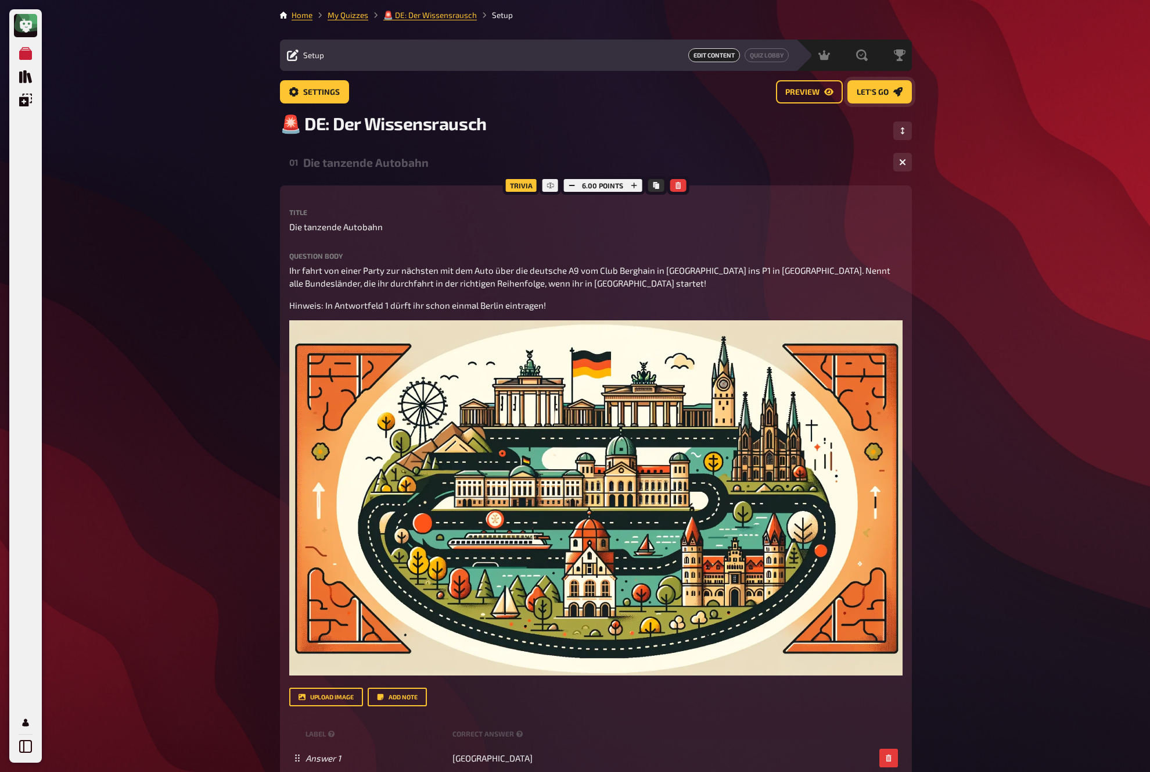
click at [876, 96] on link "Let's go" at bounding box center [880, 91] width 64 height 23
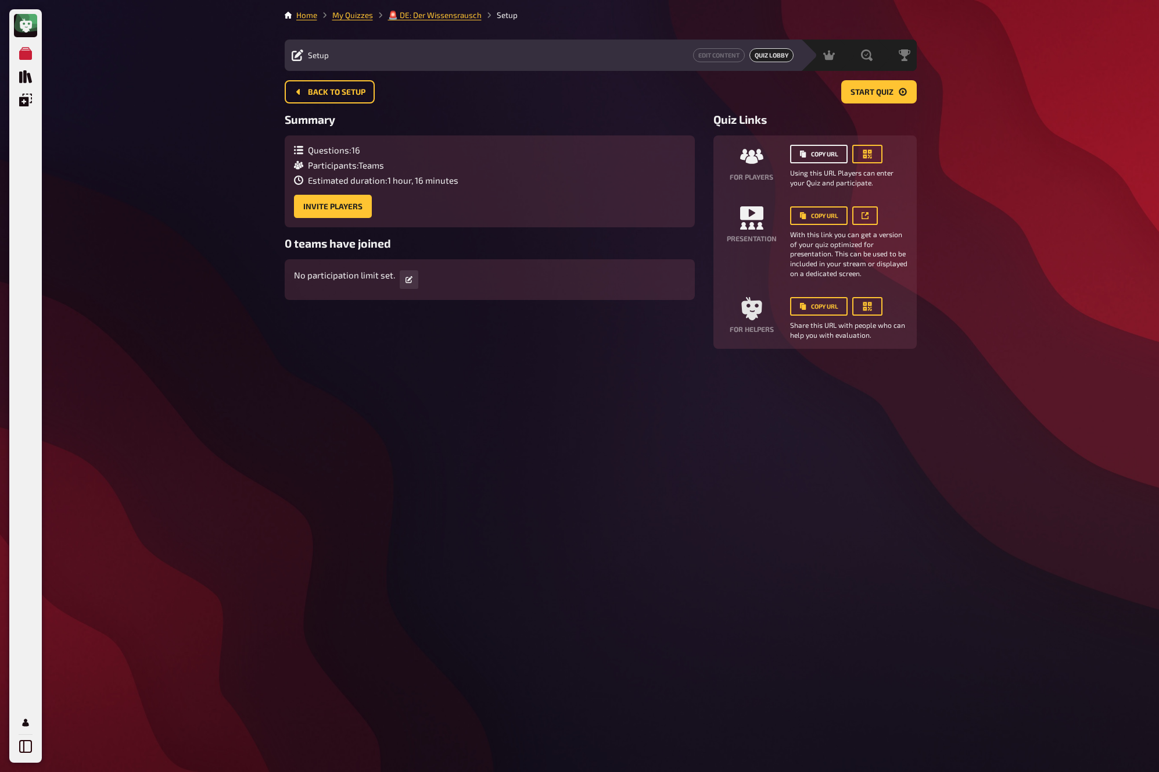
click at [810, 155] on button "Copy URL" at bounding box center [819, 154] width 58 height 19
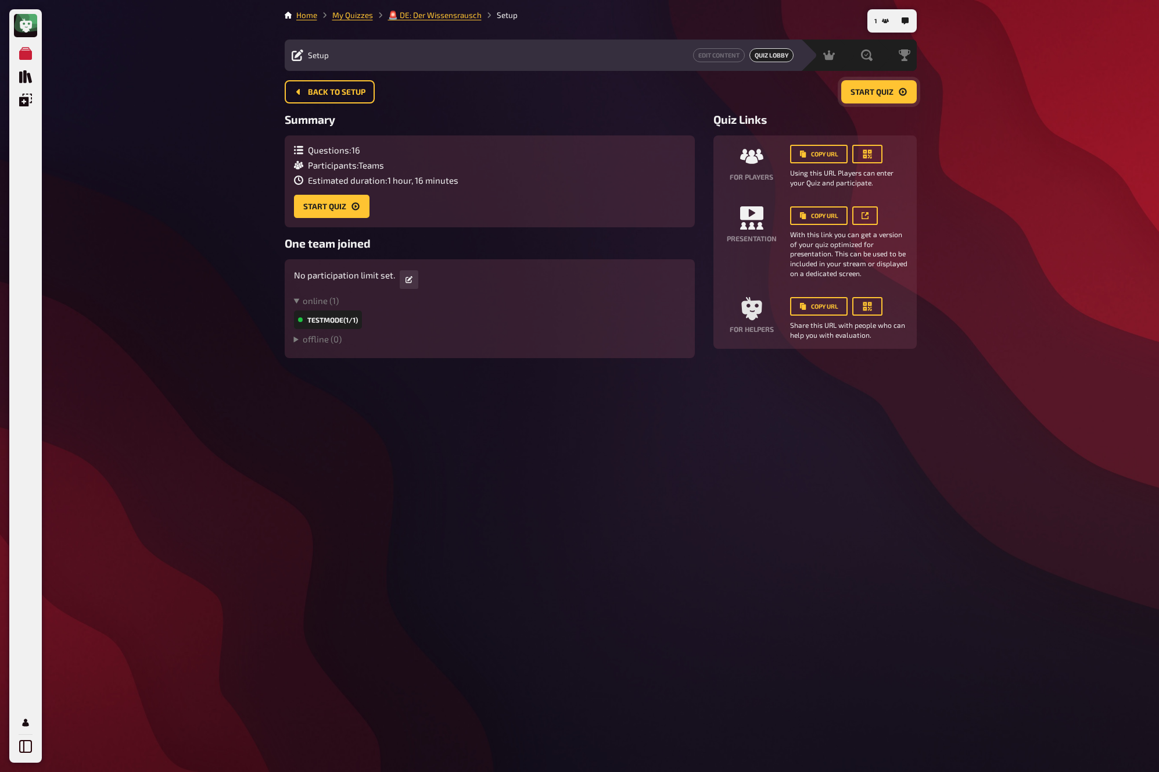
click at [871, 96] on button "Start Quiz" at bounding box center [879, 91] width 76 height 23
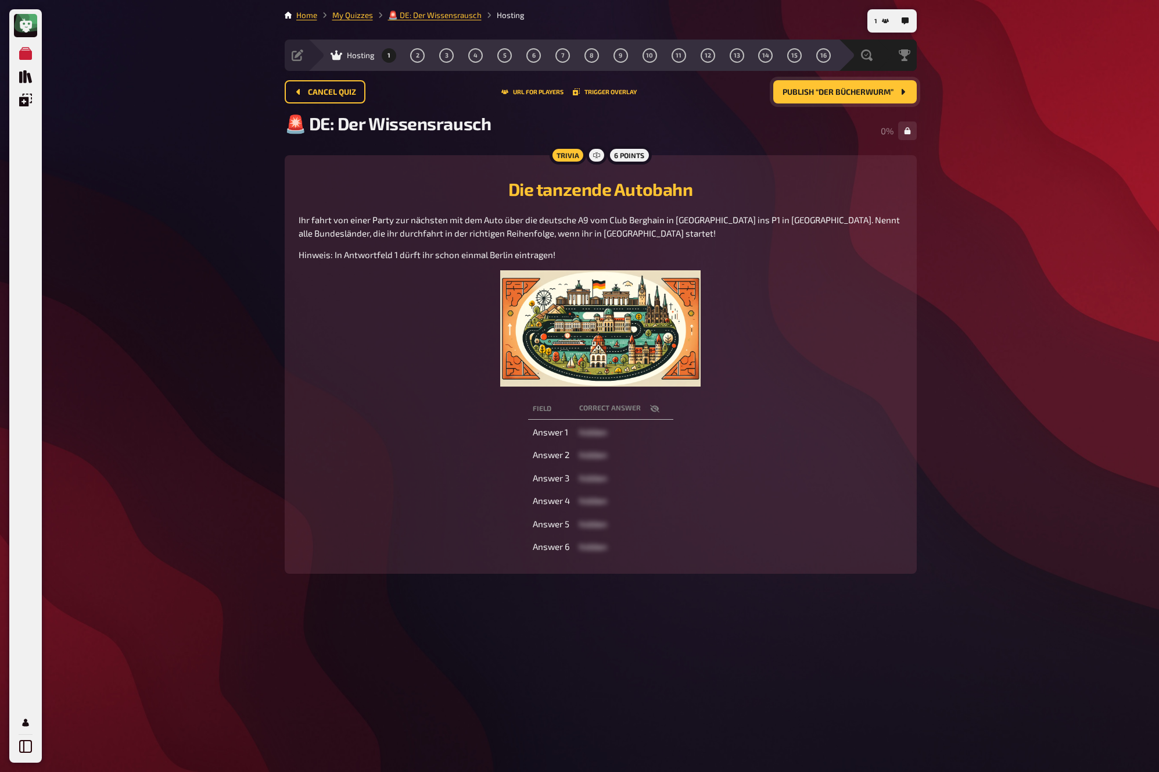
click at [881, 98] on button "Publish “Der Bücherwurm”" at bounding box center [844, 91] width 143 height 23
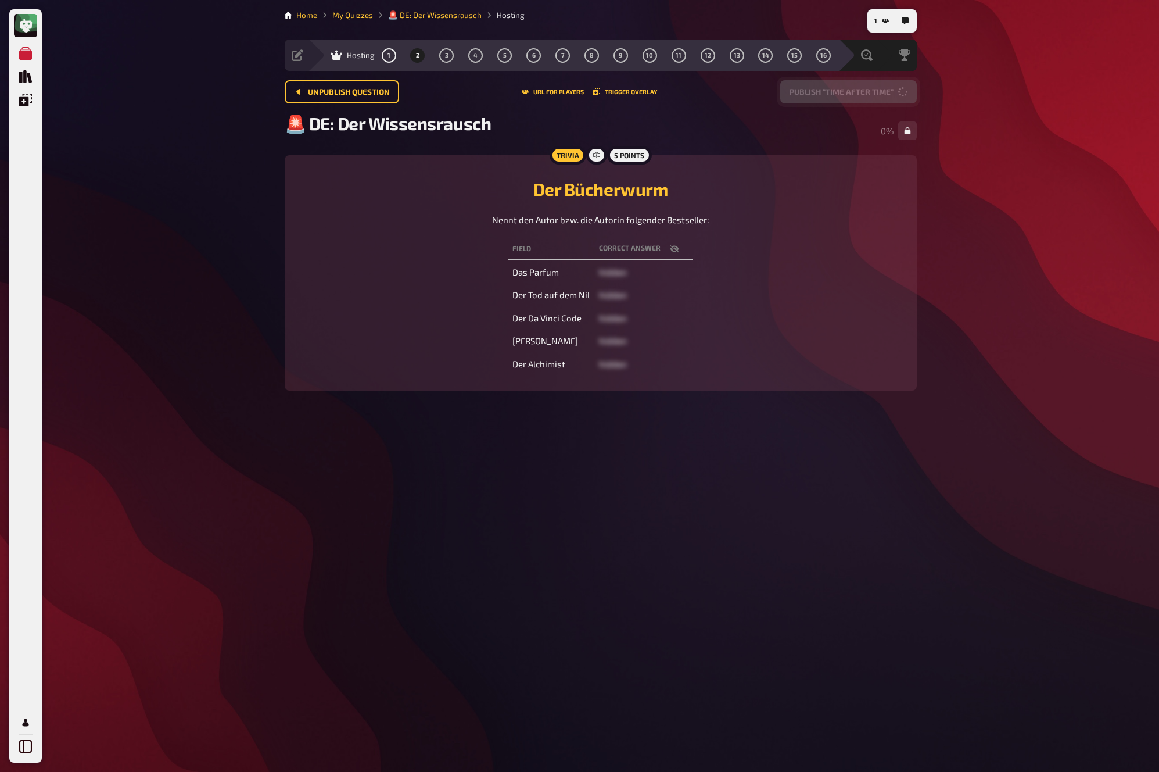
click at [881, 98] on button "Publish “Time after Time”" at bounding box center [848, 91] width 137 height 23
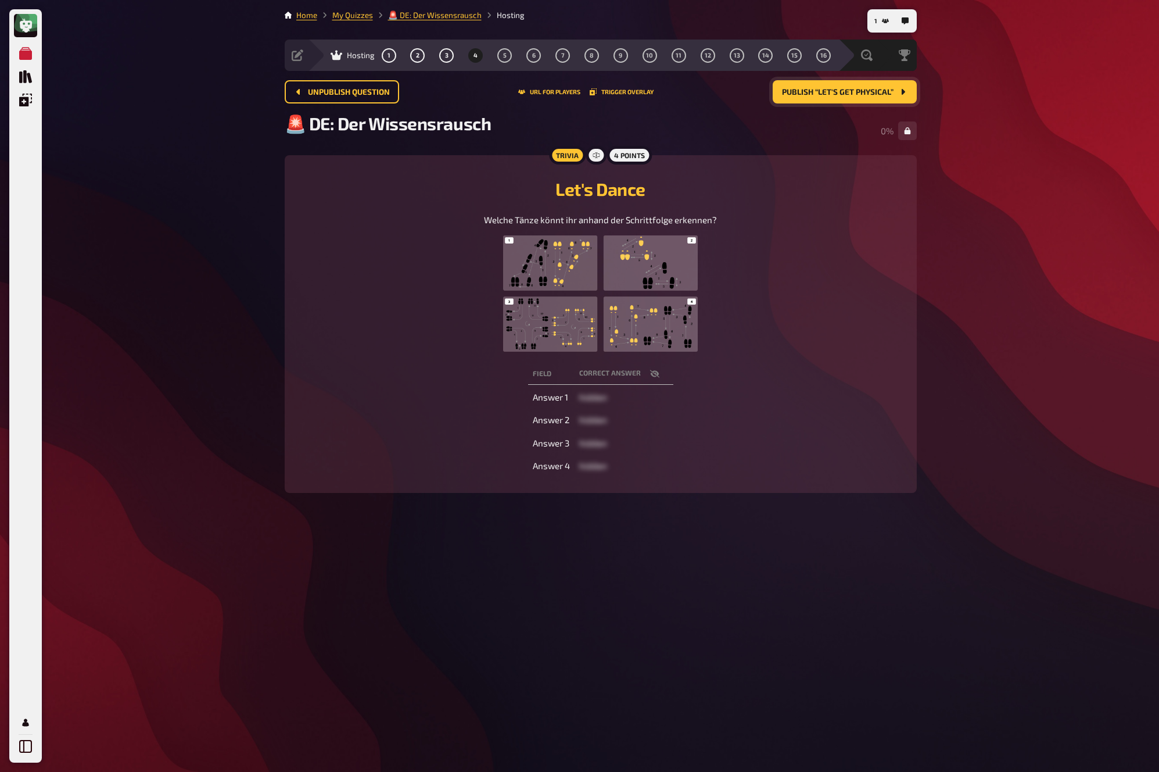
click at [881, 84] on button "Publish “Let's get physical”" at bounding box center [845, 91] width 144 height 23
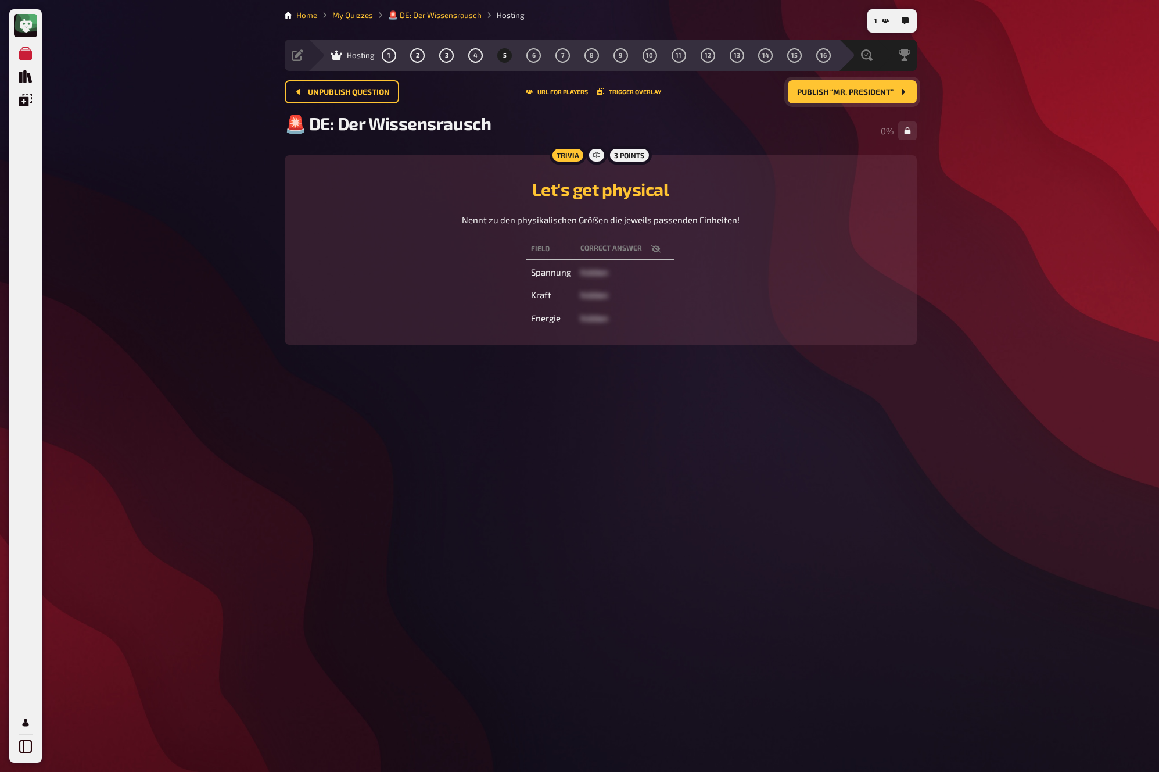
click at [874, 92] on span "Publish “Mr. President”" at bounding box center [845, 92] width 96 height 8
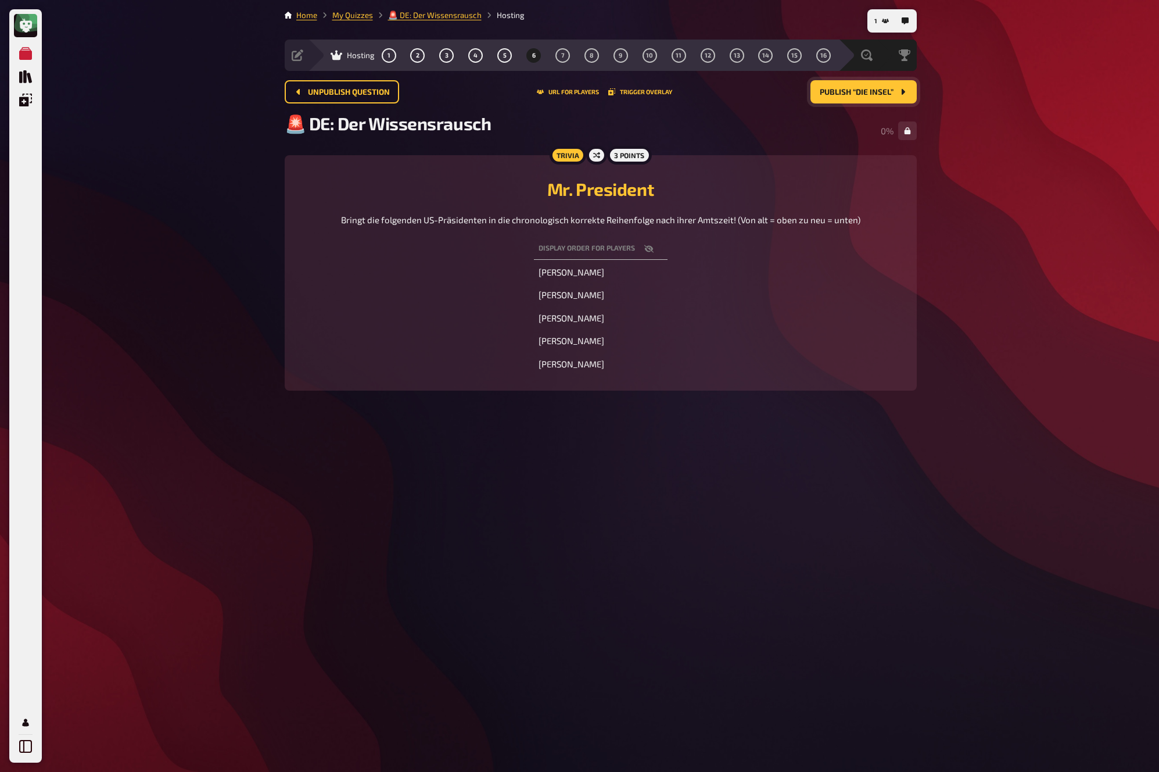
click at [874, 92] on span "Publish “Die Insel”" at bounding box center [857, 92] width 74 height 8
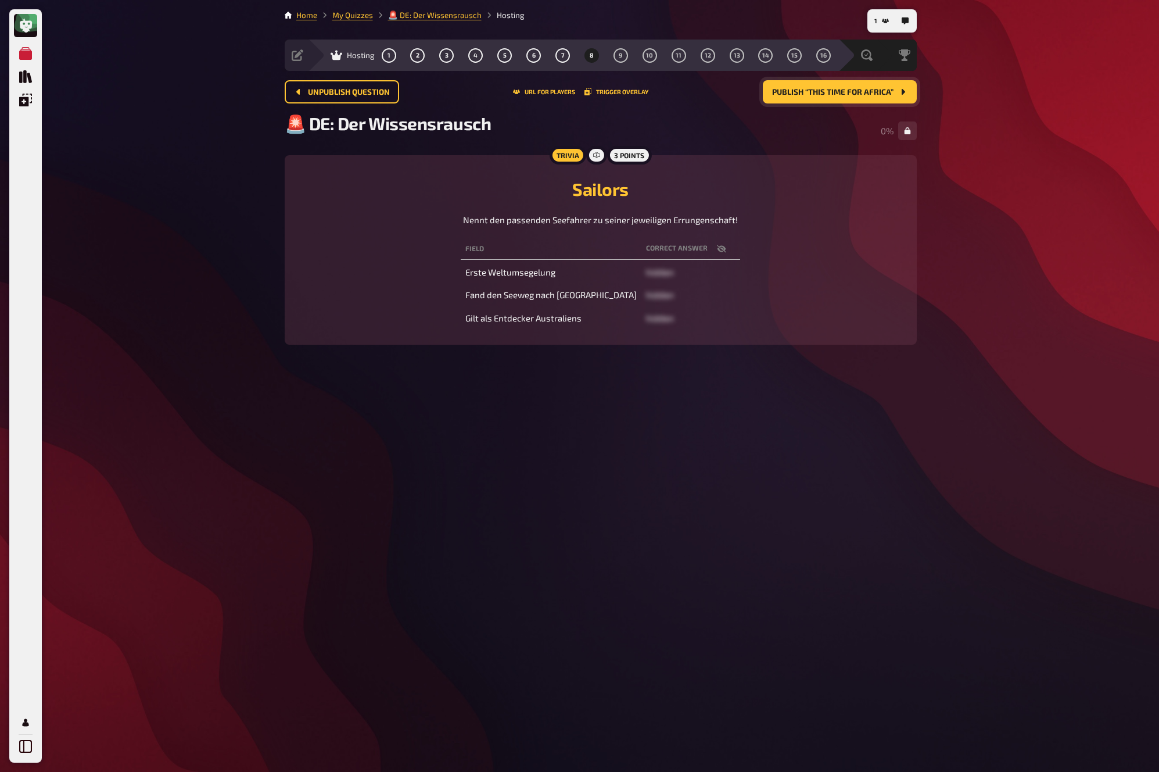
click at [874, 92] on span "Publish “This time for Africa”" at bounding box center [832, 92] width 121 height 8
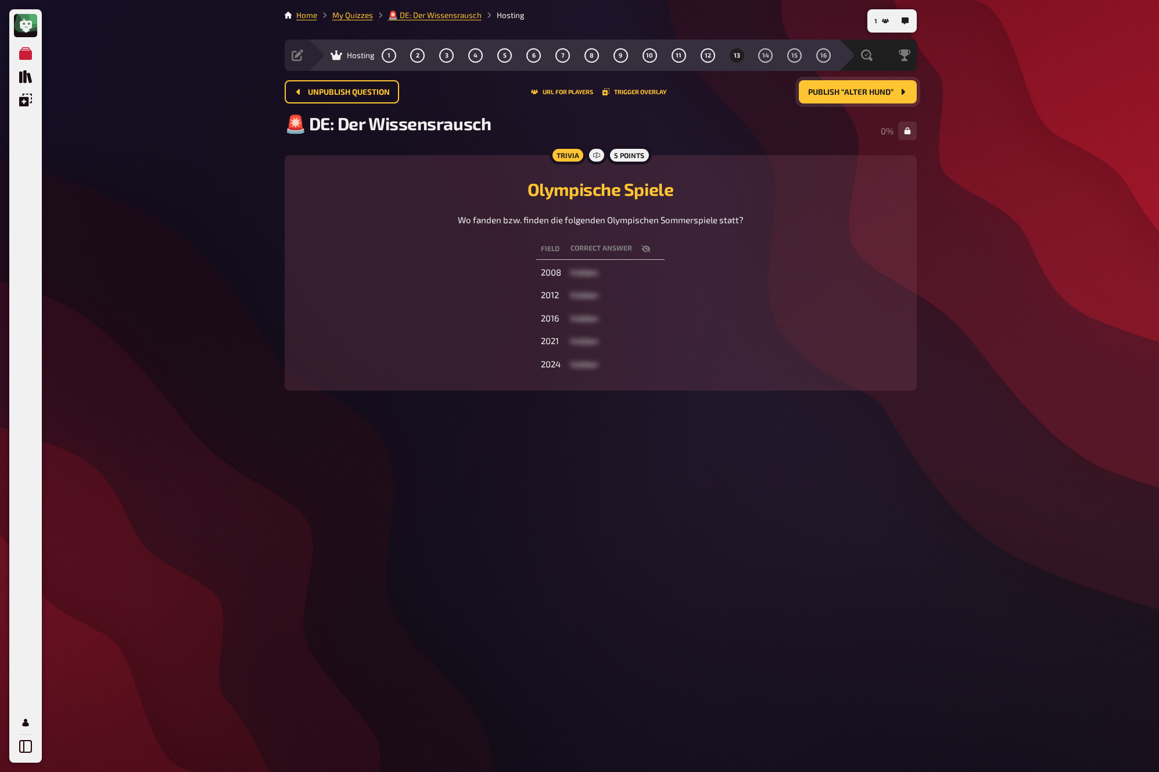
click at [874, 92] on span "Publish “Alter Hund”" at bounding box center [850, 92] width 85 height 8
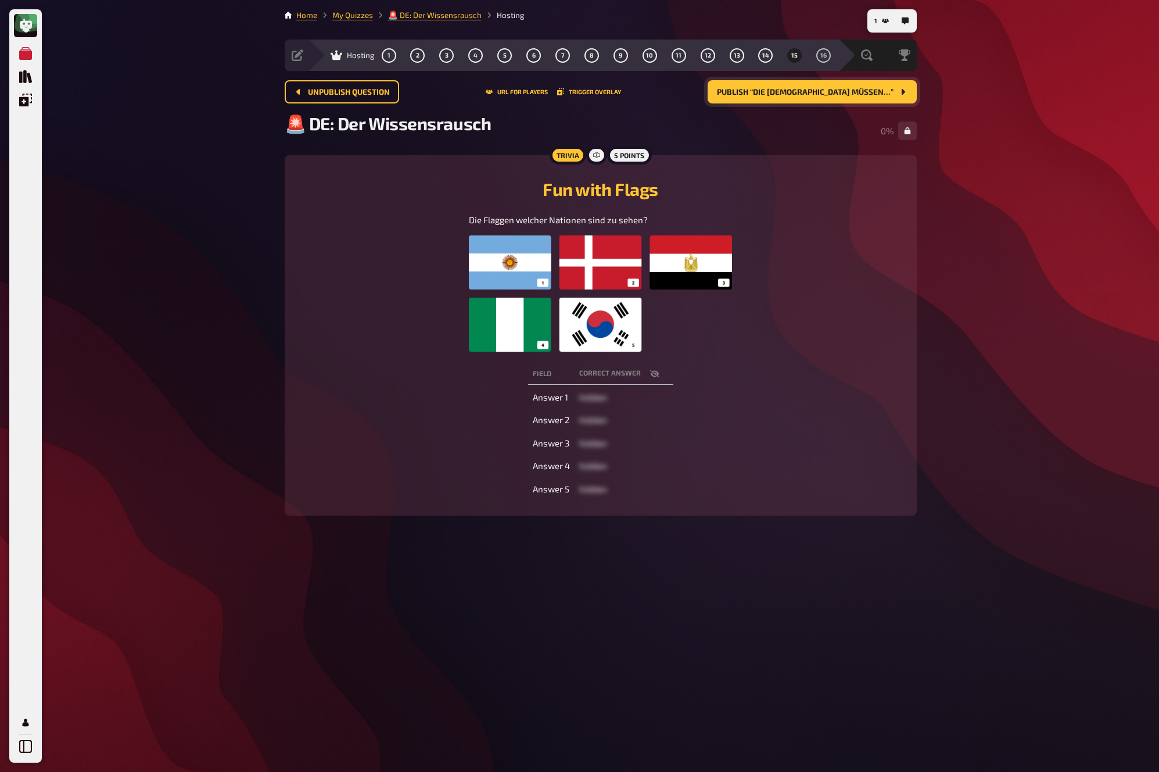
click at [874, 92] on span "Publish “Die Götter müssen…”" at bounding box center [805, 92] width 177 height 8
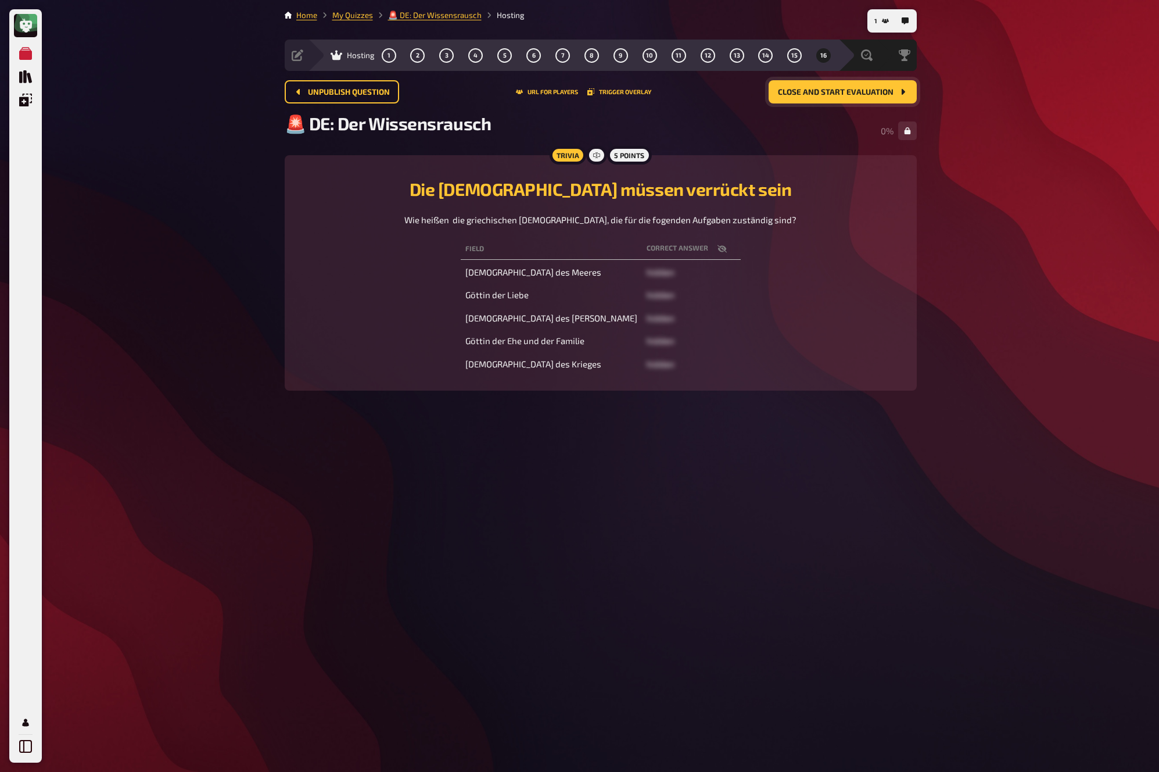
click at [874, 92] on span "Close and start evaluation" at bounding box center [836, 92] width 116 height 8
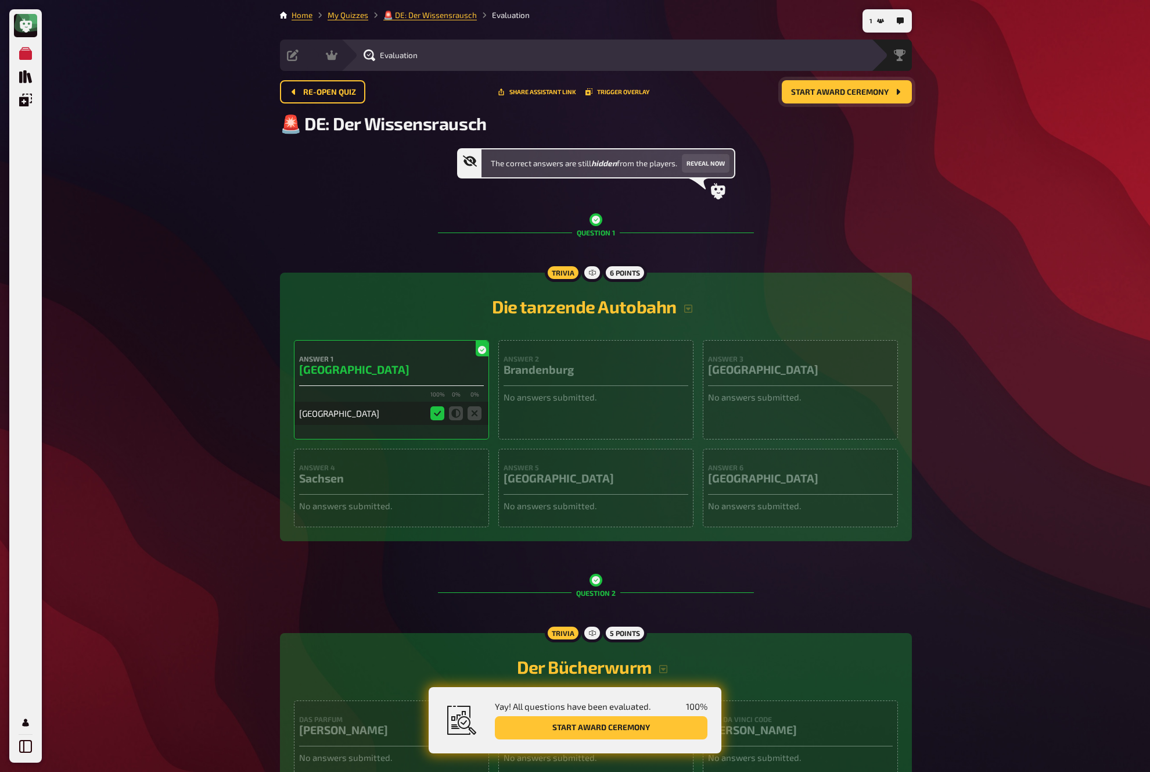
click at [874, 92] on span "Start award ceremony" at bounding box center [840, 92] width 98 height 8
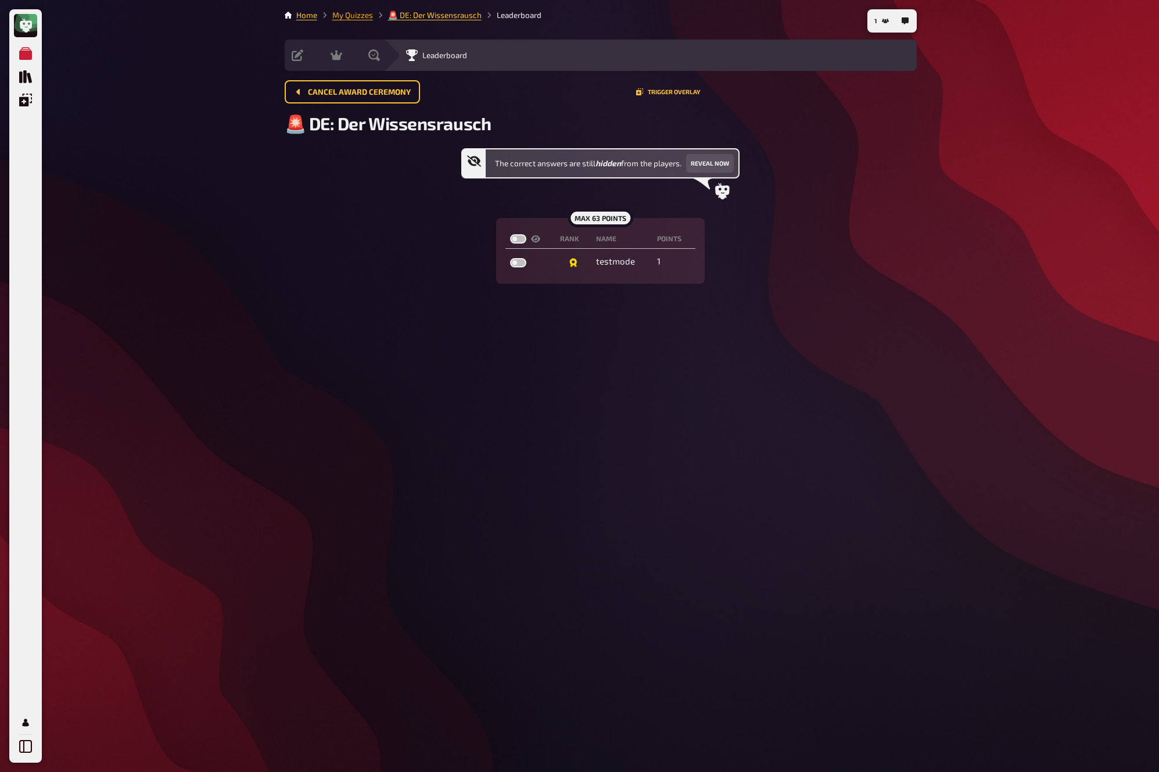
click at [362, 15] on link "My Quizzes" at bounding box center [352, 14] width 41 height 9
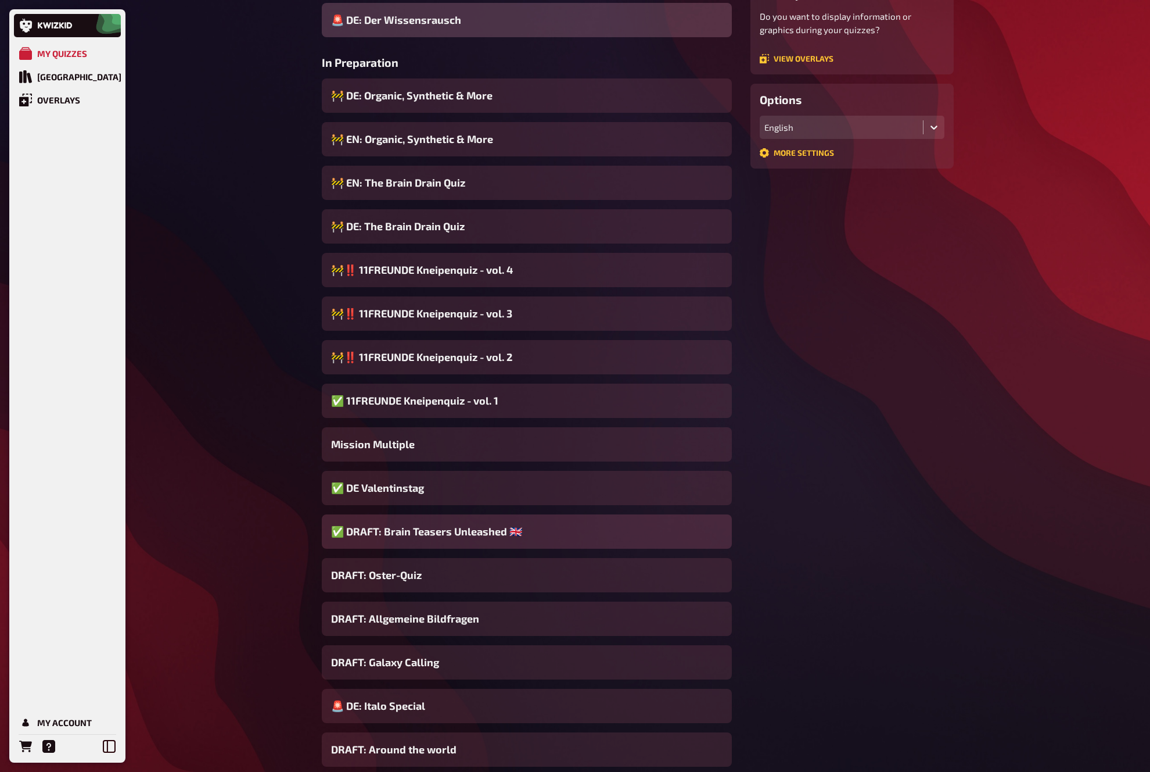
scroll to position [243, 0]
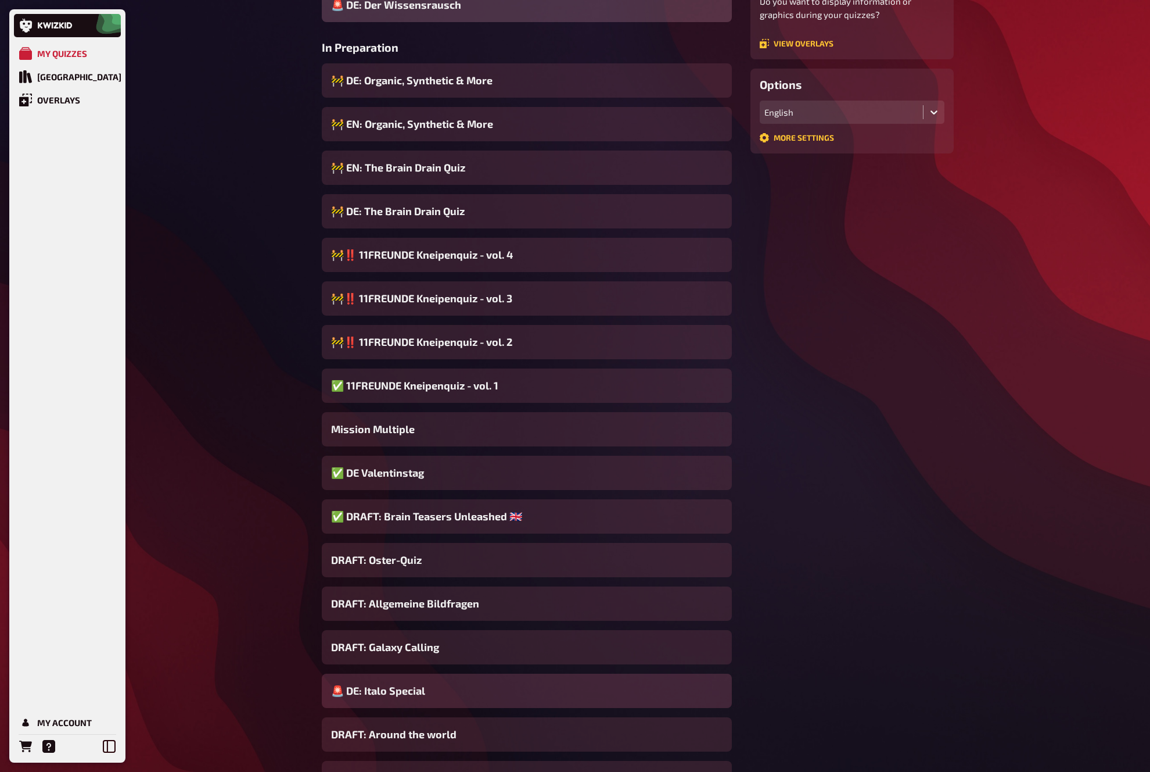
click at [422, 693] on span "🚨 DE: Italo Special" at bounding box center [378, 691] width 94 height 16
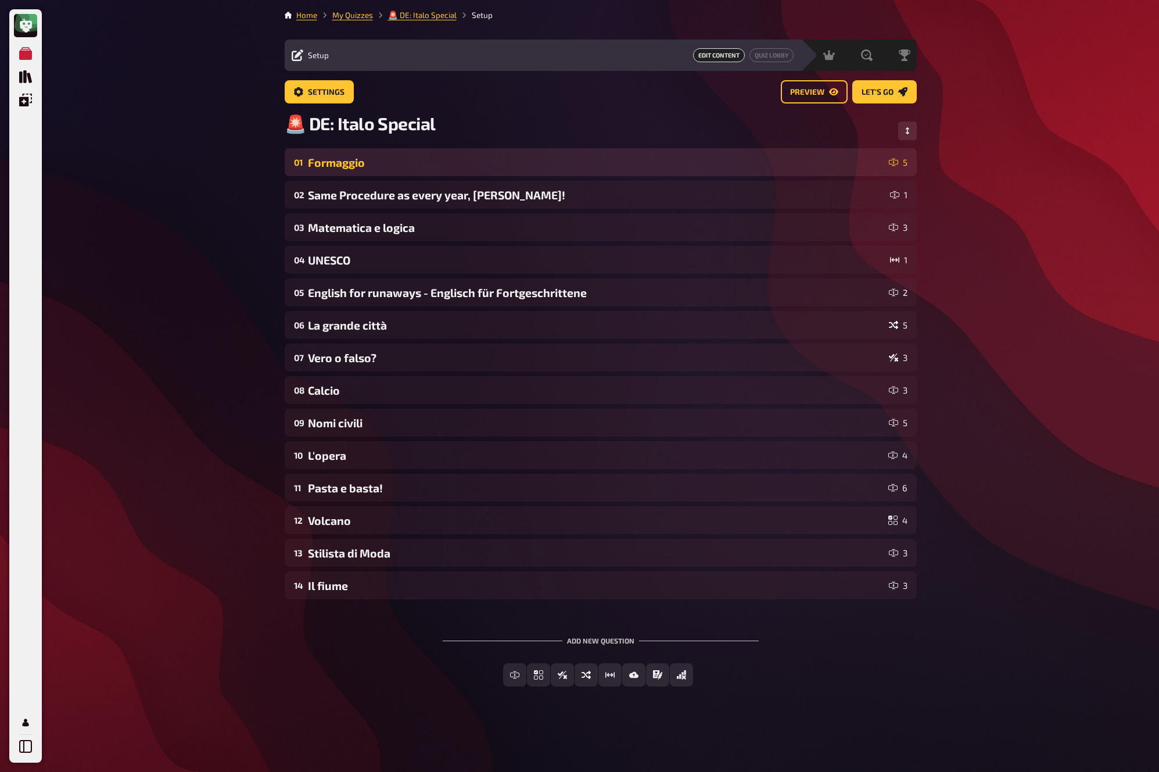
click at [539, 160] on div "Formaggio" at bounding box center [596, 162] width 576 height 13
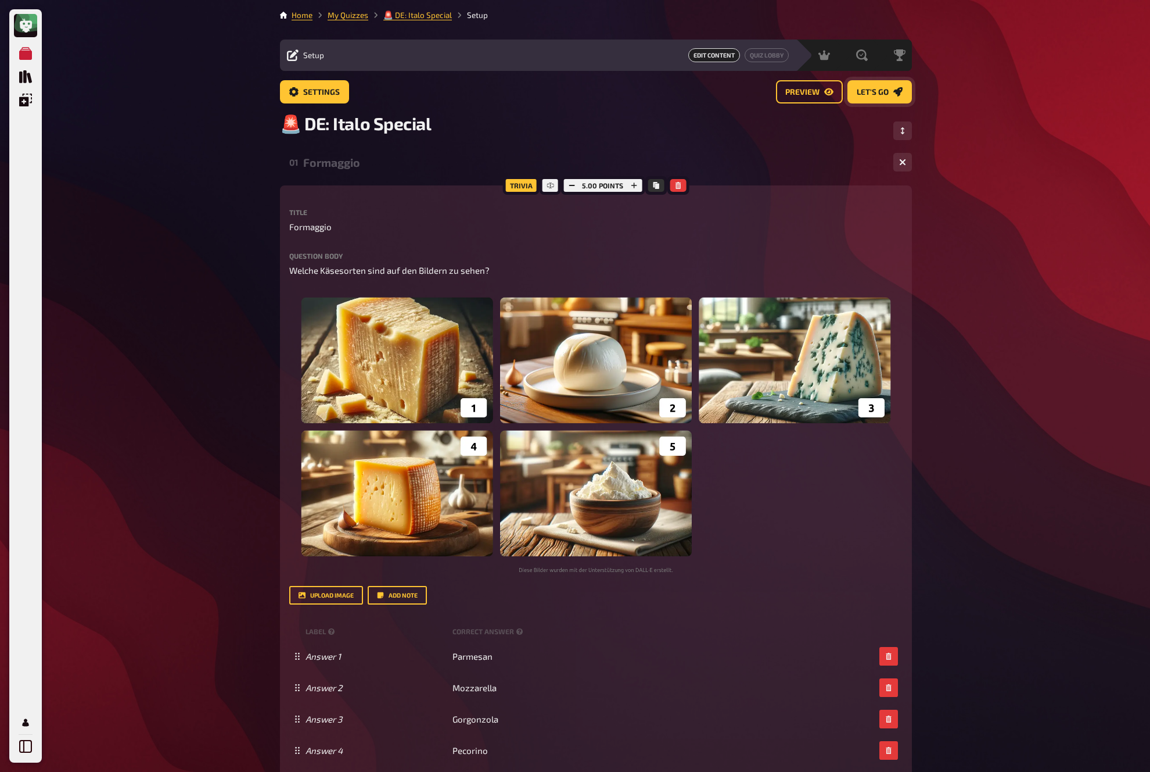
click at [871, 91] on span "Let's go" at bounding box center [873, 92] width 32 height 8
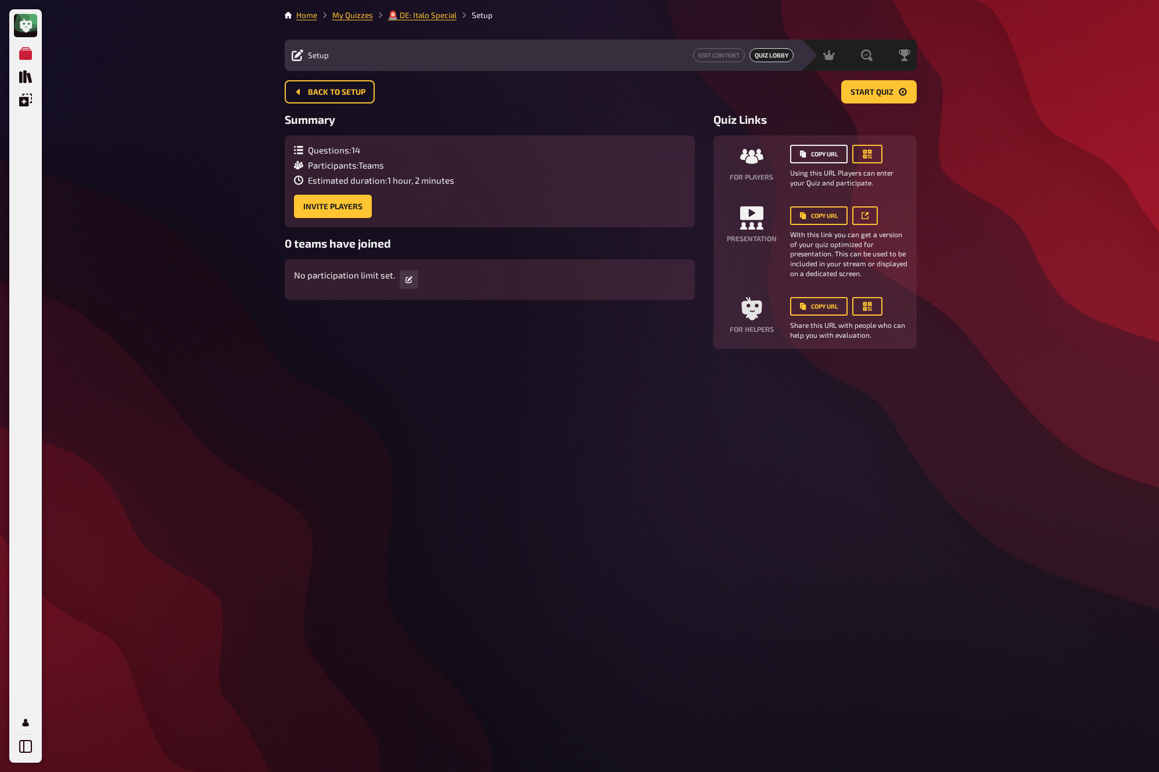
click at [826, 147] on button "Copy URL" at bounding box center [819, 154] width 58 height 19
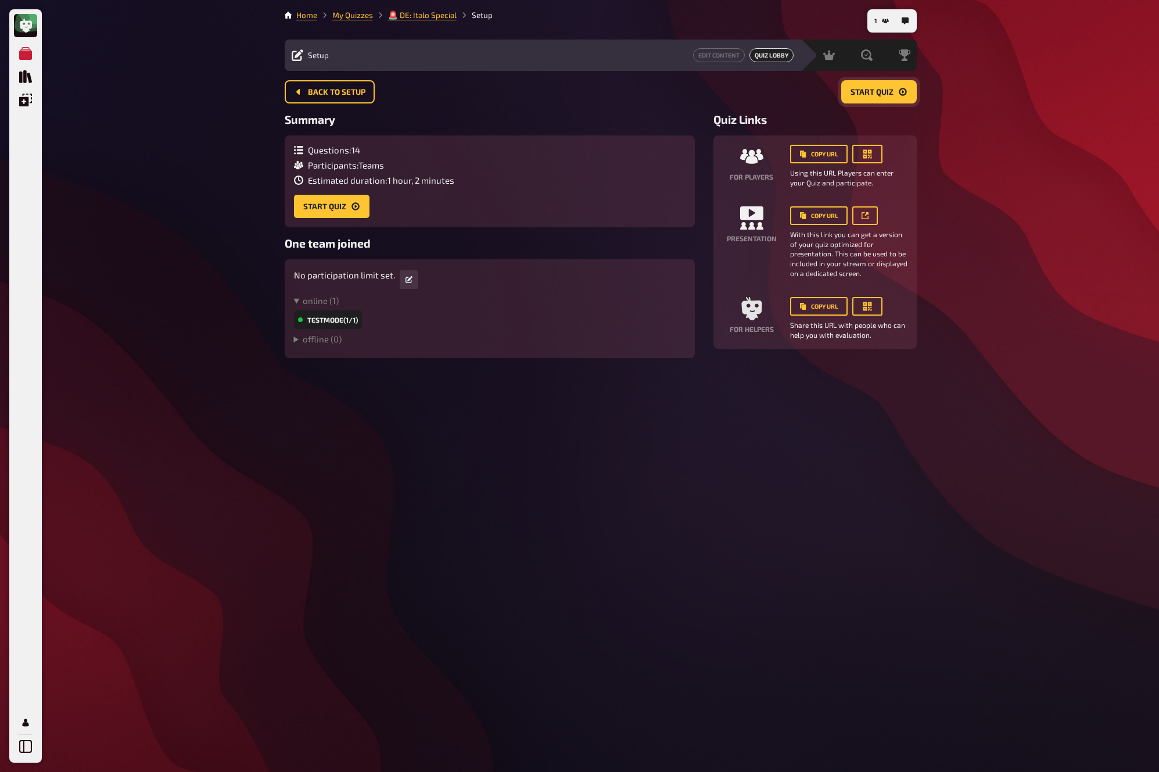
click at [879, 99] on button "Start Quiz" at bounding box center [879, 91] width 76 height 23
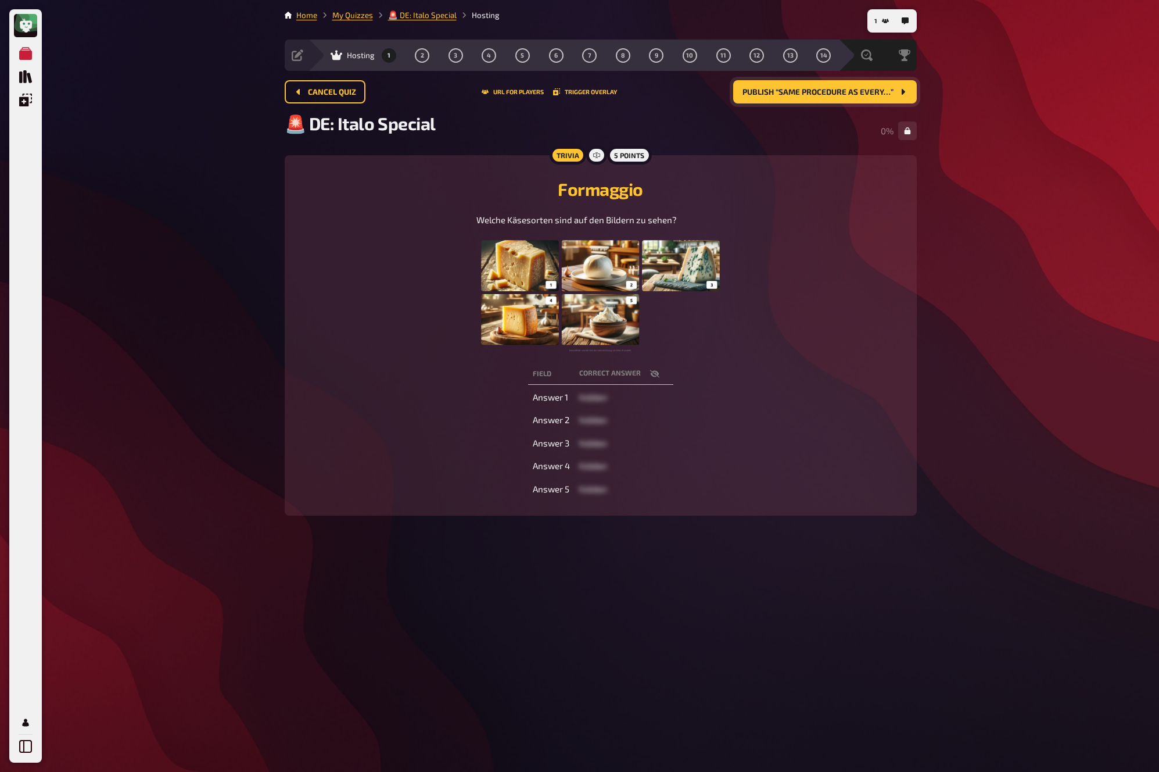
click at [882, 94] on span "Publish “Same Procedure as every…”" at bounding box center [817, 92] width 151 height 8
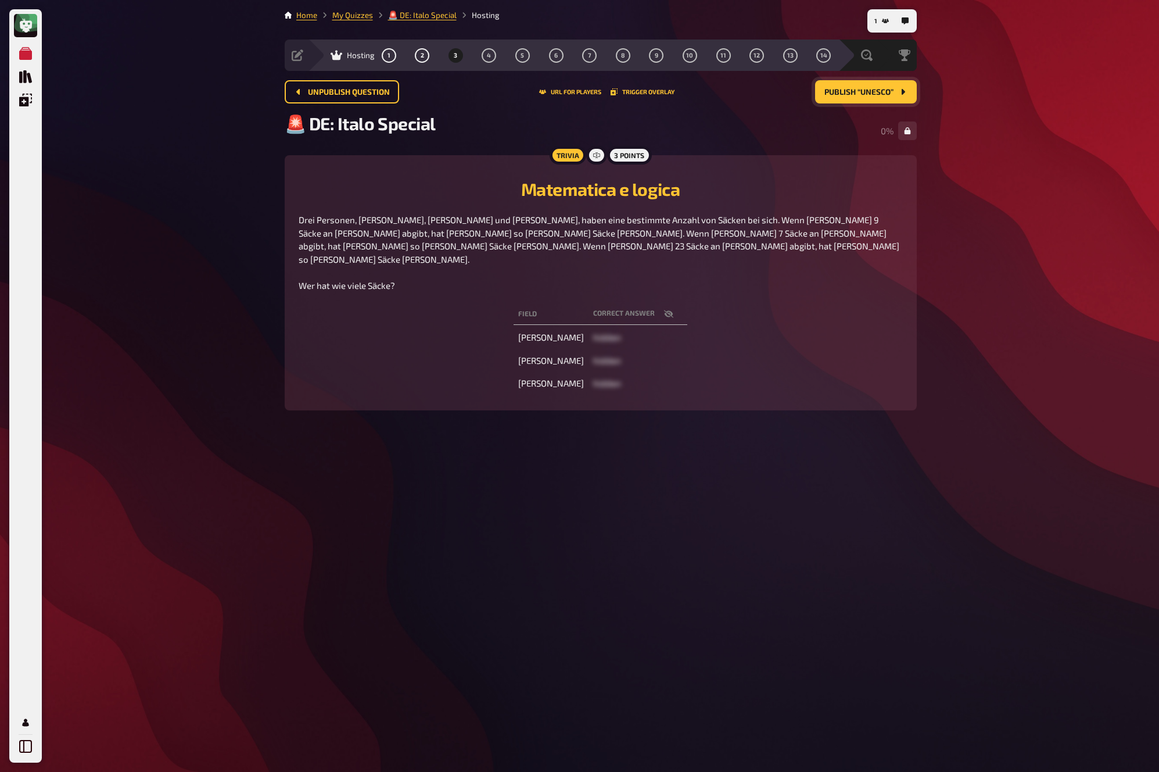
click at [882, 94] on span "Publish “UNESCO”" at bounding box center [858, 92] width 69 height 8
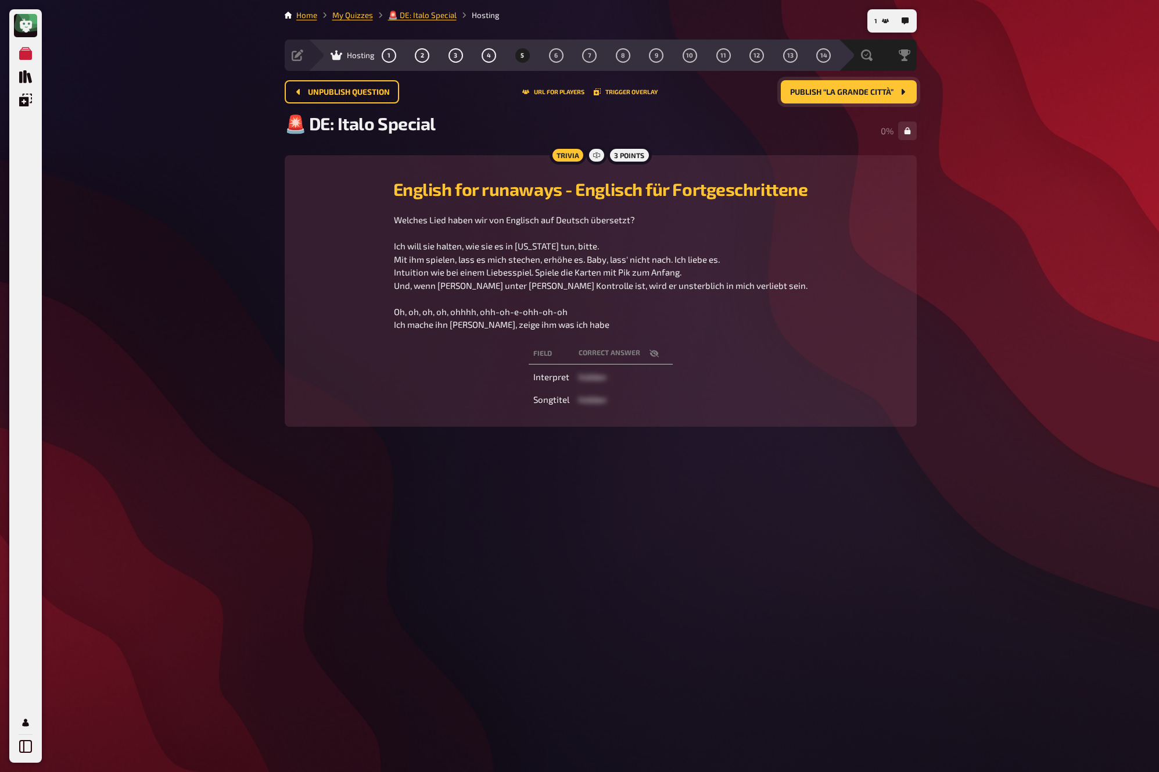
click at [882, 94] on button "Publish “La grande città”" at bounding box center [849, 91] width 136 height 23
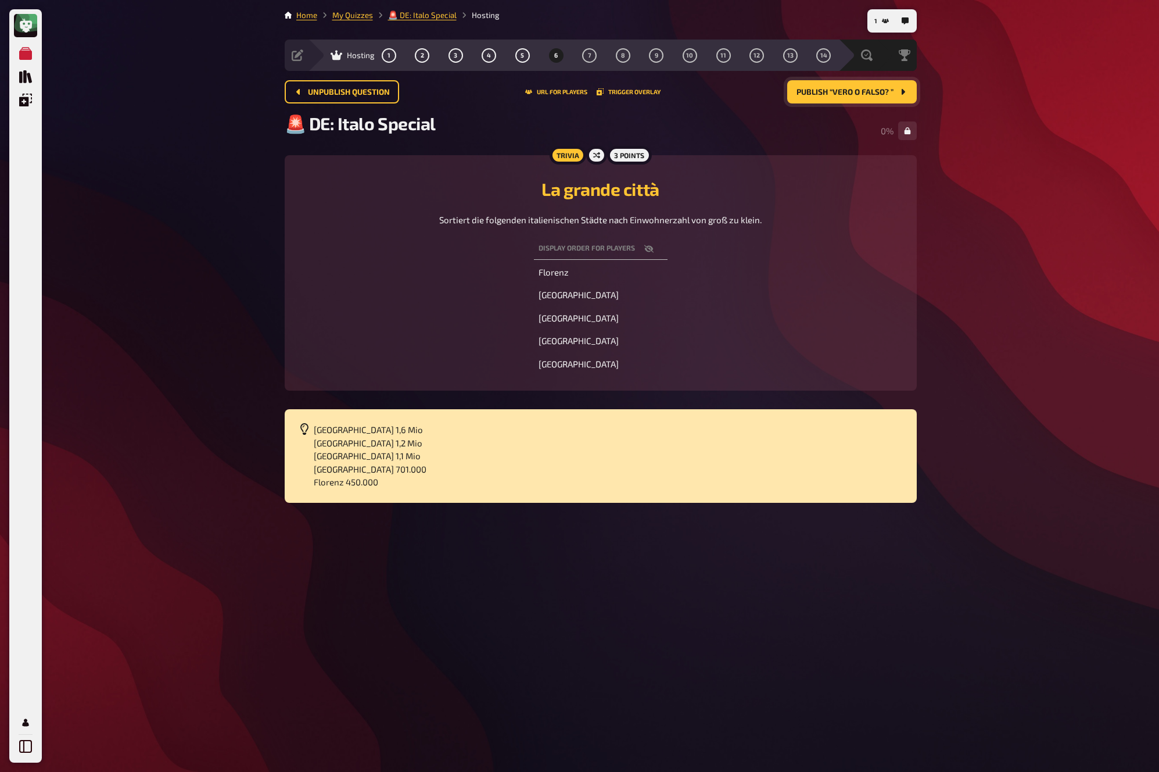
click at [882, 96] on button "Publish “Vero o falso? ”" at bounding box center [852, 91] width 130 height 23
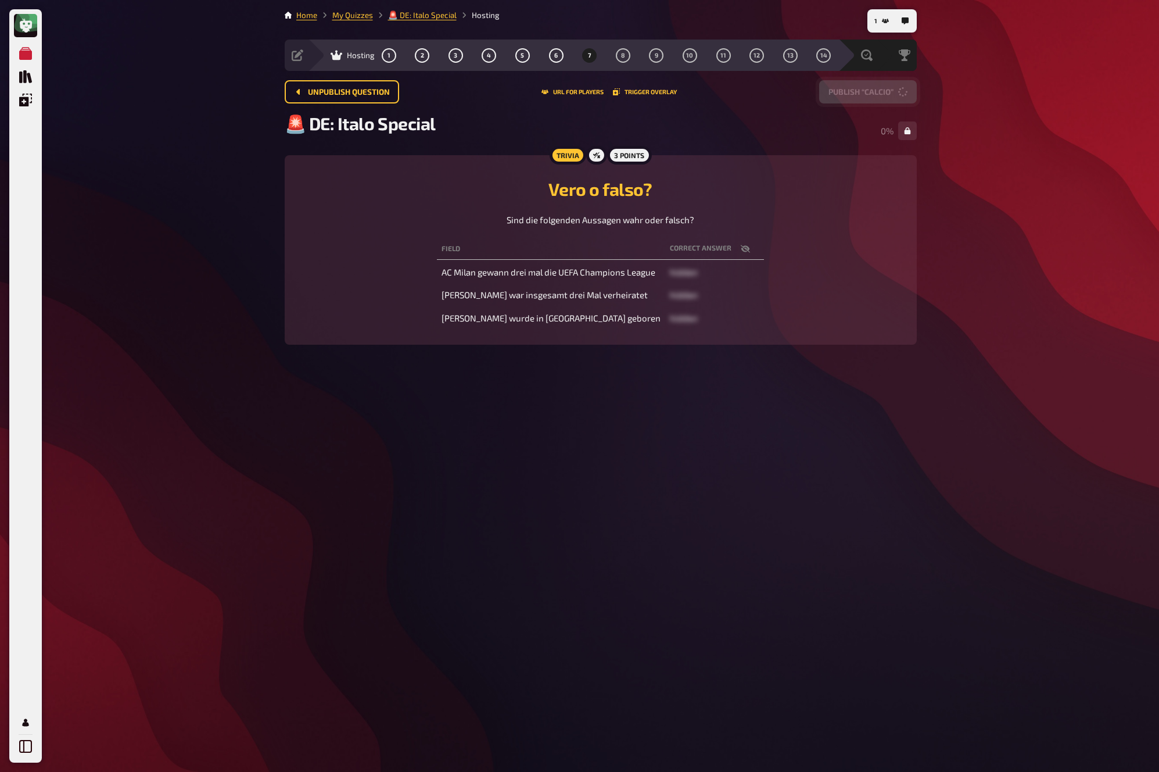
click at [882, 96] on button "Publish “Calcio”" at bounding box center [868, 91] width 98 height 23
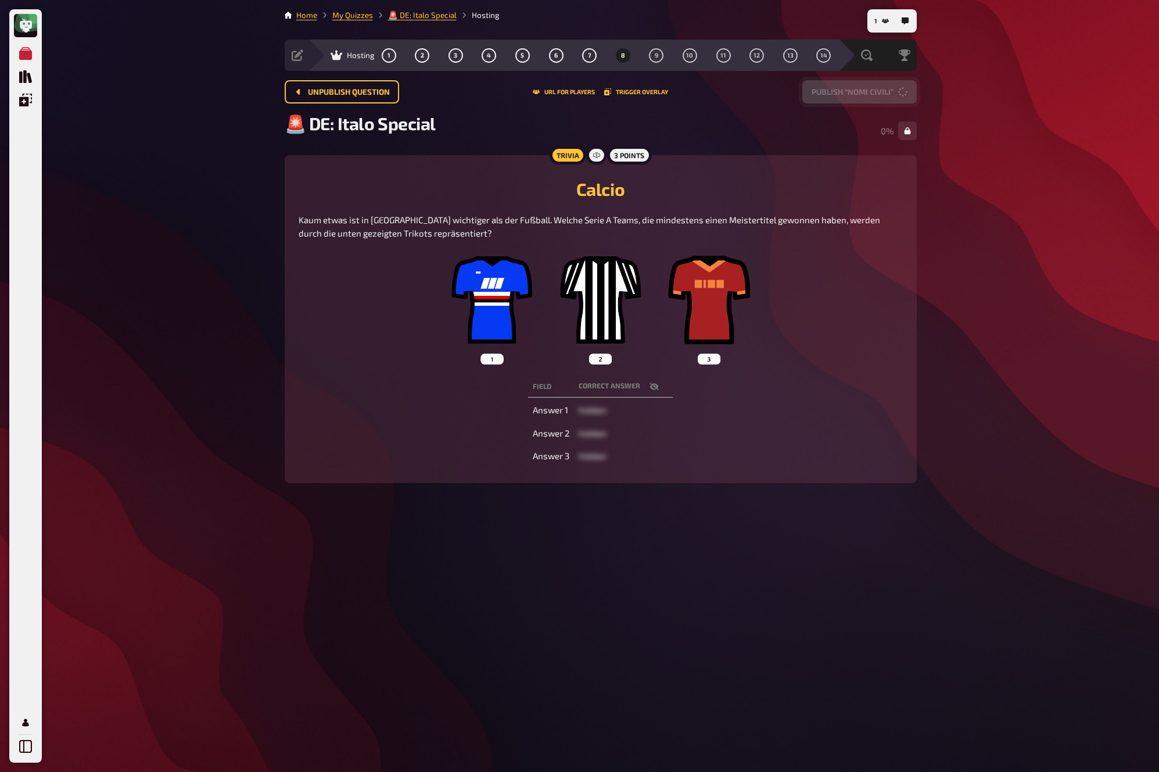
click at [882, 96] on button "Publish “Nomi civili”" at bounding box center [859, 91] width 114 height 23
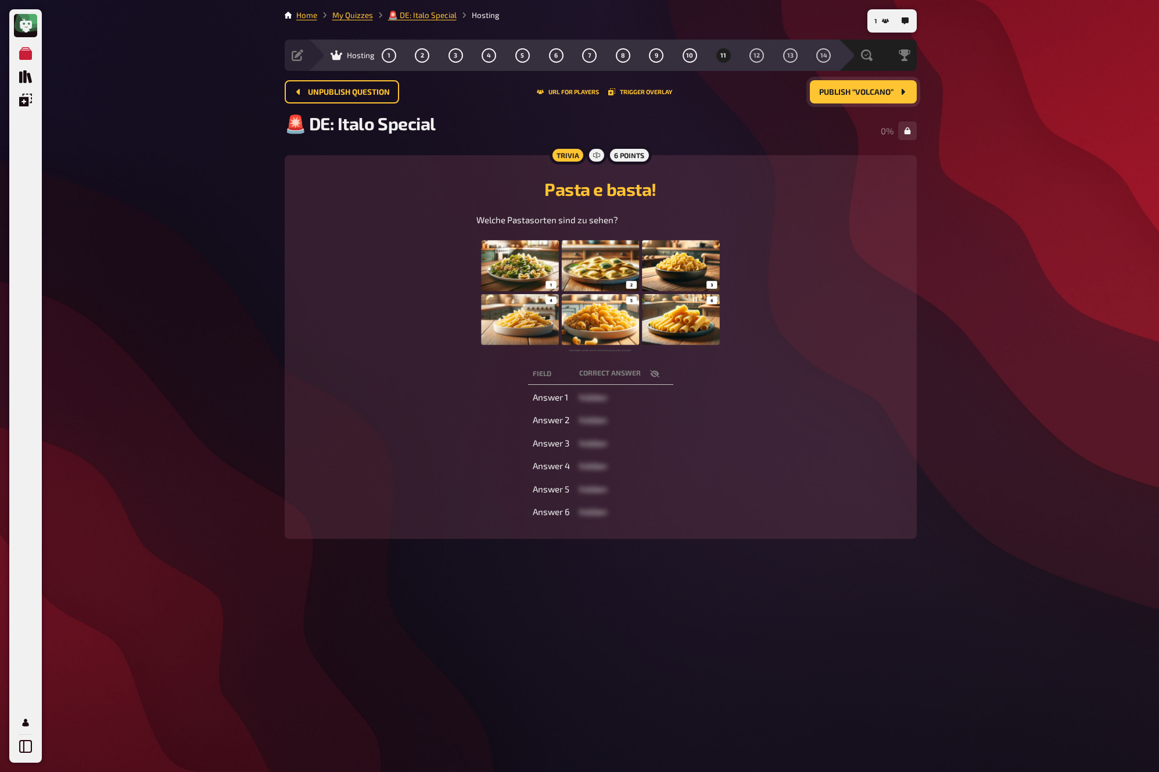
click at [882, 96] on button "Publish “Volcano”" at bounding box center [863, 91] width 107 height 23
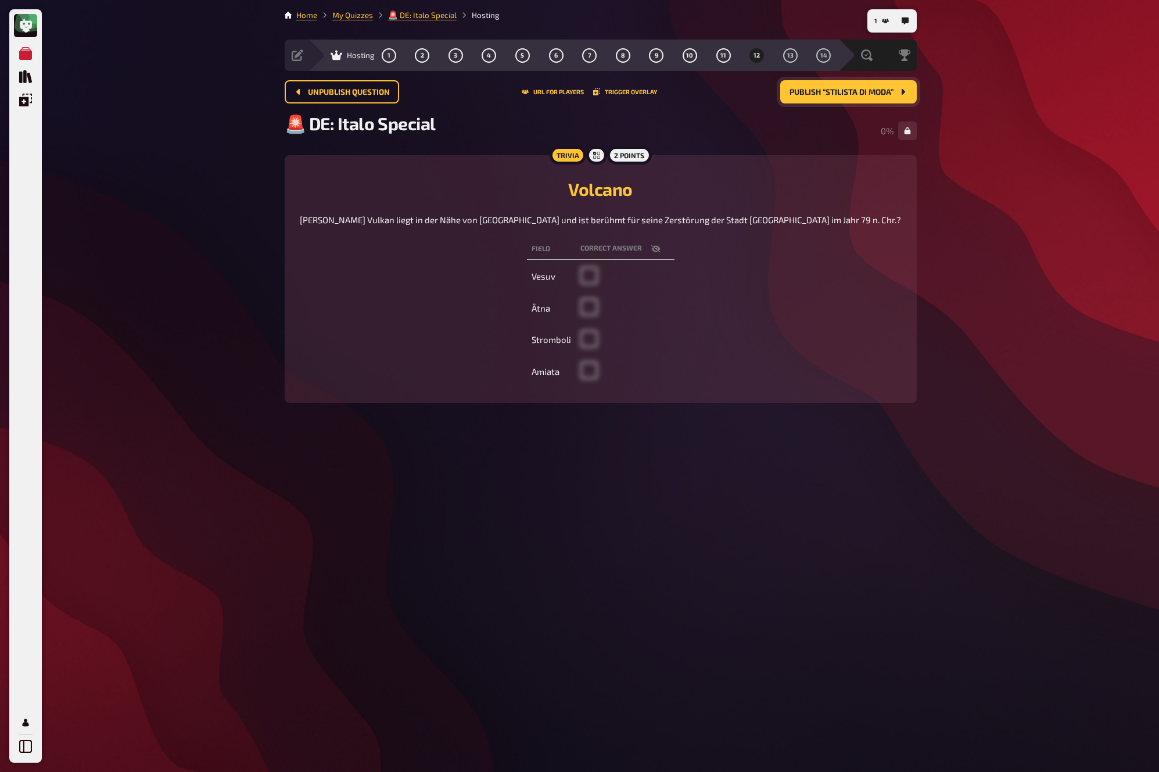
click at [882, 96] on button "Publish “Stilista di Moda”" at bounding box center [848, 91] width 137 height 23
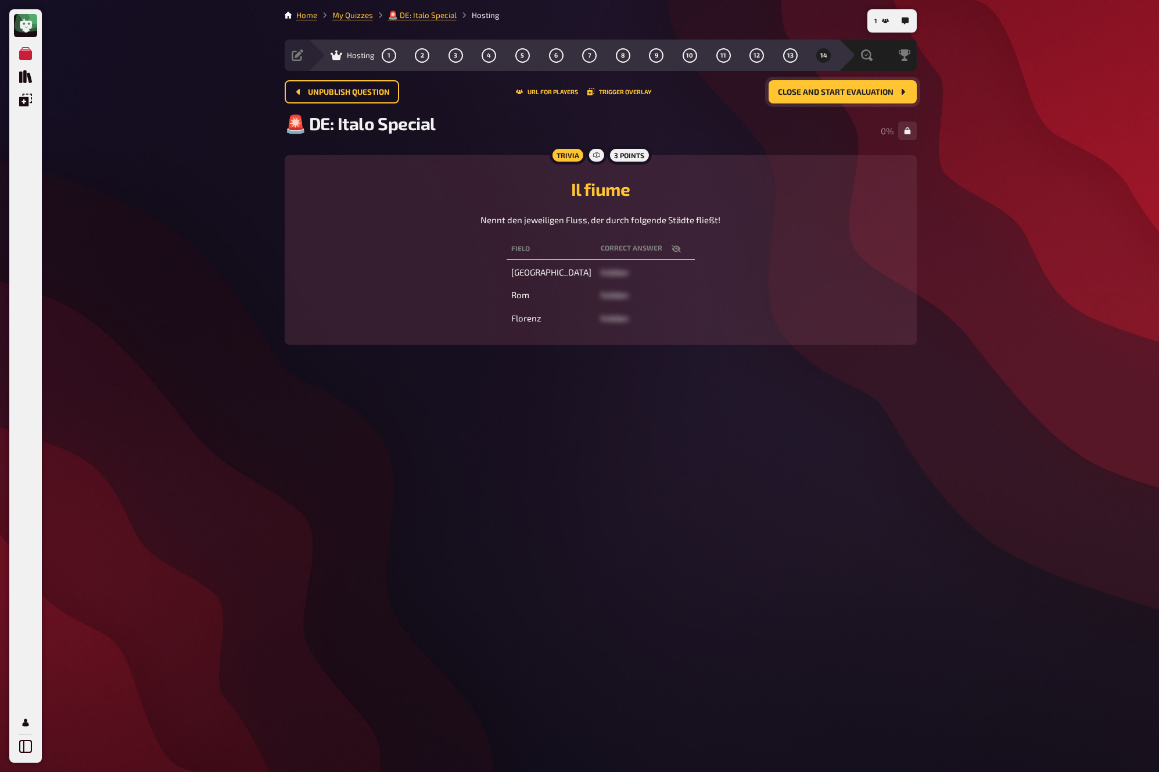
click at [883, 93] on span "Close and start evaluation" at bounding box center [836, 92] width 116 height 8
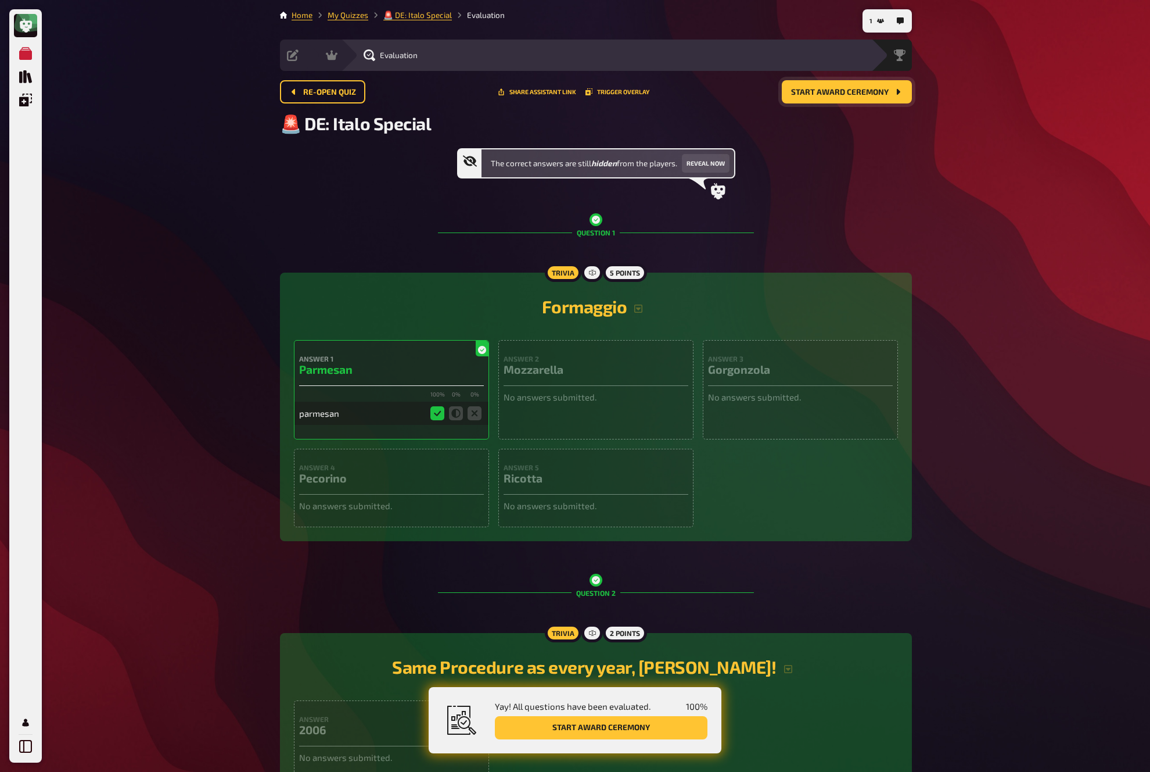
click at [883, 93] on span "Start award ceremony" at bounding box center [840, 92] width 98 height 8
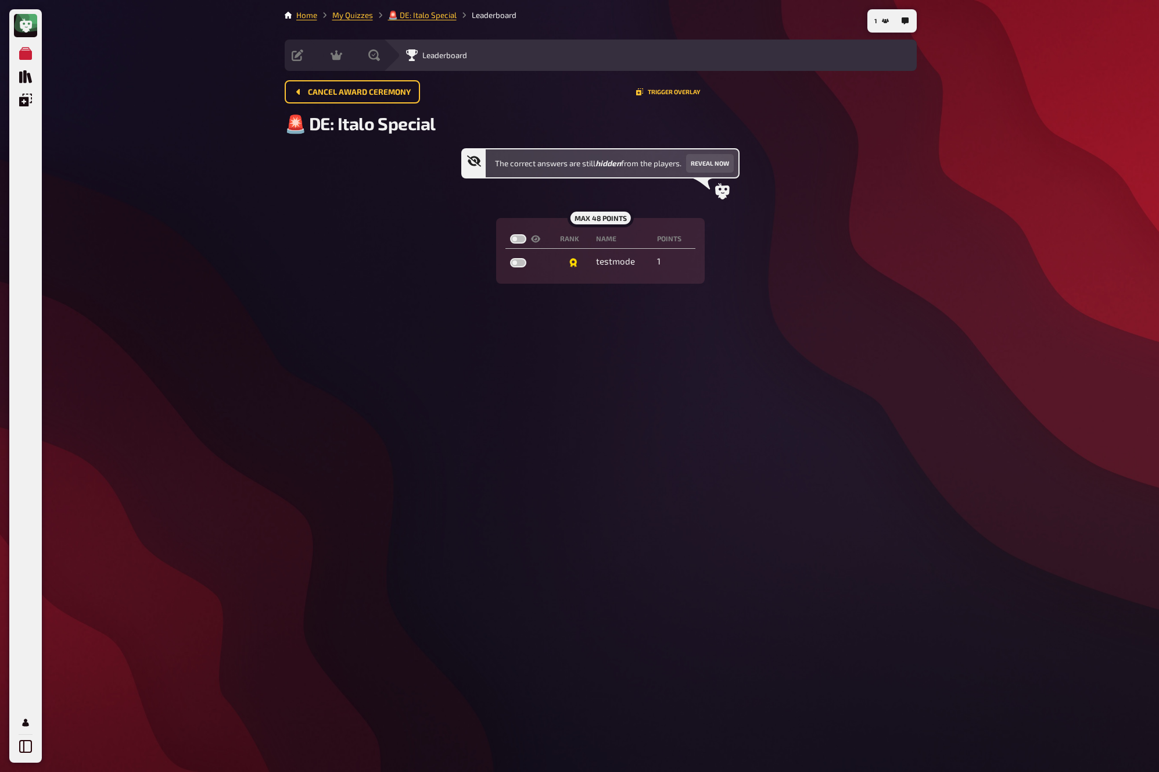
click at [877, 95] on div "Cancel award ceremony Trigger Overlay" at bounding box center [601, 91] width 632 height 23
click at [361, 16] on link "My Quizzes" at bounding box center [352, 14] width 41 height 9
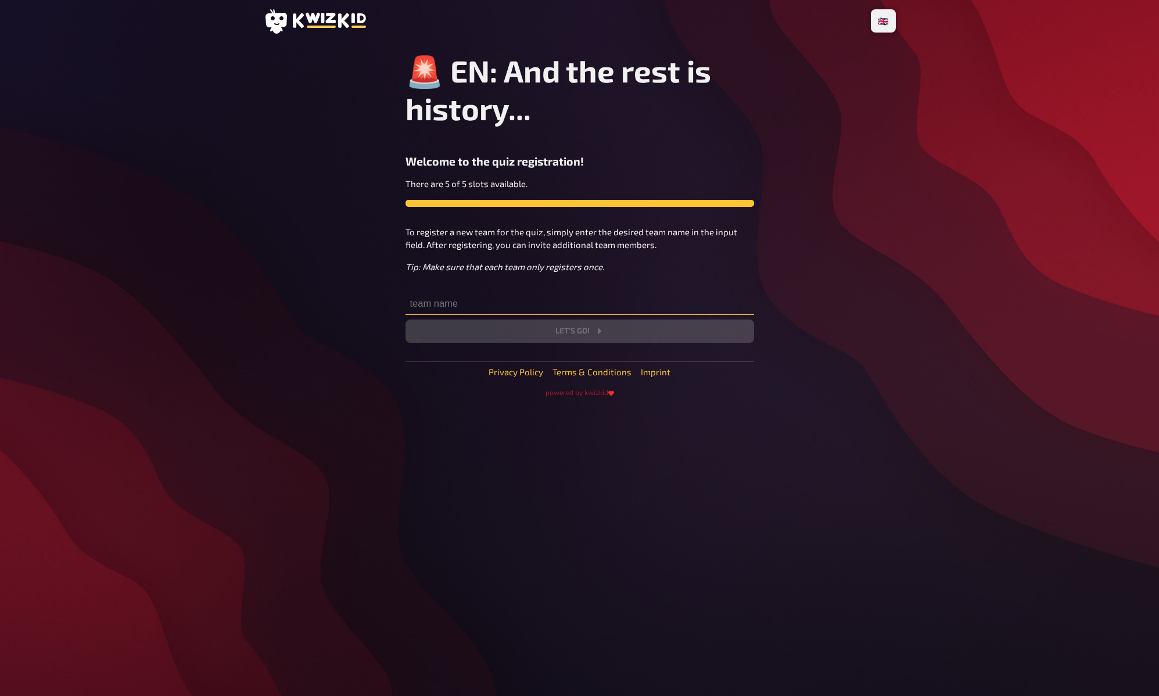
click at [456, 305] on input "text" at bounding box center [580, 303] width 349 height 23
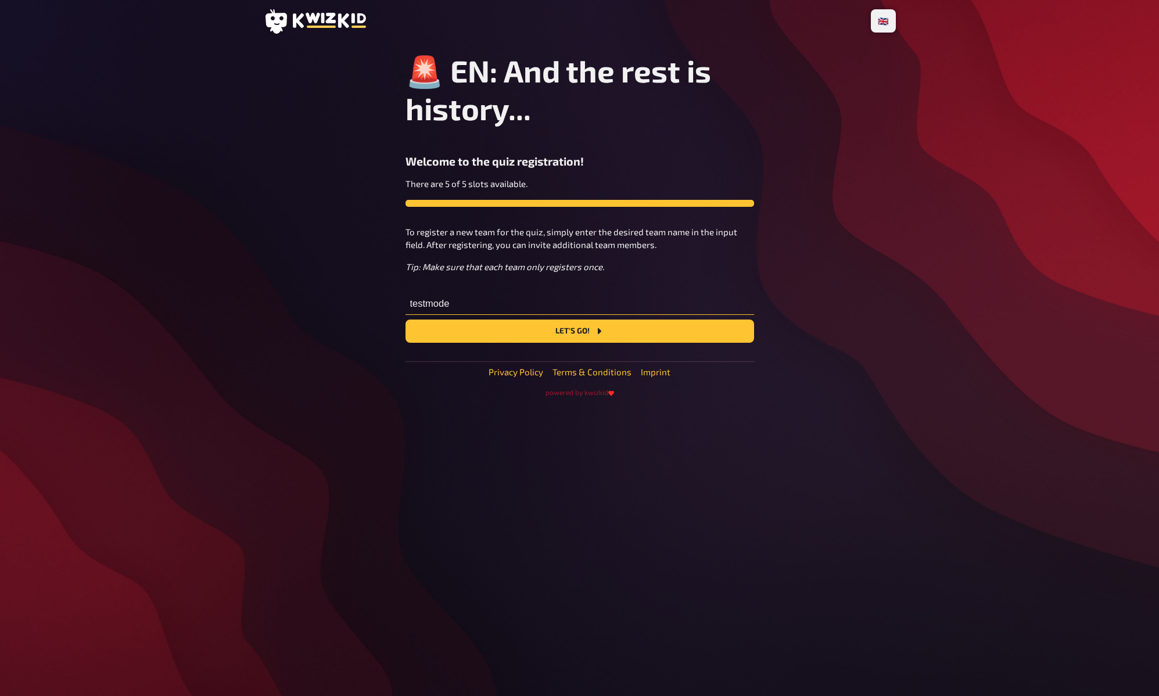
type input "testmode"
click at [406, 320] on button "Let's go!" at bounding box center [580, 331] width 349 height 23
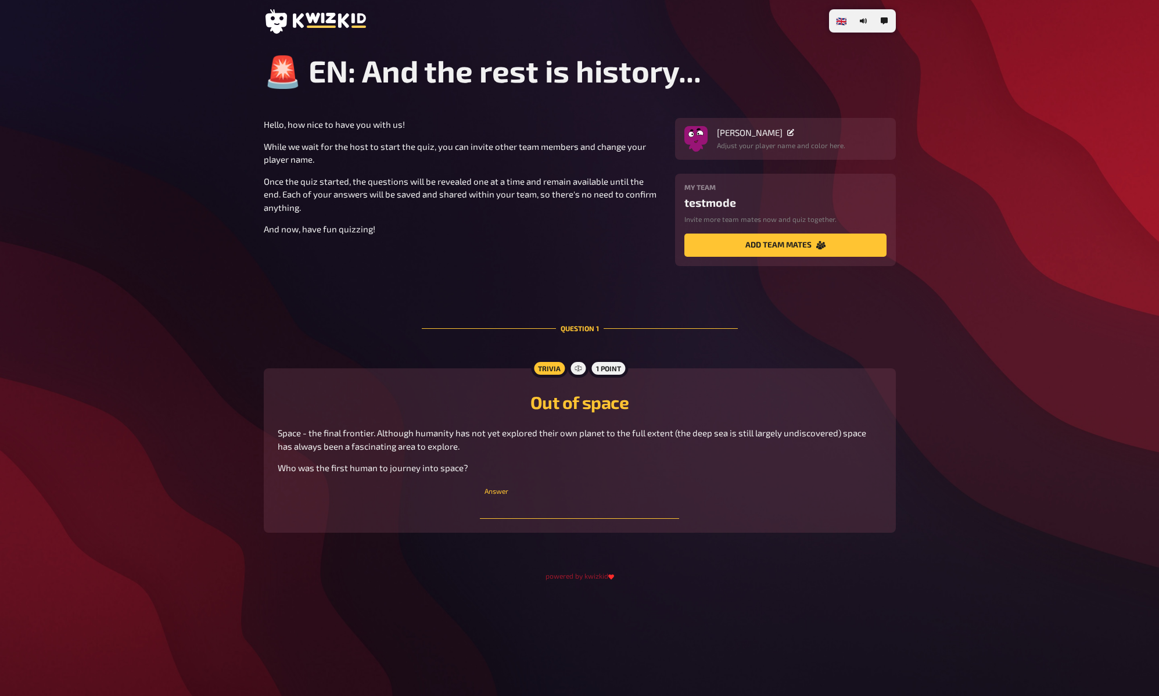
click at [551, 508] on input "text" at bounding box center [579, 507] width 199 height 23
paste input "[PERSON_NAME]"
type input "[PERSON_NAME]"
drag, startPoint x: 1000, startPoint y: 329, endPoint x: 1004, endPoint y: 316, distance: 14.0
click at [1000, 329] on div "🇩🇪 Deutsch 🇬🇧 English 🇳🇱 Nederlands 🚨 EN: And the rest is history... Hello, how…" at bounding box center [579, 348] width 1159 height 696
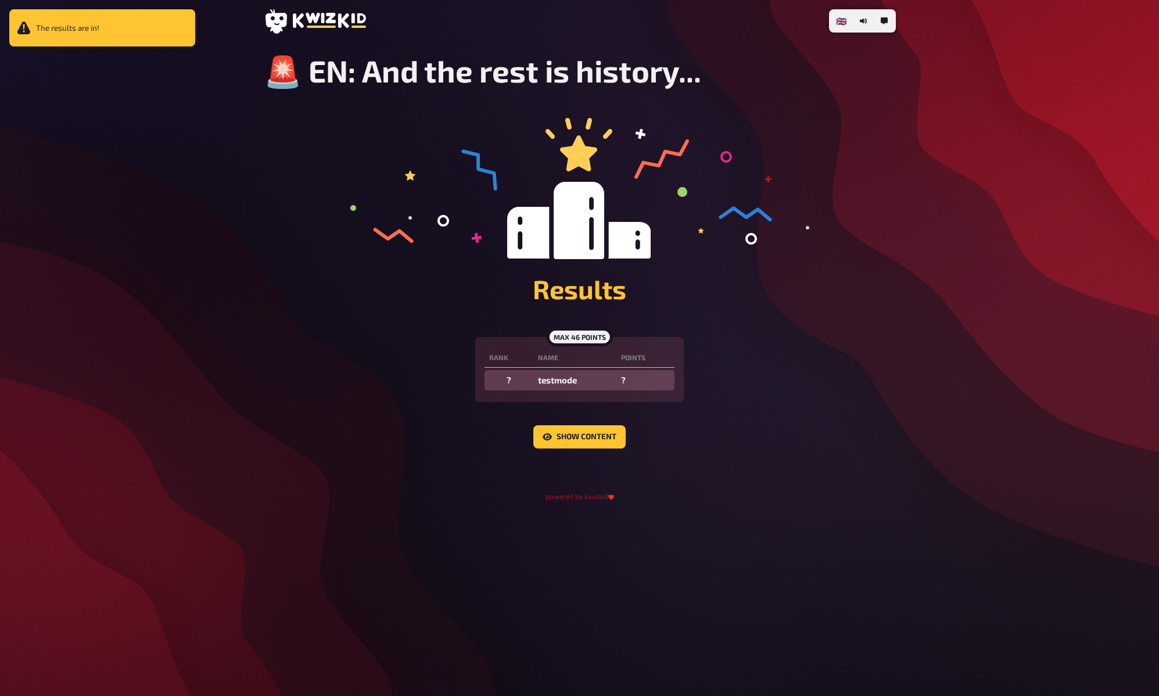
click at [996, 204] on div "The results are in! 🇩🇪 Deutsch 🇬🇧 English 🇳🇱 Nederlands 🚨 EN: And the rest is h…" at bounding box center [579, 348] width 1159 height 696
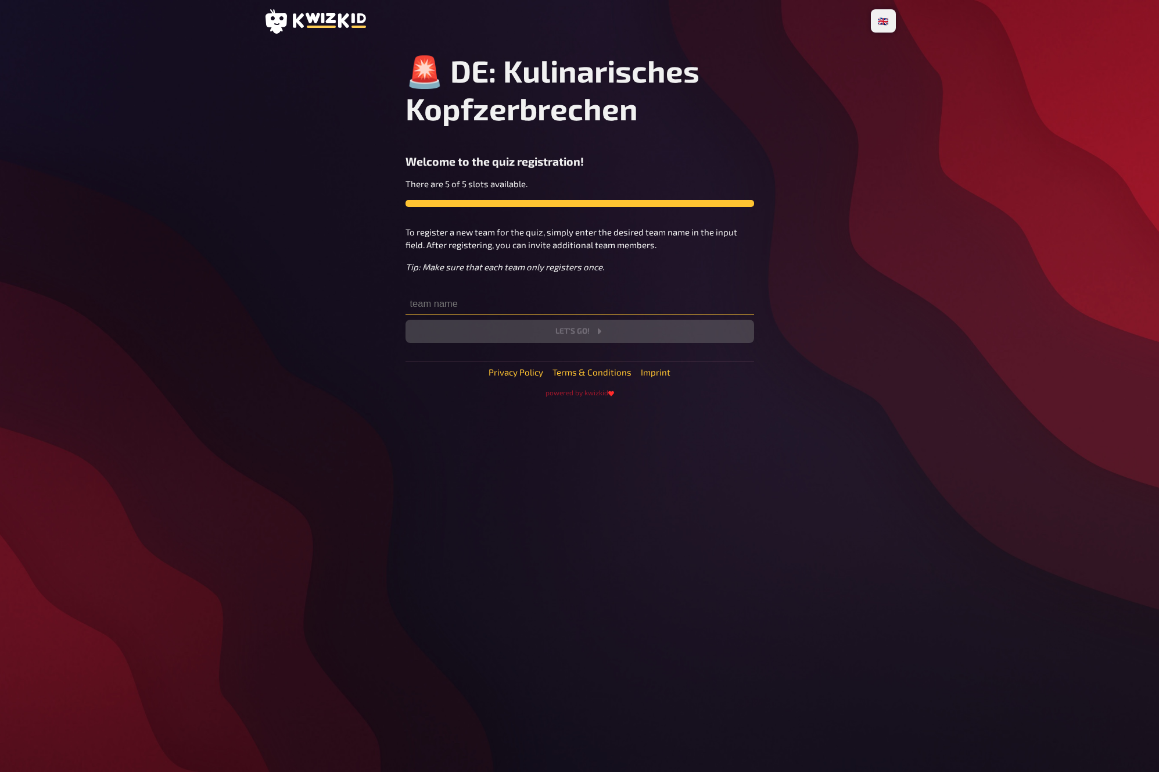
click at [458, 307] on input "text" at bounding box center [580, 303] width 349 height 23
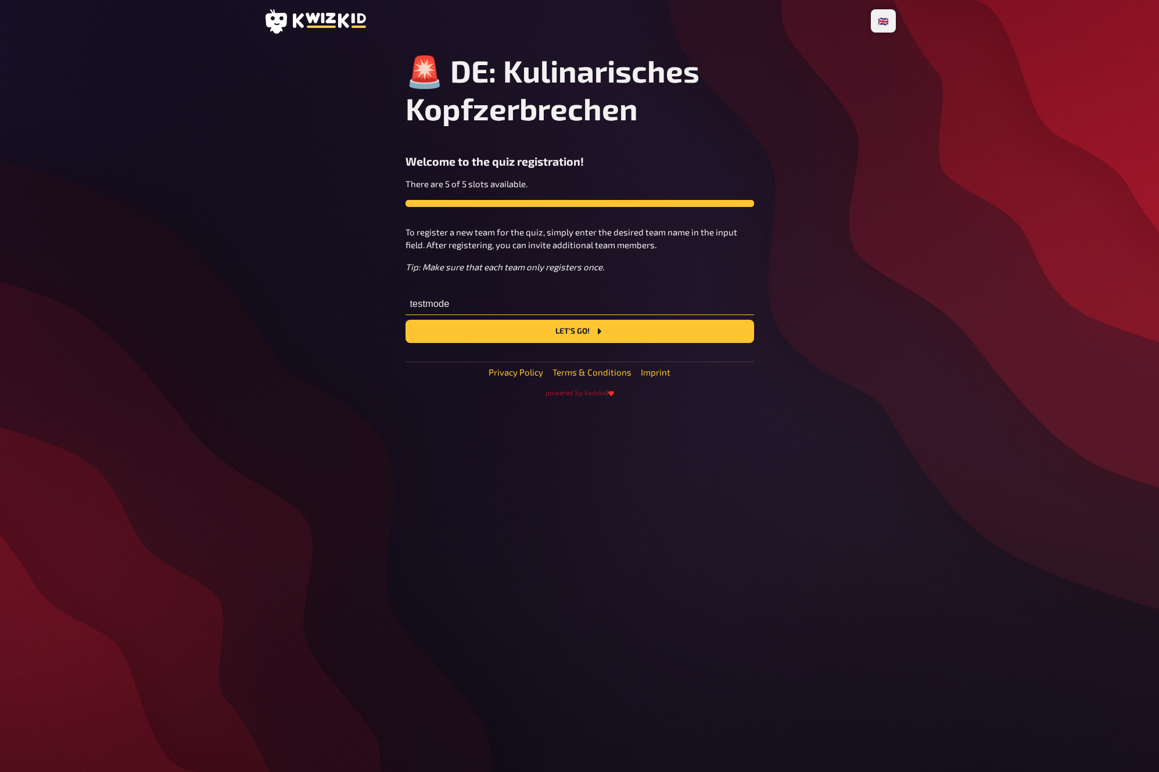
type input "testmode"
click at [406, 320] on button "Let's go!" at bounding box center [580, 331] width 349 height 23
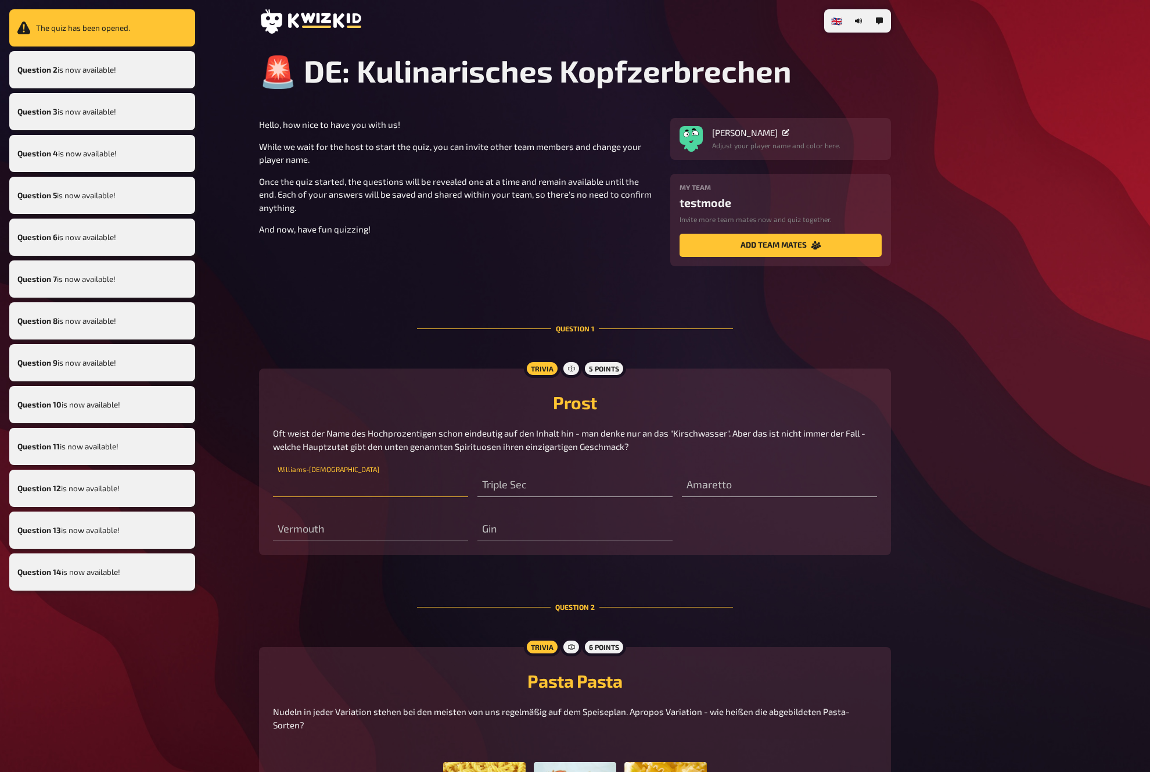
click at [414, 489] on input "text" at bounding box center [370, 484] width 195 height 23
type input "birne"
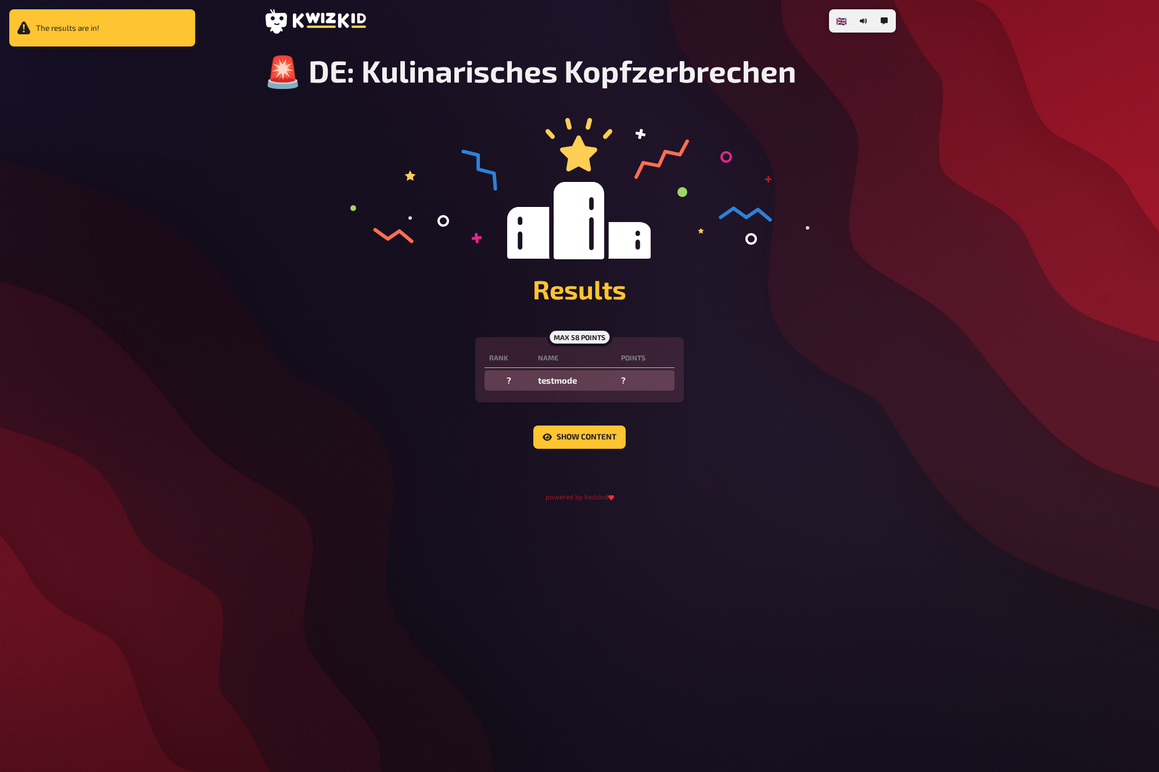
click at [973, 237] on div "The results are in! 🇩🇪 Deutsch 🇬🇧 English 🇳🇱 Nederlands 🚨 DE: Kulinarisches Kop…" at bounding box center [579, 386] width 1159 height 772
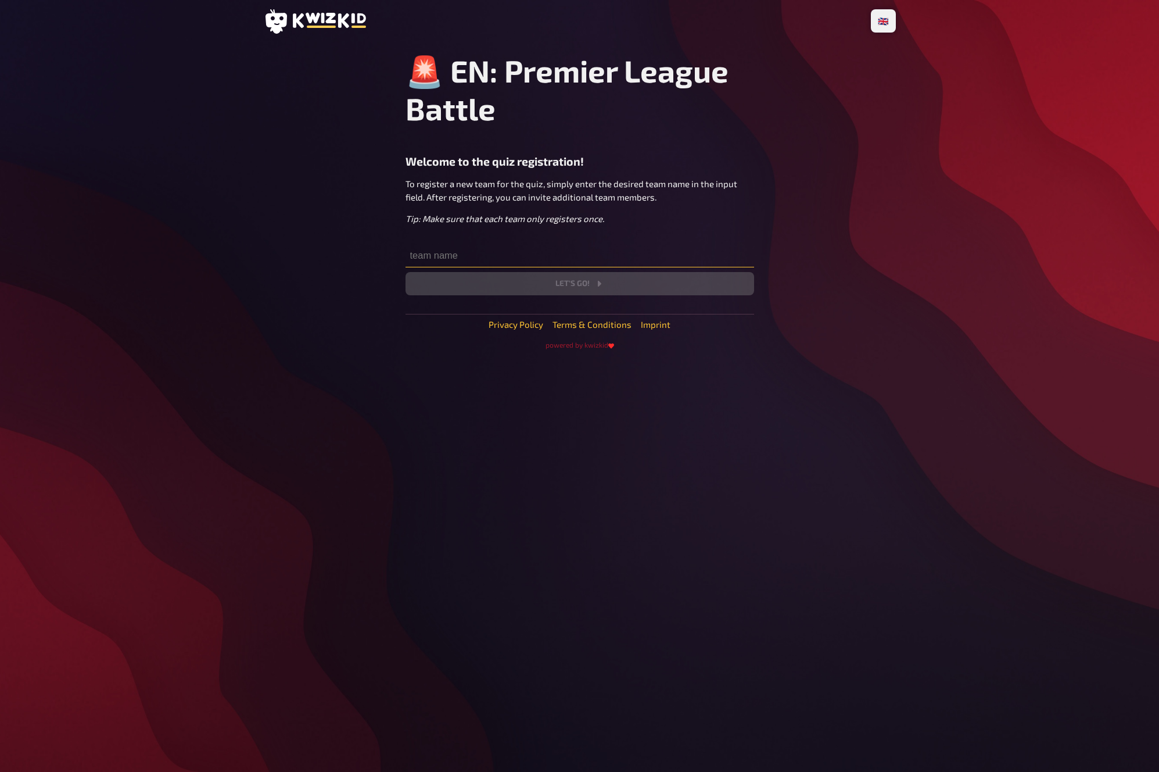
click at [590, 260] on input "text" at bounding box center [580, 255] width 349 height 23
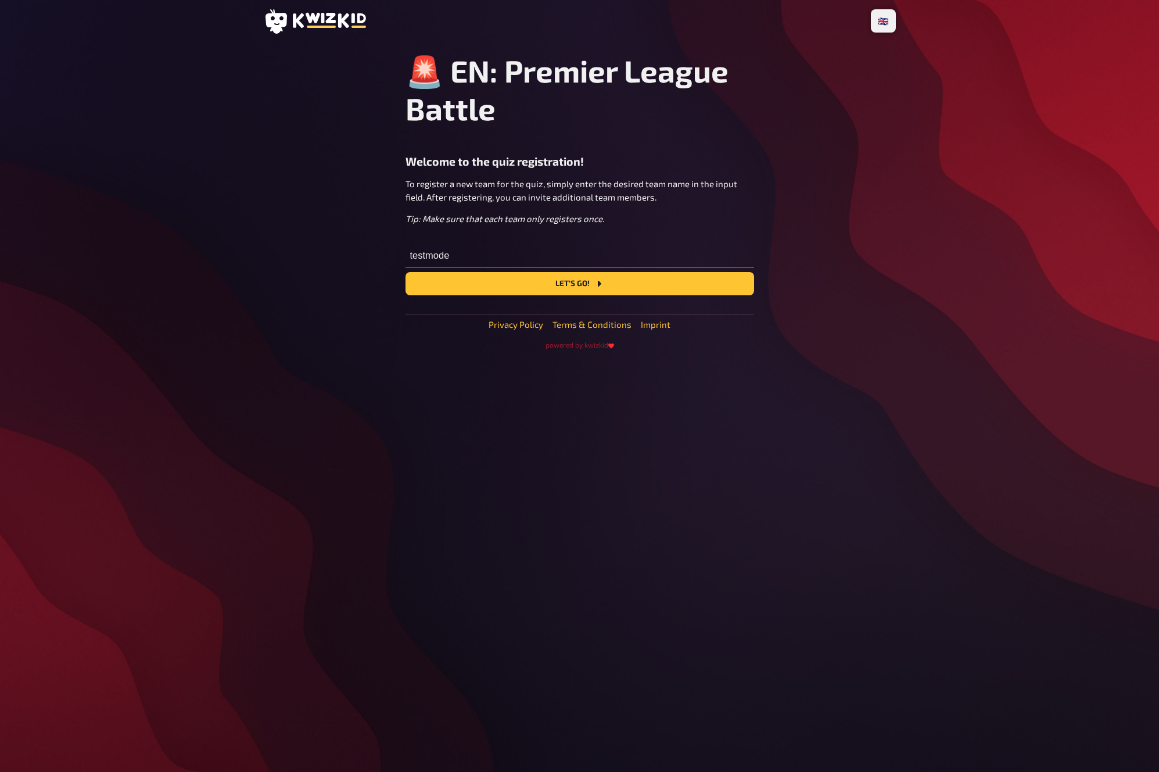
type input "testmode"
click at [406, 272] on button "Let's go!" at bounding box center [580, 283] width 349 height 23
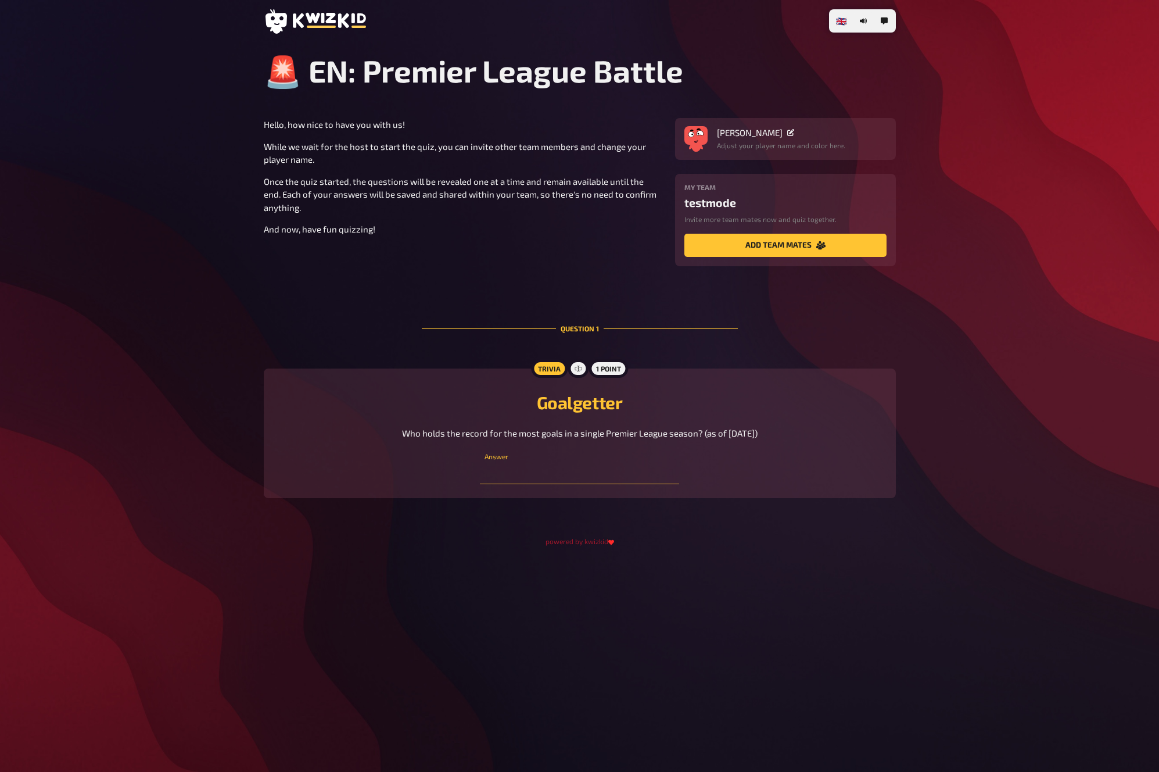
click at [577, 480] on input "text" at bounding box center [579, 472] width 199 height 23
paste input "Erling Haaland"
type input "Erling Haaland"
click at [1045, 226] on div "🇩🇪 Deutsch 🇬🇧 English 🇳🇱 Nederlands 🚨 EN: Premier League Battle Hello, how nice…" at bounding box center [579, 386] width 1159 height 772
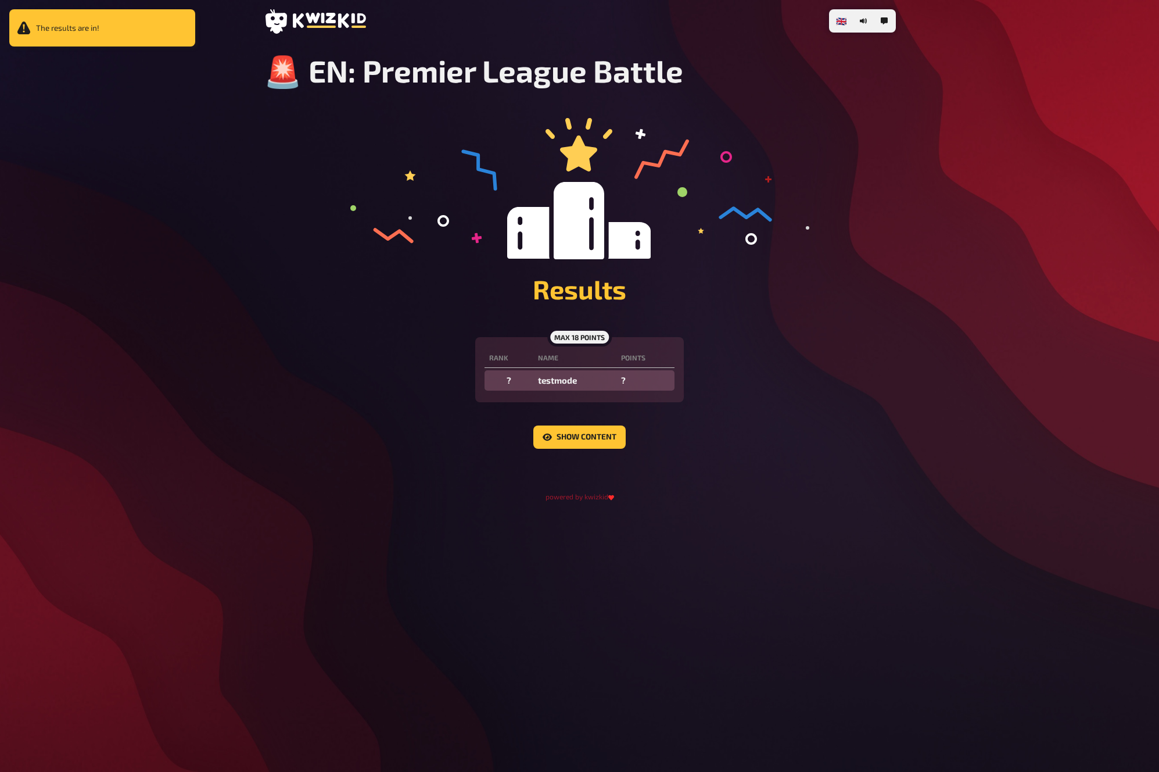
click at [984, 168] on div "The results are in! 🇩🇪 Deutsch 🇬🇧 English 🇳🇱 Nederlands 🚨 EN: Premier League Ba…" at bounding box center [579, 386] width 1159 height 772
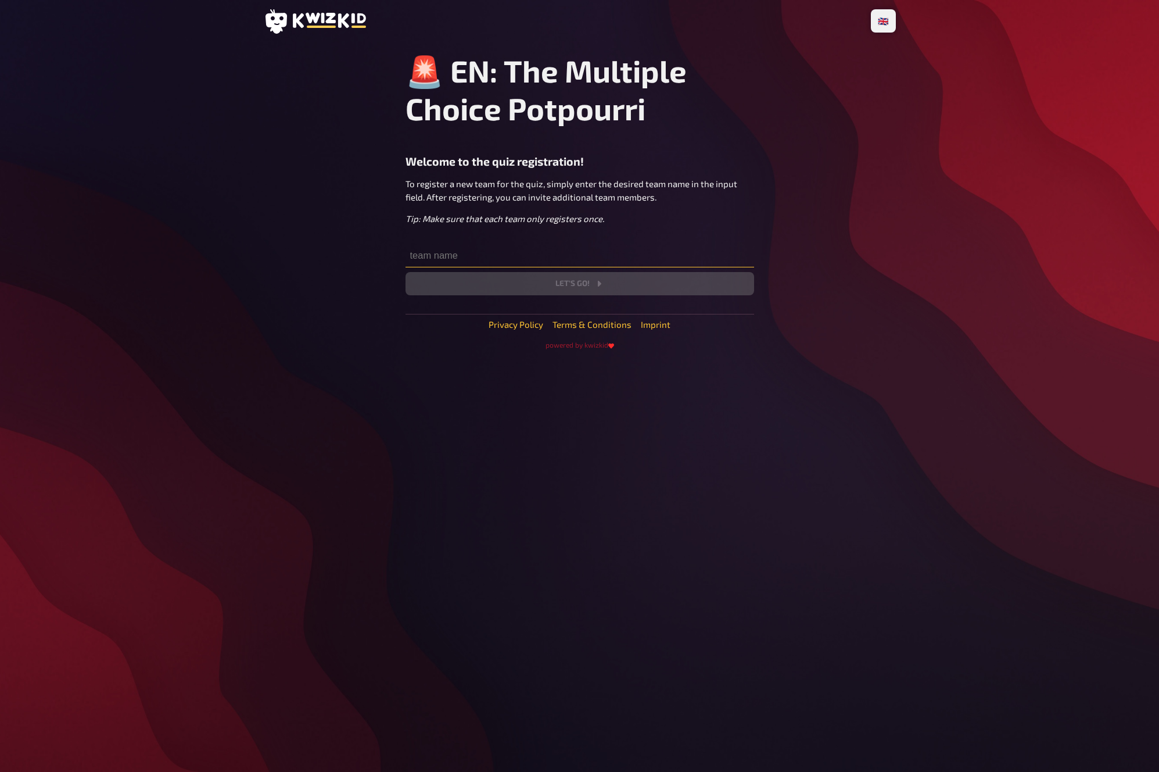
click at [553, 253] on input "text" at bounding box center [580, 255] width 349 height 23
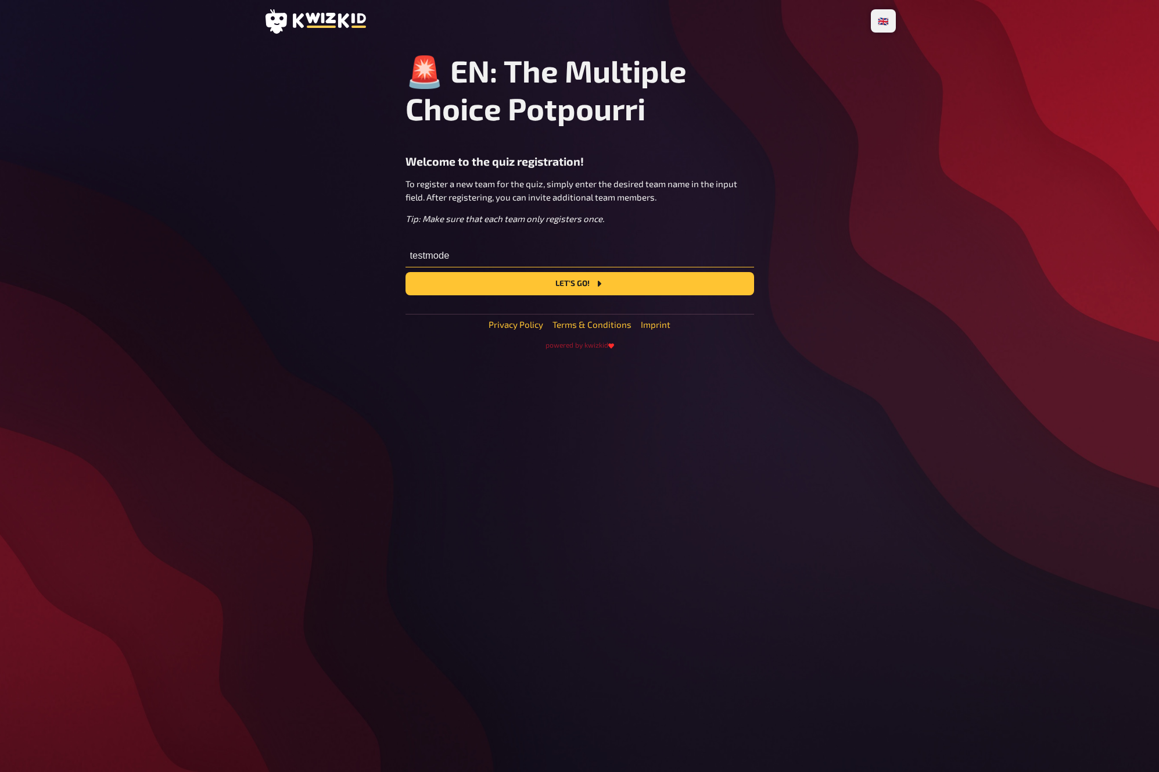
type input "testmode"
click at [406, 272] on button "Let's go!" at bounding box center [580, 283] width 349 height 23
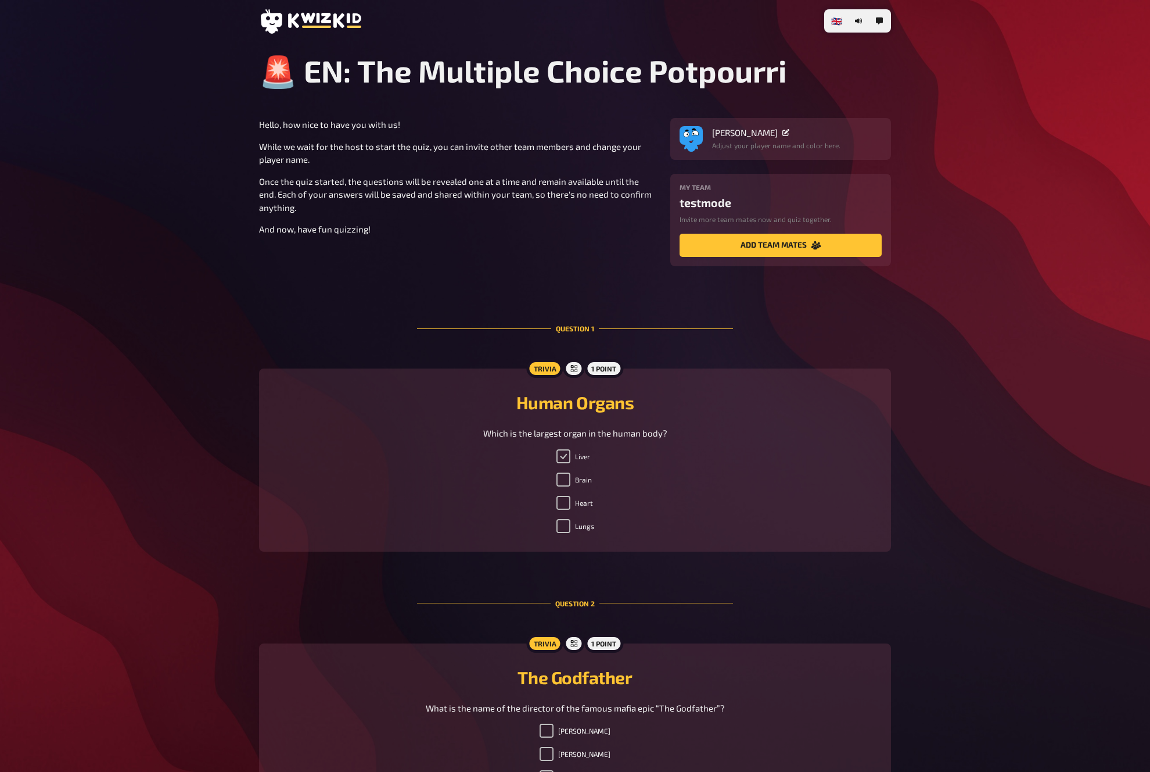
click at [568, 460] on input "Liver" at bounding box center [564, 456] width 14 height 14
checkbox input "true"
click at [1074, 242] on div "🇩🇪 Deutsch 🇬🇧 English 🇳🇱 Nederlands 🚨 EN: The Multiple Choice Potpourri Hello, …" at bounding box center [575, 465] width 1150 height 930
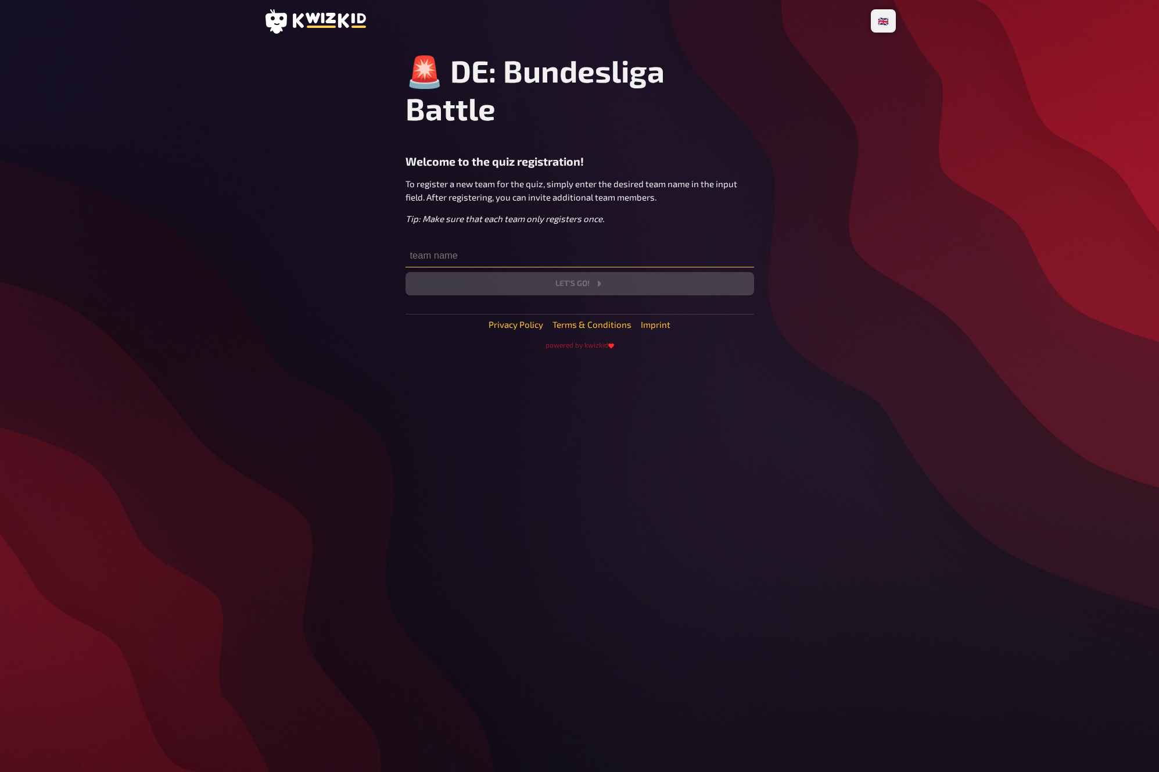
click at [602, 244] on input "text" at bounding box center [580, 255] width 349 height 23
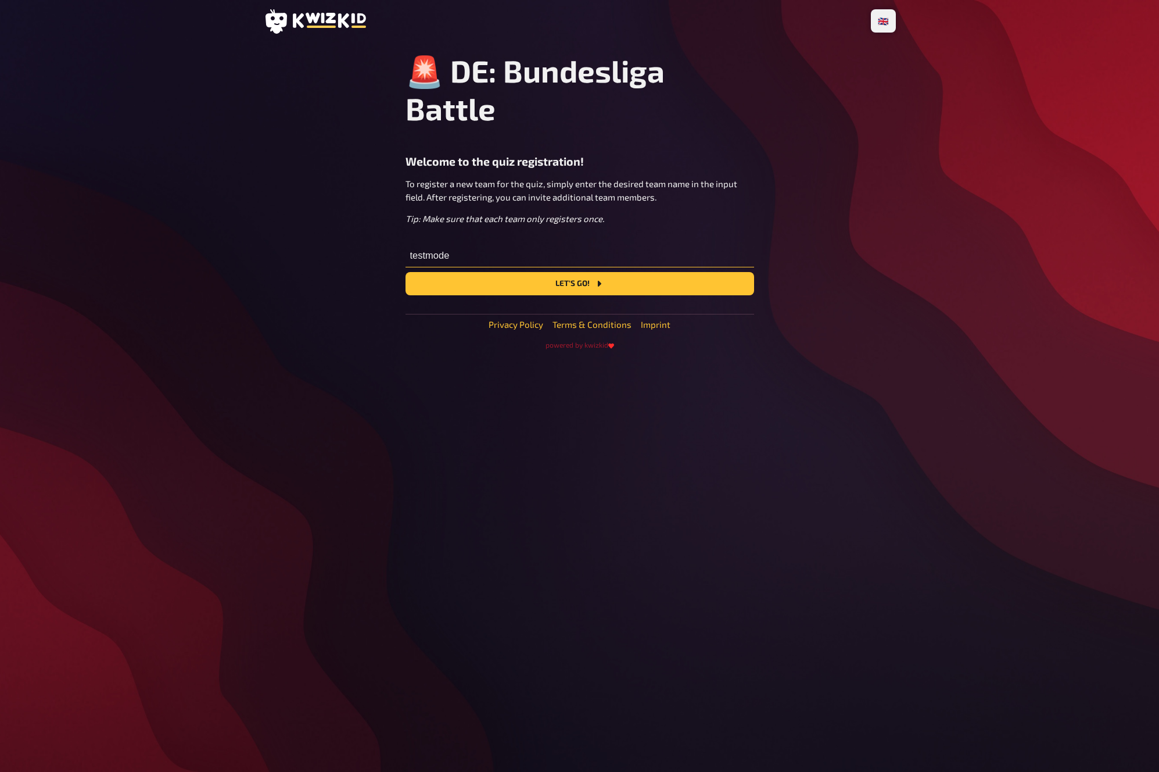
type input "testmode"
click at [406, 272] on button "Let's go!" at bounding box center [580, 283] width 349 height 23
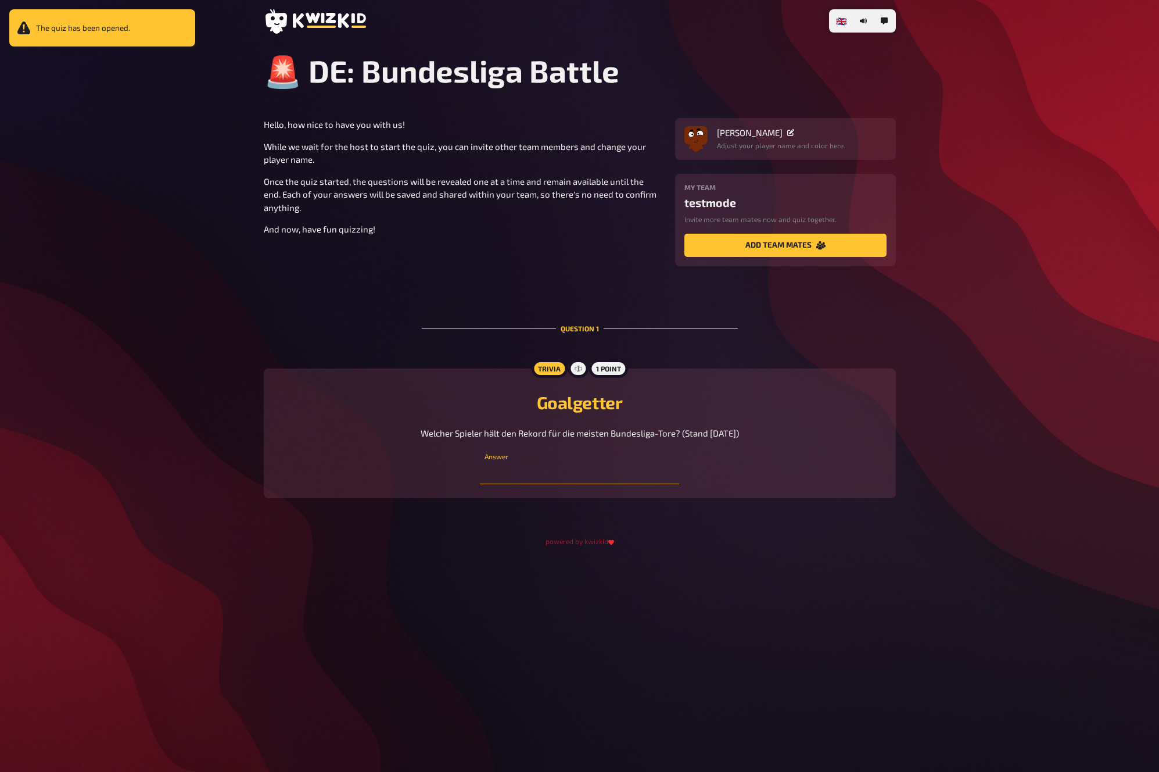
click at [568, 479] on input "text" at bounding box center [579, 472] width 199 height 23
type input "gerd müller"
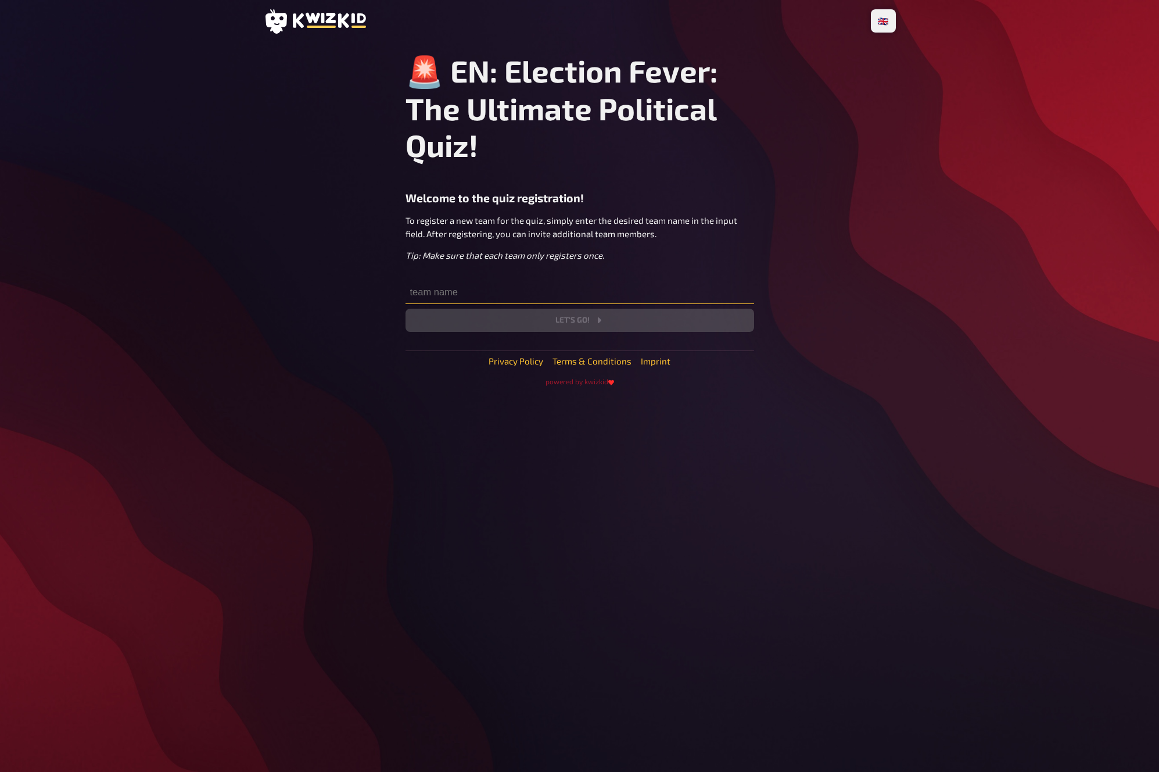
click at [515, 284] on input "text" at bounding box center [580, 292] width 349 height 23
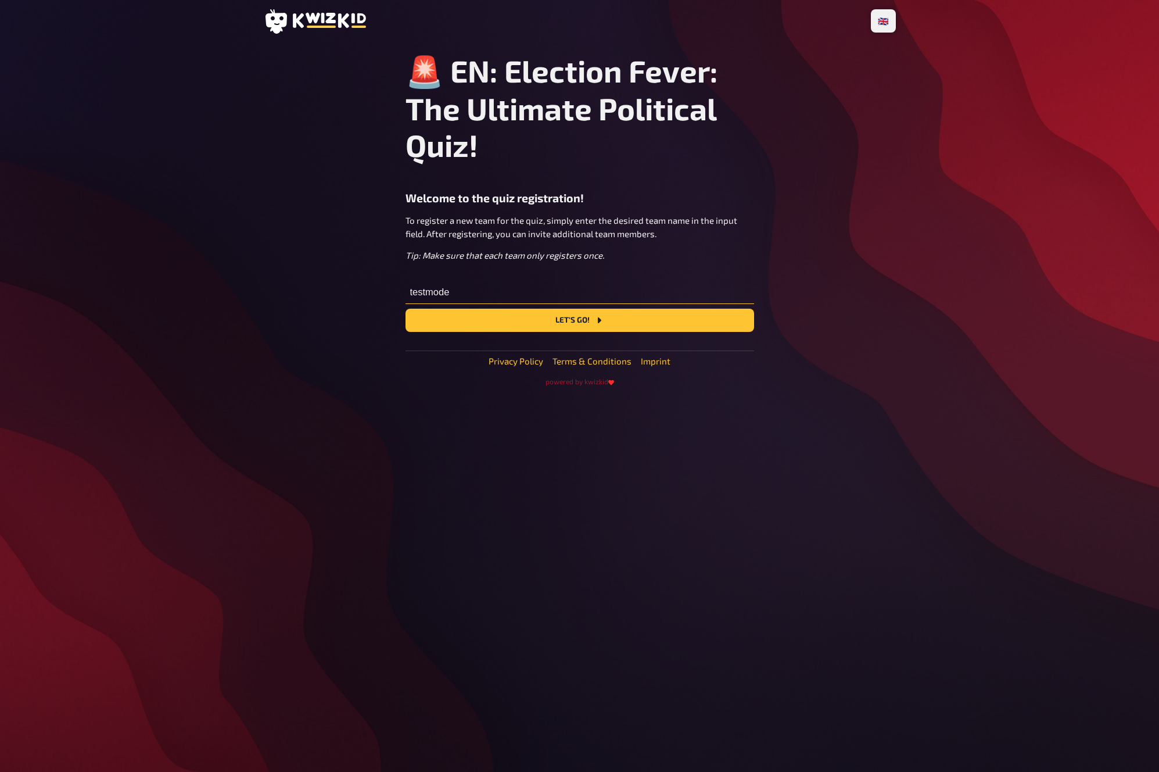
type input "testmode"
click at [406, 308] on button "Let's go!" at bounding box center [580, 319] width 349 height 23
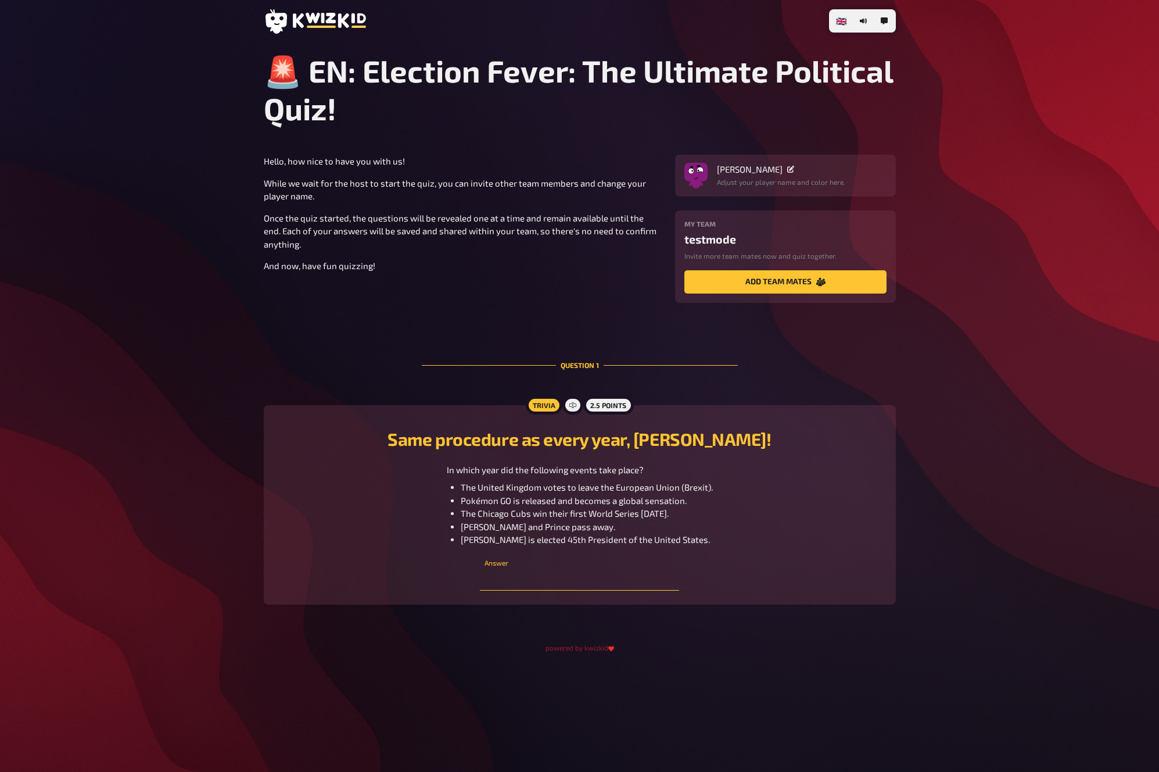
click at [551, 584] on input "text" at bounding box center [579, 578] width 199 height 23
type input "2016"
click at [986, 277] on div "🇩🇪 Deutsch 🇬🇧 English 🇳🇱 Nederlands 🚨 EN: Election Fever: The Ultimate Politica…" at bounding box center [579, 386] width 1159 height 772
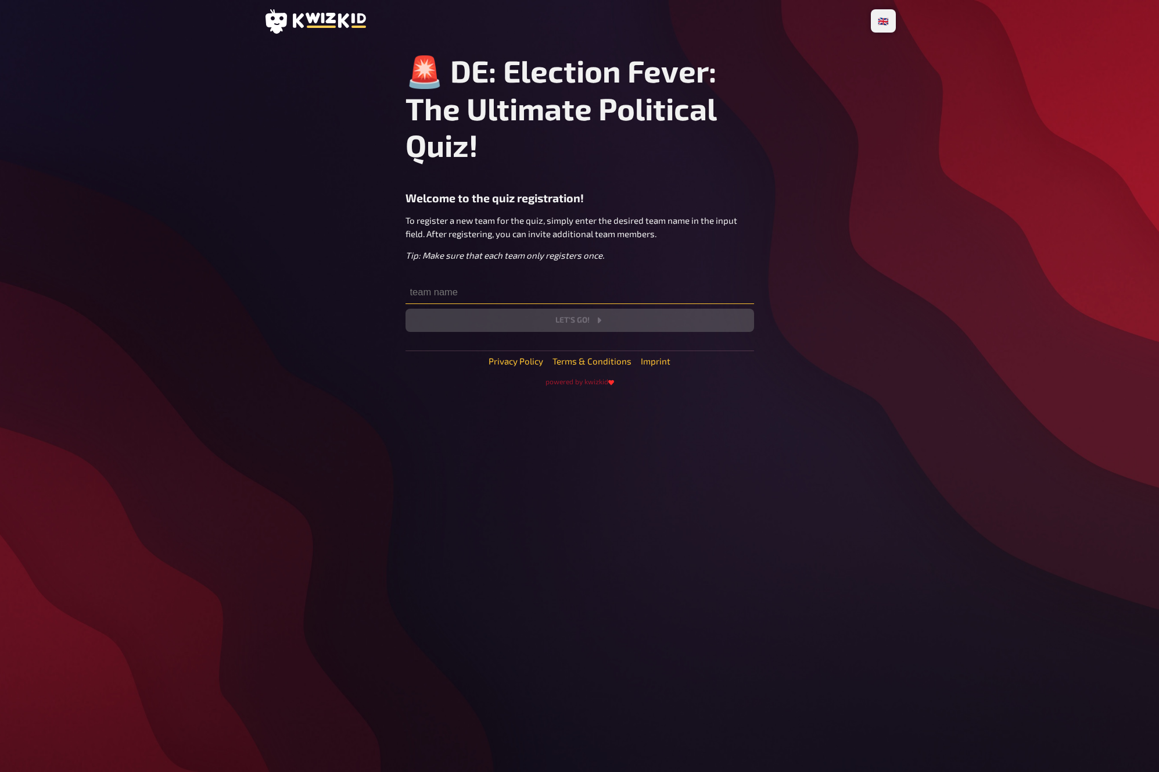
click at [487, 288] on input "text" at bounding box center [580, 292] width 349 height 23
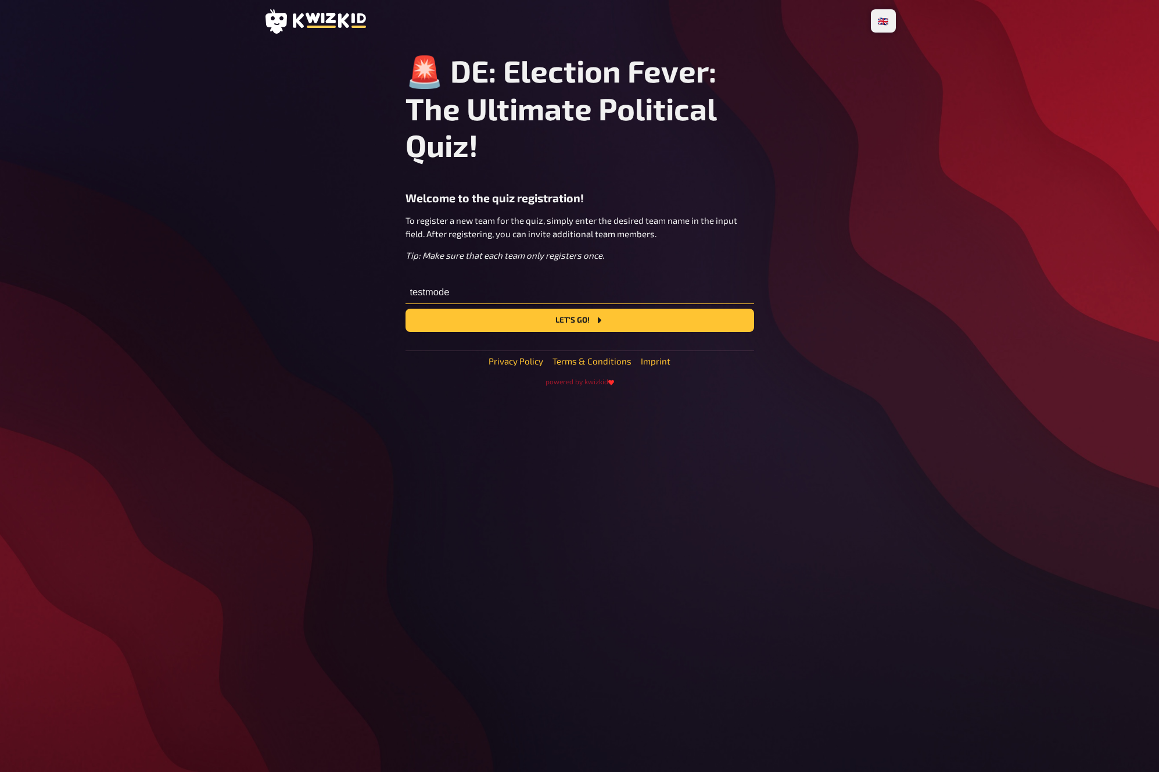
type input "testmode"
click at [406, 308] on button "Let's go!" at bounding box center [580, 319] width 349 height 23
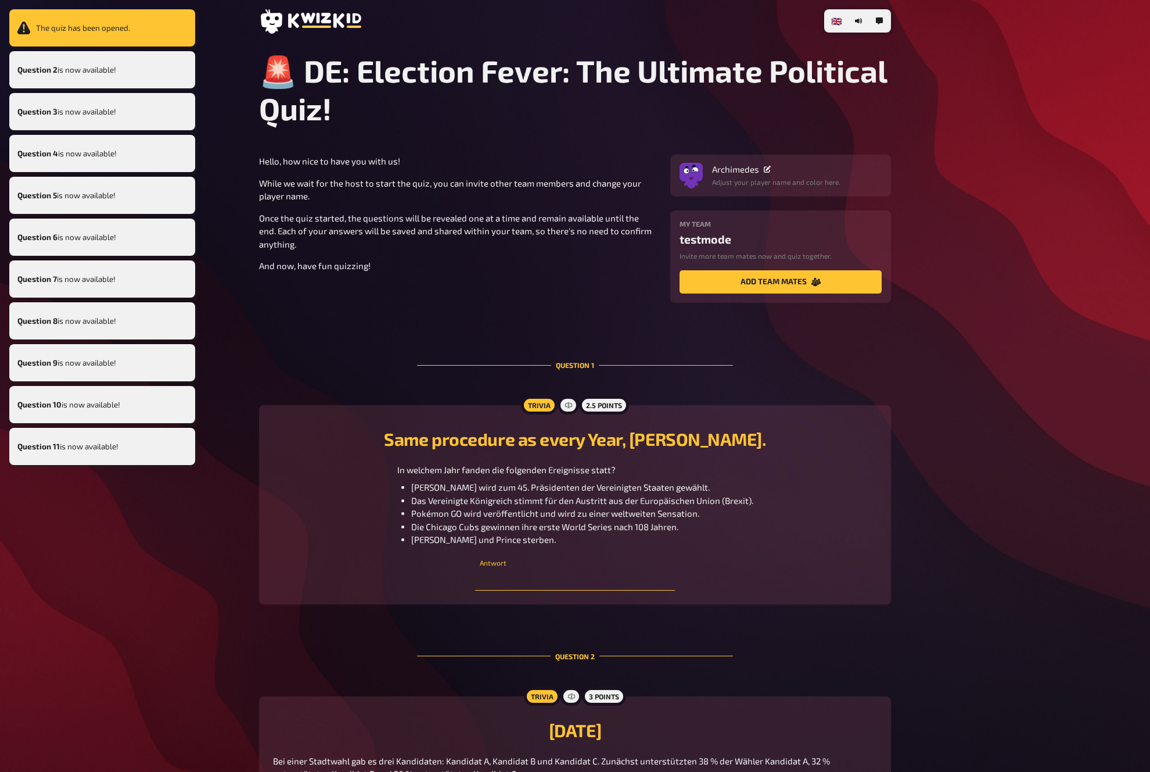
click at [573, 578] on input "text" at bounding box center [574, 578] width 199 height 23
type input "2016"
click at [821, 527] on div "In welchem Jahr fanden die folgenden Ereignisse statt? Donald Trump wird zum 45…" at bounding box center [575, 504] width 604 height 83
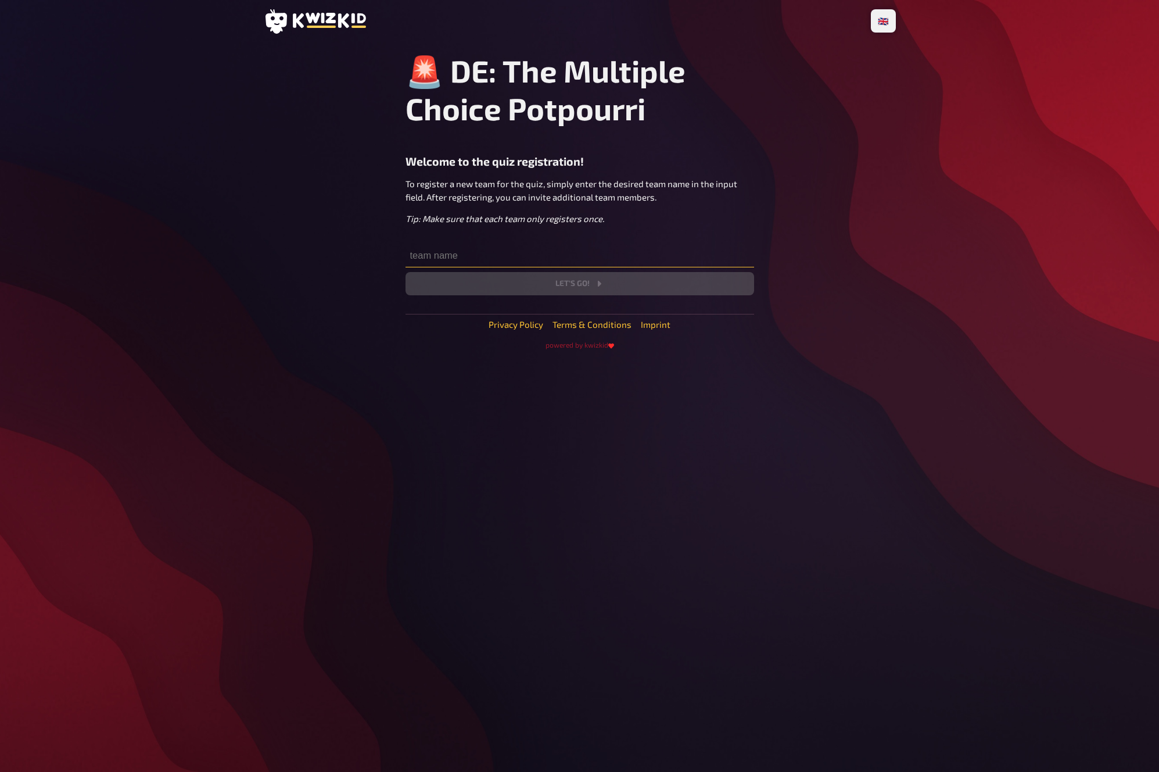
click at [544, 247] on input "text" at bounding box center [580, 255] width 349 height 23
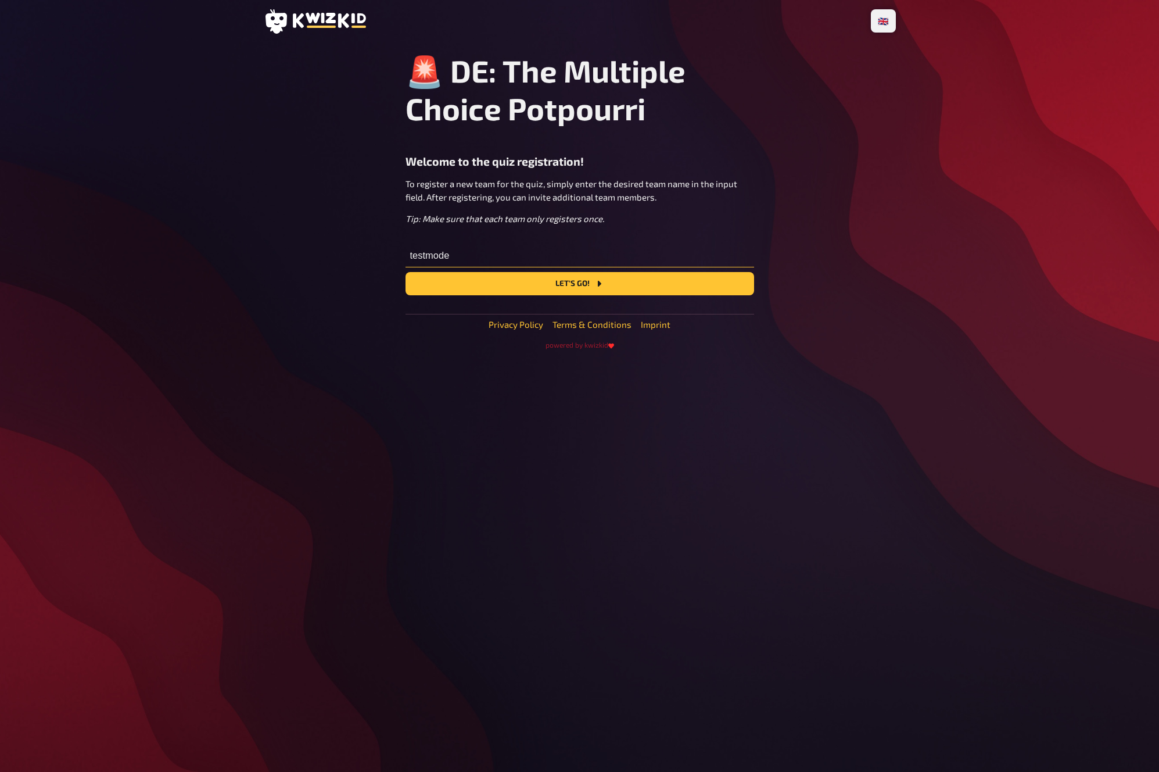
type input "testmode"
click at [406, 272] on button "Let's go!" at bounding box center [580, 283] width 349 height 23
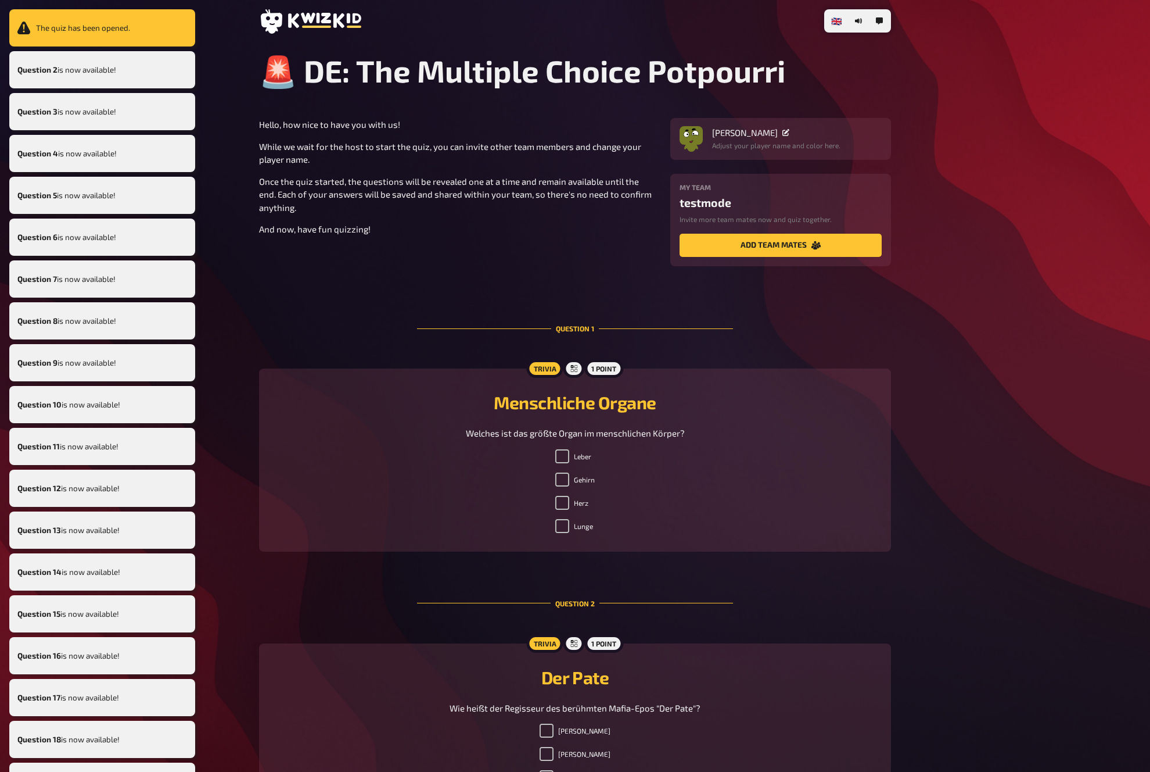
click at [572, 459] on label "Leber" at bounding box center [573, 456] width 36 height 14
click at [569, 459] on input "Leber" at bounding box center [562, 456] width 14 height 14
checkbox input "true"
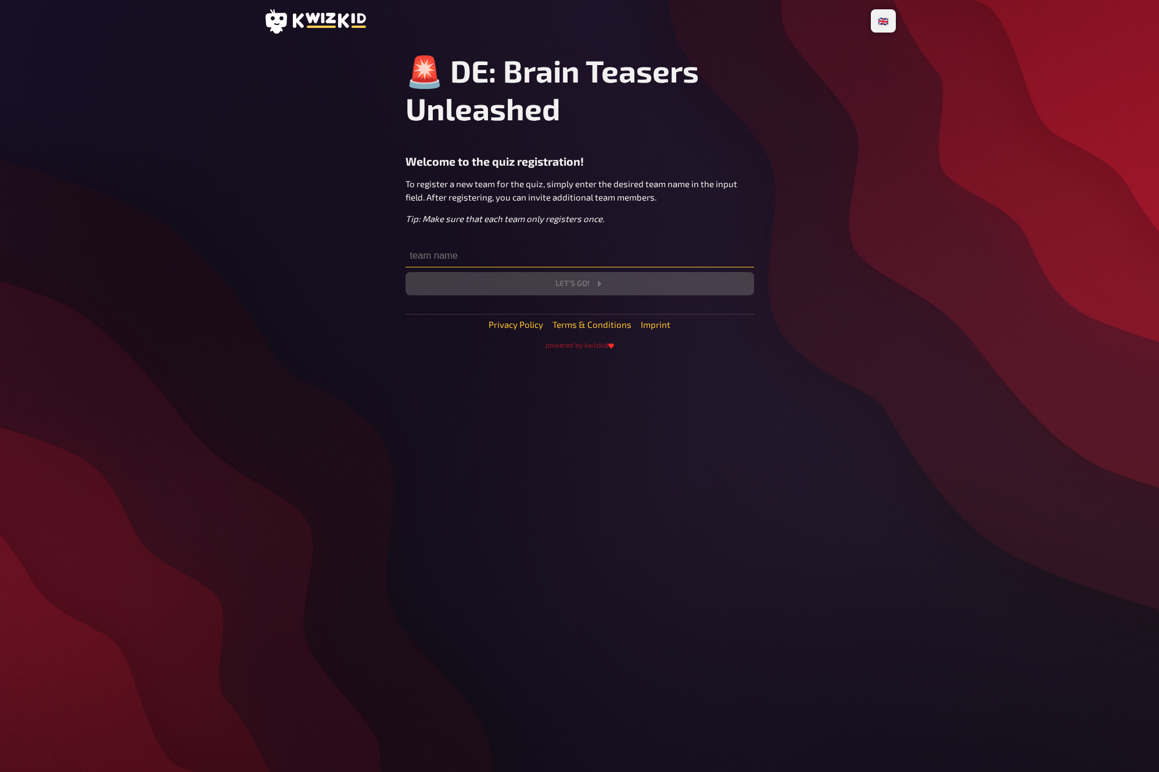
click at [536, 260] on input "text" at bounding box center [580, 255] width 349 height 23
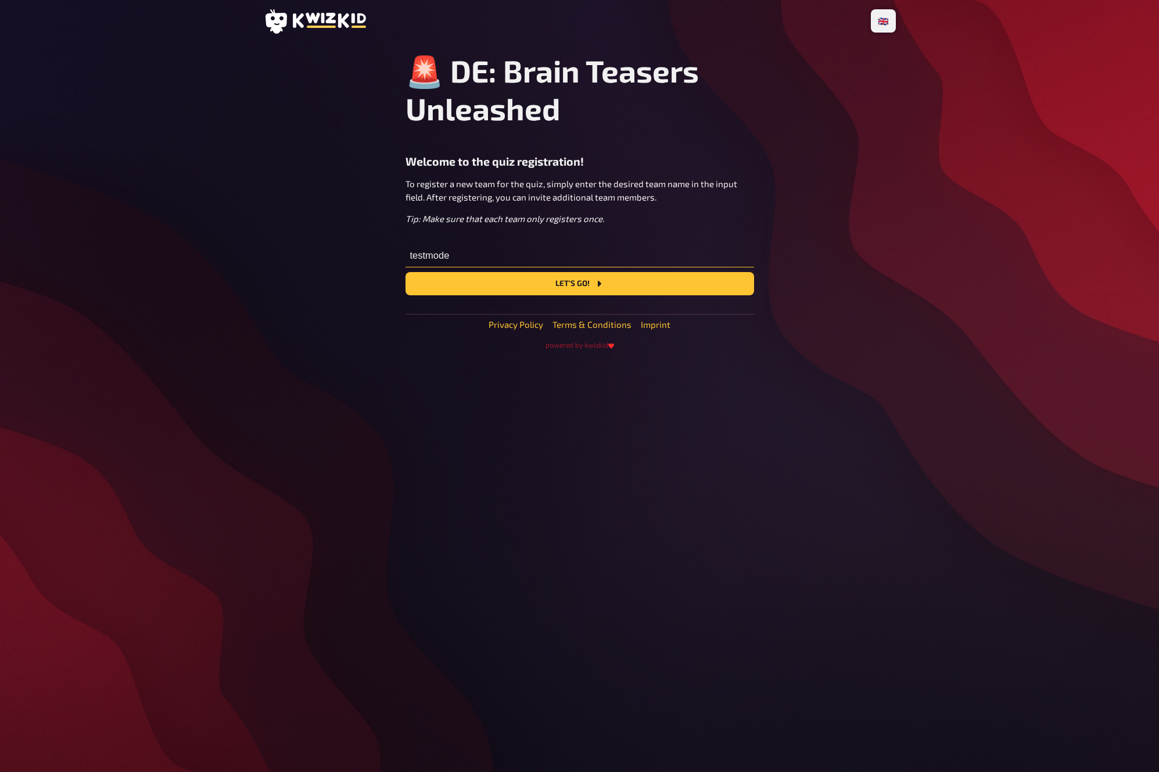
type input "testmode"
click at [406, 272] on button "Let's go!" at bounding box center [580, 283] width 349 height 23
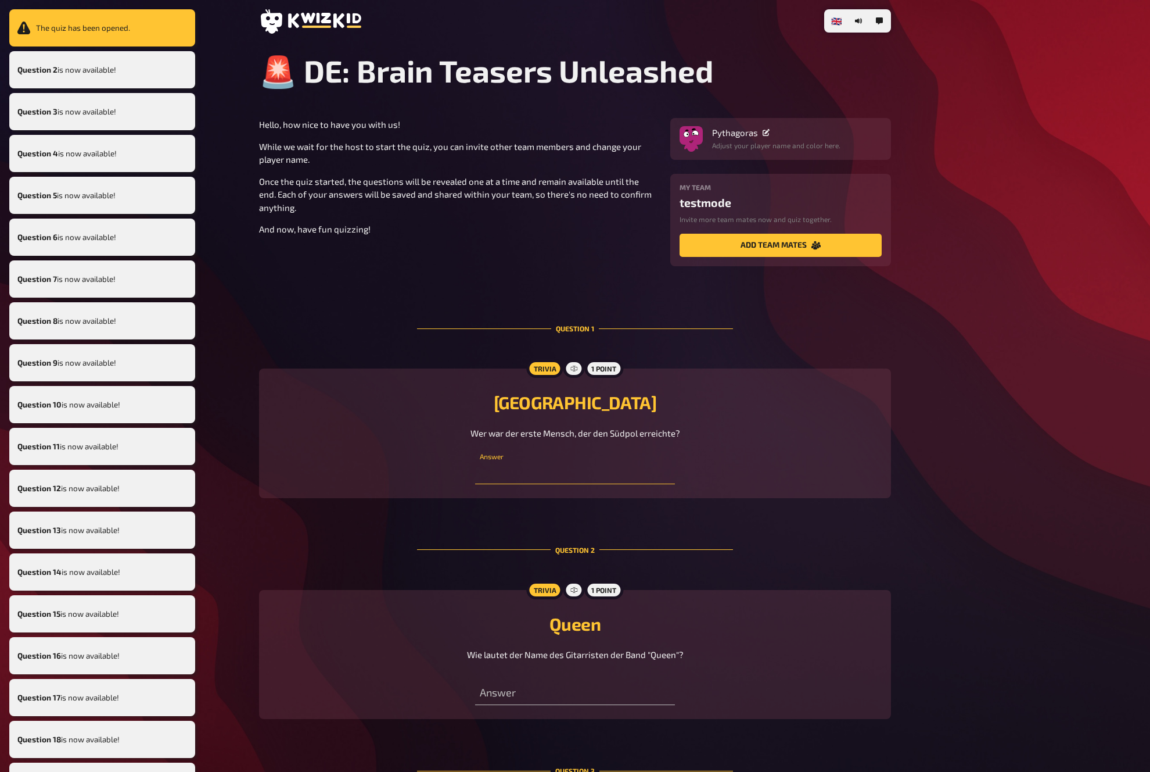
click at [598, 480] on input "text" at bounding box center [574, 472] width 199 height 23
paste input "Roald Amundson"
type input "Roald Amundson"
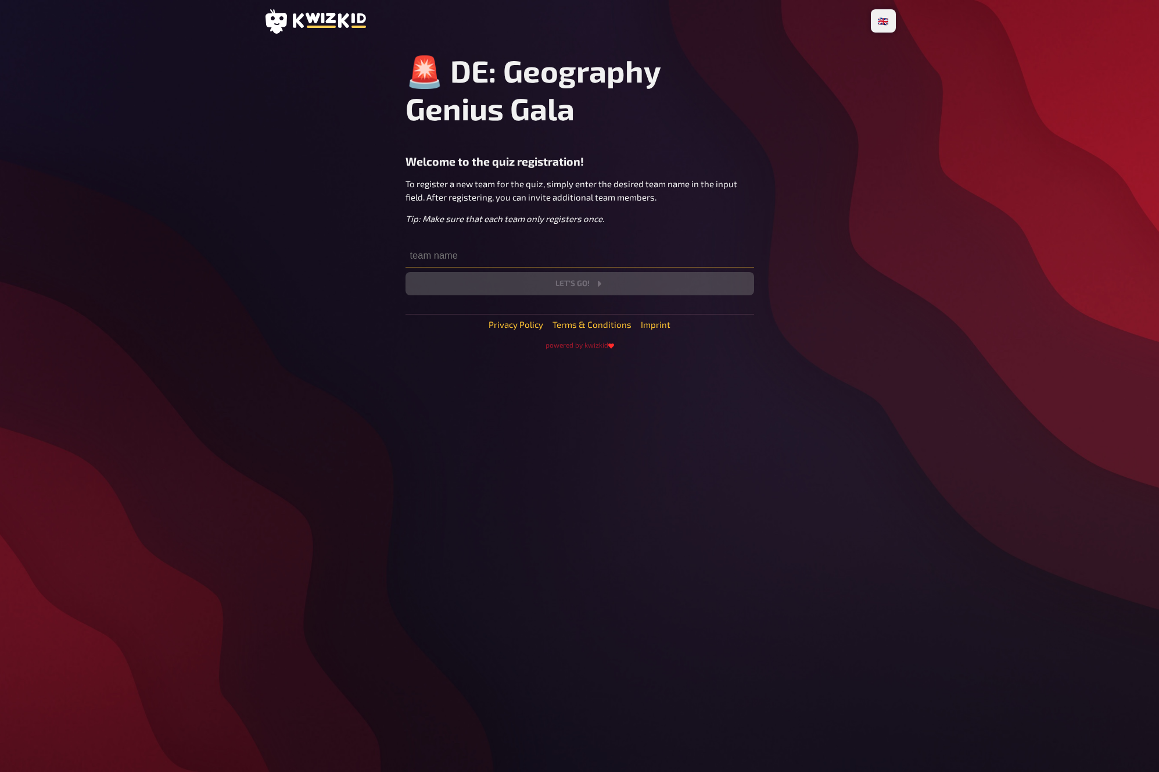
click at [545, 257] on input "text" at bounding box center [580, 255] width 349 height 23
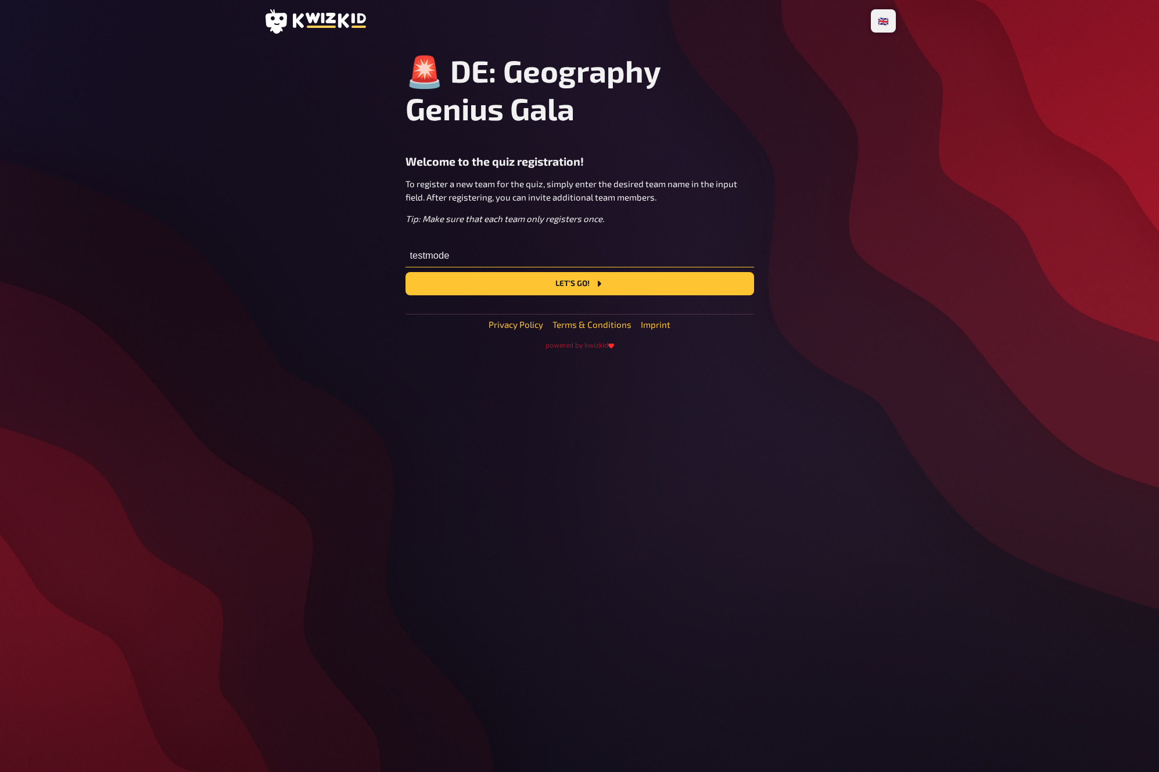
type input "testmode"
click at [406, 272] on button "Let's go!" at bounding box center [580, 283] width 349 height 23
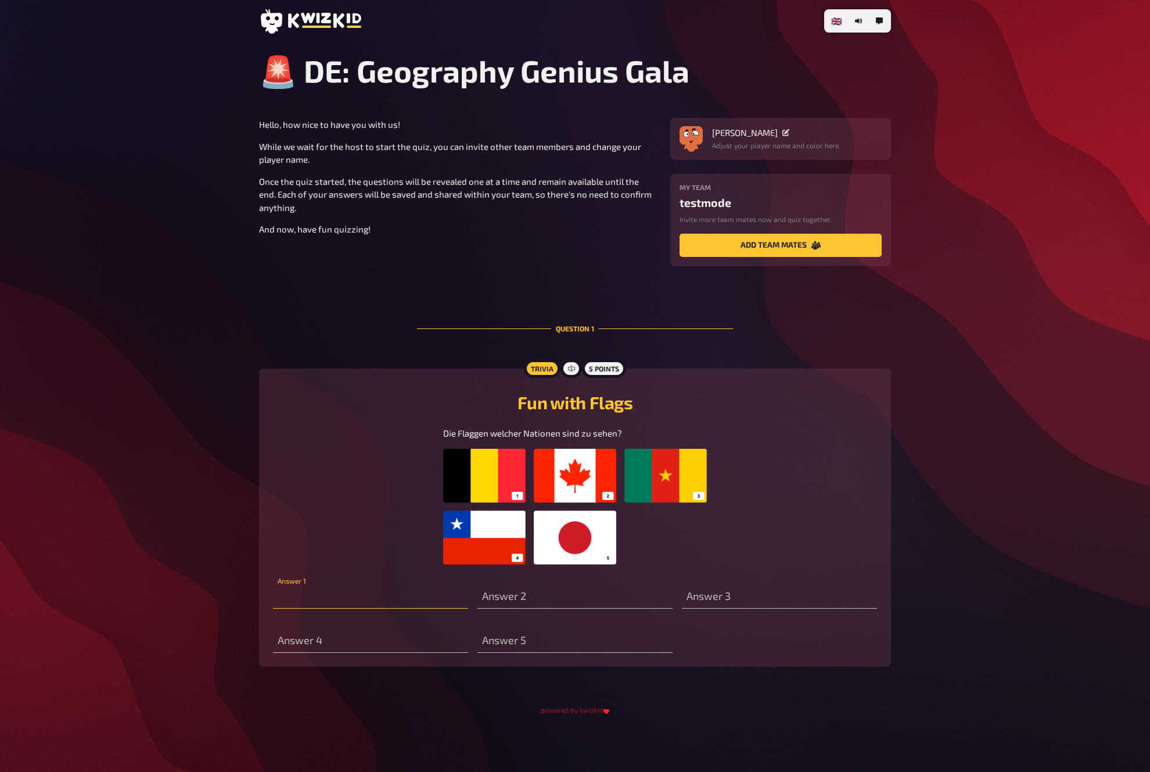
click at [430, 596] on input "text" at bounding box center [370, 596] width 195 height 23
type input "belgien"
click at [1058, 114] on div "🇩🇪 Deutsch 🇬🇧 English 🇳🇱 Nederlands 🚨 DE: Geography Genius Gala Hello, how nice…" at bounding box center [575, 386] width 1150 height 772
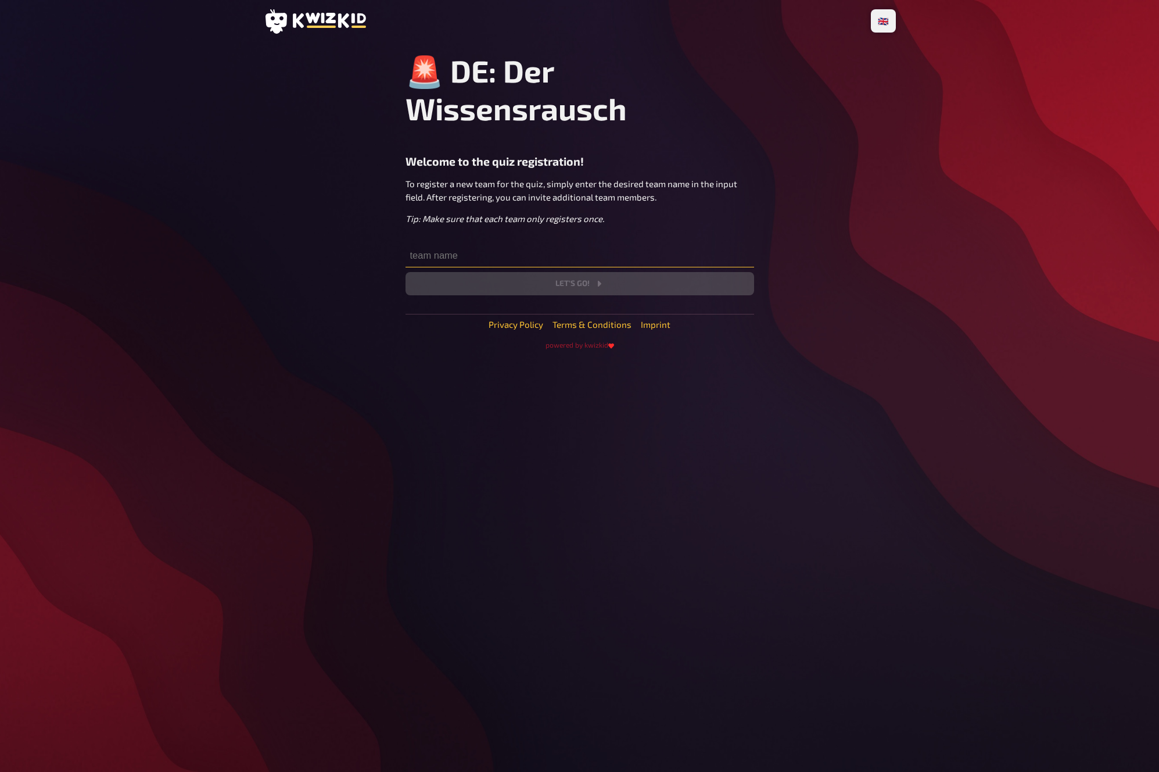
click at [564, 254] on input "text" at bounding box center [580, 255] width 349 height 23
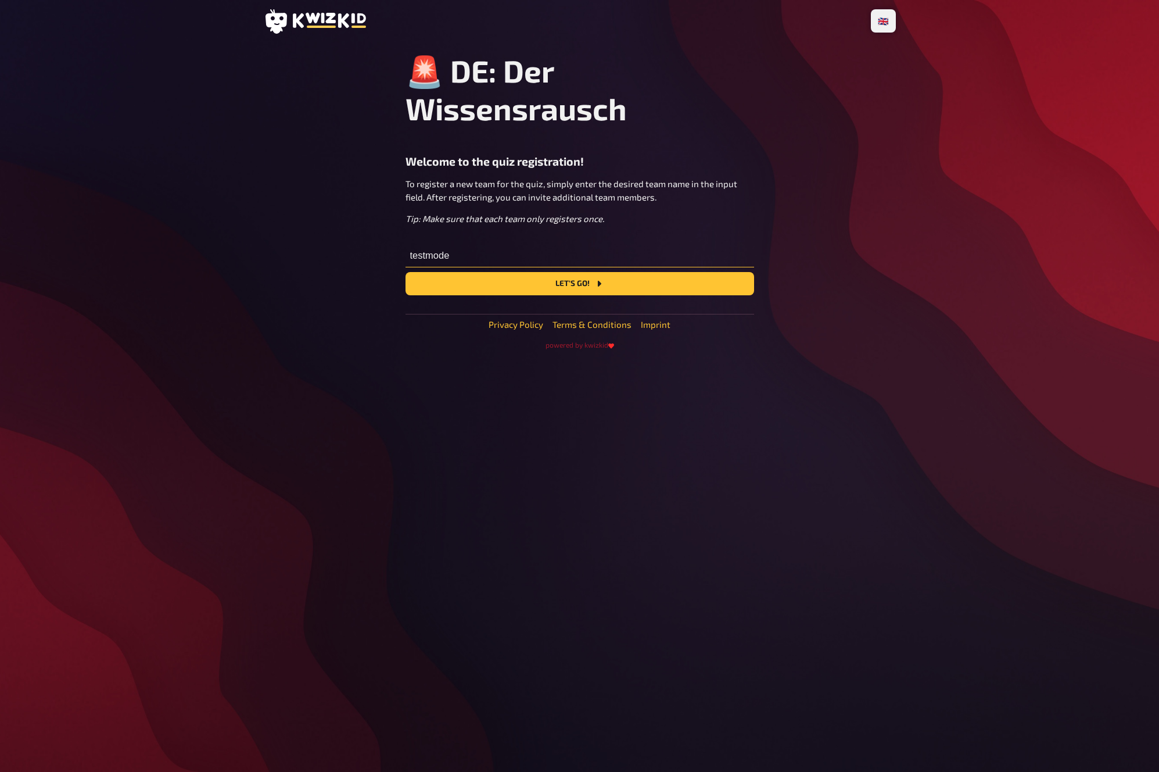
type input "testmode"
click at [406, 272] on button "Let's go!" at bounding box center [580, 283] width 349 height 23
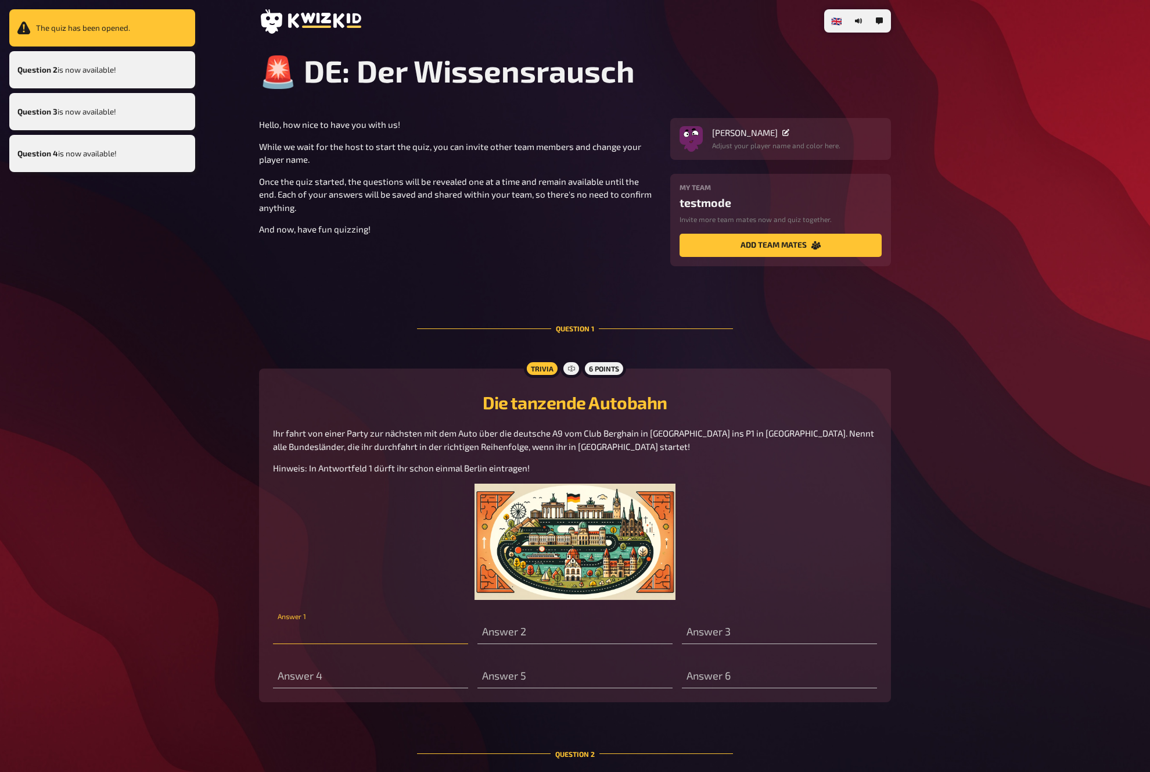
click at [399, 636] on input "text" at bounding box center [370, 631] width 195 height 23
type input "berlin"
drag, startPoint x: 863, startPoint y: 329, endPoint x: 865, endPoint y: 323, distance: 6.3
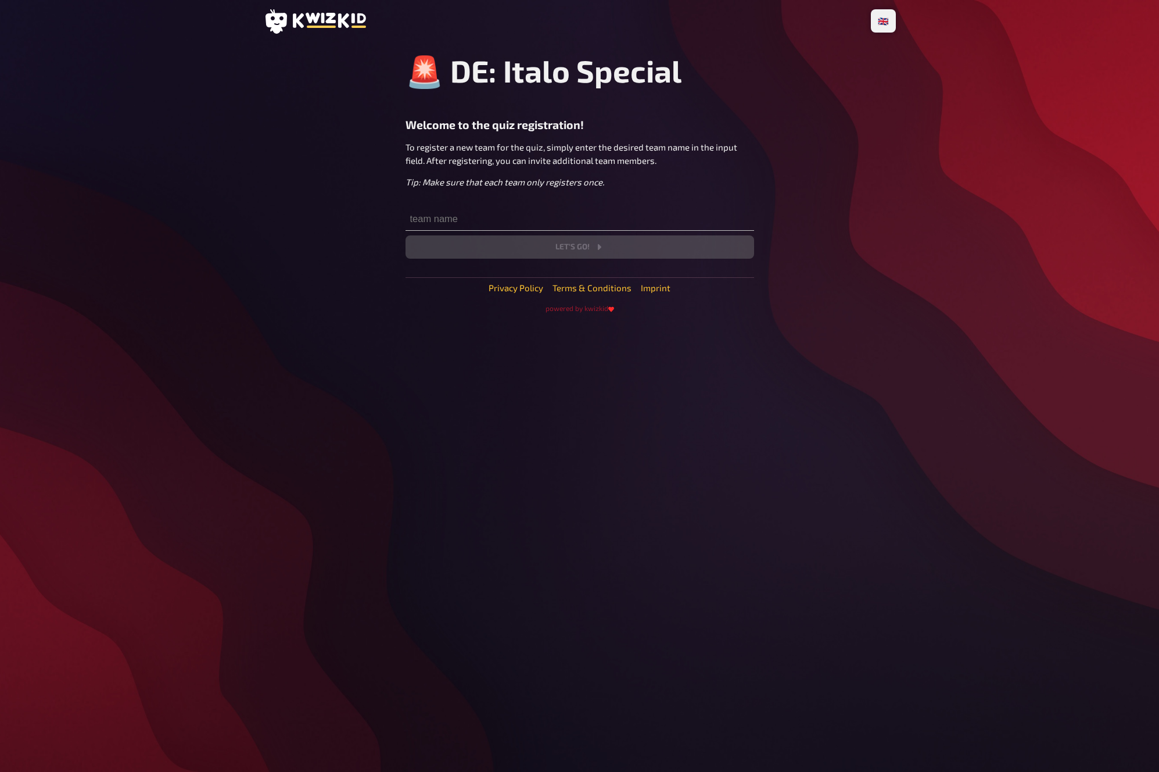
click at [629, 206] on div "🚨 DE: Italo Special Welcome to the quiz registration! To register a new team fo…" at bounding box center [580, 155] width 349 height 206
click at [622, 212] on input "text" at bounding box center [580, 218] width 349 height 23
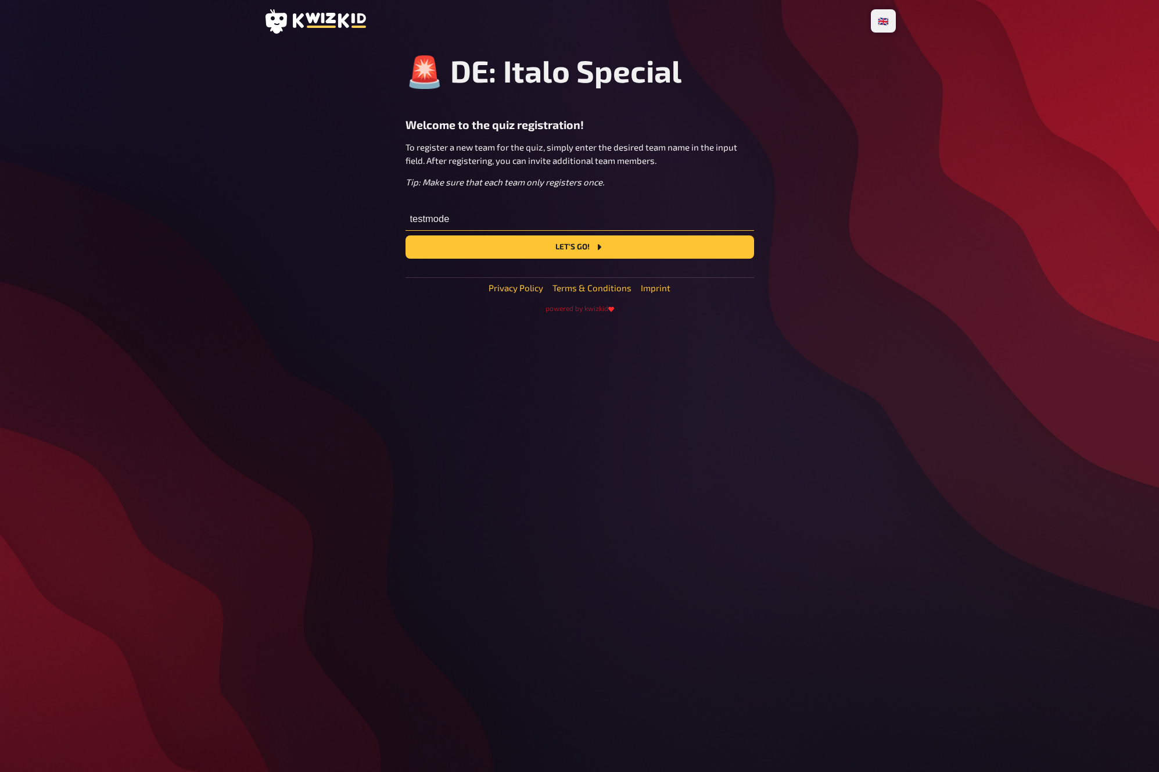
type input "testmode"
click at [406, 235] on button "Let's go!" at bounding box center [580, 246] width 349 height 23
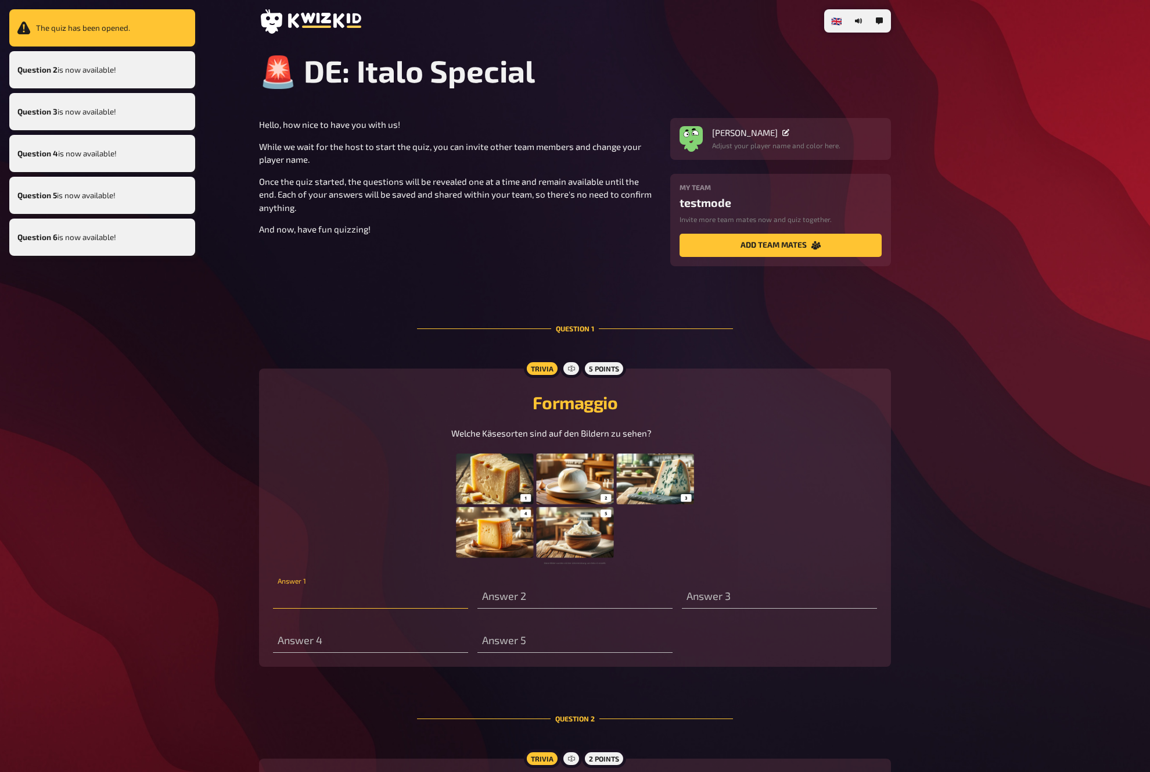
click at [400, 595] on input "text" at bounding box center [370, 596] width 195 height 23
type input "parmesan"
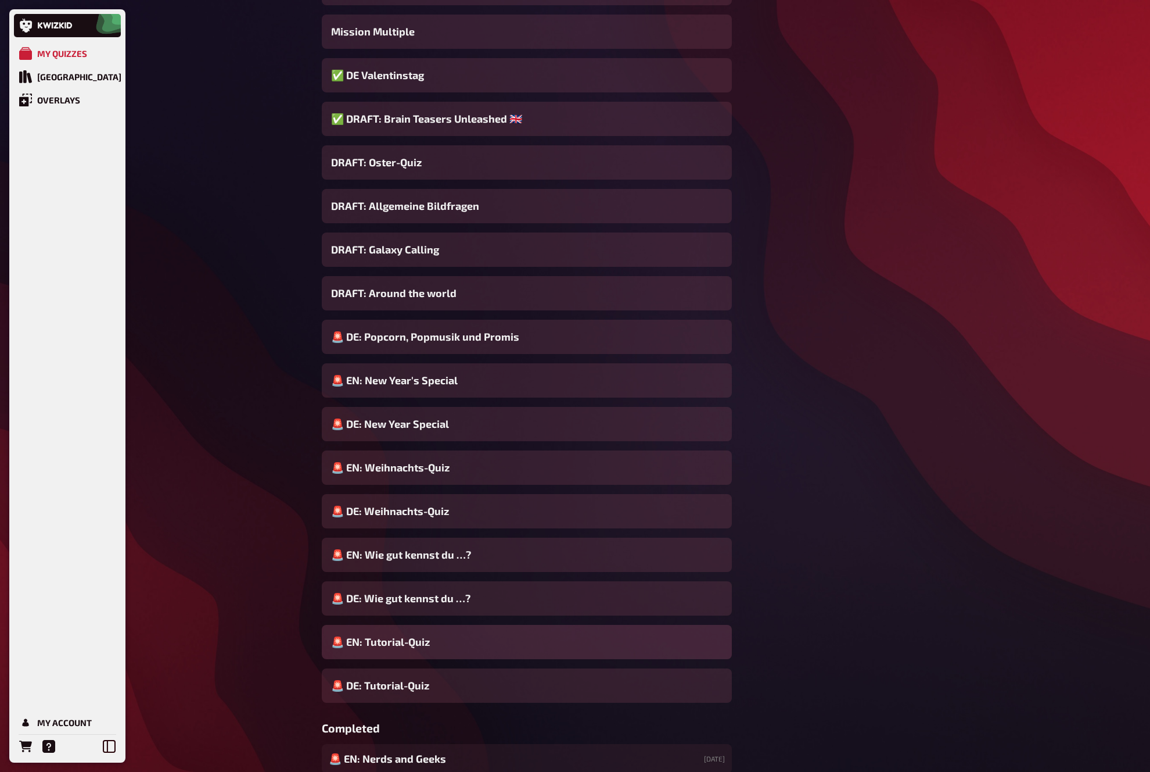
scroll to position [558, 0]
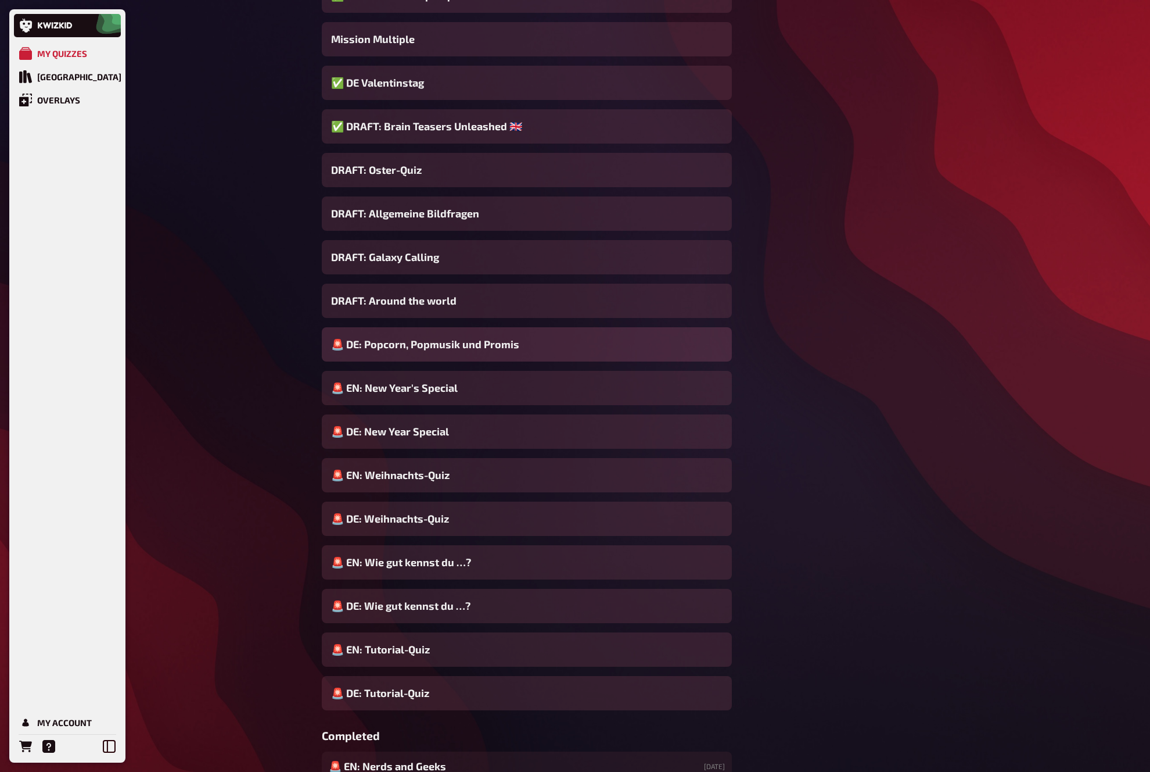
click at [468, 344] on span "🚨 DE: Popcorn, Popmusik und Promis" at bounding box center [425, 344] width 188 height 16
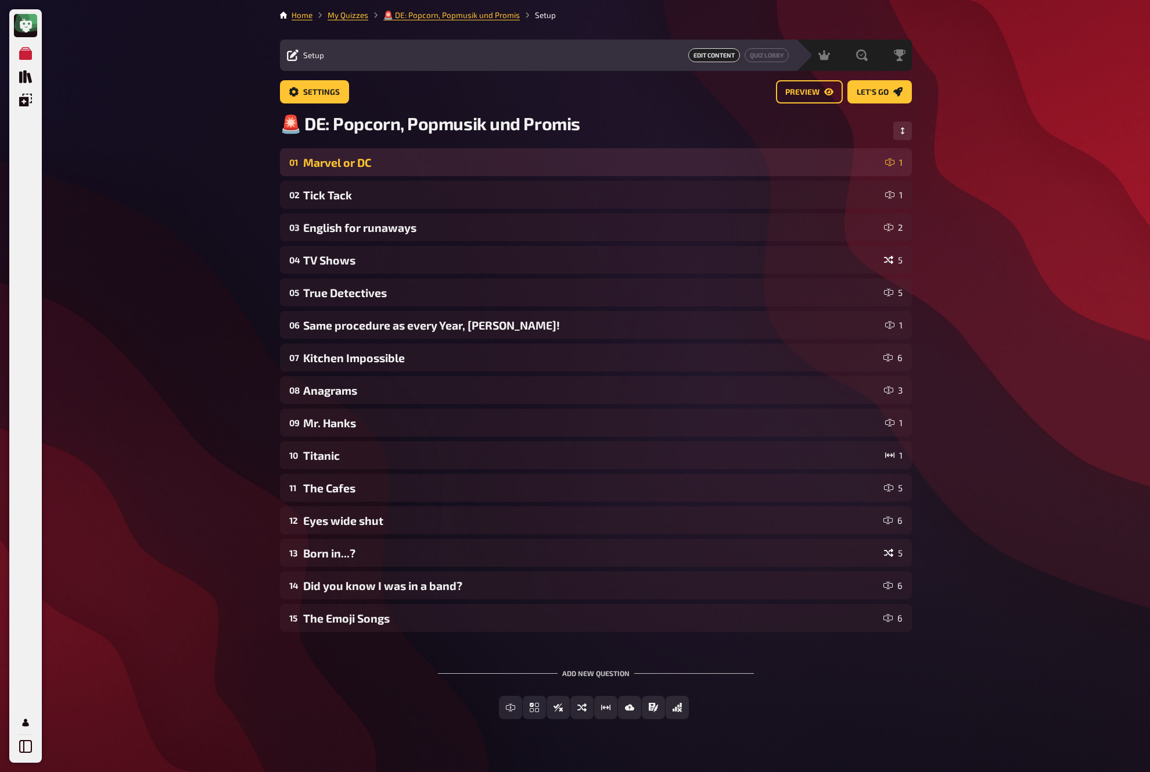
click at [469, 161] on div "Marvel or DC" at bounding box center [591, 162] width 577 height 13
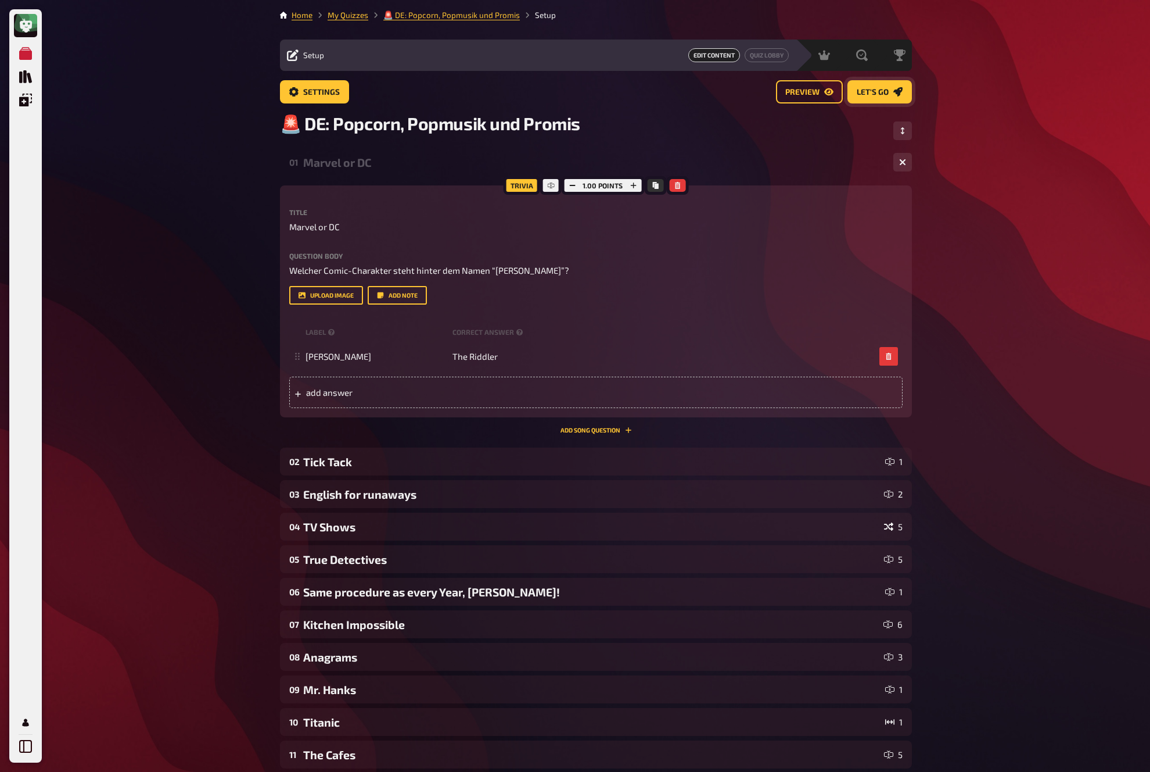
click at [903, 87] on link "Let's go" at bounding box center [880, 91] width 64 height 23
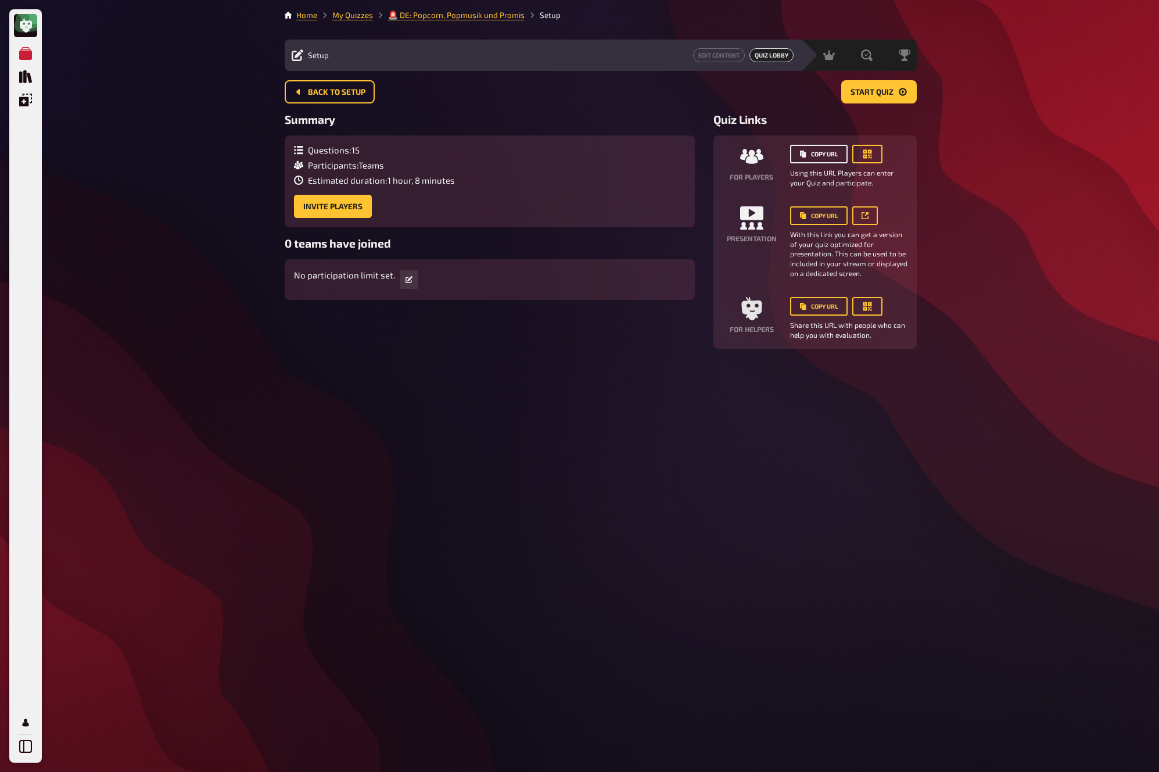
click at [815, 154] on button "Copy URL" at bounding box center [819, 154] width 58 height 19
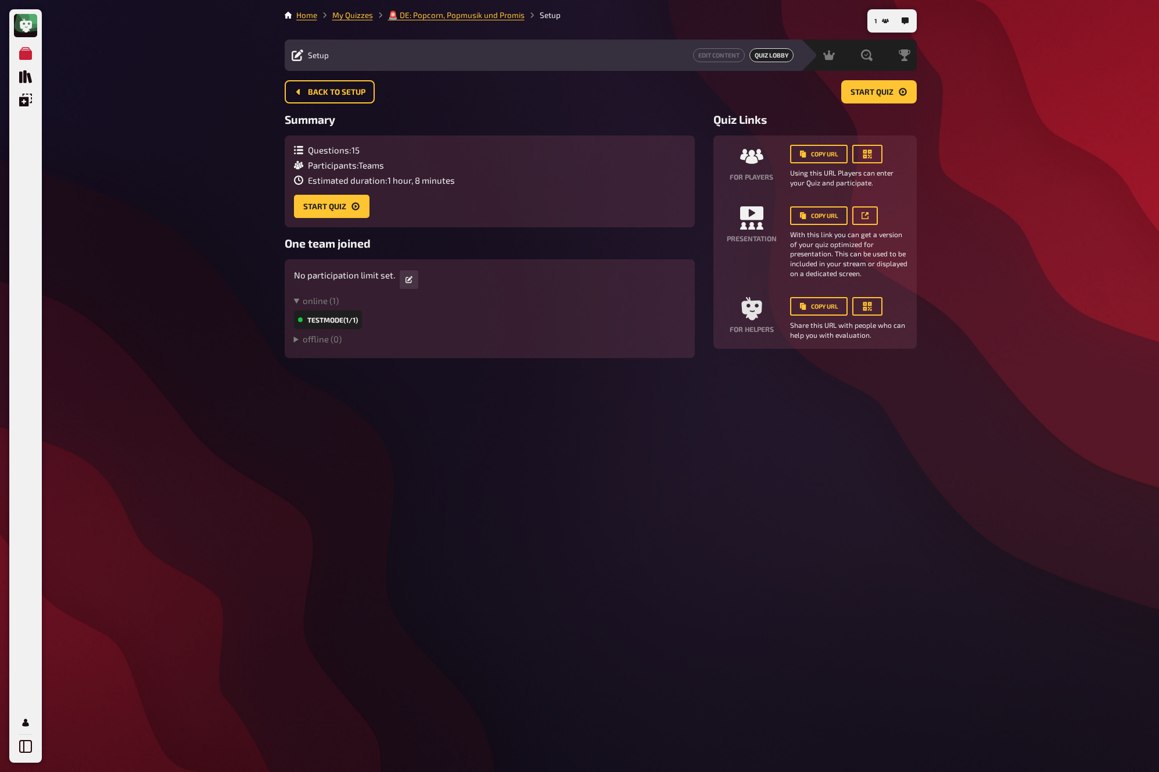
click at [878, 75] on main "Home My Quizzes 🚨 DE: Popcorn, Popmusik und Promis Setup Setup Edit Content Qui…" at bounding box center [601, 183] width 632 height 349
click at [876, 88] on span "Start Quiz" at bounding box center [872, 92] width 43 height 8
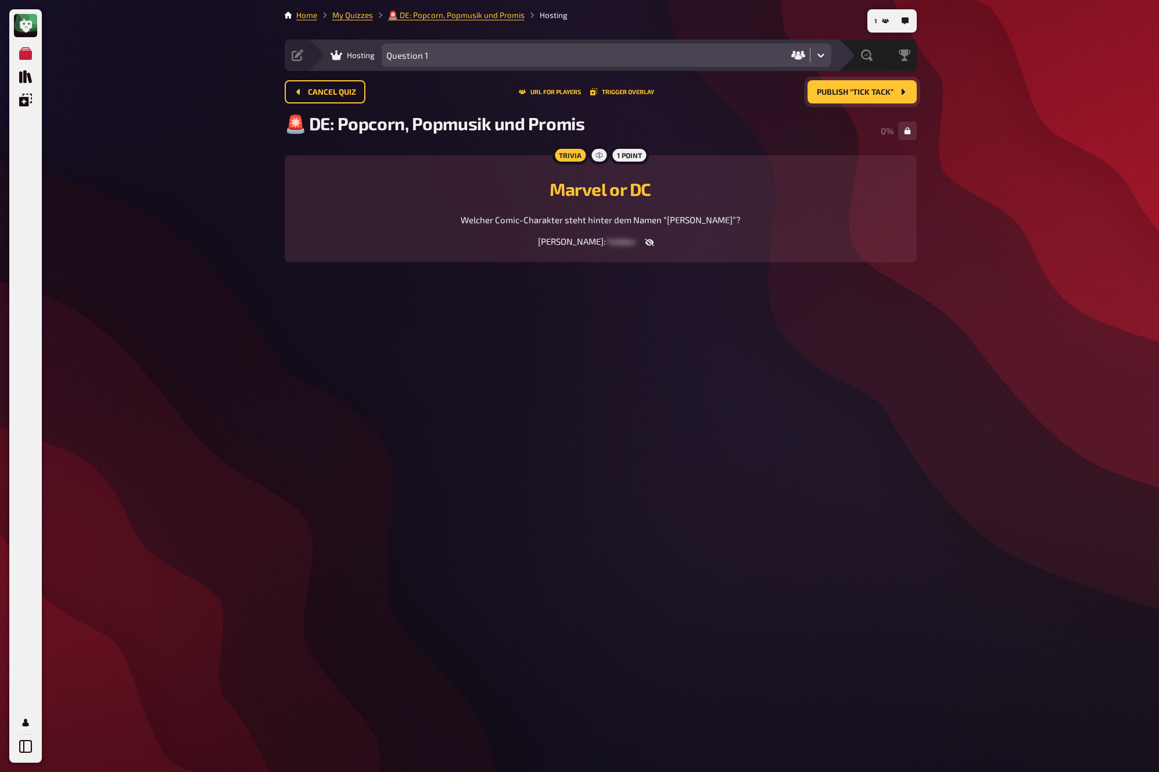
click at [886, 91] on span "Publish “Tick Tack”" at bounding box center [855, 92] width 77 height 8
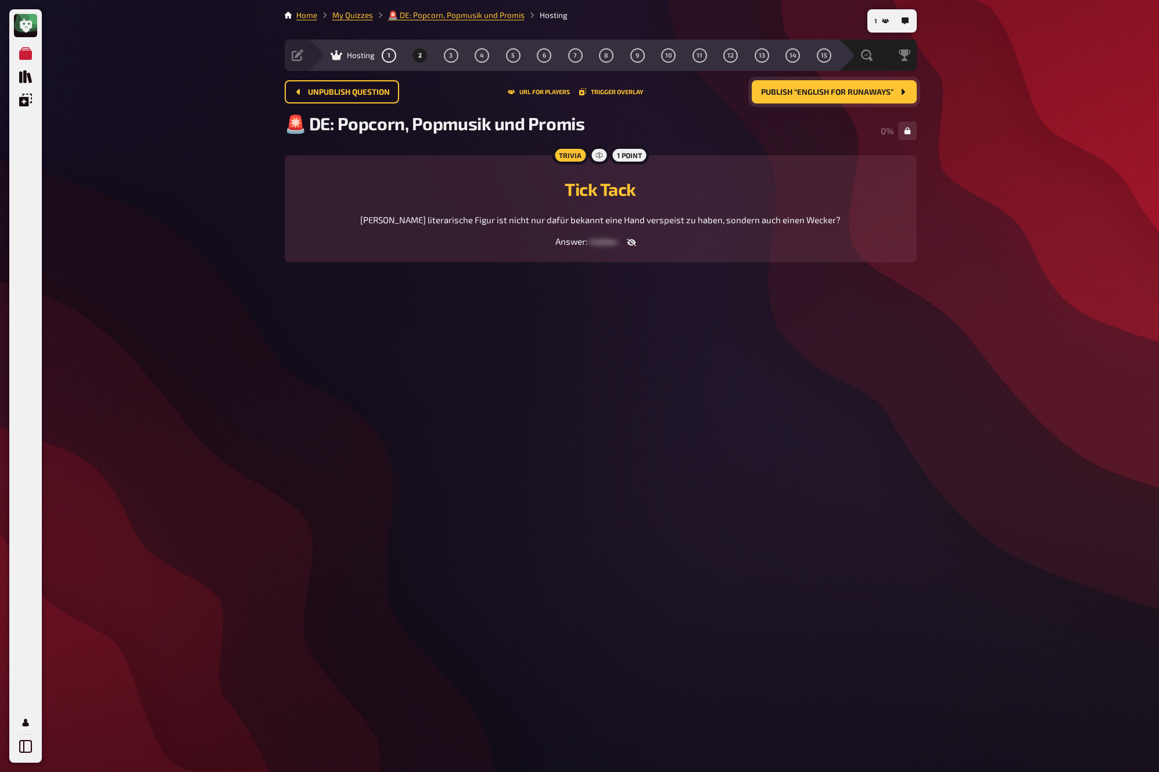
click at [886, 91] on span "Publish “English for runaways”" at bounding box center [827, 92] width 132 height 8
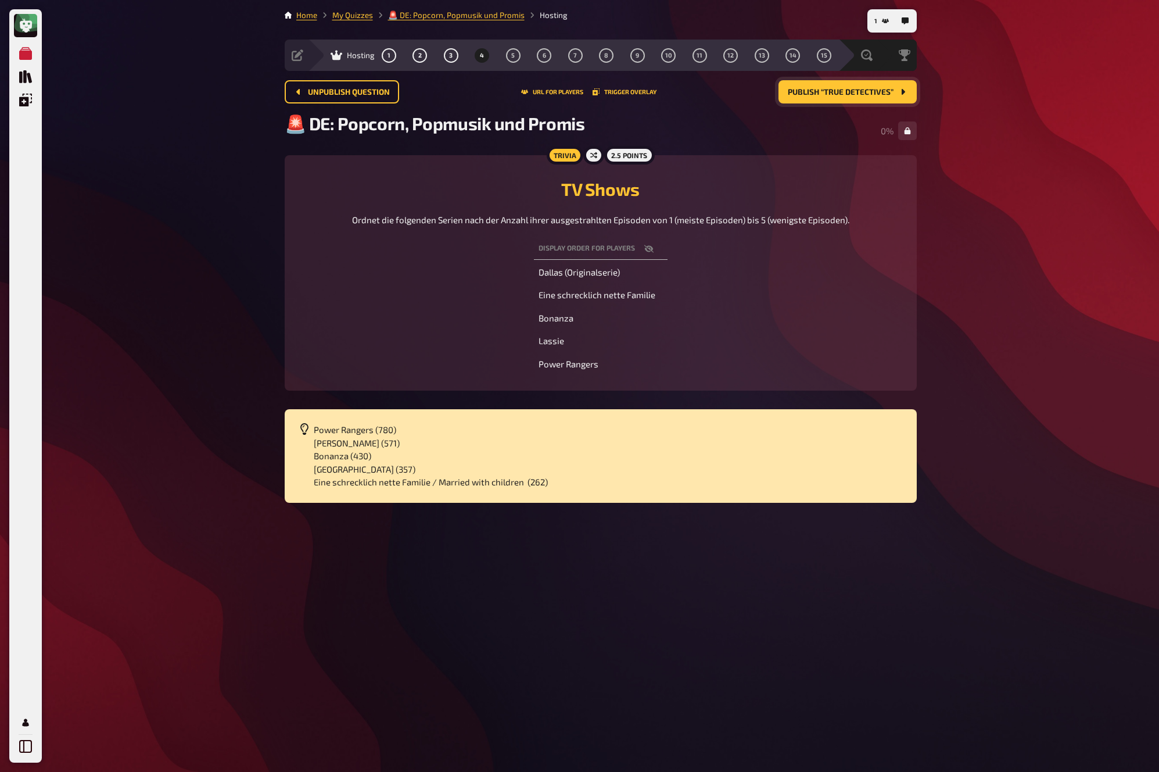
click at [886, 91] on span "Publish “True Detectives”" at bounding box center [841, 92] width 106 height 8
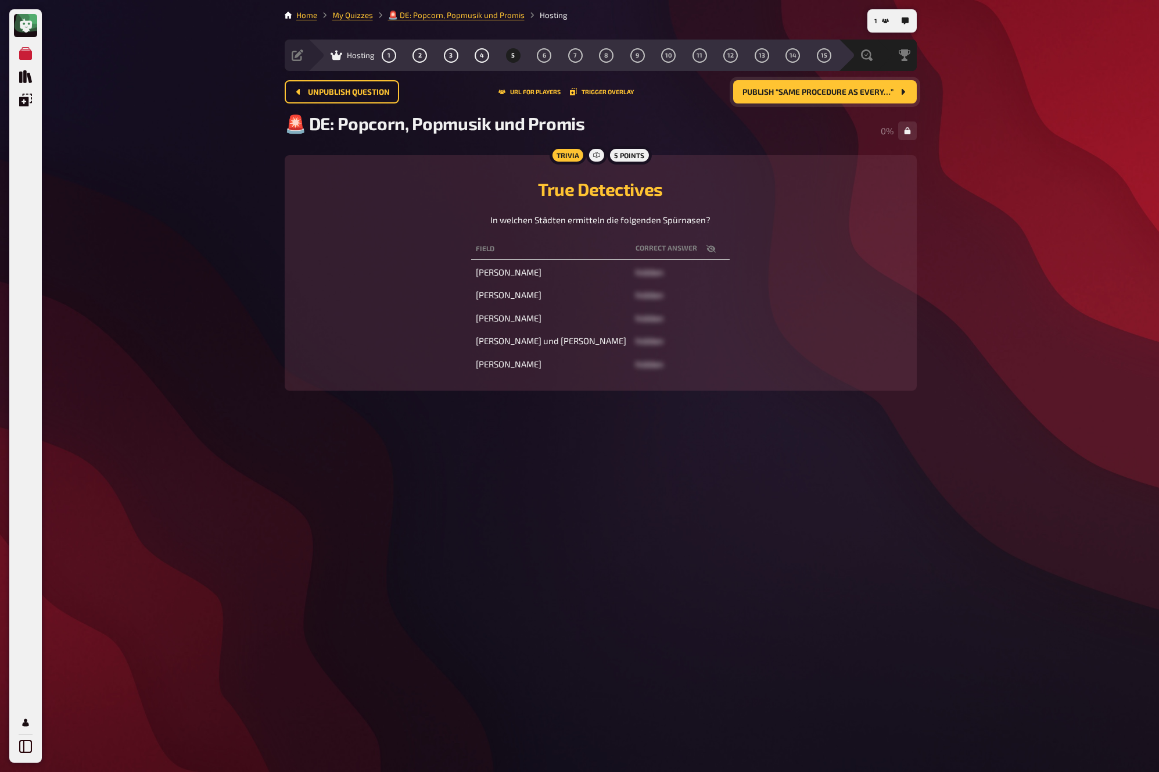
click at [886, 91] on span "Publish “Same procedure as every…”" at bounding box center [817, 92] width 151 height 8
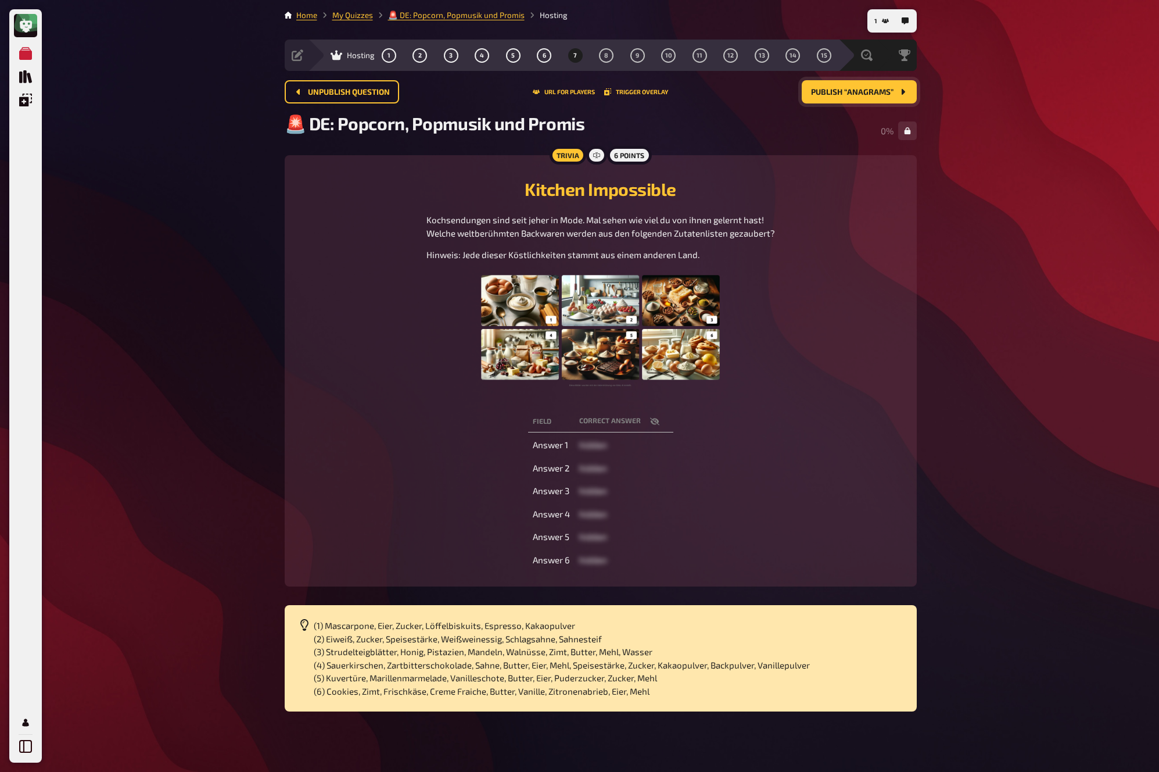
click at [886, 91] on span "Publish “Anagrams”" at bounding box center [852, 92] width 82 height 8
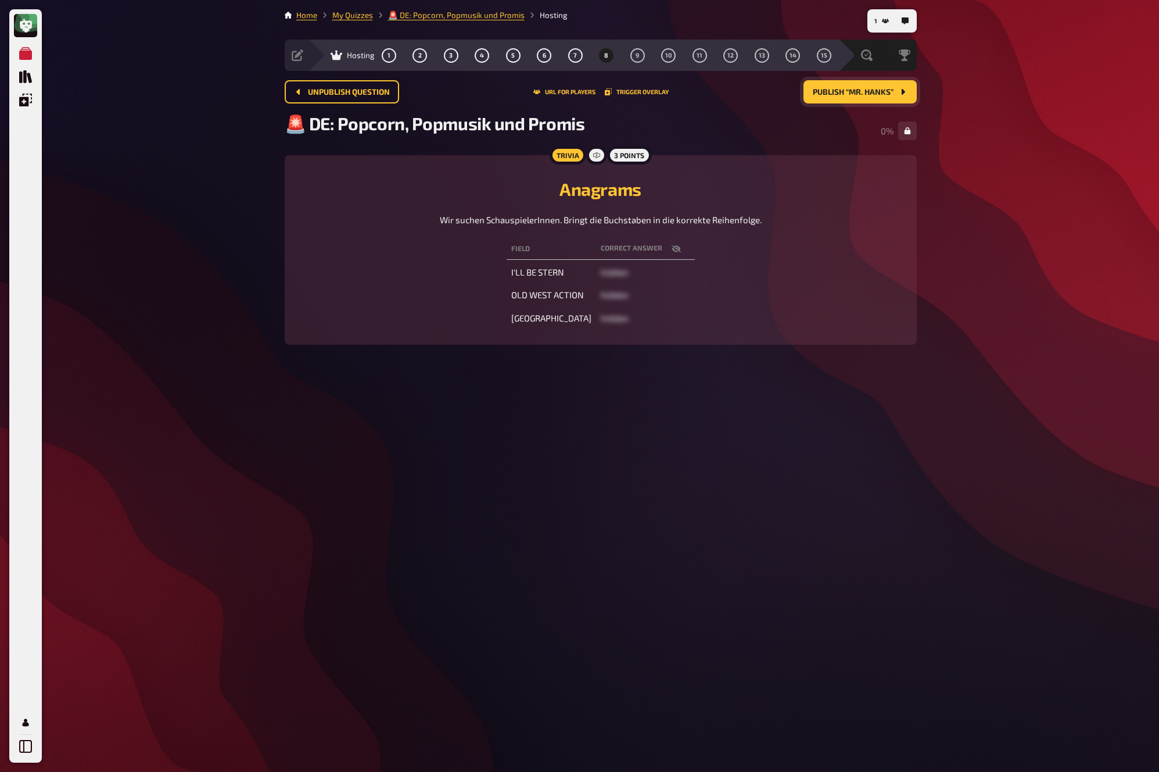
click at [871, 93] on span "Publish “Mr. Hanks”" at bounding box center [853, 92] width 81 height 8
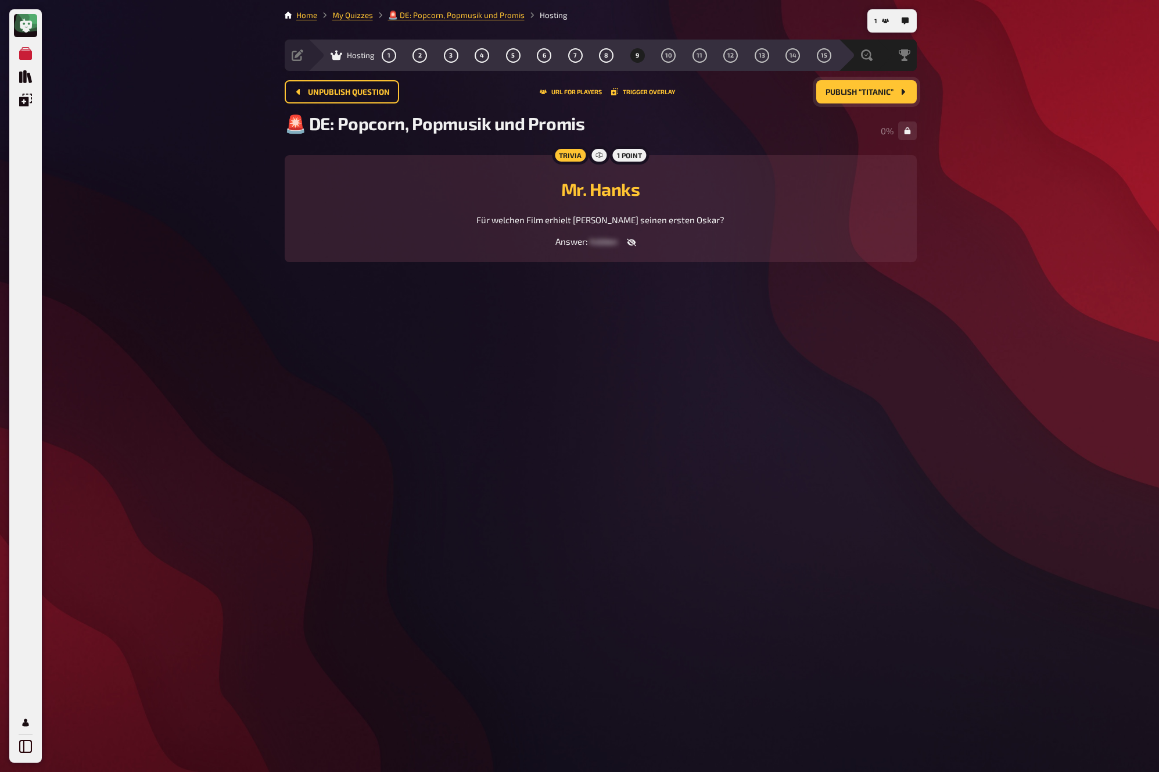
click at [871, 93] on span "Publish “Titanic”" at bounding box center [860, 92] width 68 height 8
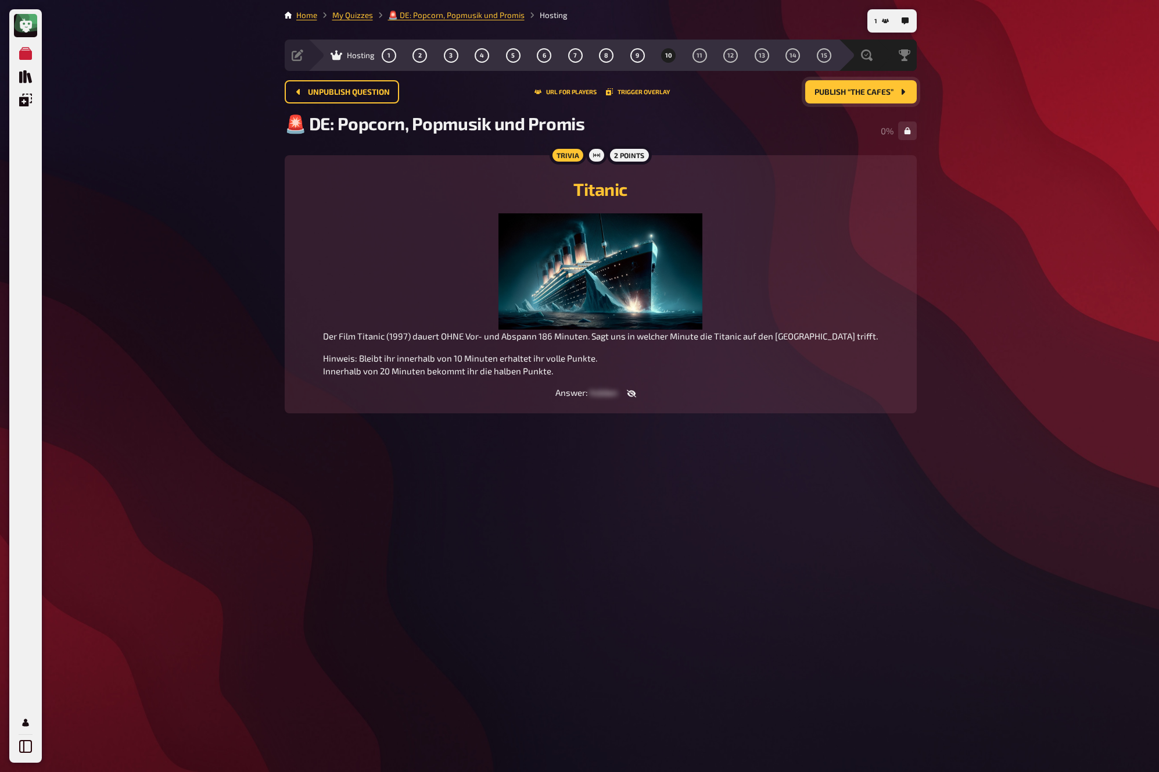
click at [871, 93] on span "Publish “The Cafes”" at bounding box center [854, 92] width 79 height 8
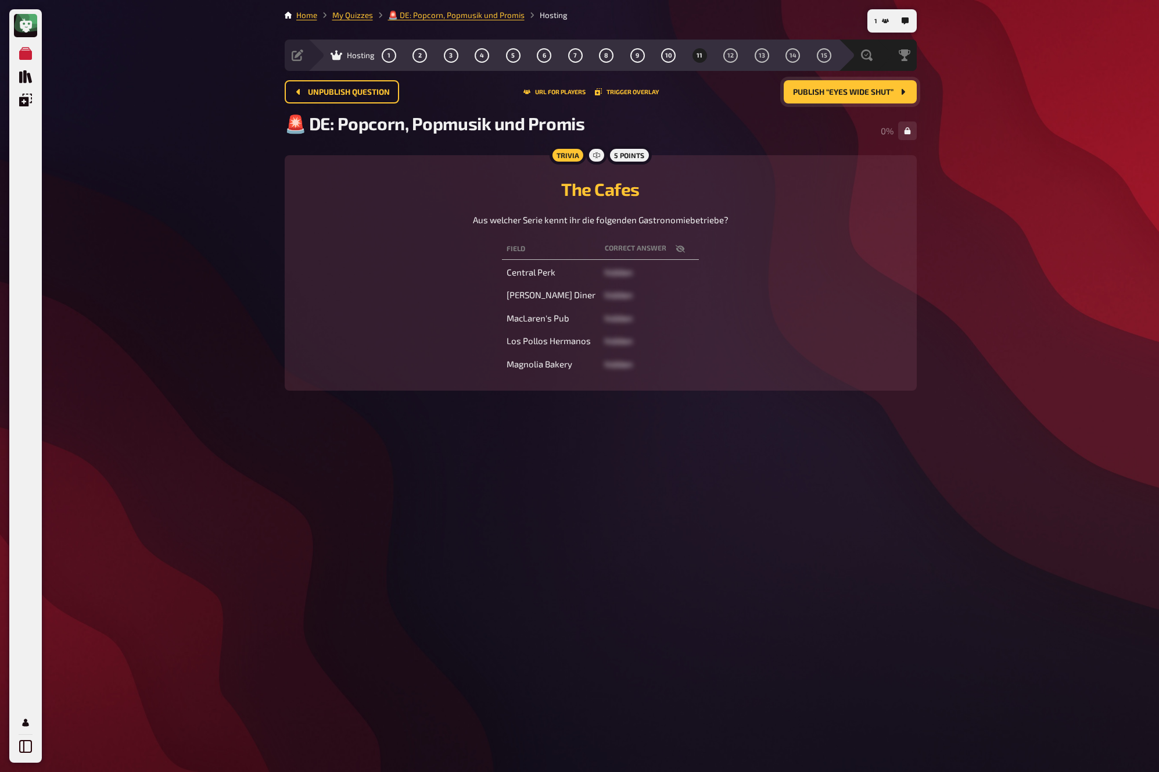
click at [871, 93] on span "Publish “Eyes wide shut”" at bounding box center [843, 92] width 101 height 8
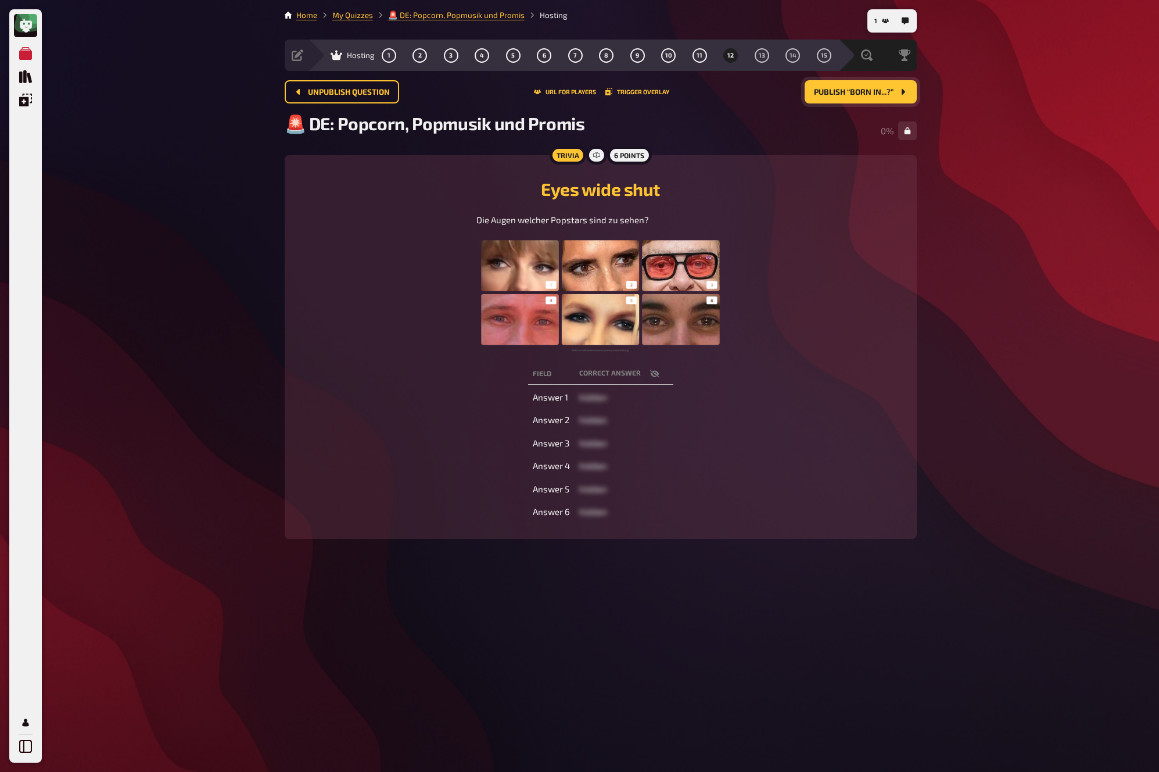
click at [871, 93] on span "Publish “Born in...?”" at bounding box center [854, 92] width 80 height 8
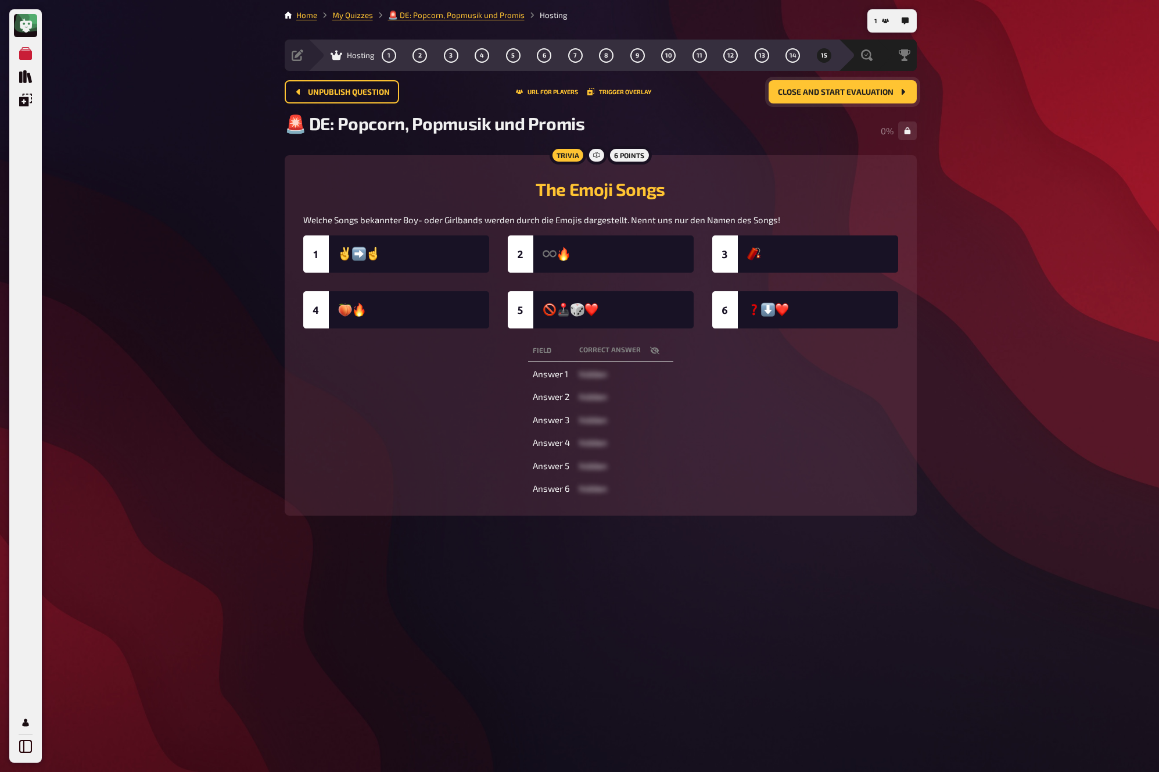
click at [871, 93] on span "Close and start evaluation" at bounding box center [836, 92] width 116 height 8
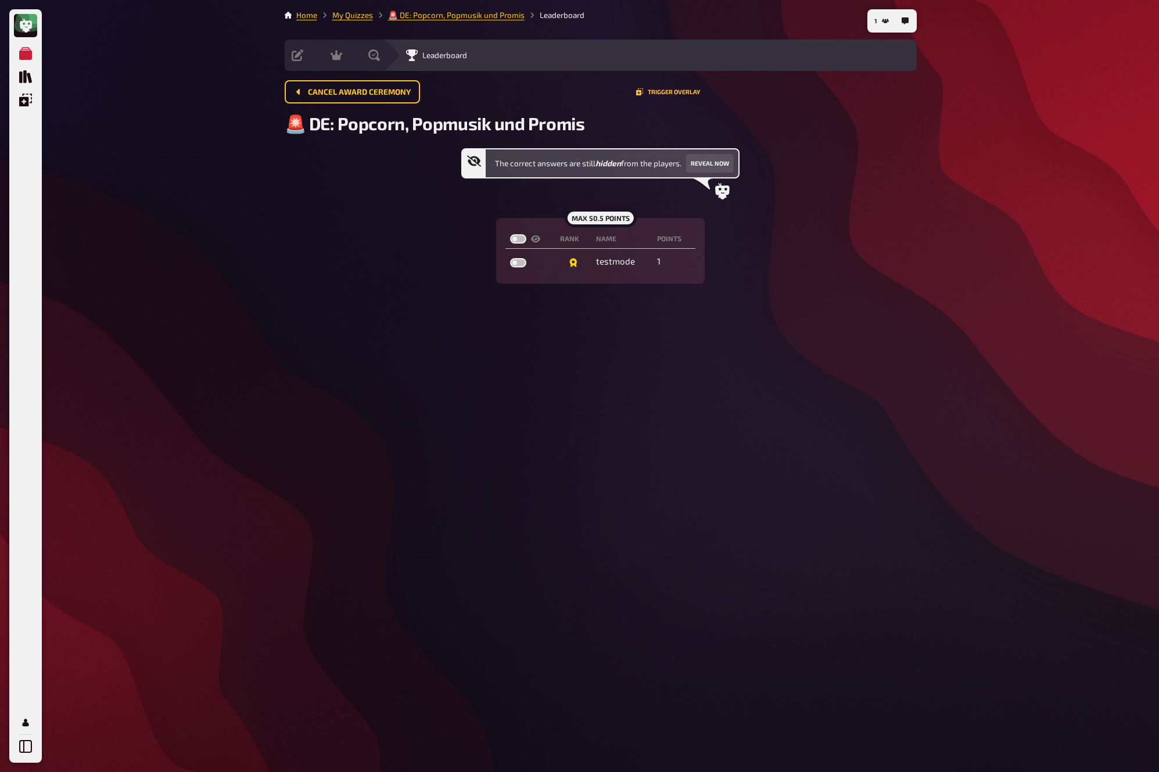
click at [871, 93] on div "Cancel award ceremony Trigger Overlay" at bounding box center [601, 91] width 632 height 23
click at [870, 98] on div "Cancel award ceremony Trigger Overlay" at bounding box center [601, 91] width 632 height 23
click at [362, 16] on link "My Quizzes" at bounding box center [352, 14] width 41 height 9
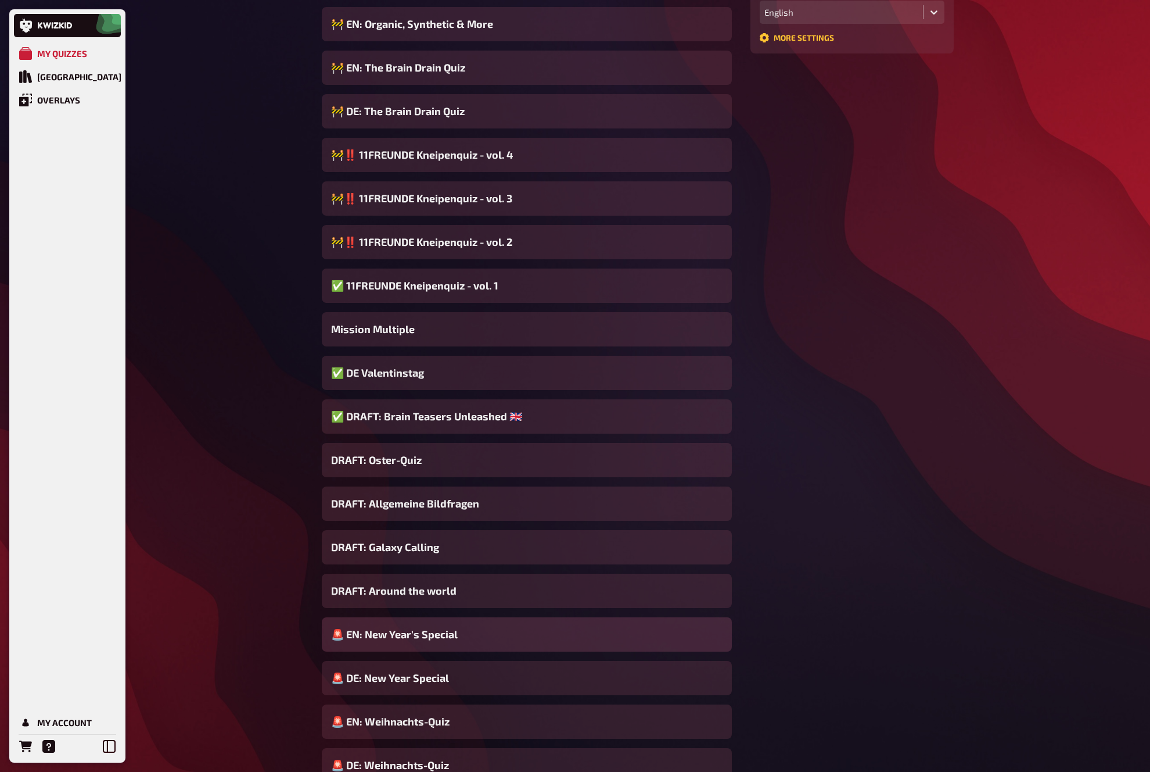
scroll to position [364, 0]
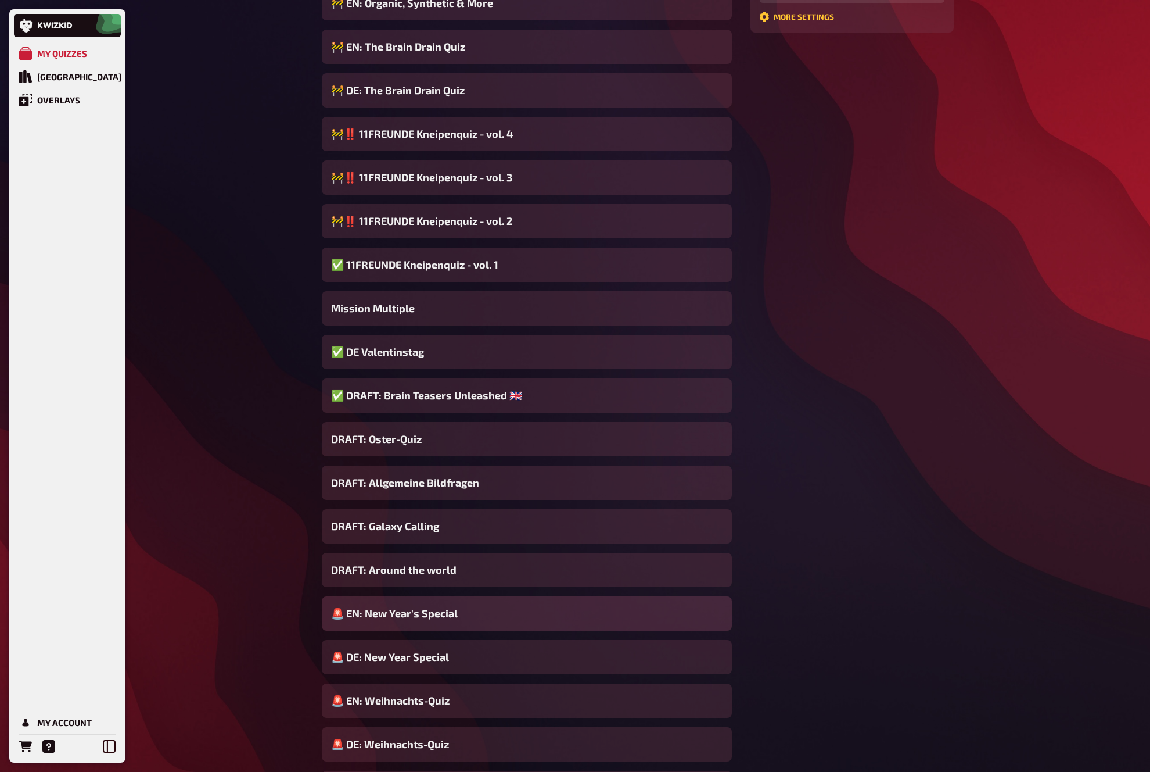
click at [452, 609] on span "🚨 EN: New Year's Special" at bounding box center [394, 613] width 127 height 16
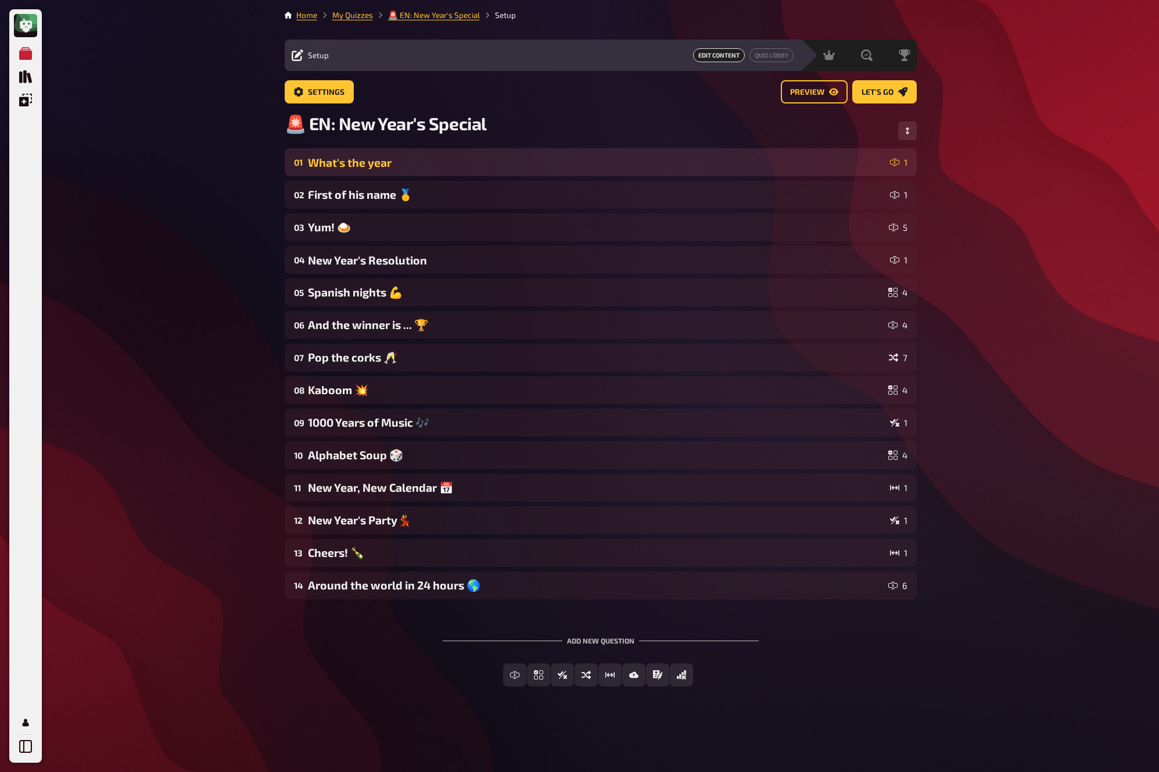
click at [583, 159] on div "What's the year" at bounding box center [596, 162] width 577 height 13
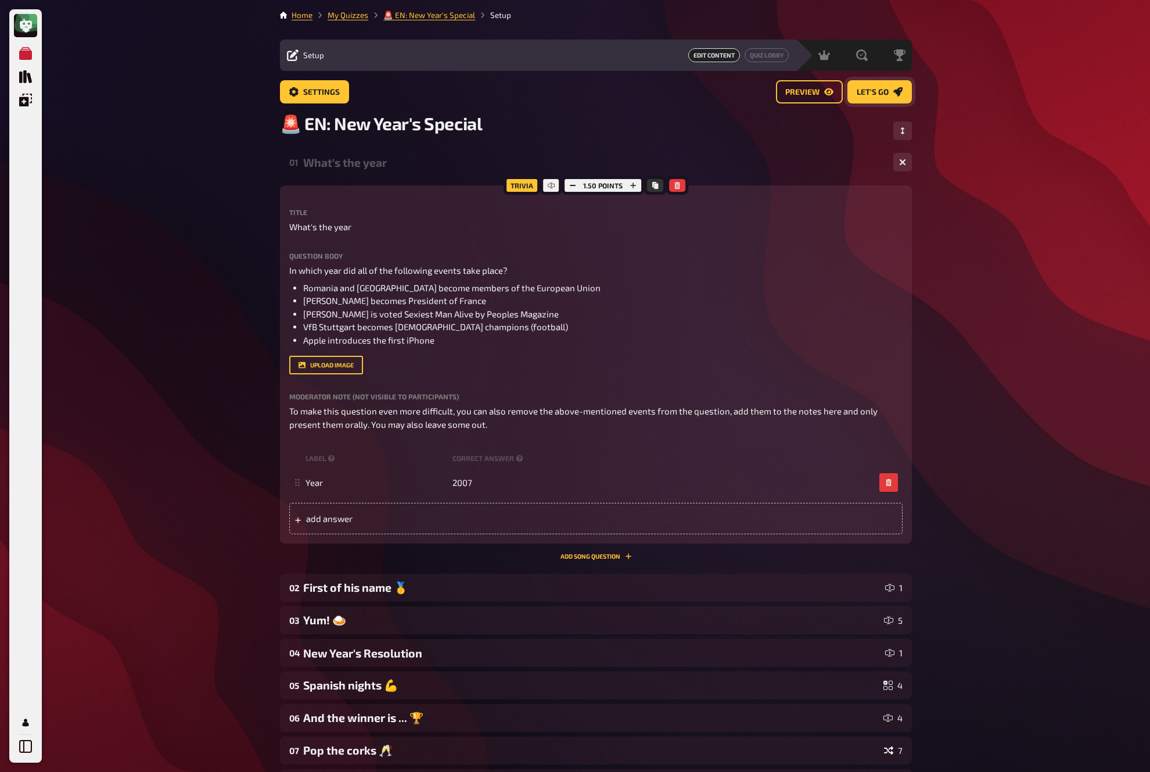
click at [896, 94] on icon "Let's go" at bounding box center [898, 91] width 9 height 9
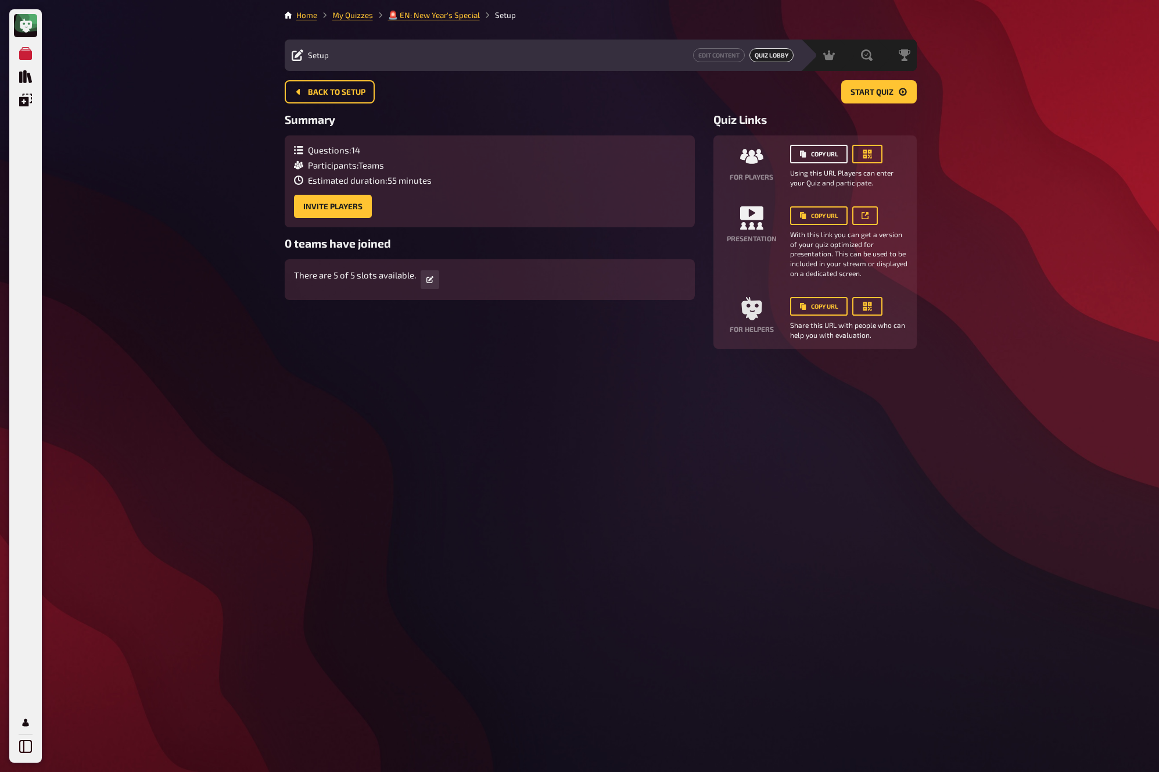
click at [827, 159] on button "Copy URL" at bounding box center [819, 154] width 58 height 19
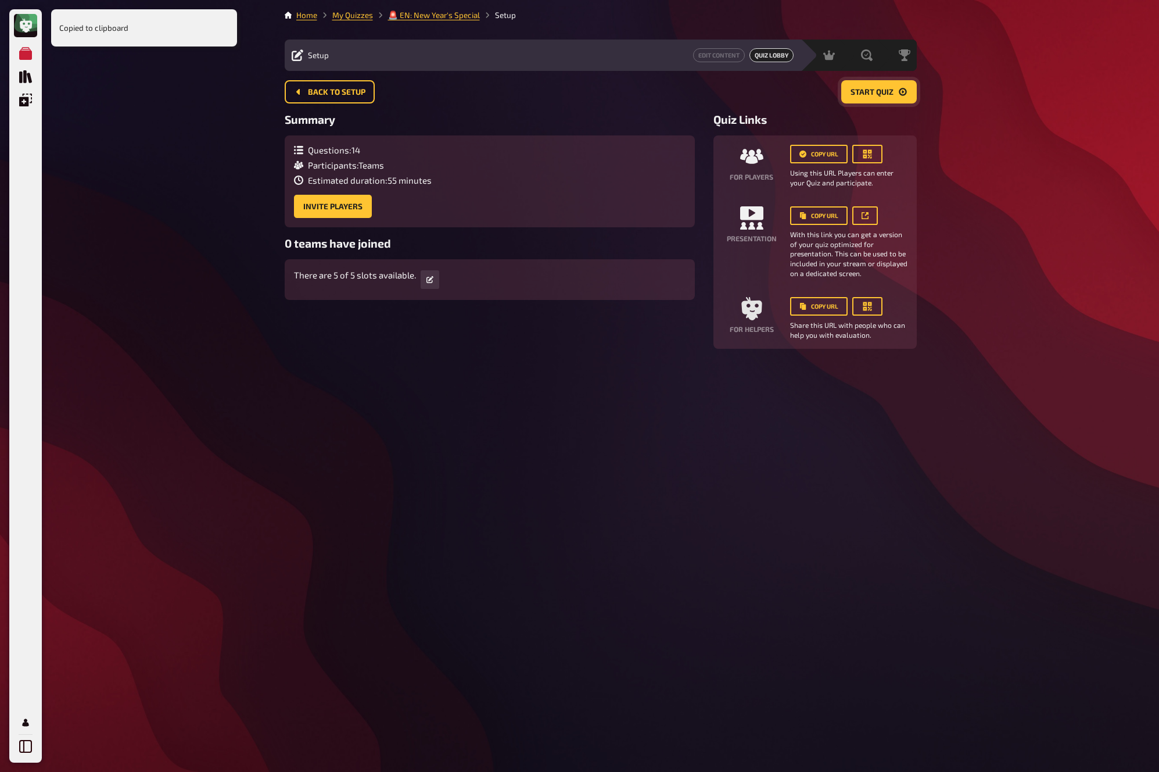
click at [877, 90] on span "Start Quiz" at bounding box center [872, 92] width 43 height 8
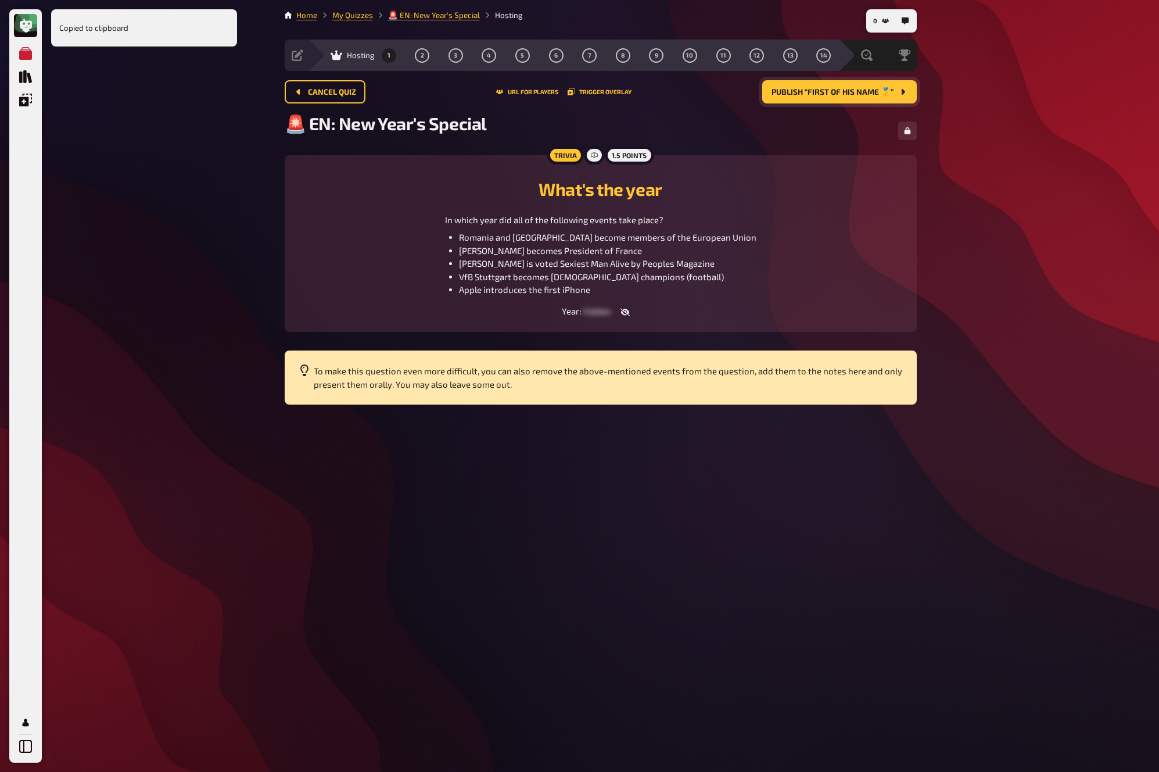
click at [877, 89] on span "Publish “First of his name 🥇”" at bounding box center [833, 92] width 122 height 8
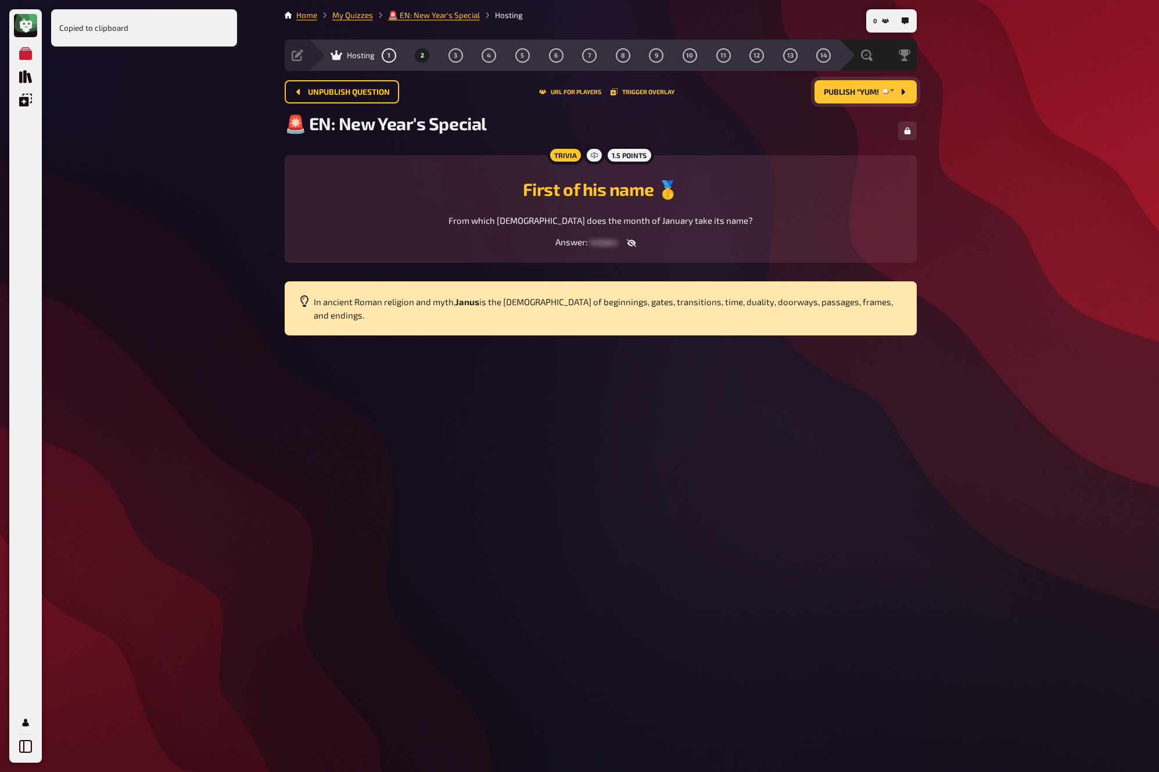
click at [874, 85] on button "Publish “Yum! 🍛”" at bounding box center [866, 91] width 102 height 23
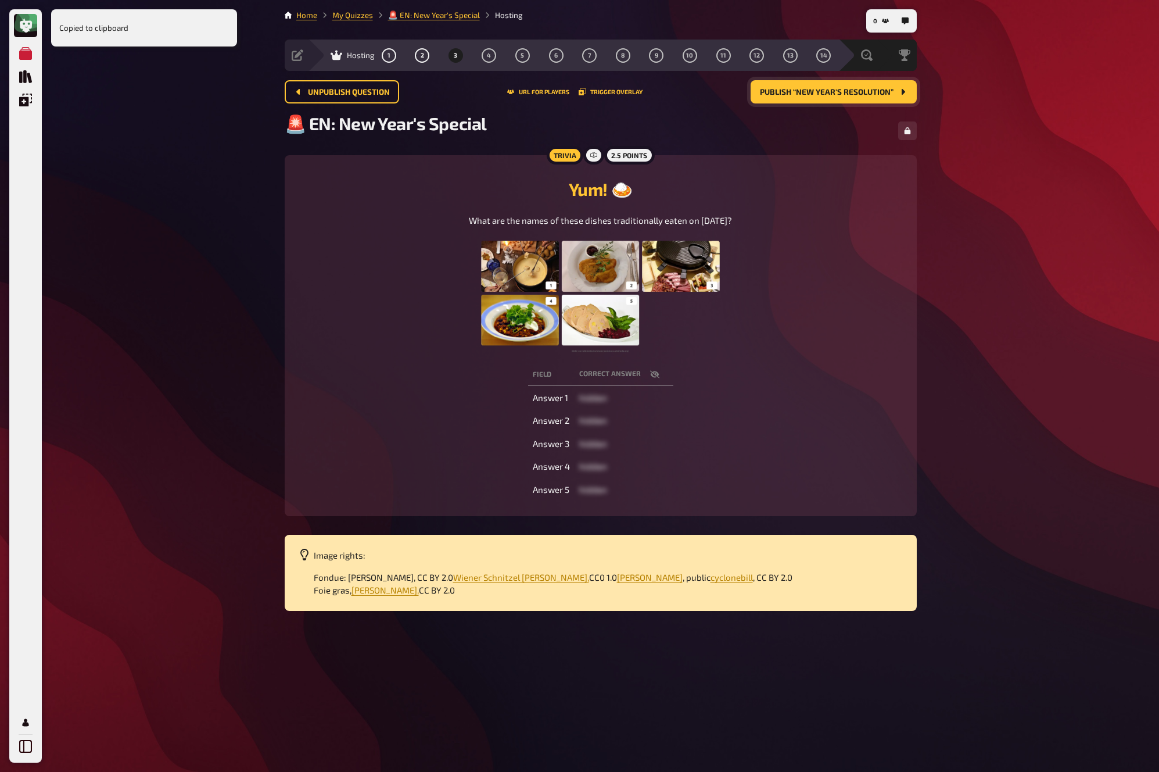
click at [874, 85] on button "Publish “New Year's Resolution”" at bounding box center [834, 91] width 166 height 23
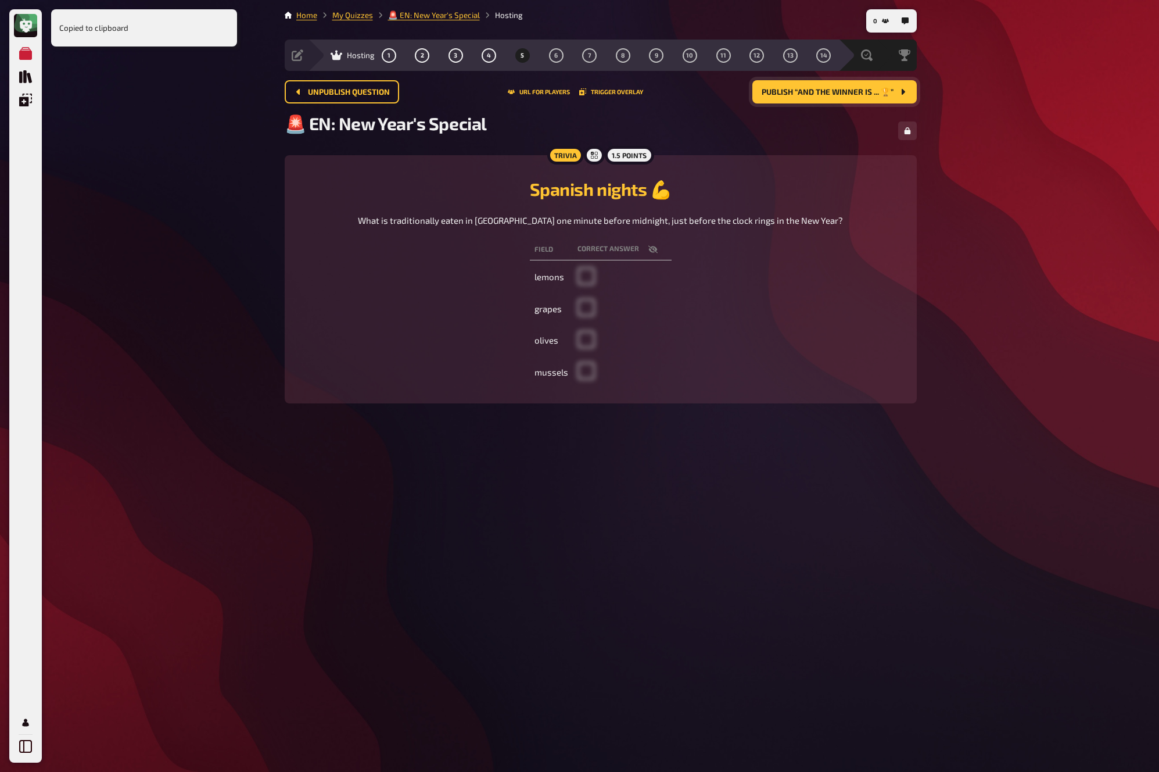
click at [874, 85] on button "Publish “And the winner is ... 🏆”" at bounding box center [834, 91] width 164 height 23
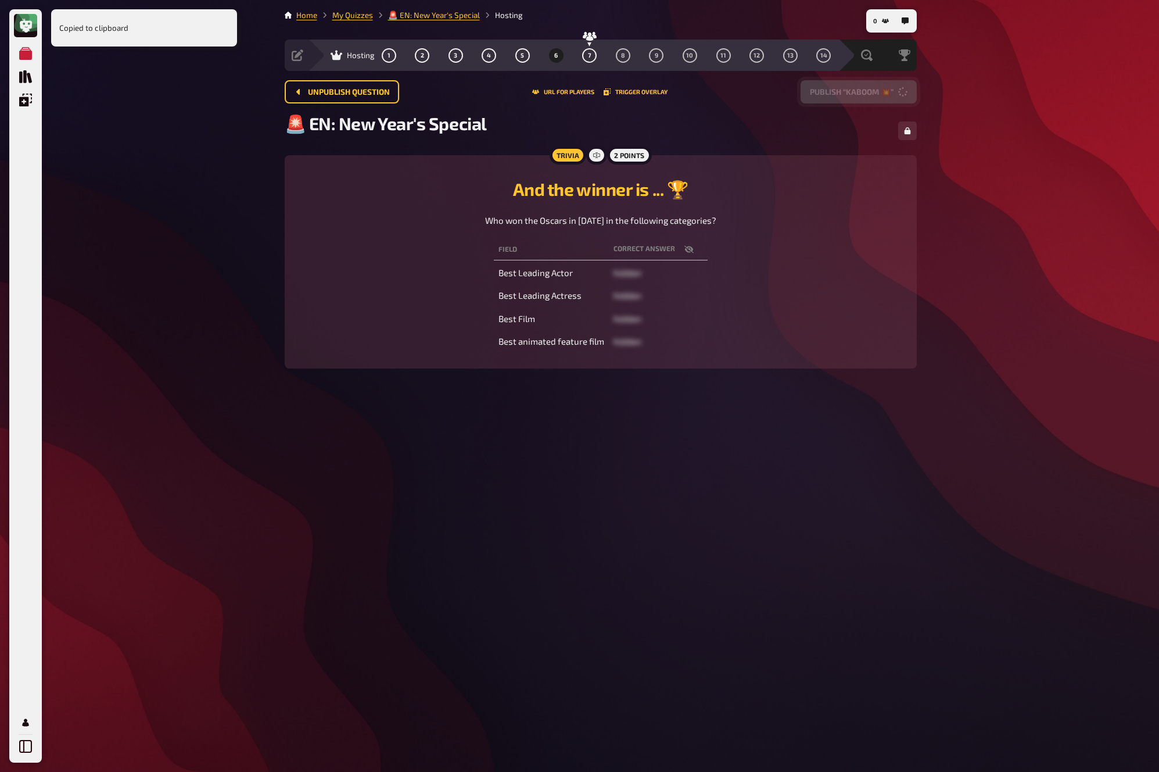
click at [874, 85] on button "Publish “Kaboom 💥”" at bounding box center [859, 91] width 116 height 23
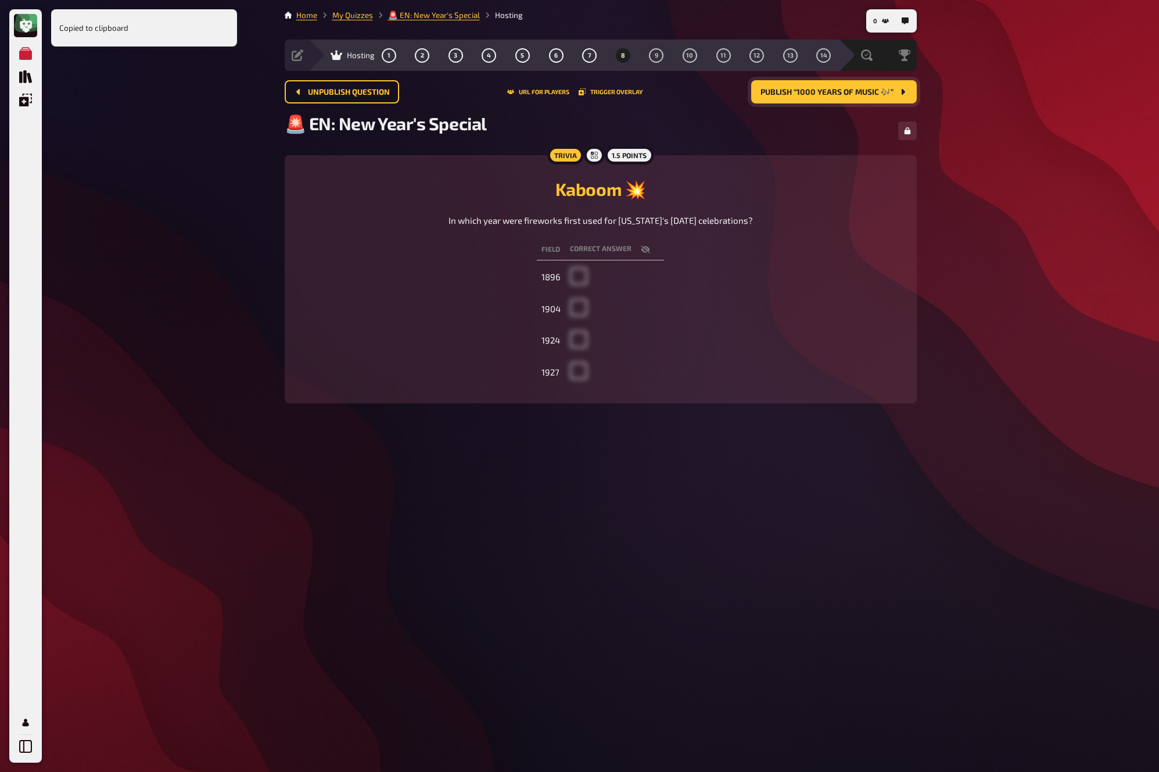
click at [874, 85] on button "Publish “1000 Years of Music 🎶”" at bounding box center [834, 91] width 166 height 23
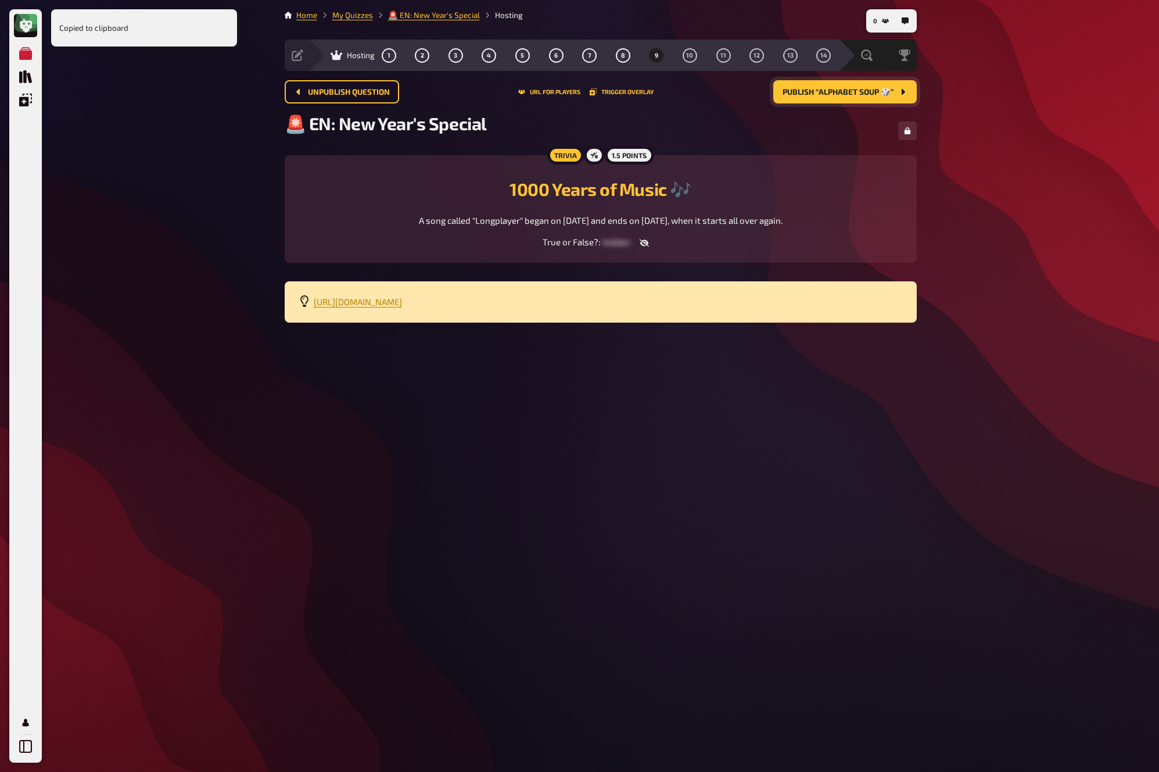
click at [874, 85] on button "Publish “Alphabet Soup 🎲”" at bounding box center [844, 91] width 143 height 23
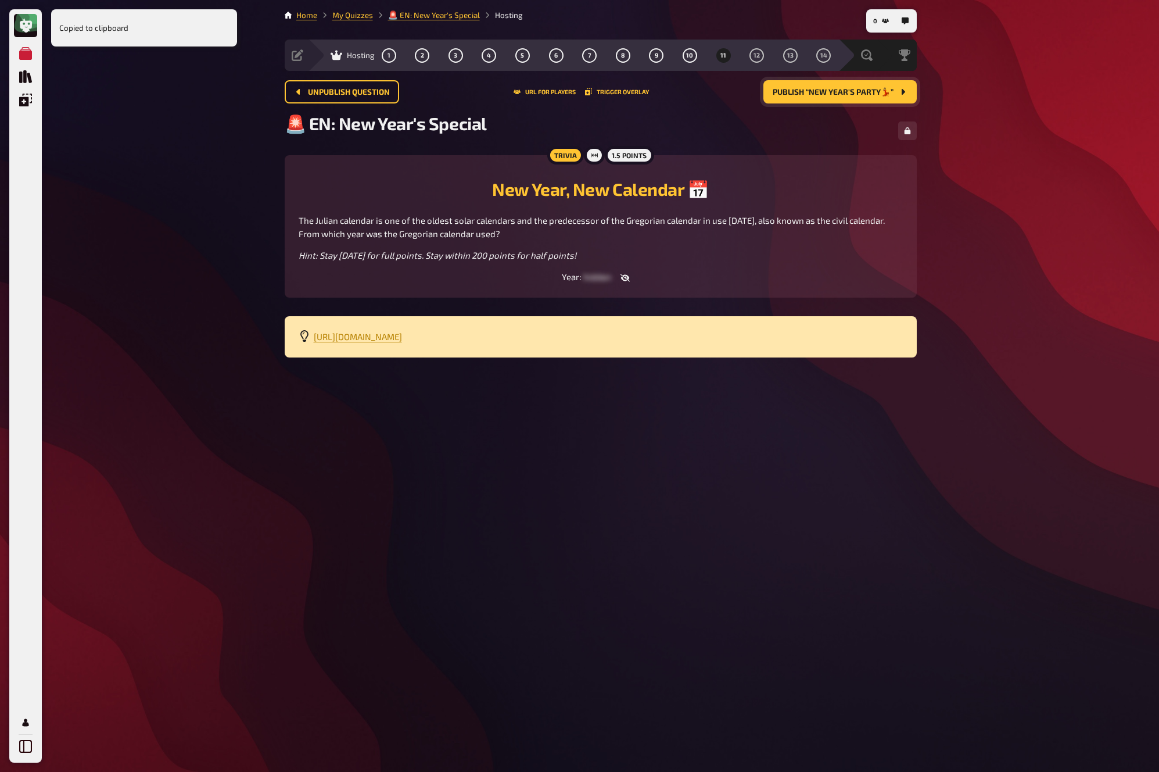
click at [874, 85] on button "Publish “New Year's Party💃”" at bounding box center [839, 91] width 153 height 23
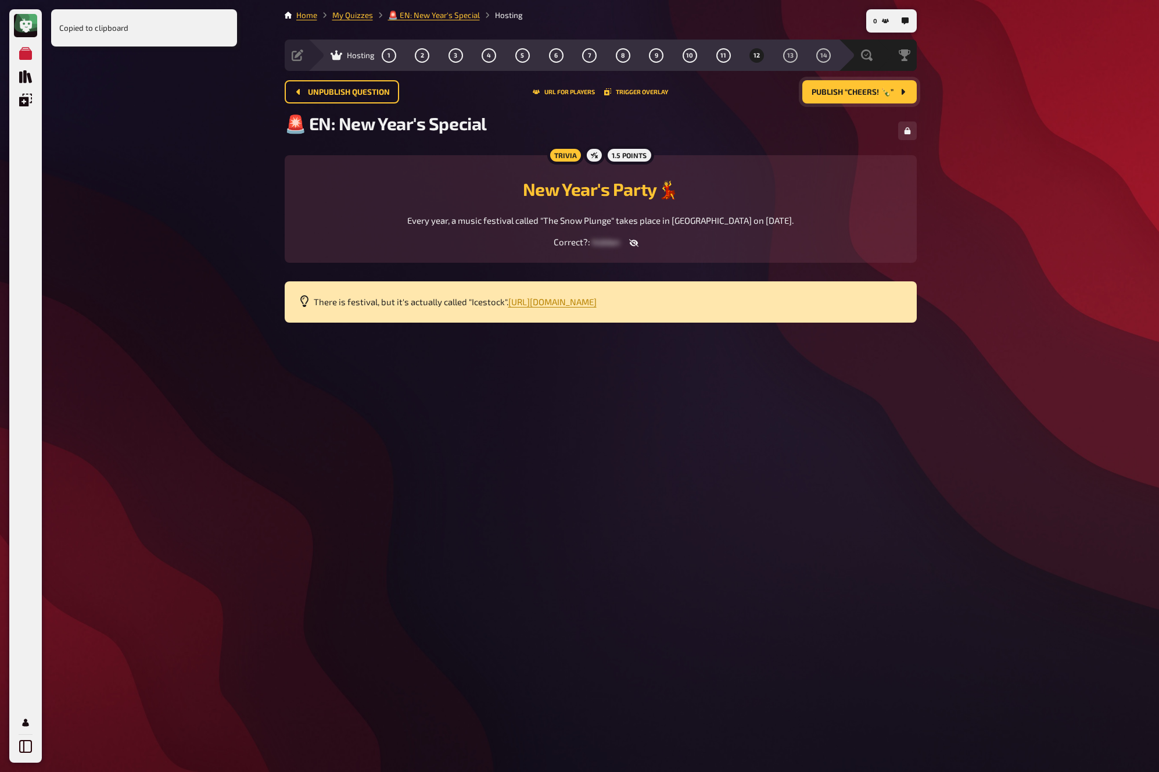
click at [874, 85] on button "Publish “Cheers! 🍾”" at bounding box center [859, 91] width 114 height 23
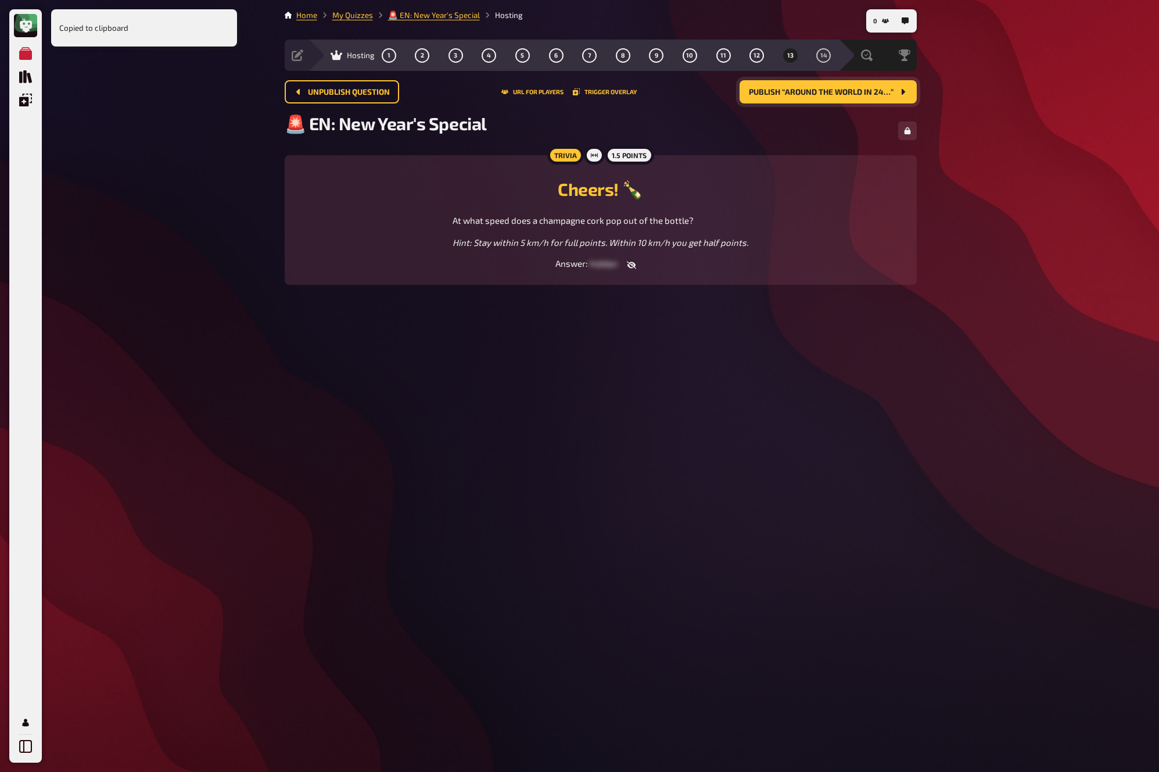
click at [874, 85] on button "Publish “Around the world in 24…”" at bounding box center [828, 91] width 177 height 23
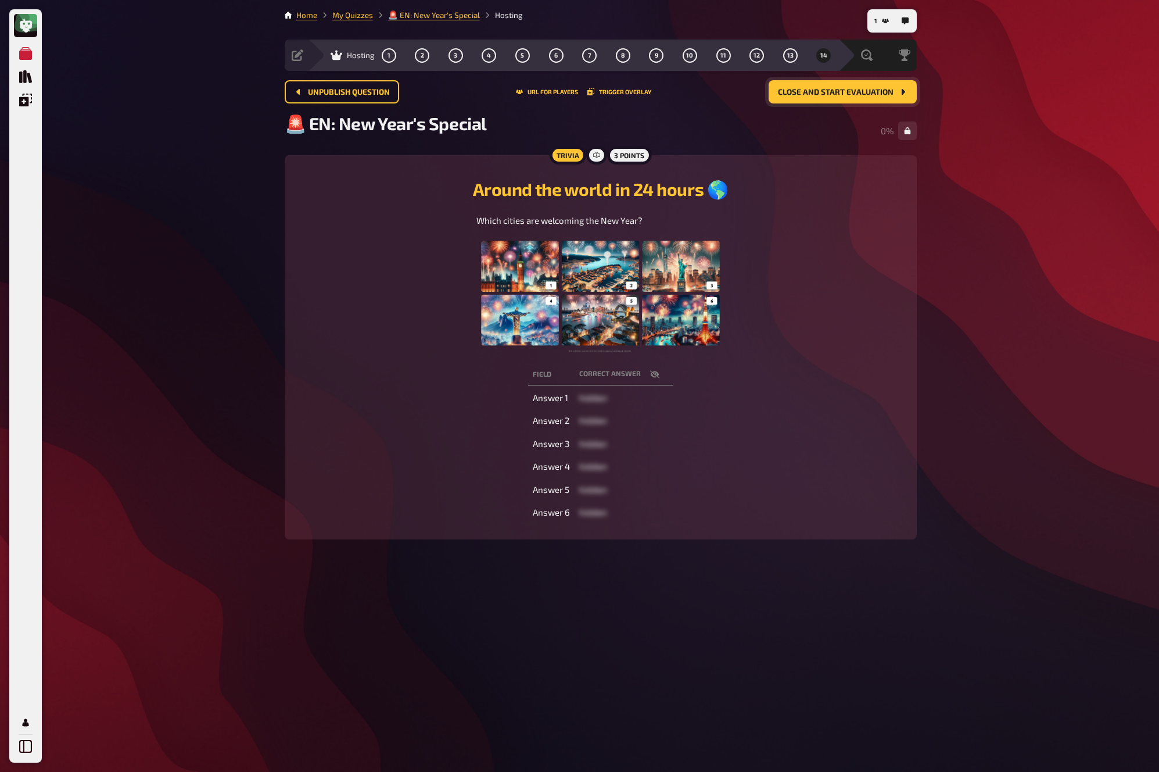
click at [873, 94] on span "Close and start evaluation" at bounding box center [836, 92] width 116 height 8
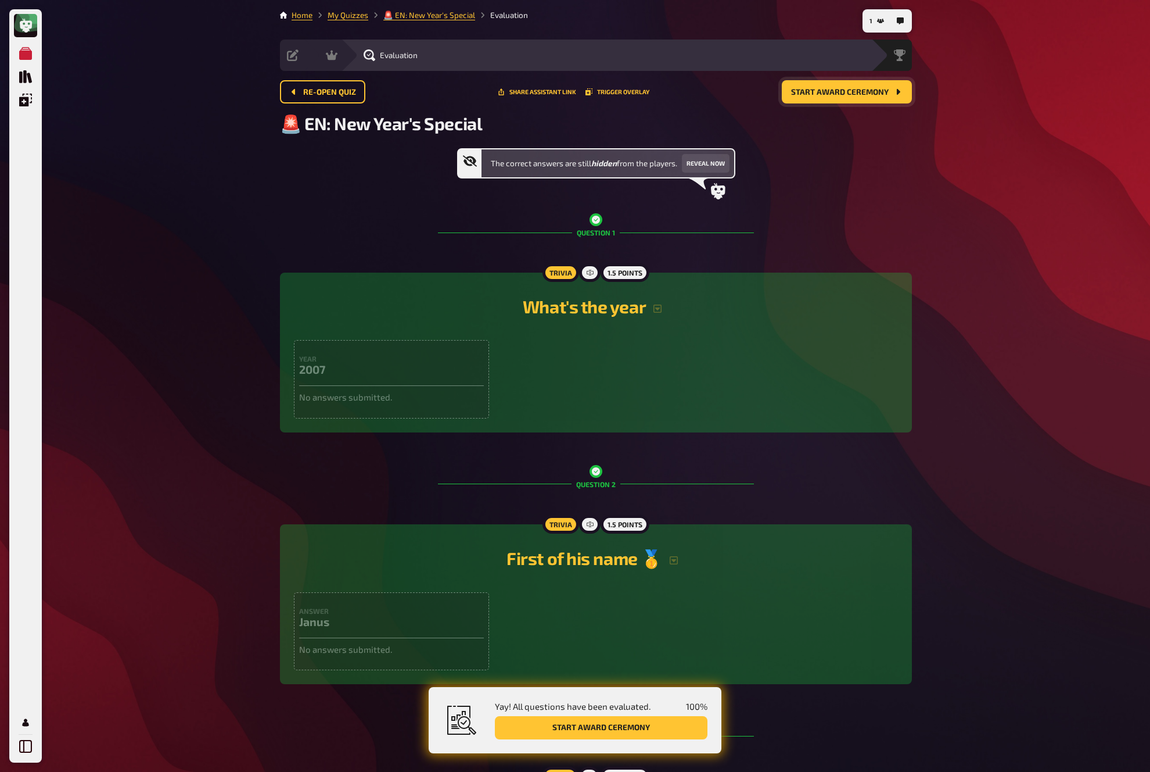
click at [873, 94] on span "Start award ceremony" at bounding box center [840, 92] width 98 height 8
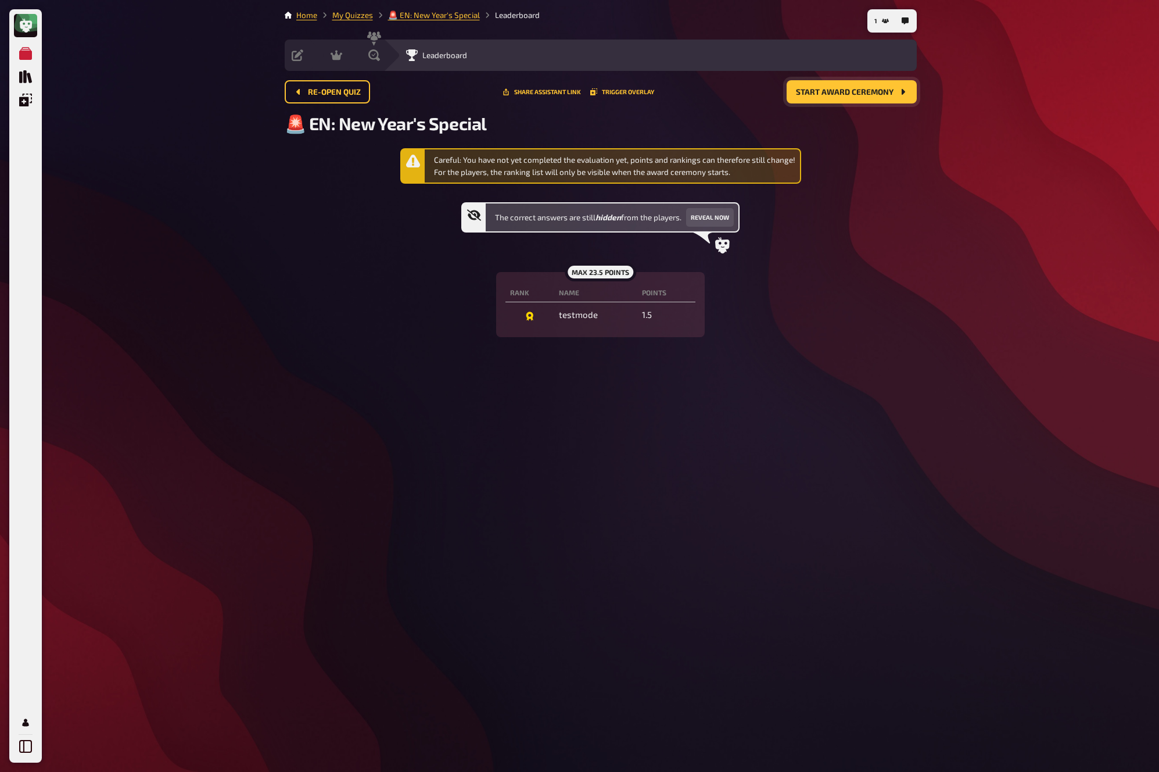
click at [858, 92] on span "Start award ceremony" at bounding box center [845, 92] width 98 height 8
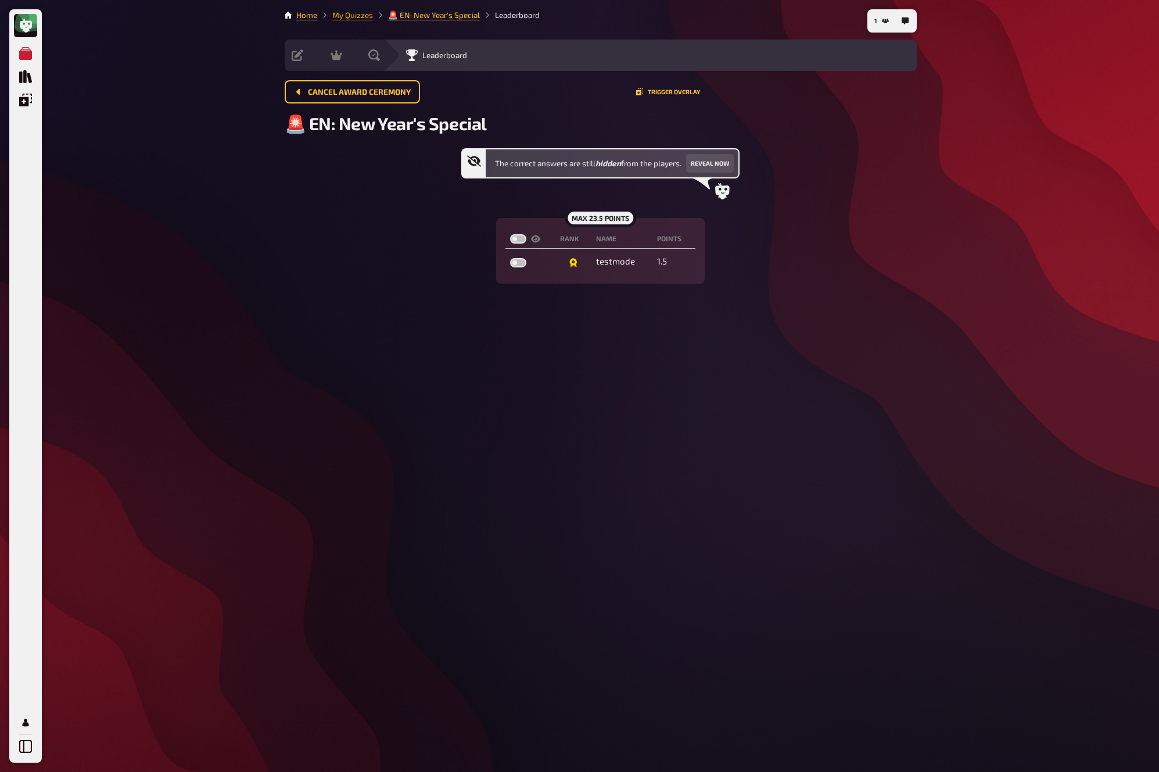
click at [349, 16] on link "My Quizzes" at bounding box center [352, 14] width 41 height 9
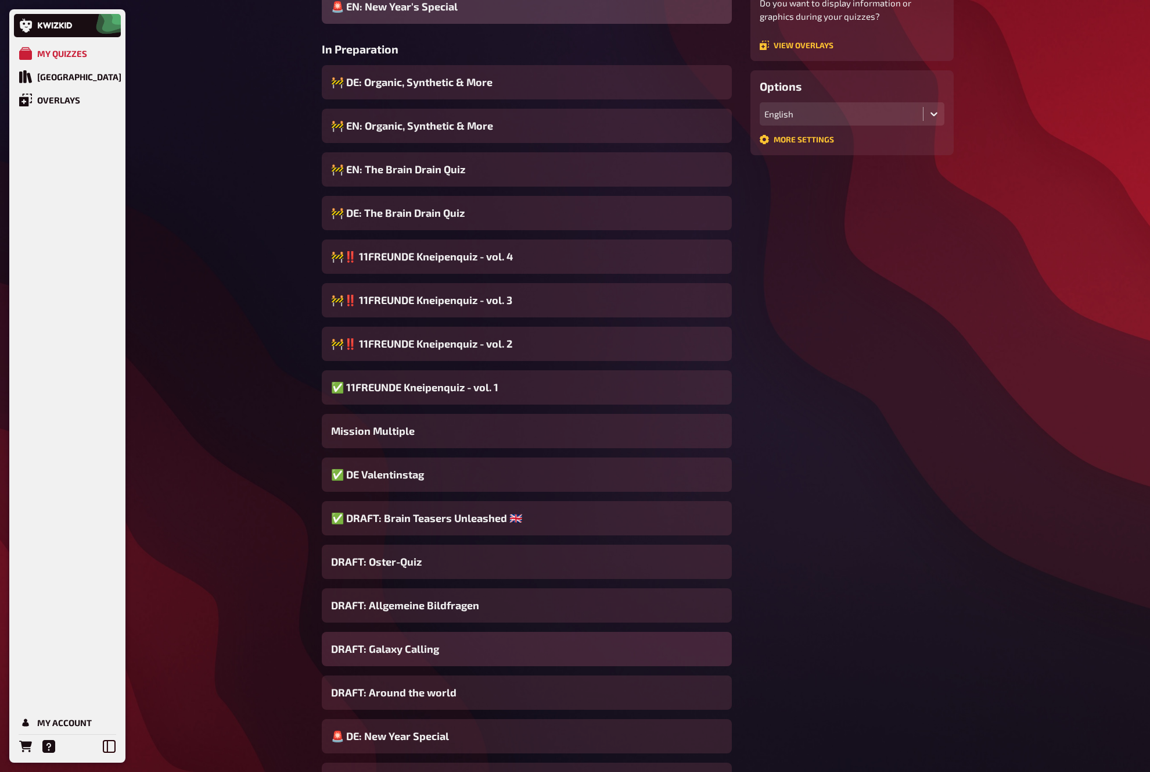
scroll to position [306, 0]
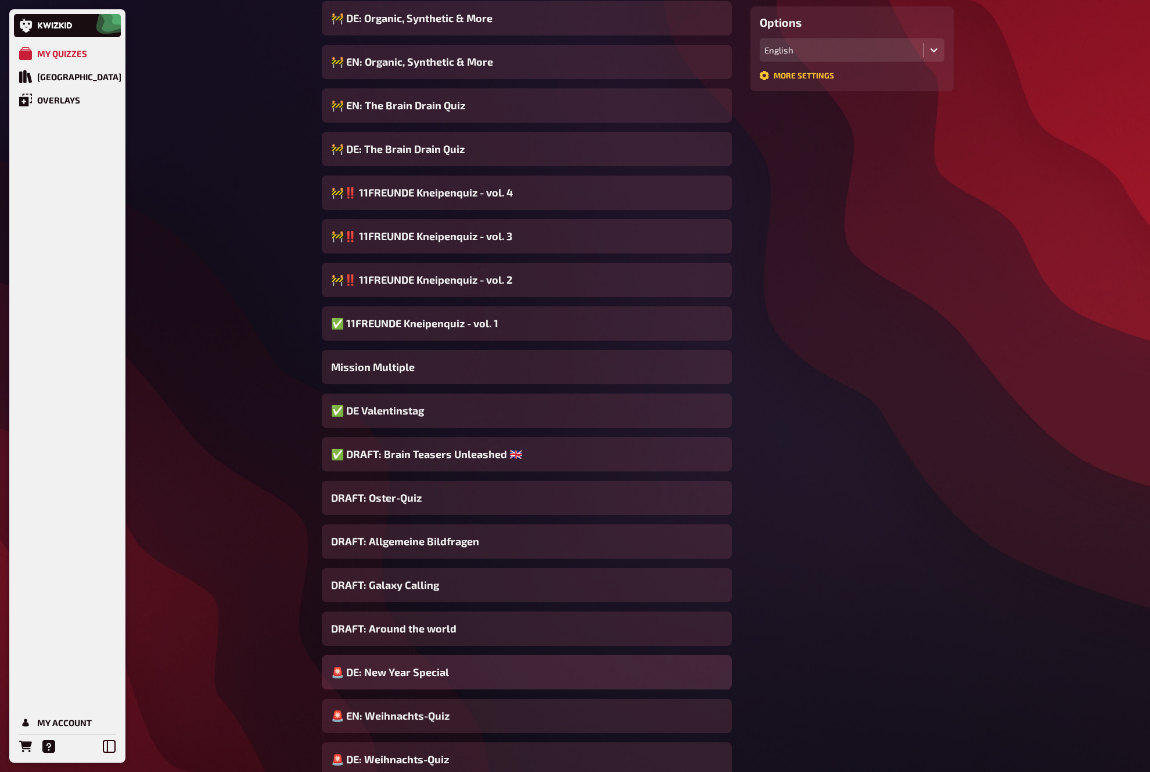
click at [494, 670] on div "🚨 DE: New Year Special" at bounding box center [527, 672] width 410 height 34
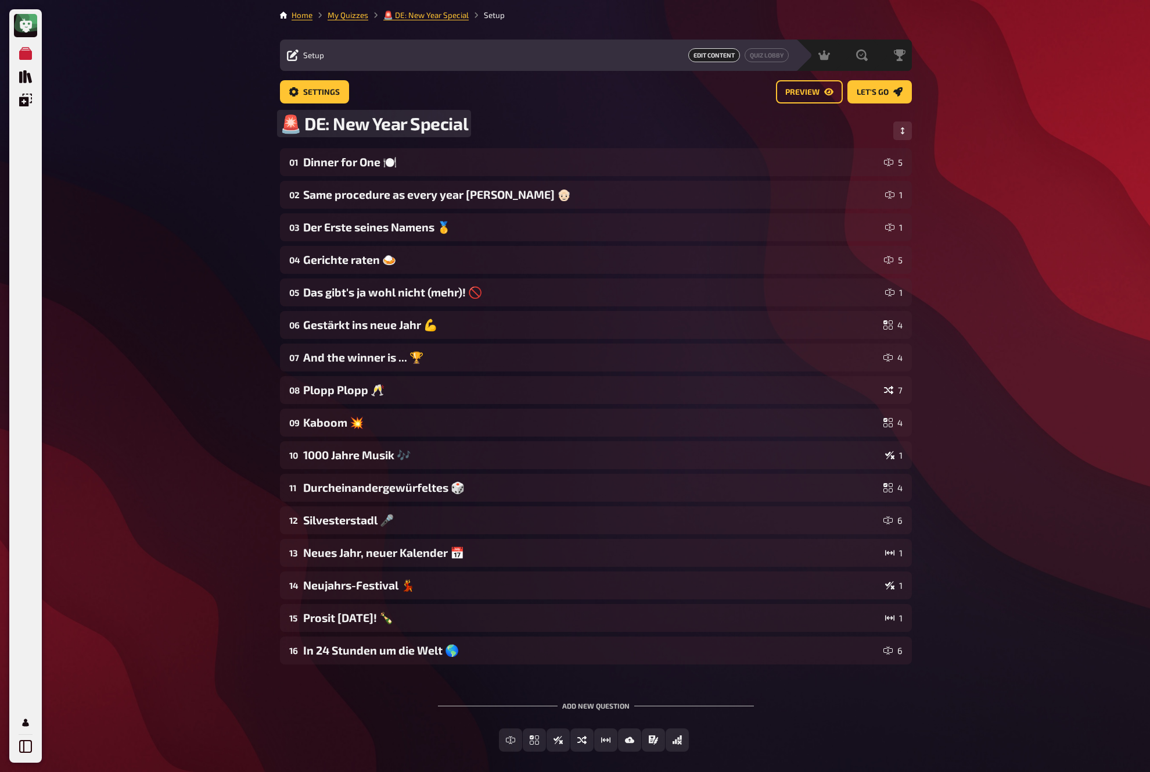
click at [514, 148] on div "🚨 DE: New Year Special" at bounding box center [596, 130] width 632 height 35
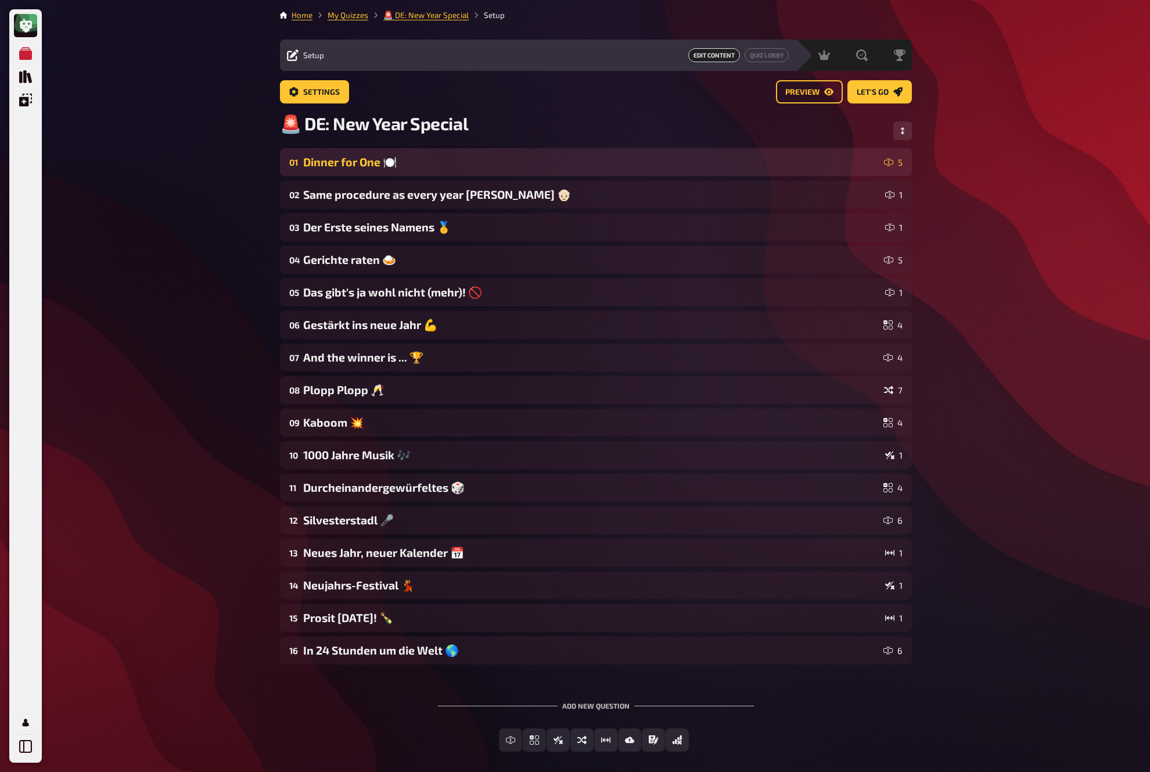
click at [589, 159] on div "Dinner for One 🍽️" at bounding box center [591, 162] width 576 height 14
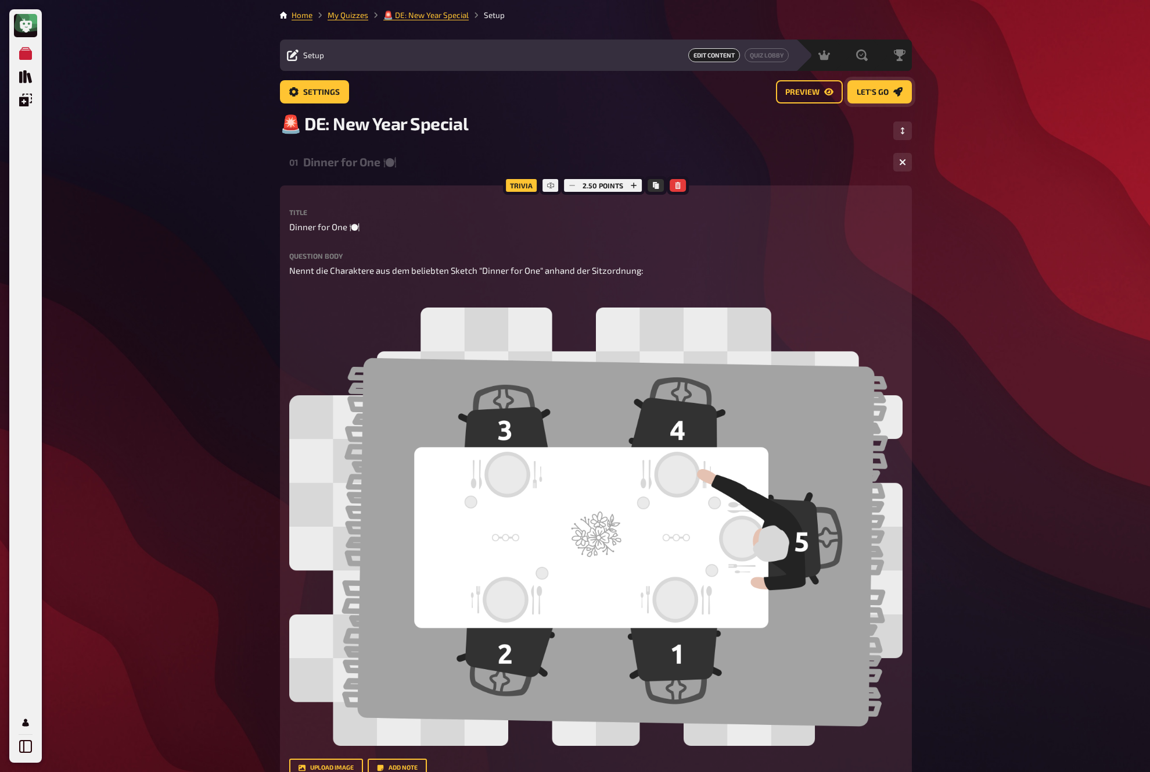
click at [888, 94] on span "Let's go" at bounding box center [873, 92] width 32 height 8
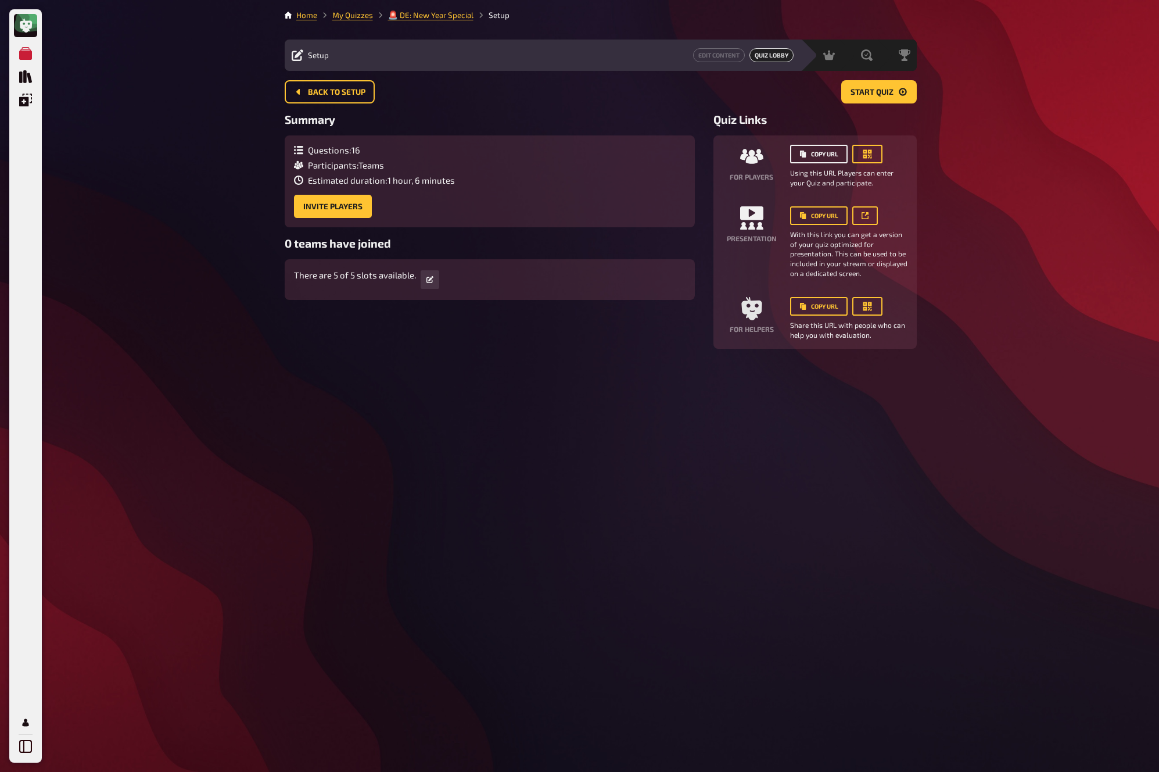
click at [820, 159] on button "Copy URL" at bounding box center [819, 154] width 58 height 19
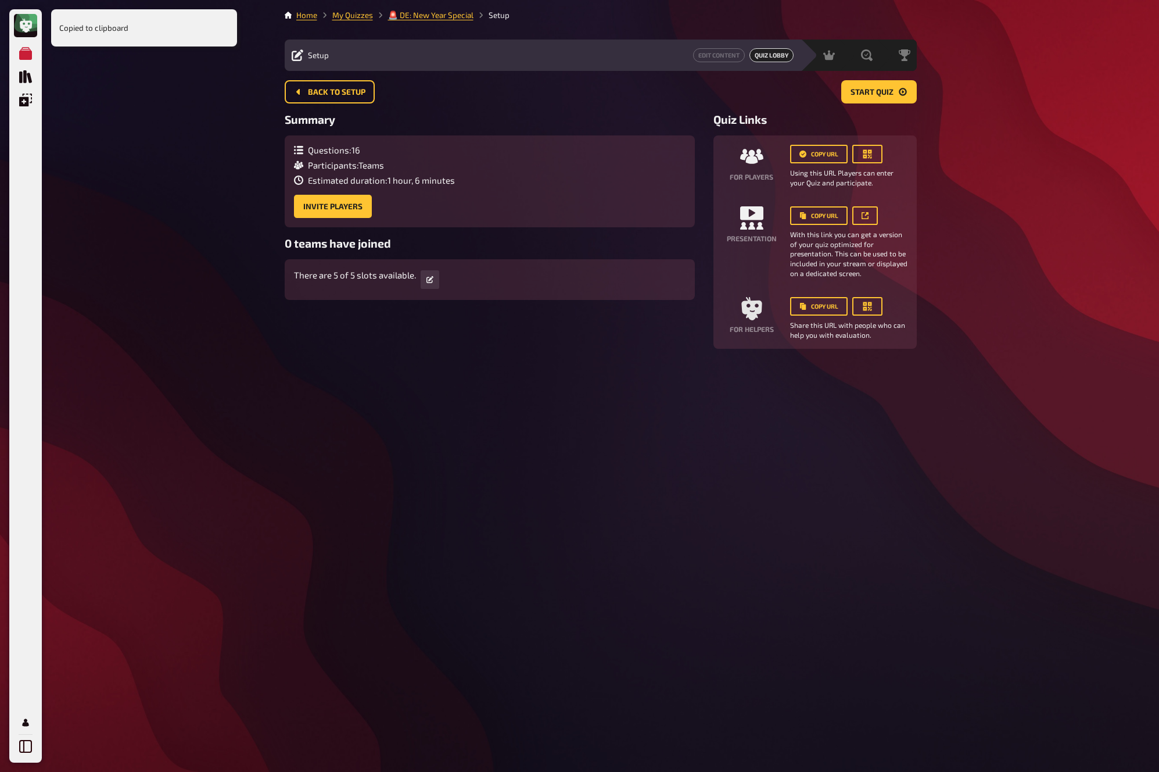
click at [888, 77] on main "Home My Quizzes 🚨 DE: New Year Special Setup Setup Edit Content Quiz Lobby Host…" at bounding box center [601, 178] width 632 height 339
click at [882, 91] on span "Start Quiz" at bounding box center [872, 92] width 43 height 8
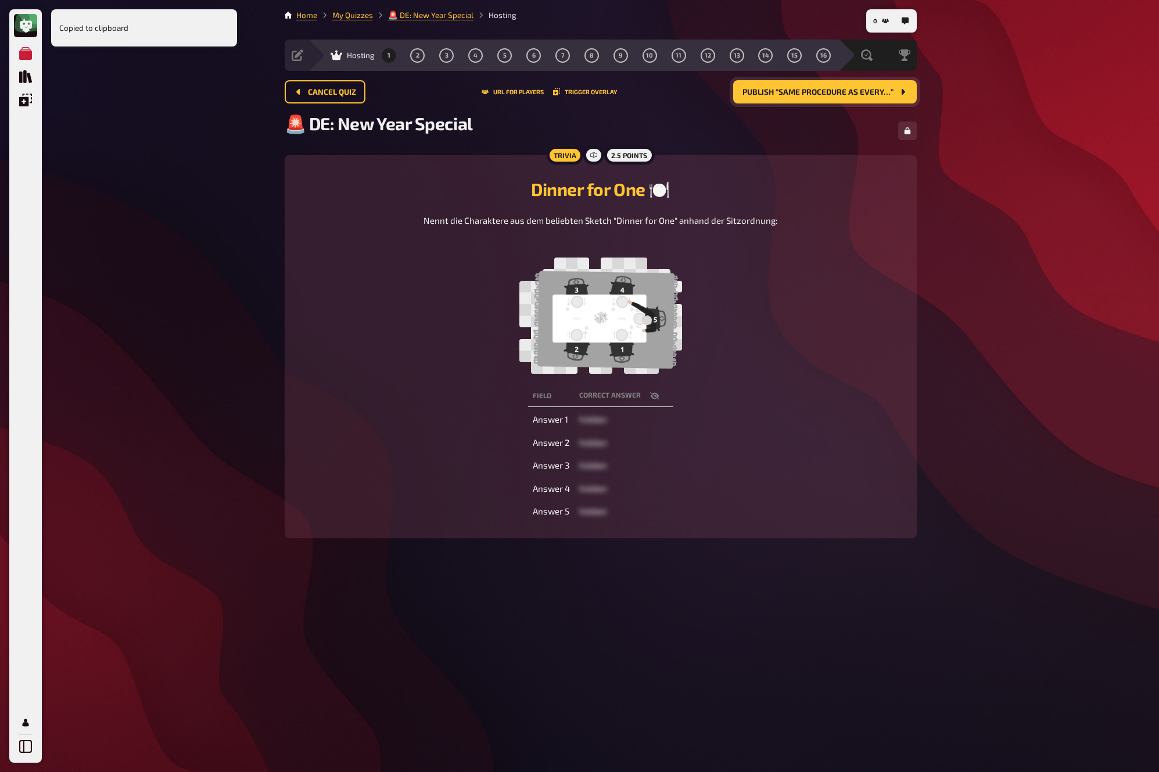
click at [884, 92] on span "Publish “Same procedure as every…”" at bounding box center [817, 92] width 151 height 8
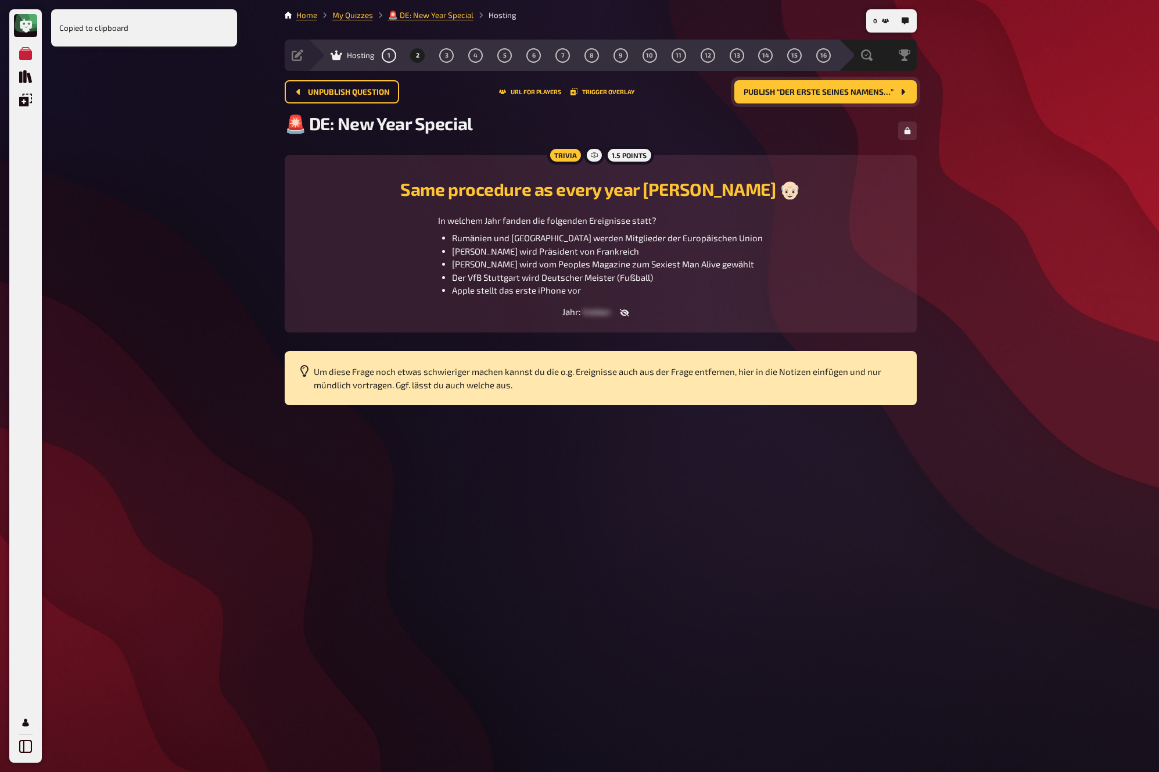
click at [884, 92] on span "Publish “Der Erste seines Namens…”" at bounding box center [819, 92] width 150 height 8
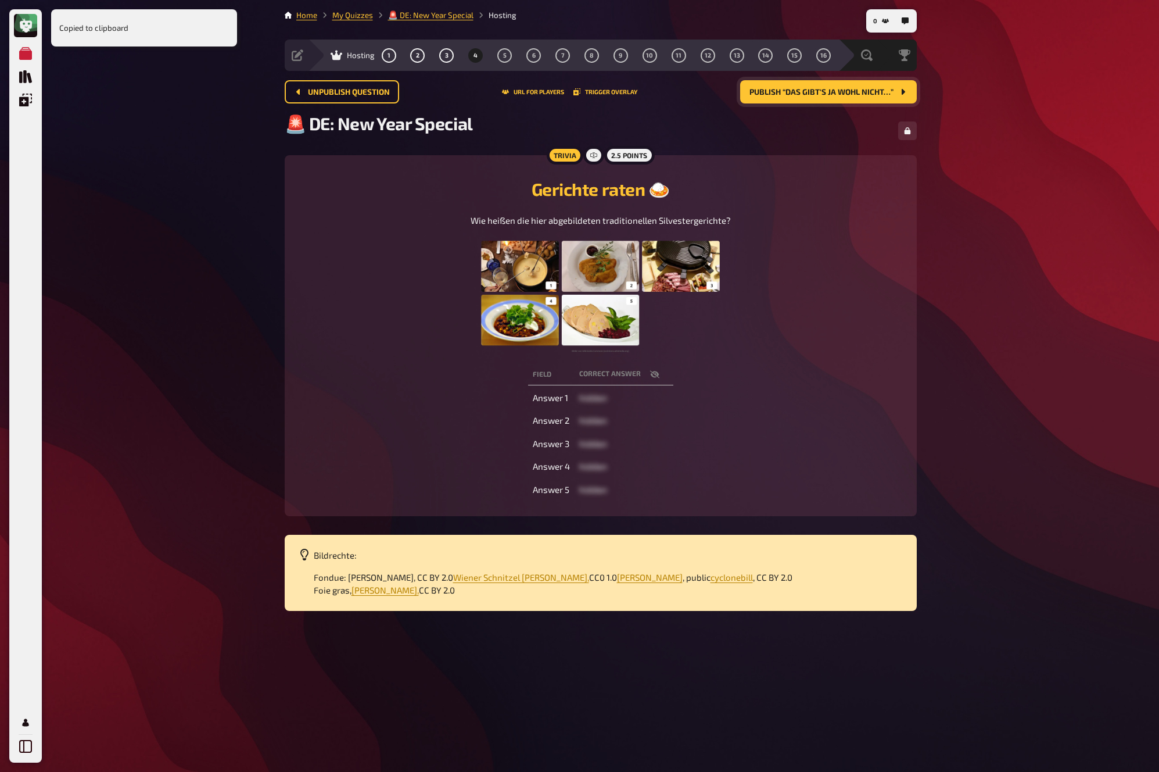
click at [884, 92] on span "Publish “Das gibt's ja wohl nicht…”" at bounding box center [821, 92] width 144 height 8
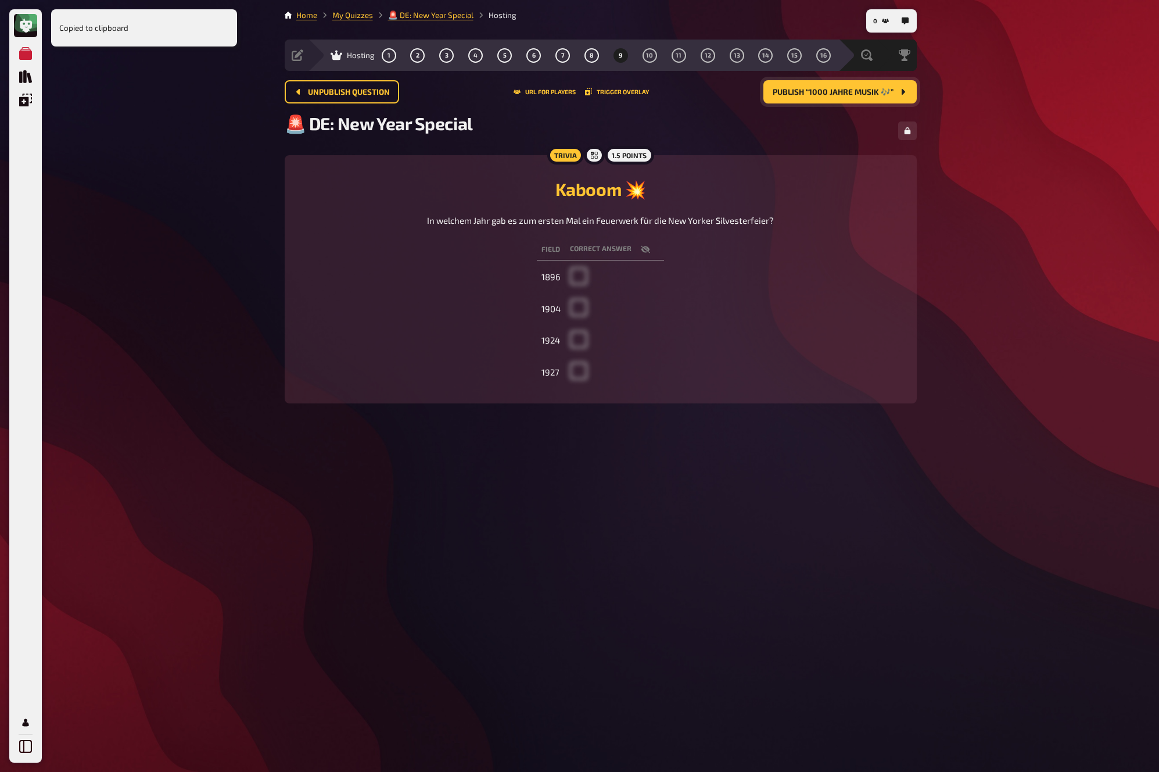
click at [884, 92] on span "Publish “1000 Jahre Musik 🎶”" at bounding box center [833, 92] width 121 height 8
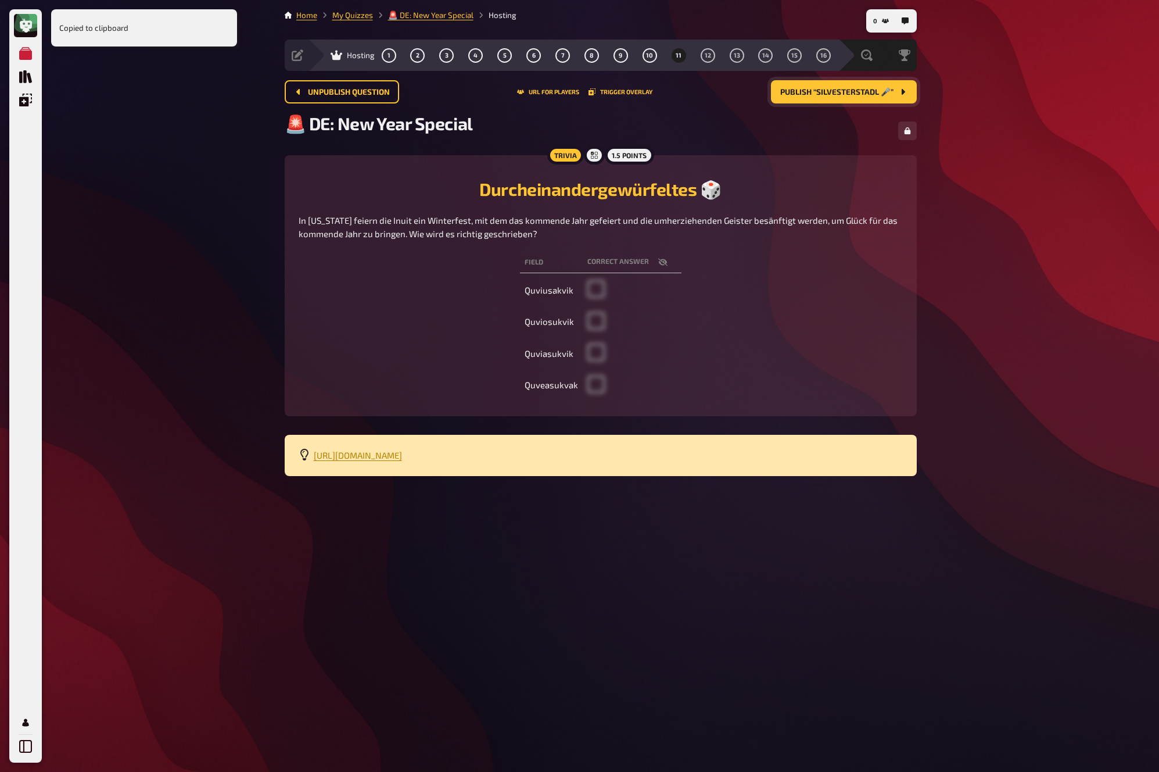
click at [884, 92] on span "Publish “Silvesterstadl 🎤”" at bounding box center [836, 92] width 113 height 8
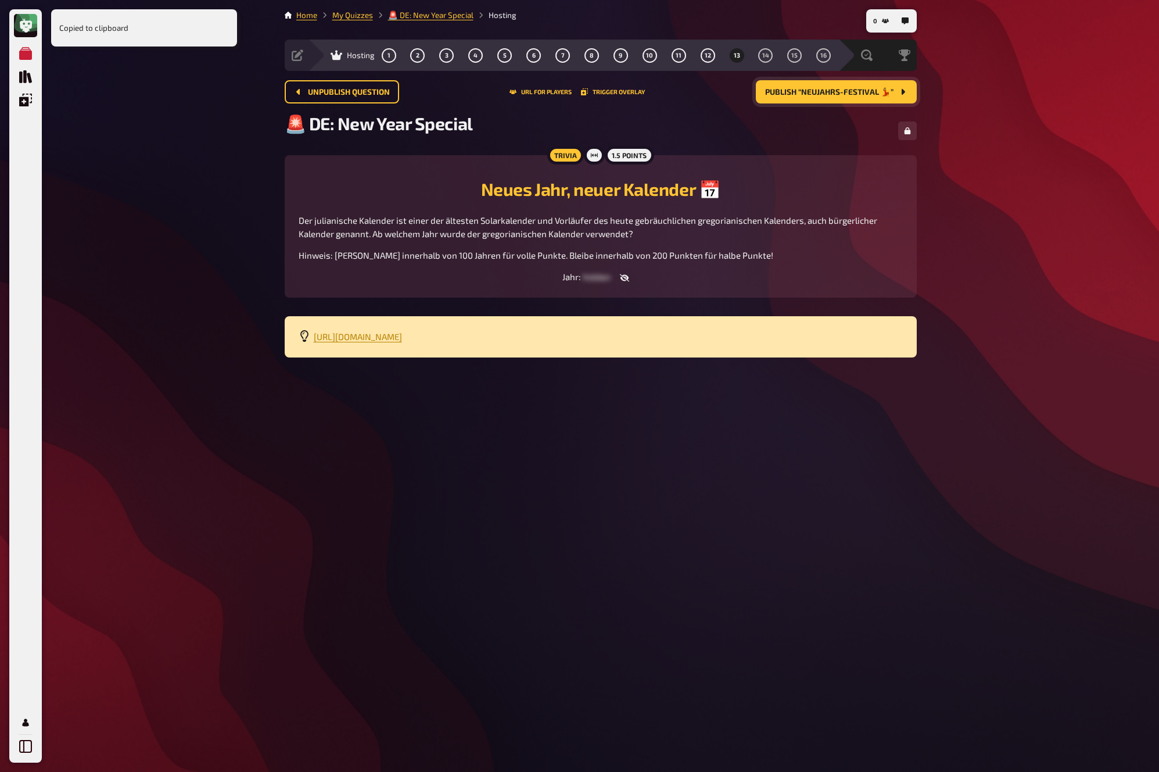
click at [884, 92] on span "Publish “Neujahrs-Festival 💃”" at bounding box center [829, 92] width 128 height 8
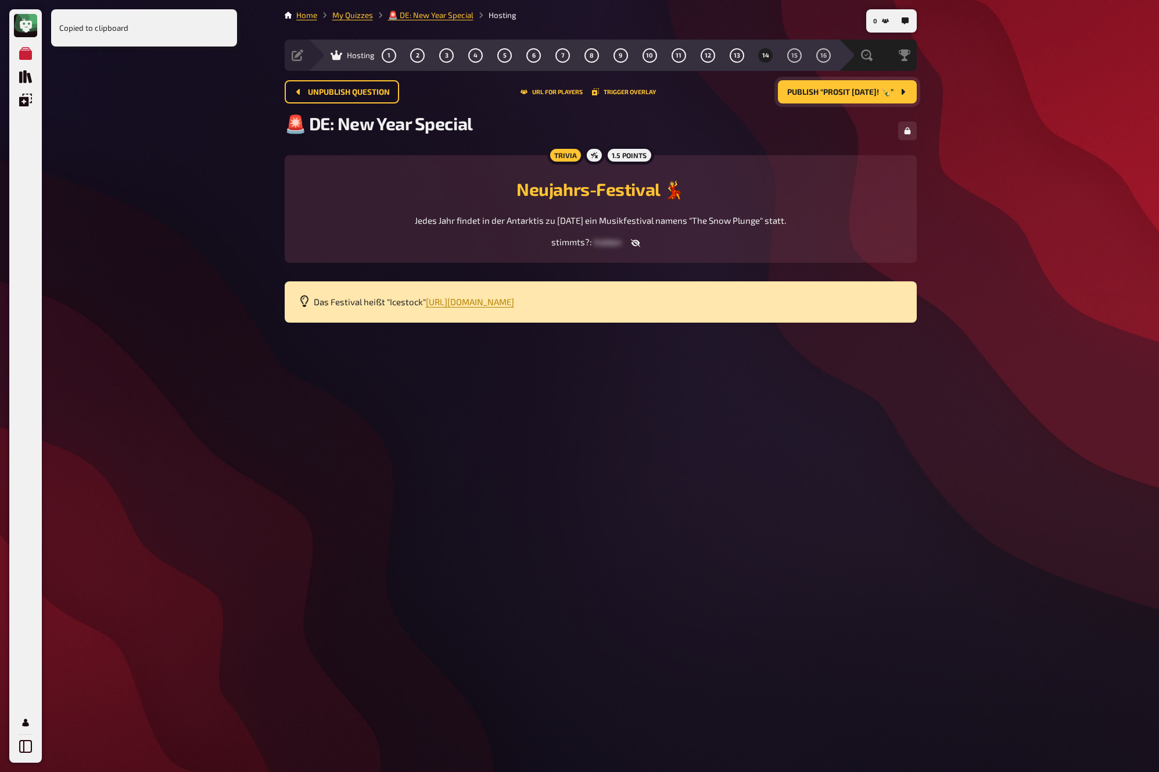
click at [884, 92] on span "Publish “Prosit Neujahr! 🍾”" at bounding box center [840, 92] width 106 height 8
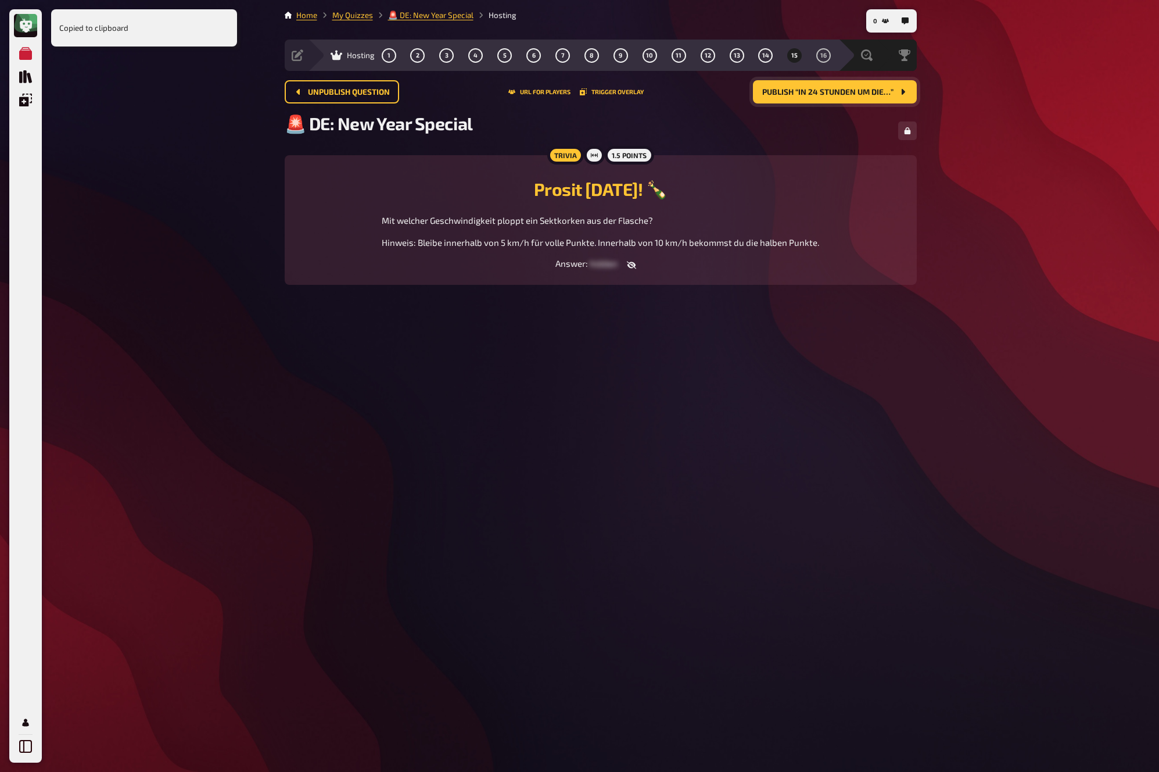
click at [884, 92] on span "Publish “In 24 Stunden um die…”" at bounding box center [827, 92] width 131 height 8
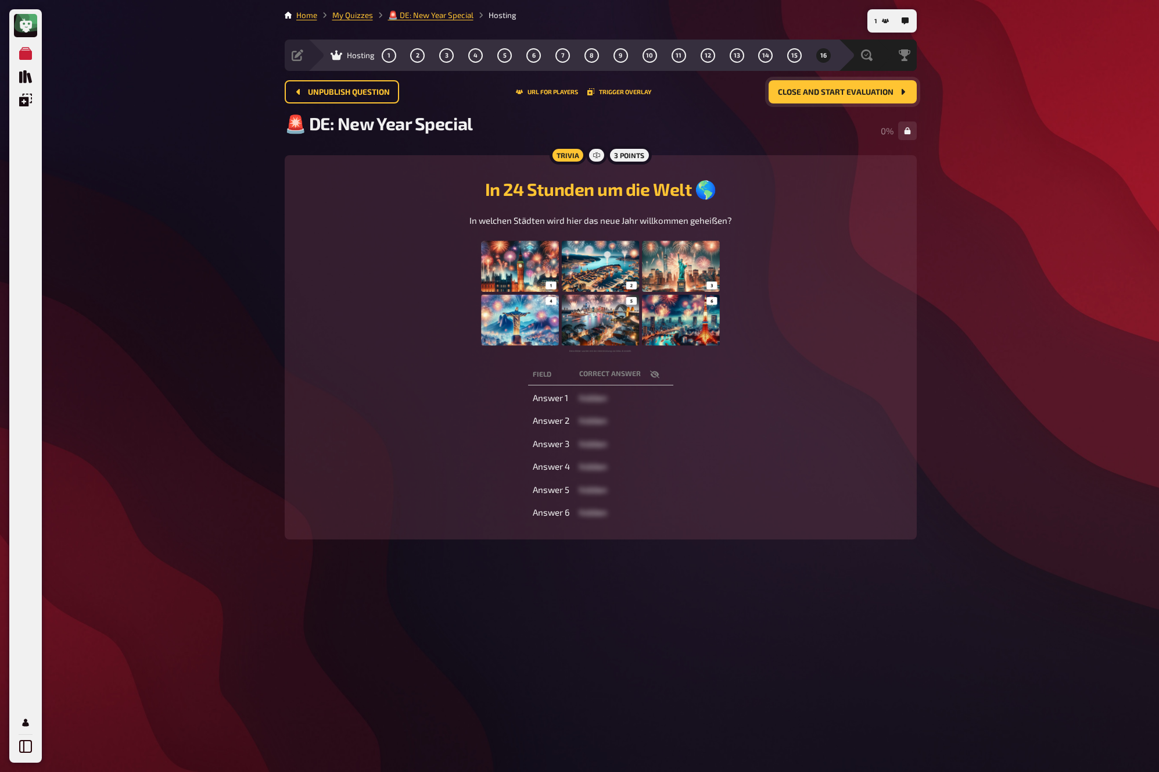
click at [856, 96] on button "Close and start evaluation" at bounding box center [843, 91] width 148 height 23
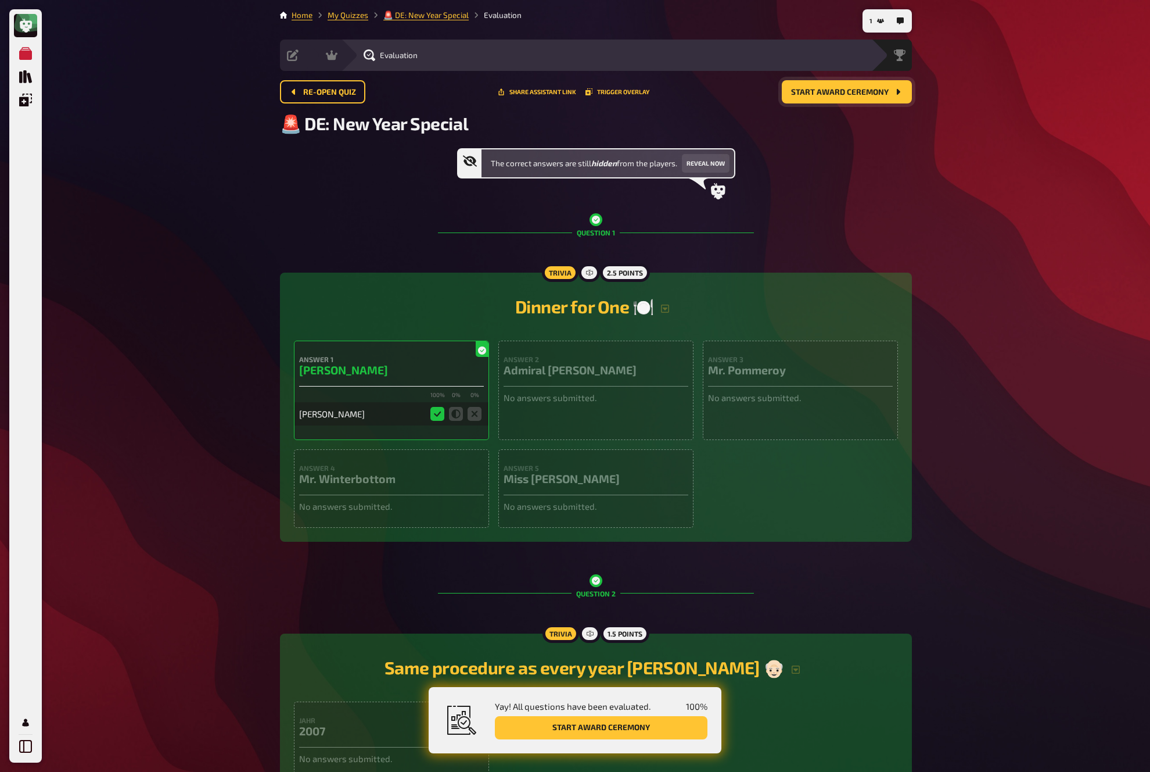
click at [856, 96] on button "Start award ceremony" at bounding box center [847, 91] width 130 height 23
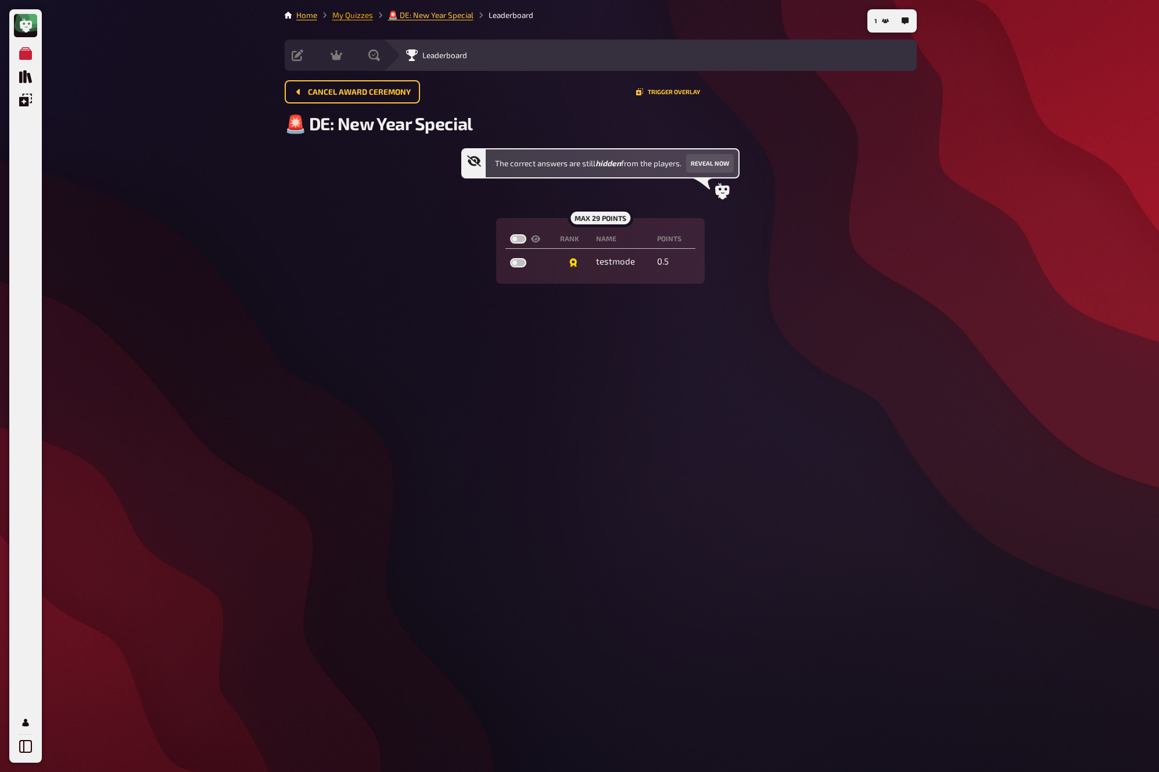
click at [347, 19] on link "My Quizzes" at bounding box center [352, 14] width 41 height 9
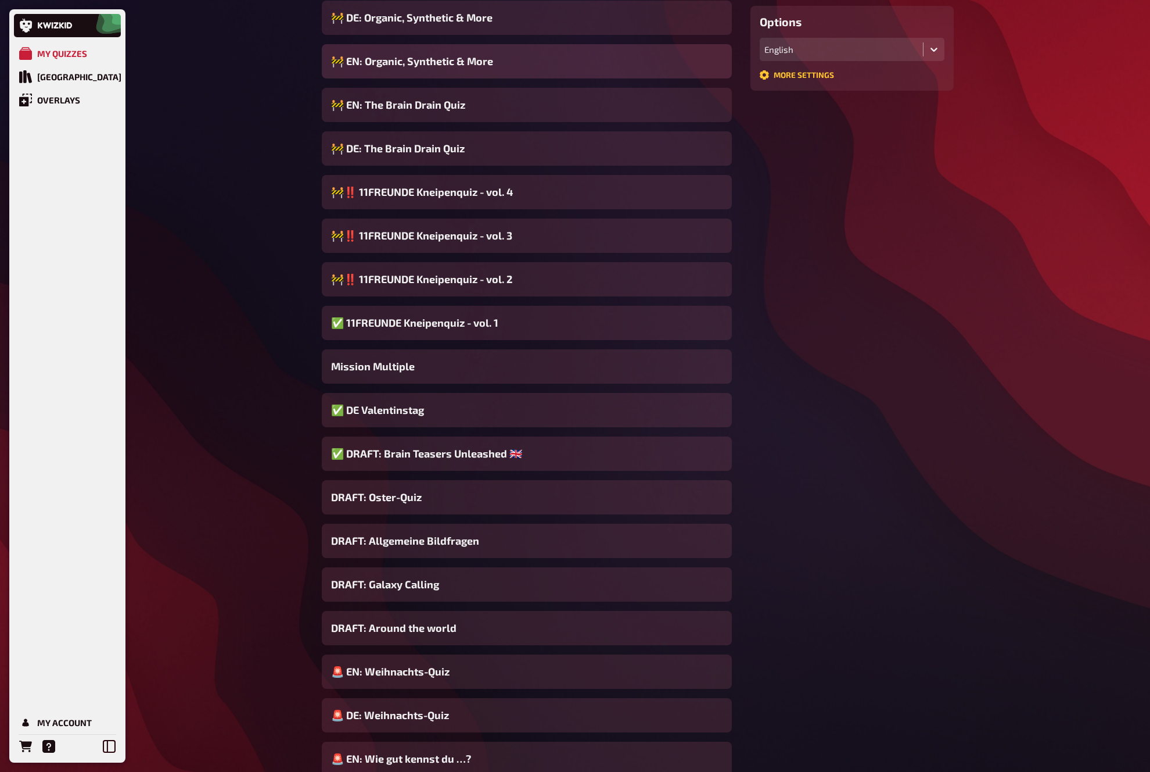
scroll to position [425, 0]
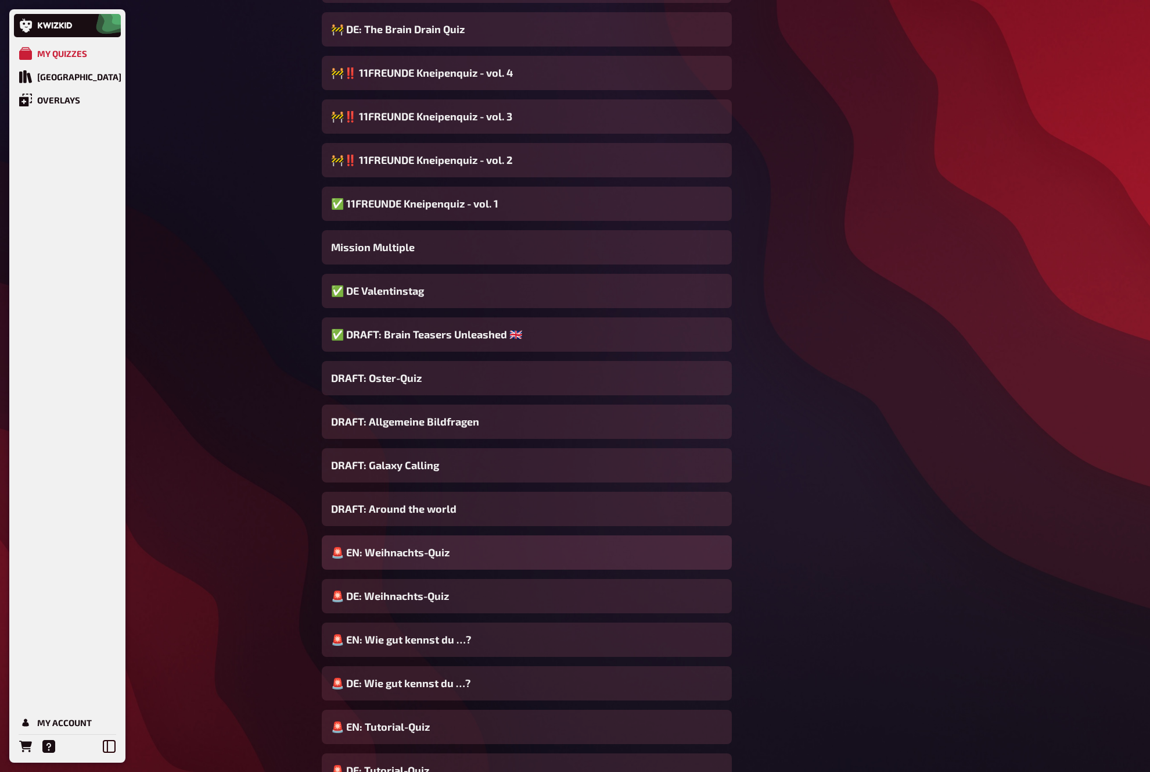
click at [503, 556] on div "🚨 EN: Weihnachts-Quiz" at bounding box center [527, 552] width 410 height 34
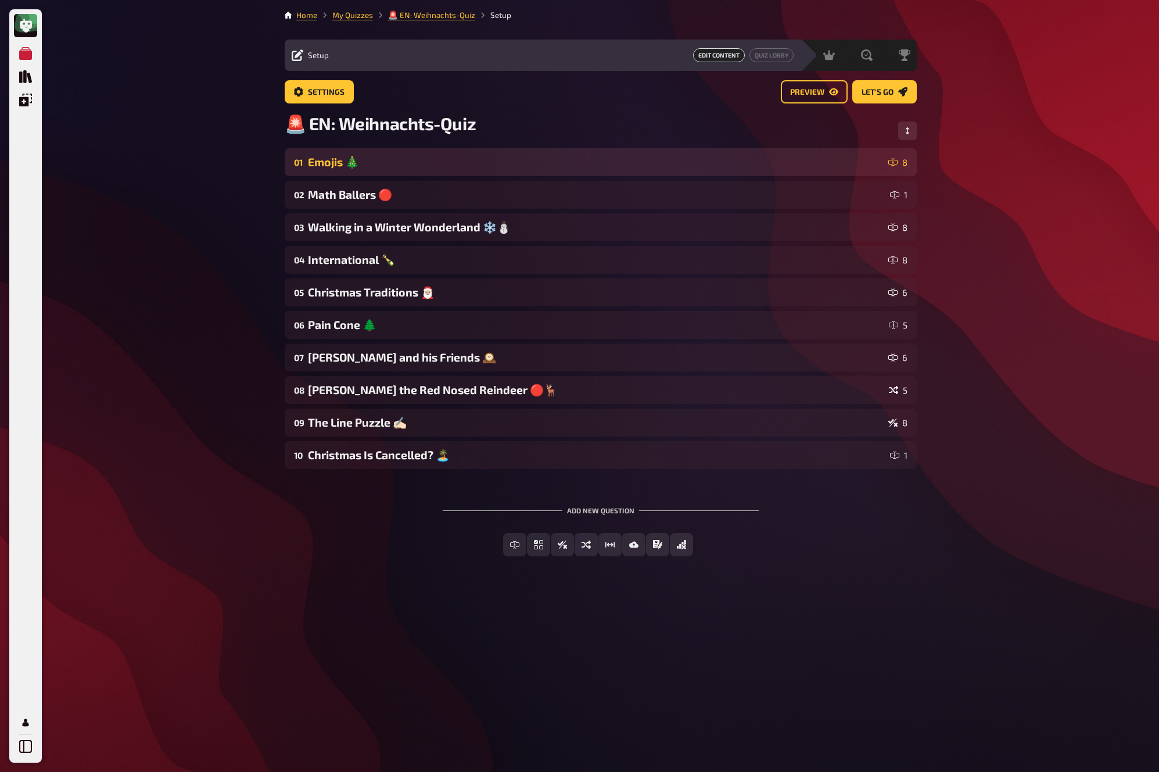
click at [443, 167] on div "Emojis 🎄" at bounding box center [596, 162] width 576 height 14
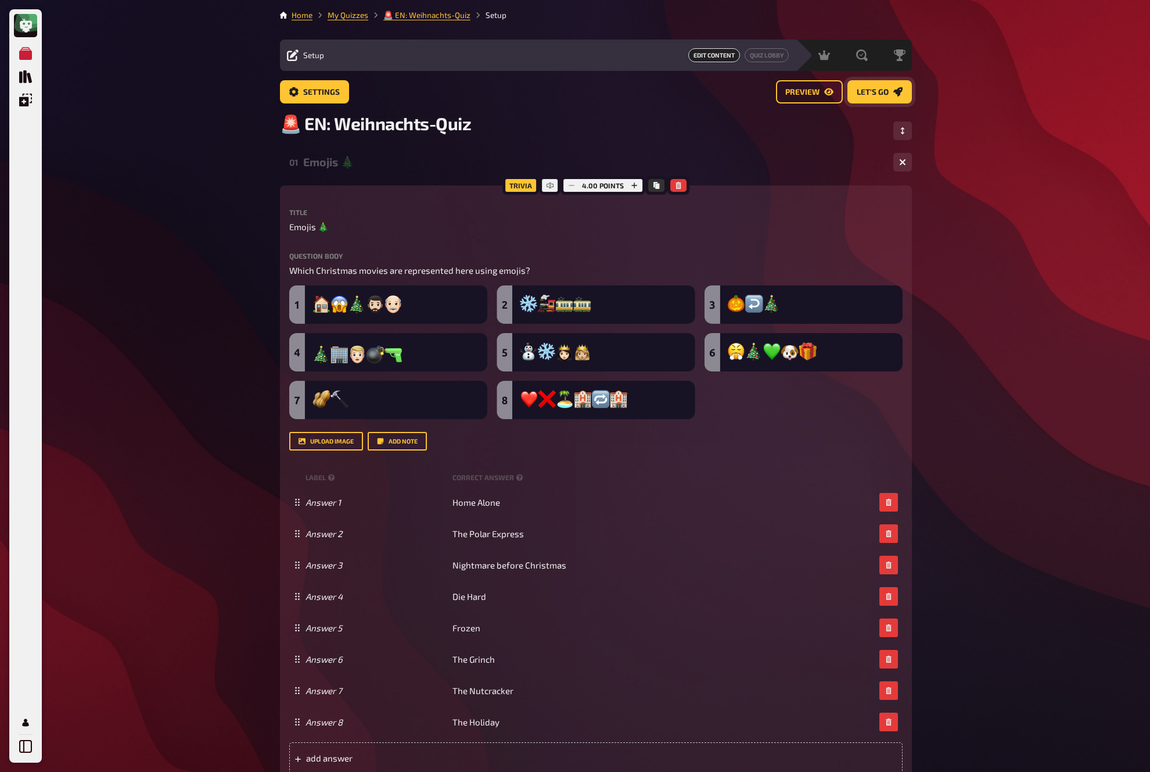
click at [873, 98] on link "Let's go" at bounding box center [880, 91] width 64 height 23
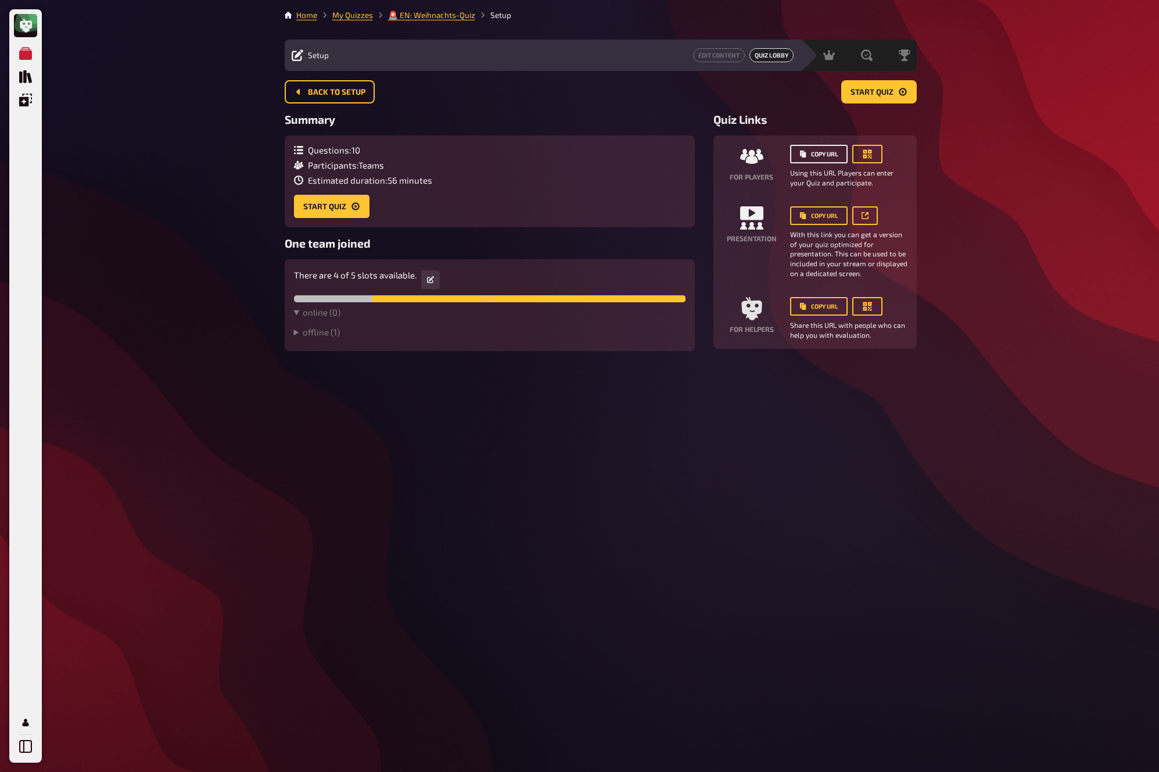
click at [815, 159] on button "Copy URL" at bounding box center [819, 154] width 58 height 19
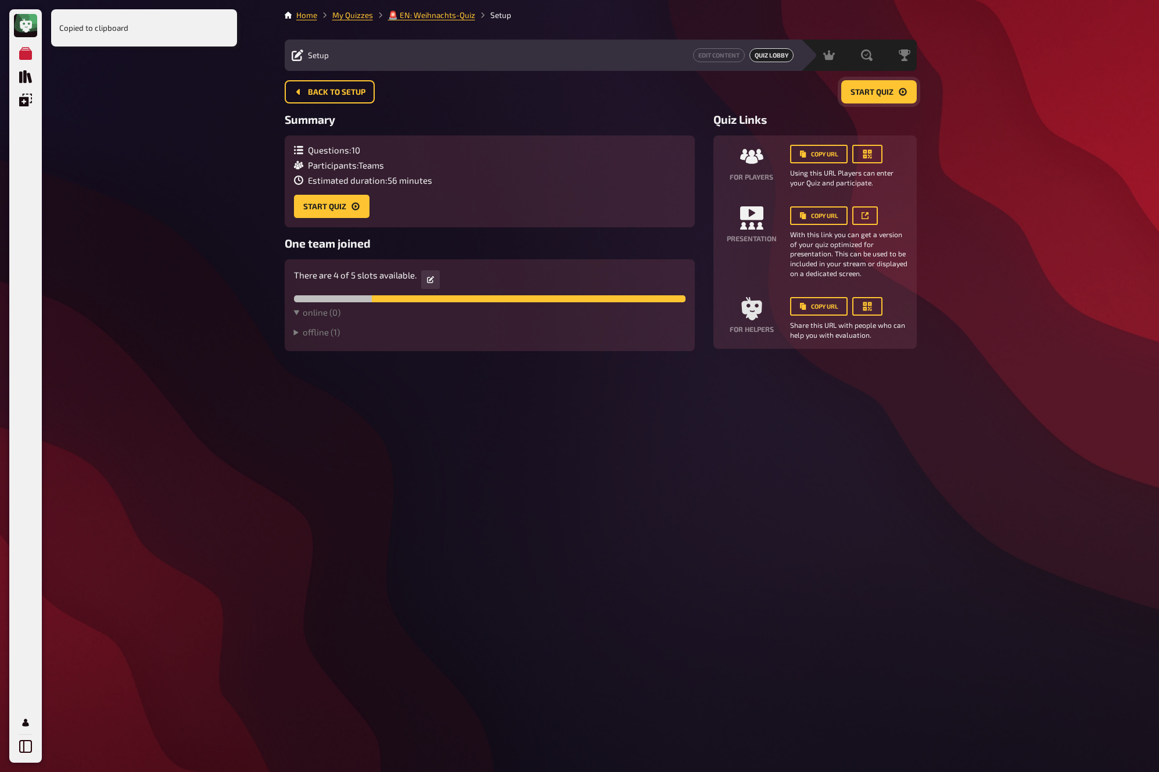
click at [884, 100] on button "Start Quiz" at bounding box center [879, 91] width 76 height 23
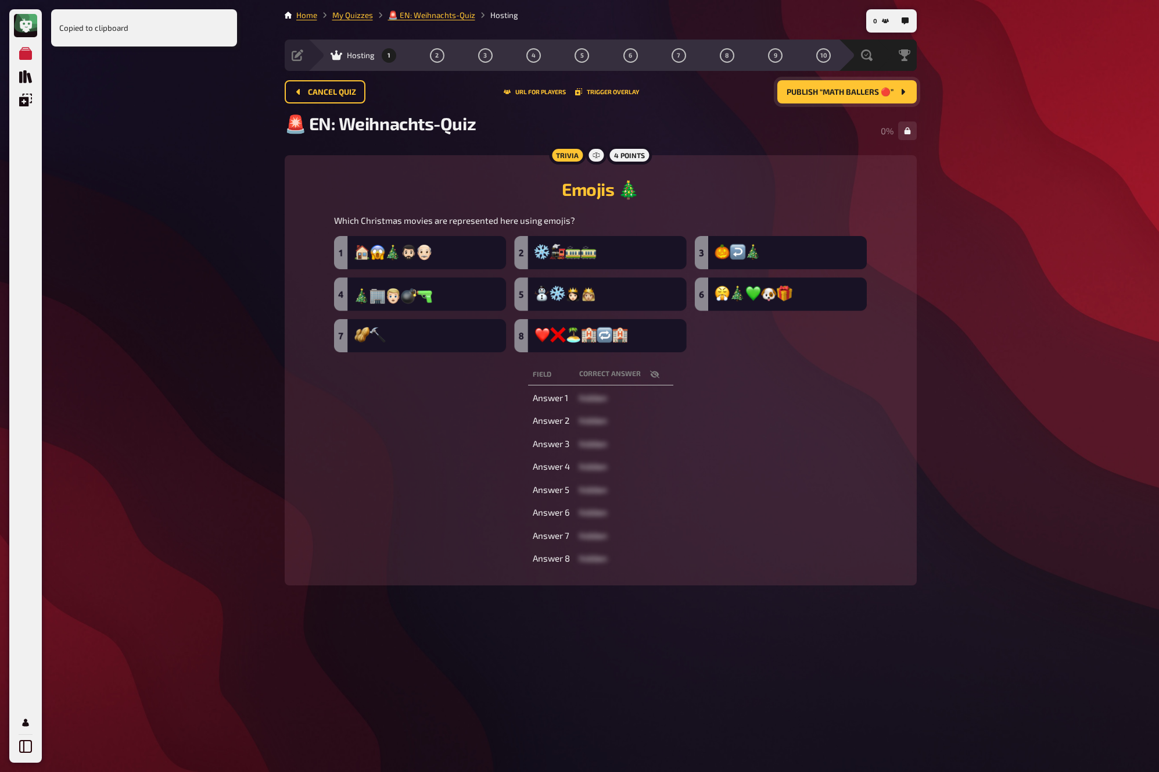
click at [885, 95] on span "Publish “Math Ballers 🔴”" at bounding box center [840, 92] width 107 height 8
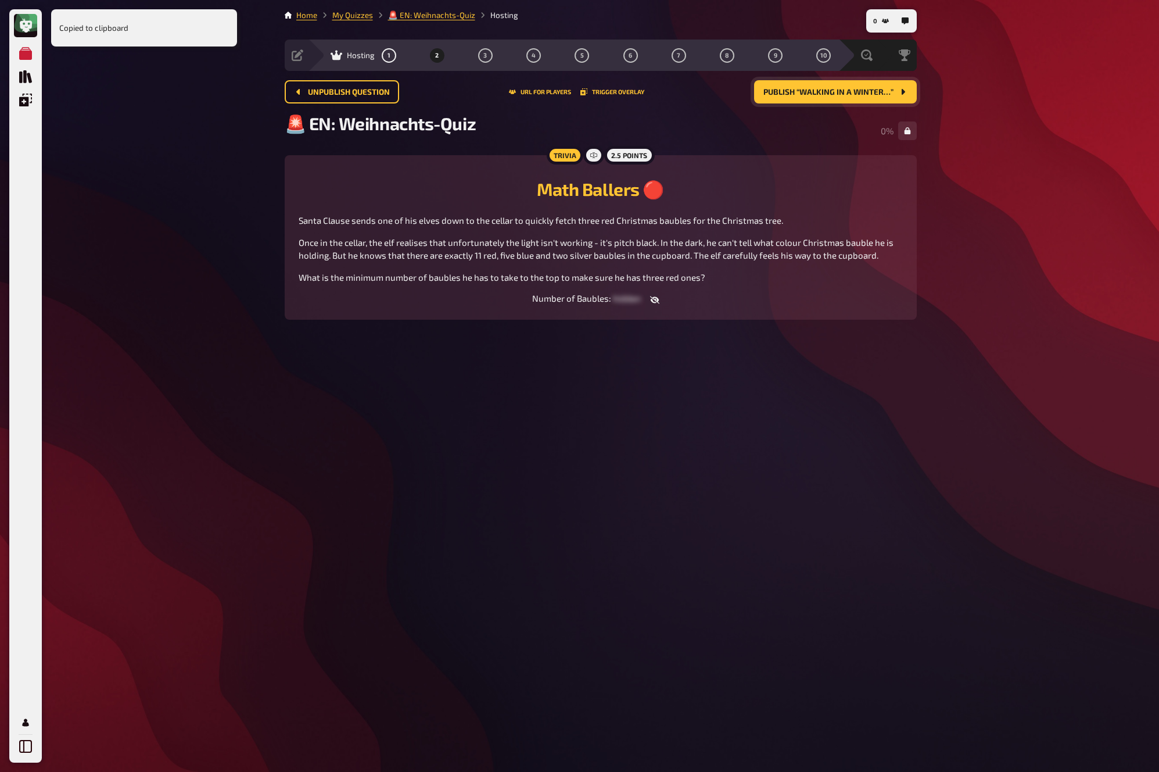
click at [885, 95] on span "Publish “Walking in a Winter…”" at bounding box center [828, 92] width 130 height 8
click at [885, 95] on button "Publish “Walking in a Winter…”" at bounding box center [835, 91] width 163 height 23
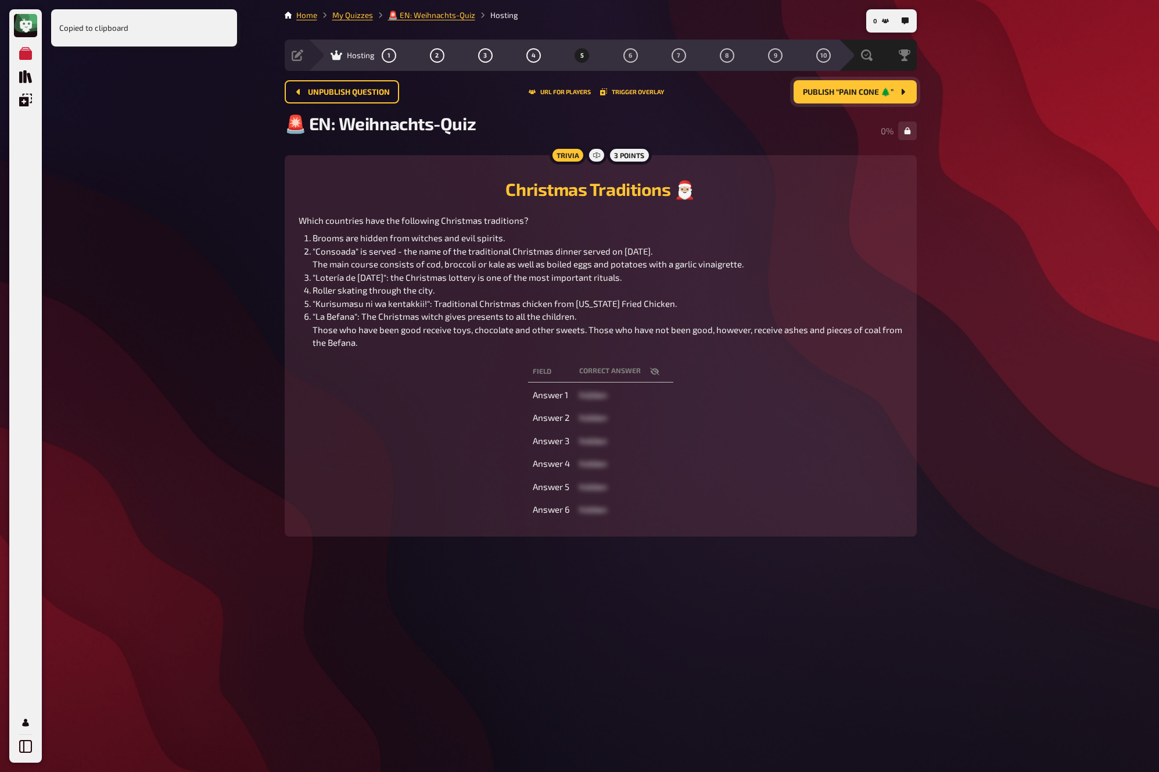
click at [885, 95] on span "Publish “Pain Cone 🌲”" at bounding box center [848, 92] width 91 height 8
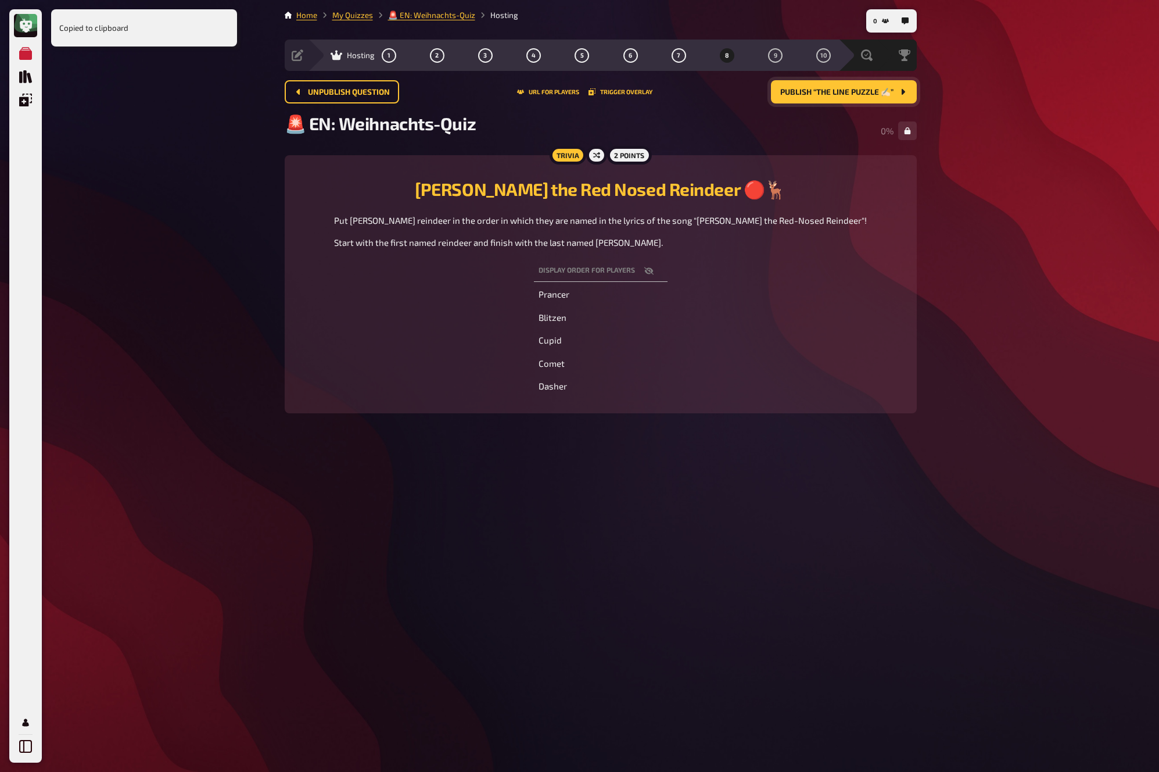
click at [885, 95] on span "Publish “The Line Puzzle ✍🏻”" at bounding box center [836, 92] width 113 height 8
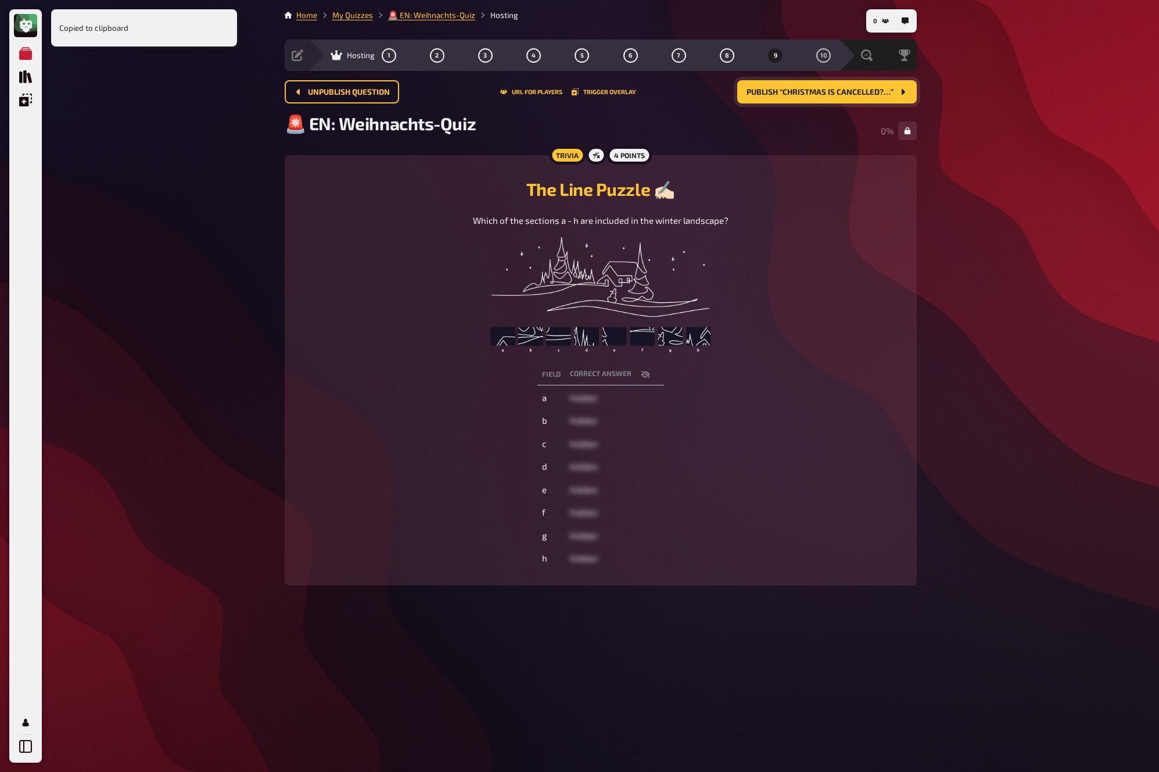
click at [885, 95] on span "Publish “Christmas Is Cancelled?…”" at bounding box center [820, 92] width 147 height 8
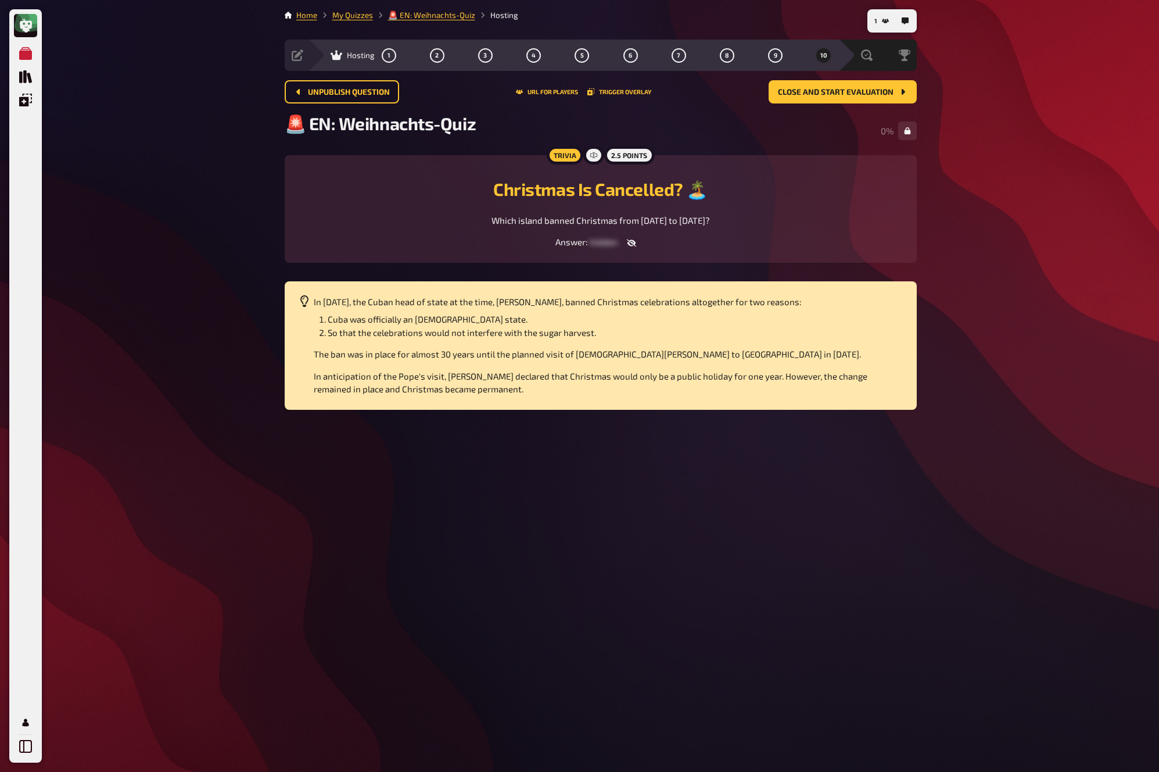
click at [888, 109] on div "Unpublish question URL for players Trigger Overlay Close and start evaluation" at bounding box center [601, 96] width 632 height 33
click at [880, 90] on span "Close and start evaluation" at bounding box center [836, 92] width 116 height 8
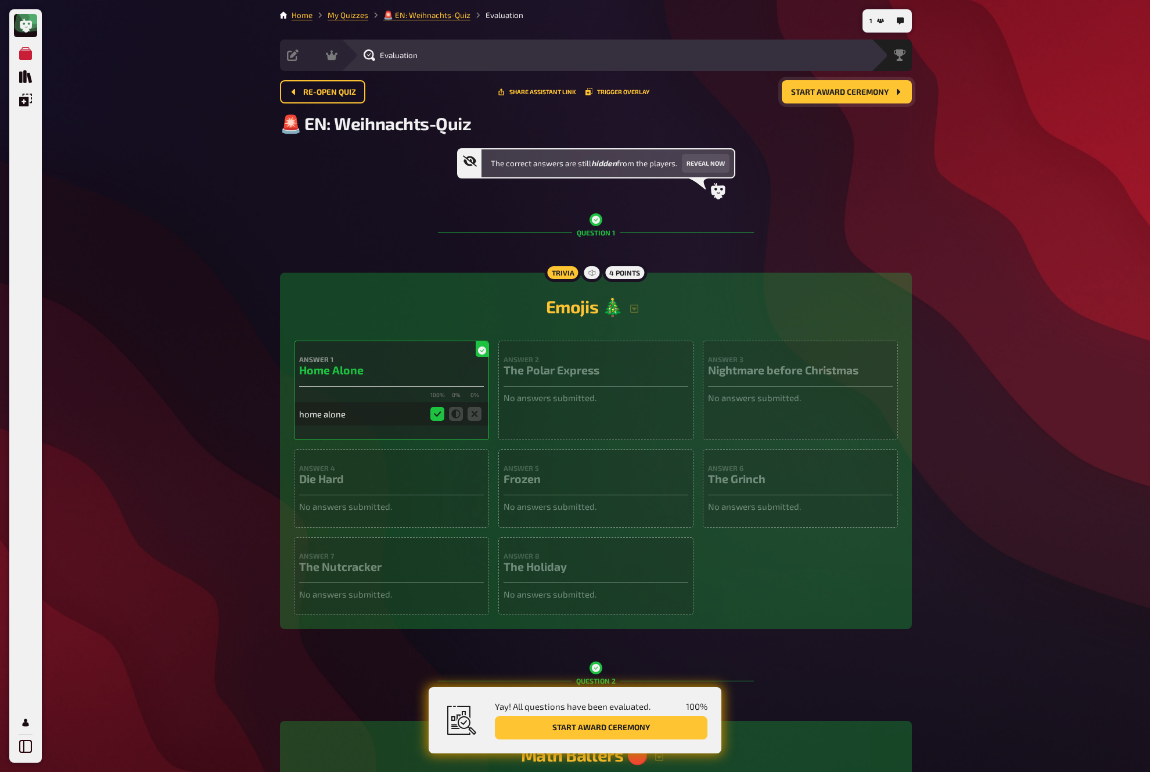
click at [880, 90] on span "Start award ceremony" at bounding box center [840, 92] width 98 height 8
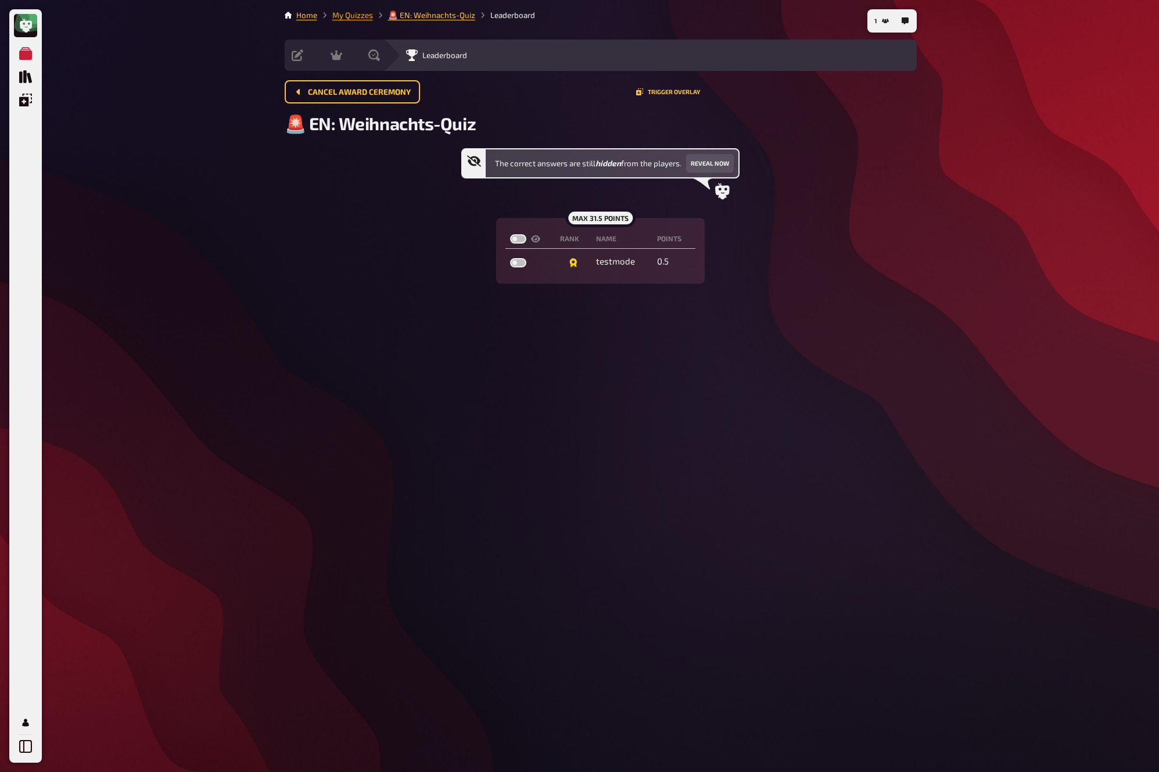
click at [355, 13] on link "My Quizzes" at bounding box center [352, 14] width 41 height 9
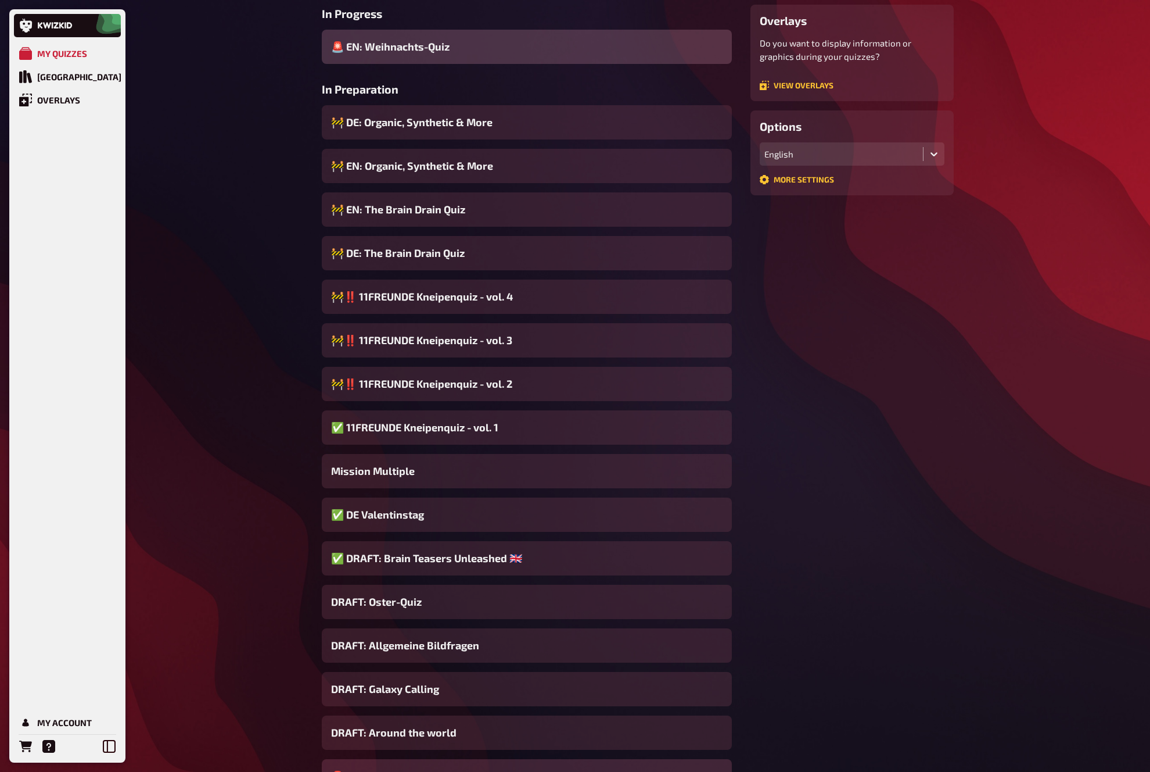
scroll to position [347, 0]
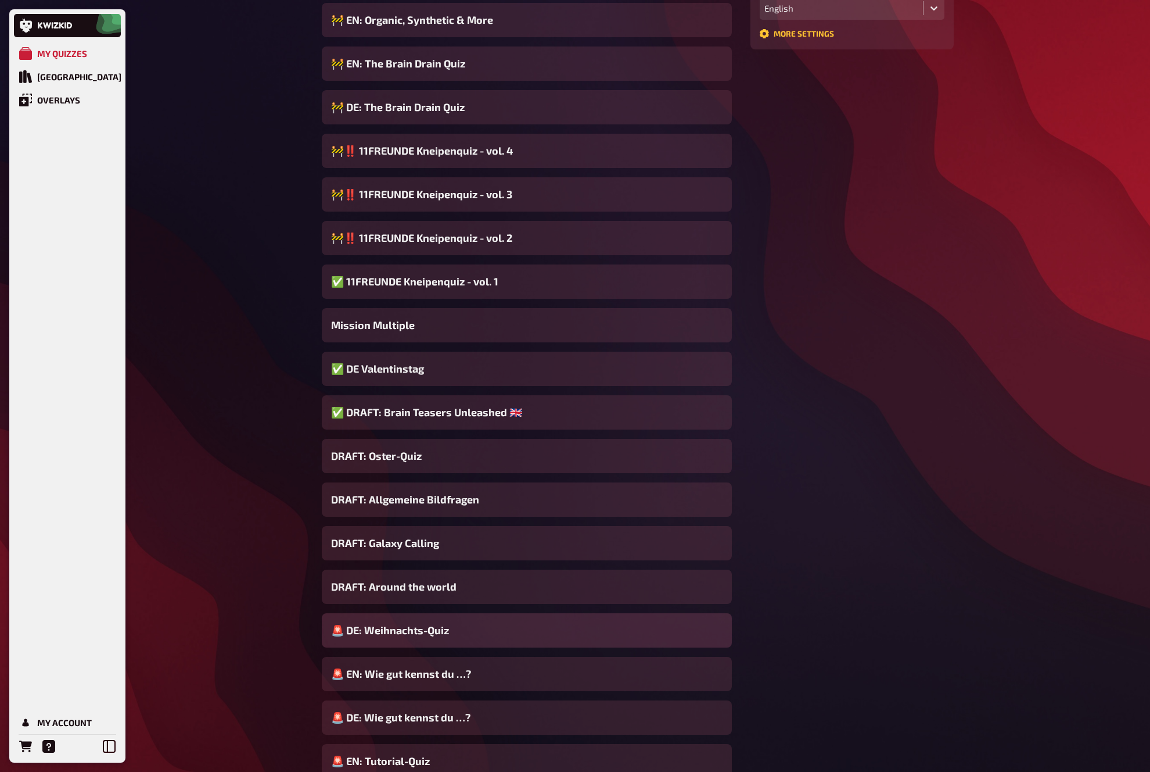
click at [428, 637] on span "🚨 DE: Weihnachts-Quiz" at bounding box center [390, 630] width 118 height 16
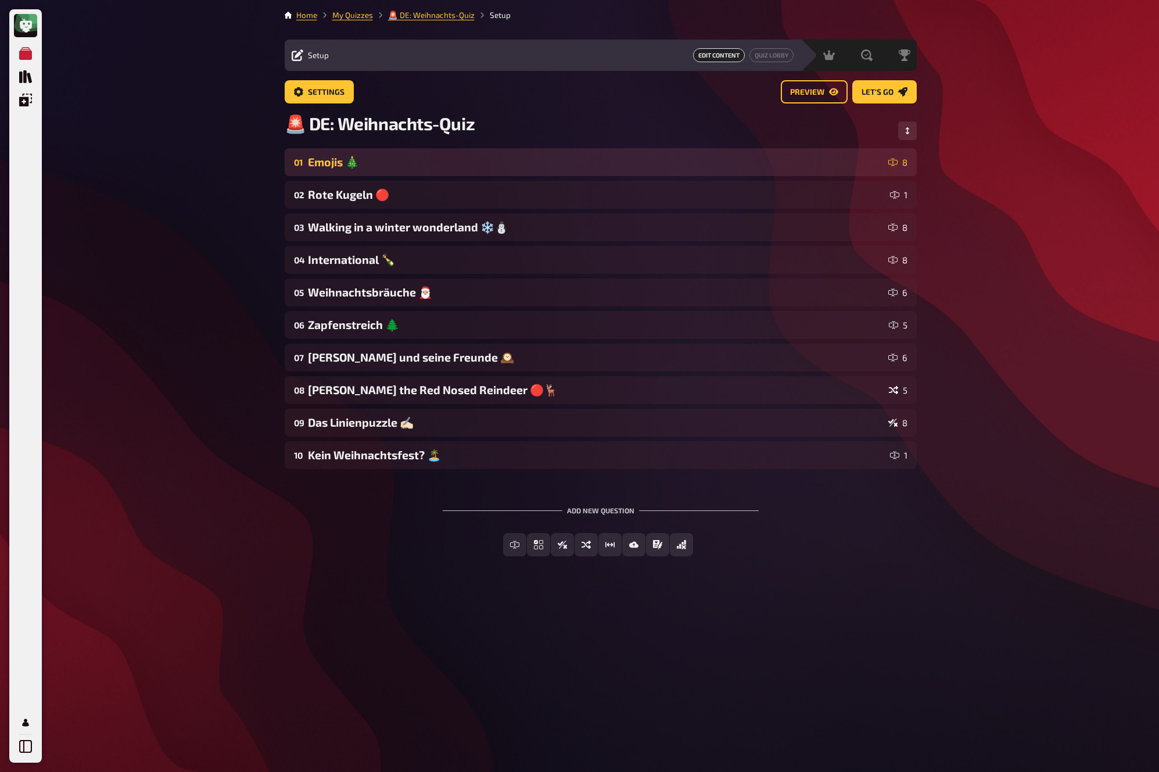
click at [462, 159] on div "Emojis 🎄" at bounding box center [596, 162] width 576 height 14
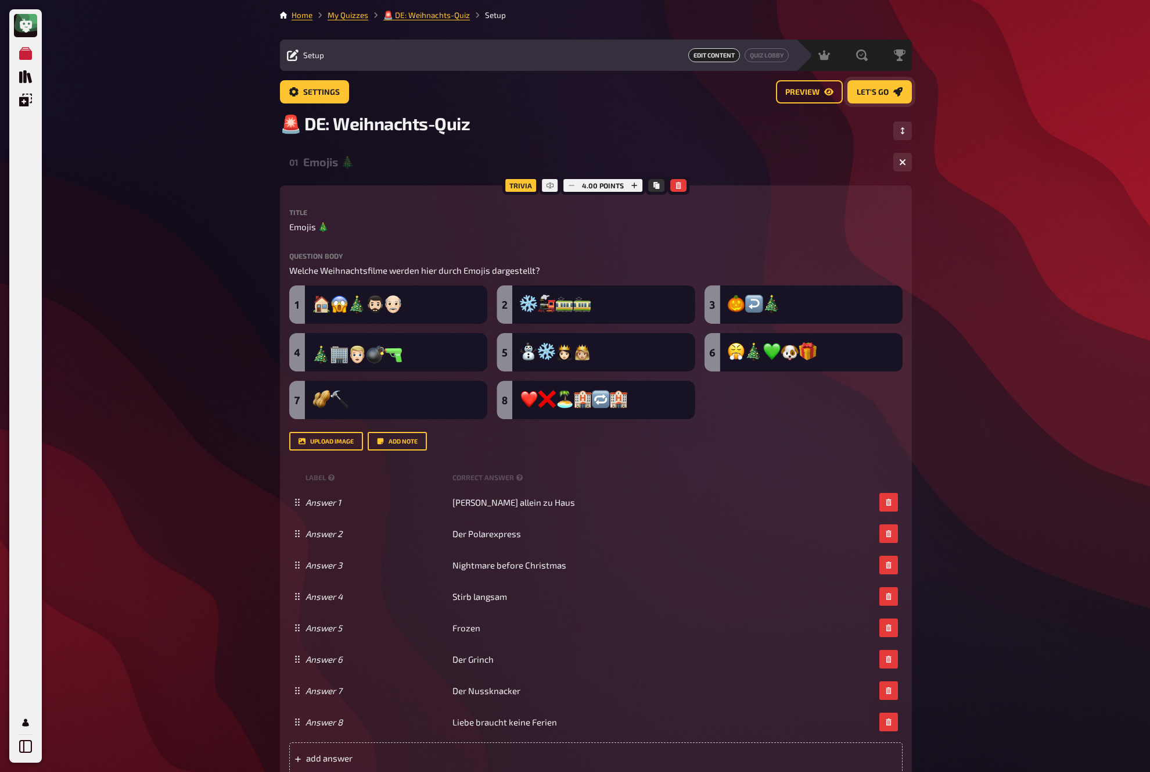
click at [882, 89] on span "Let's go" at bounding box center [873, 92] width 32 height 8
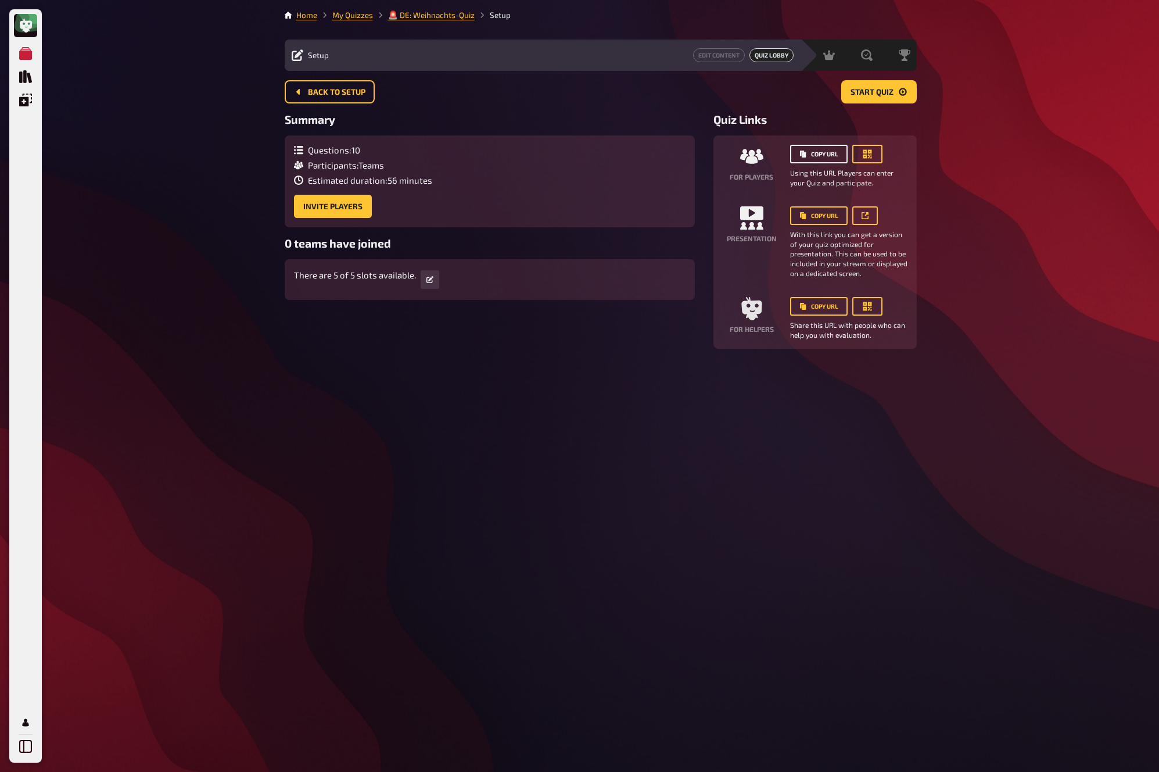
click at [818, 156] on button "Copy URL" at bounding box center [819, 154] width 58 height 19
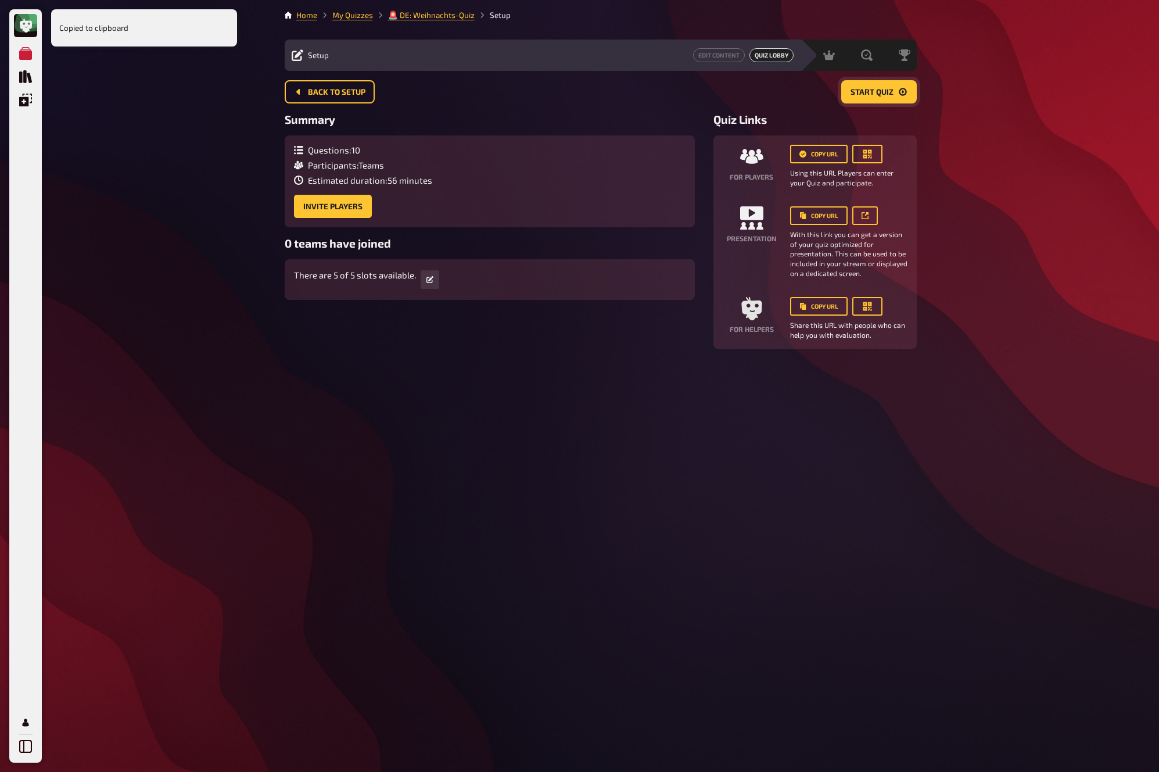
click at [884, 88] on span "Start Quiz" at bounding box center [872, 92] width 43 height 8
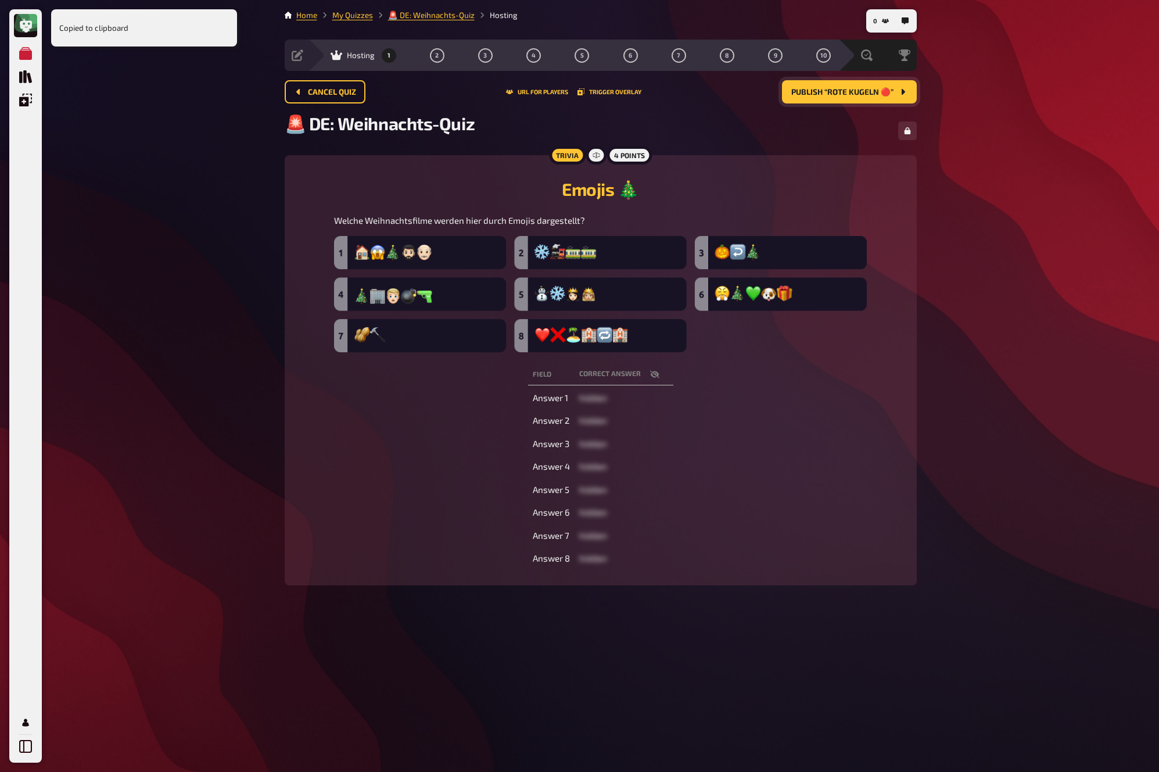
click at [876, 95] on span "Publish “Rote Kugeln 🔴”" at bounding box center [842, 92] width 102 height 8
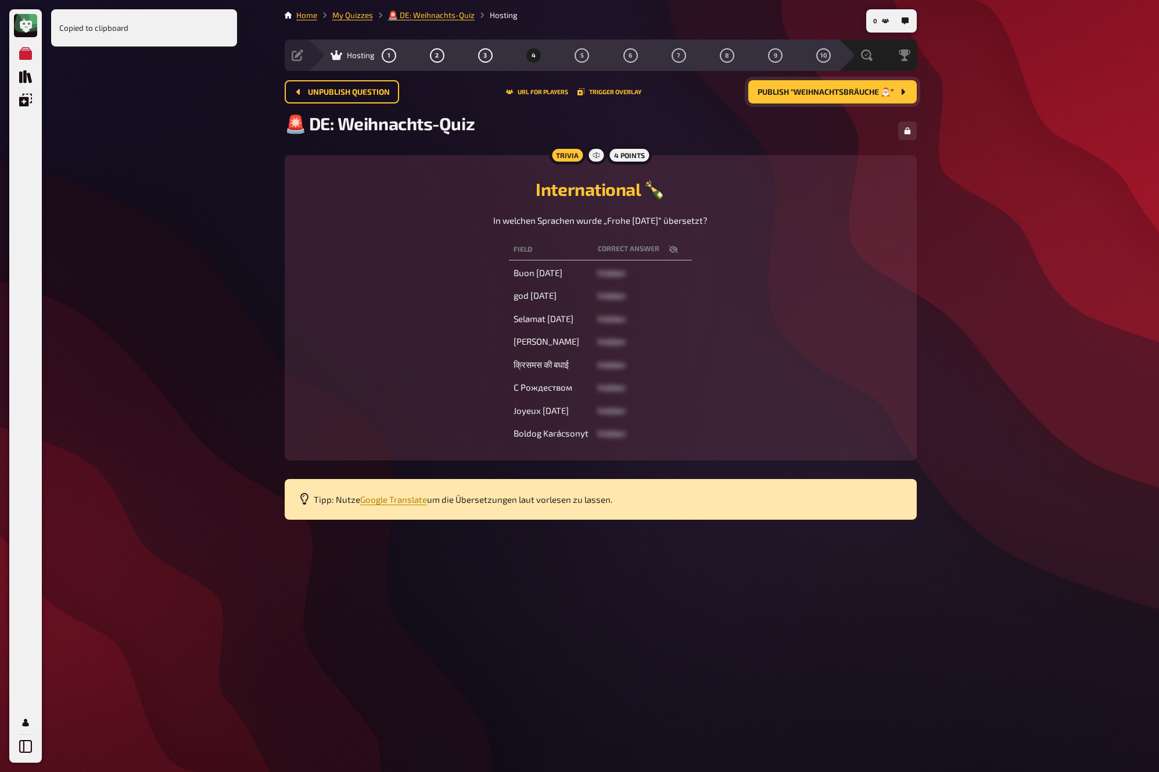
click at [876, 95] on span "Publish “Weihnachtsbräuche 🎅🏼”" at bounding box center [826, 92] width 136 height 8
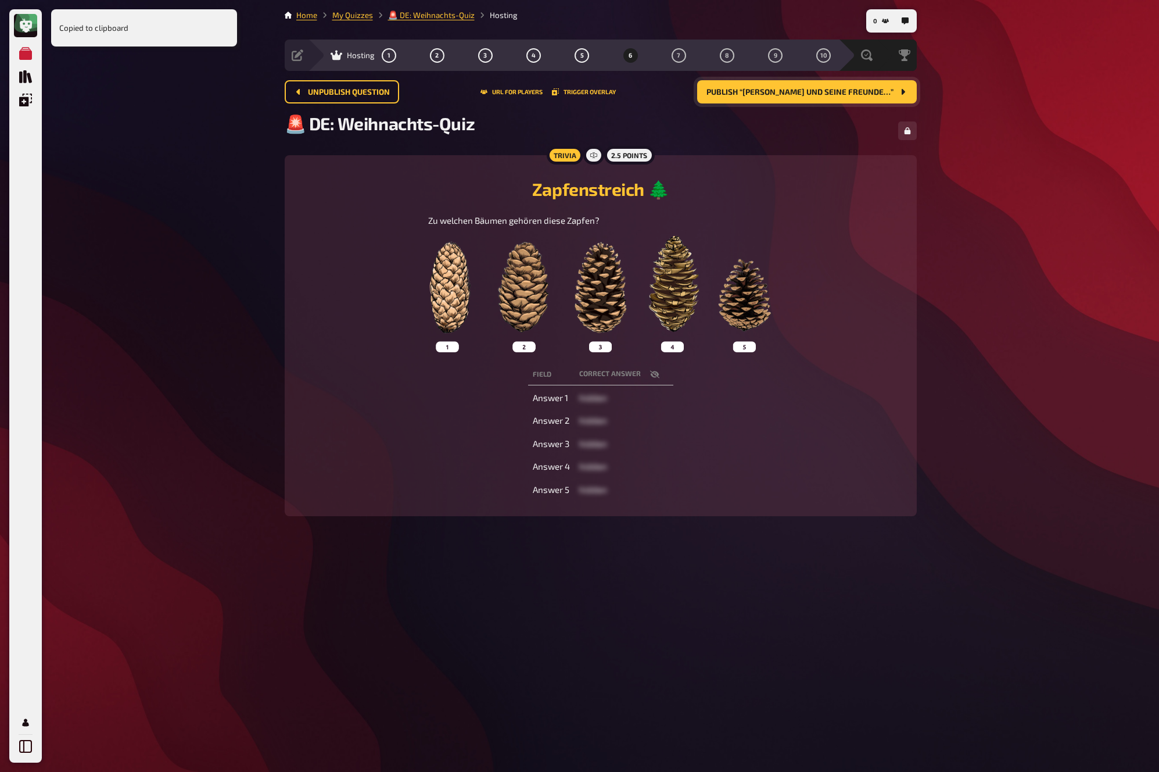
click at [876, 95] on span "Publish “Jakob und seine Freunde…”" at bounding box center [799, 92] width 187 height 8
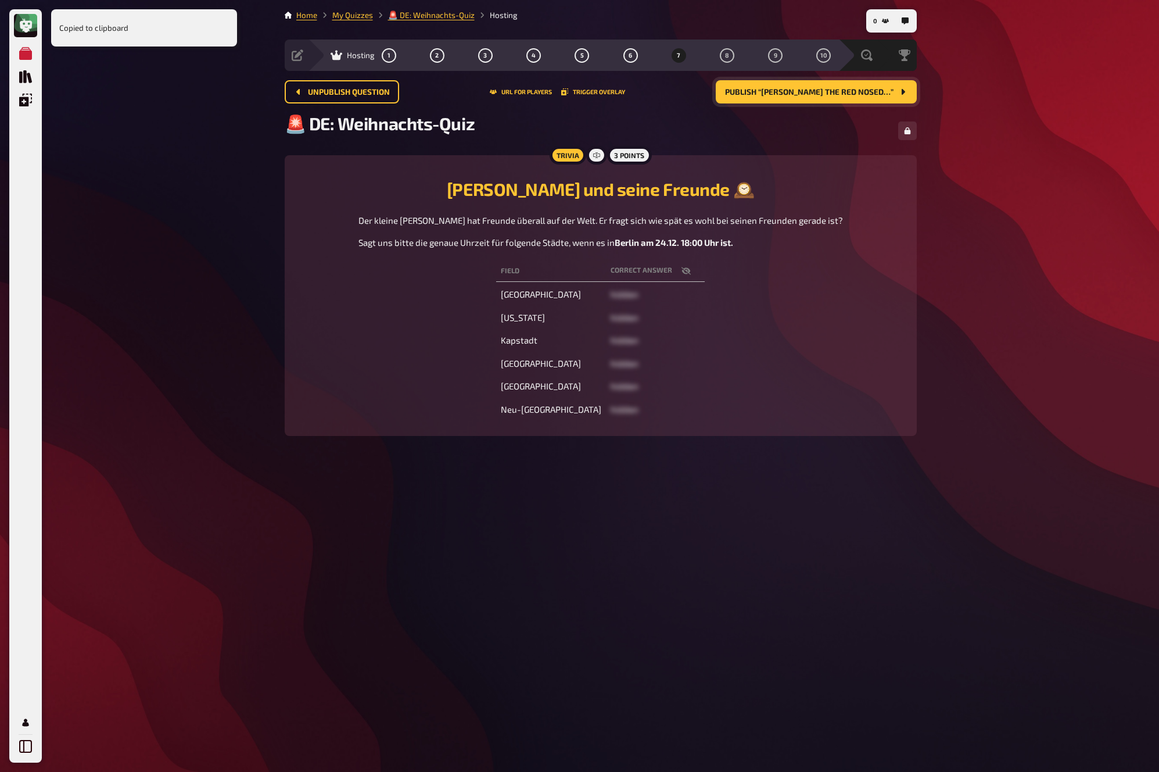
click at [876, 95] on span "Publish “Rudolph the Red Nosed…”" at bounding box center [809, 92] width 168 height 8
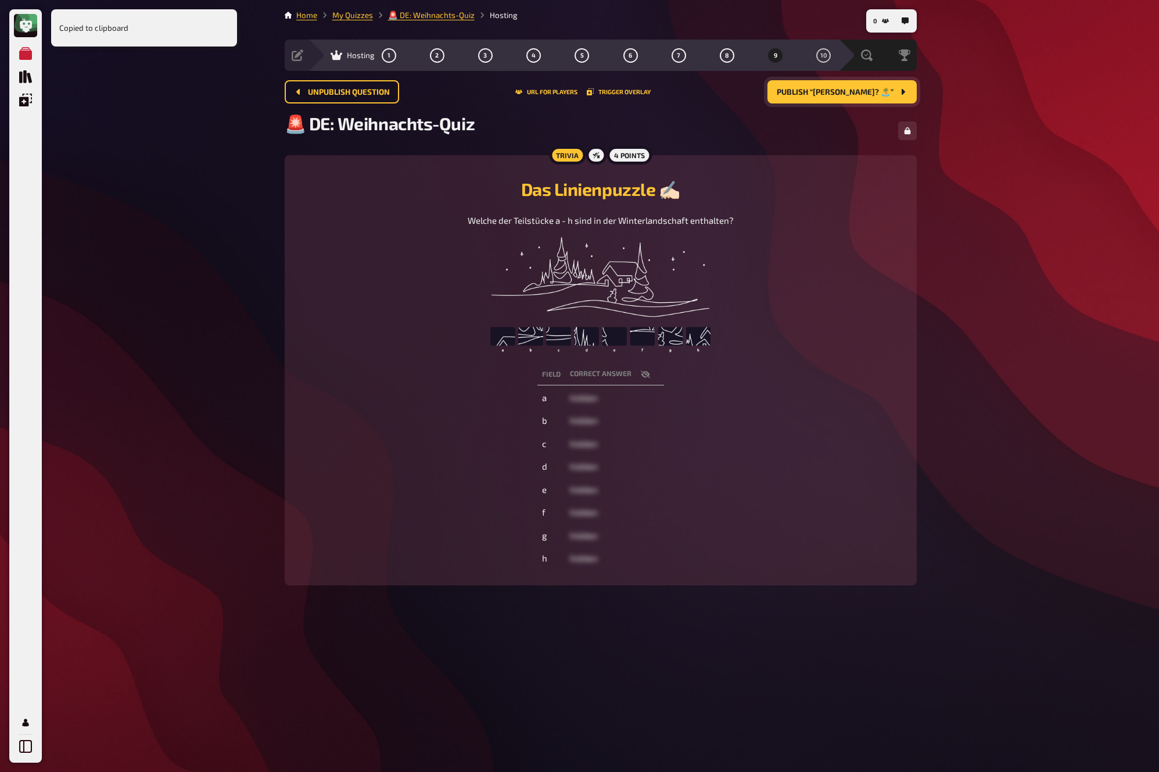
click at [876, 95] on span "Publish “Kein Weihnachtsfest? 🏝️”" at bounding box center [835, 92] width 117 height 8
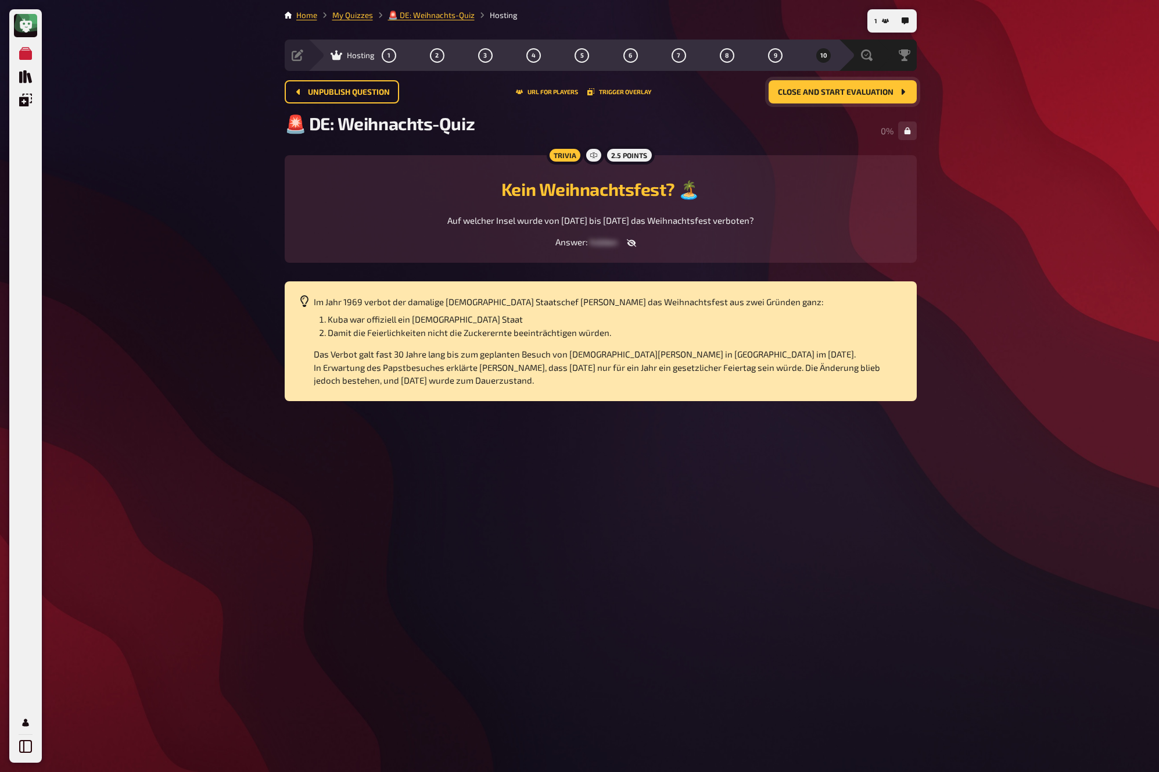
click at [867, 89] on span "Close and start evaluation" at bounding box center [836, 92] width 116 height 8
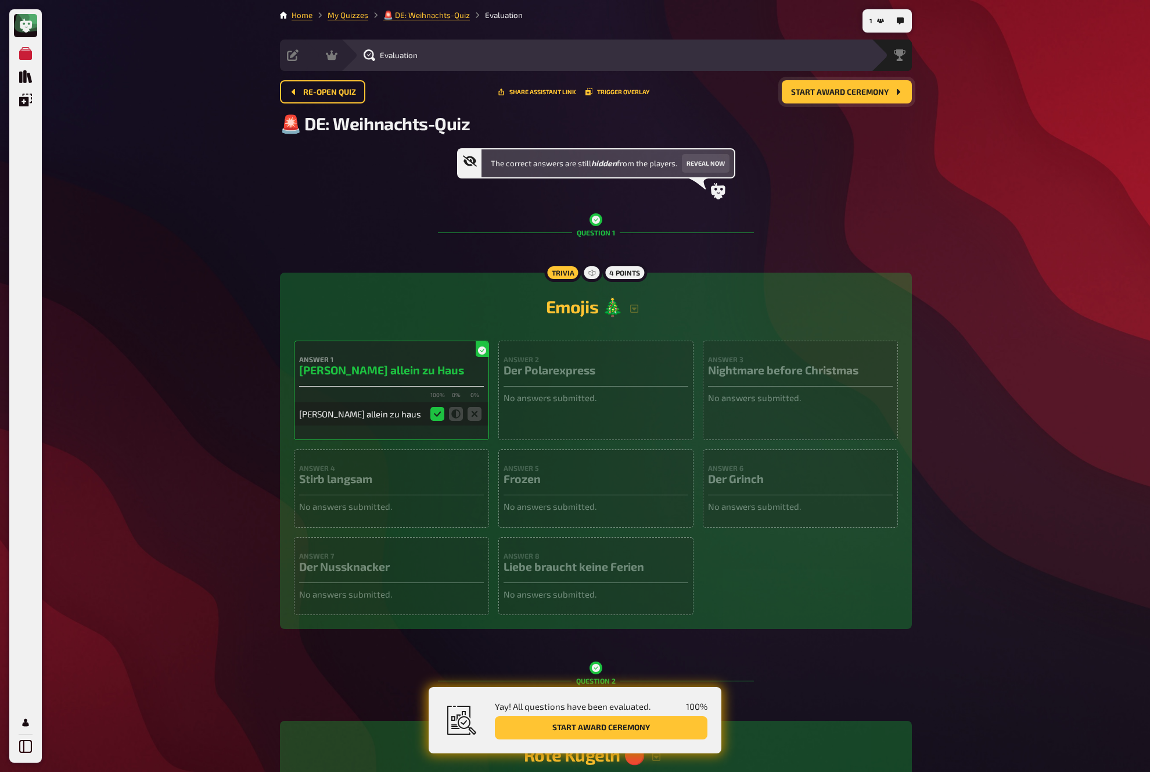
click at [878, 94] on span "Start award ceremony" at bounding box center [840, 92] width 98 height 8
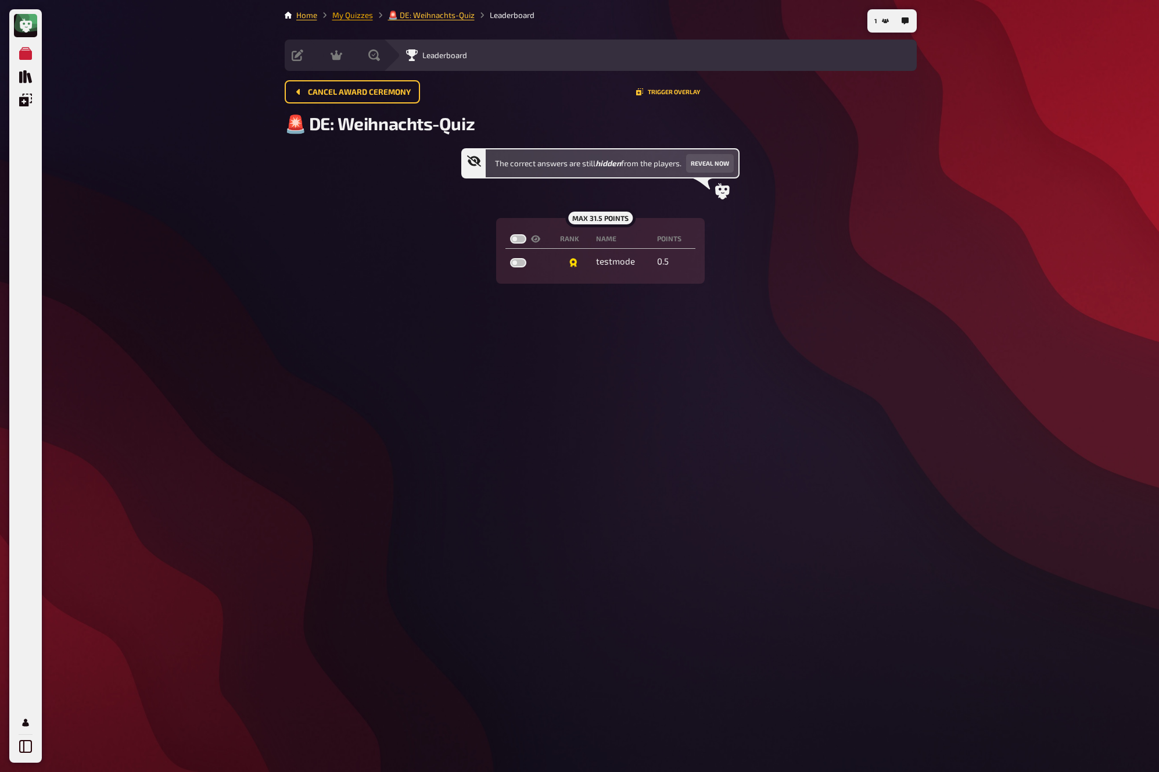
click at [353, 16] on link "My Quizzes" at bounding box center [352, 14] width 41 height 9
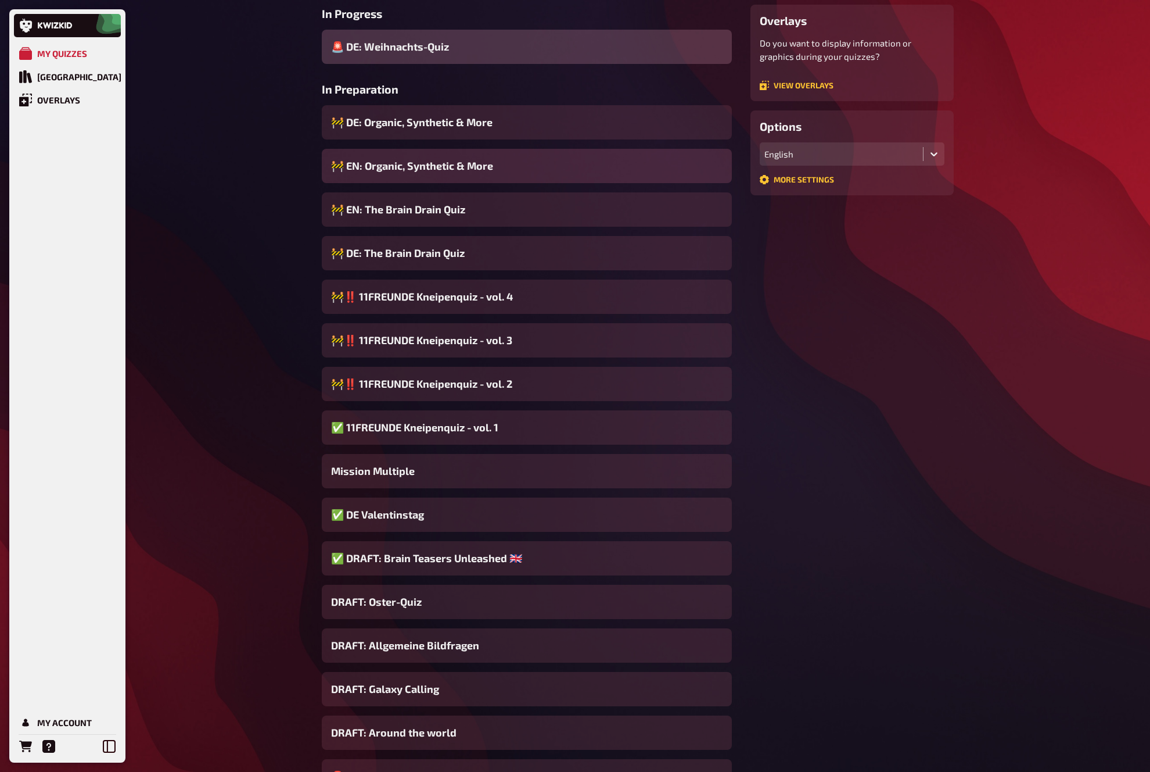
scroll to position [224, 0]
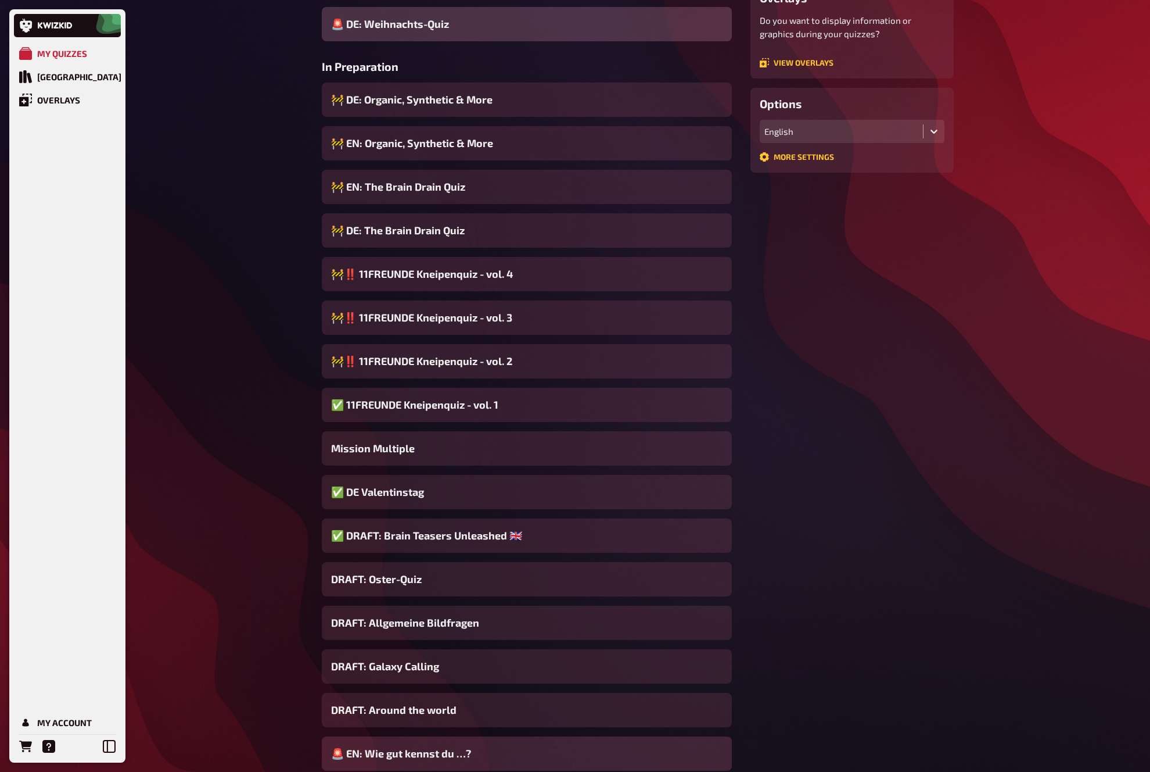
click at [442, 755] on span "🚨 EN: Wie gut kennst du …?" at bounding box center [401, 753] width 140 height 16
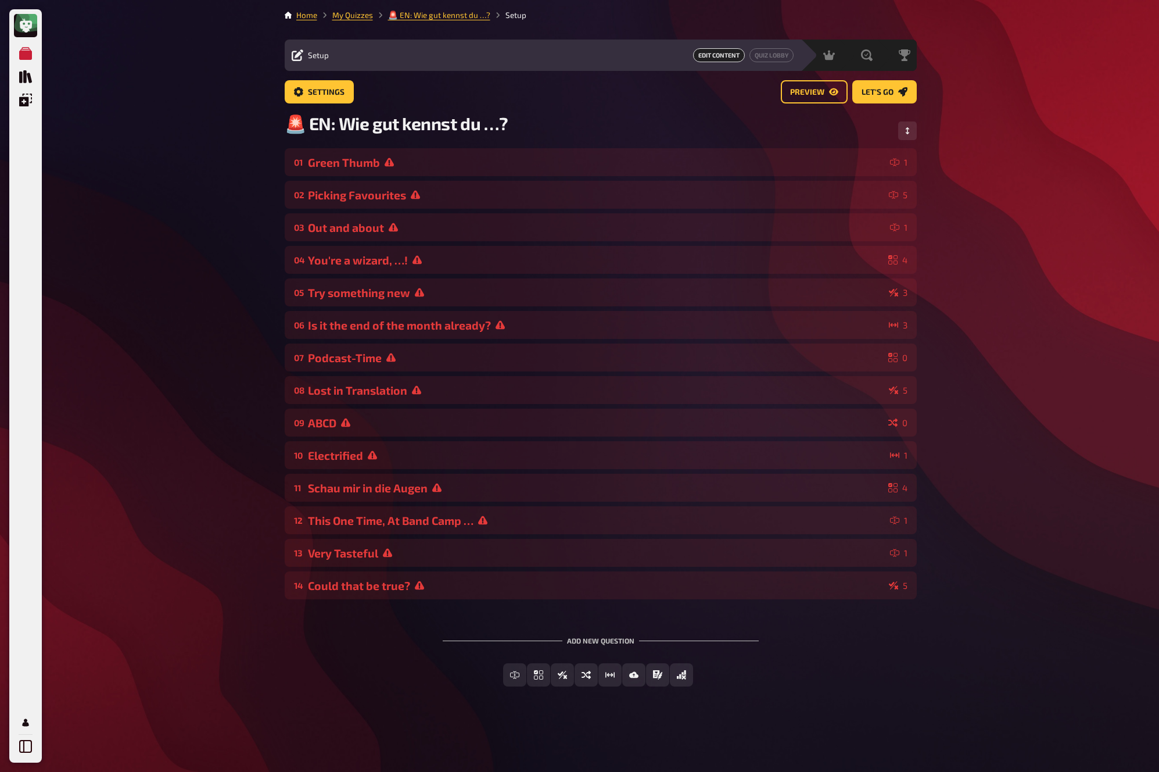
click at [559, 105] on div "Settings Preview Let's go" at bounding box center [601, 96] width 632 height 33
click at [537, 167] on div "Green Thumb" at bounding box center [596, 162] width 577 height 13
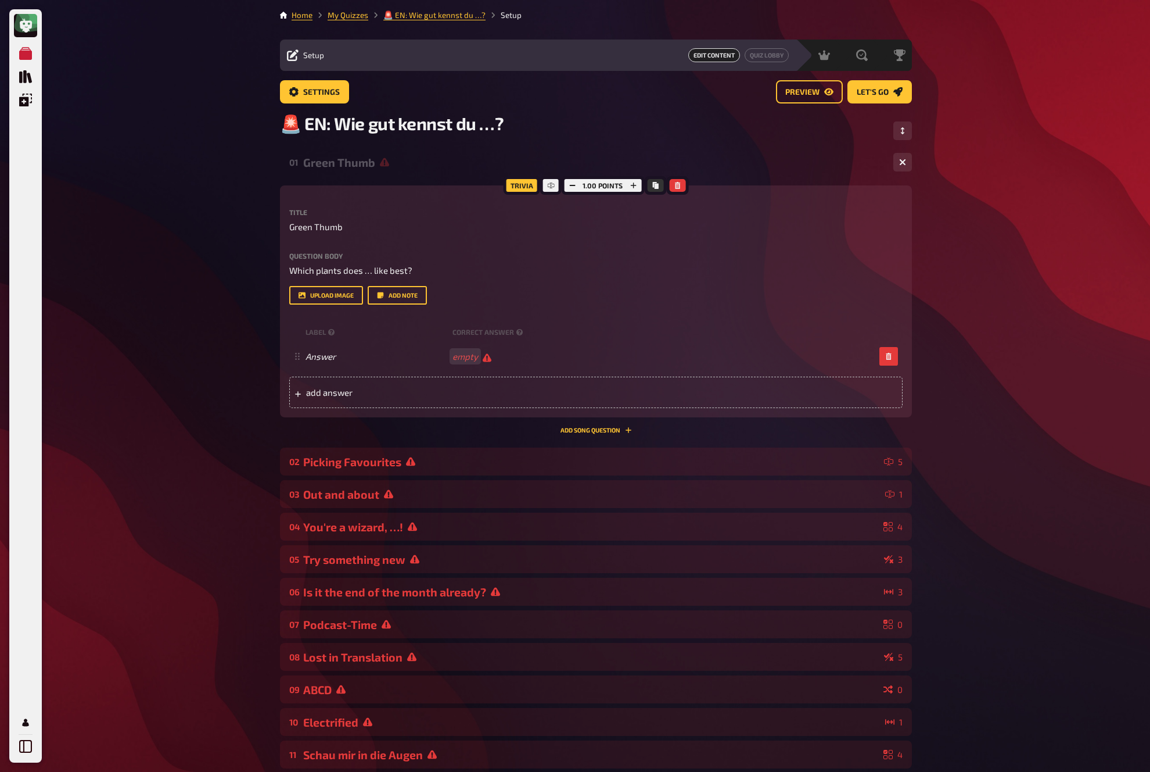
click at [567, 78] on main "Home My Quizzes 🚨 EN: Wie gut kennst du …? Setup Setup Edit Content Quiz Lobby …" at bounding box center [596, 490] width 632 height 962
click at [348, 16] on link "My Quizzes" at bounding box center [348, 14] width 41 height 9
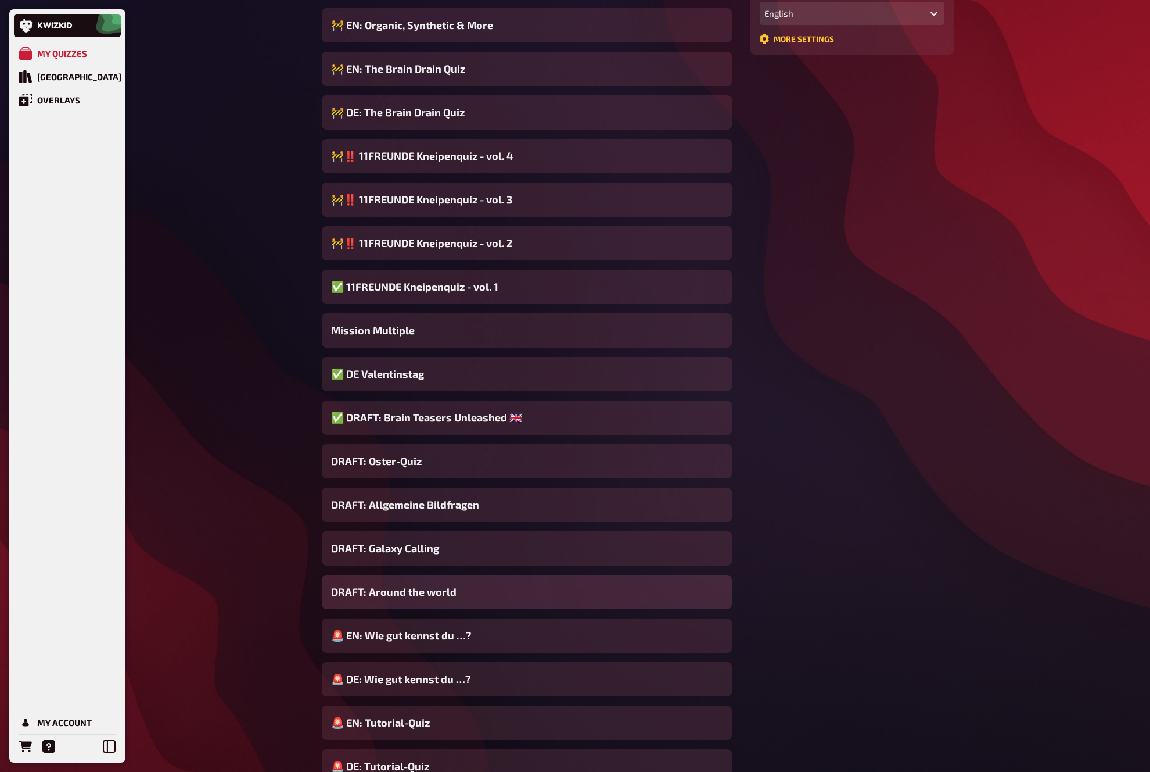
scroll to position [378, 0]
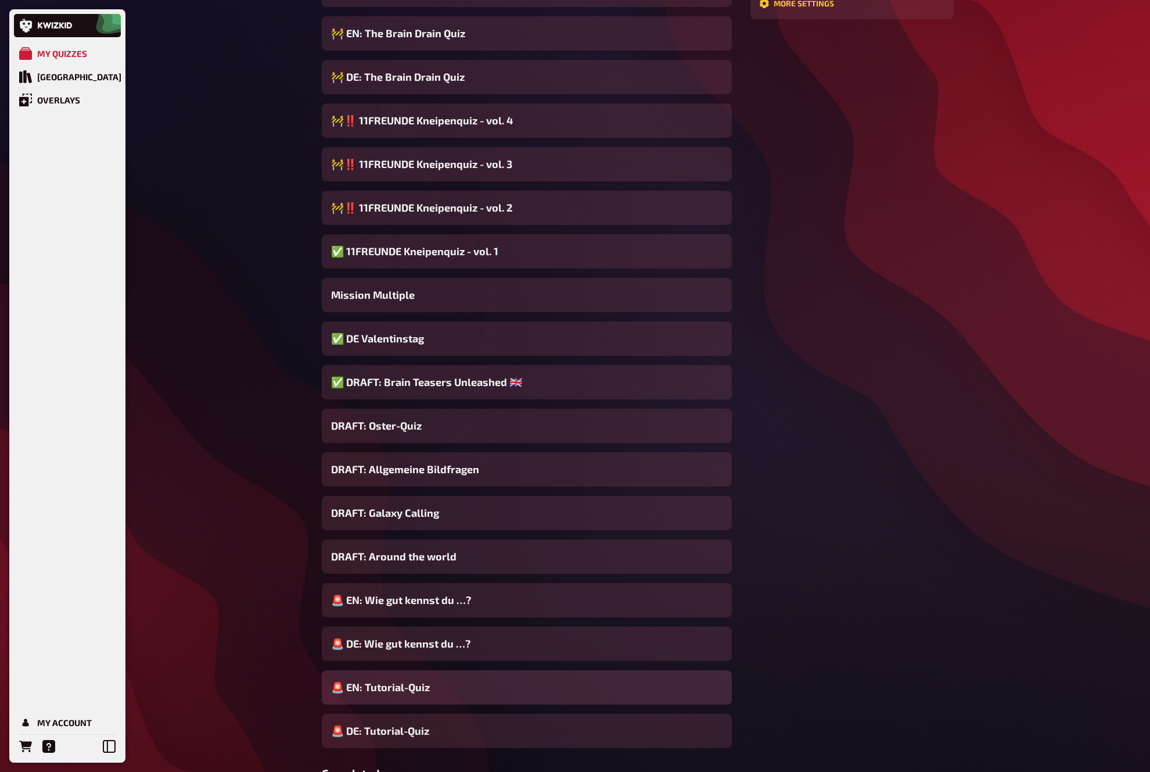
click at [495, 690] on div "🚨 EN: Tutorial-Quiz" at bounding box center [527, 687] width 410 height 34
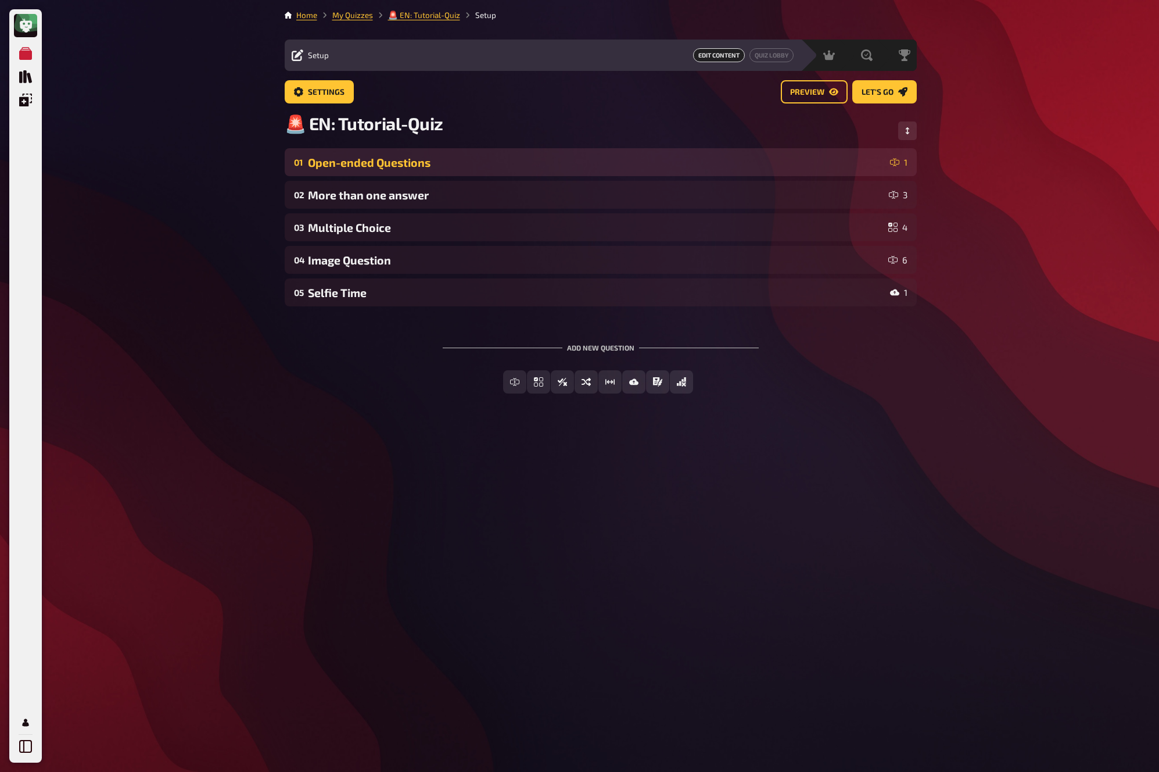
click at [479, 160] on div "Open-ended Questions" at bounding box center [596, 162] width 577 height 13
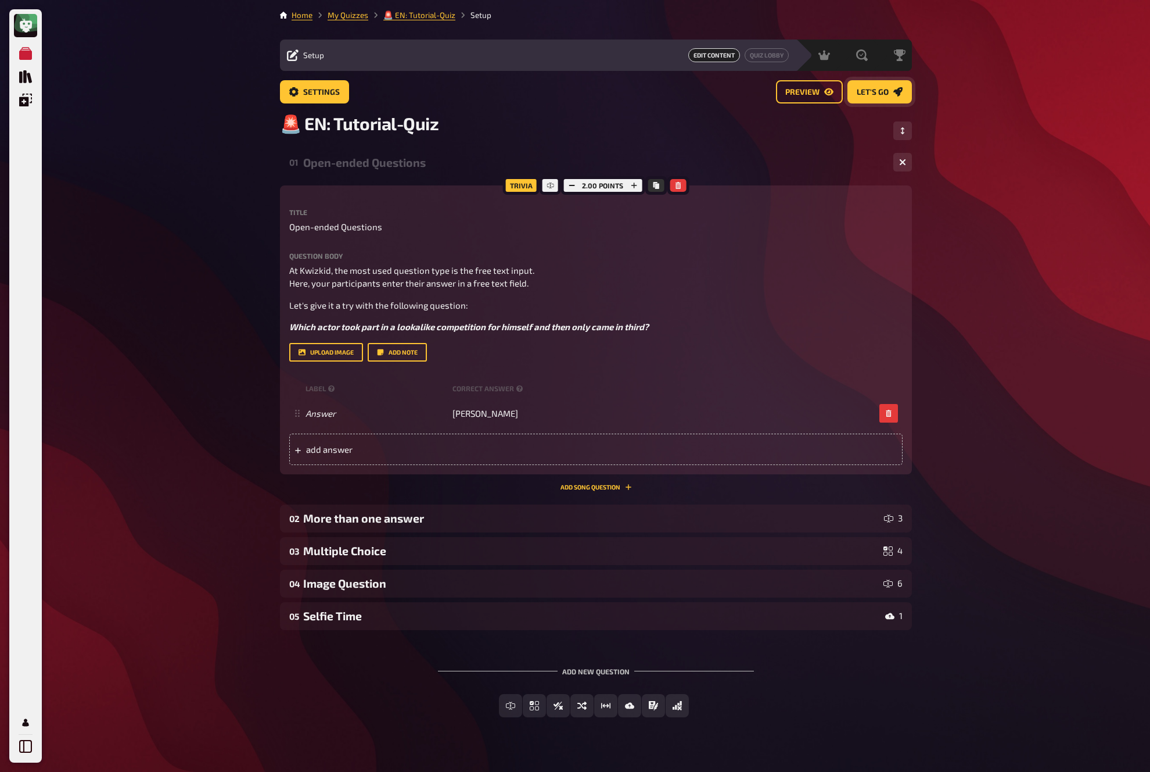
click at [910, 88] on link "Let's go" at bounding box center [880, 91] width 64 height 23
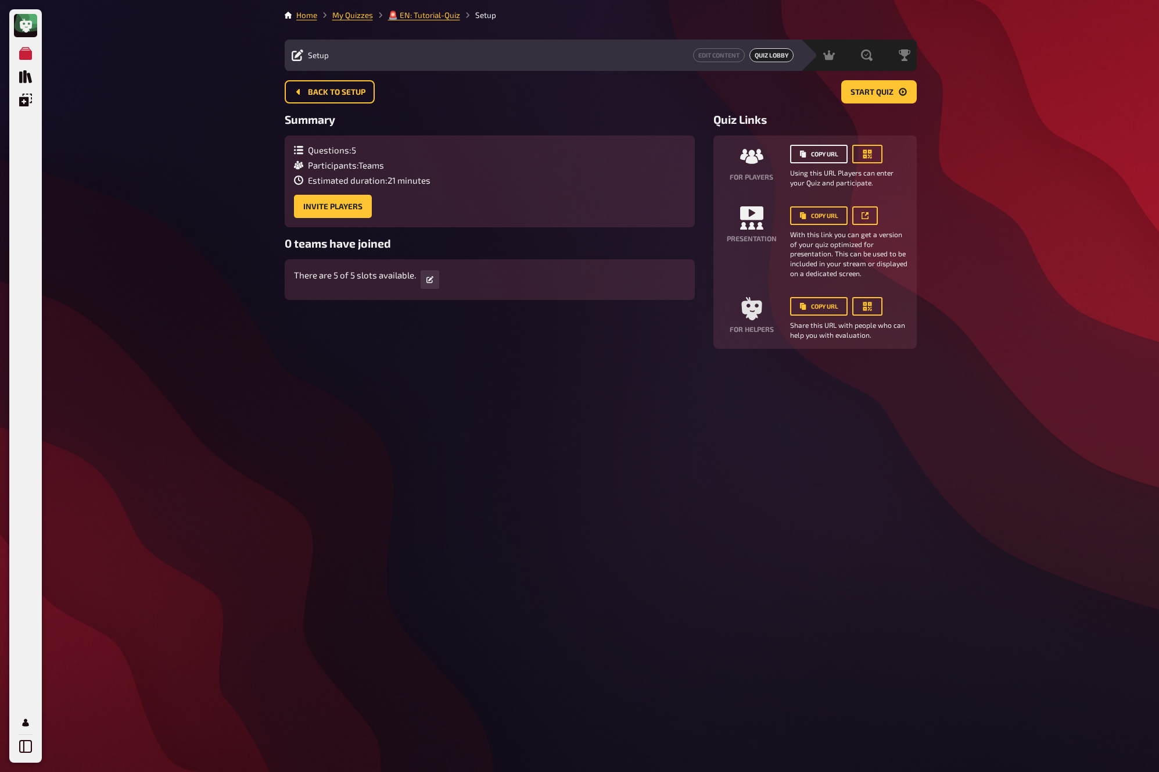
click at [834, 153] on button "Copy URL" at bounding box center [819, 154] width 58 height 19
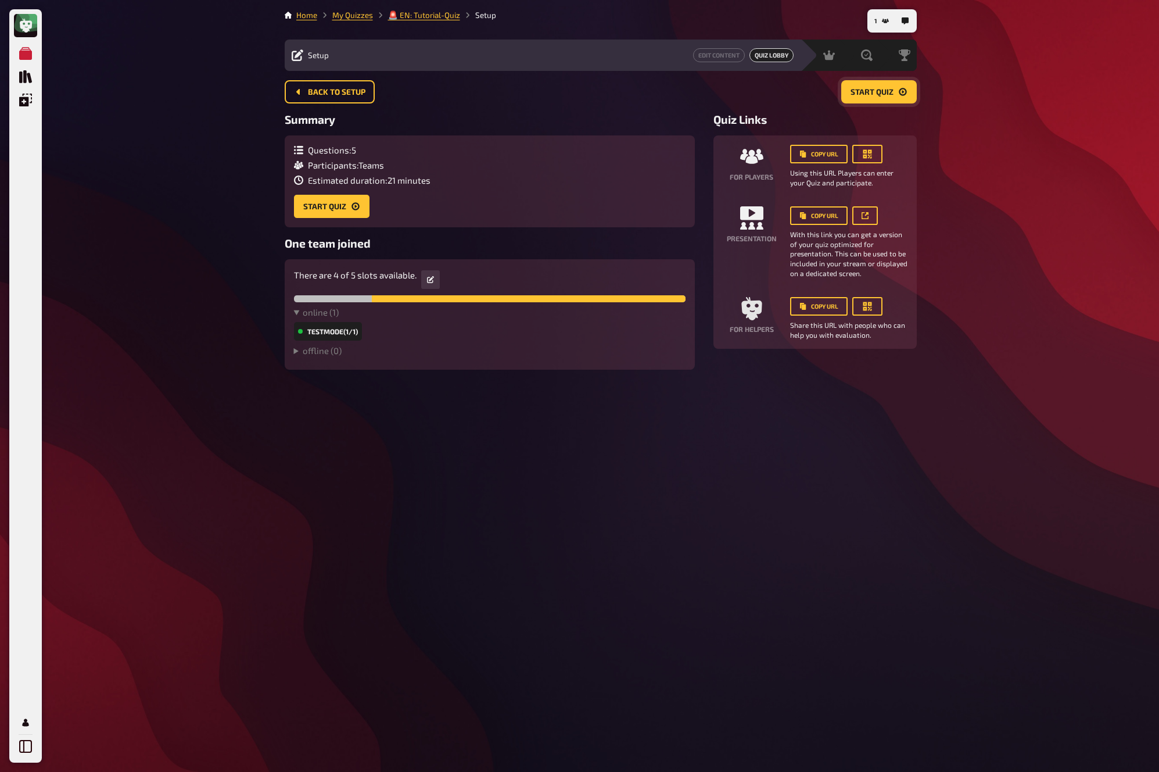
click at [882, 99] on button "Start Quiz" at bounding box center [879, 91] width 76 height 23
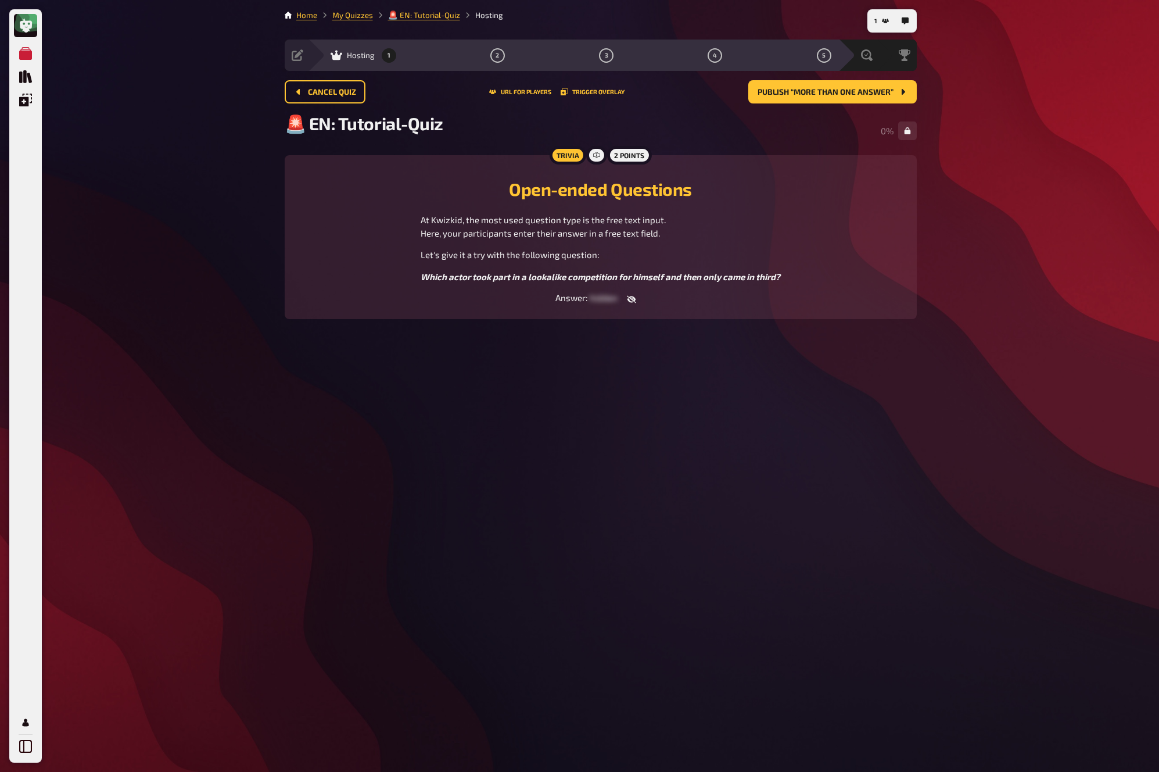
click at [630, 299] on icon "button" at bounding box center [631, 299] width 9 height 8
drag, startPoint x: 576, startPoint y: 299, endPoint x: 633, endPoint y: 298, distance: 56.9
click at [633, 298] on div "Answer : Charlie Chaplin" at bounding box center [601, 298] width 604 height 12
copy span "Charlie Chaplin"
click at [889, 84] on button "Publish “More than one answer”" at bounding box center [832, 91] width 168 height 23
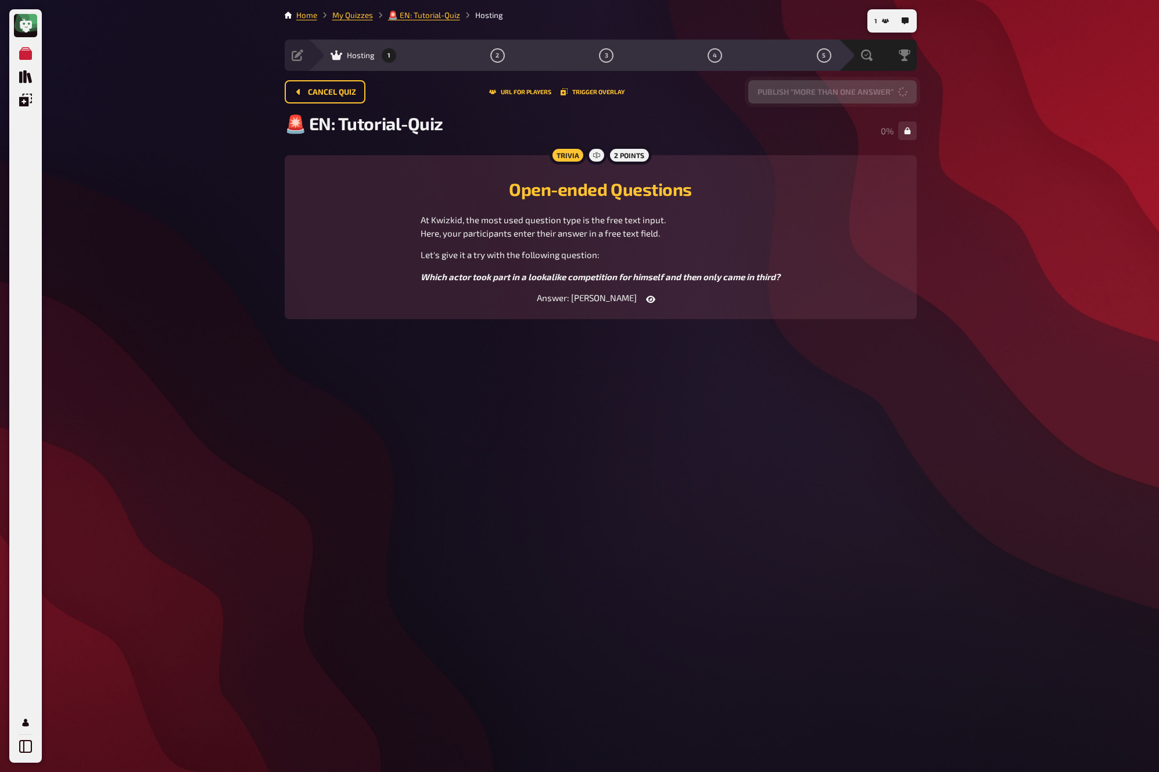
click at [889, 84] on button "Publish “More than one answer”" at bounding box center [832, 91] width 168 height 23
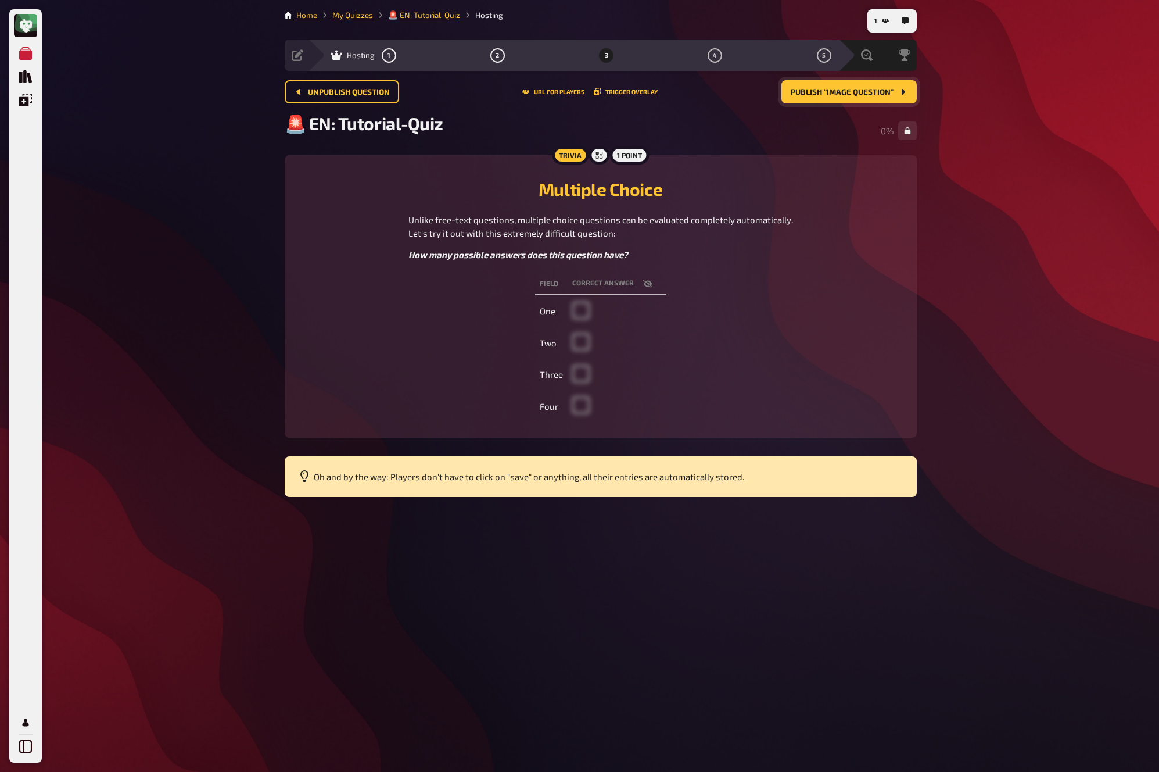
click at [889, 84] on button "Publish “Image Question”" at bounding box center [848, 91] width 135 height 23
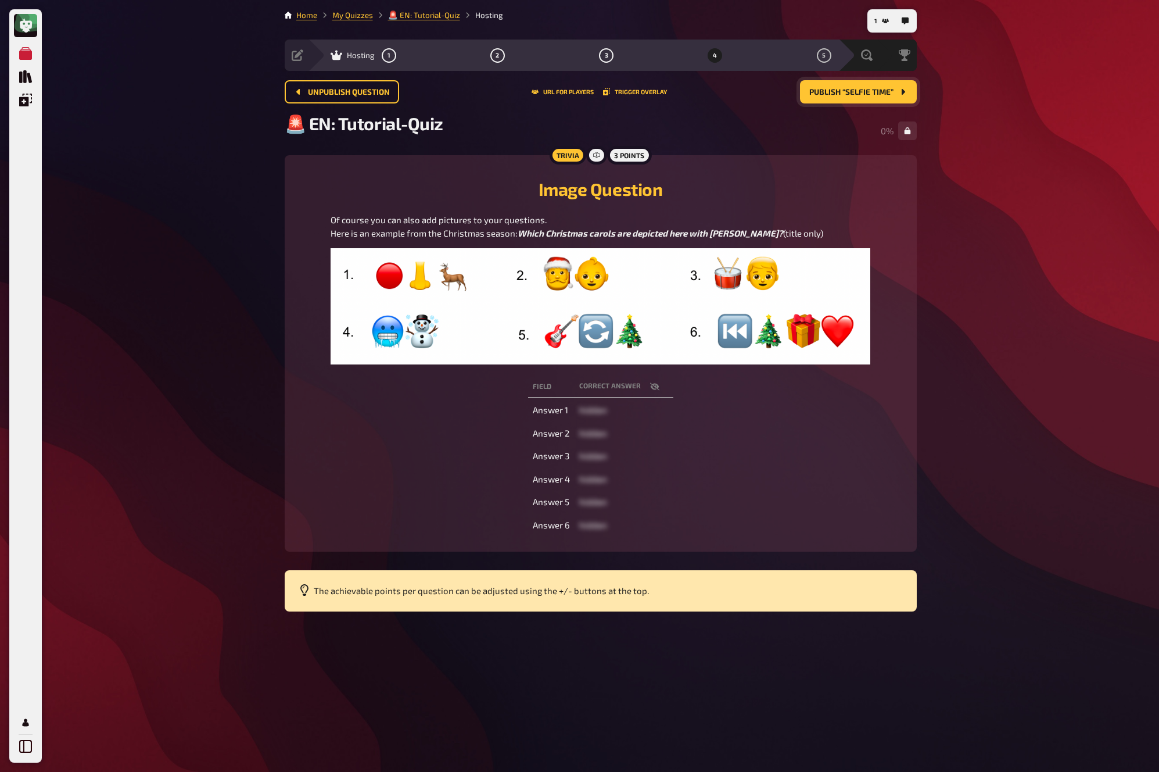
click at [889, 84] on button "Publish “Selfie Time”" at bounding box center [858, 91] width 117 height 23
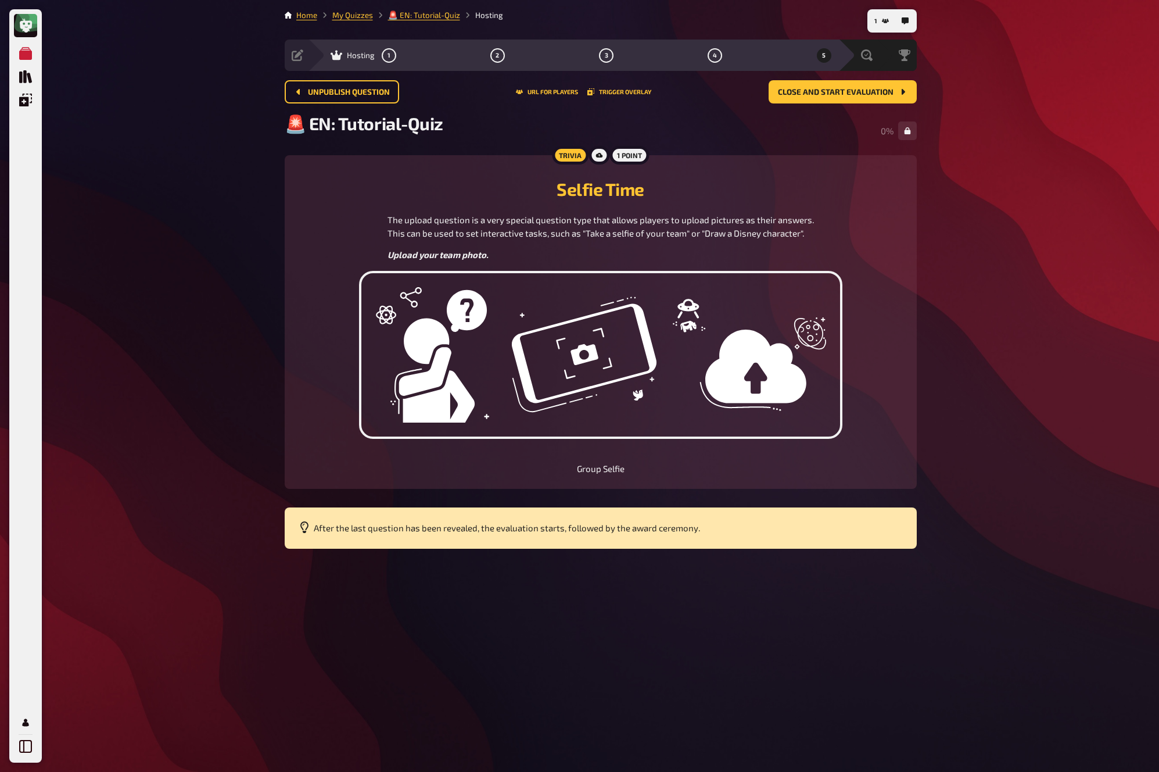
click at [860, 79] on main "Home My Quizzes 🚨 EN: Tutorial-Quiz Hosting Setup Edit Content Quiz Lobby Hosti…" at bounding box center [601, 278] width 632 height 539
click at [864, 97] on button "Close and start evaluation" at bounding box center [843, 91] width 148 height 23
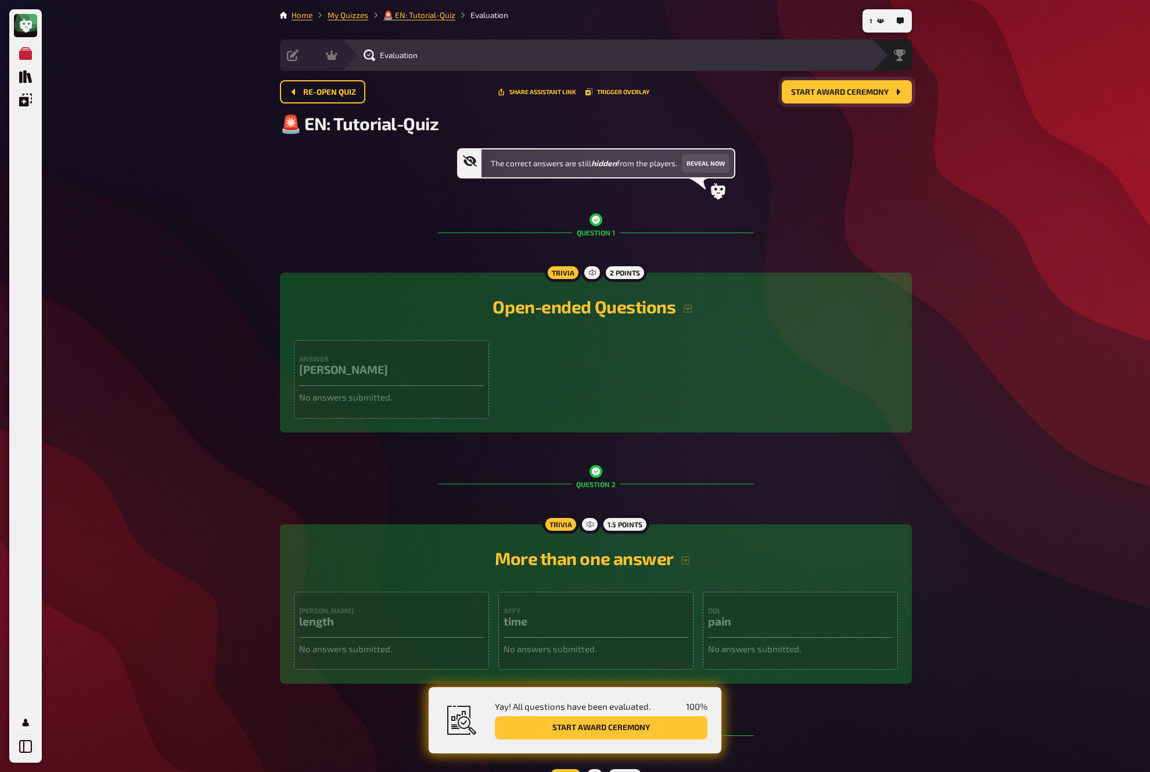
click at [870, 92] on span "Start award ceremony" at bounding box center [840, 92] width 98 height 8
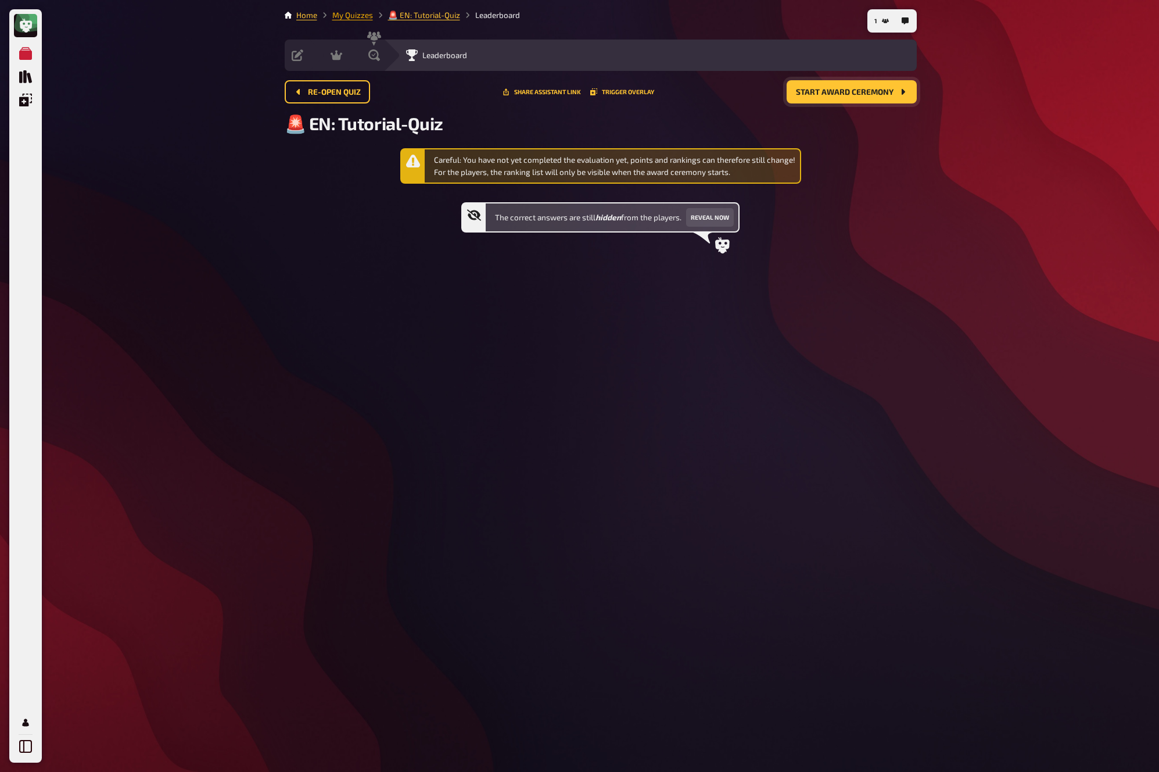
click at [346, 18] on link "My Quizzes" at bounding box center [352, 14] width 41 height 9
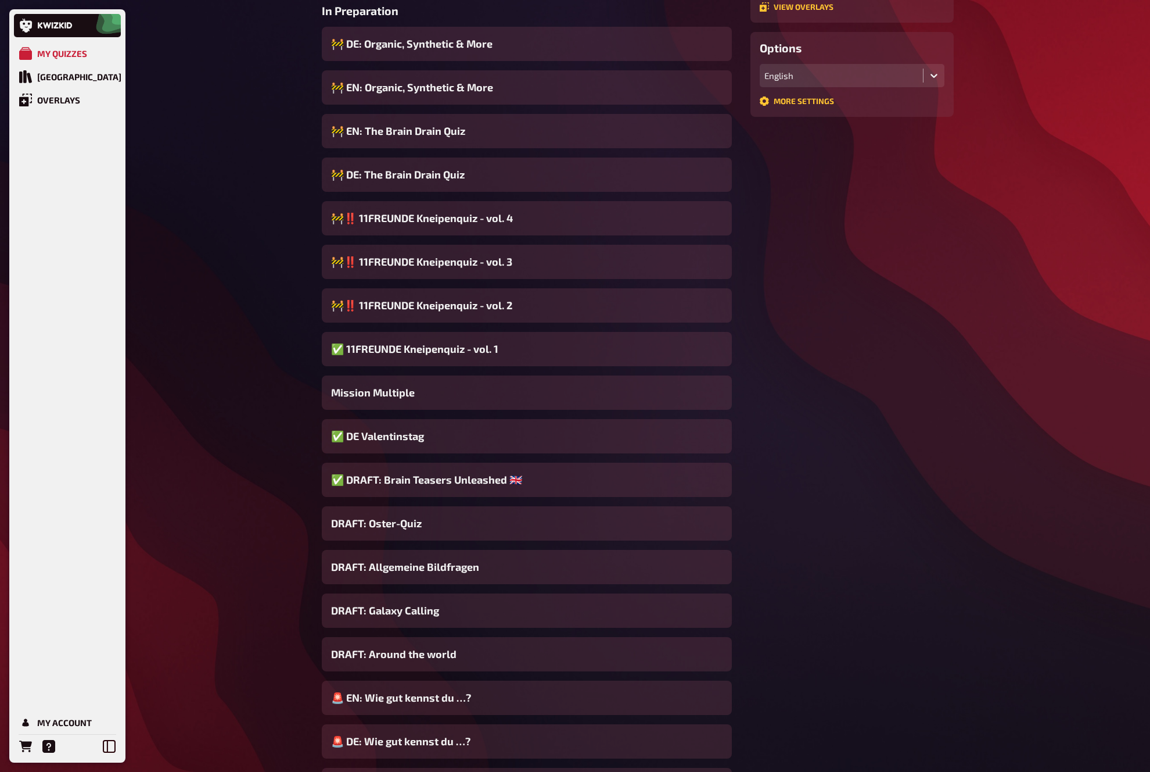
scroll to position [422, 0]
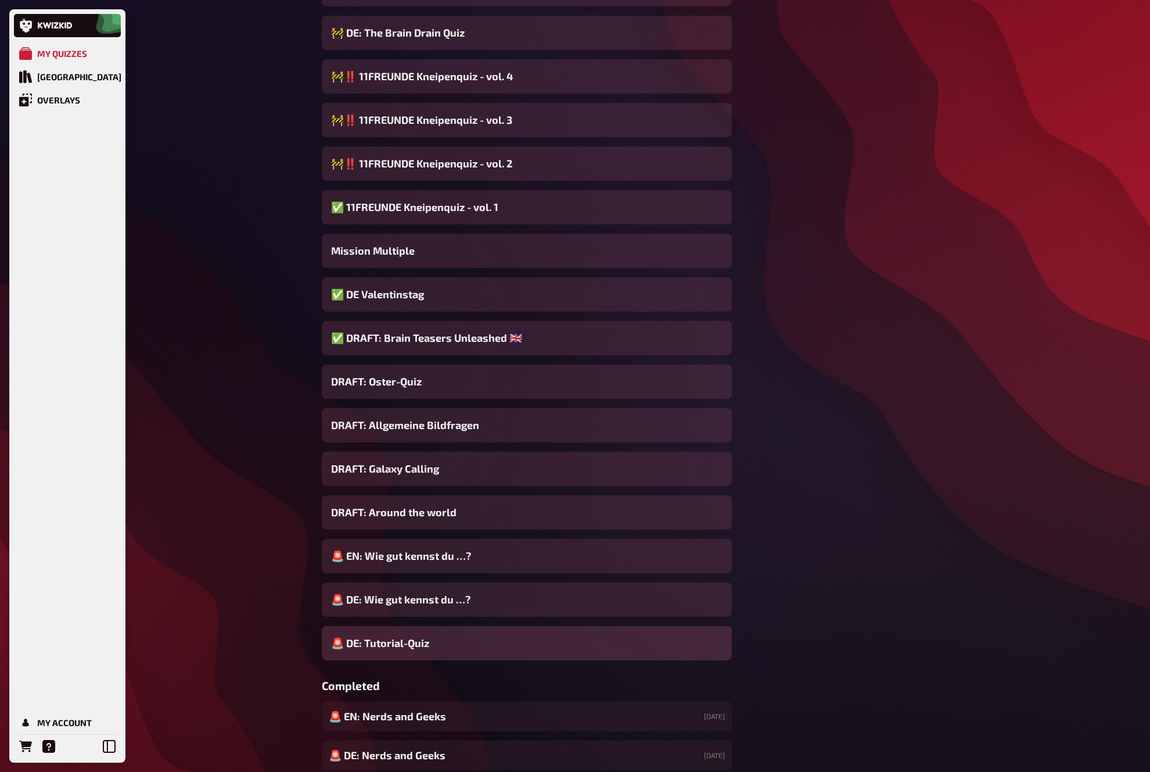
click at [410, 640] on span "🚨 DE: Tutorial-Quiz" at bounding box center [380, 643] width 98 height 16
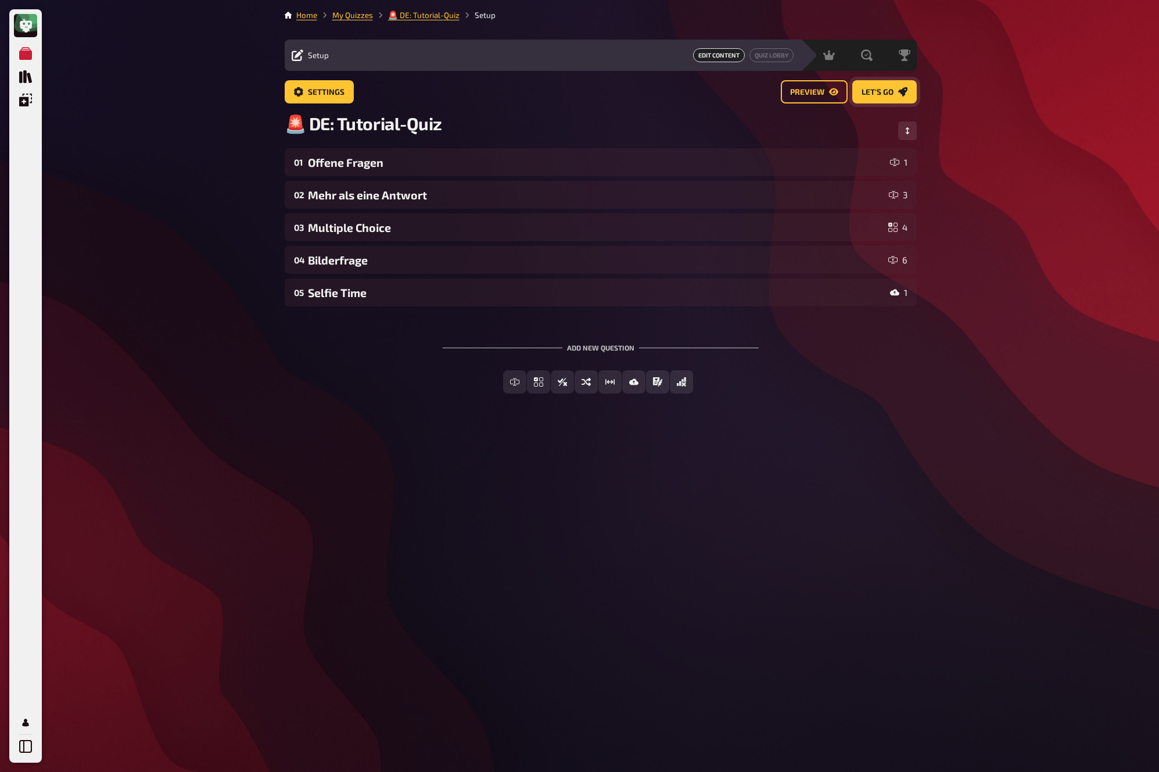
click at [884, 97] on link "Let's go" at bounding box center [884, 91] width 64 height 23
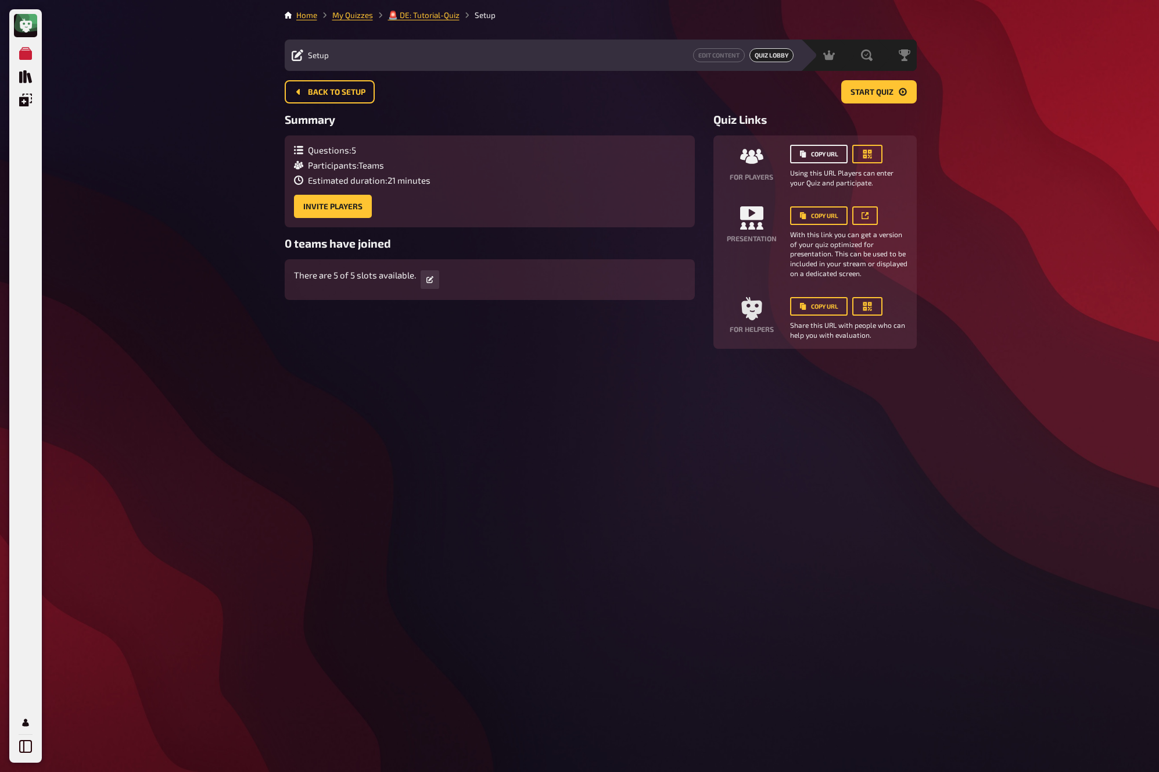
click at [814, 153] on button "Copy URL" at bounding box center [819, 154] width 58 height 19
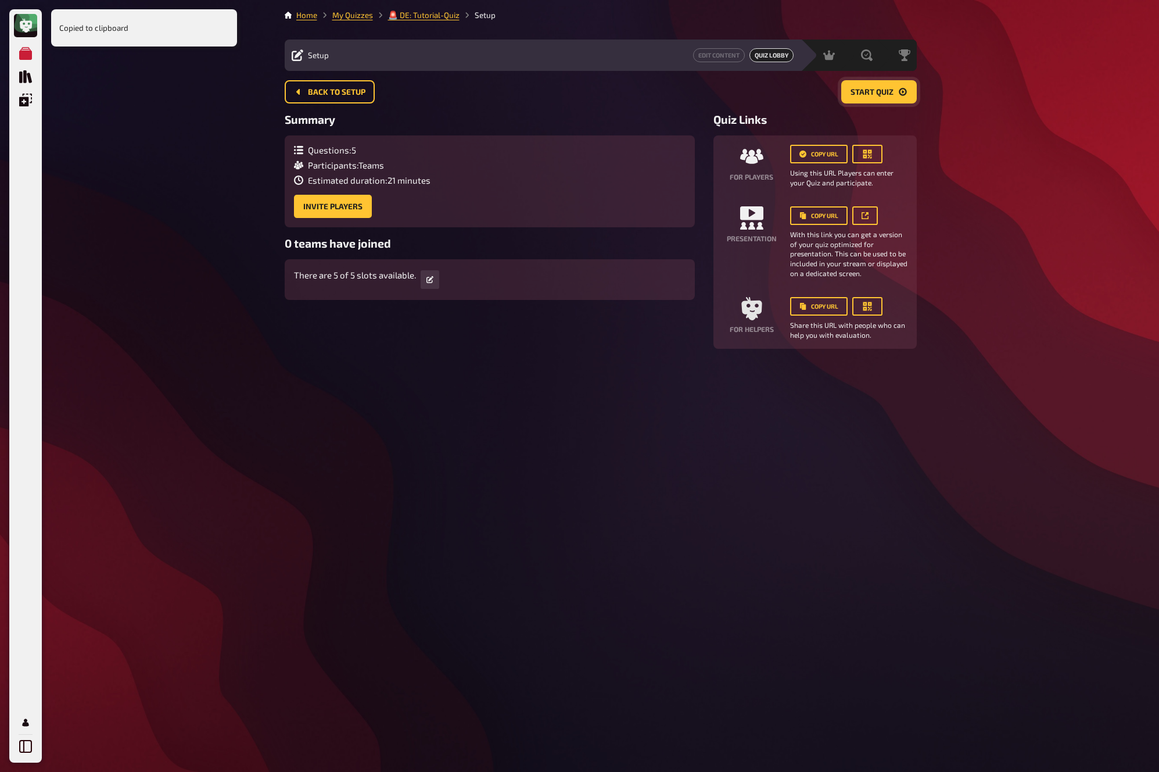
click at [888, 99] on button "Start Quiz" at bounding box center [879, 91] width 76 height 23
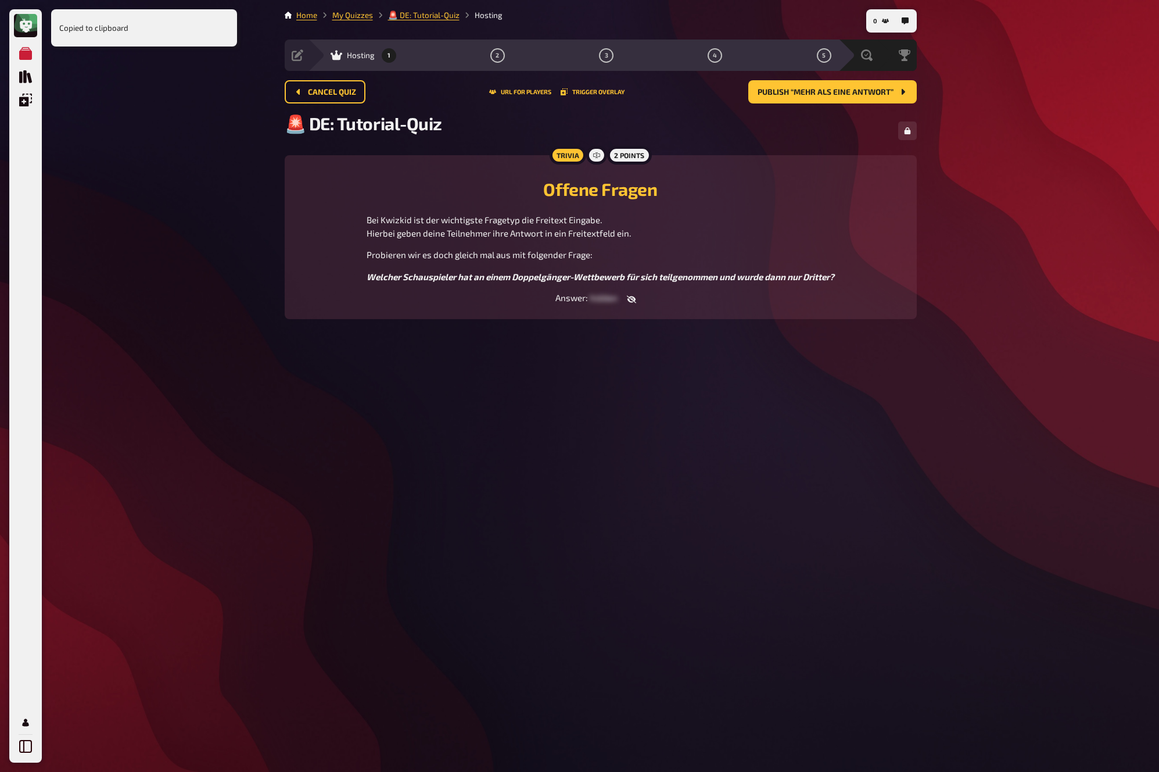
click at [632, 301] on icon "button" at bounding box center [631, 299] width 9 height 9
drag, startPoint x: 576, startPoint y: 298, endPoint x: 633, endPoint y: 297, distance: 57.5
click at [633, 297] on div "Answer : Charlie Chaplin" at bounding box center [601, 298] width 604 height 12
click at [871, 89] on span "Publish “Mehr als eine Antwort”" at bounding box center [826, 92] width 136 height 8
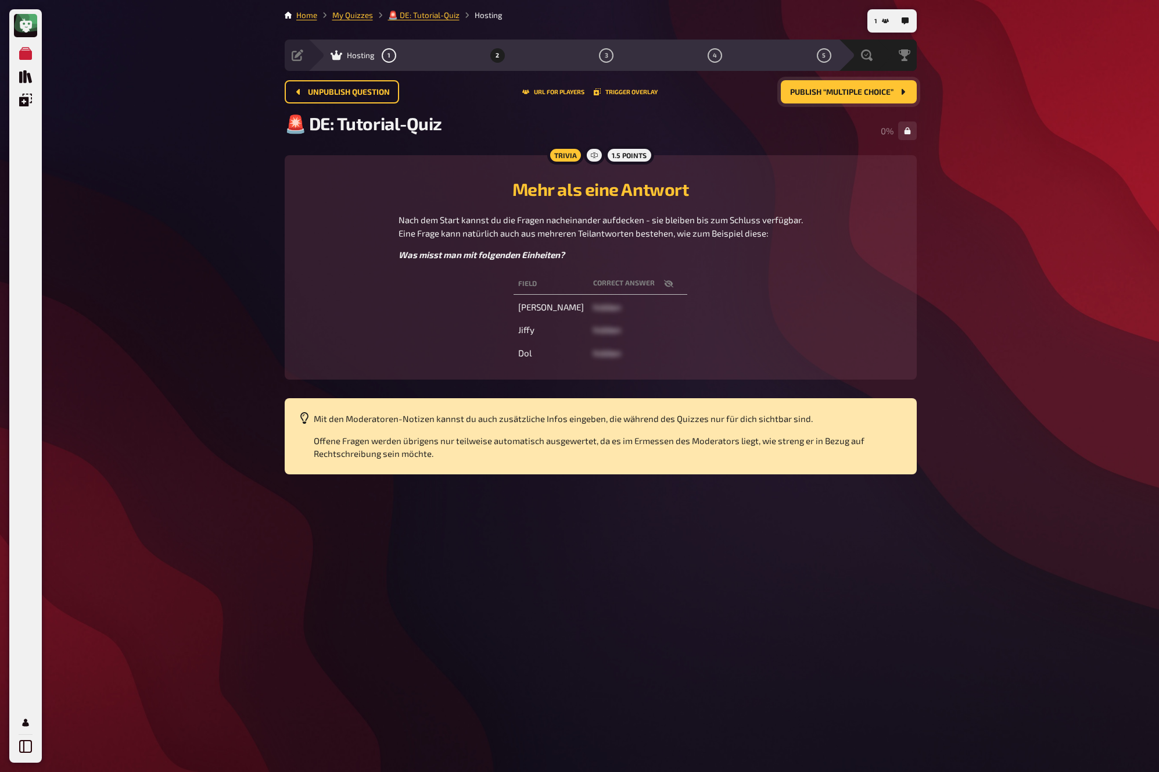
click at [871, 89] on span "Publish “Multiple Choice”" at bounding box center [841, 92] width 103 height 8
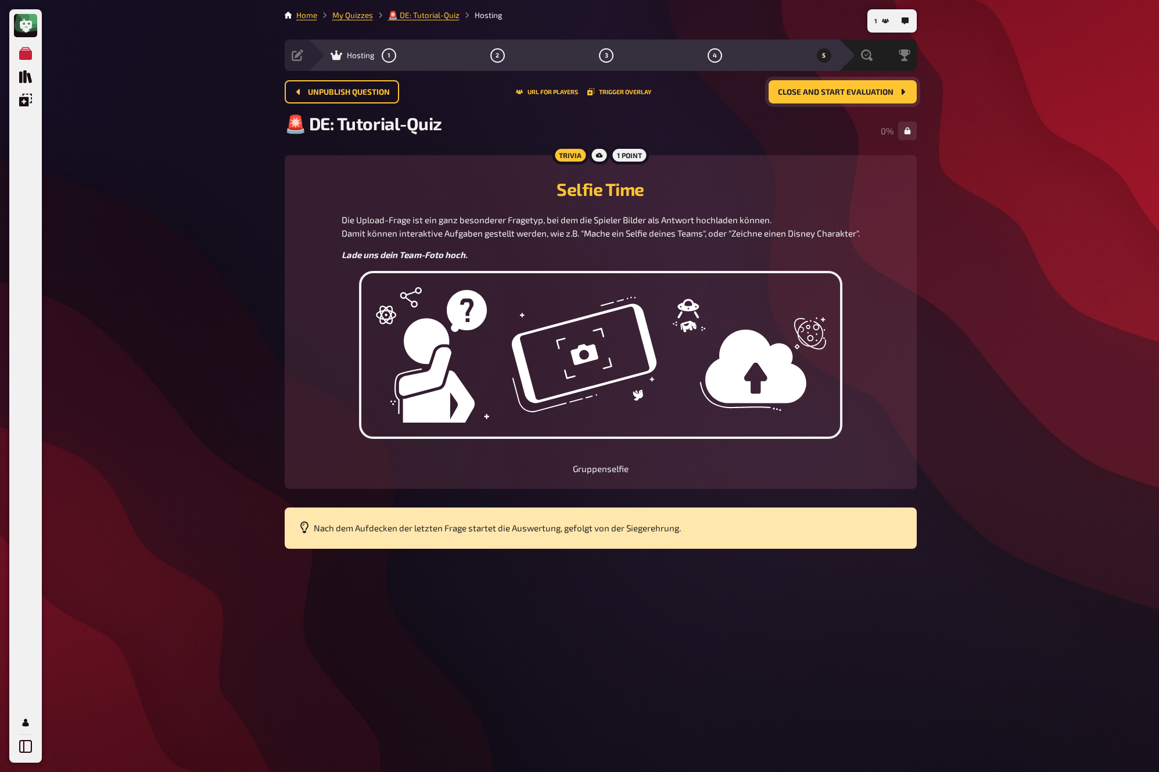
click at [871, 89] on button "Close and start evaluation" at bounding box center [843, 91] width 148 height 23
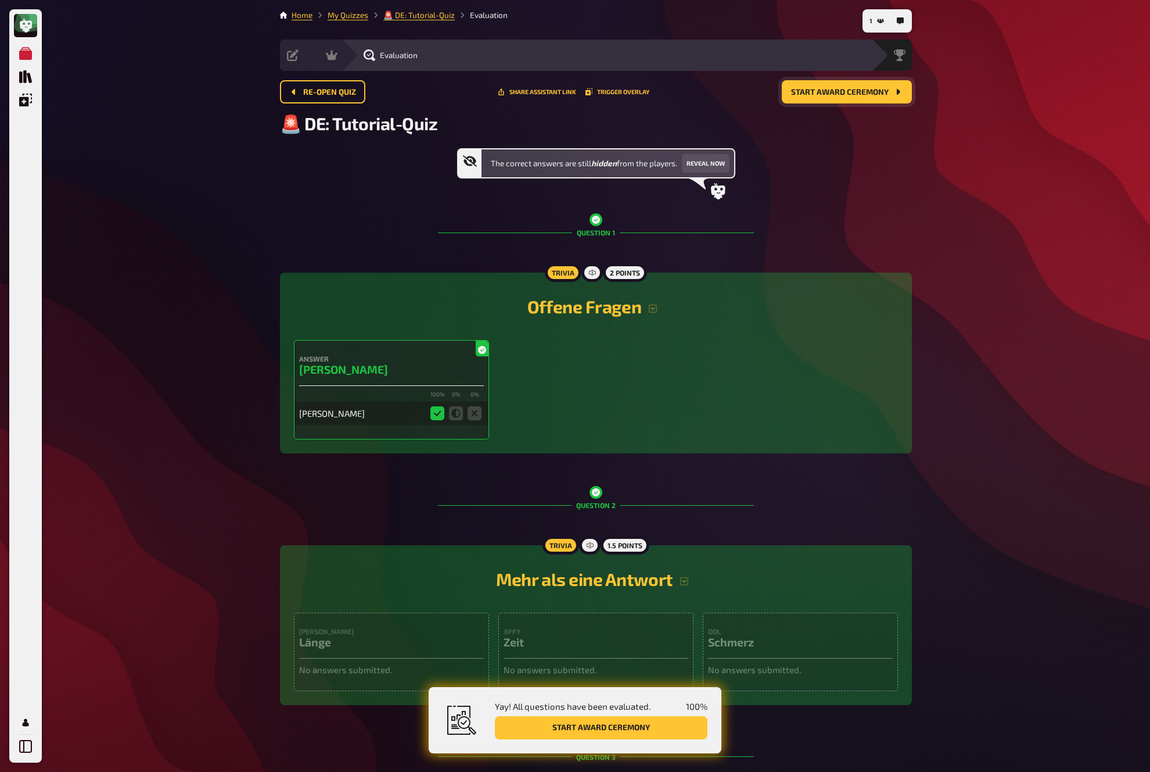
click at [871, 89] on span "Start award ceremony" at bounding box center [840, 92] width 98 height 8
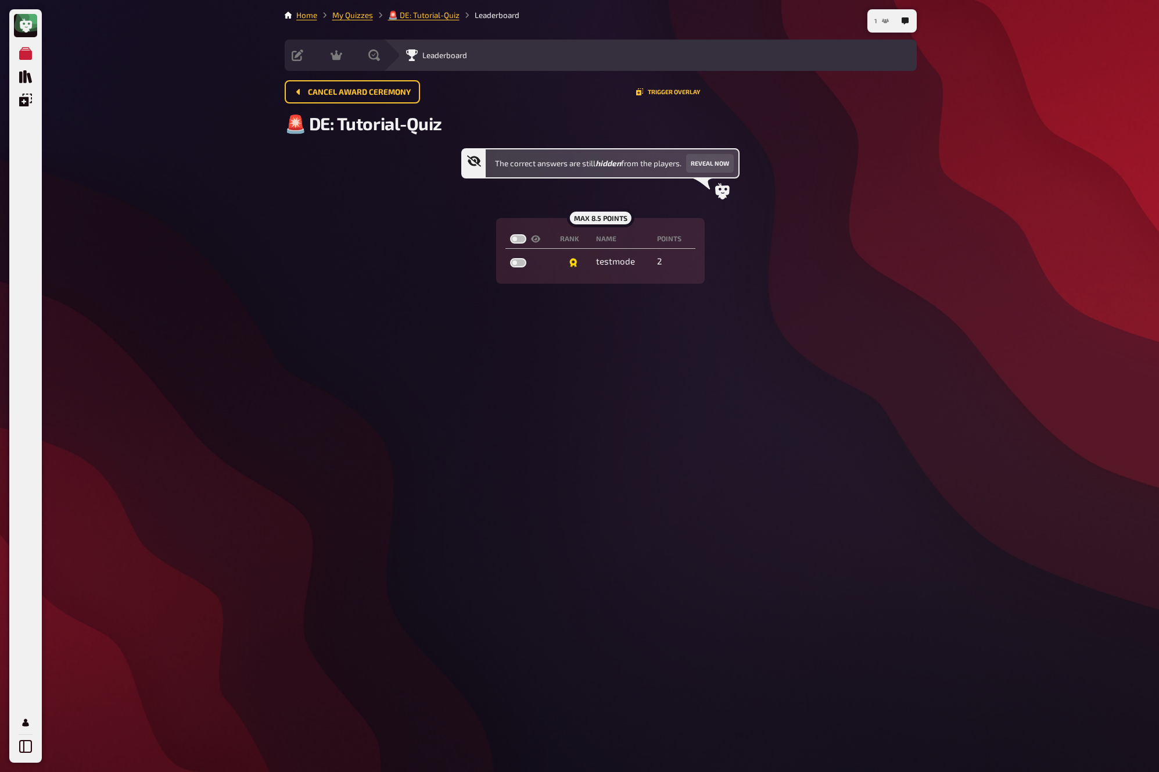
click at [878, 24] on button "1" at bounding box center [882, 21] width 24 height 19
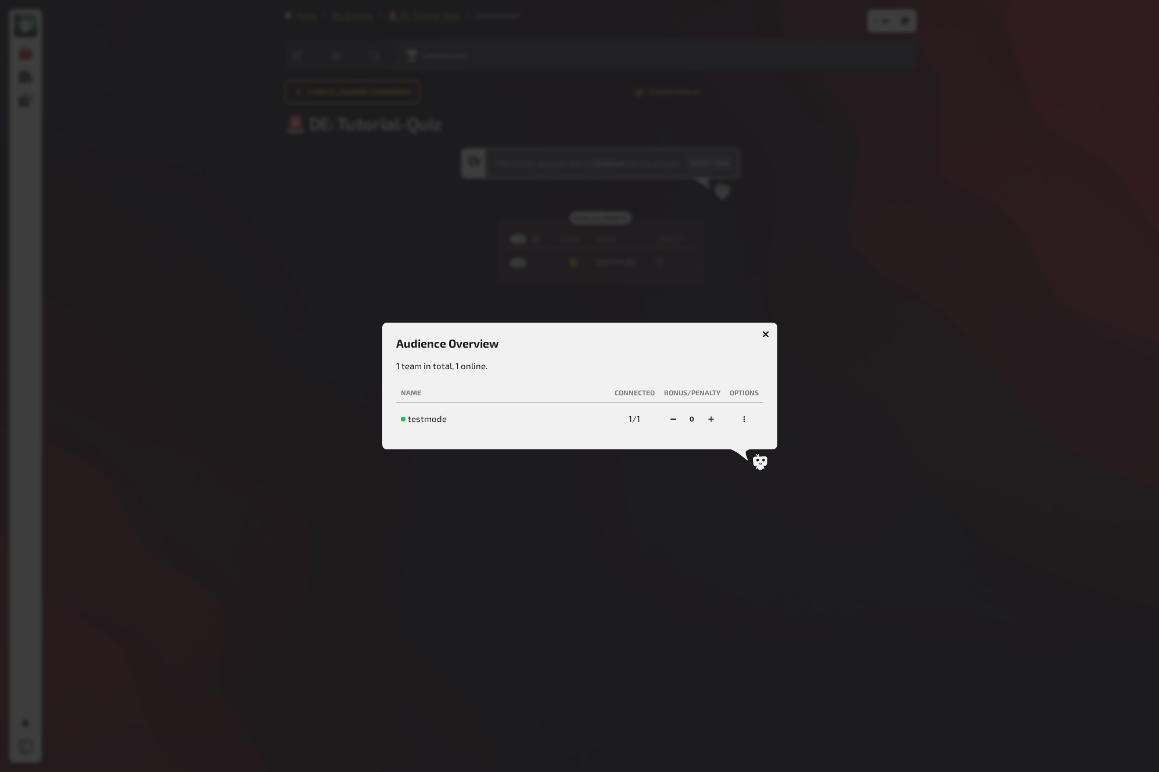
click at [907, 354] on div at bounding box center [579, 386] width 1159 height 772
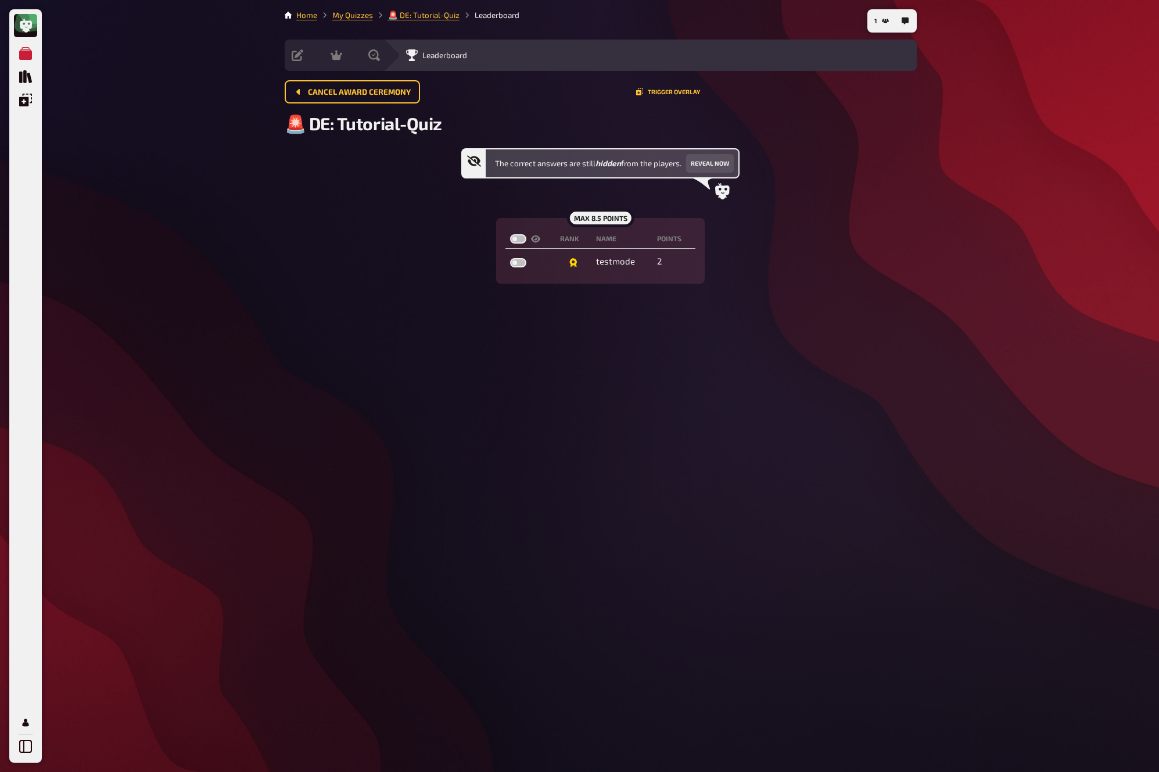
click at [908, 233] on div "The correct answers are still hidden from the players. Reveal now max 8.5 point…" at bounding box center [601, 215] width 632 height 135
click at [906, 218] on div "The correct answers are still hidden from the players. Reveal now max 8.5 point…" at bounding box center [601, 215] width 632 height 135
click at [903, 156] on div "The correct answers are still hidden from the players. Reveal now max 8.5 point…" at bounding box center [601, 215] width 632 height 135
click at [920, 118] on div "1 Home My Quizzes 🚨 DE: Tutorial-Quiz Leaderboard Setup Edit Content Quiz Lobby…" at bounding box center [600, 386] width 651 height 772
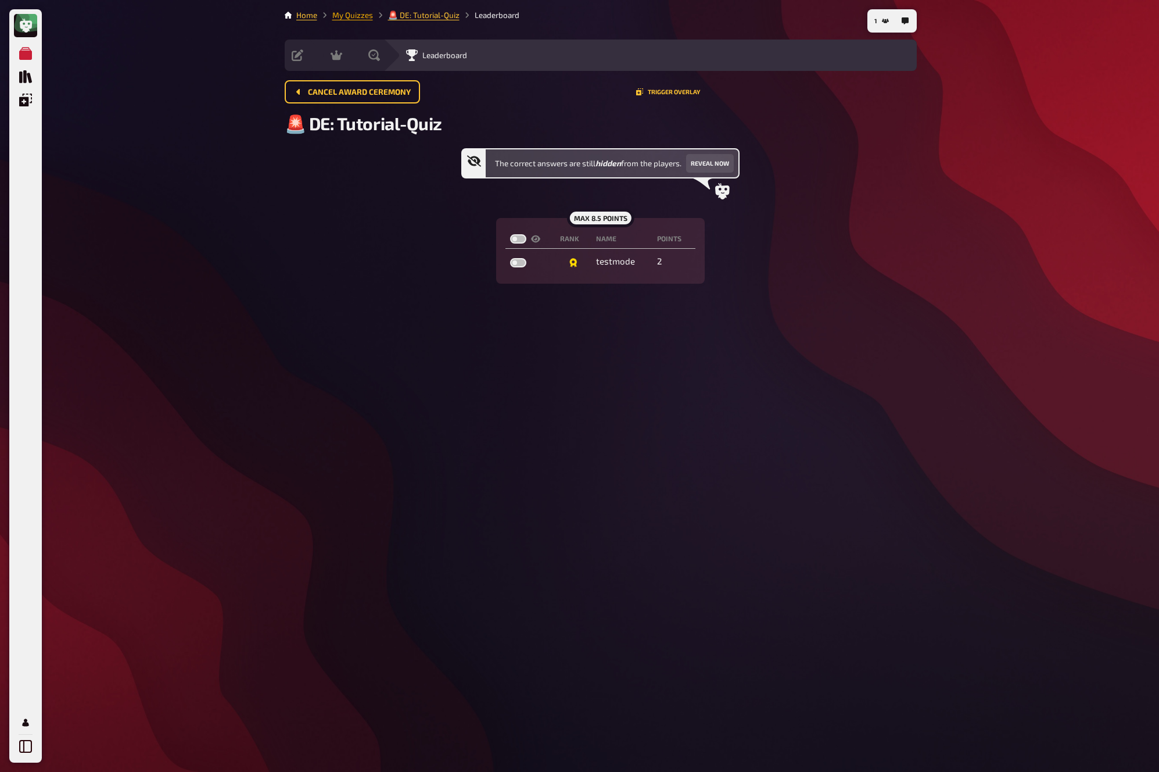
click at [347, 14] on link "My Quizzes" at bounding box center [352, 14] width 41 height 9
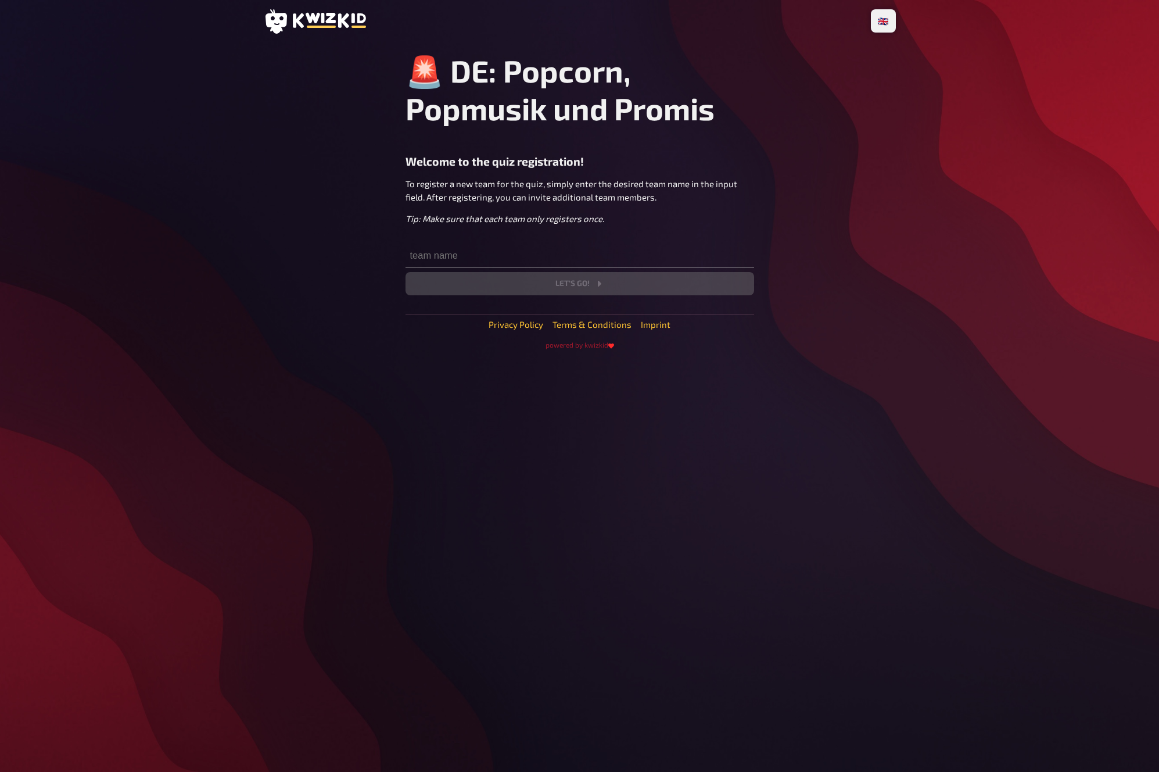
click at [493, 242] on div "🚨 DE: Popcorn, Popmusik und Promis Welcome to the quiz registration! To registe…" at bounding box center [580, 173] width 349 height 243
click at [493, 252] on input "text" at bounding box center [580, 255] width 349 height 23
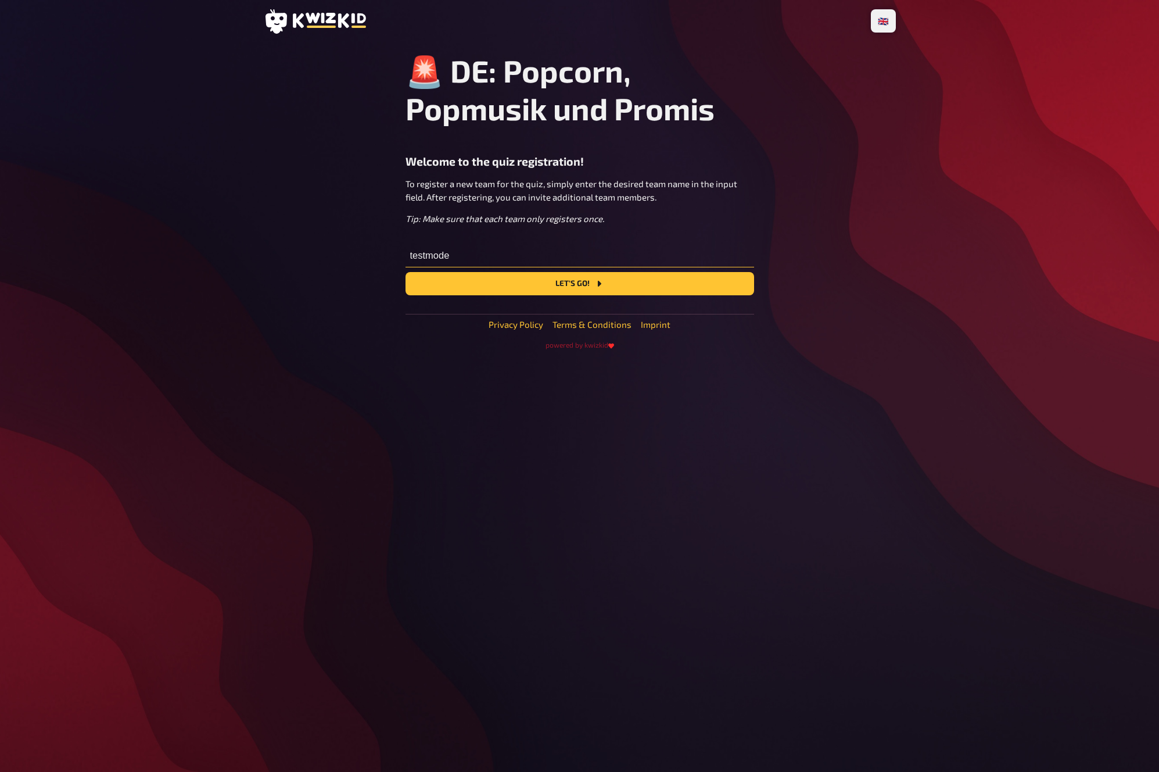
type input "testmode"
click at [406, 272] on button "Let's go!" at bounding box center [580, 283] width 349 height 23
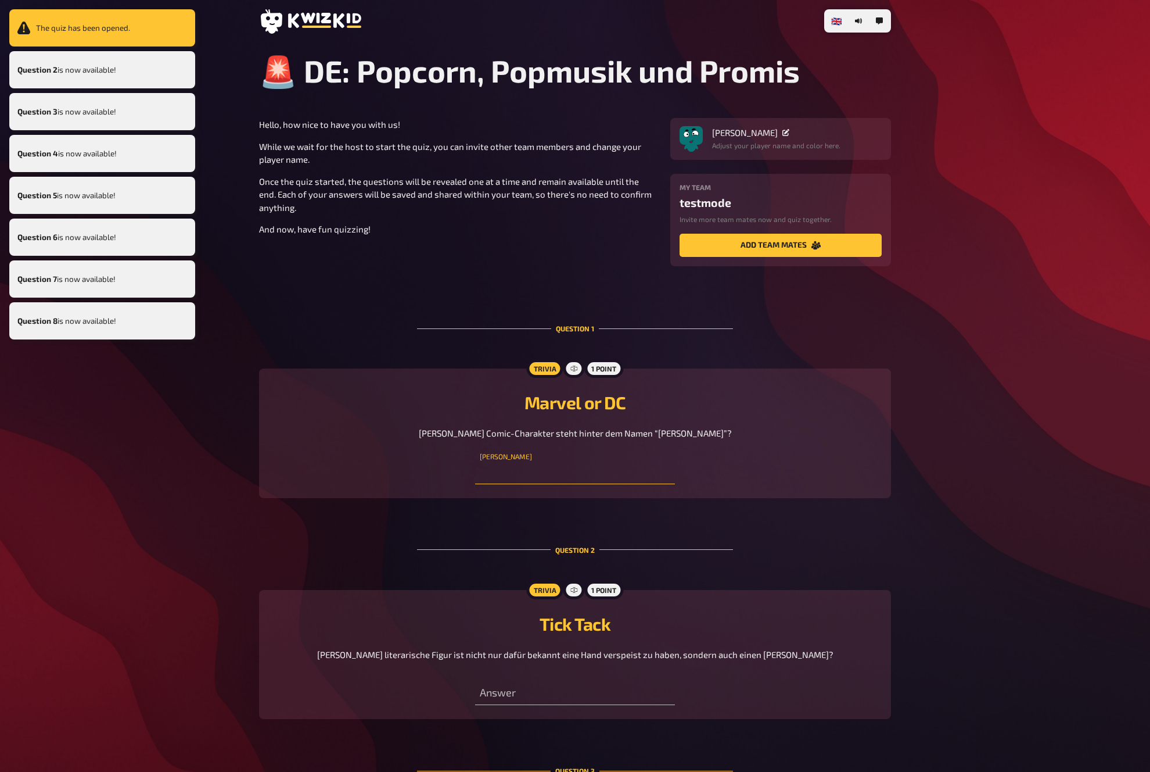
click at [584, 483] on input "text" at bounding box center [574, 472] width 199 height 23
type input "the riddler"
drag, startPoint x: 998, startPoint y: 101, endPoint x: 988, endPoint y: 73, distance: 29.9
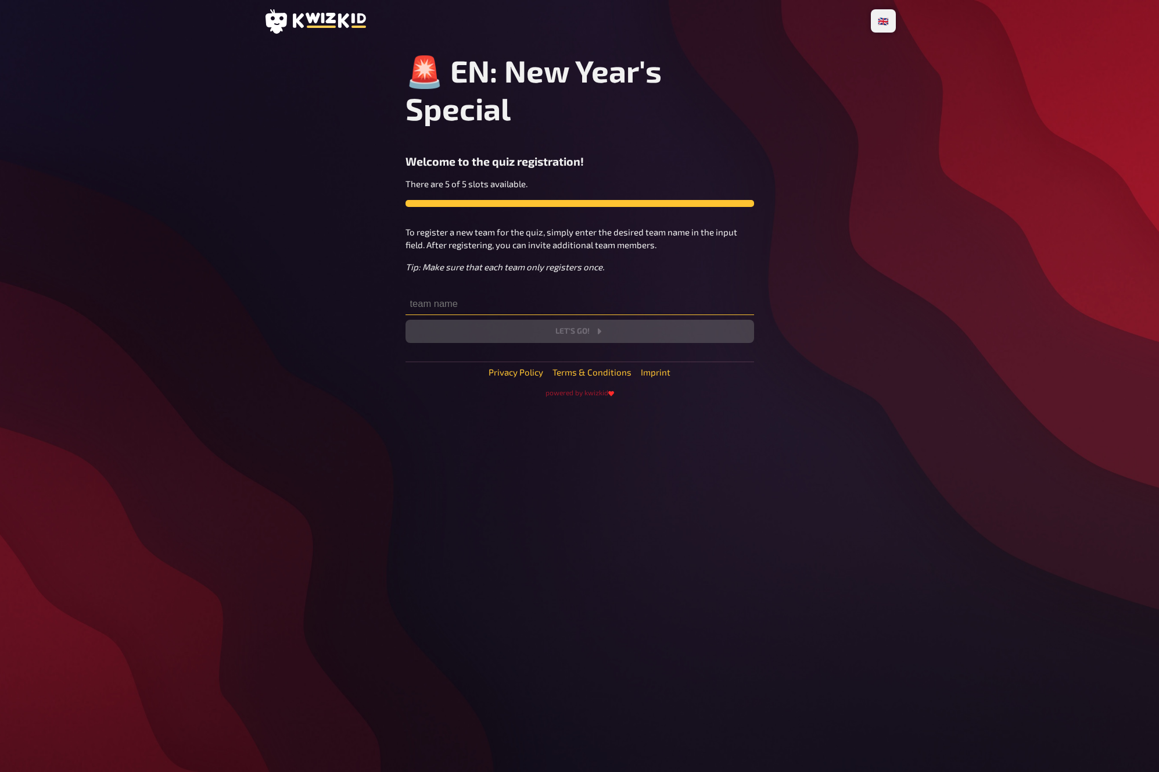
click at [478, 308] on input "text" at bounding box center [580, 303] width 349 height 23
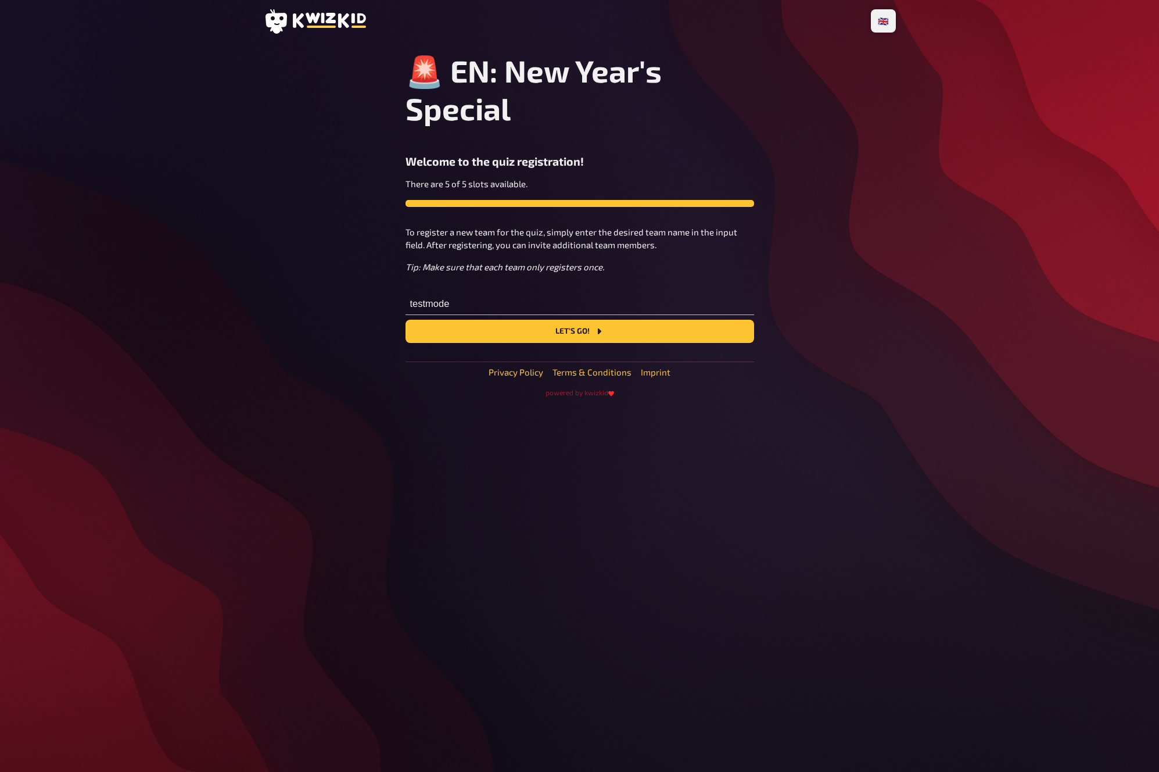
type input "testmode"
click at [406, 320] on button "Let's go!" at bounding box center [580, 331] width 349 height 23
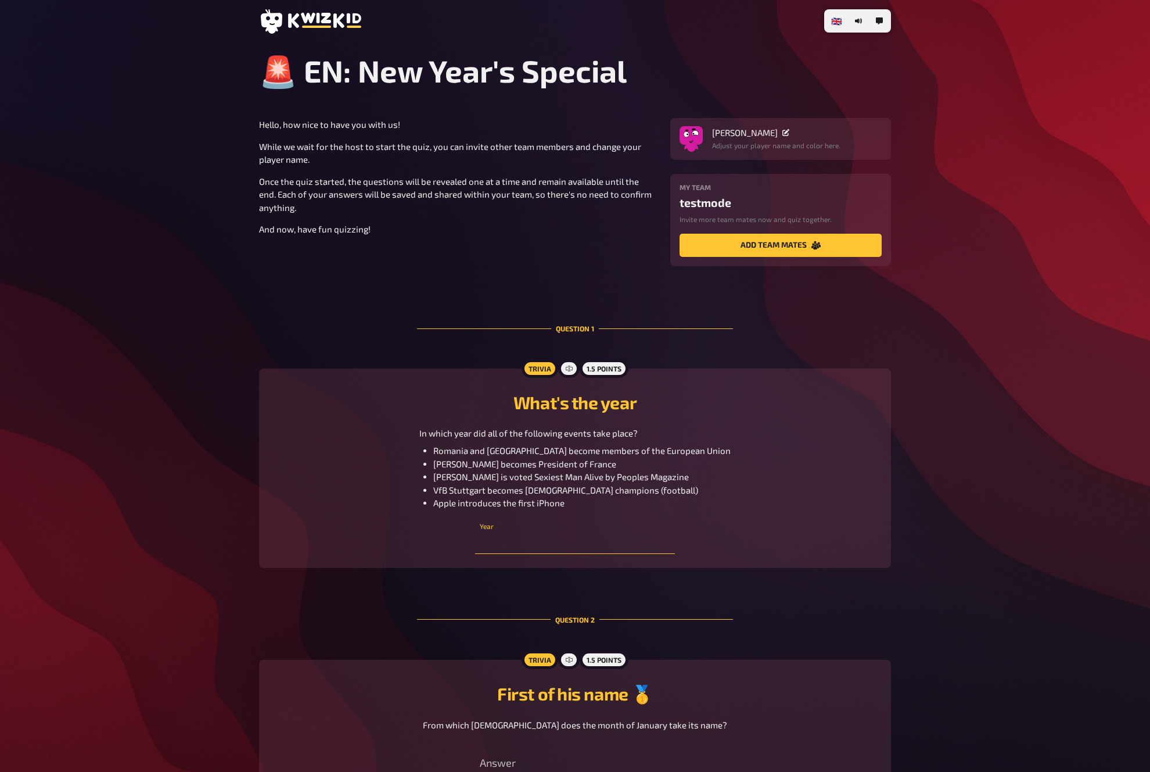
click at [580, 548] on input "text" at bounding box center [574, 541] width 199 height 23
type input "2007"
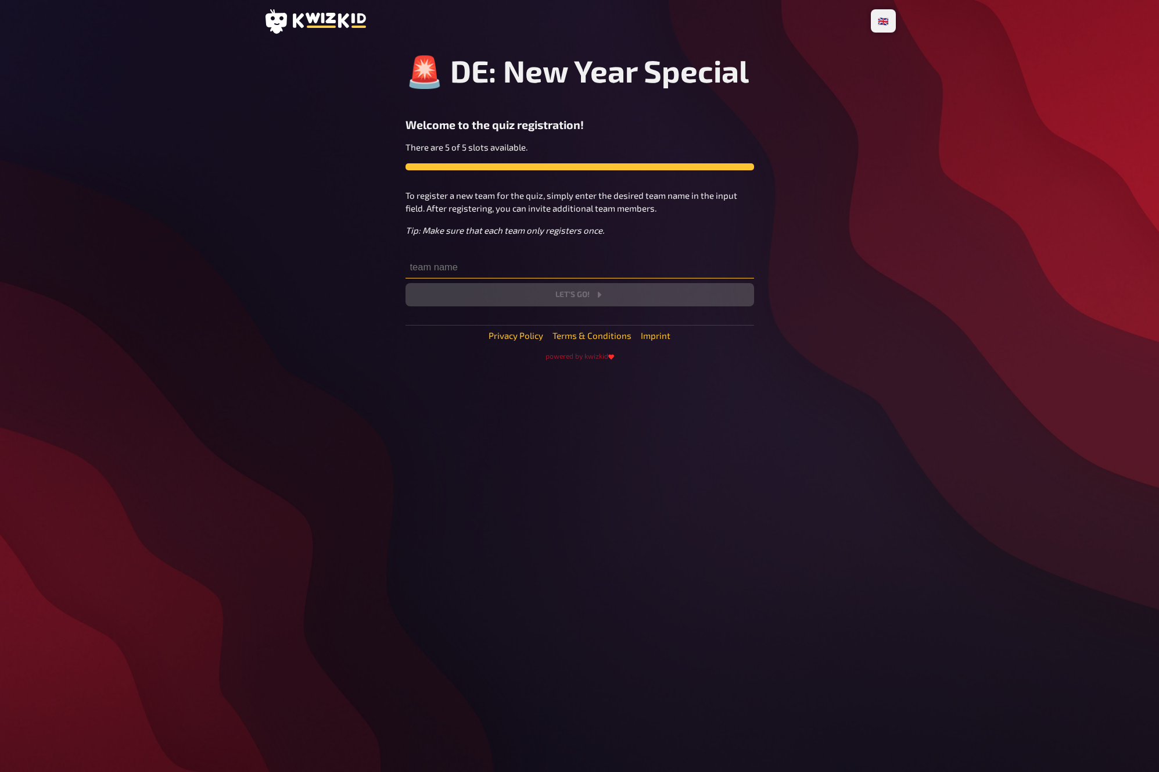
click at [457, 270] on input "text" at bounding box center [580, 266] width 349 height 23
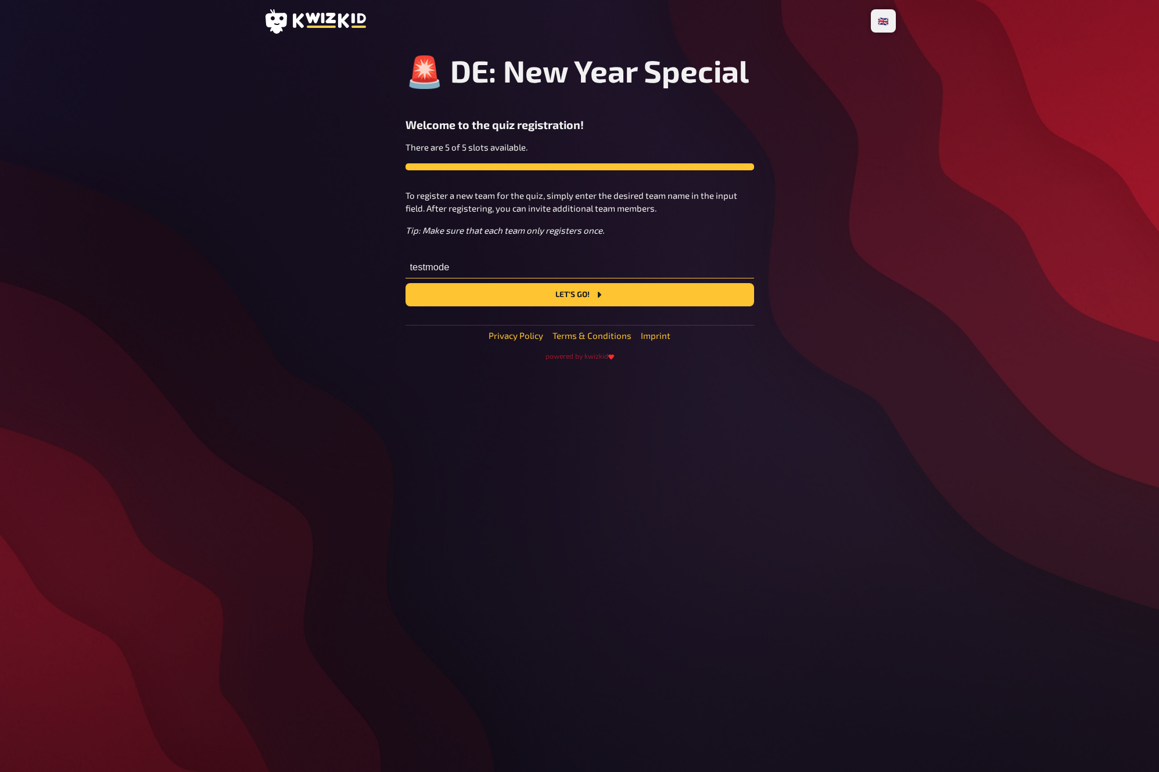
type input "testmode"
click at [406, 283] on button "Let's go!" at bounding box center [580, 294] width 349 height 23
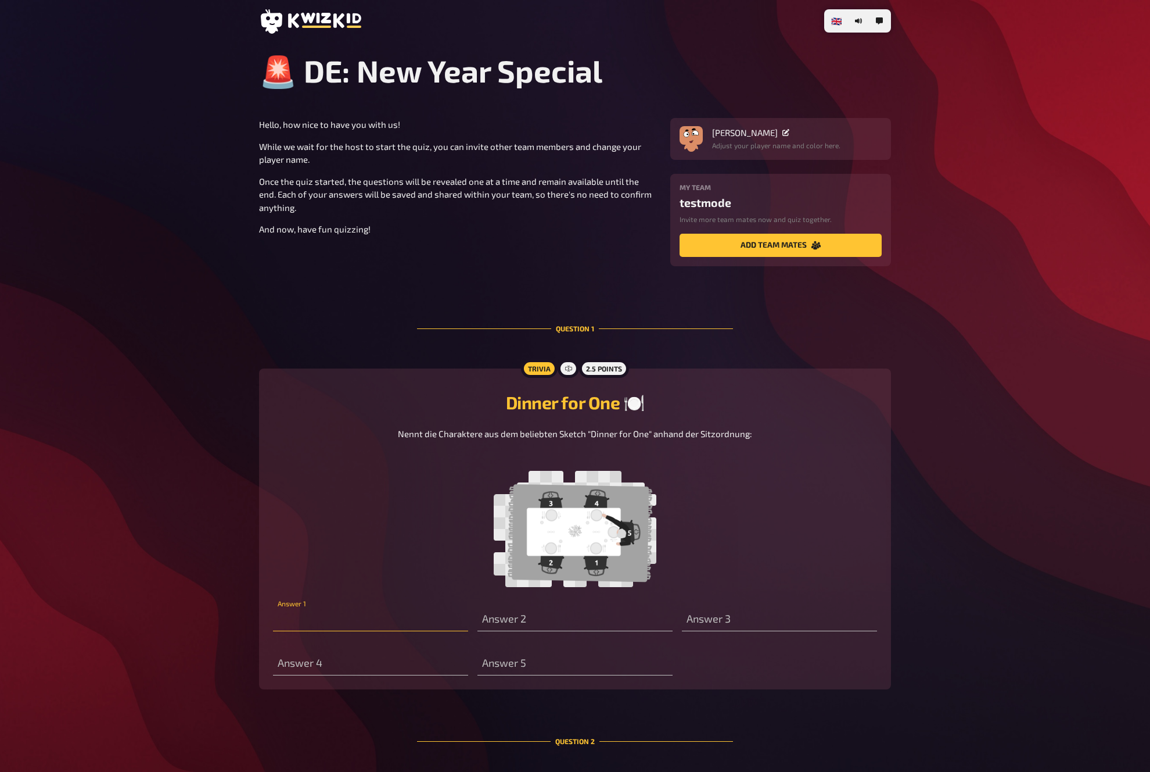
click at [378, 619] on input "text" at bounding box center [370, 619] width 195 height 23
type input "sir toby"
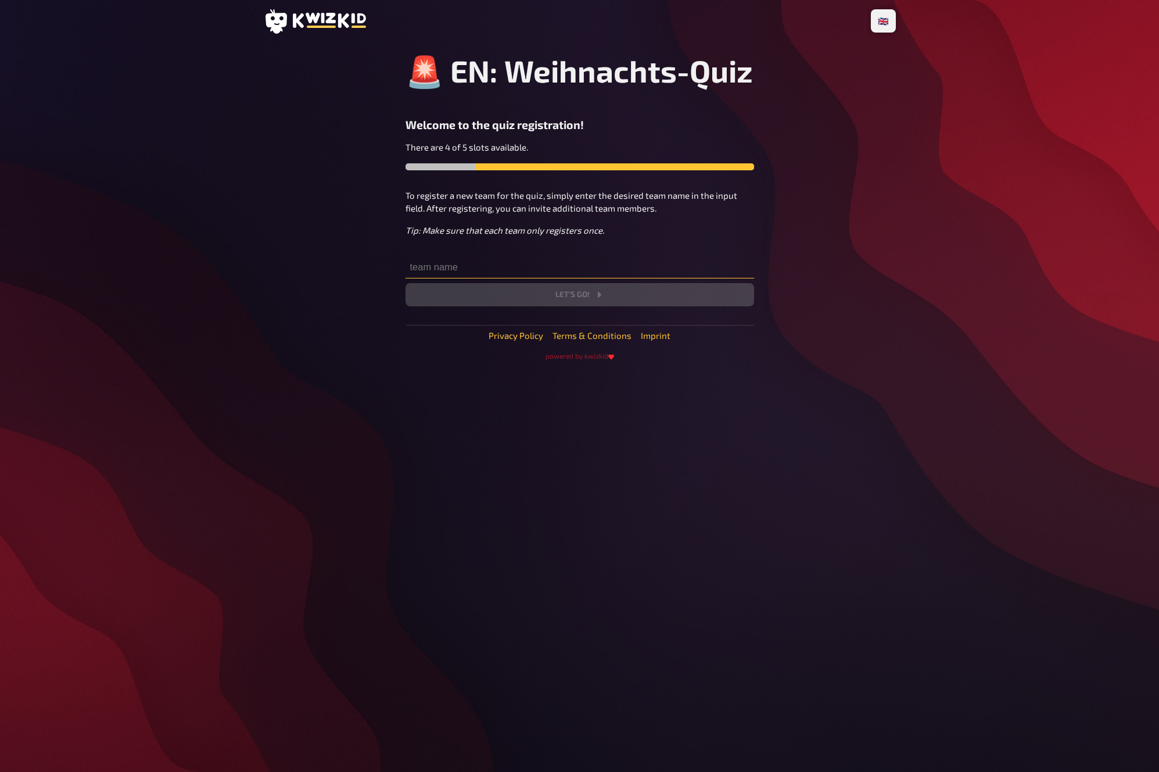
click at [568, 274] on input "text" at bounding box center [580, 266] width 349 height 23
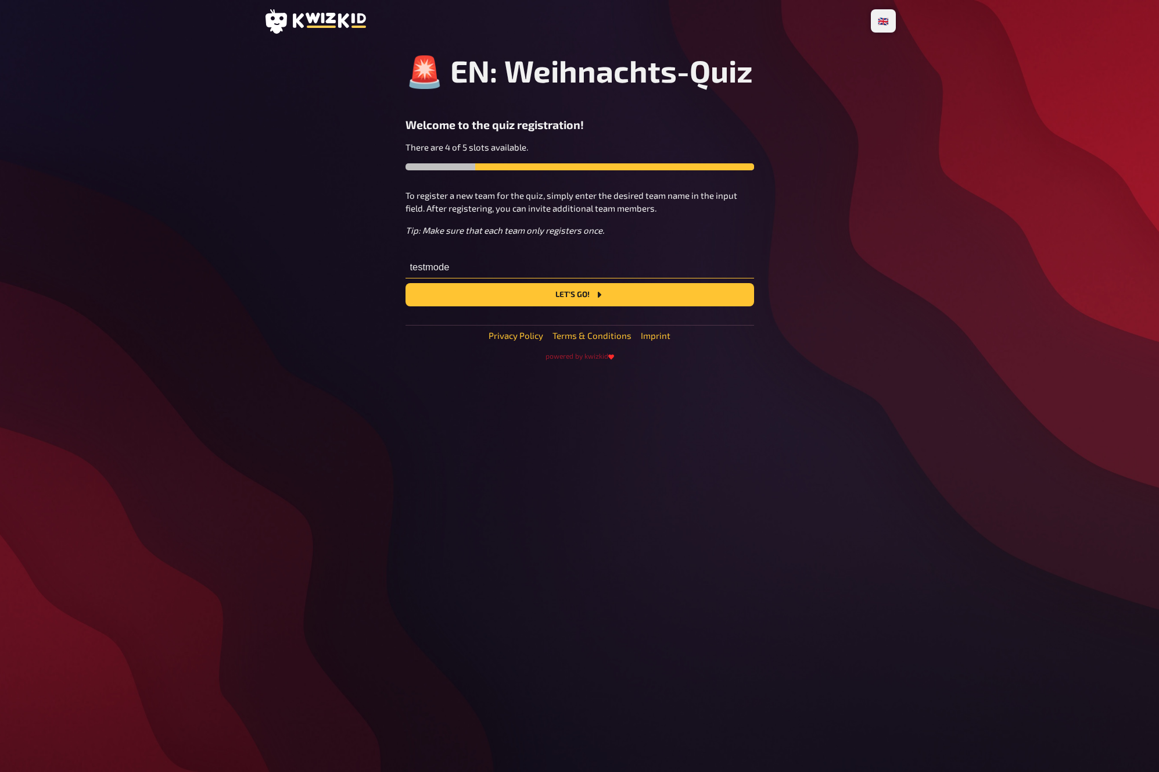
type input "testmode"
click at [406, 283] on button "Let's go!" at bounding box center [580, 294] width 349 height 23
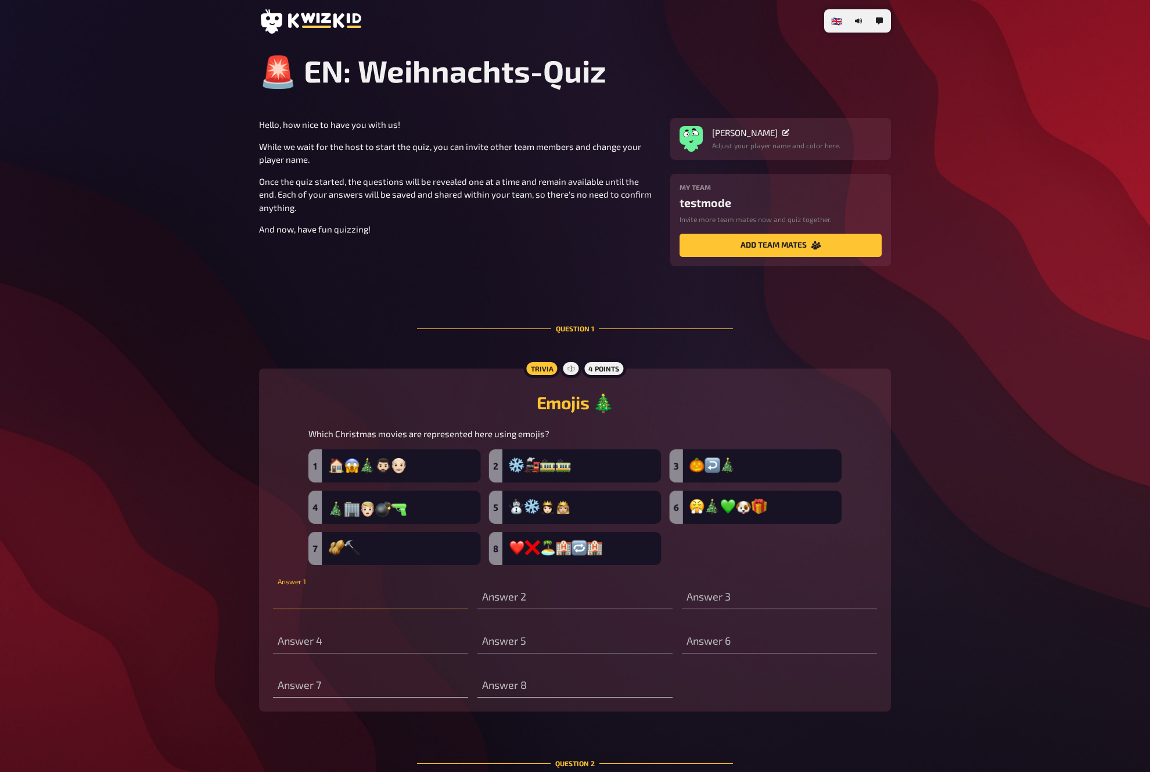
click at [378, 609] on input "text" at bounding box center [370, 597] width 195 height 23
type input "home alone"
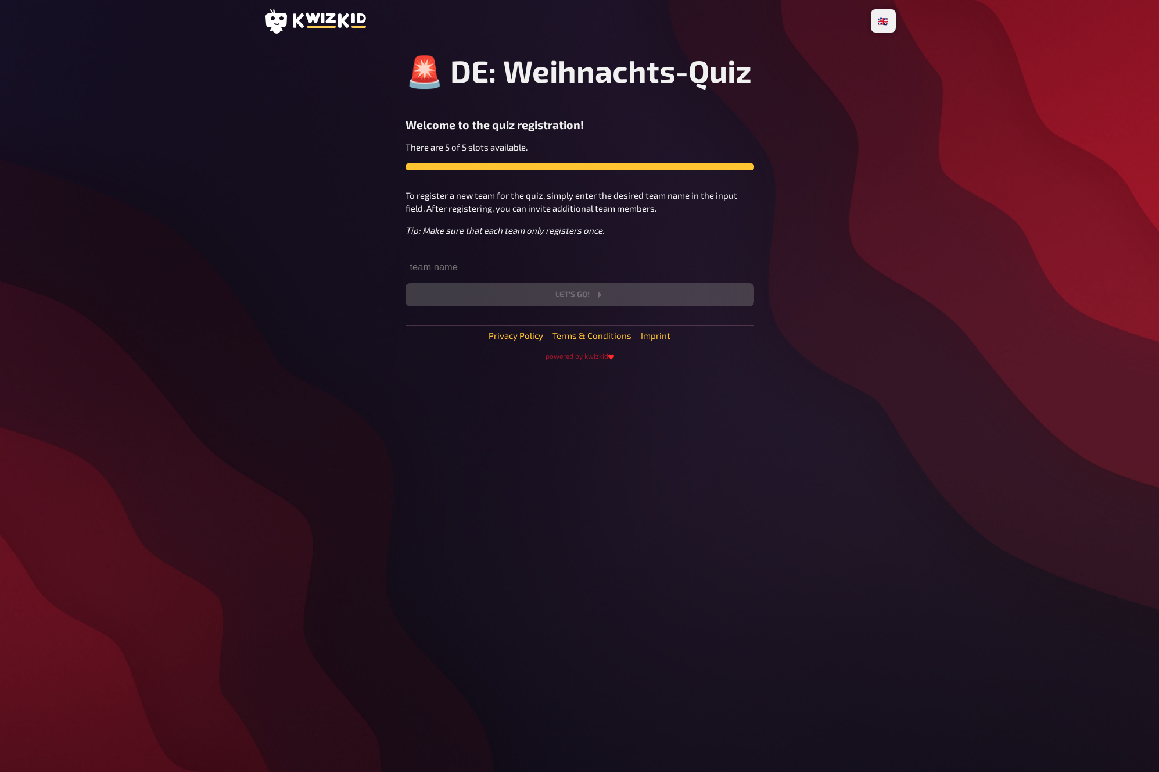
click at [491, 260] on input "text" at bounding box center [580, 266] width 349 height 23
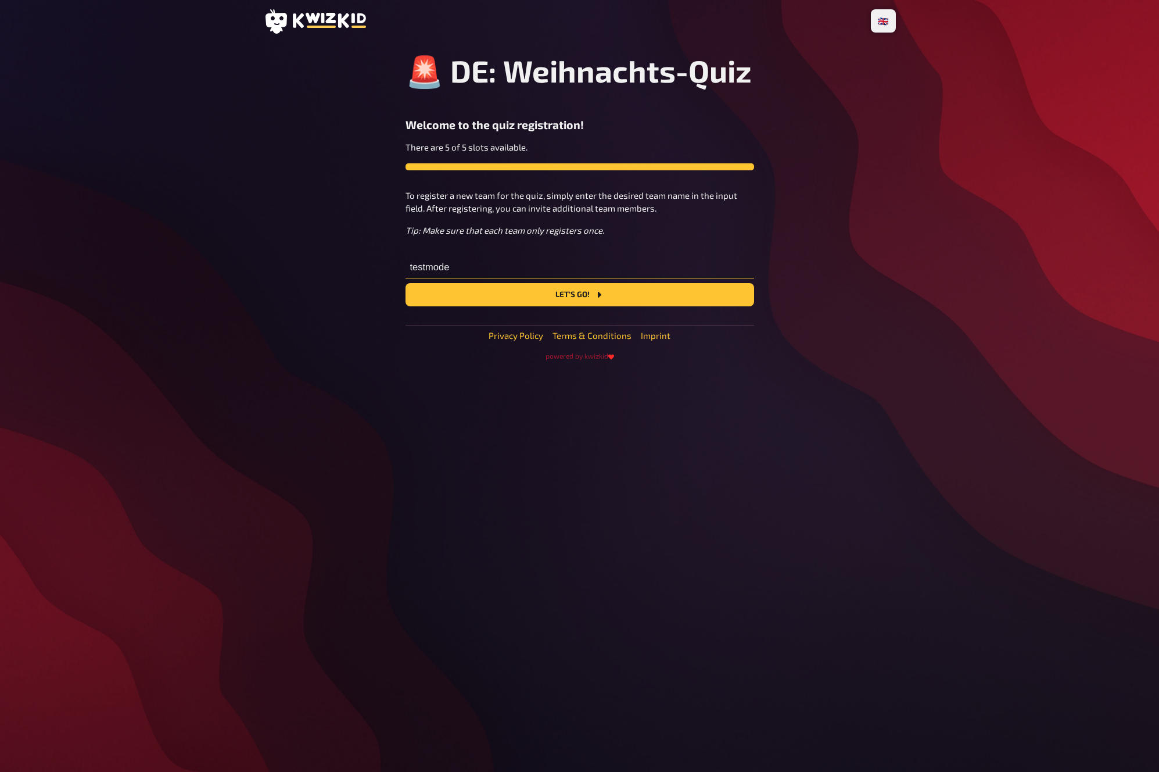
type input "testmode"
click at [406, 283] on button "Let's go!" at bounding box center [580, 294] width 349 height 23
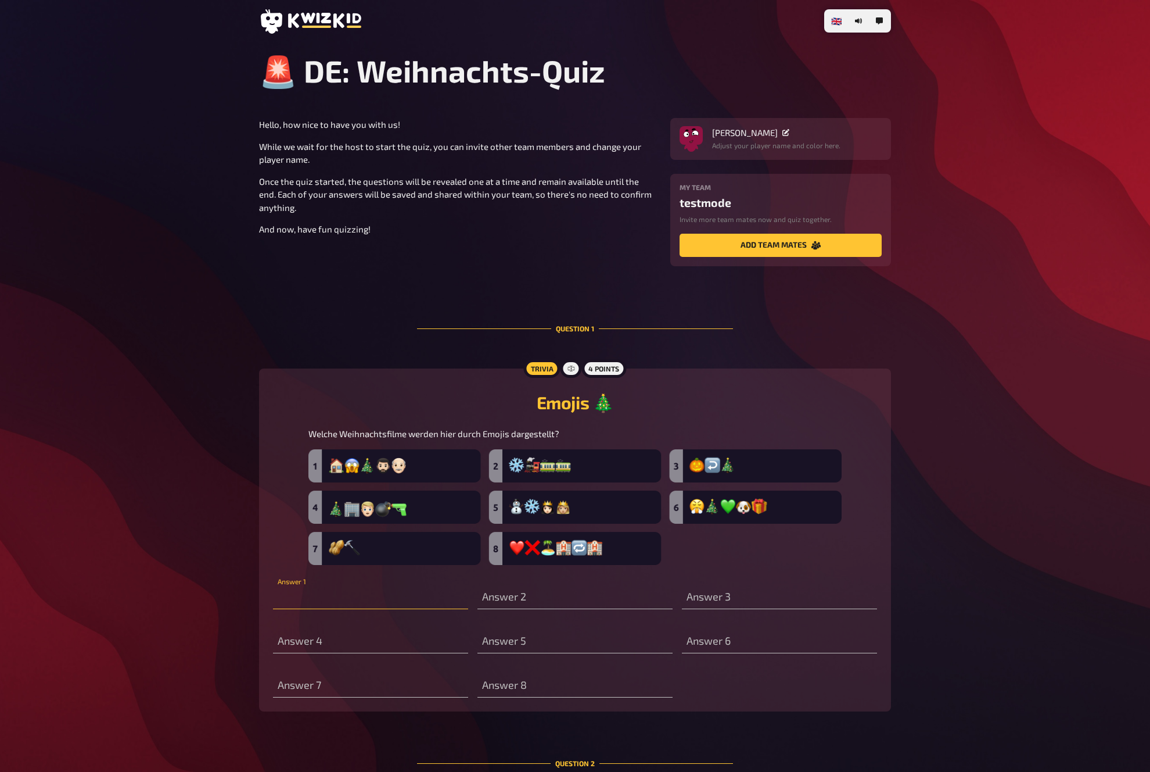
click at [347, 592] on input "text" at bounding box center [370, 597] width 195 height 23
type input "kevin allein zu haus"
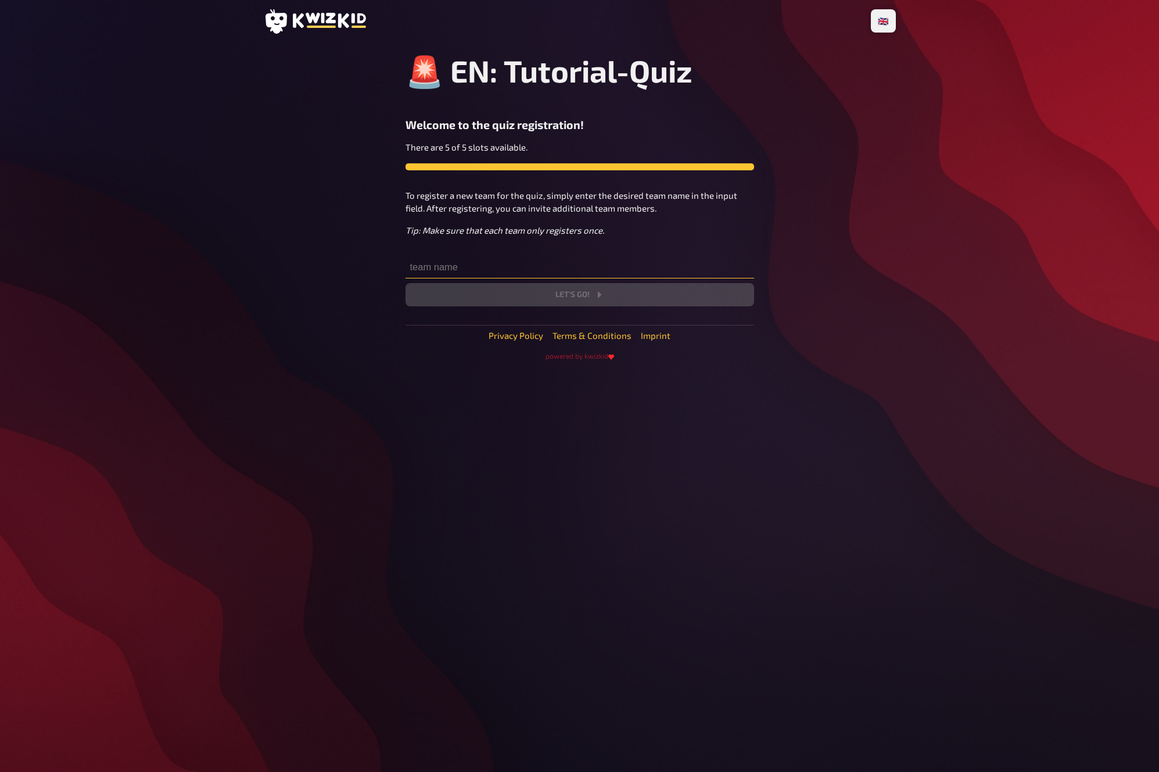
click at [552, 270] on input "text" at bounding box center [580, 266] width 349 height 23
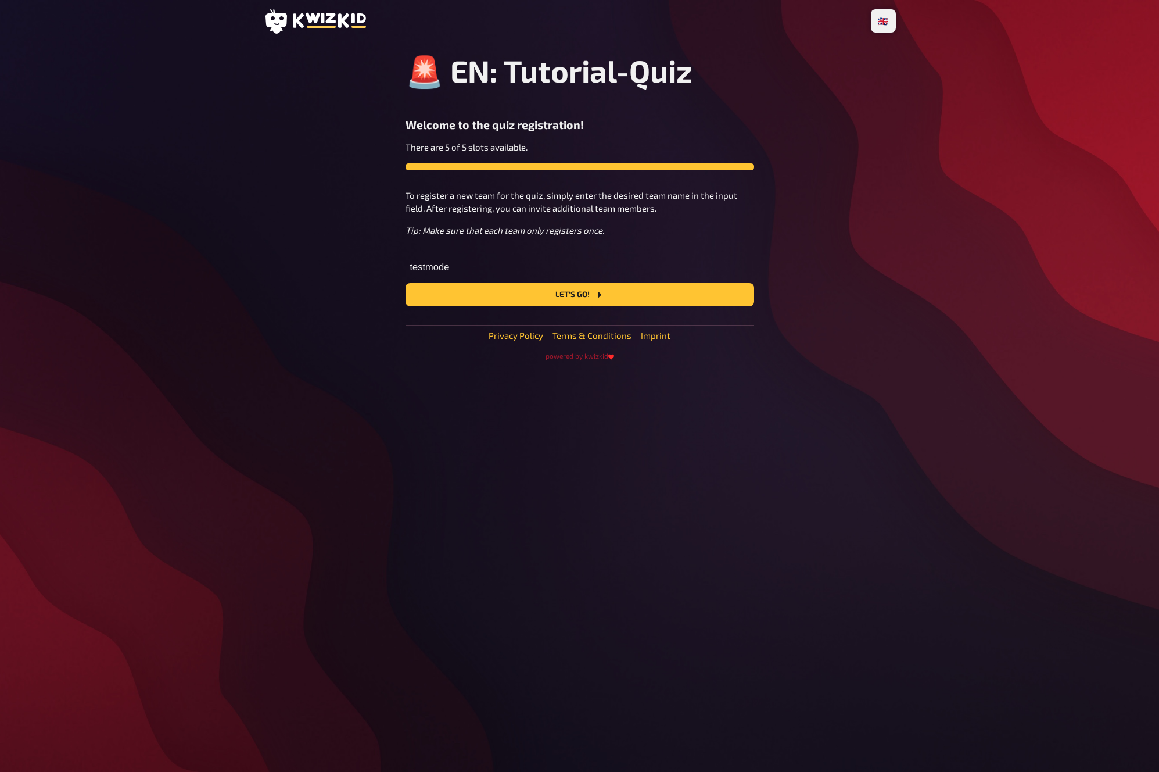
type input "testmode"
click at [406, 283] on button "Let's go!" at bounding box center [580, 294] width 349 height 23
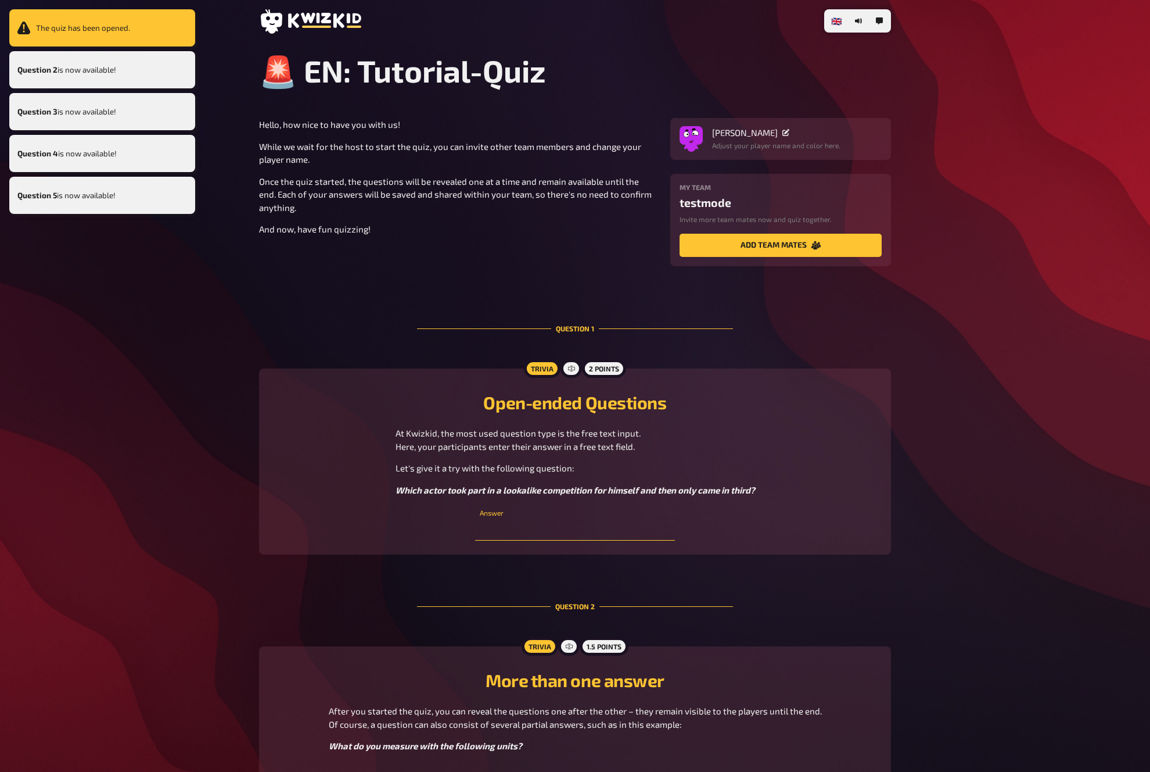
click at [560, 535] on input "text" at bounding box center [574, 528] width 199 height 23
paste input "[PERSON_NAME]"
type input "[PERSON_NAME]"
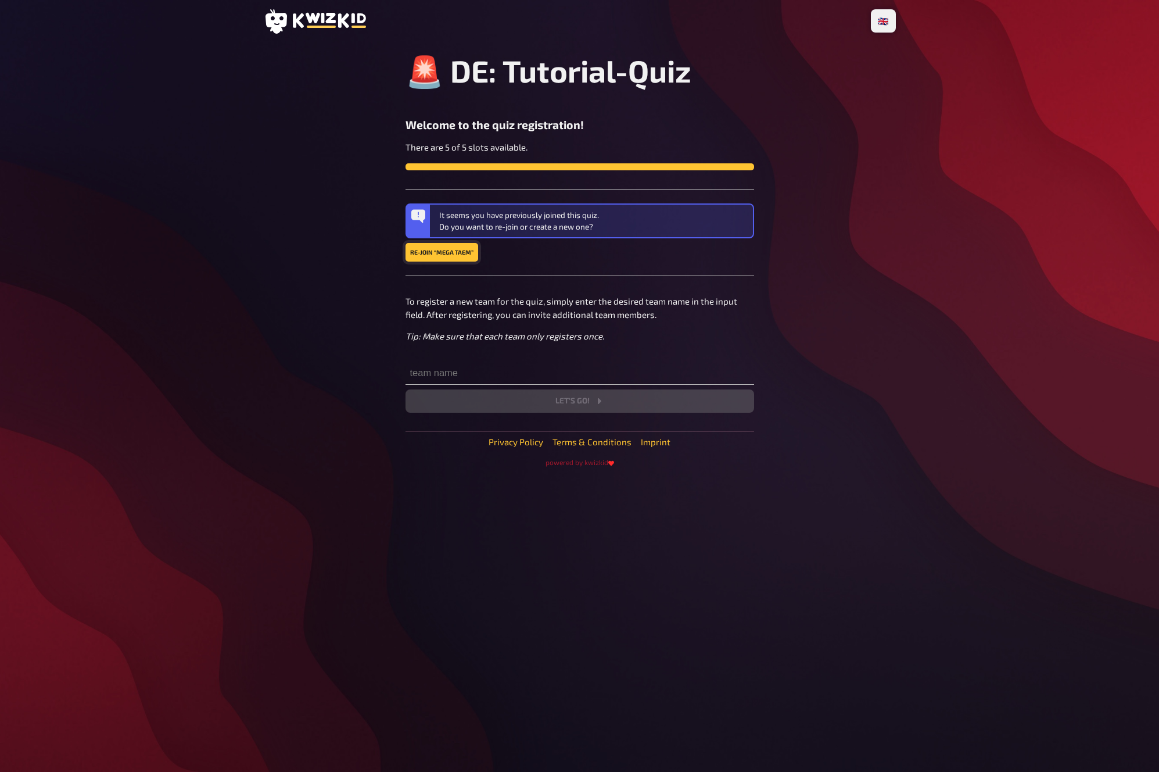
click at [436, 255] on link "Re-join “Mega Taem”" at bounding box center [442, 252] width 73 height 19
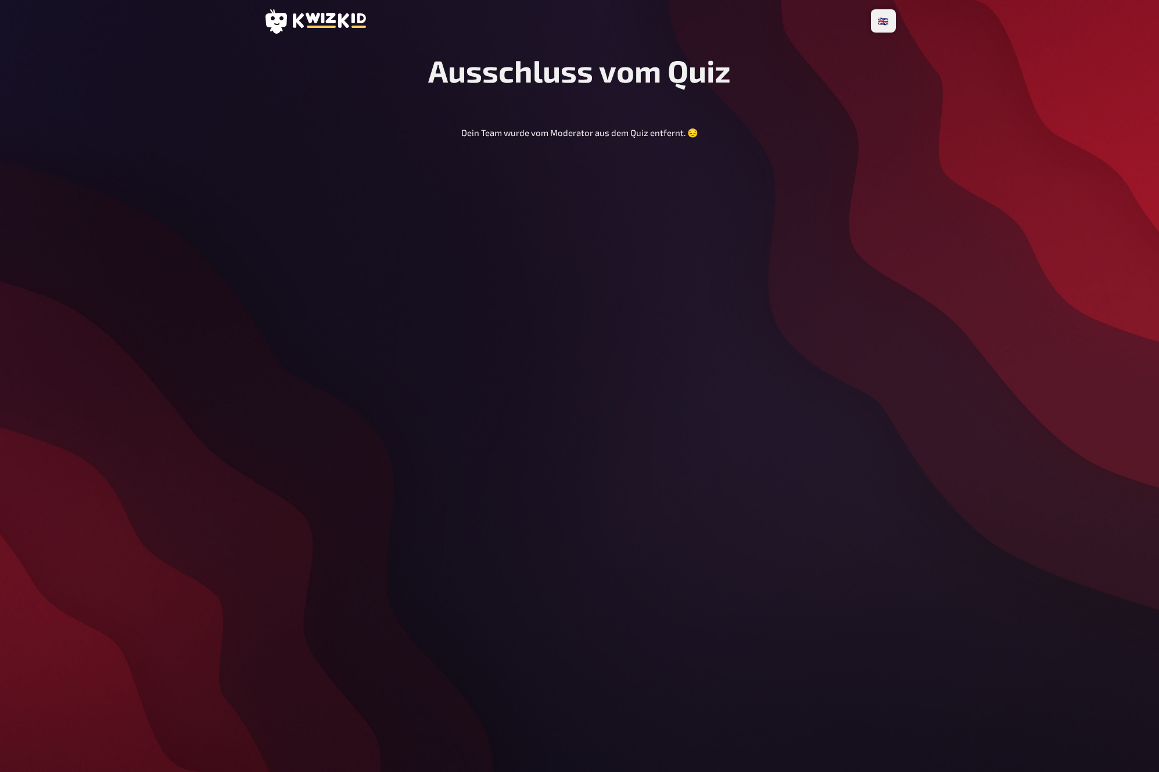
click at [798, 124] on div "Ausschluss vom Quiz Dein Team wurde vom Moderator aus dem Quiz entfernt. 😔" at bounding box center [580, 95] width 632 height 87
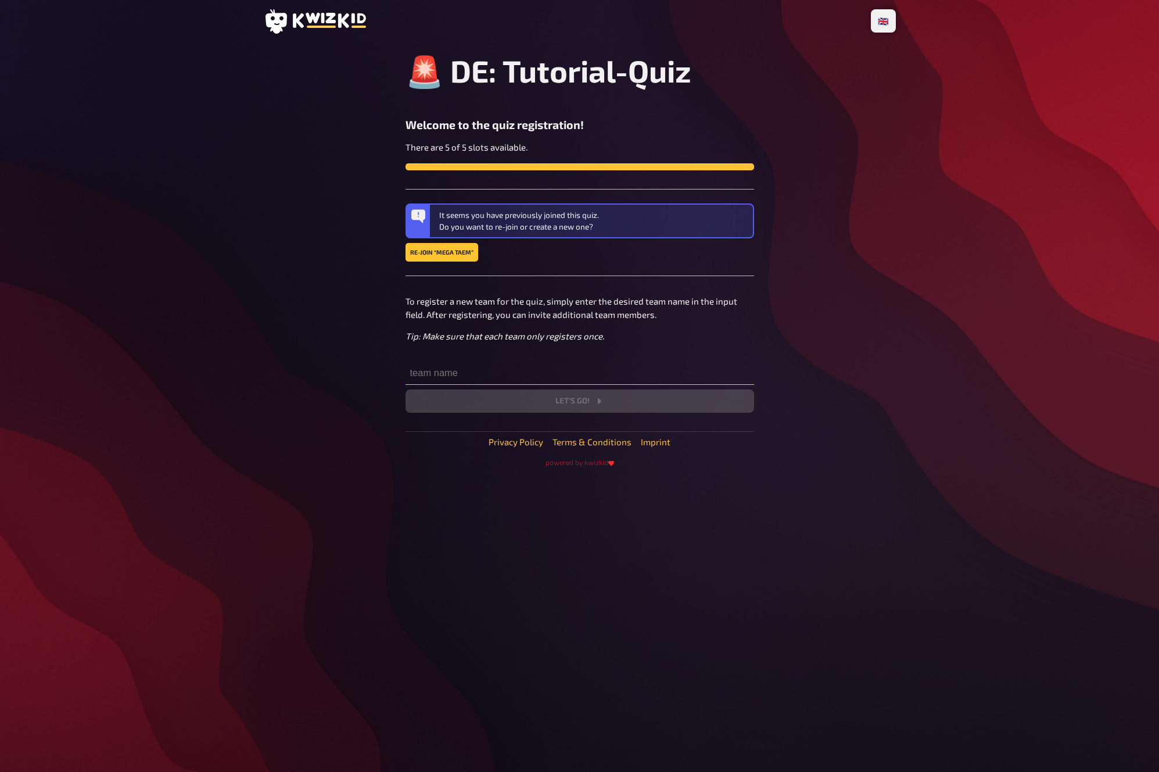
click at [471, 367] on input "text" at bounding box center [580, 372] width 349 height 23
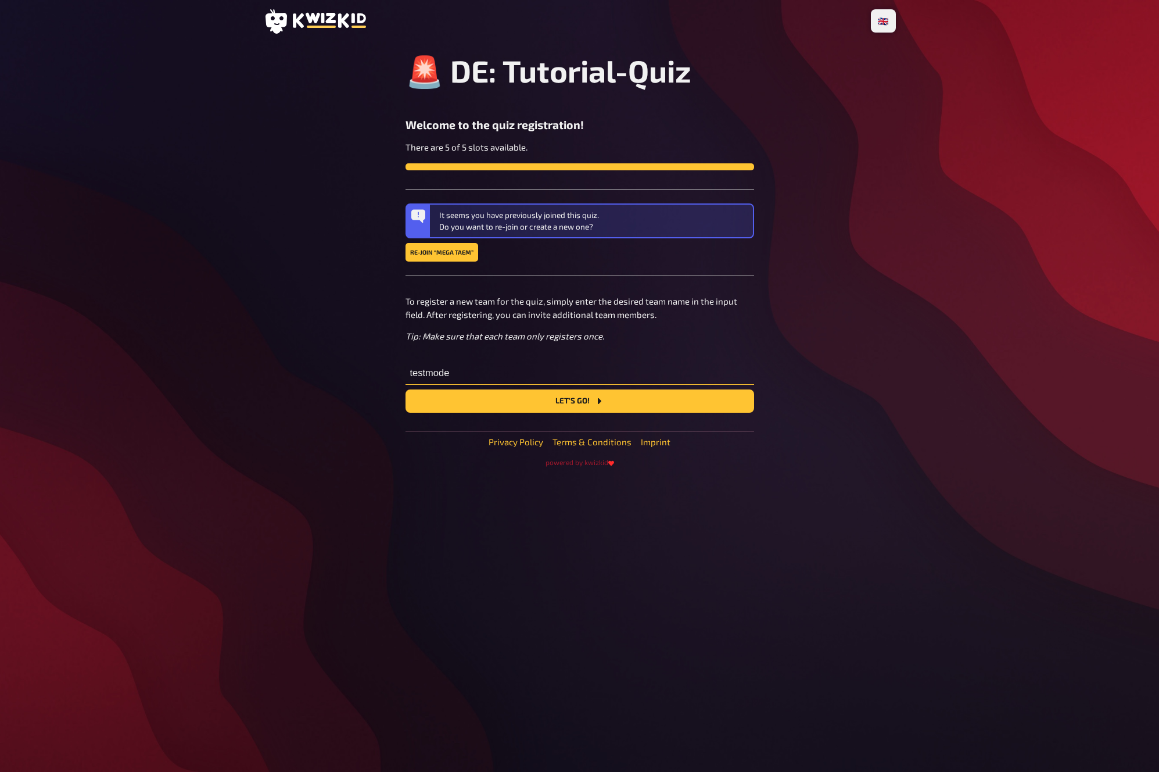
type input "testmode"
click at [406, 389] on button "Let's go!" at bounding box center [580, 400] width 349 height 23
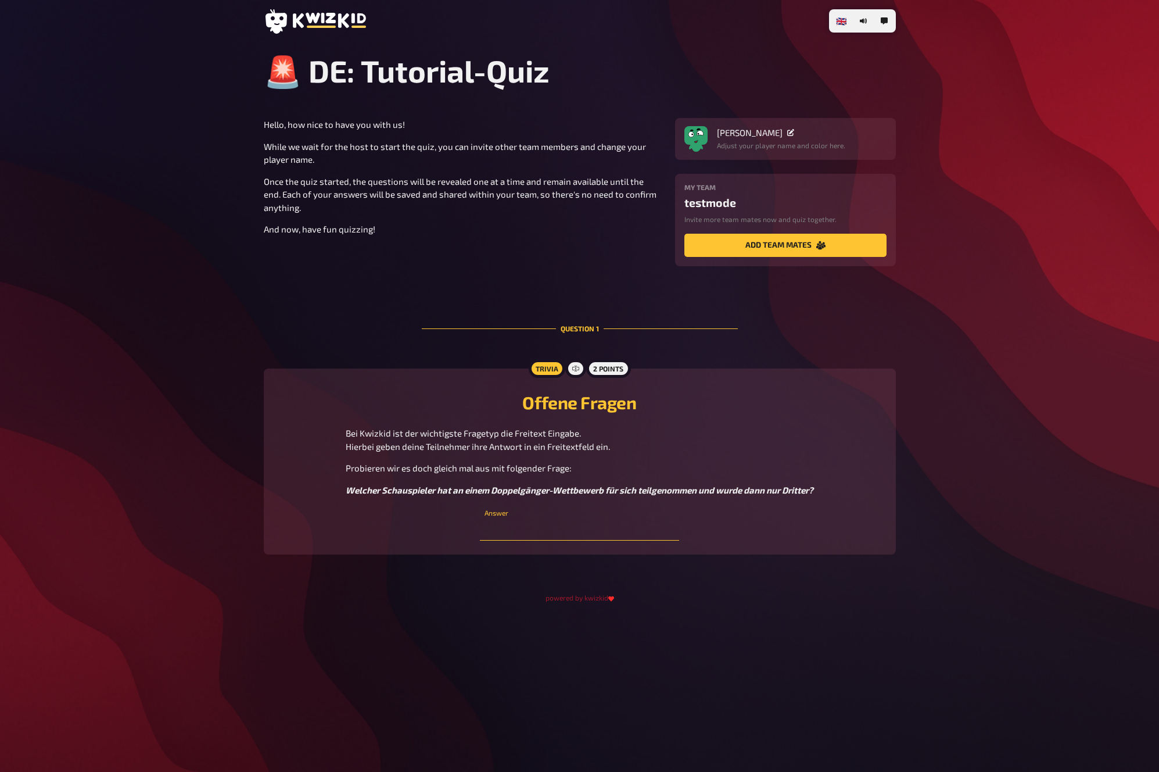
click at [559, 537] on input "text" at bounding box center [579, 528] width 199 height 23
paste input "[PERSON_NAME]"
type input "[PERSON_NAME]"
drag, startPoint x: 977, startPoint y: 164, endPoint x: 963, endPoint y: 46, distance: 118.8
click at [977, 164] on div "🇩🇪 Deutsch 🇬🇧 English 🇳🇱 Nederlands 🚨 DE: Tutorial-Quiz Hello, how nice to have…" at bounding box center [579, 386] width 1159 height 772
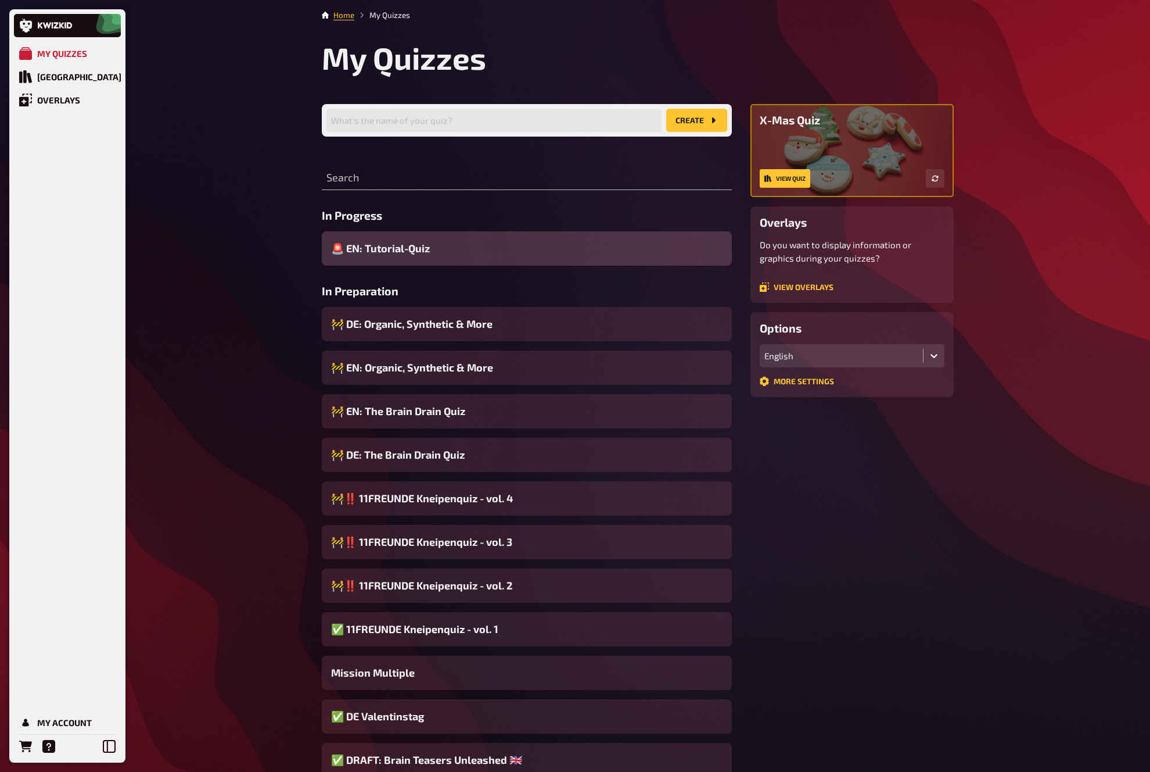
drag, startPoint x: 0, startPoint y: 0, endPoint x: 290, endPoint y: 136, distance: 320.2
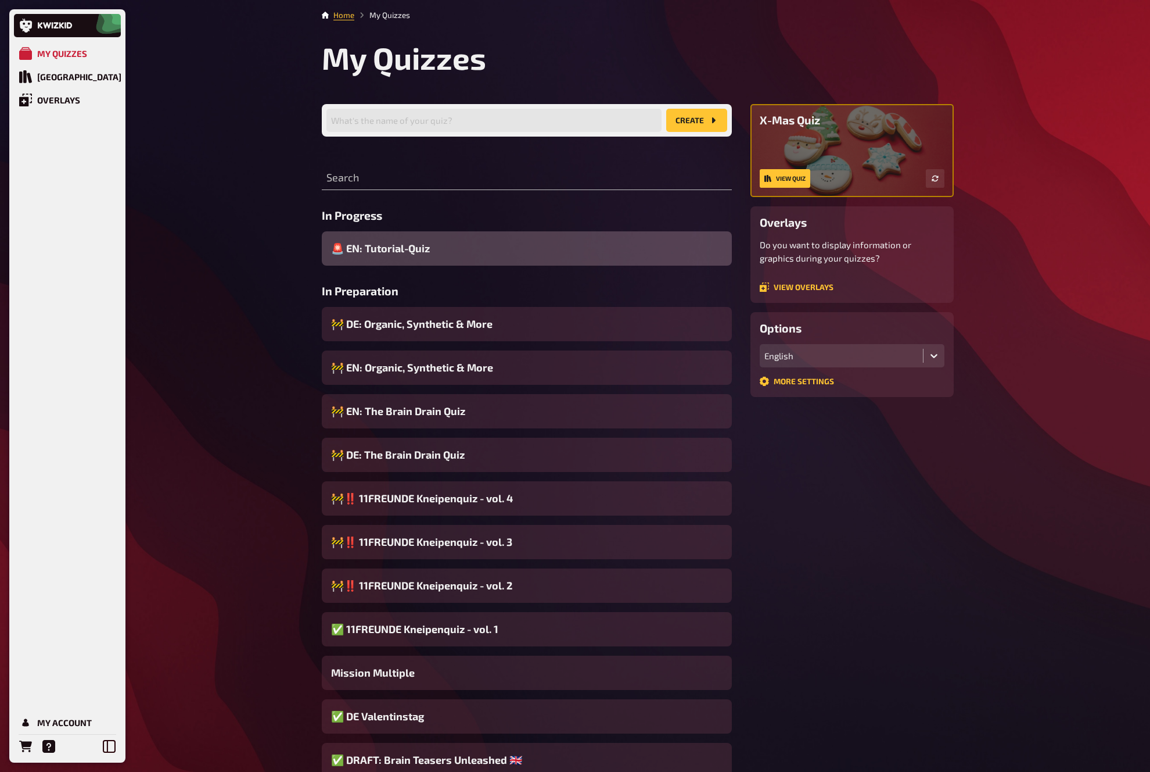
click at [410, 253] on span "🚨 EN: Tutorial-Quiz" at bounding box center [380, 249] width 99 height 16
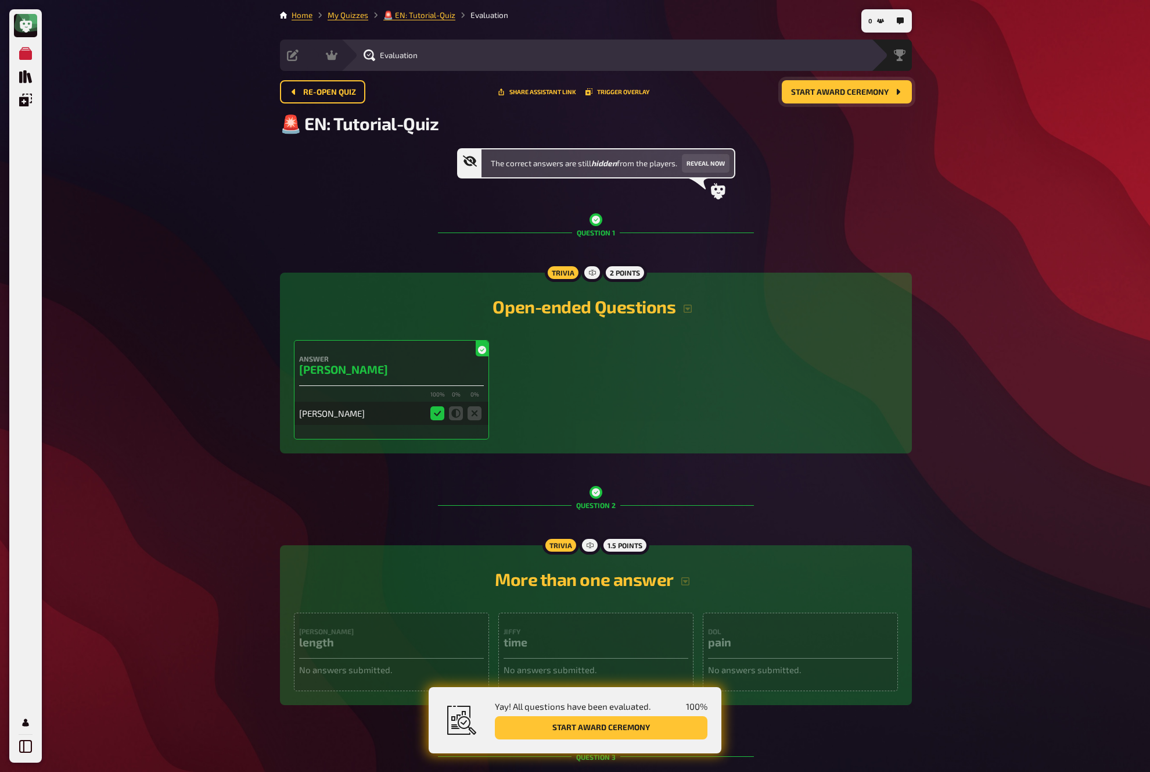
click at [858, 93] on span "Start award ceremony" at bounding box center [840, 92] width 98 height 8
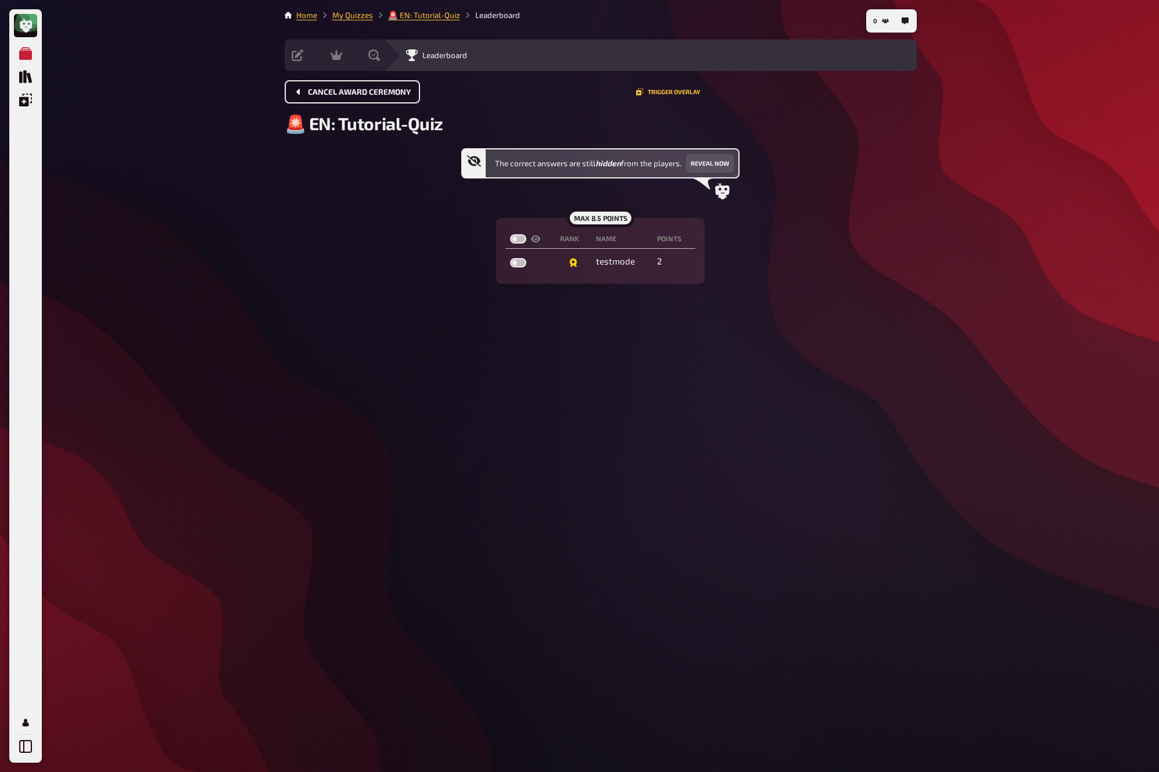
click at [364, 101] on button "Cancel award ceremony" at bounding box center [352, 91] width 135 height 23
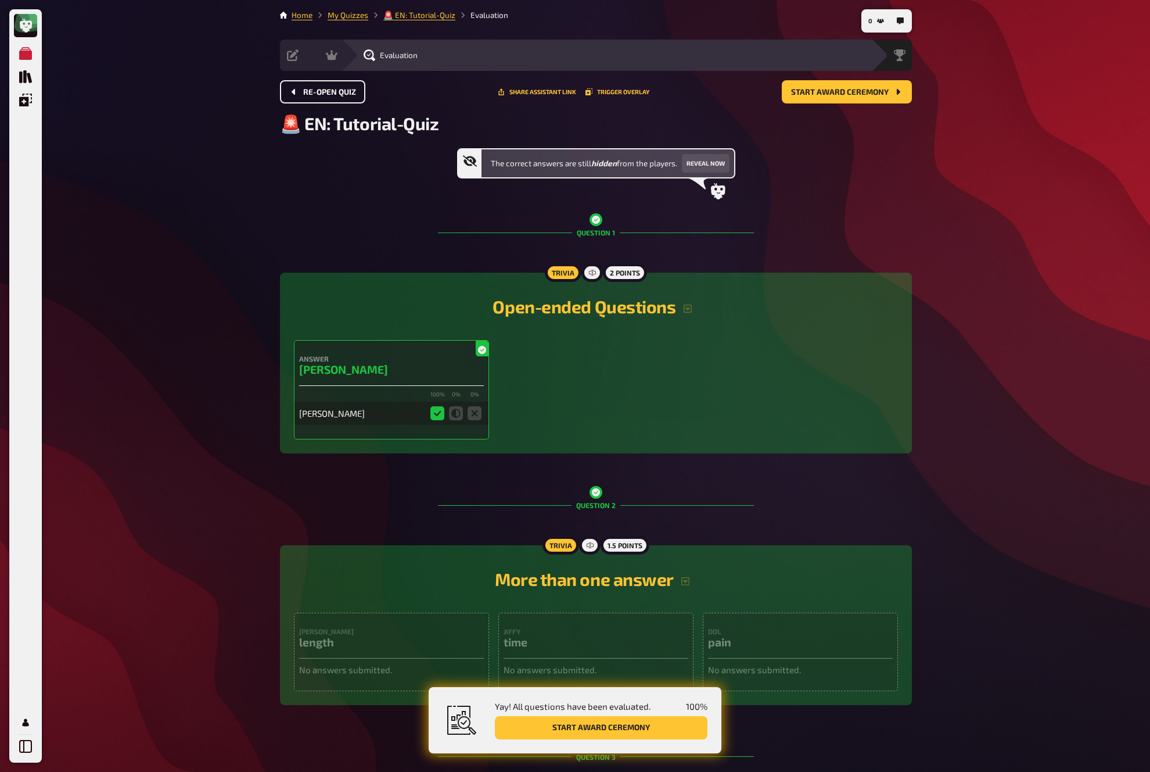
click at [342, 96] on button "Re-open Quiz" at bounding box center [322, 91] width 85 height 23
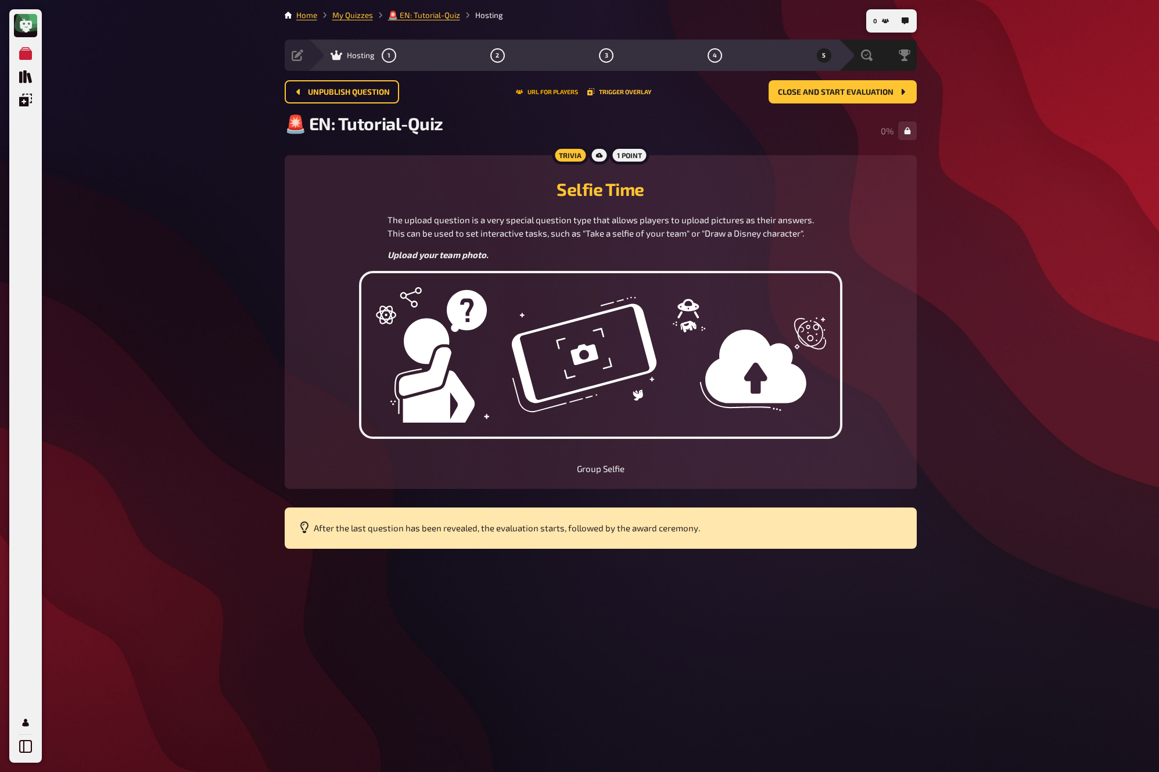
click at [564, 89] on button "URL for players" at bounding box center [547, 91] width 62 height 7
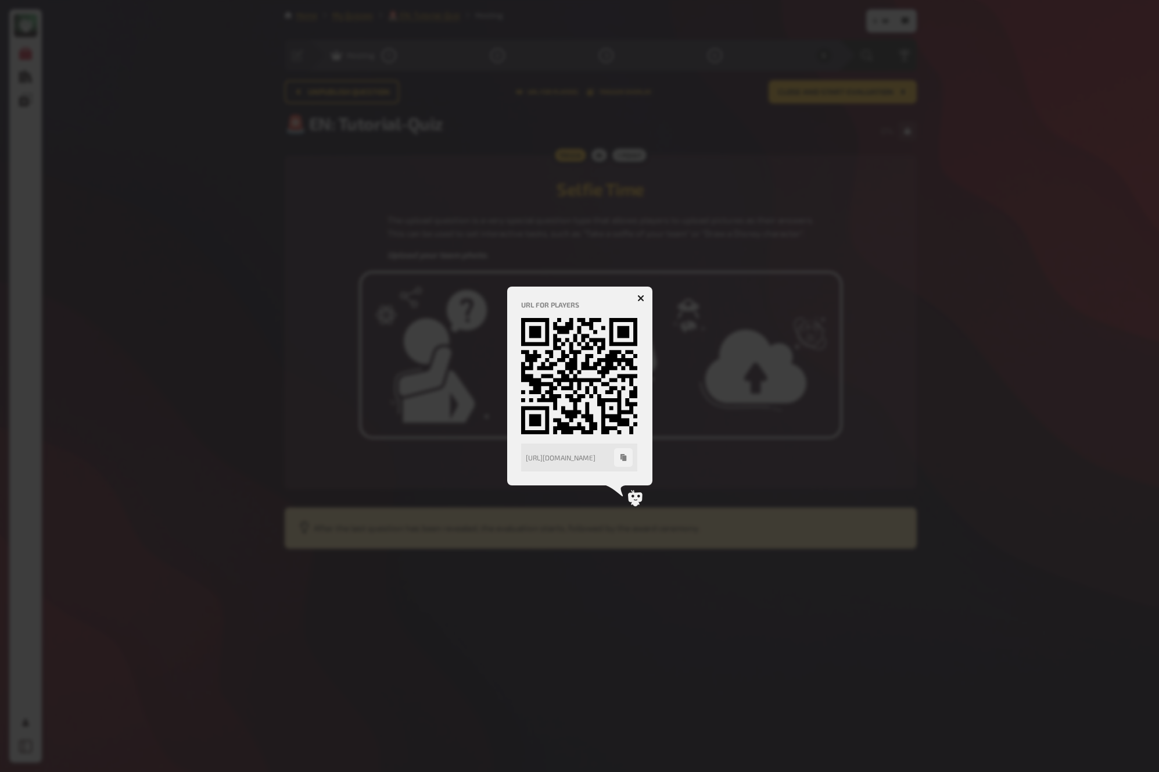
click at [623, 459] on icon "button" at bounding box center [623, 457] width 6 height 7
click at [881, 188] on div at bounding box center [579, 386] width 1159 height 772
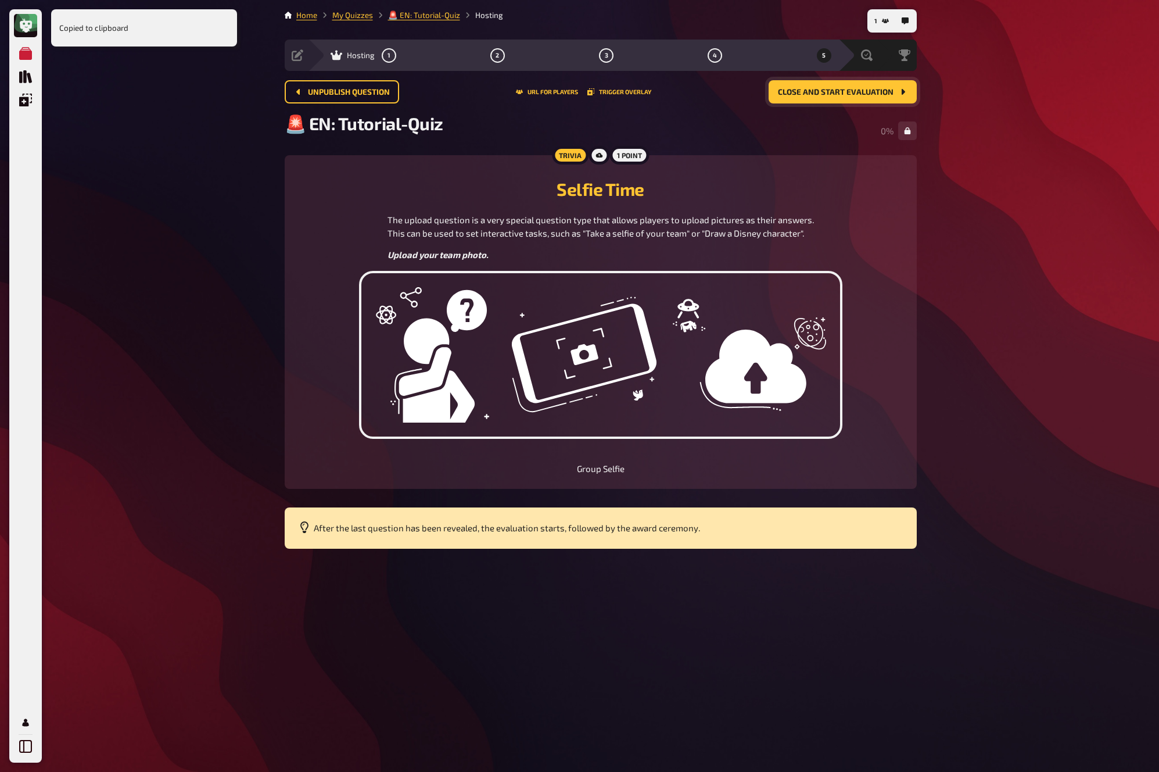
click at [865, 92] on span "Close and start evaluation" at bounding box center [836, 92] width 116 height 8
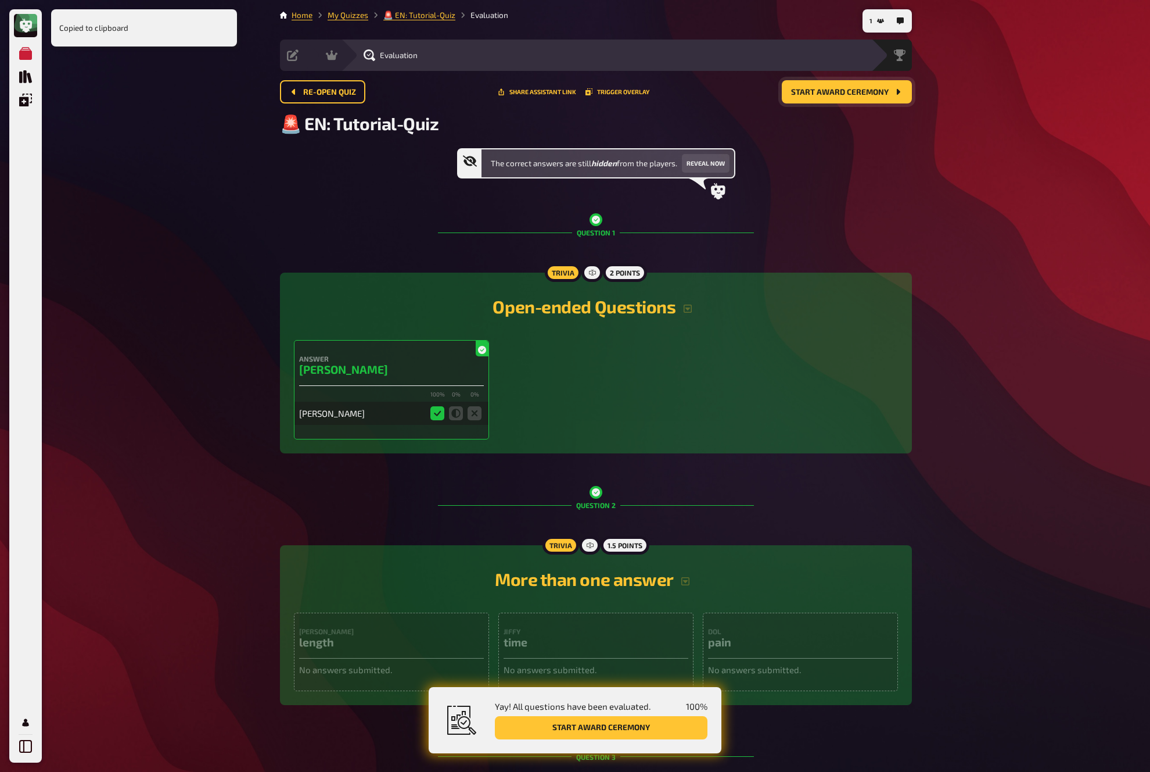
click at [834, 91] on span "Start award ceremony" at bounding box center [840, 92] width 98 height 8
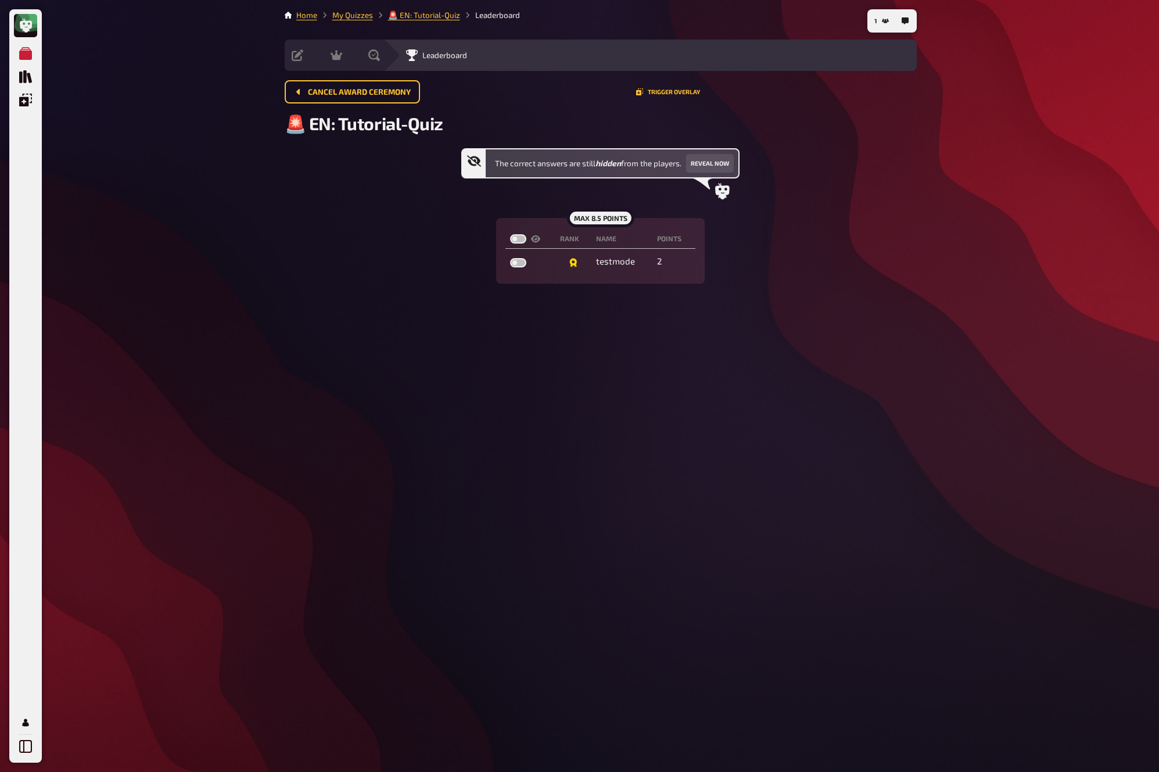
click at [272, 149] on div "My Quizzes Quiz Library Overlays My Account 1 Home My Quizzes 🚨 EN: Tutorial-Qu…" at bounding box center [579, 386] width 1159 height 772
click at [349, 16] on link "My Quizzes" at bounding box center [352, 14] width 41 height 9
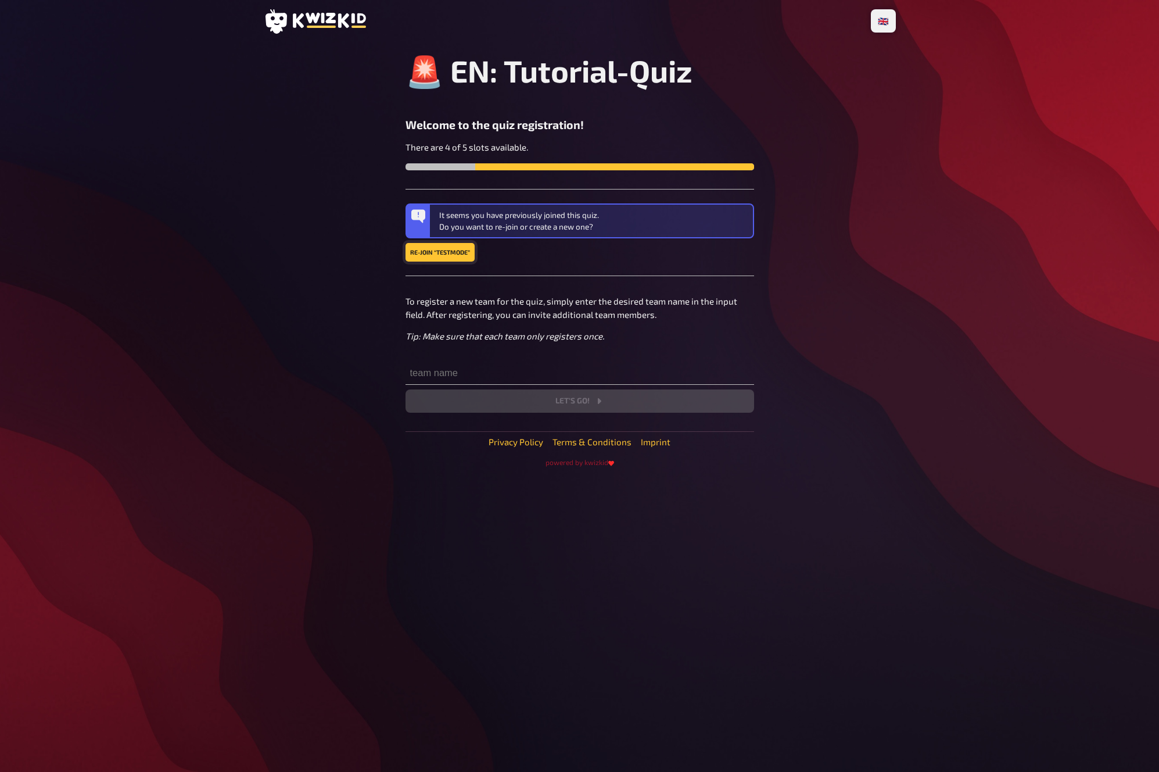
click at [422, 254] on link "Re-join “testmode”" at bounding box center [440, 252] width 69 height 19
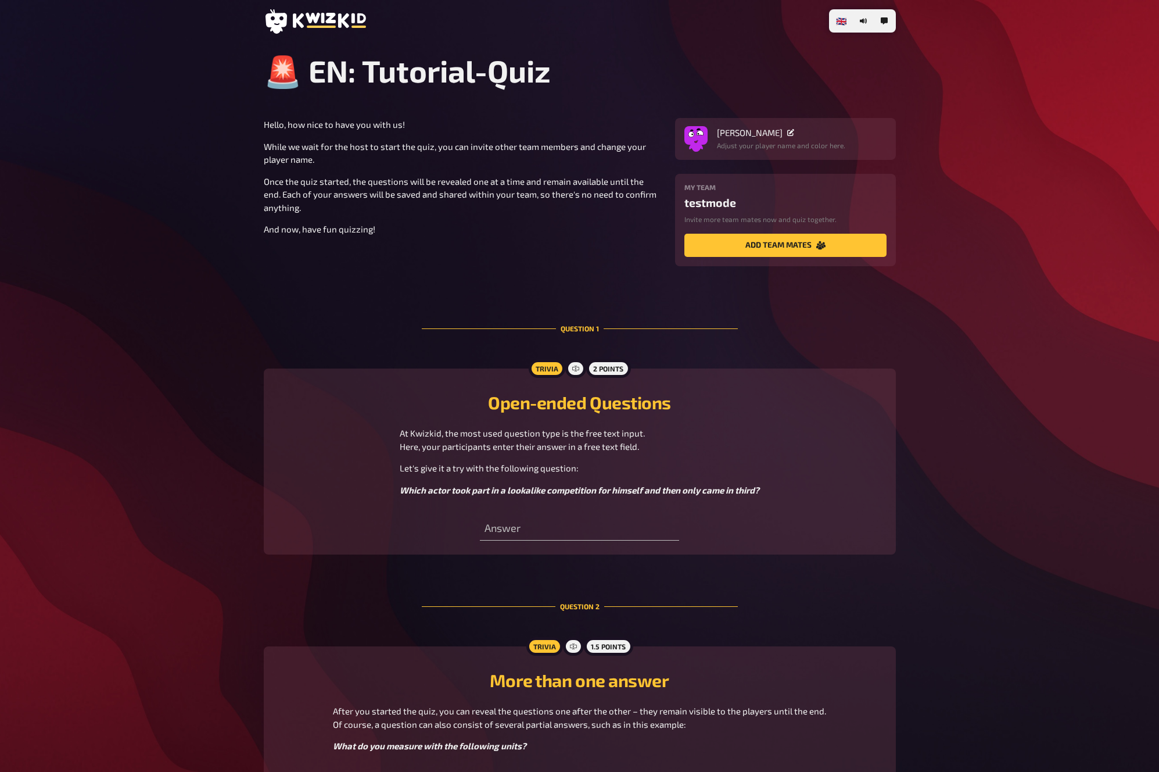
type input "[PERSON_NAME]"
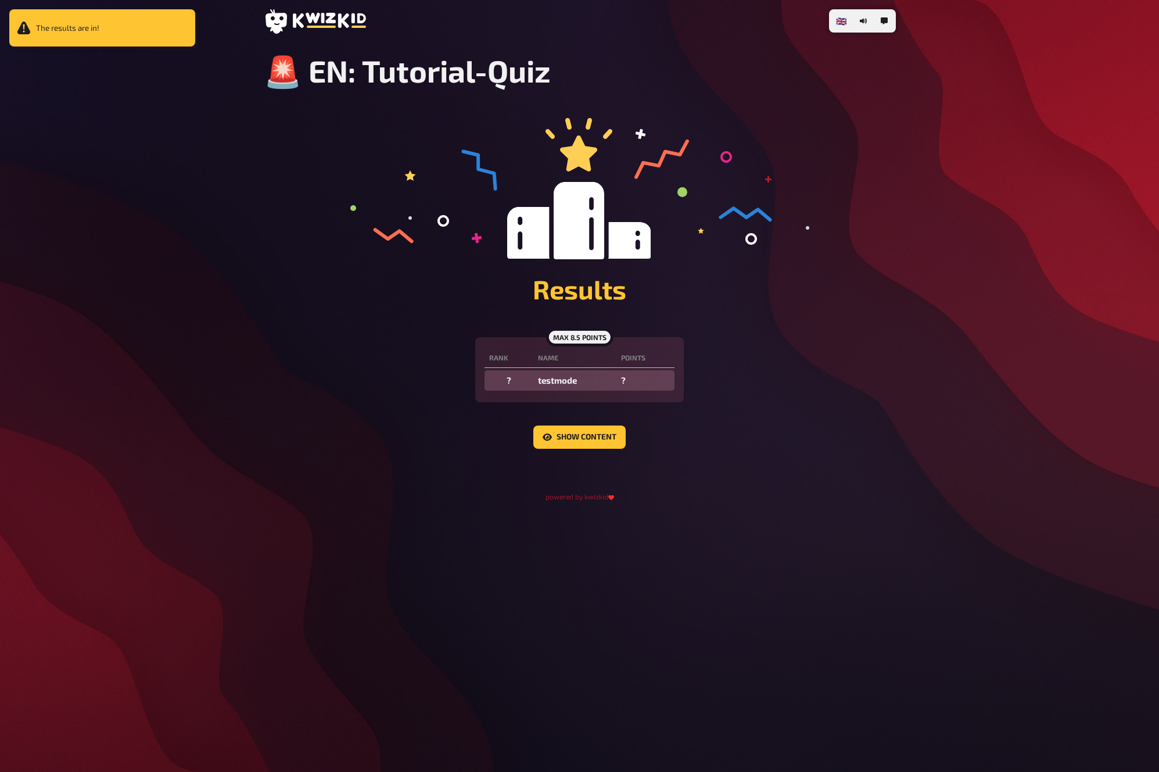
click at [340, 336] on div "Results" at bounding box center [580, 227] width 632 height 219
click at [579, 427] on button "Show content" at bounding box center [579, 436] width 92 height 23
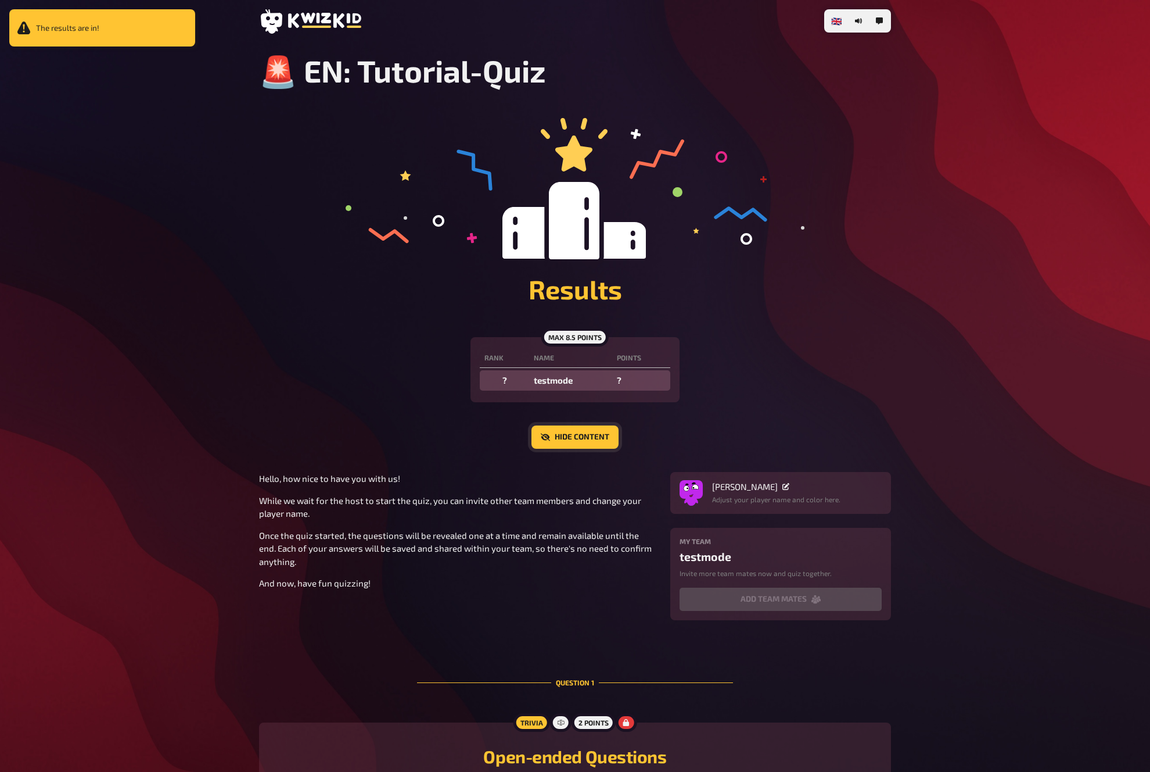
click at [582, 439] on button "Hide content" at bounding box center [575, 436] width 87 height 23
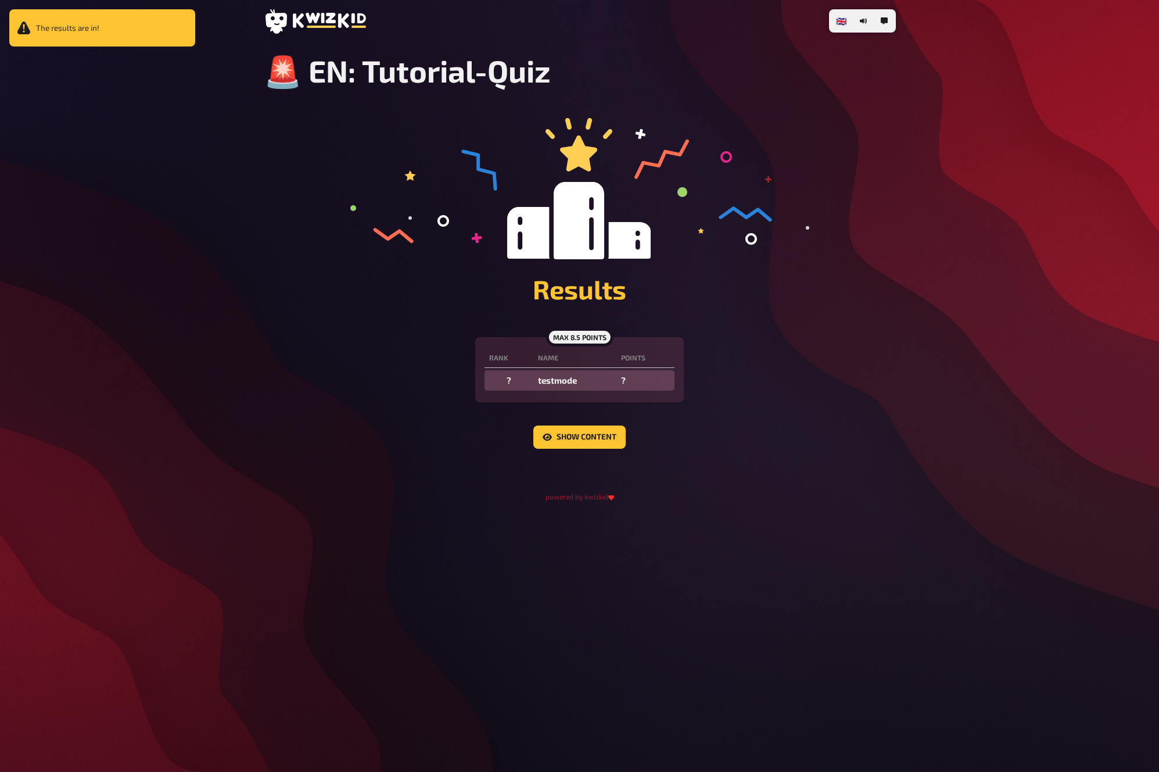
click at [354, 302] on h1 "Results" at bounding box center [580, 288] width 632 height 31
